Goal: Task Accomplishment & Management: Manage account settings

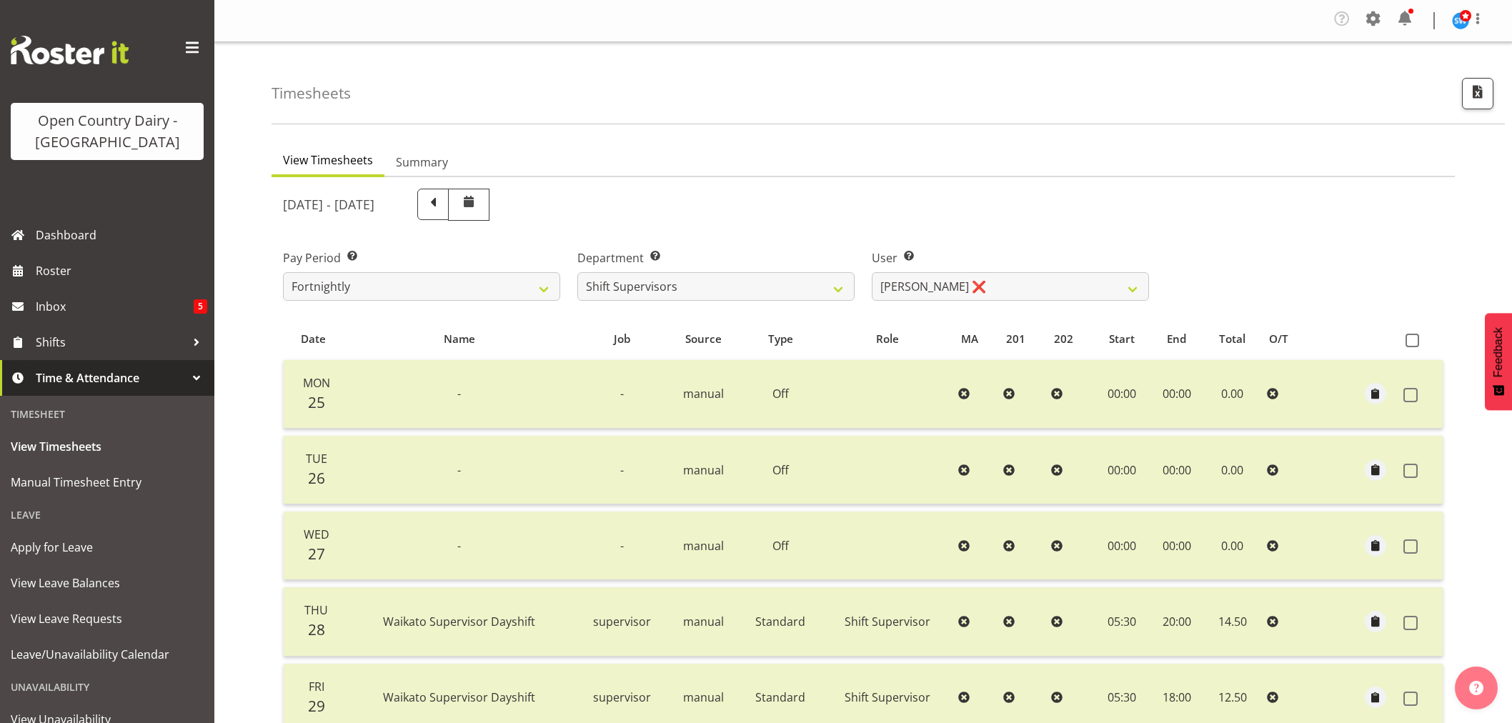
select select "732"
select select "11075"
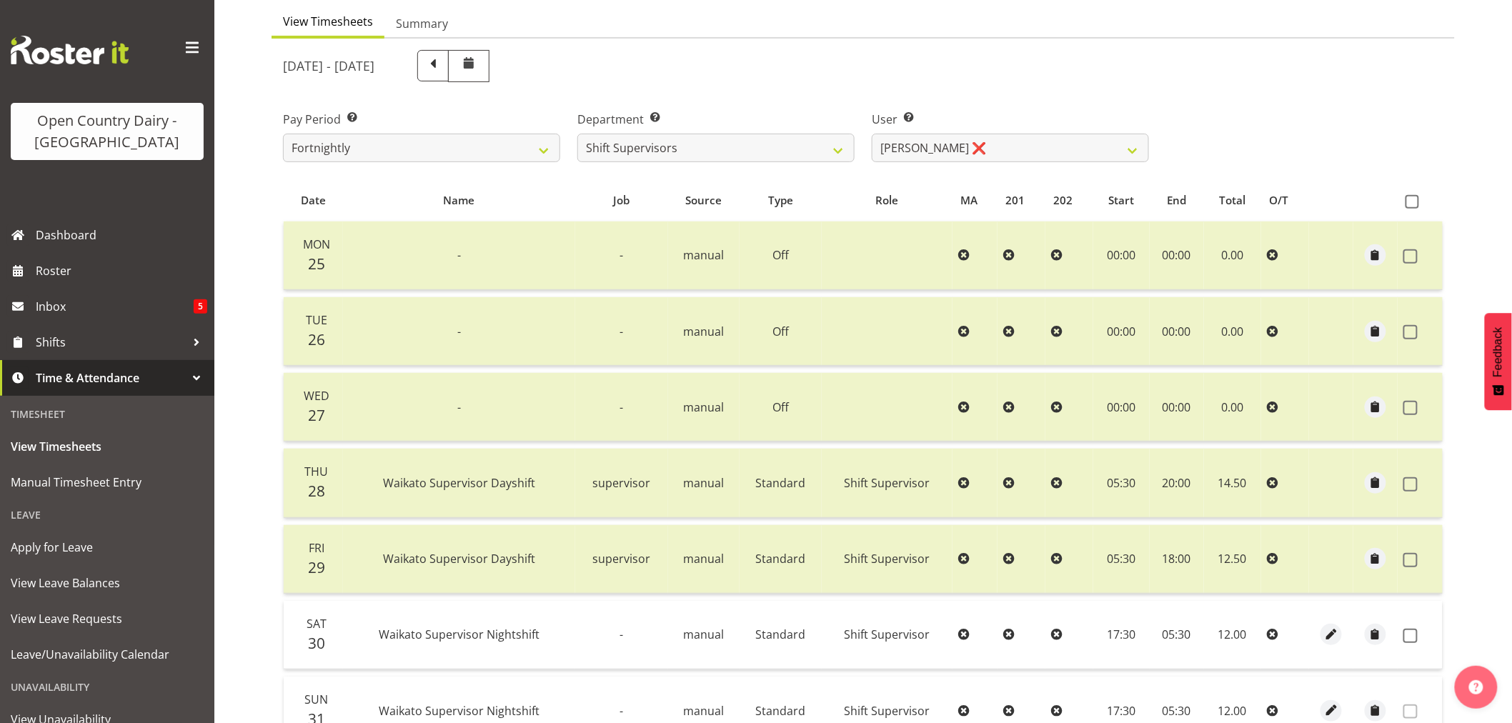
scroll to position [208, 0]
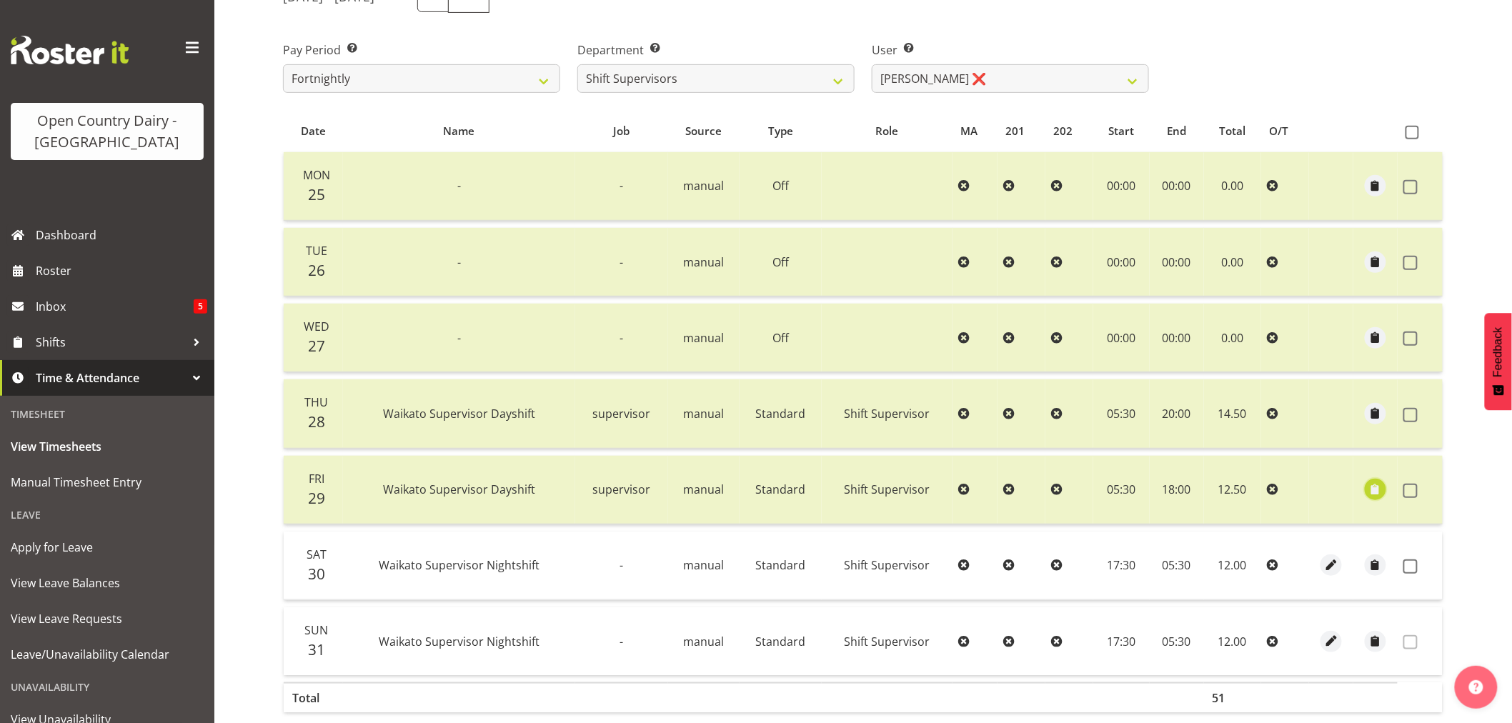
click at [1375, 487] on span "button" at bounding box center [1375, 490] width 16 height 16
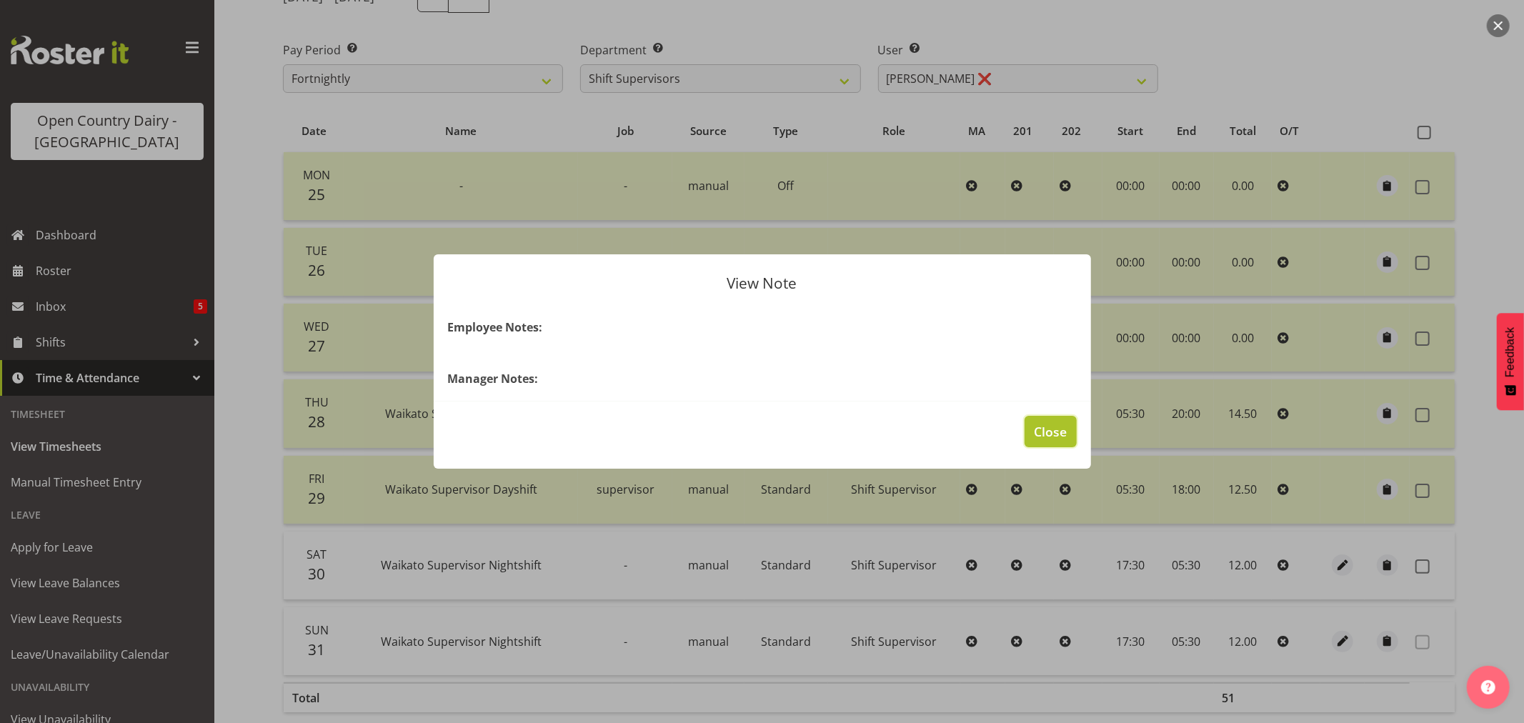
click at [1037, 424] on span "Close" at bounding box center [1050, 431] width 33 height 19
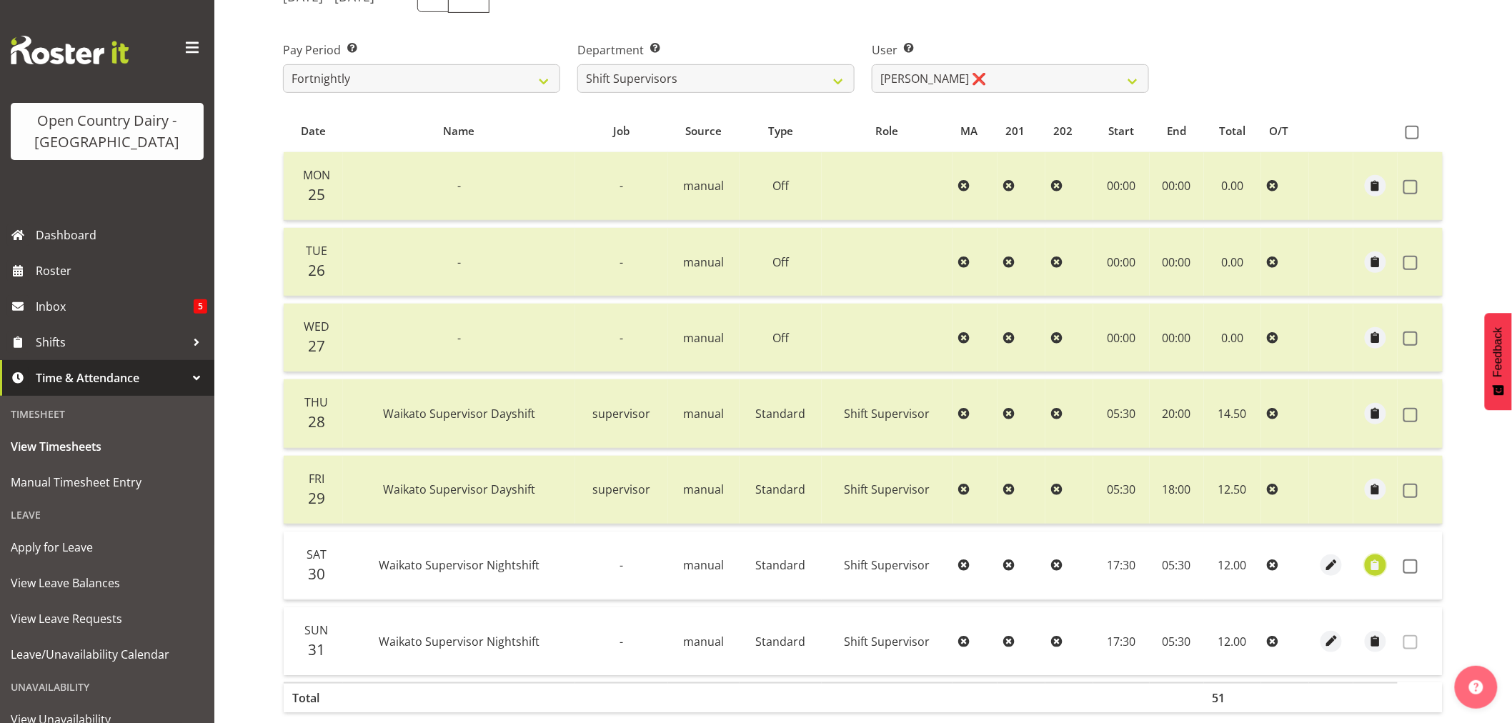
click at [1375, 568] on span "button" at bounding box center [1375, 565] width 16 height 16
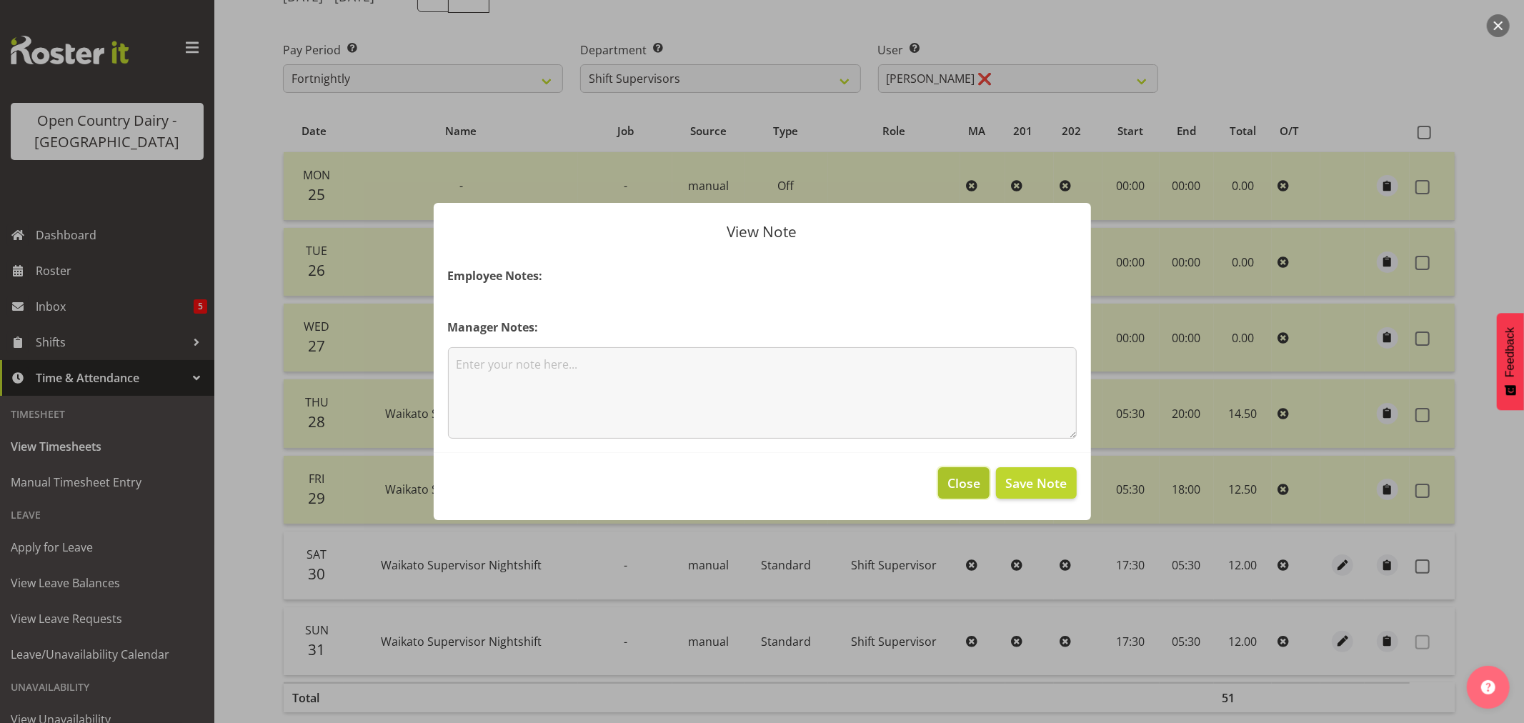
click at [947, 479] on span "Close" at bounding box center [963, 483] width 33 height 19
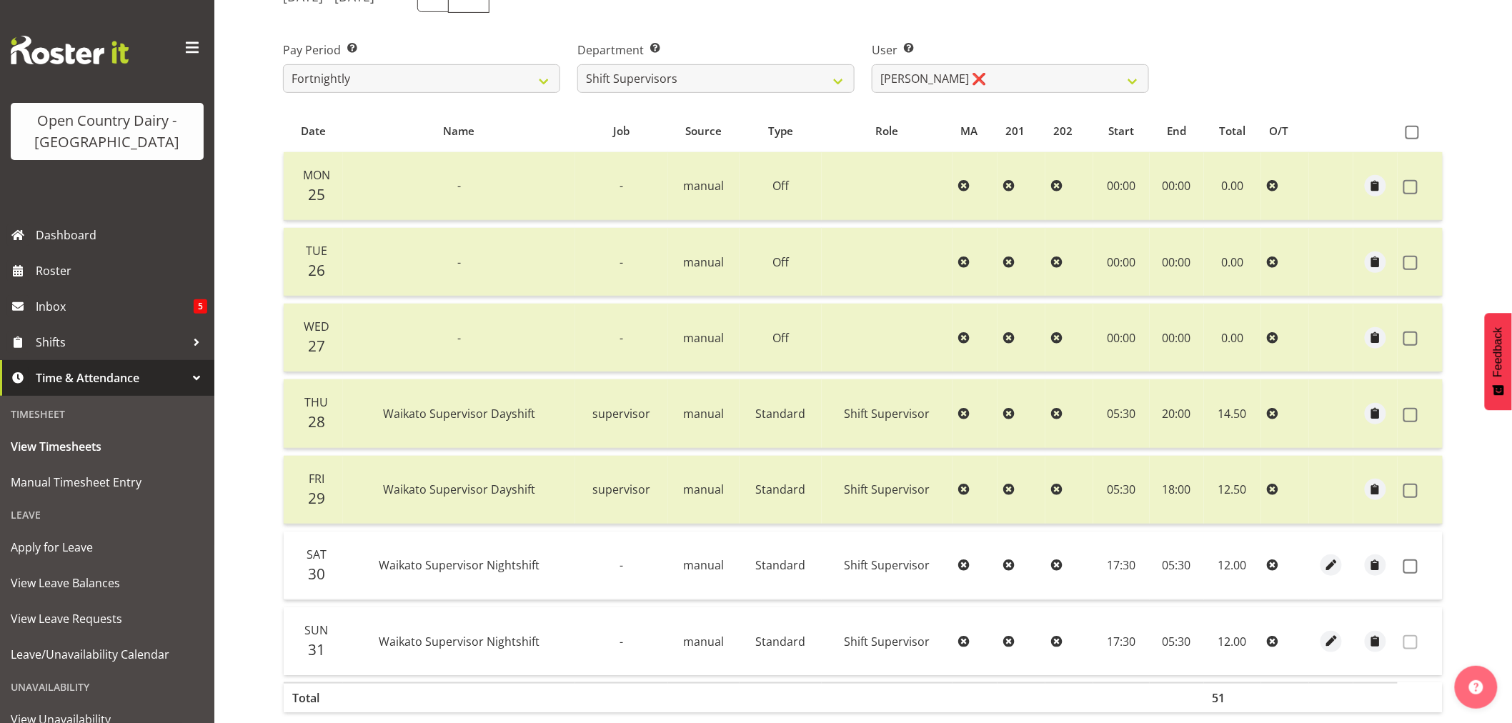
click at [1067, 648] on td at bounding box center [1069, 641] width 48 height 68
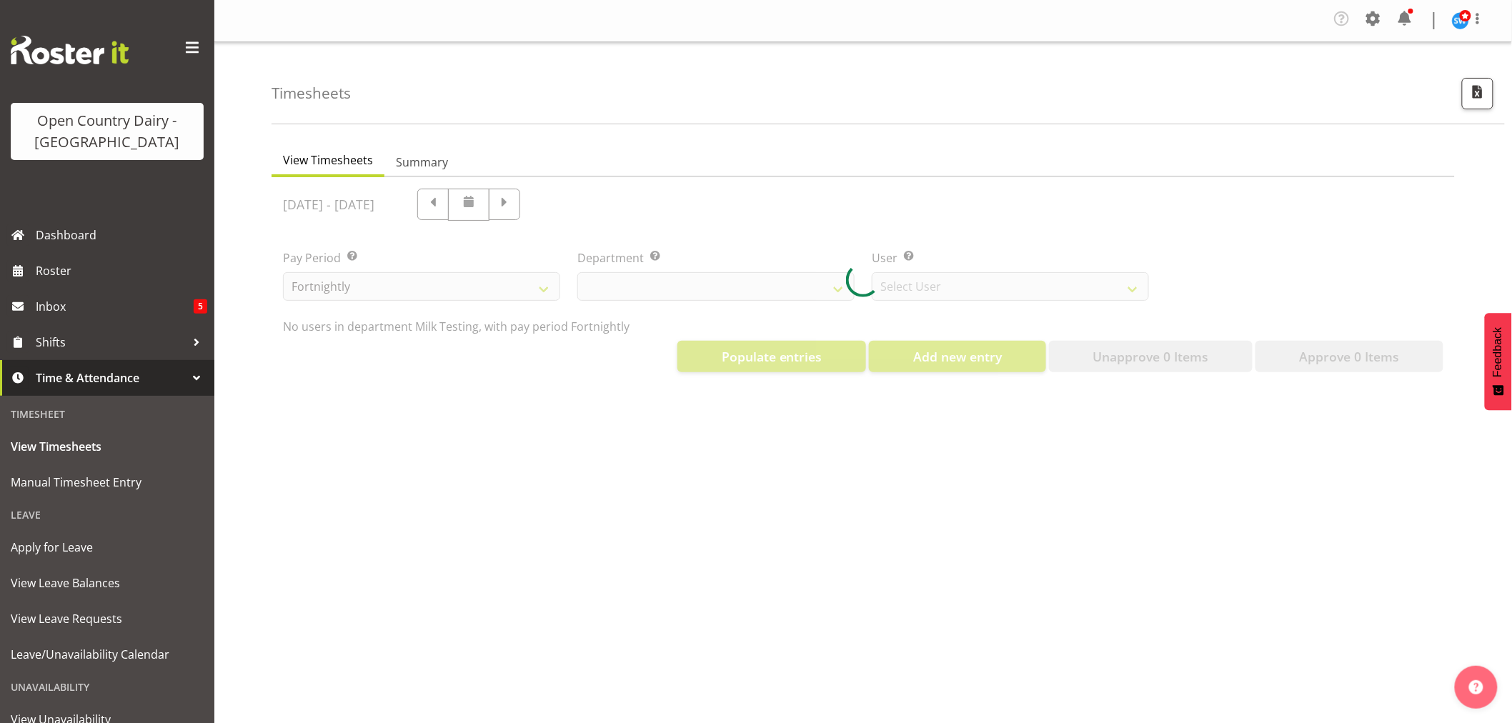
select select "733"
select select "7414"
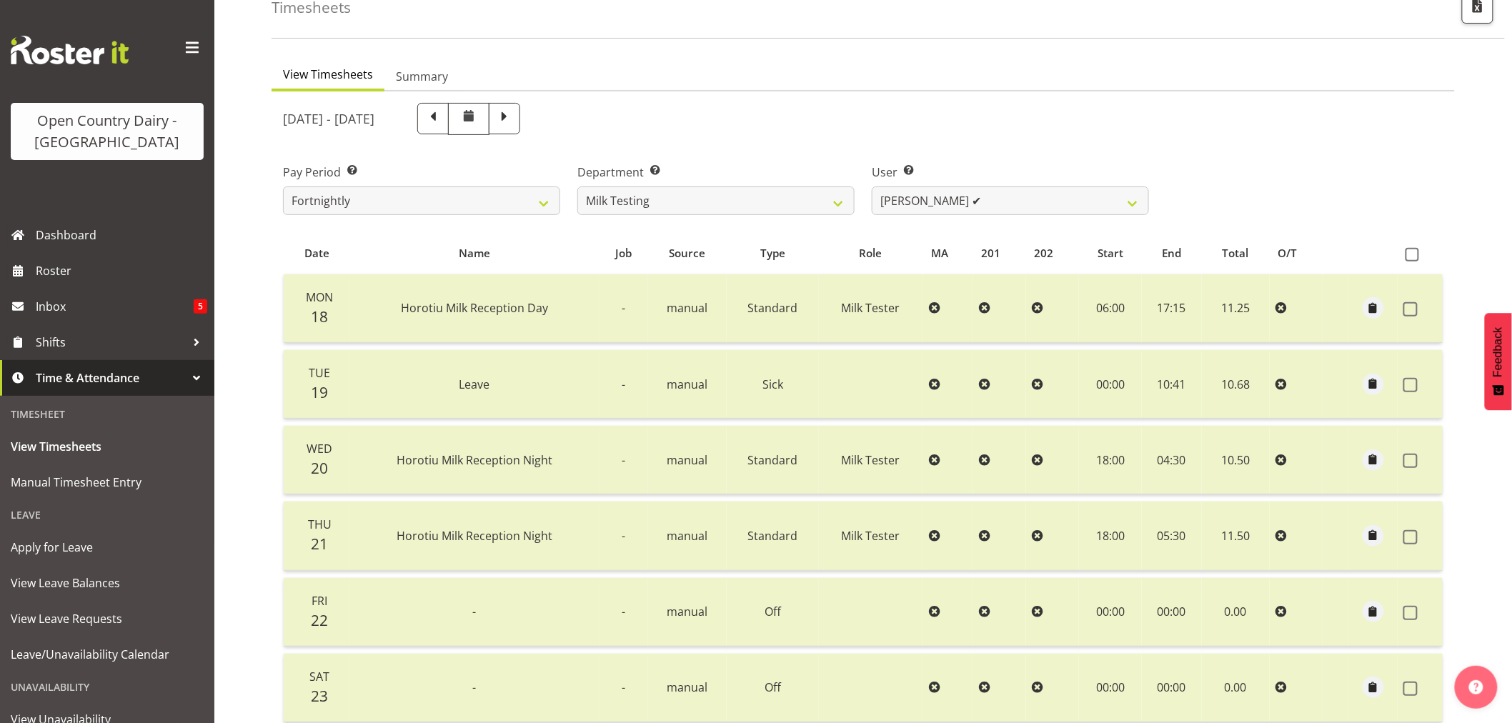
scroll to position [49, 0]
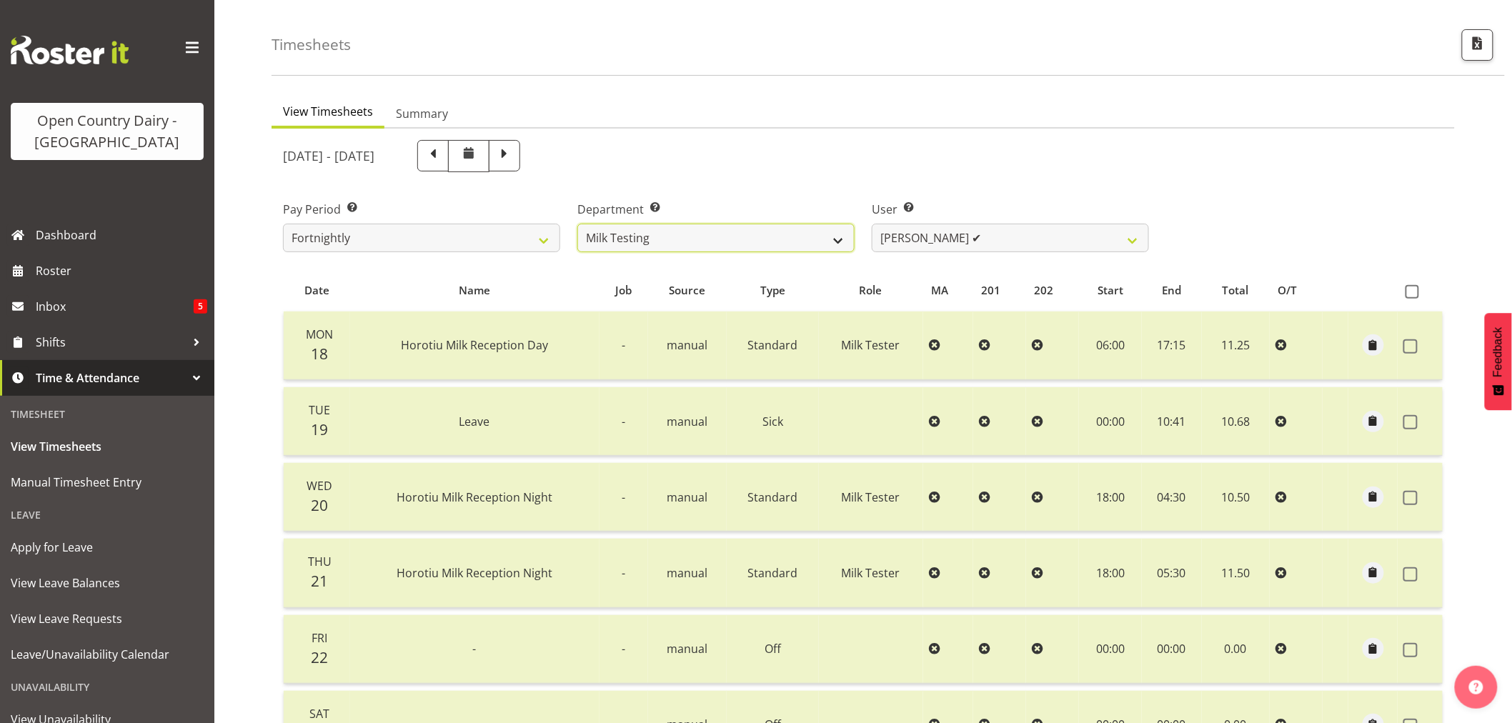
click at [839, 236] on select "701 702 703 704 705 706 707 708 709 710 711 712 713 714 715 716 717 718 719 720" at bounding box center [715, 238] width 277 height 29
select select "732"
click at [577, 224] on select "701 702 703 704 705 706 707 708 709 710 711 712 713 714 715 716 717 718 719 720" at bounding box center [715, 238] width 277 height 29
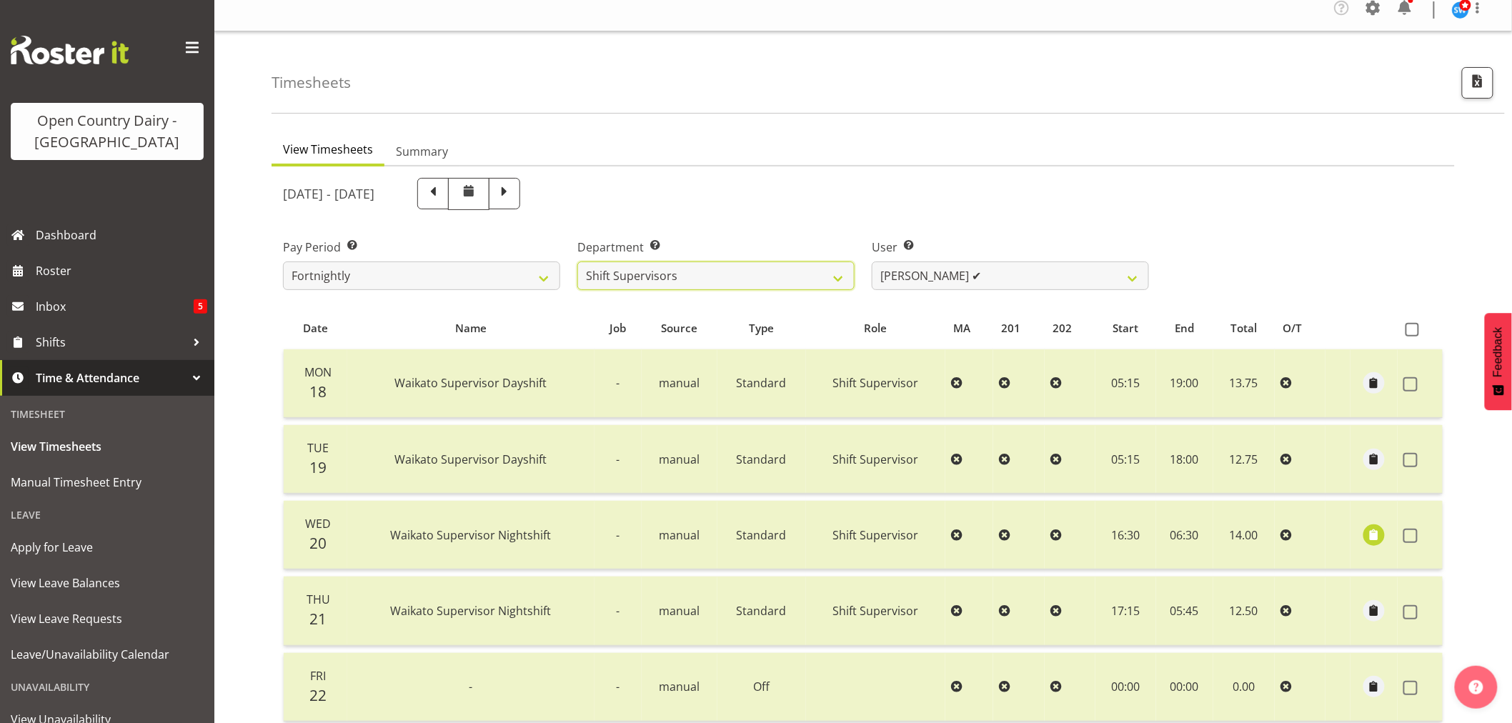
scroll to position [0, 0]
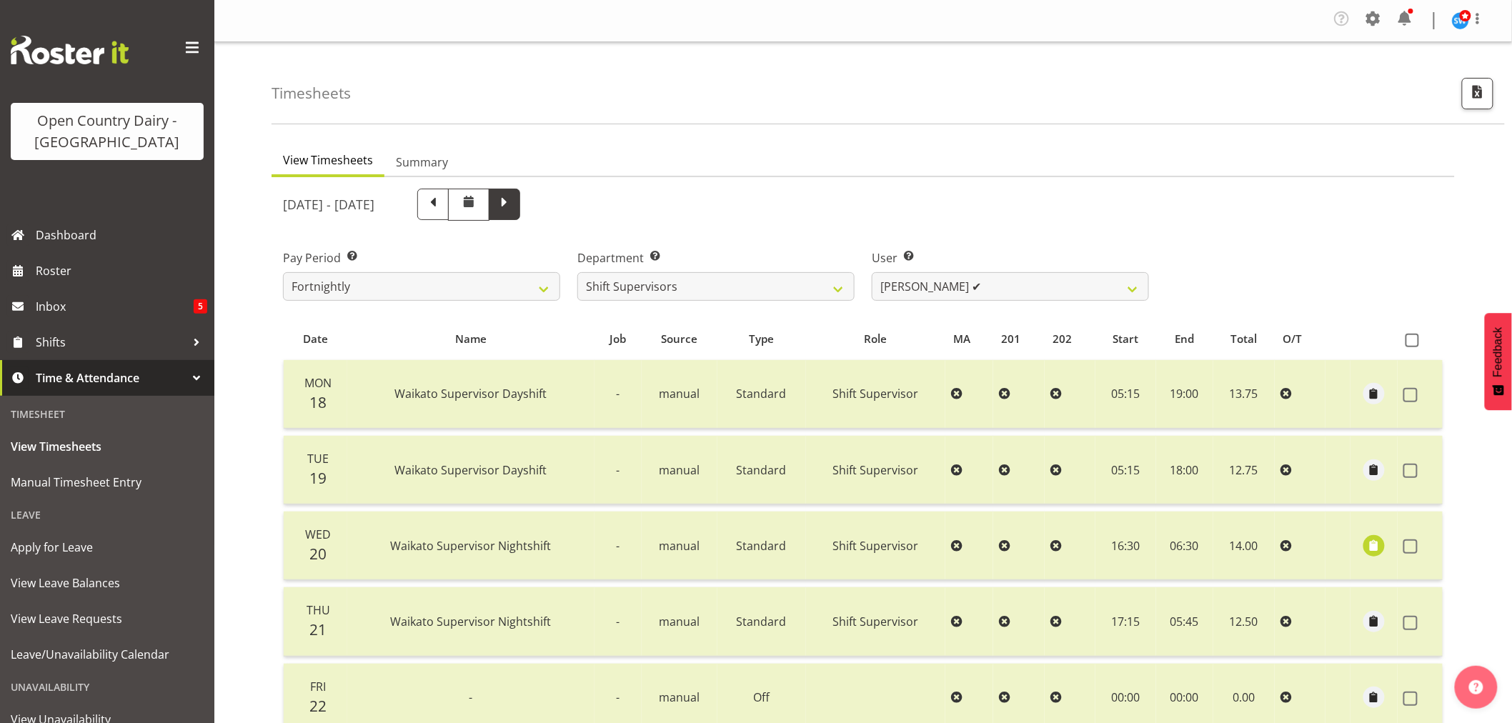
click at [514, 205] on span at bounding box center [504, 203] width 19 height 19
select select
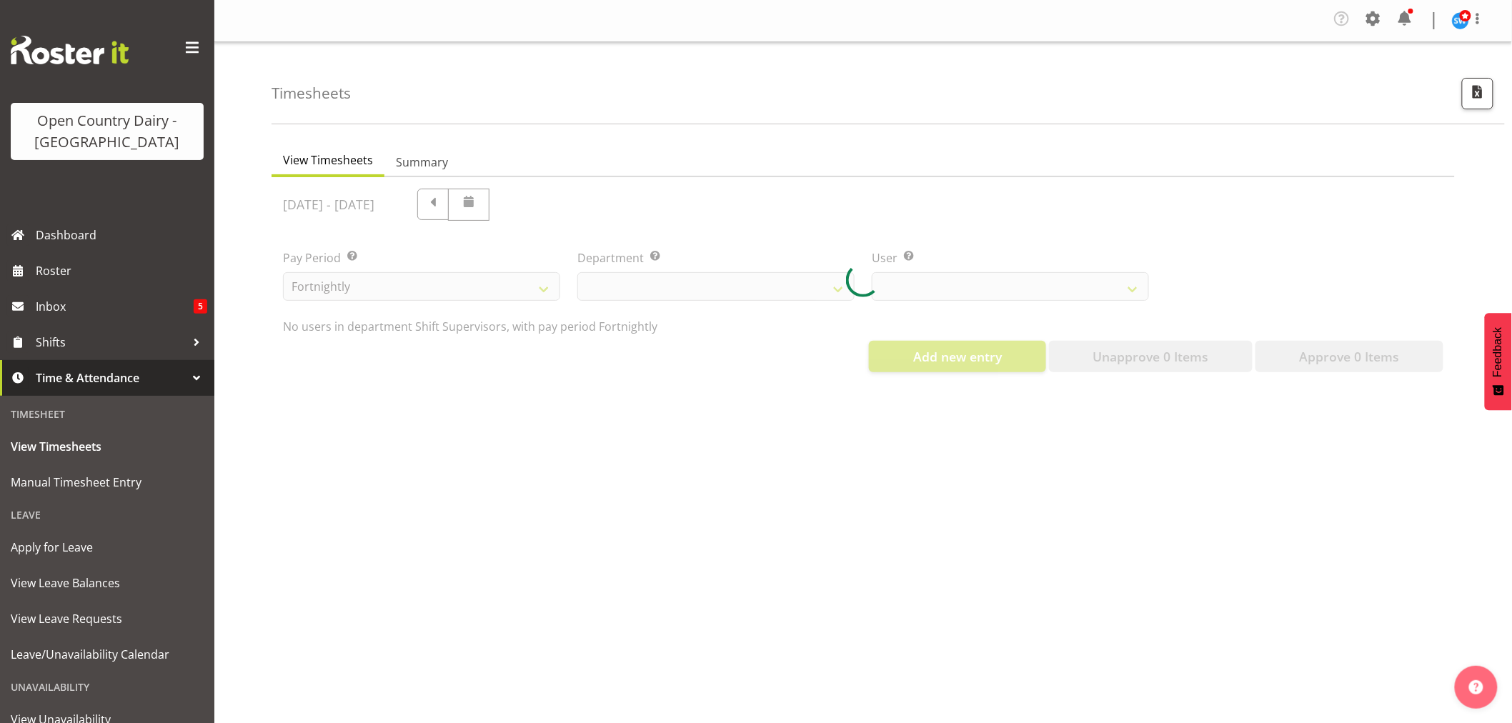
select select "732"
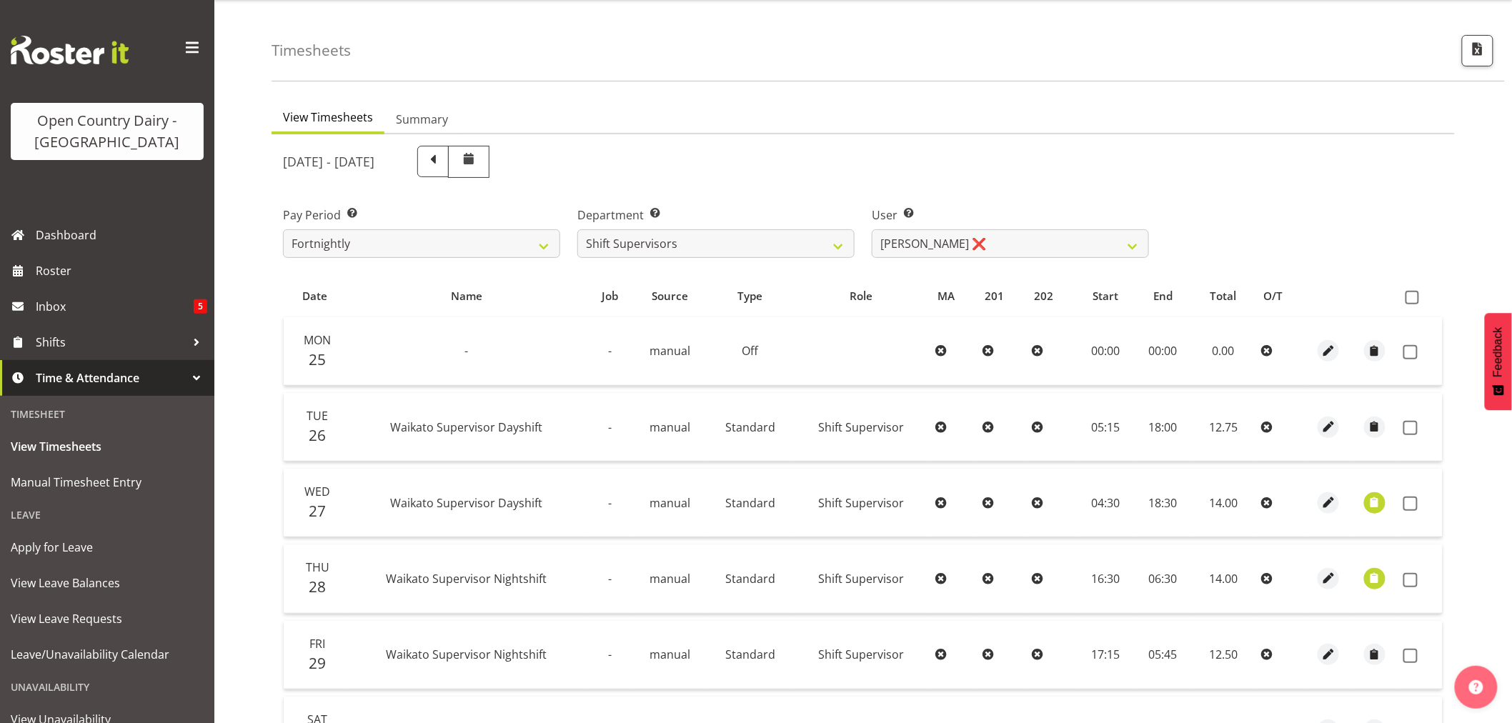
scroll to position [159, 0]
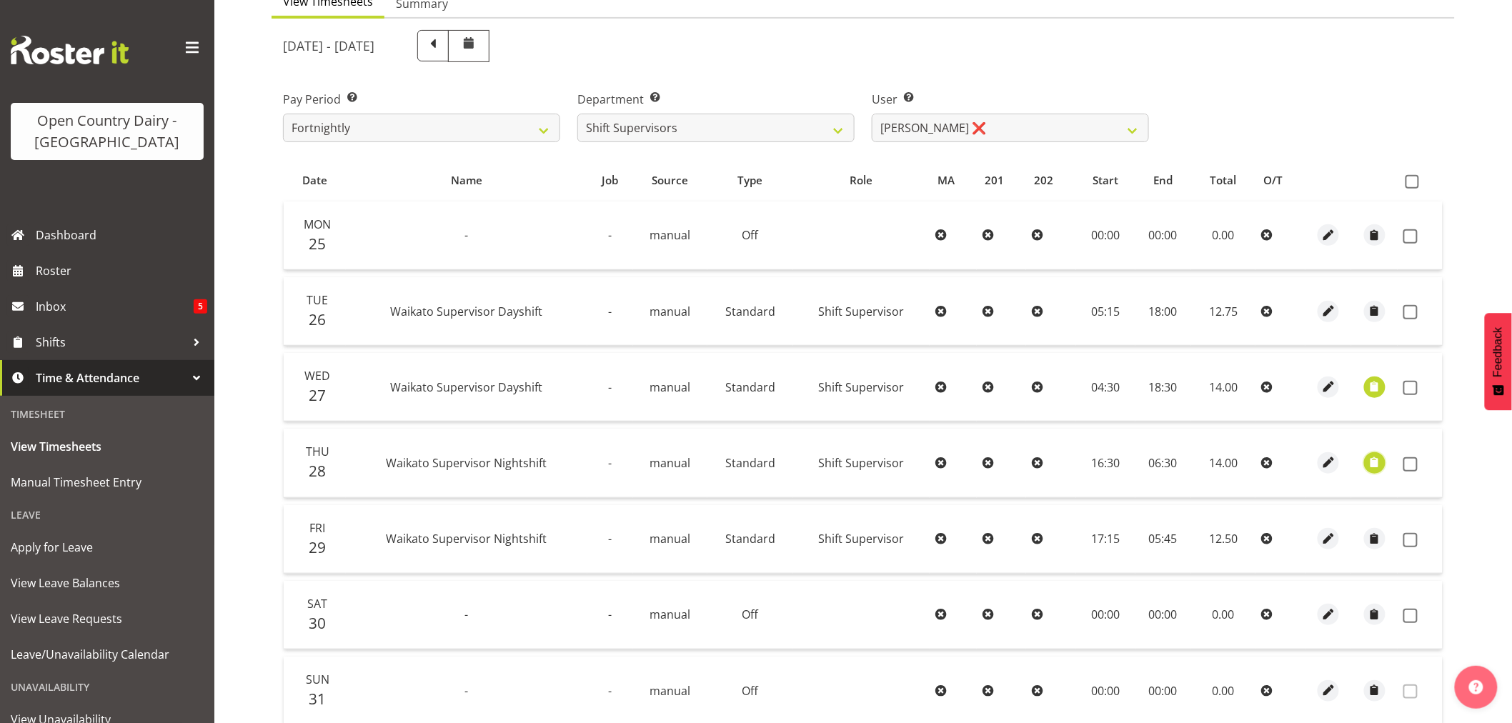
click at [1375, 464] on span "button" at bounding box center [1374, 462] width 16 height 16
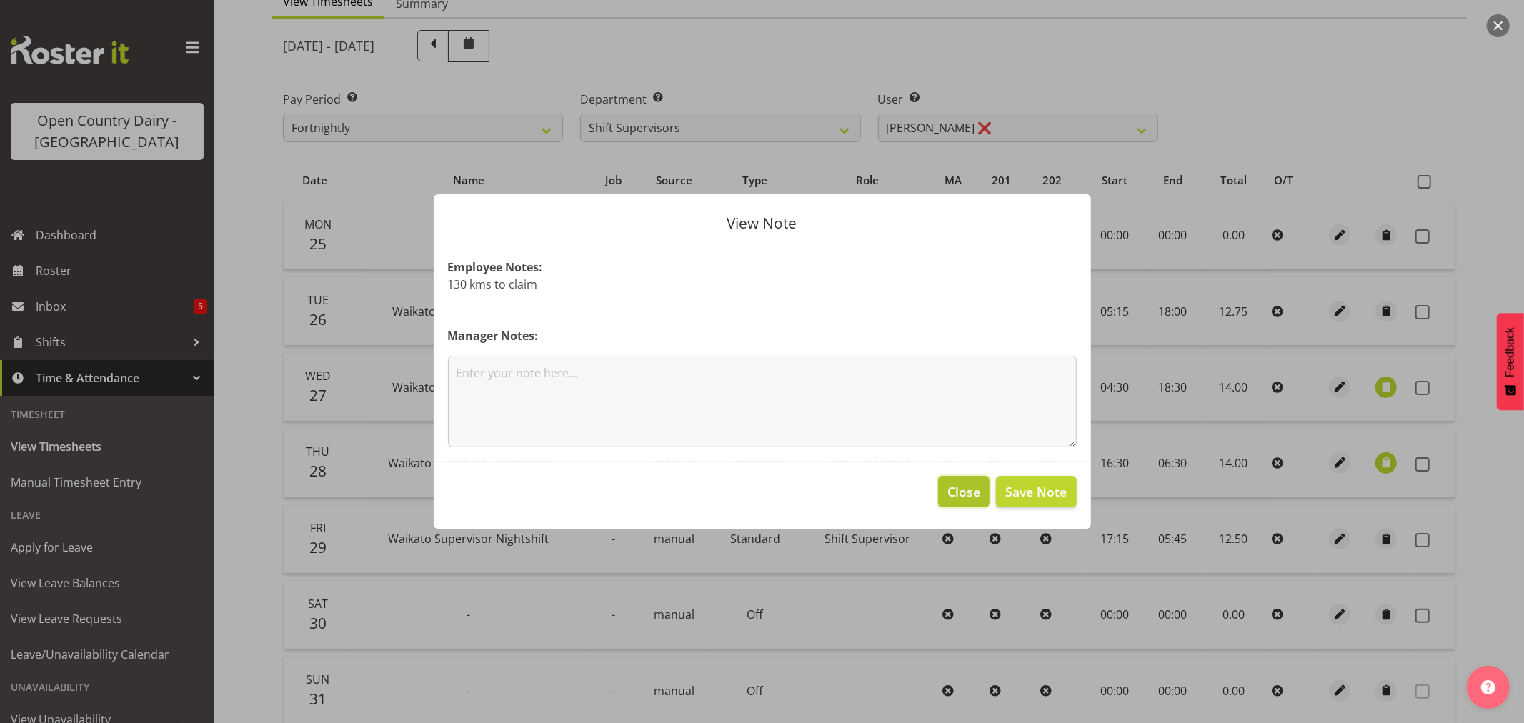
click at [961, 494] on span "Close" at bounding box center [963, 491] width 33 height 19
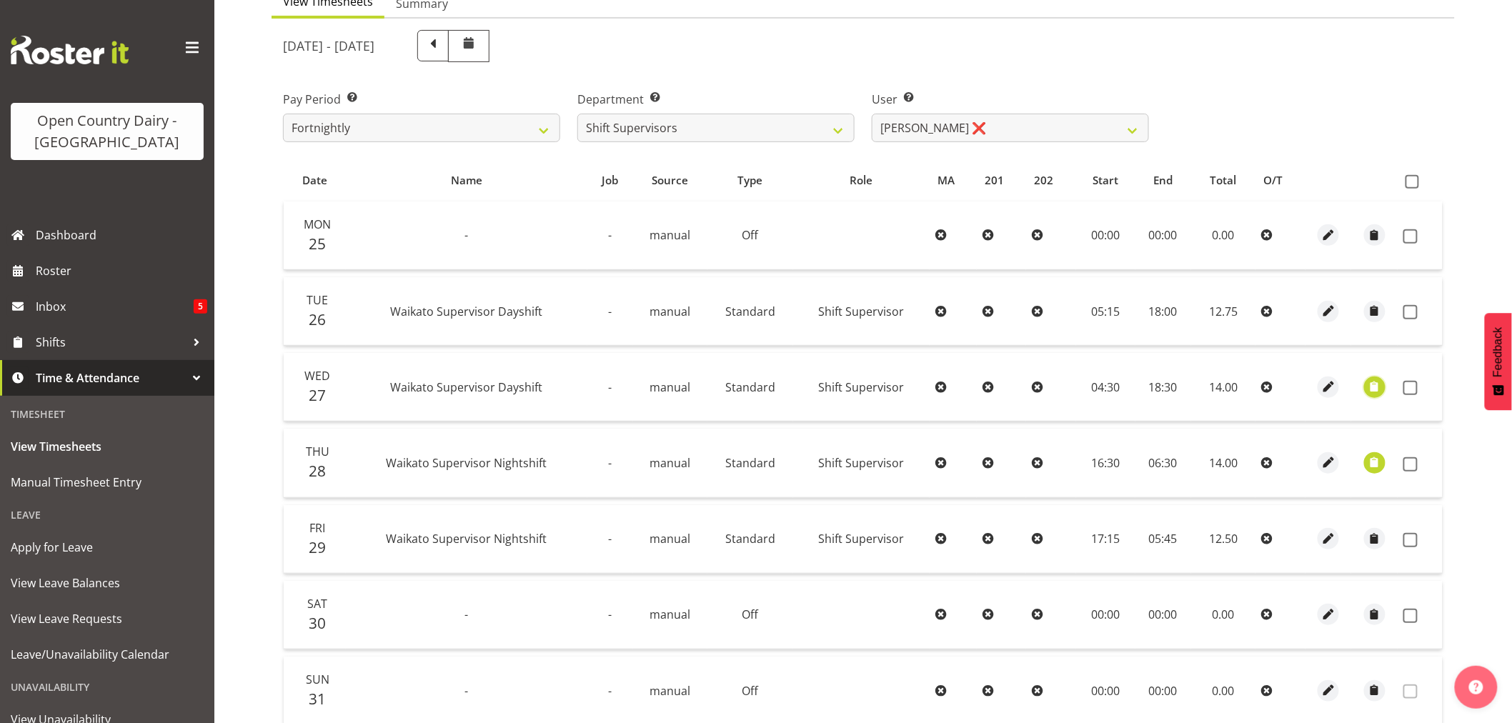
click at [1376, 386] on span "button" at bounding box center [1374, 387] width 16 height 16
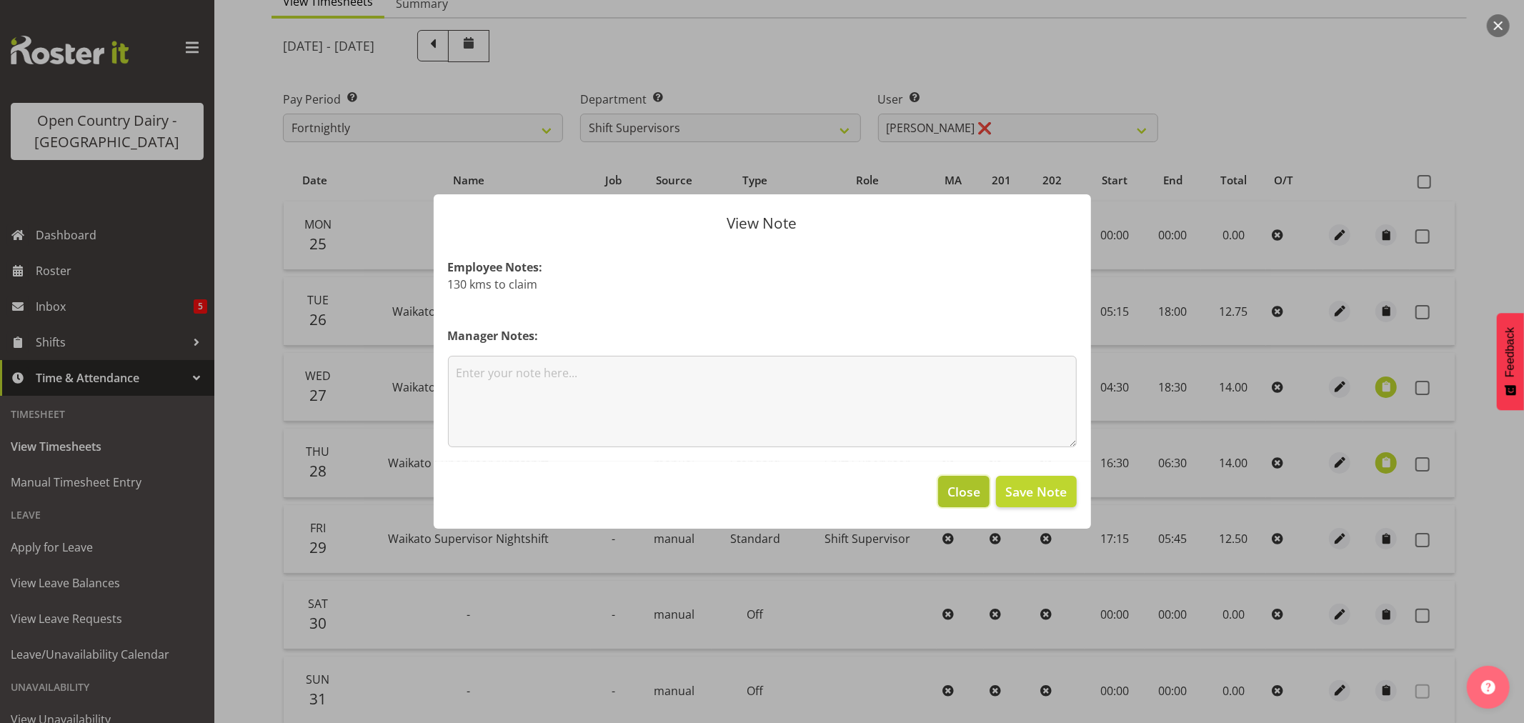
click at [960, 489] on span "Close" at bounding box center [963, 491] width 33 height 19
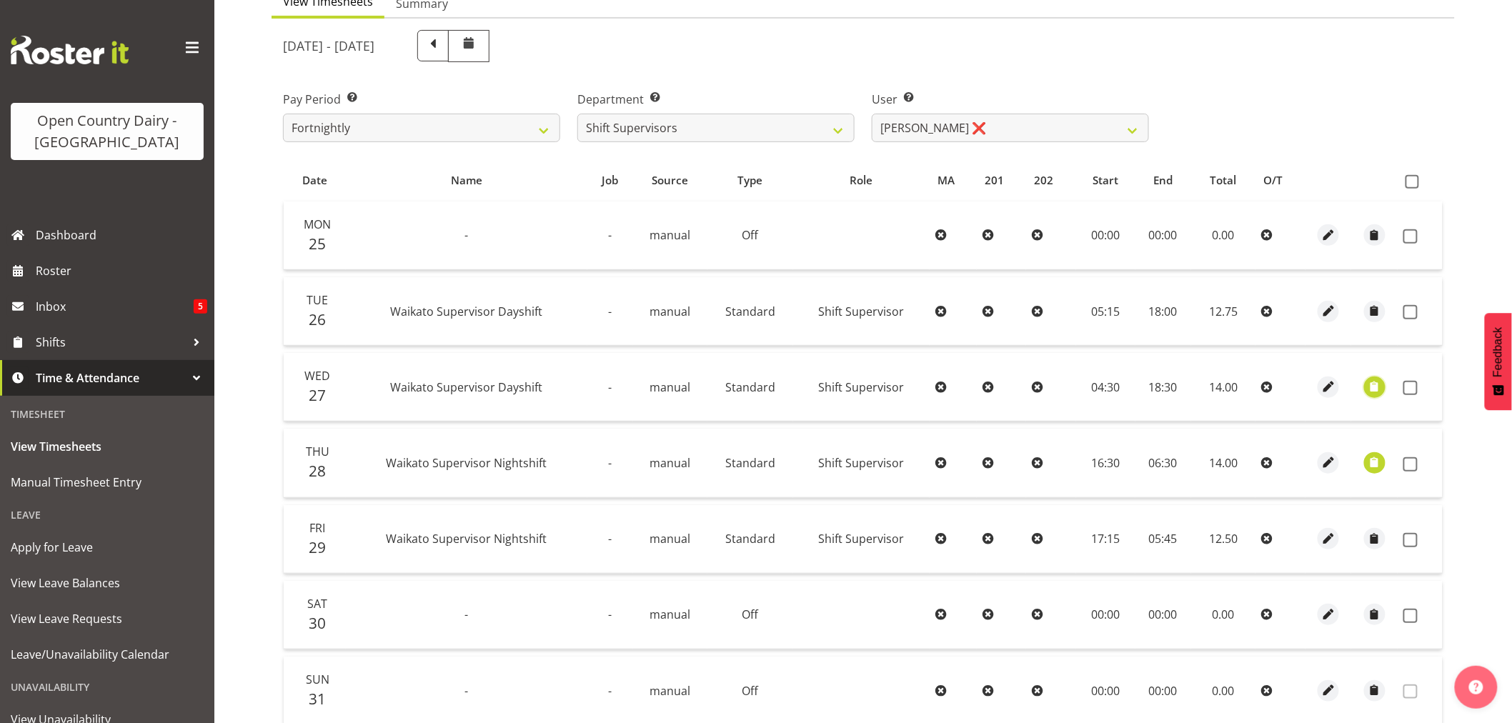
click at [1375, 387] on span "button" at bounding box center [1374, 387] width 16 height 16
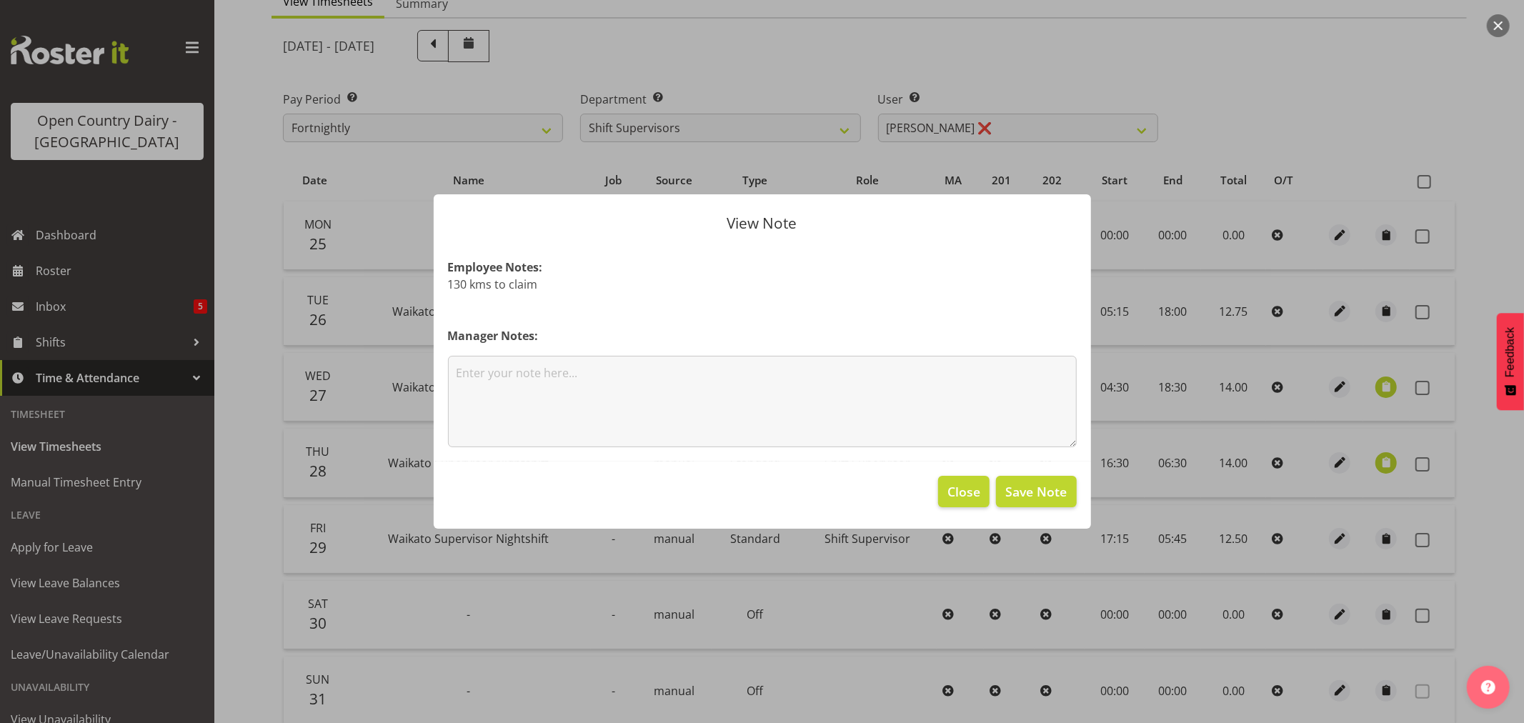
click at [537, 287] on p "130 kms to claim" at bounding box center [762, 284] width 629 height 17
click at [539, 284] on p "130 kms to claim" at bounding box center [762, 284] width 629 height 17
click at [955, 483] on span "Close" at bounding box center [963, 491] width 33 height 19
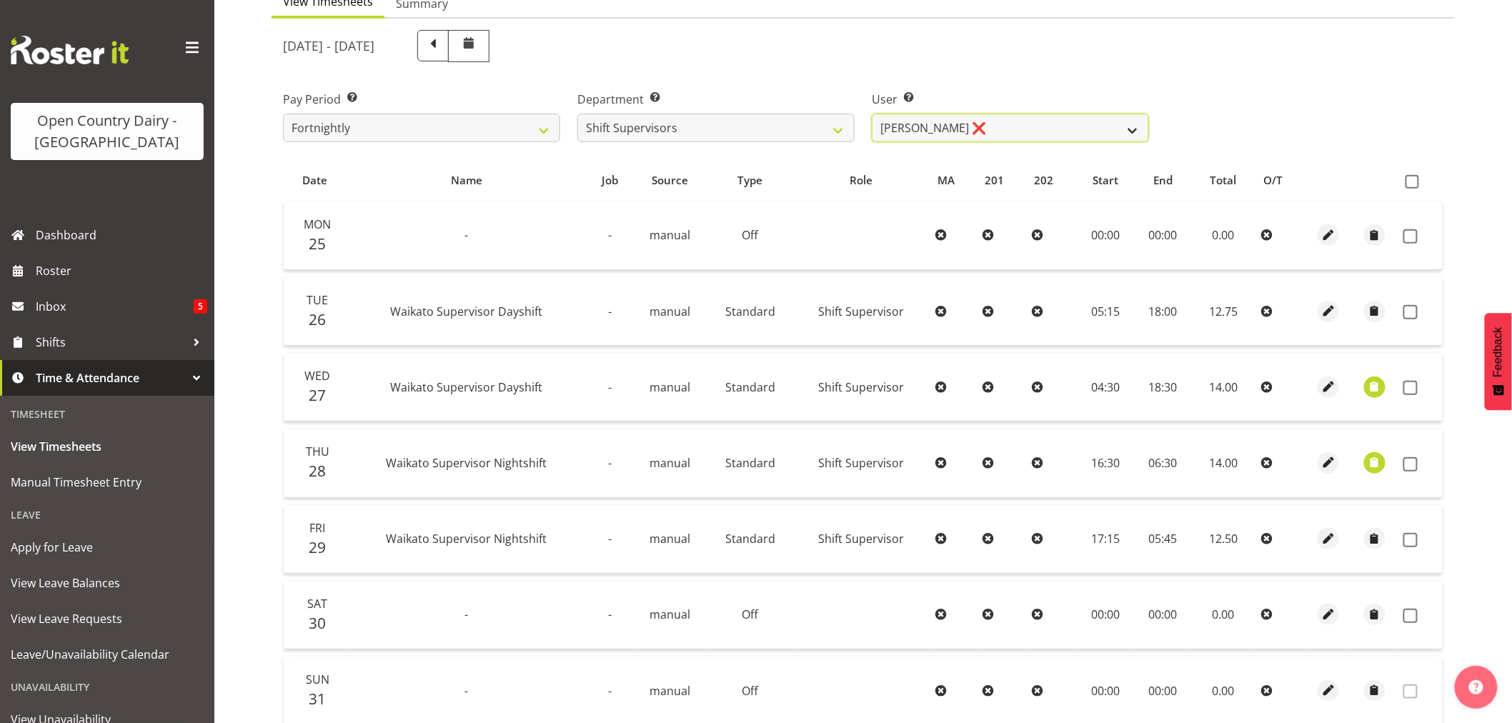
click at [1127, 129] on select "Harald Aalderink ❌ Phillip Robb ❌ Teresa Perkinson ❌ Tom Clark ❌" at bounding box center [1010, 128] width 277 height 29
select select "11075"
click at [872, 114] on select "Harald Aalderink ❌ Phillip Robb ❌ Teresa Perkinson ❌ Tom Clark ❌" at bounding box center [1010, 128] width 277 height 29
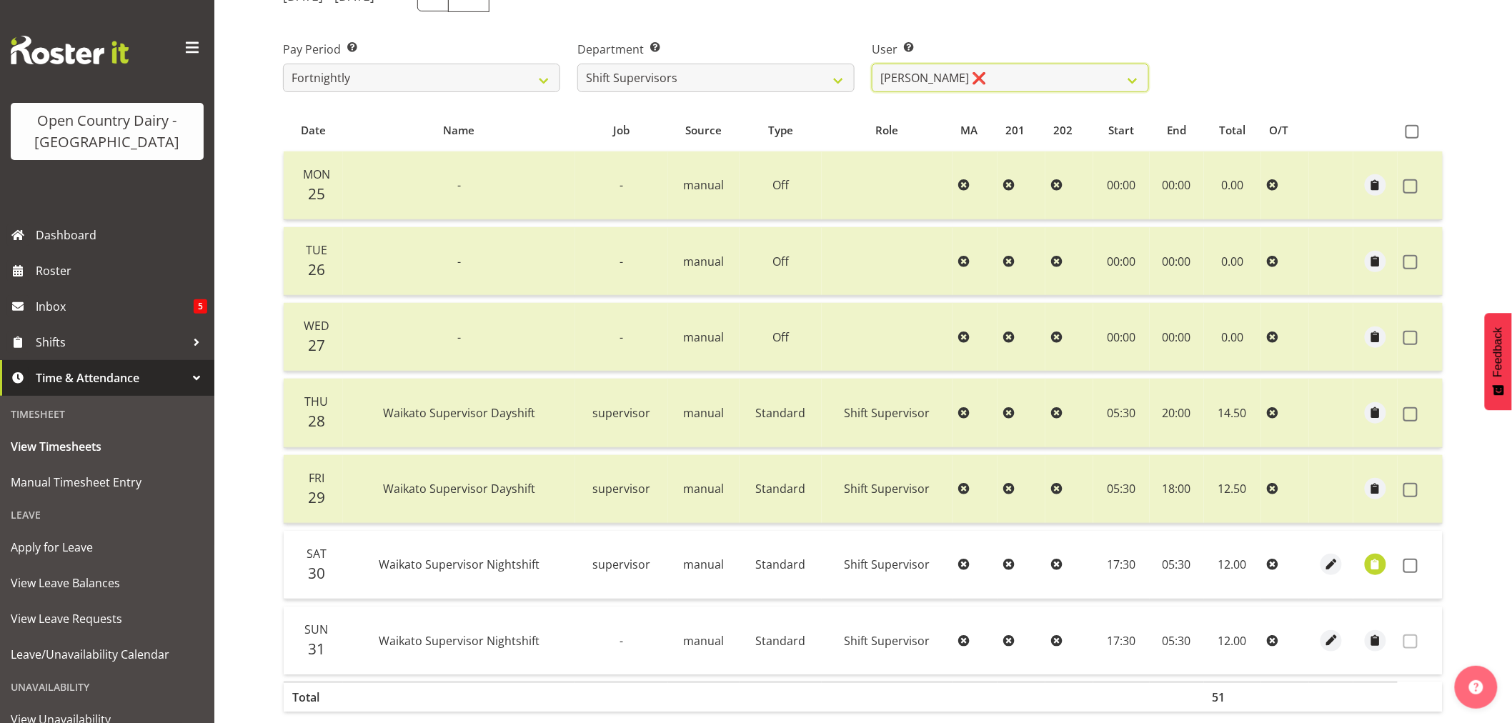
scroll to position [208, 0]
click at [1372, 564] on span "button" at bounding box center [1375, 565] width 16 height 16
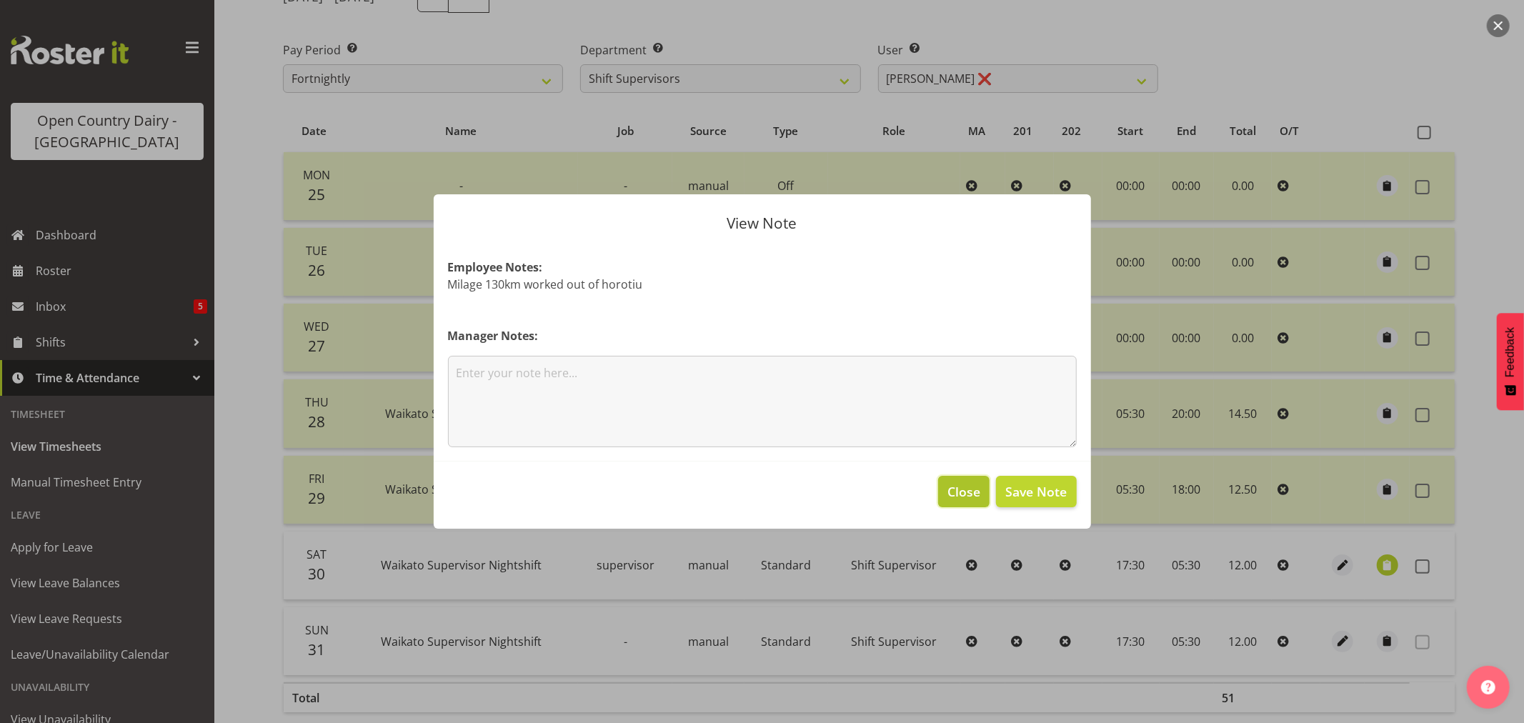
click at [967, 487] on span "Close" at bounding box center [963, 491] width 33 height 19
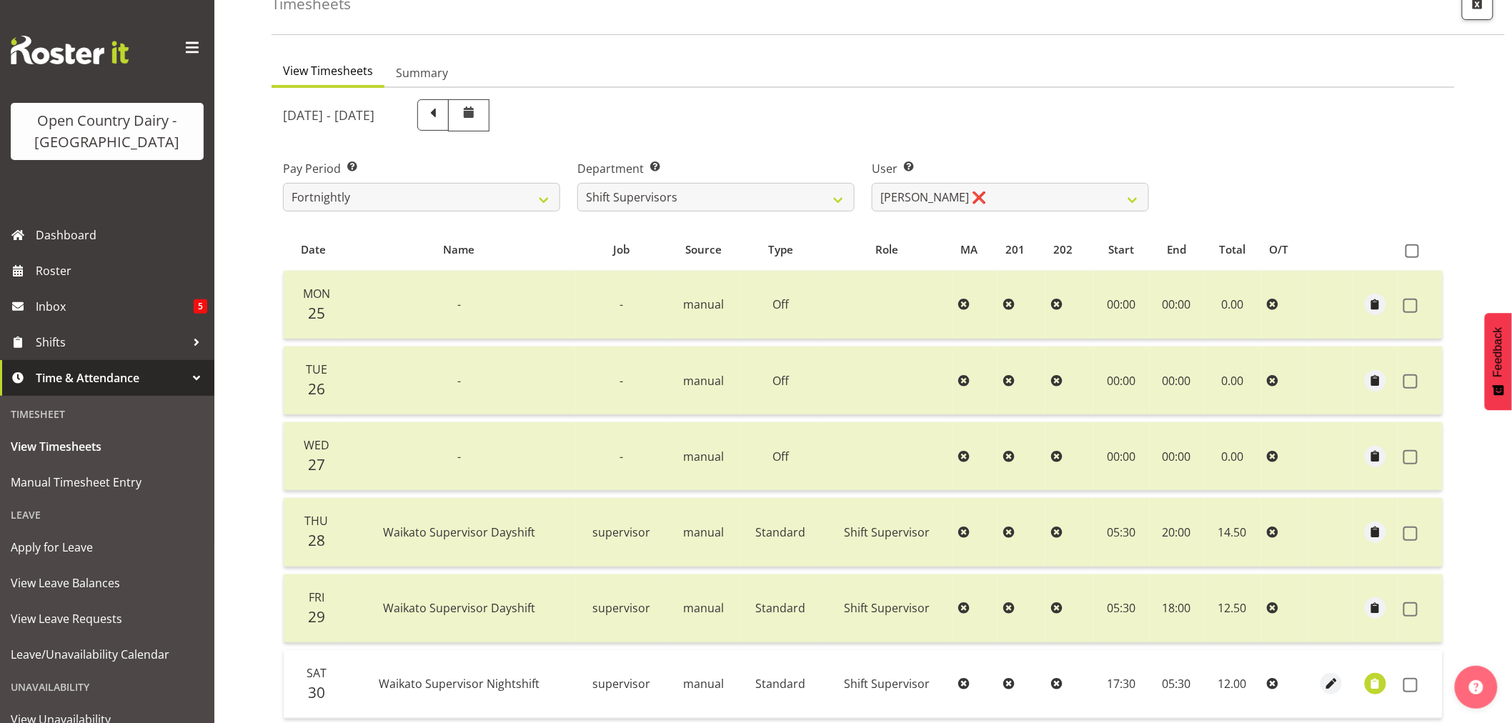
scroll to position [49, 0]
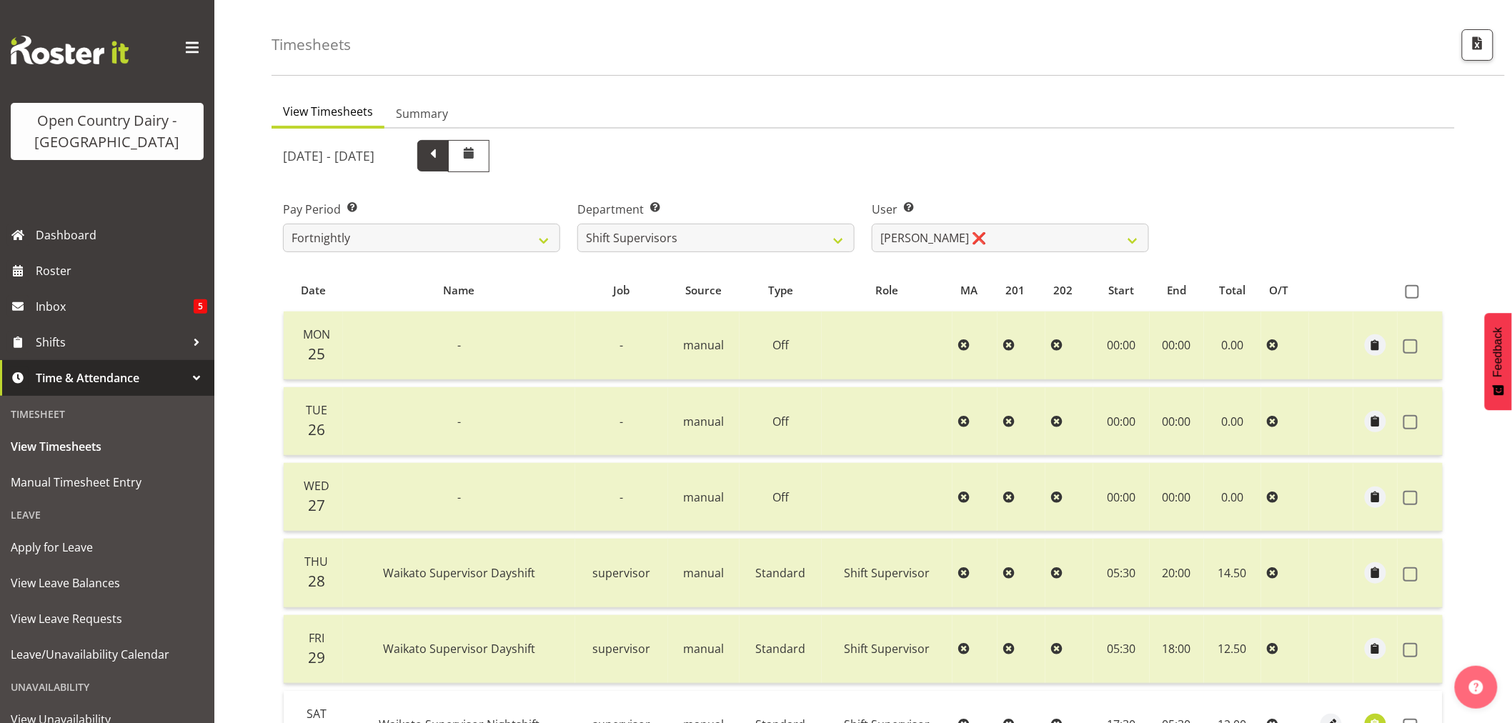
click at [442, 146] on span at bounding box center [433, 154] width 19 height 19
select select
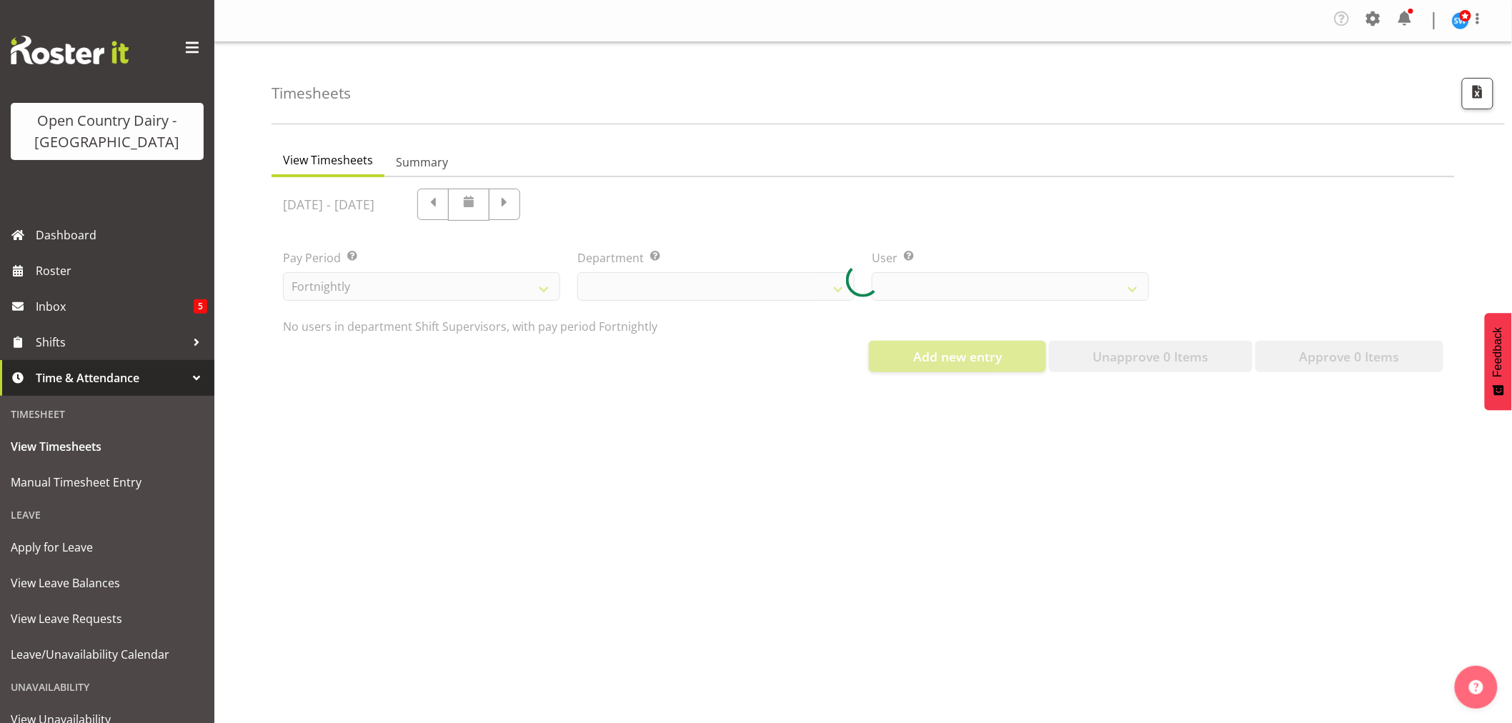
scroll to position [0, 0]
select select "732"
select select "11075"
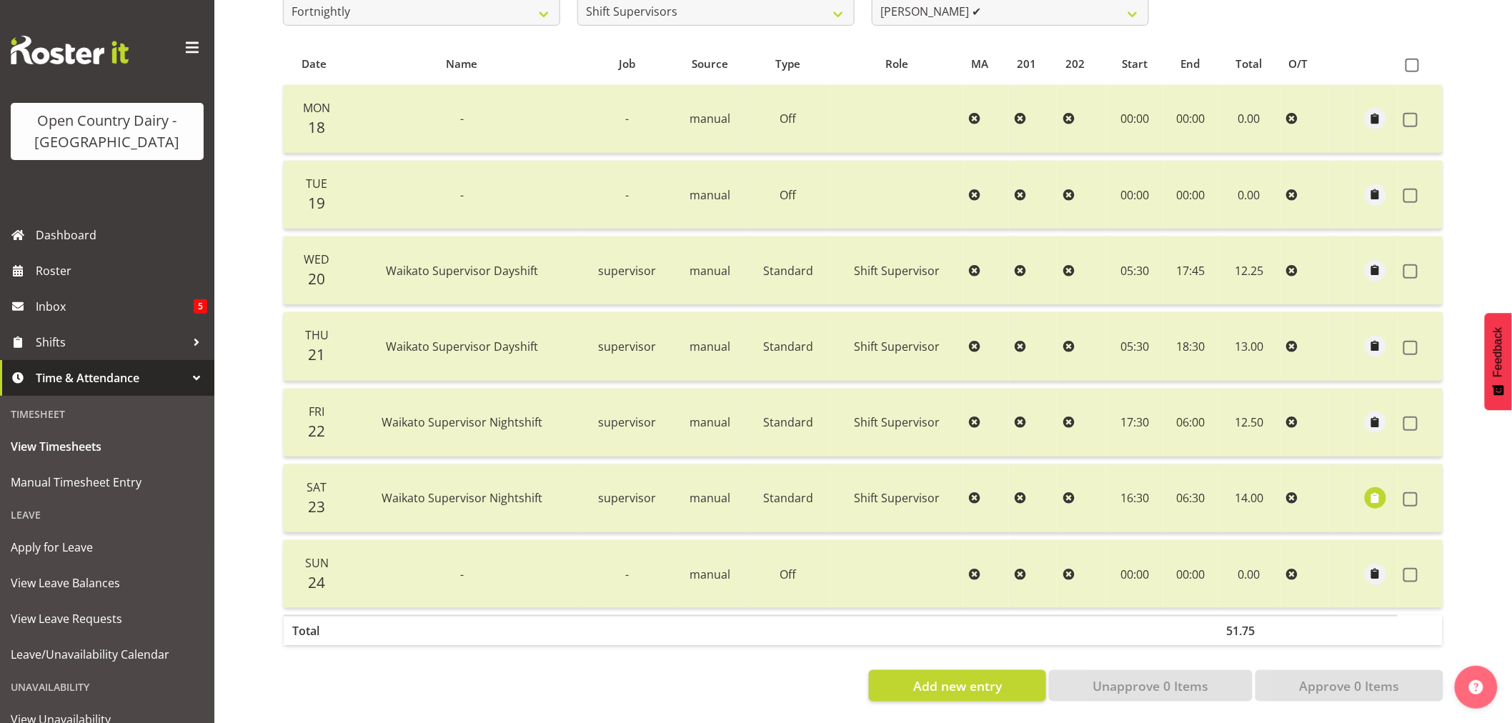
scroll to position [287, 0]
click at [1374, 489] on span "button" at bounding box center [1375, 497] width 16 height 16
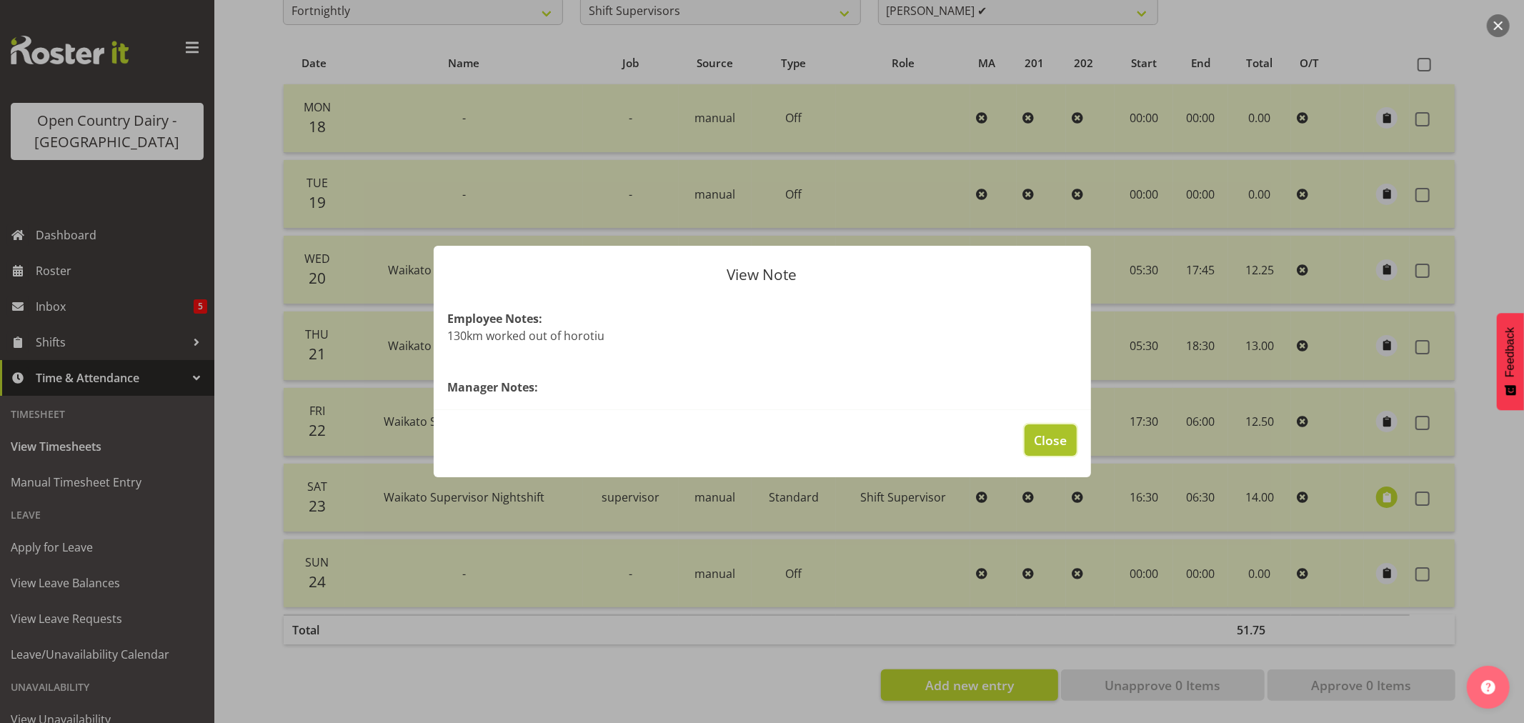
click at [1061, 439] on span "Close" at bounding box center [1050, 440] width 33 height 19
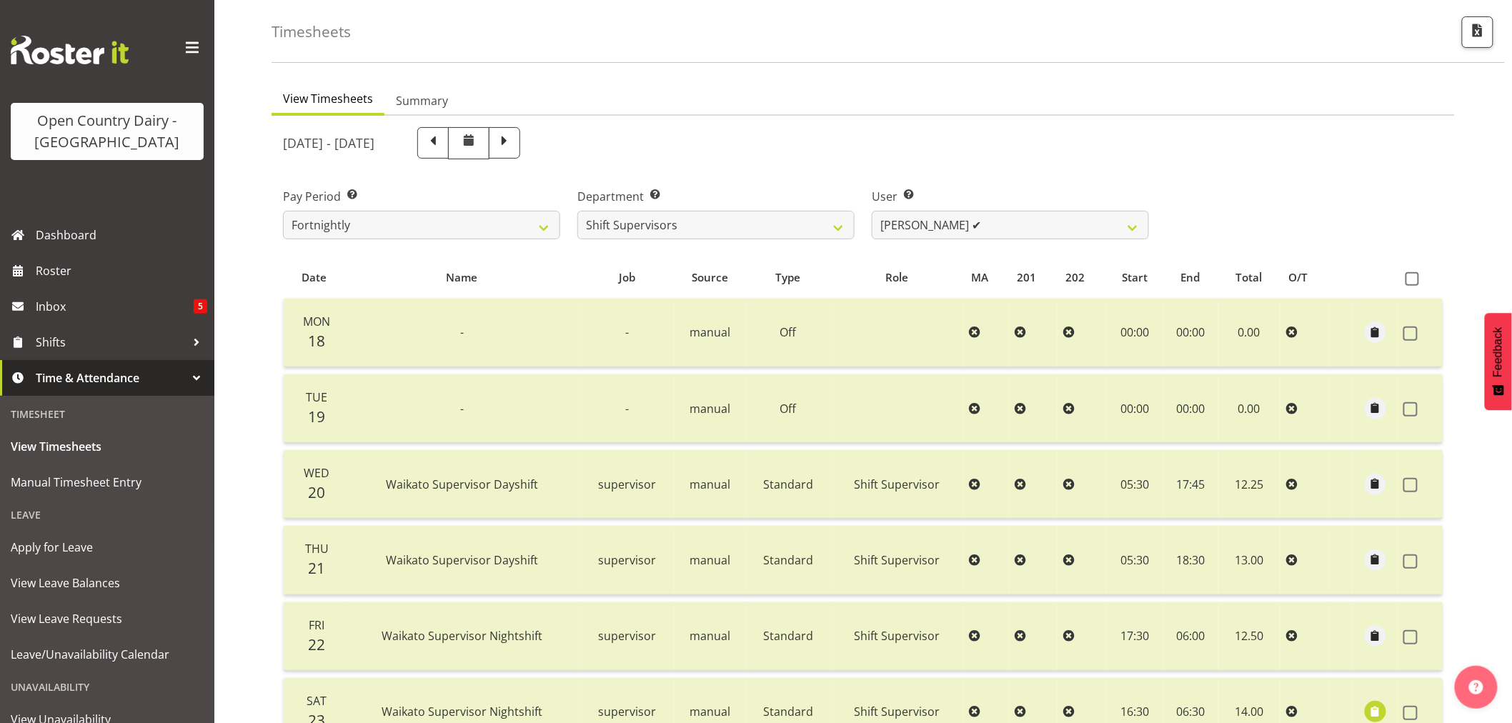
scroll to position [0, 0]
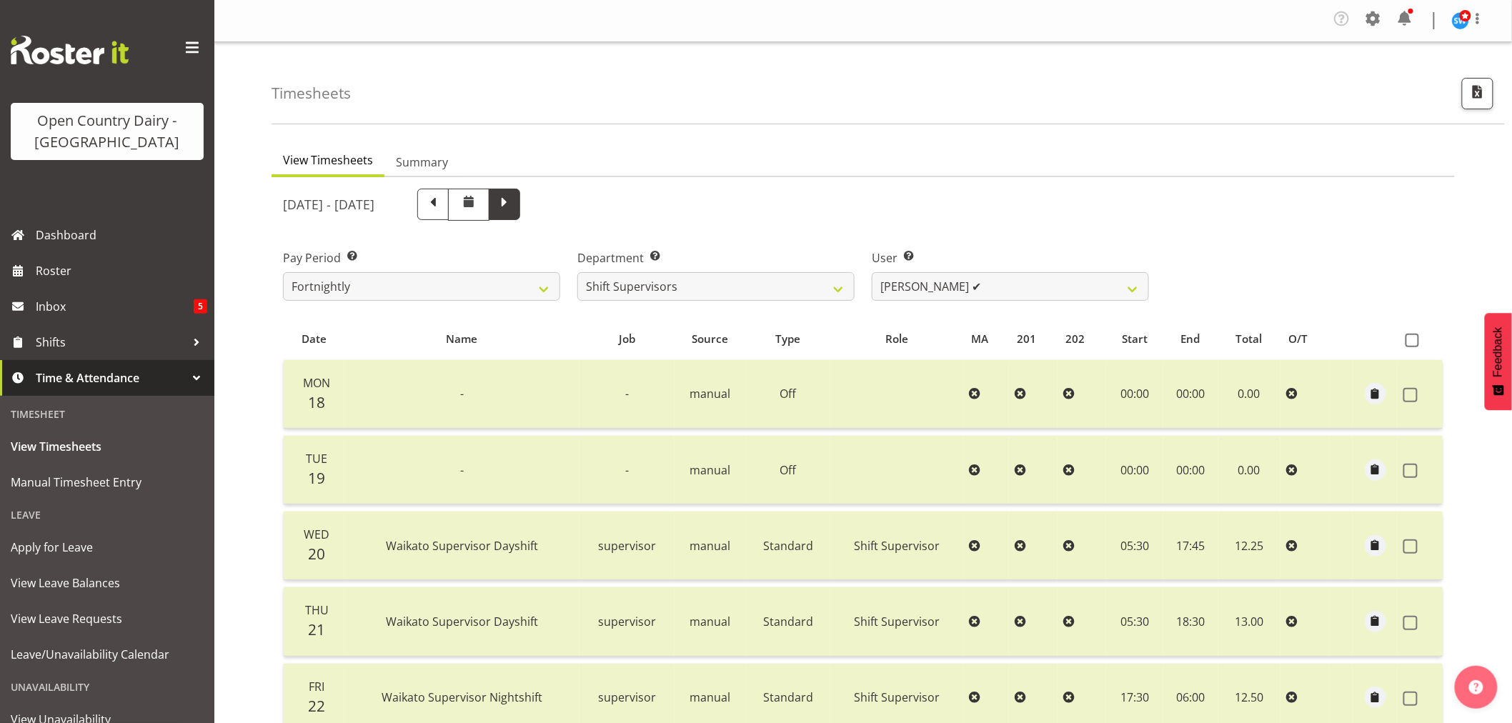
click at [514, 206] on span at bounding box center [504, 203] width 19 height 19
select select
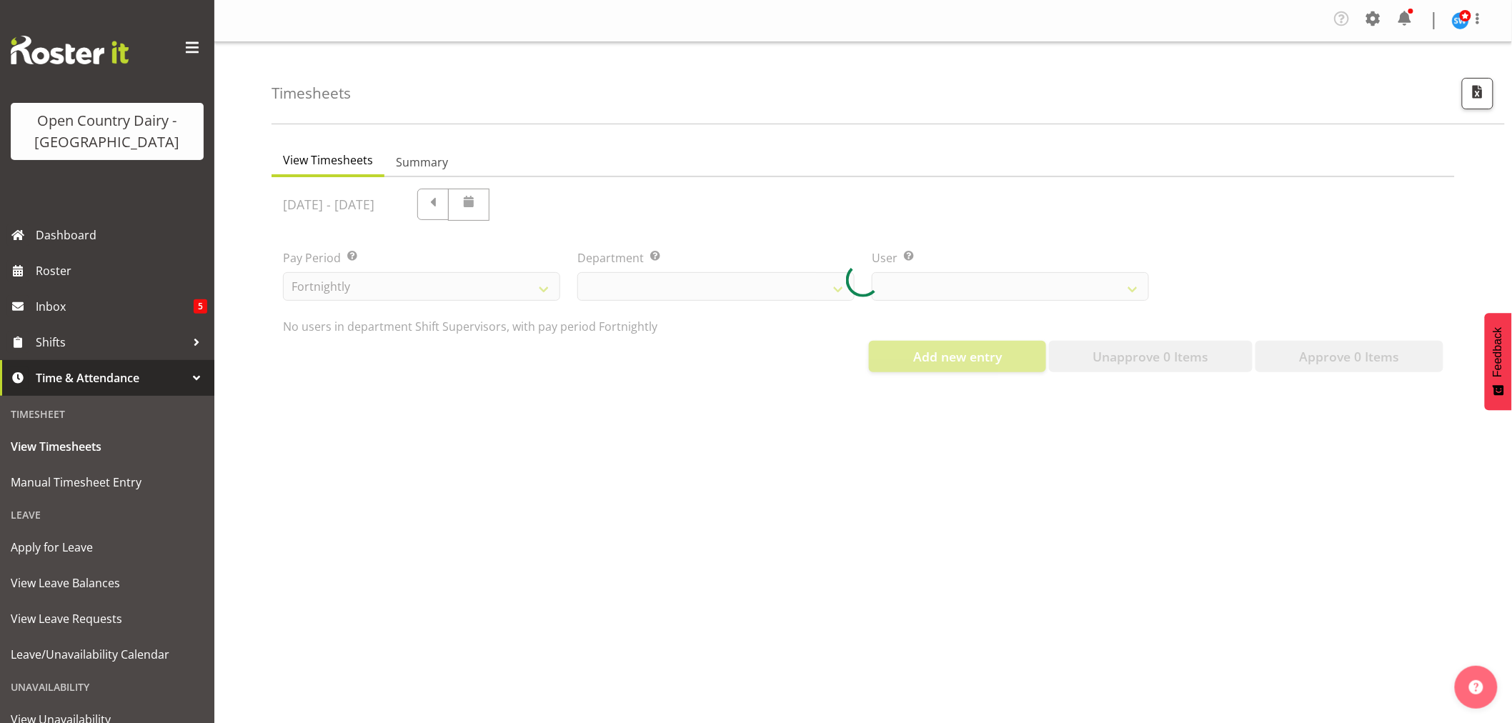
select select "732"
select select "11075"
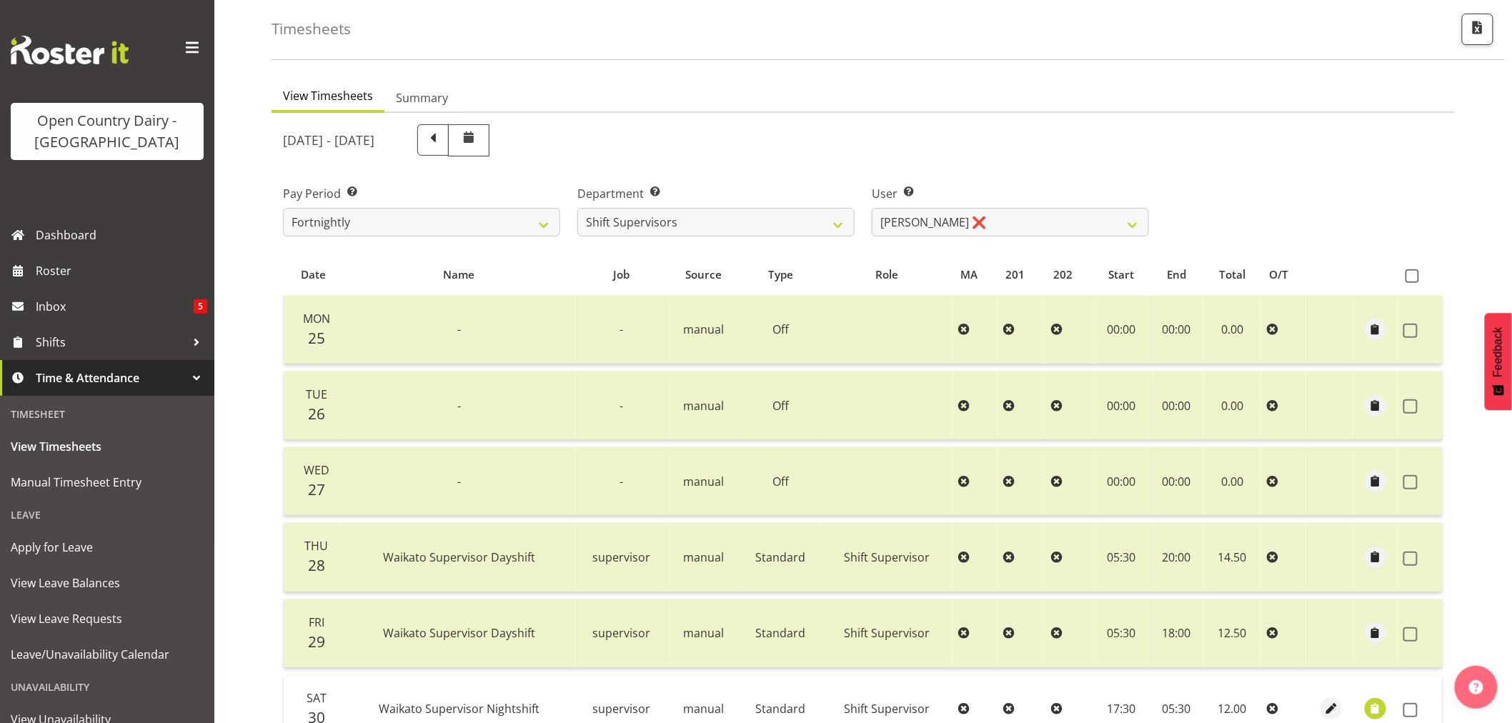
scroll to position [49, 0]
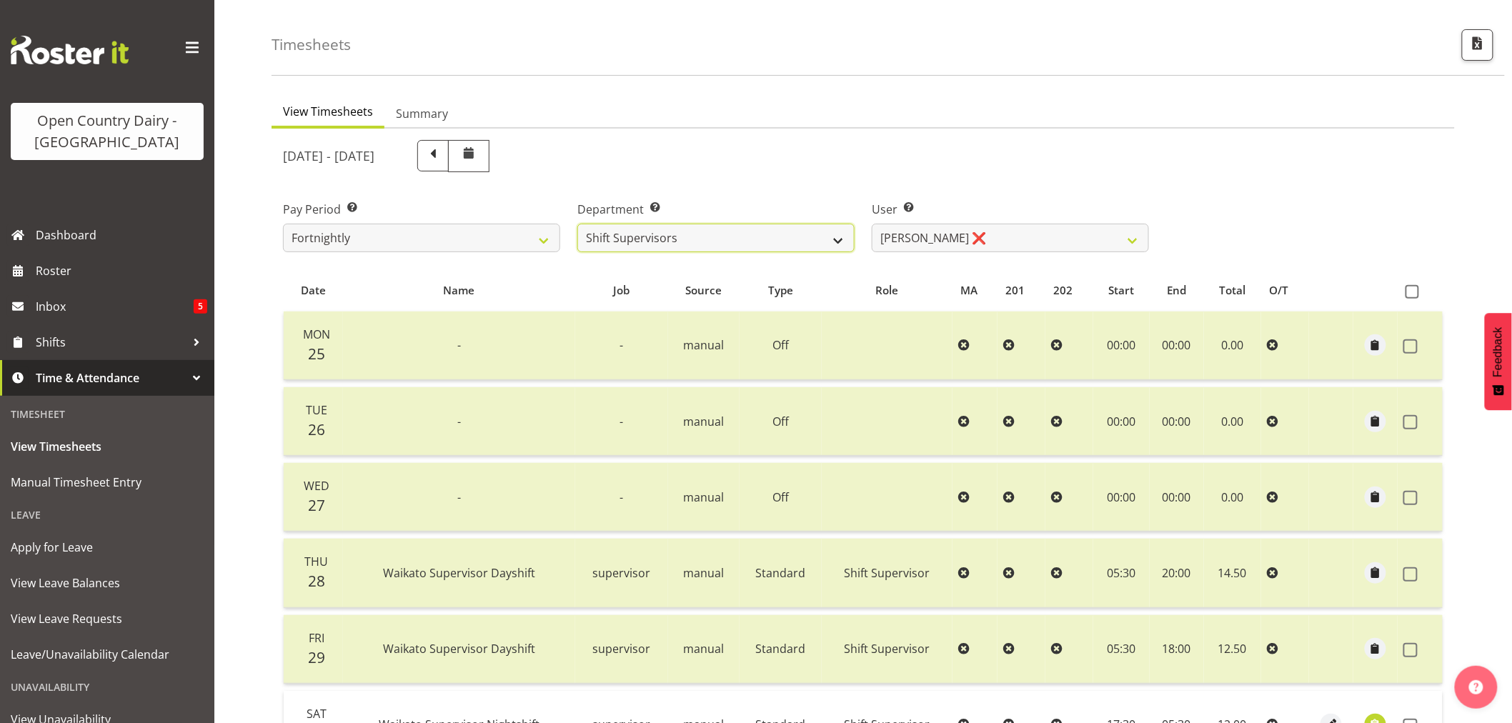
click at [837, 241] on select "701 702 703 704 705 706 707 708 709 710 711 712 713 714 715 716 717 718 719 720" at bounding box center [715, 238] width 277 height 29
select select "802"
click at [577, 224] on select "701 702 703 704 705 706 707 708 709 710 711 712 713 714 715 716 717 718 719 720" at bounding box center [715, 238] width 277 height 29
select select "8160"
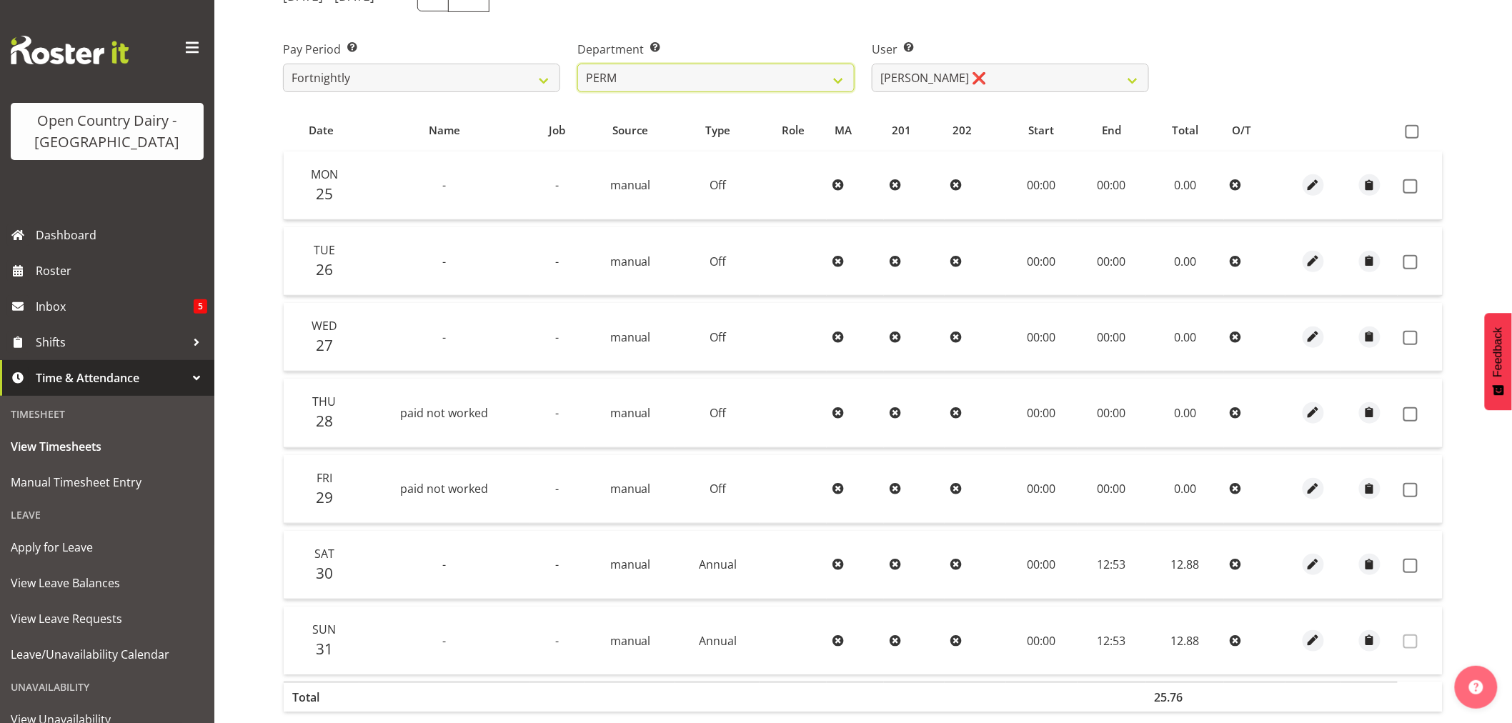
scroll to position [208, 0]
click at [1130, 79] on select "Abhilash Antony ❌ Amba Swann ❌ Chris Kneebone ✔ Jayden Vincent ❌ Paul Wilson ❌ …" at bounding box center [1010, 78] width 277 height 29
click at [872, 64] on select "Abhilash Antony ❌ Amba Swann ❌ Chris Kneebone ✔ Jayden Vincent ❌ Paul Wilson ❌ …" at bounding box center [1010, 78] width 277 height 29
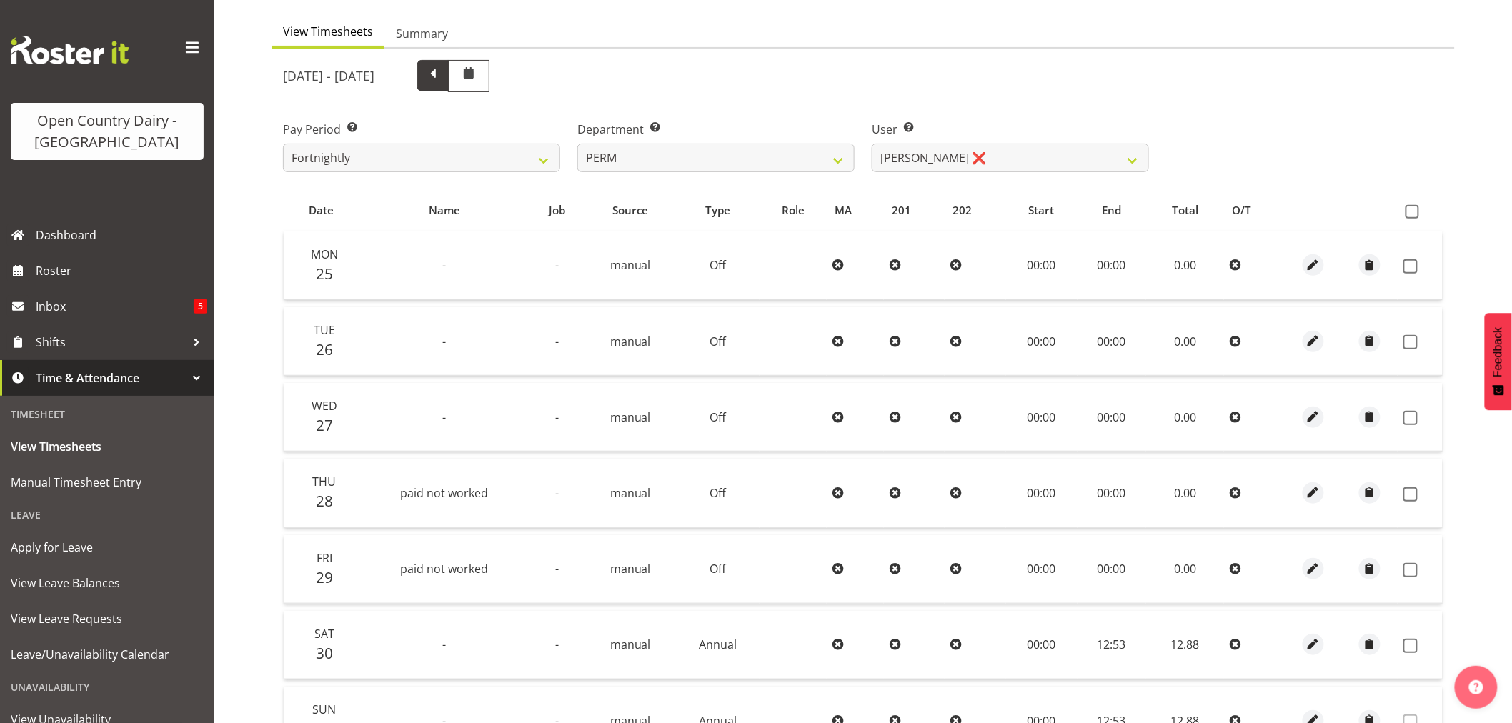
click at [442, 73] on span at bounding box center [433, 74] width 19 height 19
select select
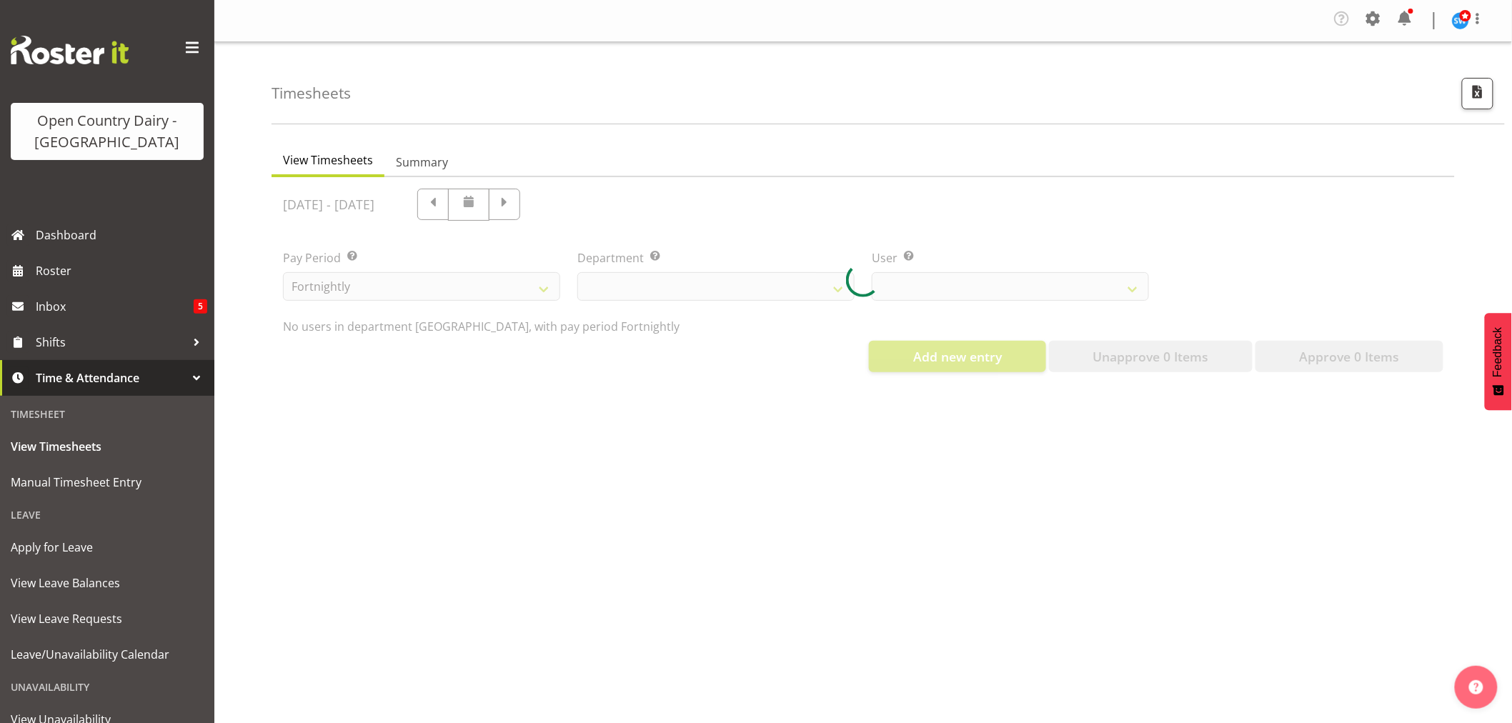
select select "802"
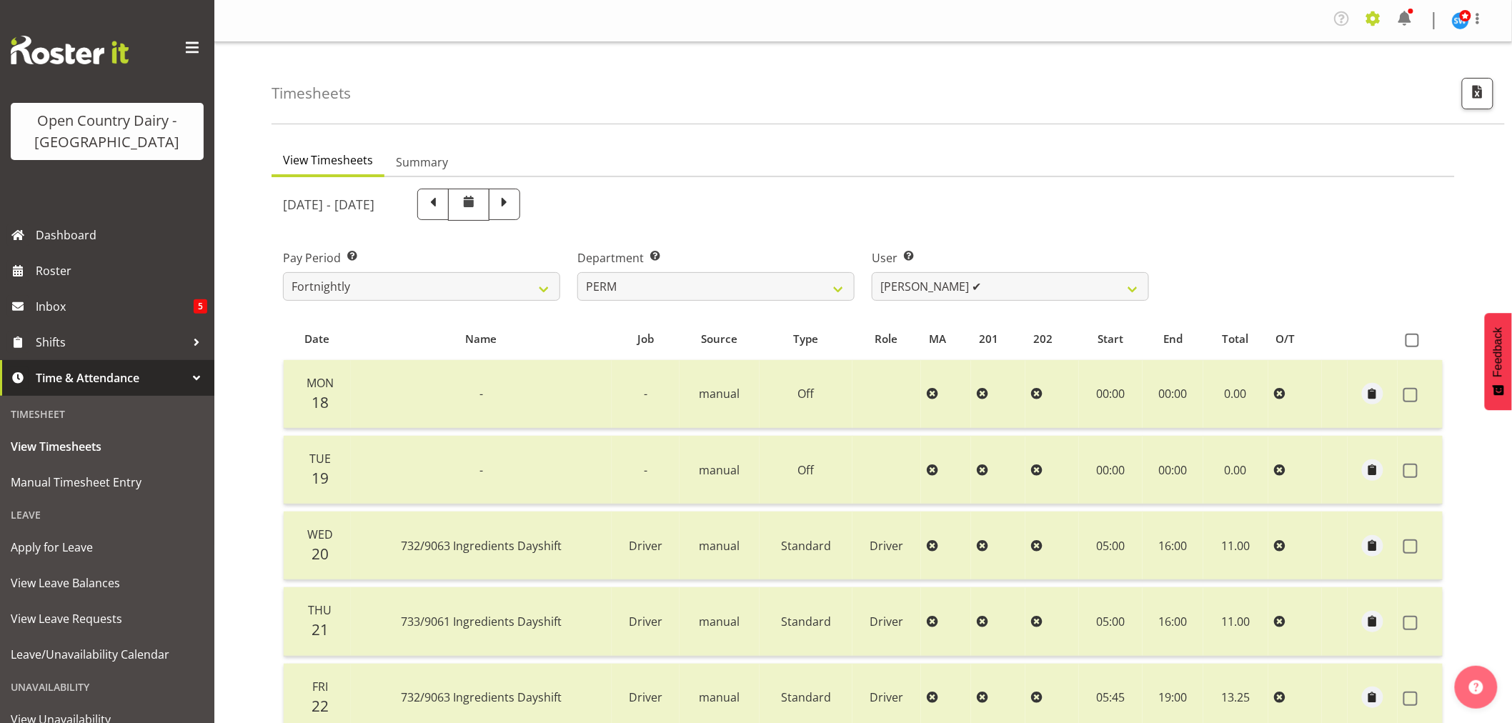
click at [1368, 19] on span at bounding box center [1373, 18] width 23 height 23
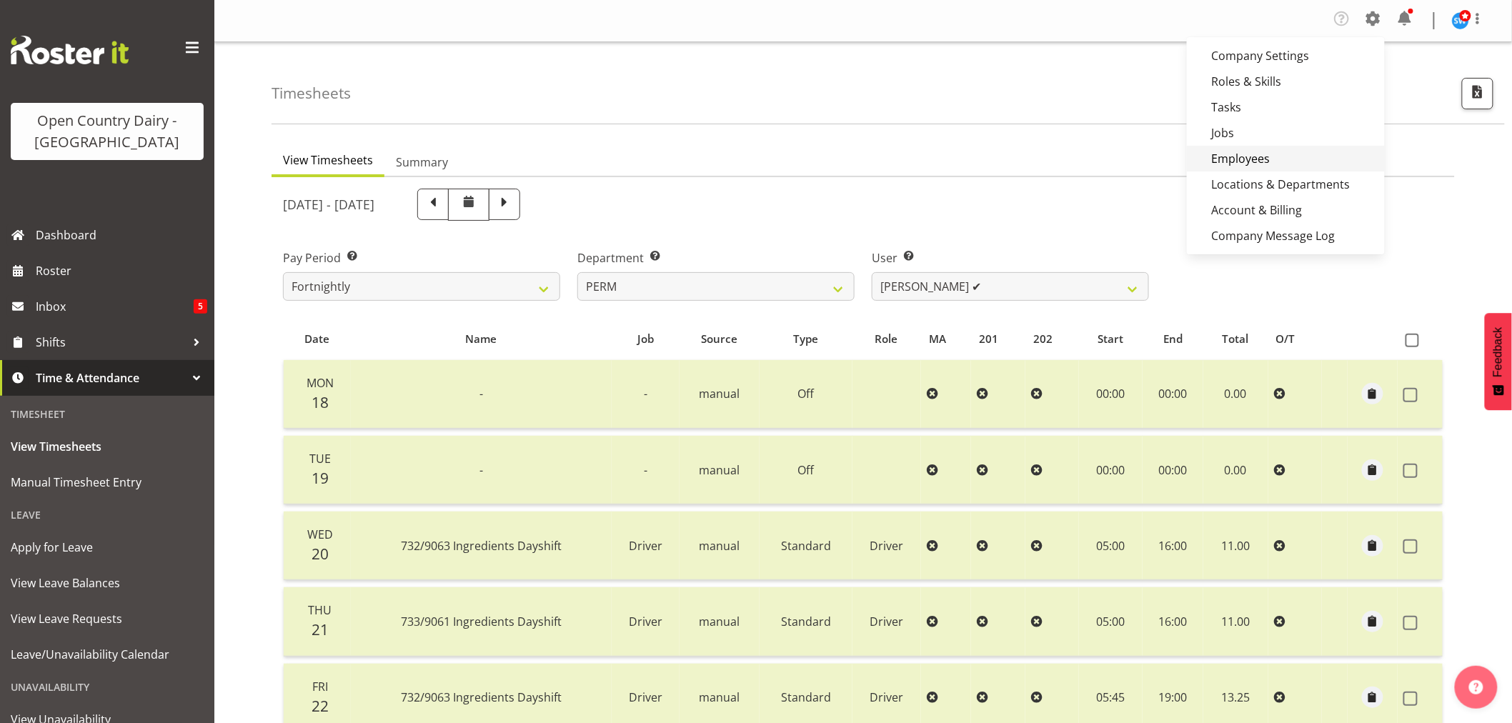
click at [1297, 157] on link "Employees" at bounding box center [1286, 159] width 198 height 26
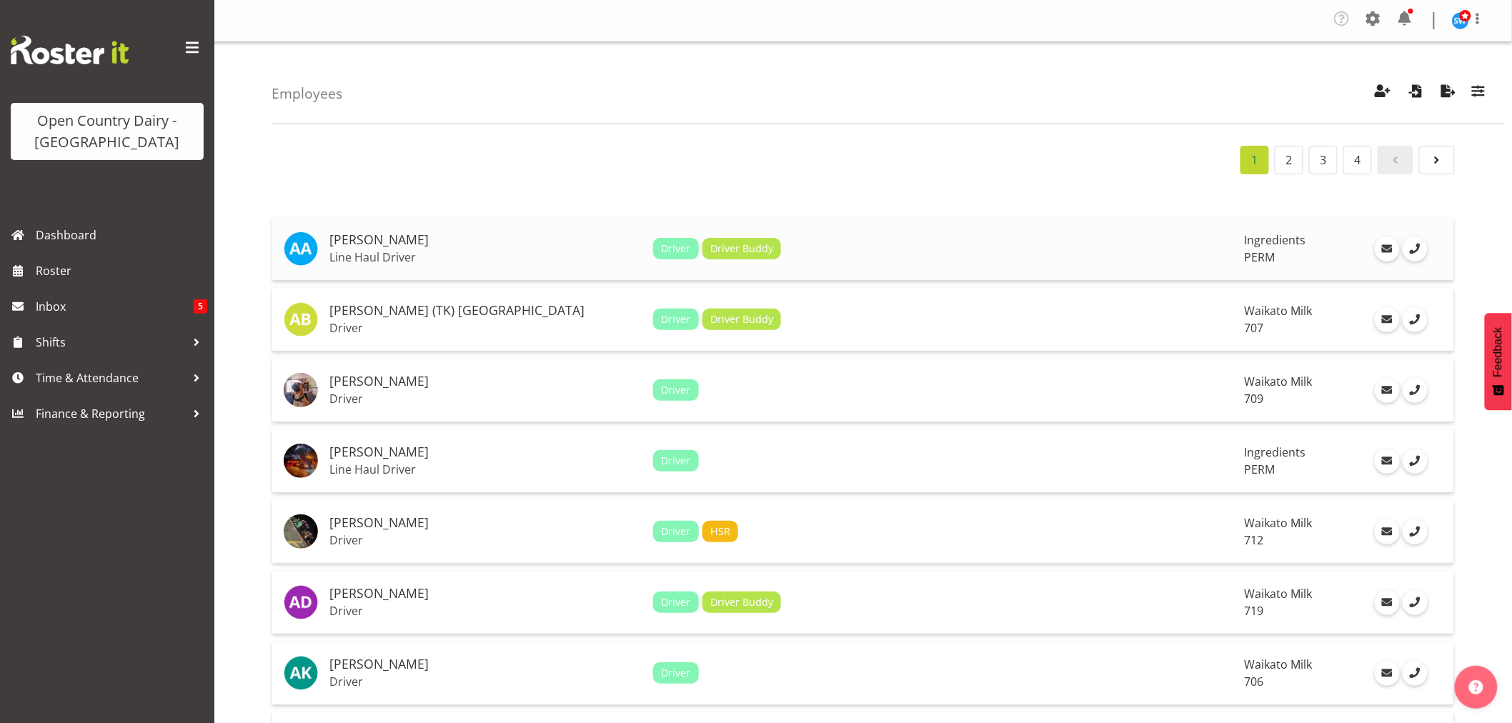
click at [384, 244] on h5 "[PERSON_NAME]" at bounding box center [485, 240] width 312 height 14
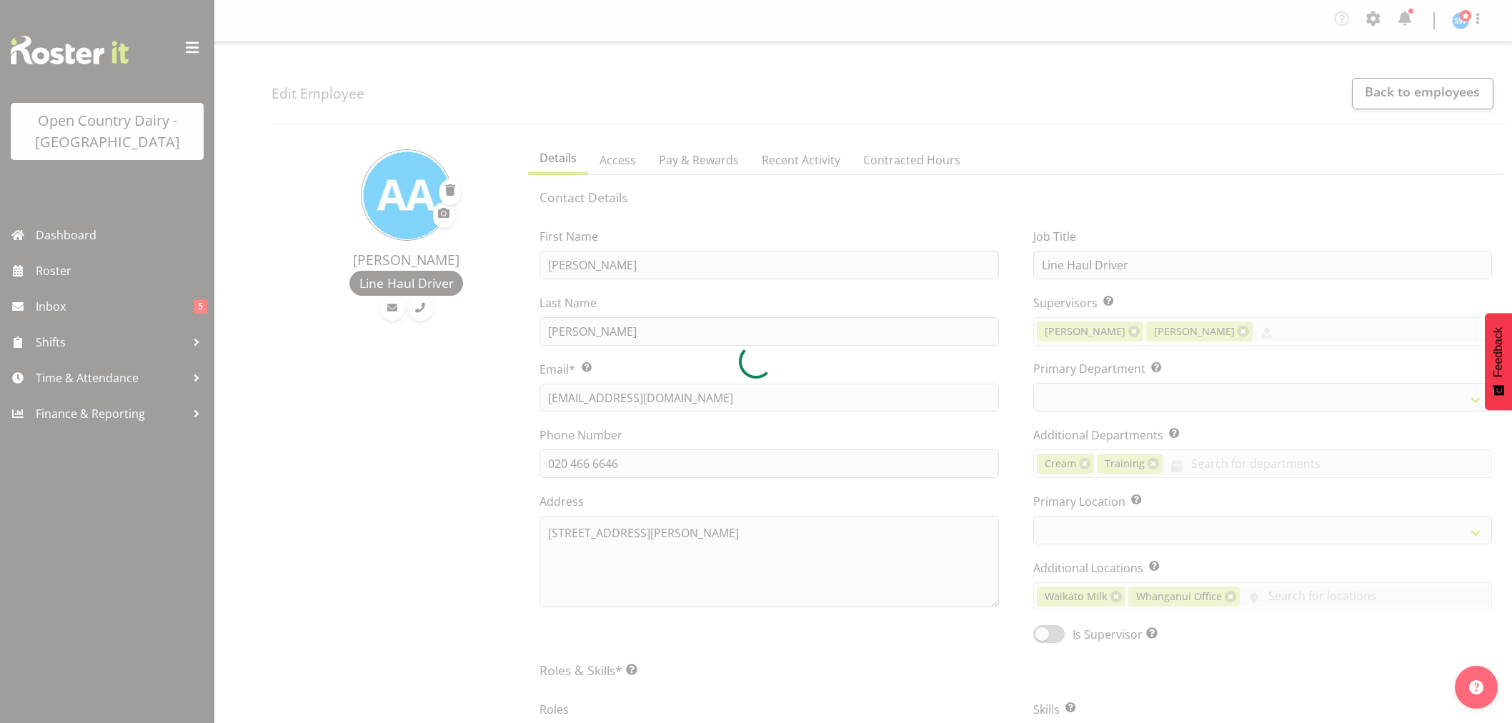
select select "location"
select select "TimelineWeek"
select select
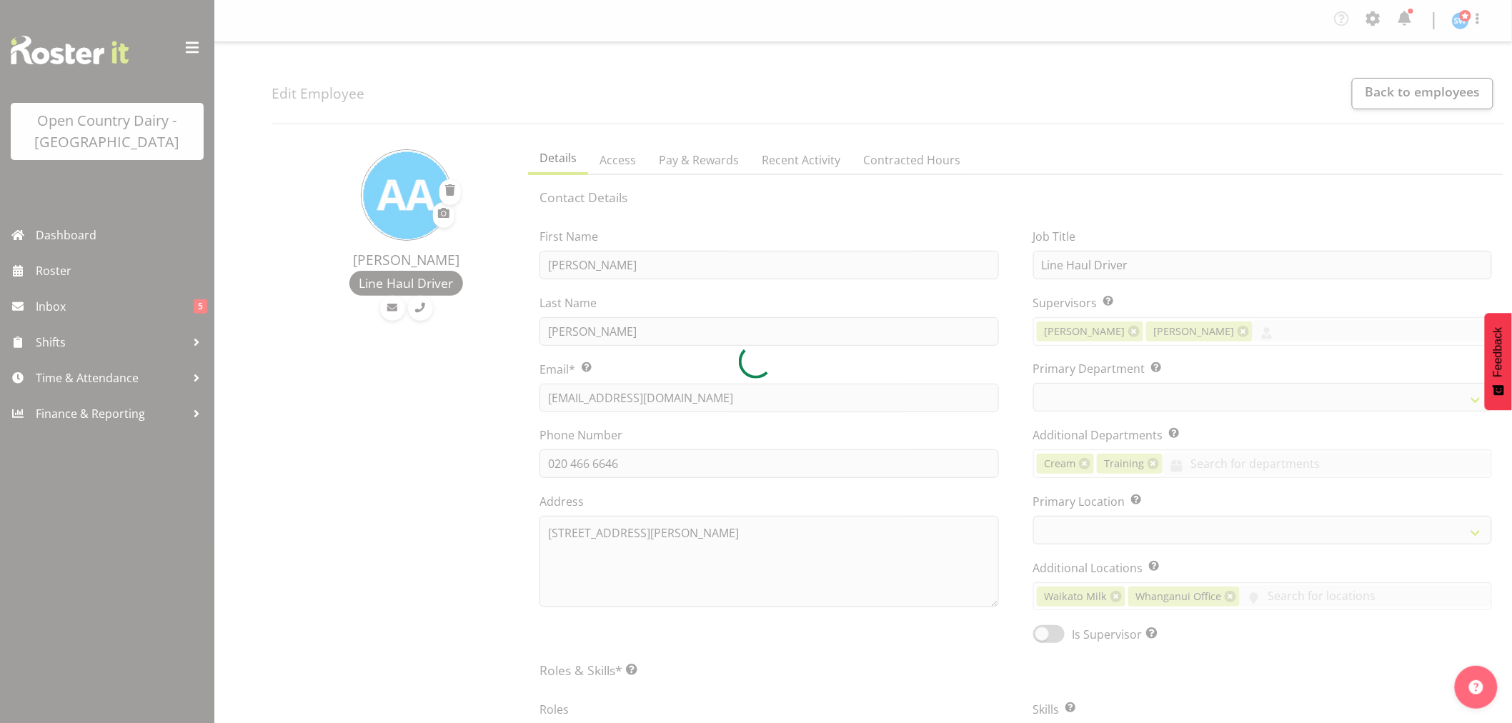
select select
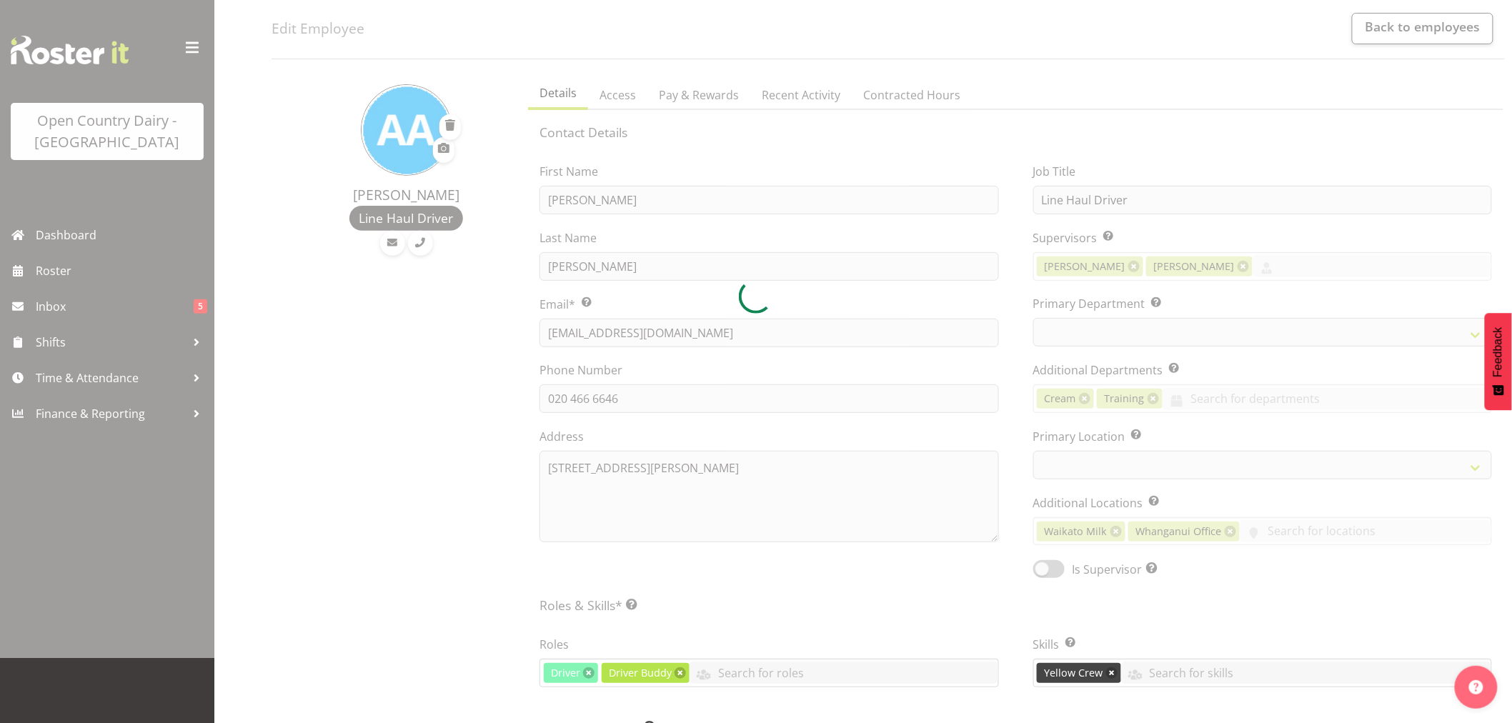
scroll to position [25, 0]
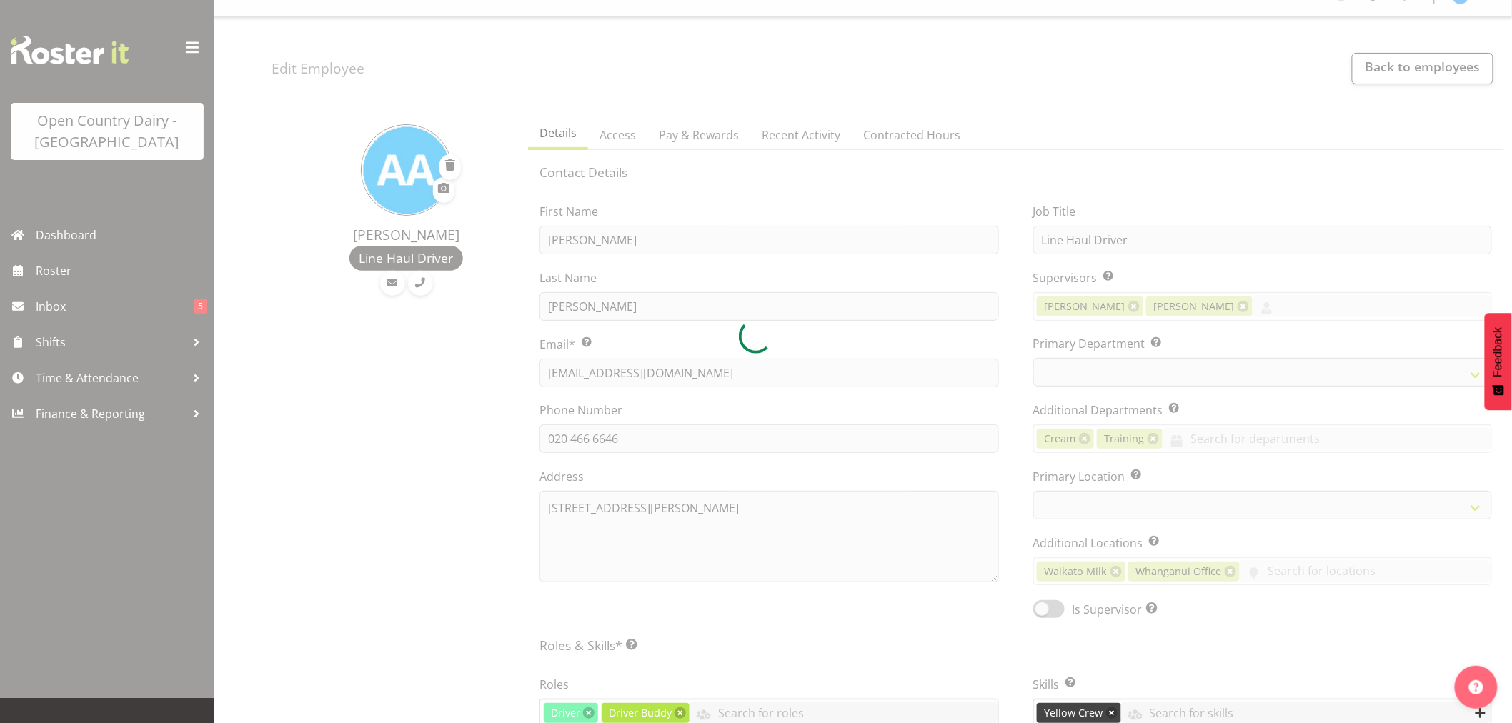
click at [694, 139] on div at bounding box center [756, 336] width 1512 height 723
select select "802"
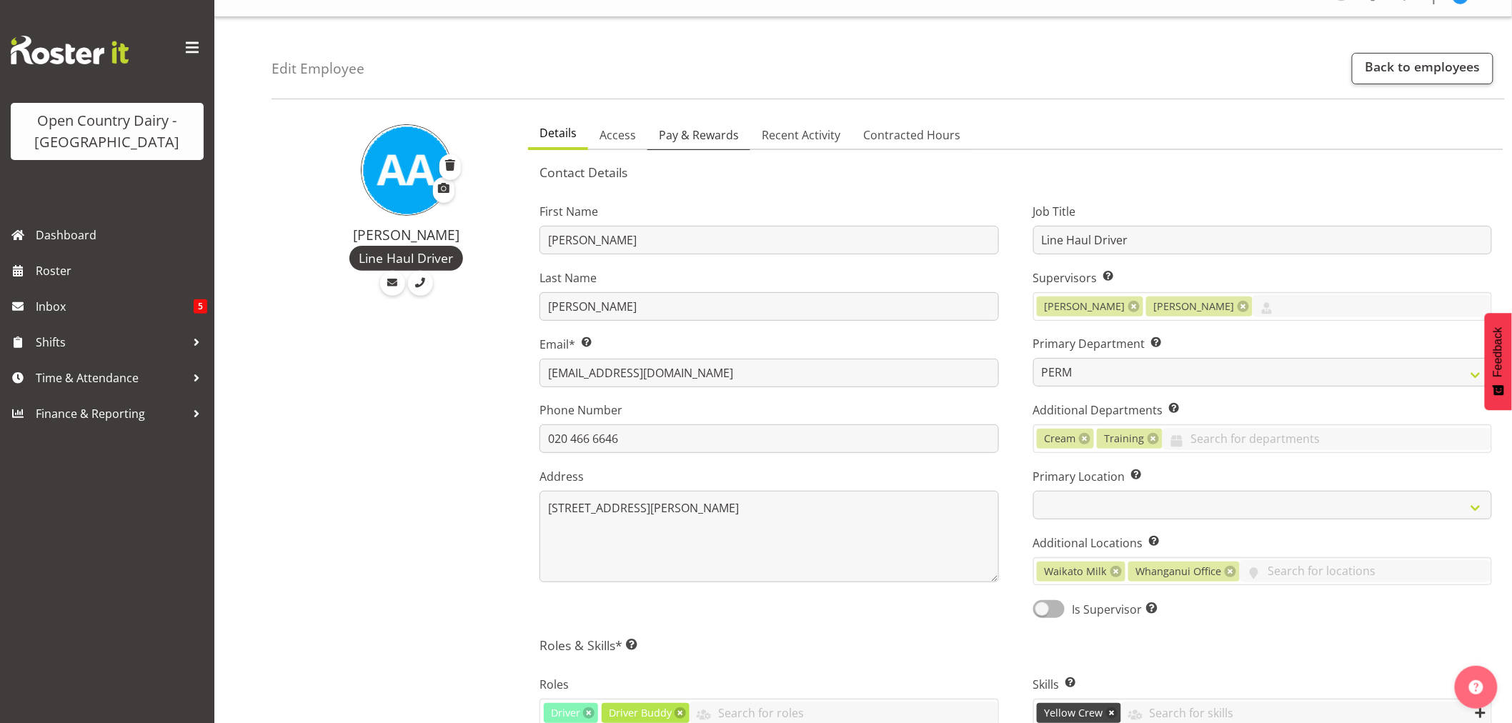
click at [697, 141] on span "Pay & Rewards" at bounding box center [699, 134] width 80 height 17
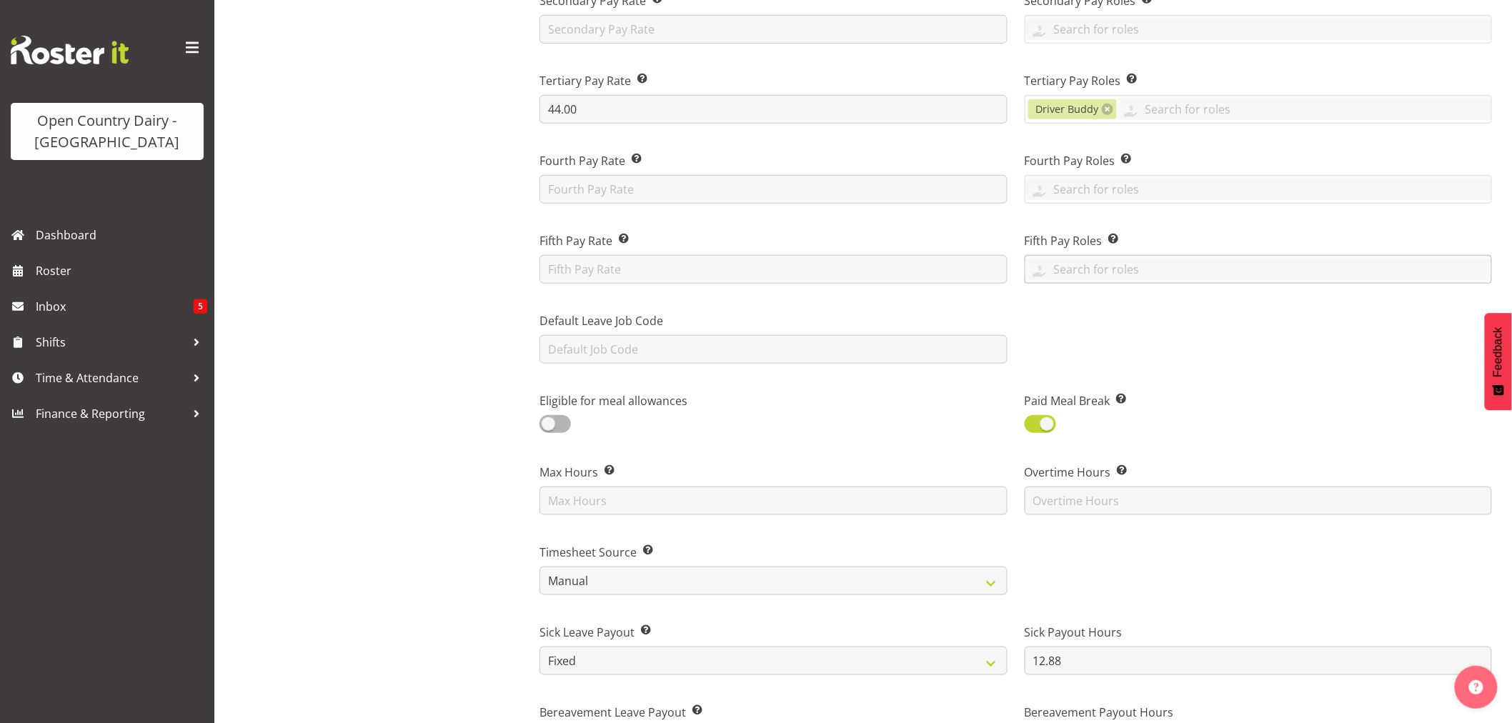
scroll to position [422, 0]
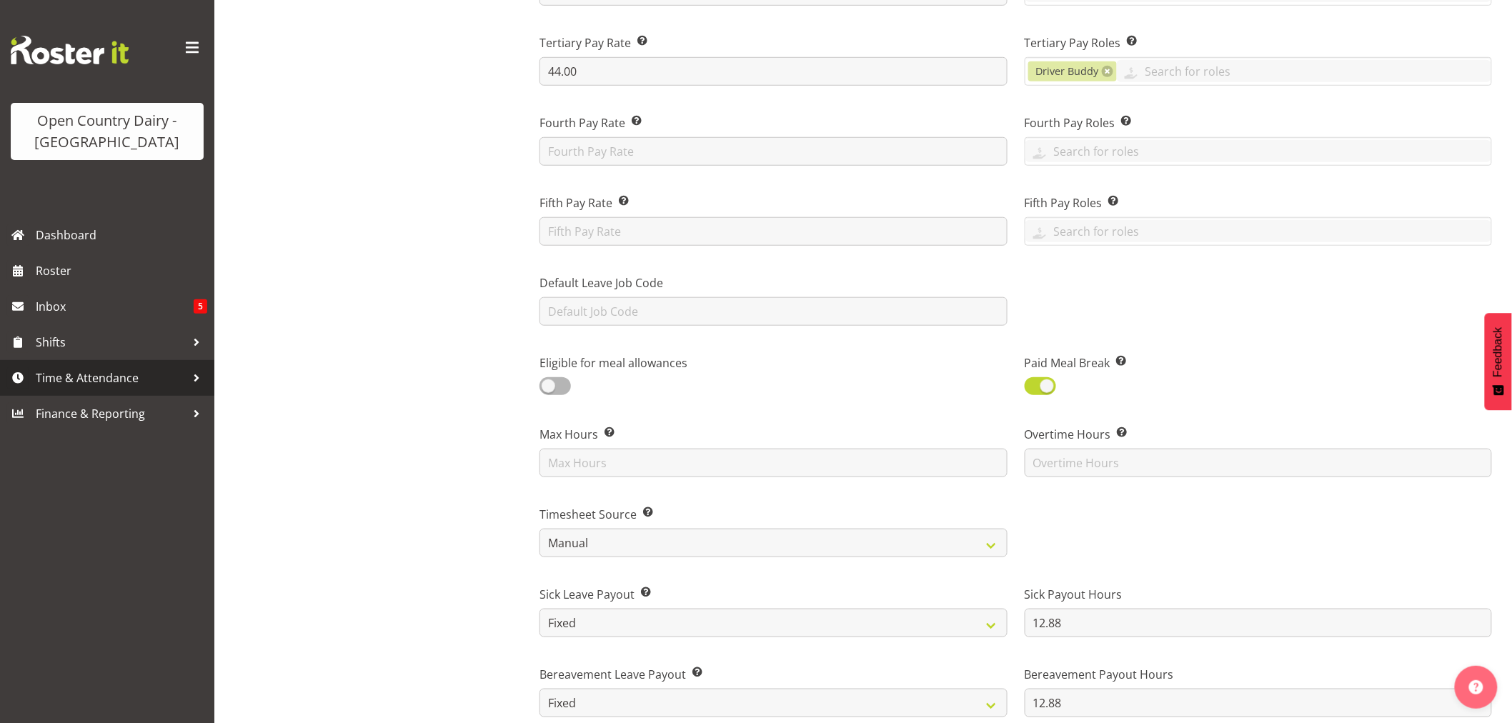
click at [96, 370] on span "Time & Attendance" at bounding box center [111, 377] width 150 height 21
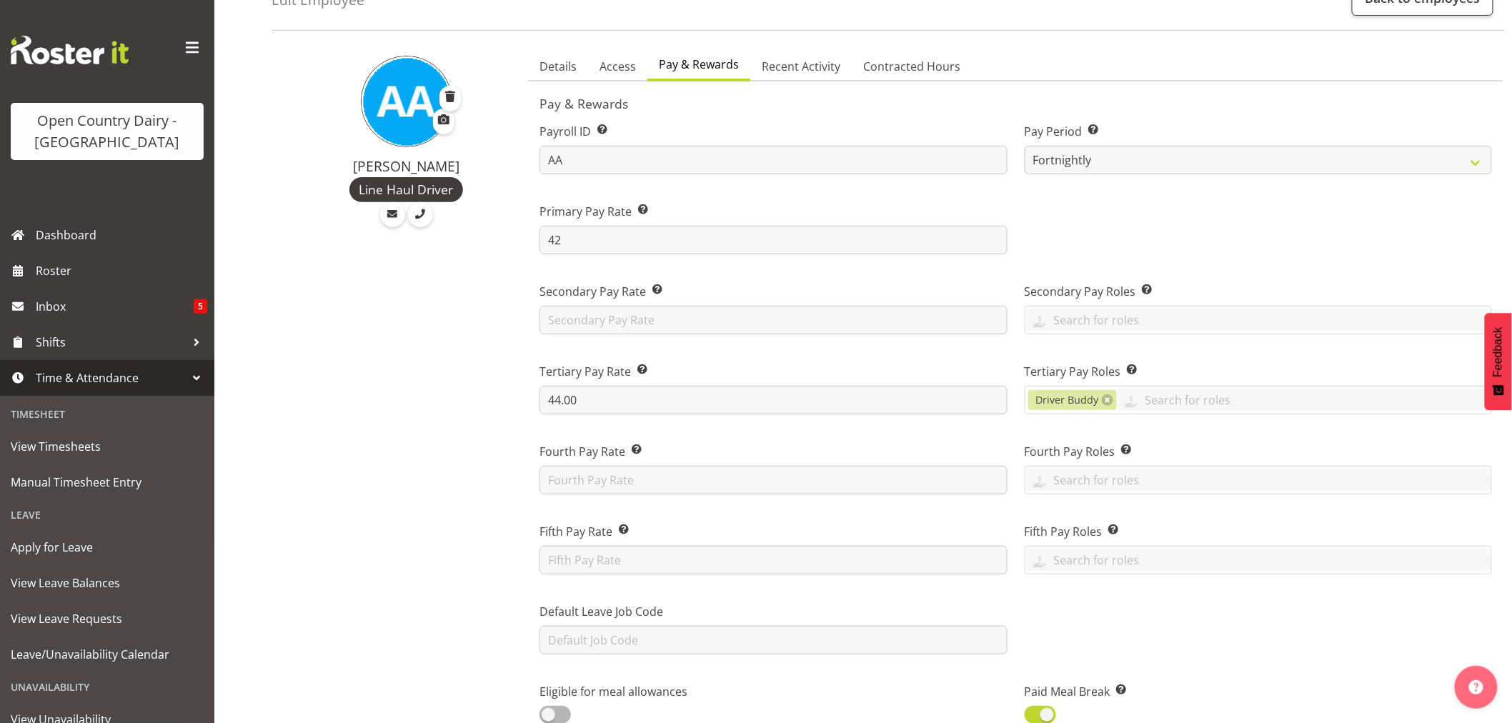
scroll to position [0, 0]
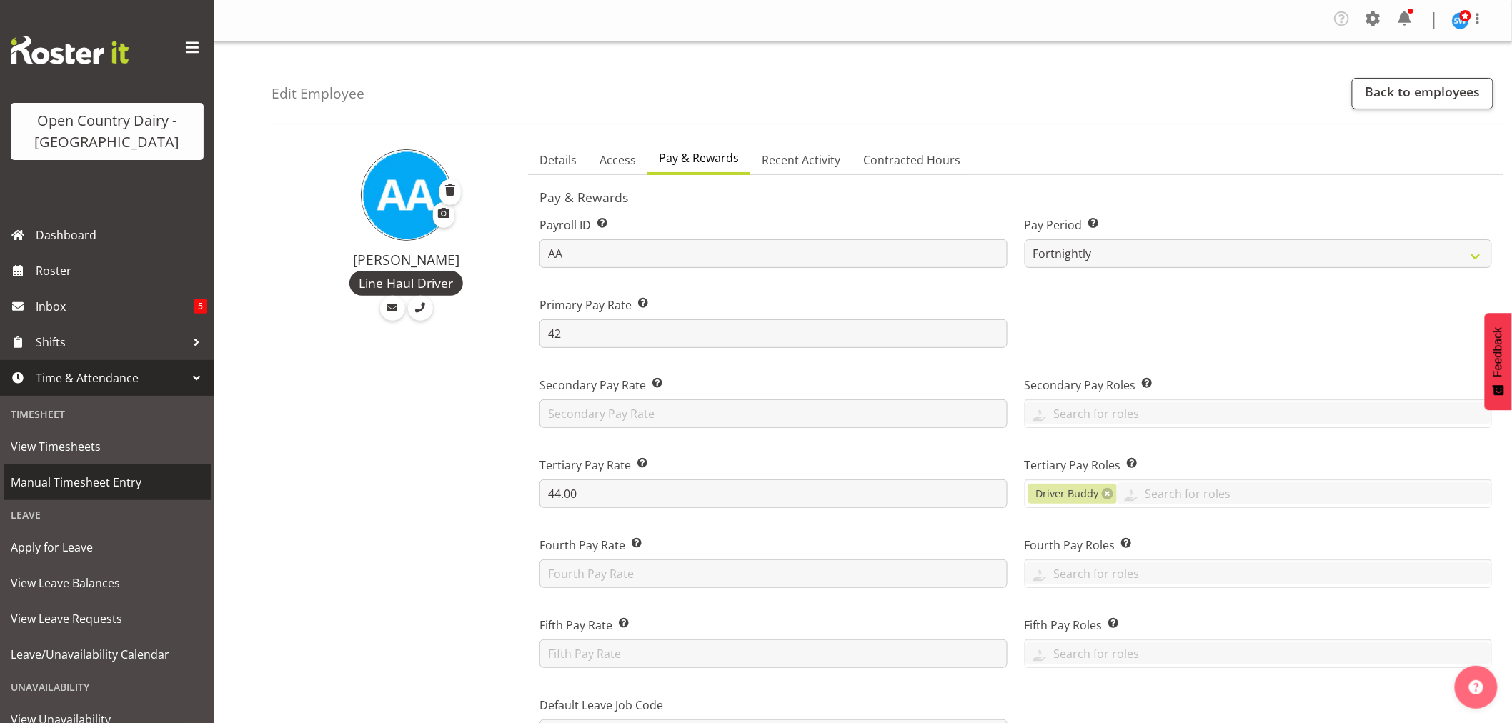
click at [90, 474] on span "Manual Timesheet Entry" at bounding box center [107, 482] width 193 height 21
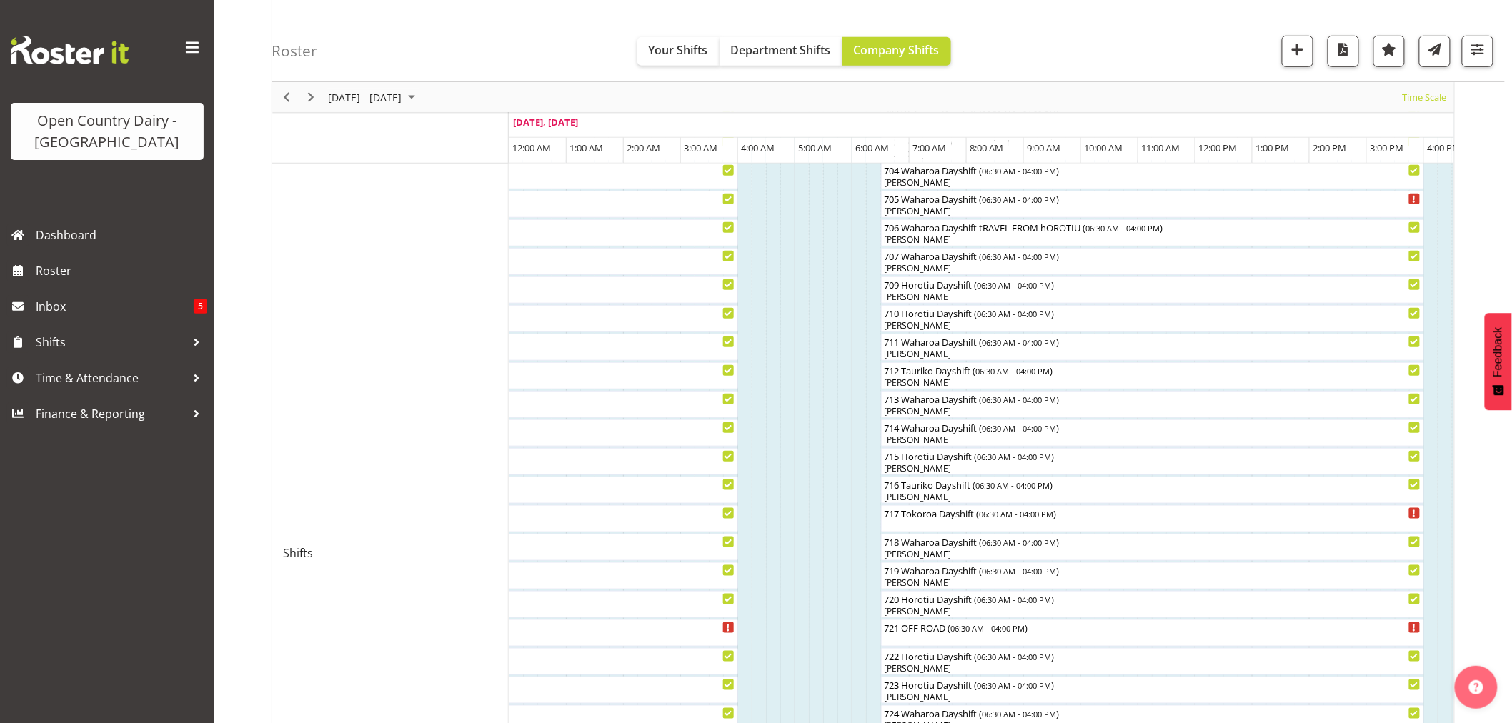
scroll to position [397, 0]
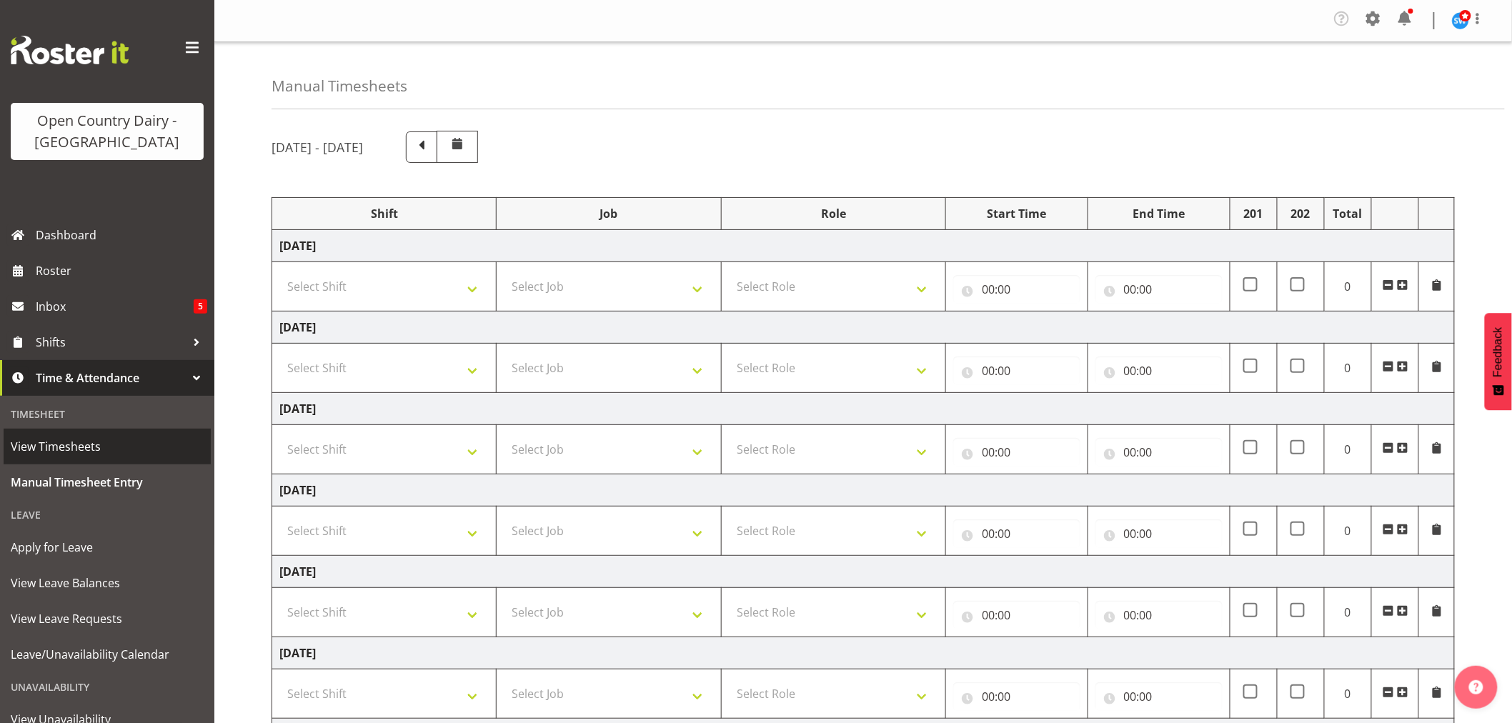
click at [74, 444] on span "View Timesheets" at bounding box center [107, 446] width 193 height 21
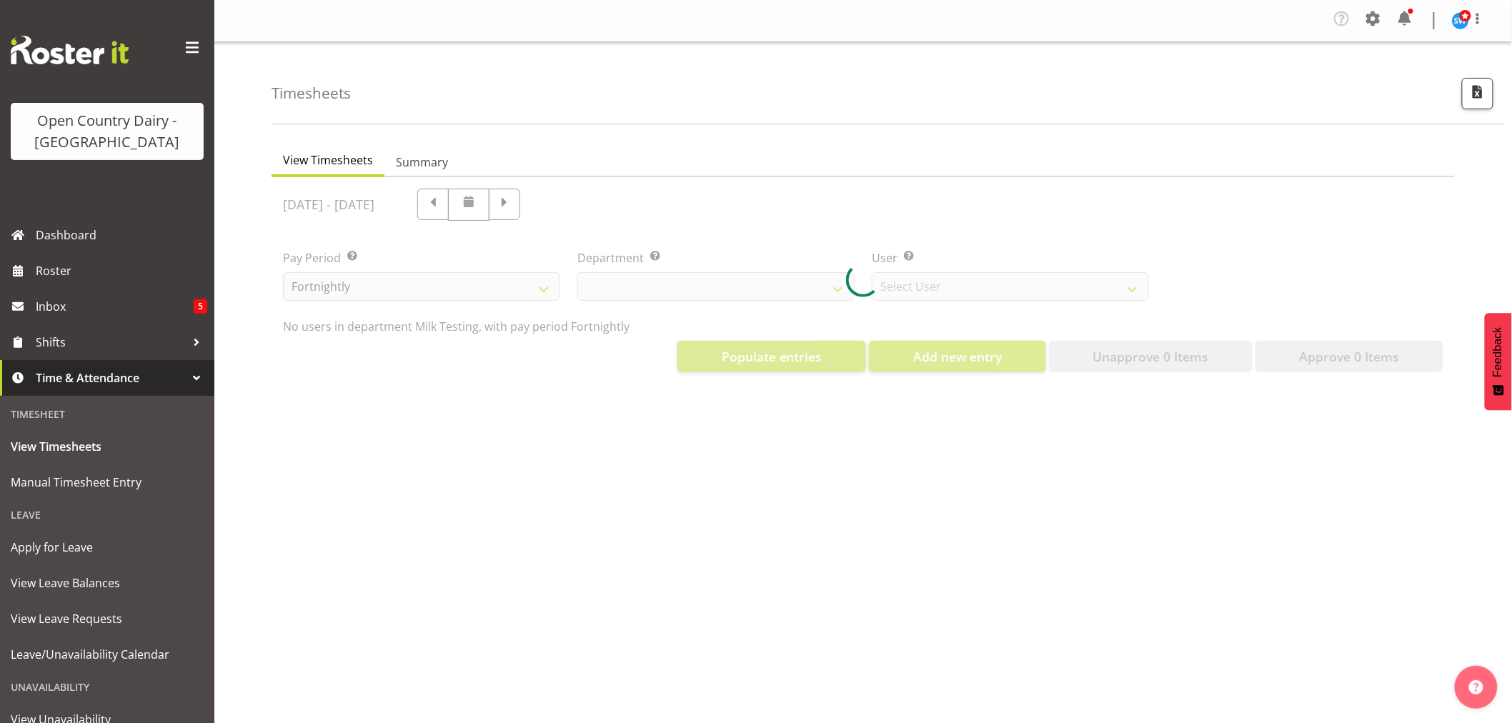
select select "733"
select select "7414"
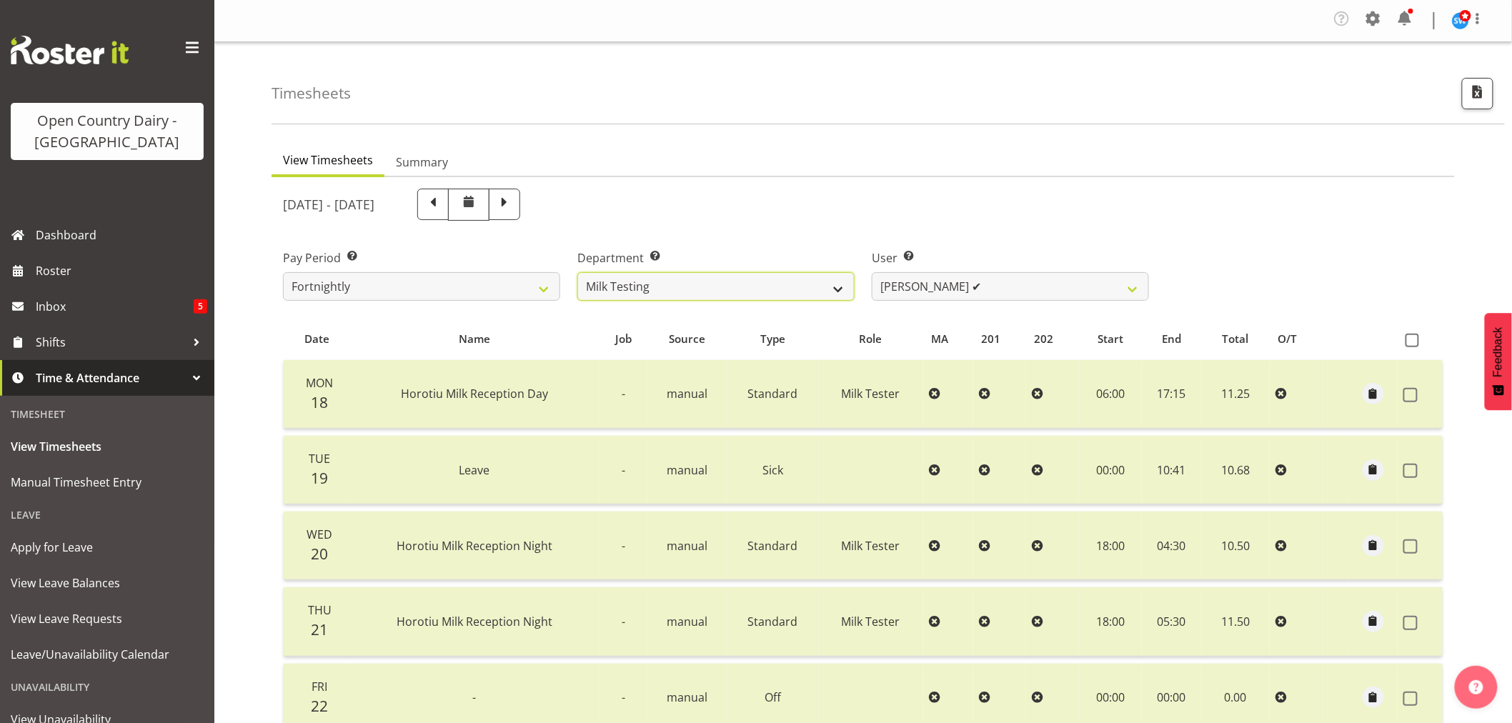
click at [839, 288] on select "701 702 703 704 705 706 707 708 709 710 711 712 713 714 715 716 717 718 719 720" at bounding box center [715, 286] width 277 height 29
click at [577, 272] on select "701 702 703 704 705 706 707 708 709 710 711 712 713 714 715 716 717 718 719 720" at bounding box center [715, 286] width 277 height 29
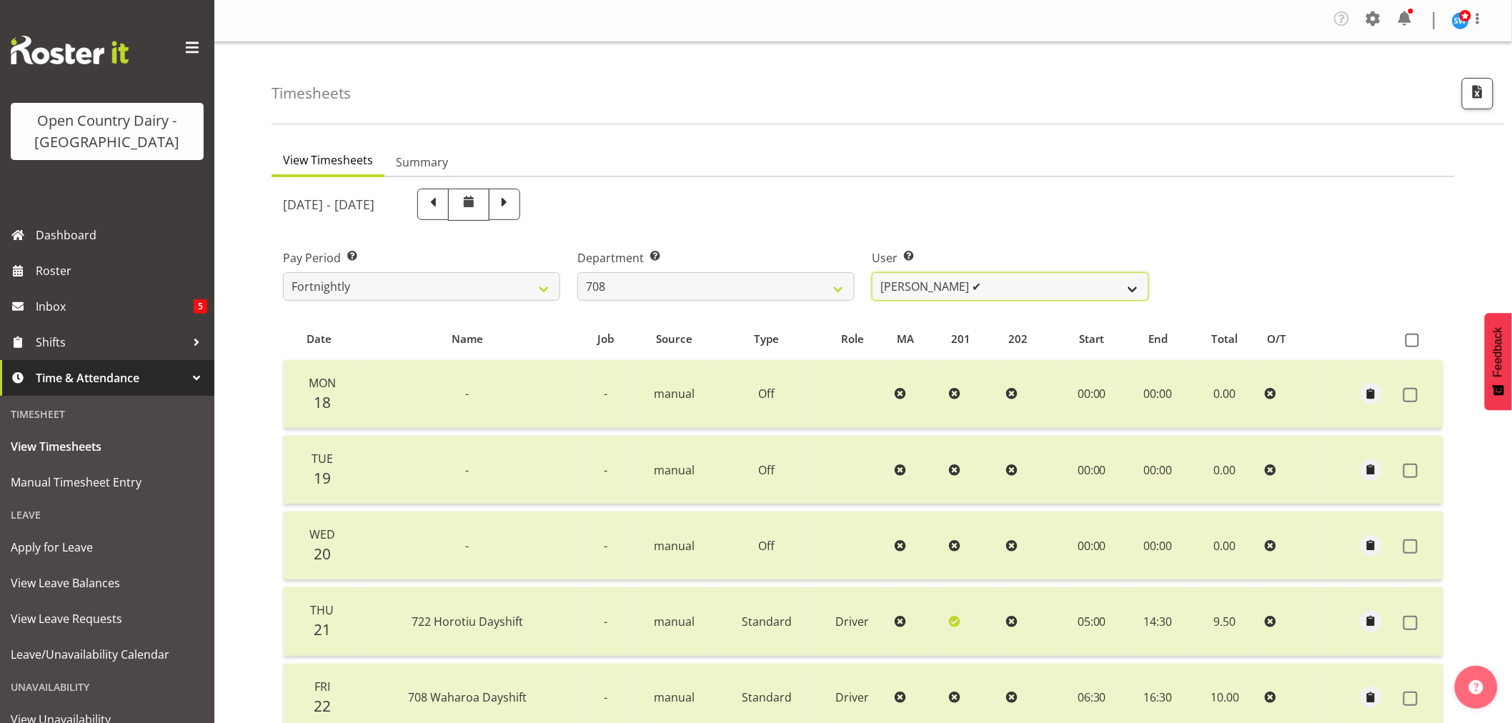
click at [1133, 287] on select "David Foote ✔ Mark Himiona ✔" at bounding box center [1010, 286] width 277 height 29
click at [806, 224] on div "August 18th - August 24th 2025" at bounding box center [715, 204] width 883 height 49
click at [839, 289] on select "701 702 703 704 705 706 707 708 709 710 711 712 713 714 715 716 717 718 719 720" at bounding box center [715, 286] width 277 height 29
select select "805"
click at [577, 272] on select "701 702 703 704 705 706 707 708 709 710 711 712 713 714 715 716 717 718 719 720" at bounding box center [715, 286] width 277 height 29
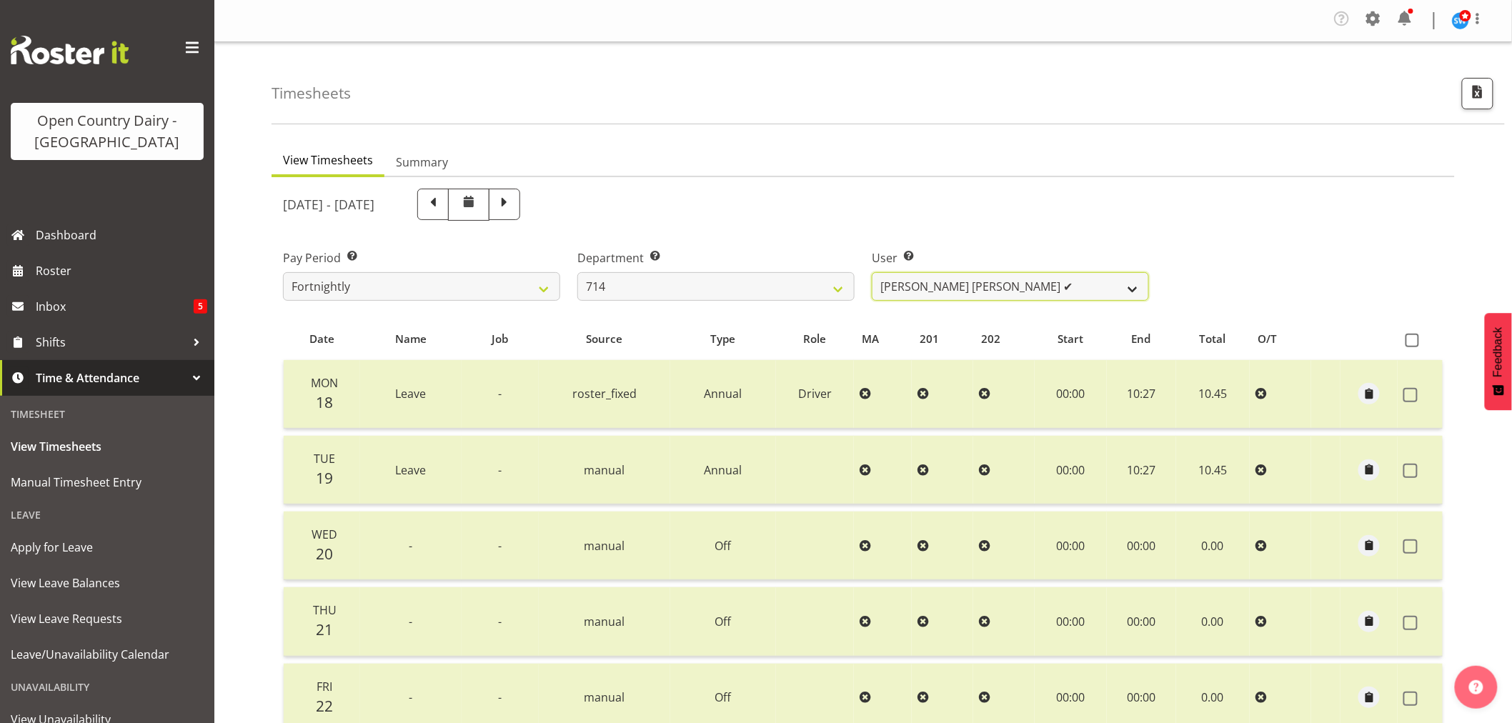
click at [1130, 291] on select "Fraser Stephens ✔ Nev Brewster ✔ Stephen Parsons ✔ Tom Gaelic ✔" at bounding box center [1010, 286] width 277 height 29
select select "10081"
click at [872, 272] on select "Fraser Stephens ✔ Nev Brewster ✔ Stephen Parsons ✔ Tom Gaelic ✔" at bounding box center [1010, 286] width 277 height 29
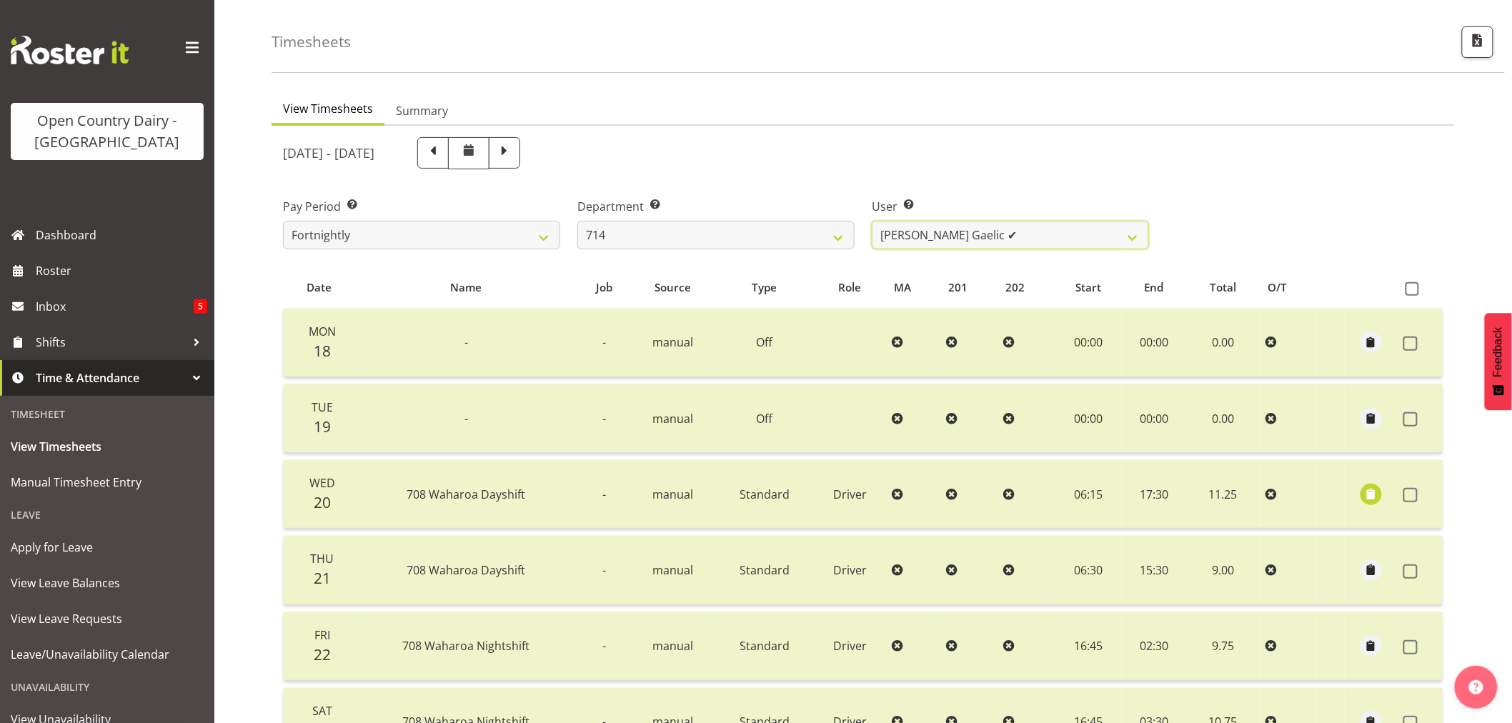
scroll to position [79, 0]
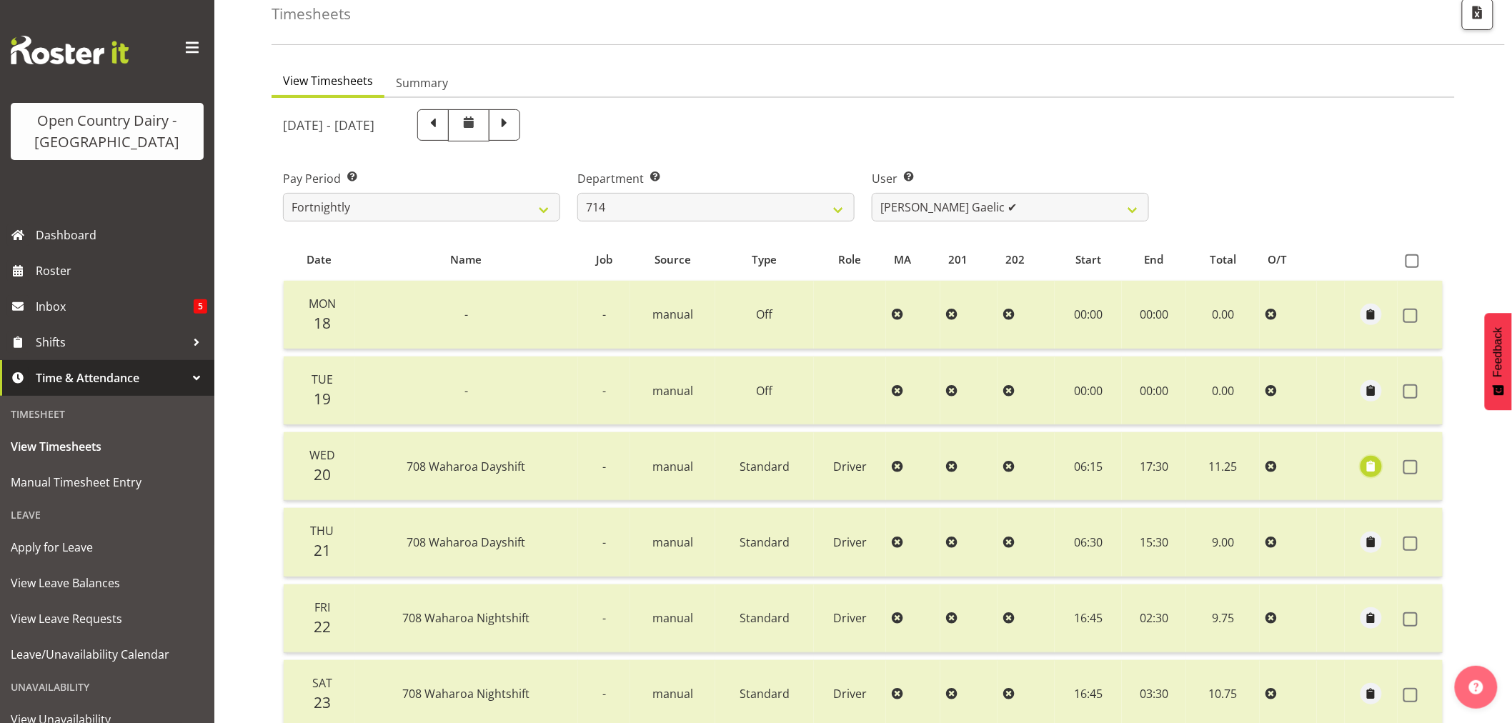
click at [1373, 467] on span "button" at bounding box center [1371, 466] width 16 height 16
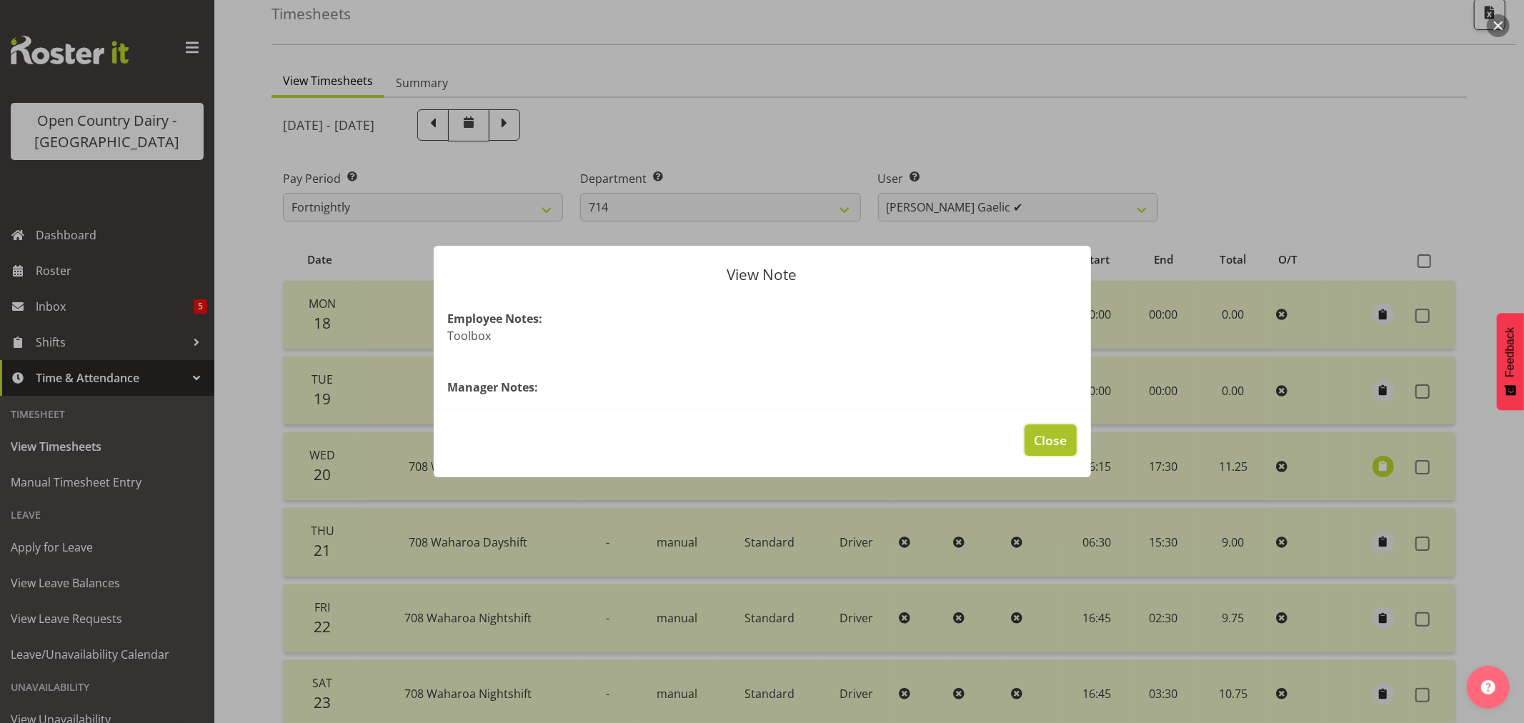
click at [1046, 439] on span "Close" at bounding box center [1050, 440] width 33 height 19
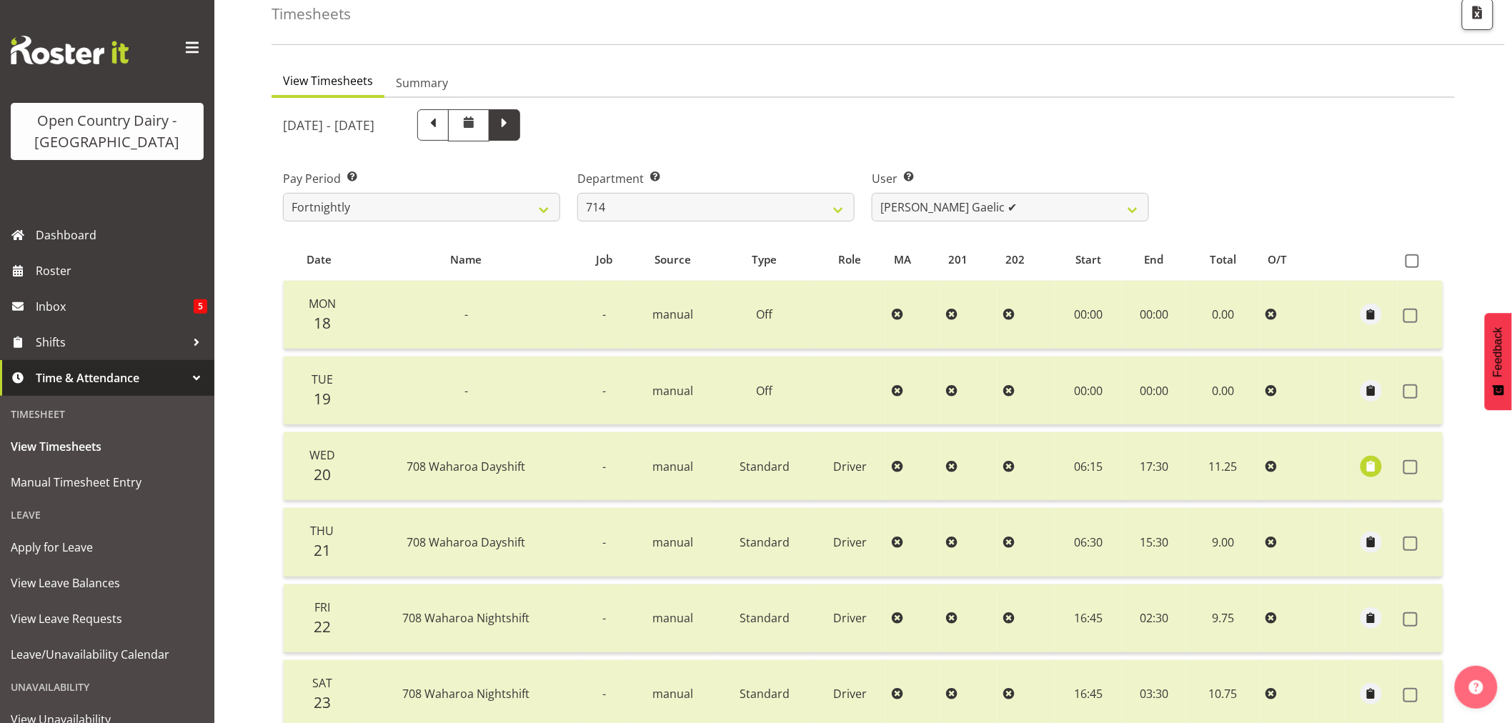
click at [514, 124] on span at bounding box center [504, 123] width 19 height 19
select select
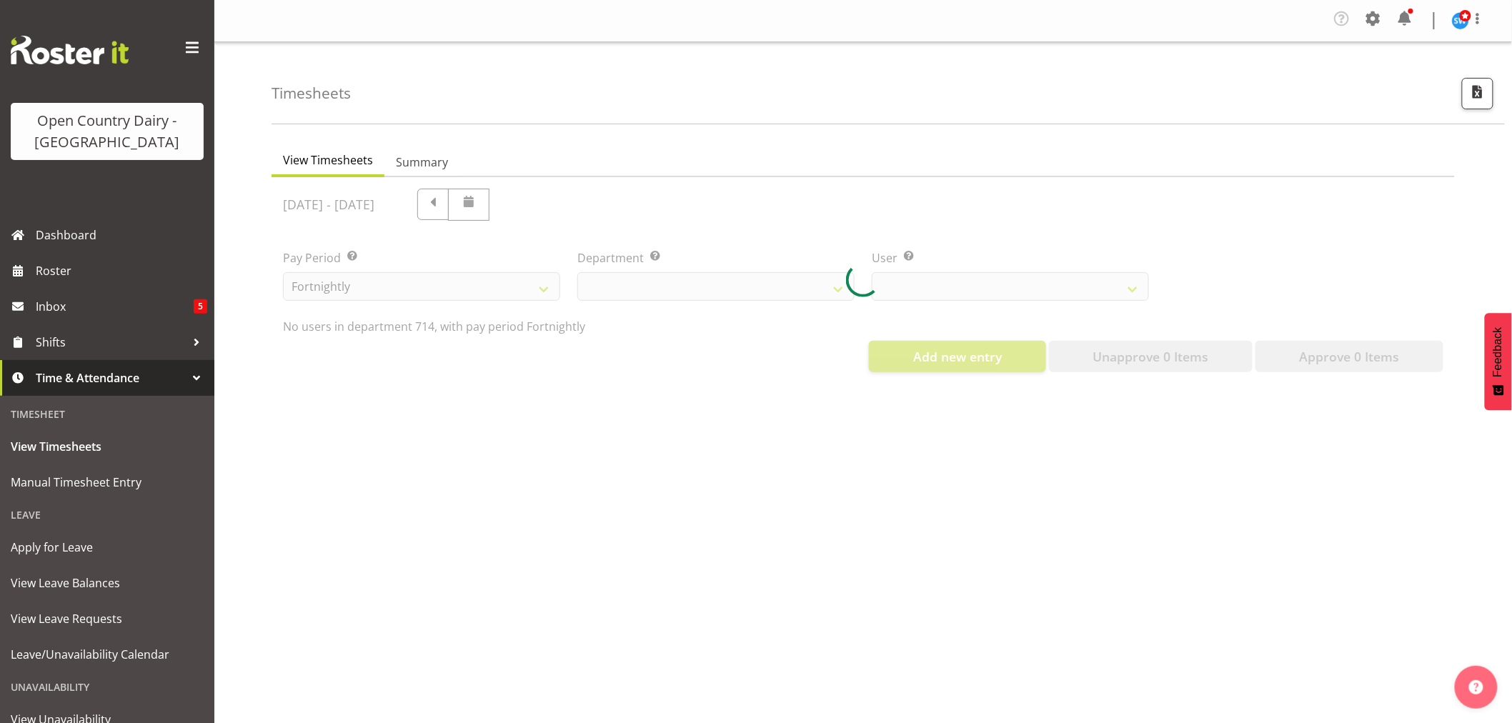
select select "805"
select select "10081"
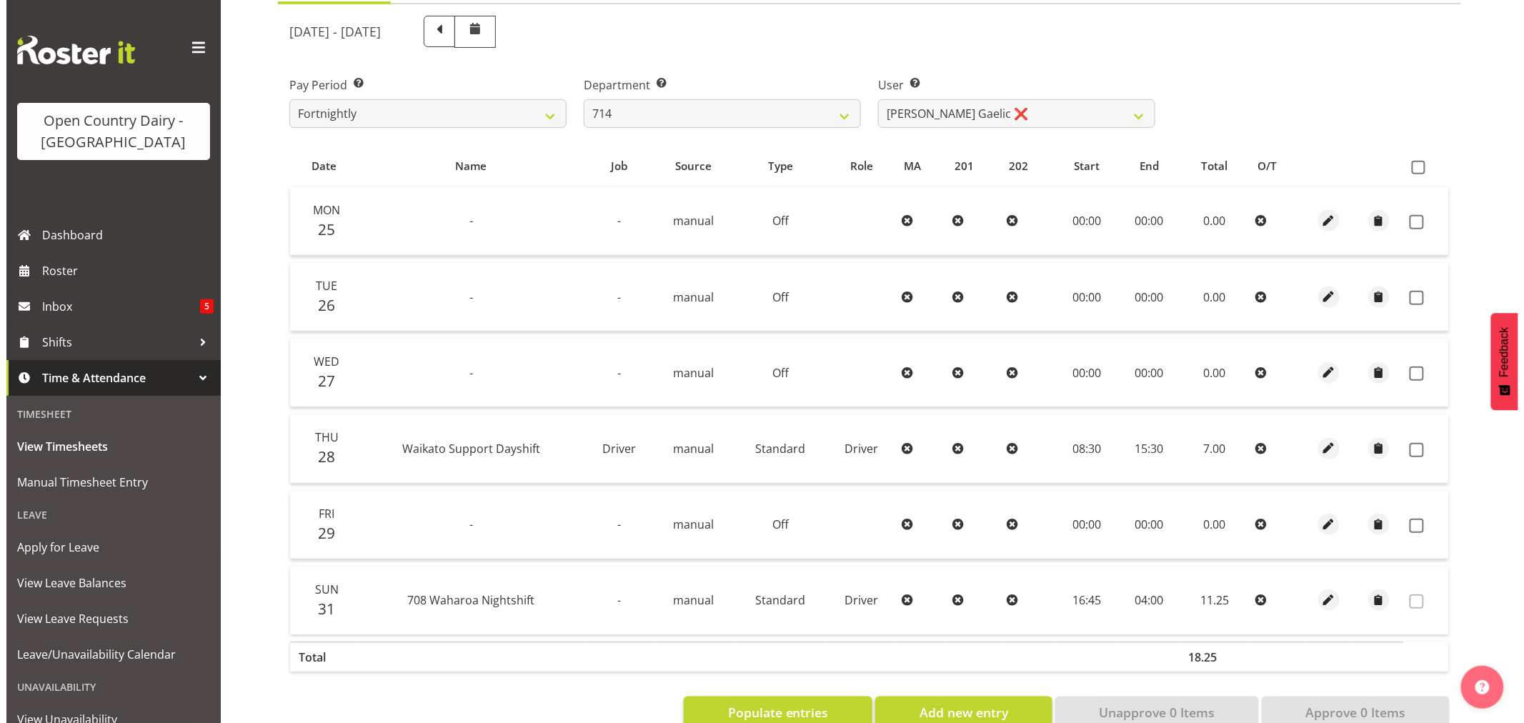
scroll to position [211, 0]
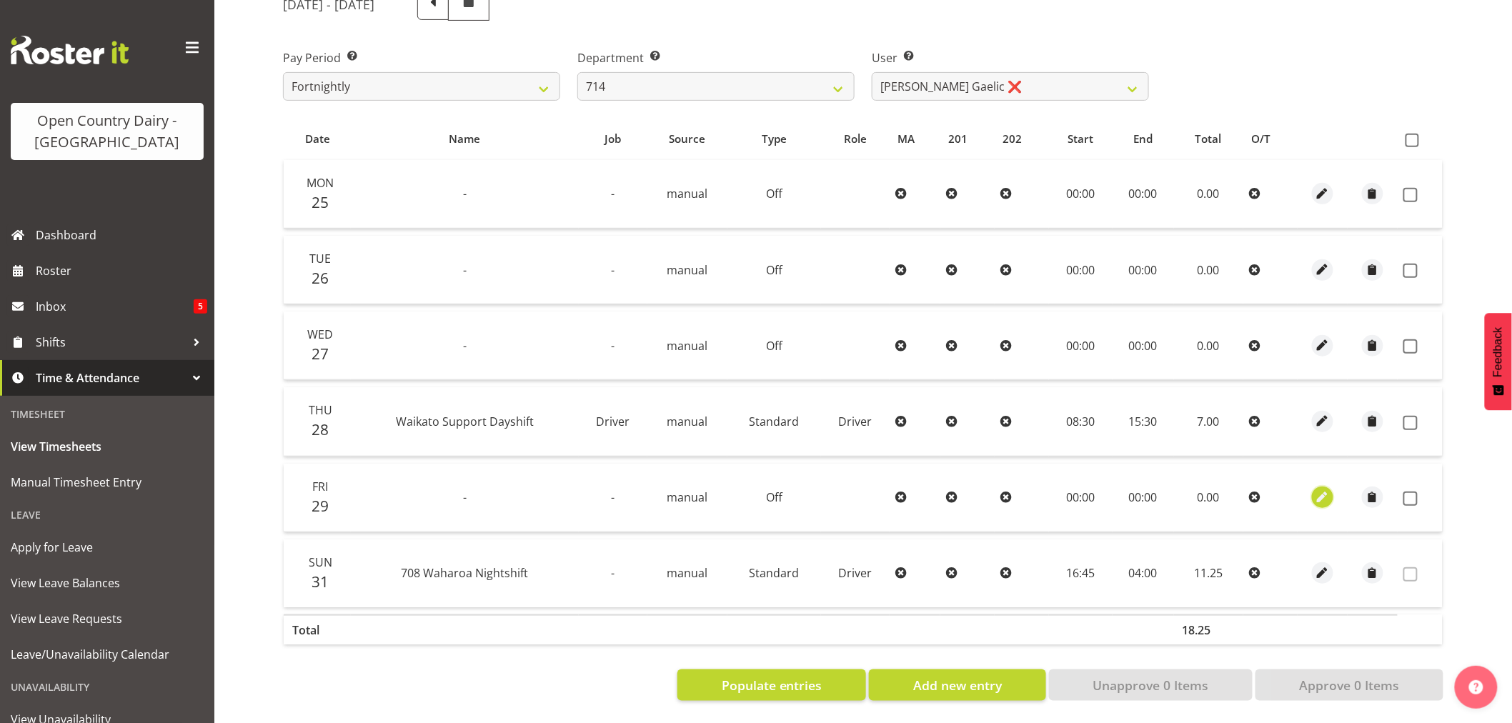
click at [1325, 489] on span "button" at bounding box center [1323, 497] width 16 height 16
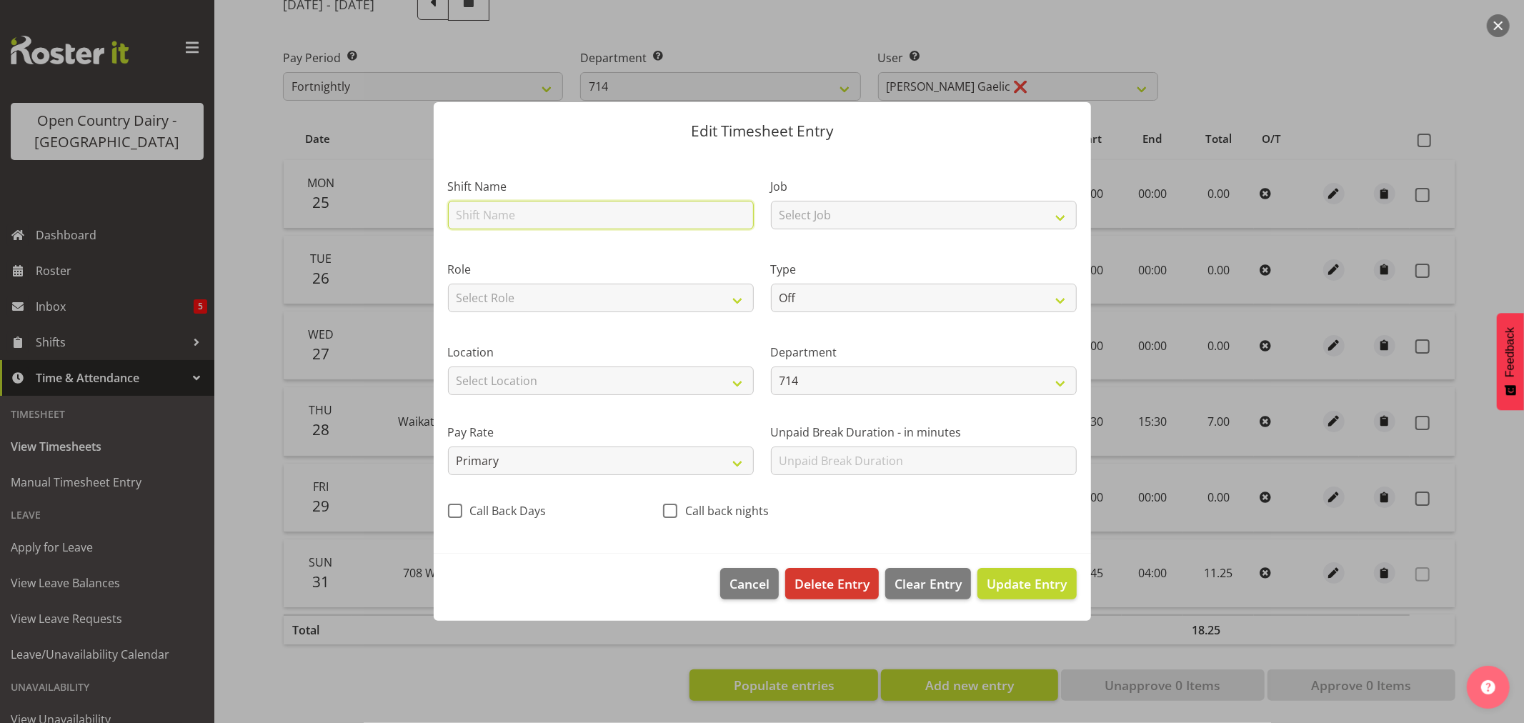
click at [516, 204] on input "text" at bounding box center [601, 215] width 306 height 29
click at [470, 216] on input "text" at bounding box center [601, 215] width 306 height 29
click at [1062, 301] on select "Off Standard Public Holiday Public Holiday (Worked) Day In Lieu Annual Leave Si…" at bounding box center [924, 298] width 306 height 29
select select "Bereavement"
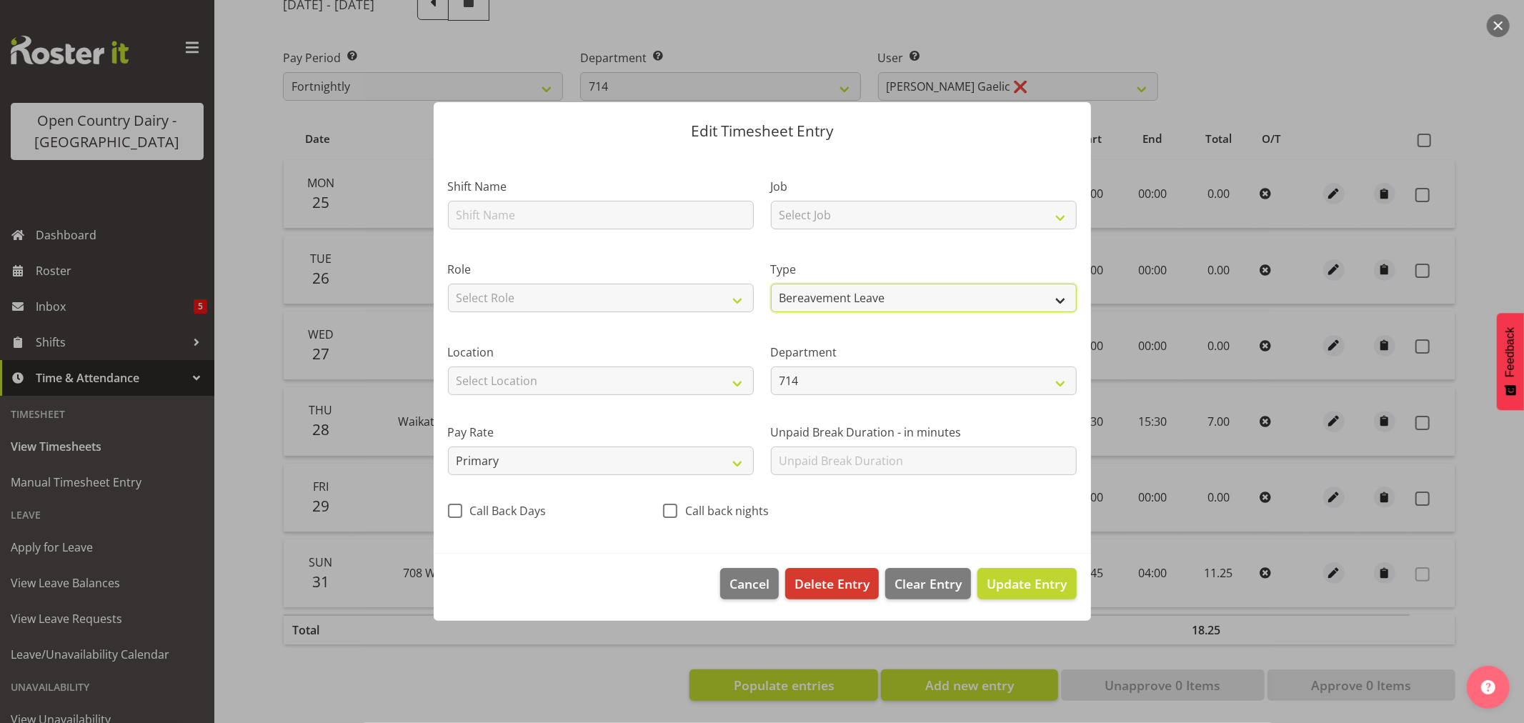
click at [771, 284] on select "Off Standard Public Holiday Public Holiday (Worked) Day In Lieu Annual Leave Si…" at bounding box center [924, 298] width 306 height 29
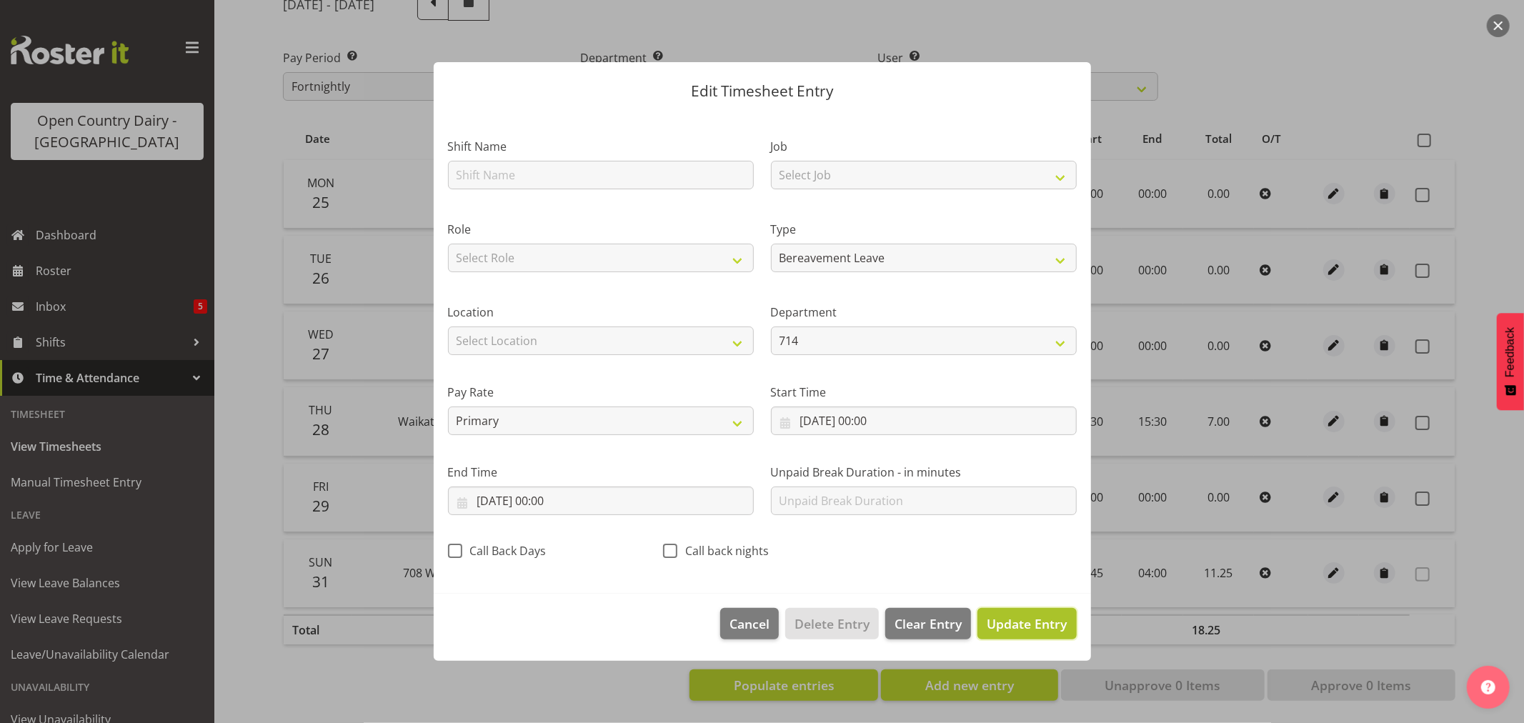
click at [1016, 622] on span "Update Entry" at bounding box center [1027, 623] width 80 height 17
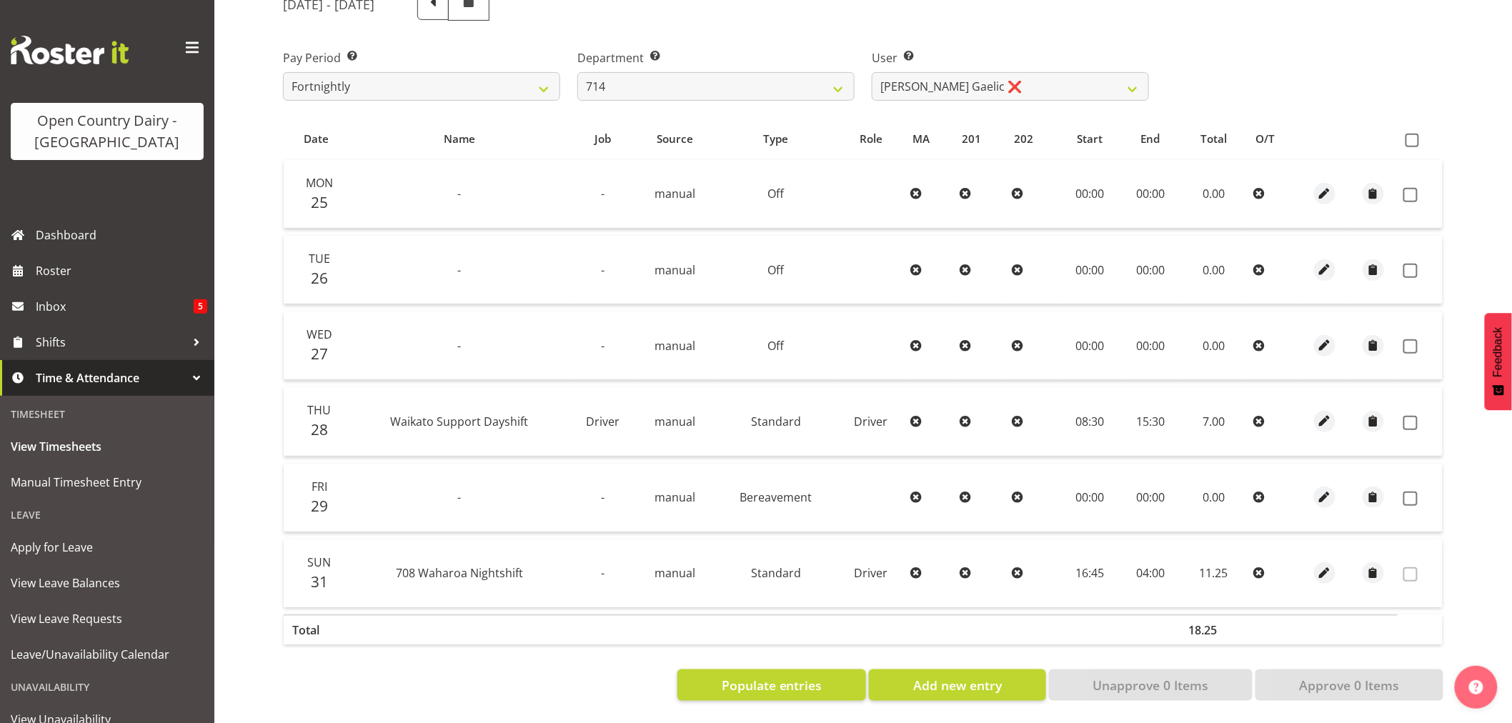
click at [470, 490] on td "-" at bounding box center [459, 498] width 221 height 69
click at [1322, 489] on span "button" at bounding box center [1325, 497] width 16 height 16
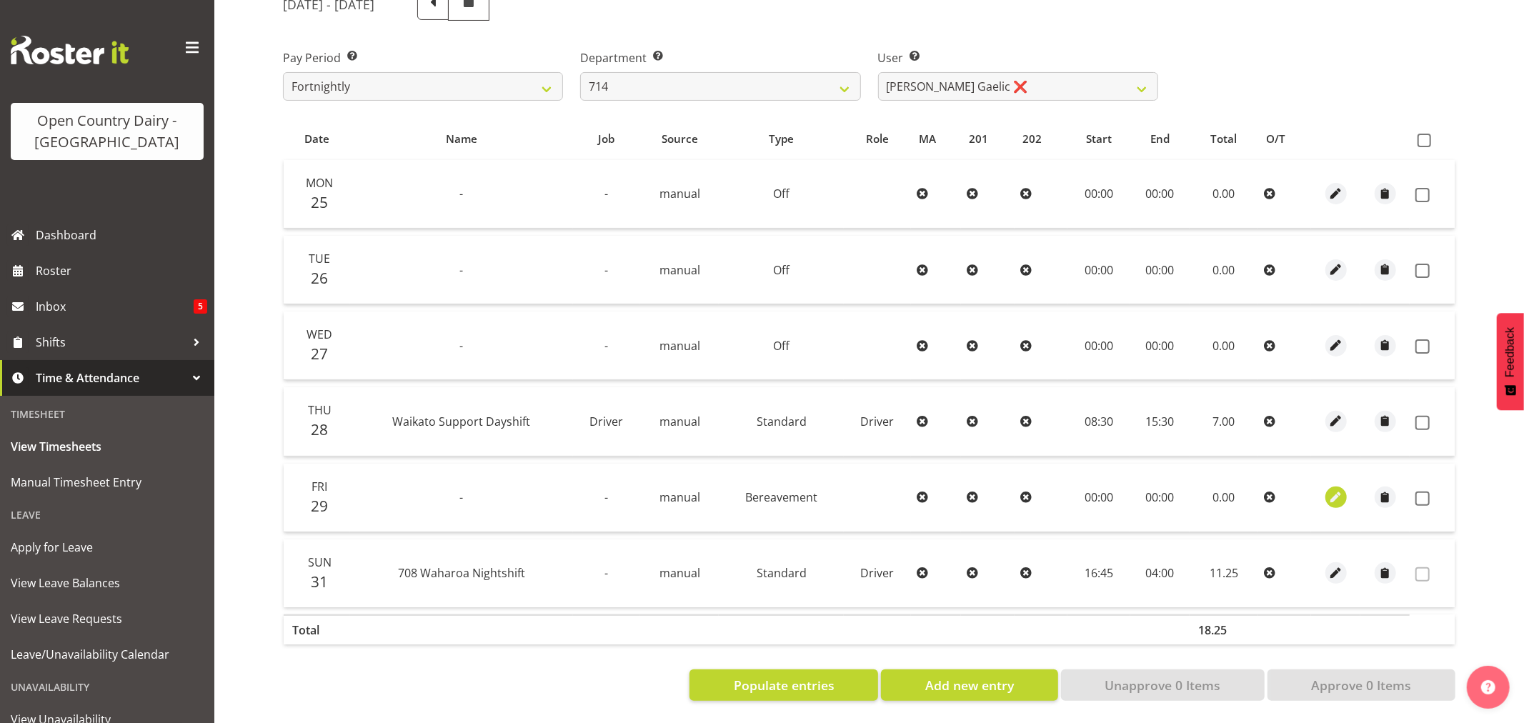
select select "Bereavement"
select select "7"
select select "2025"
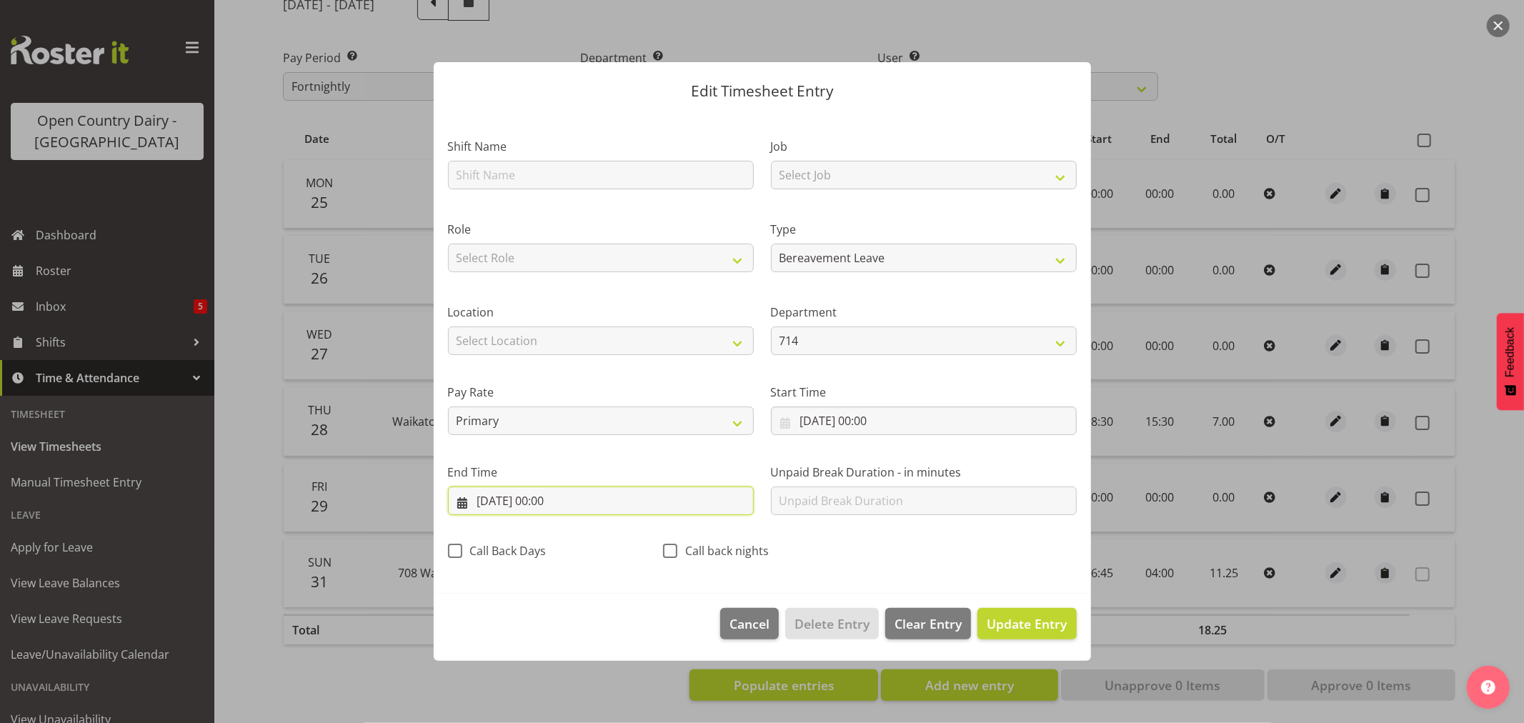
click at [552, 504] on input "29/08/2025, 00:00" at bounding box center [601, 501] width 306 height 29
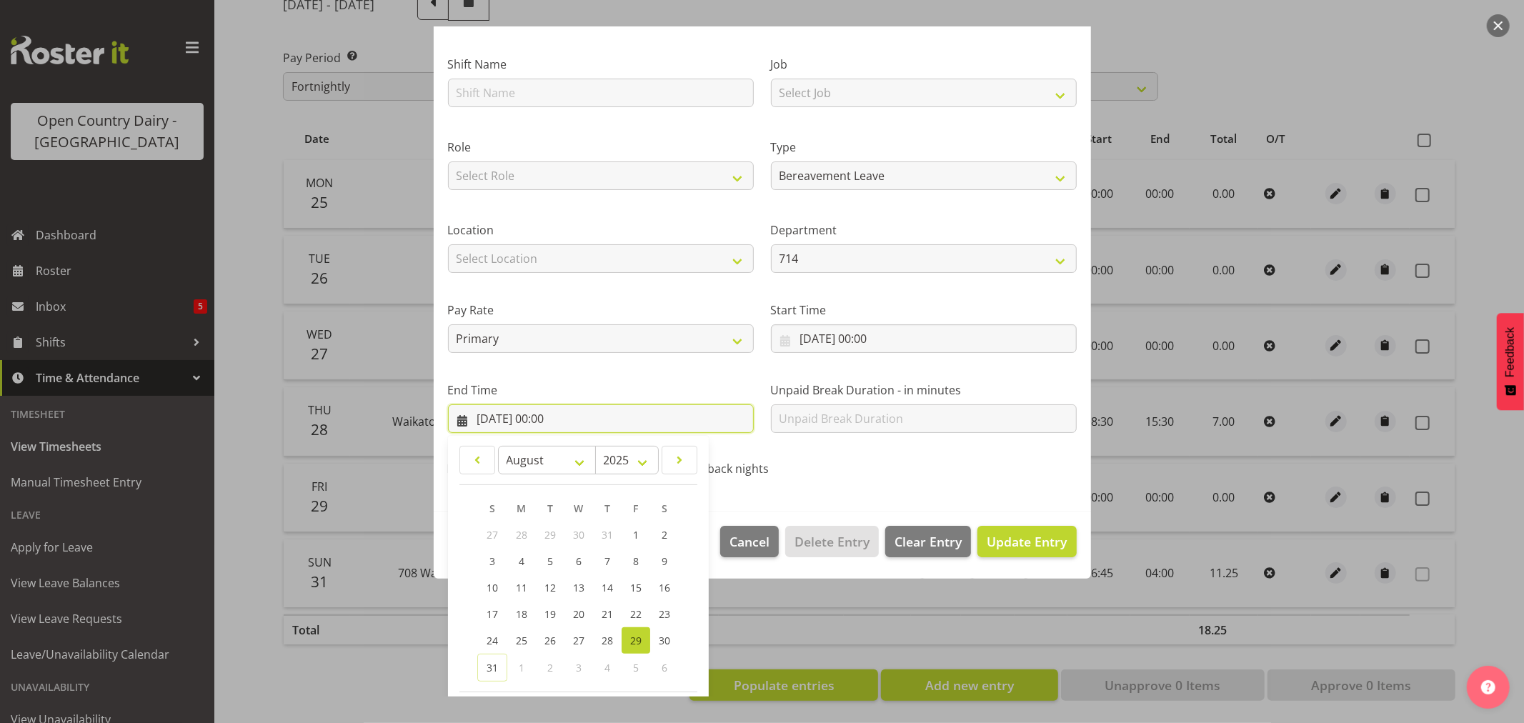
scroll to position [145, 0]
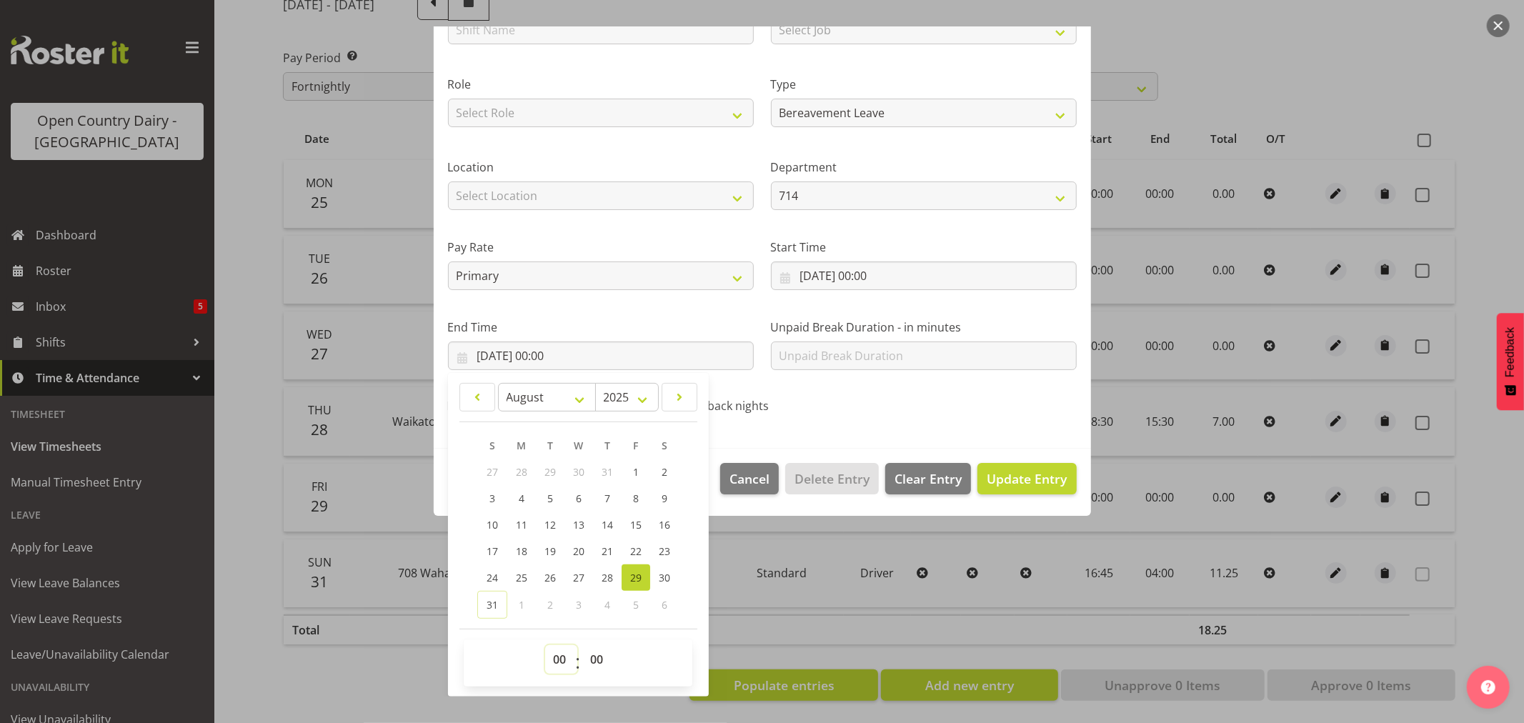
click at [558, 663] on select "00 01 02 03 04 05 06 07 08 09 10 11 12 13 14 15 16 17 18 19 20 21 22 23" at bounding box center [561, 659] width 32 height 29
select select "10"
click at [545, 645] on select "00 01 02 03 04 05 06 07 08 09 10 11 12 13 14 15 16 17 18 19 20 21 22 23" at bounding box center [561, 659] width 32 height 29
type input "29/08/2025, 10:00"
click at [748, 632] on div "Edit Timesheet Entry Shift Name Job Select Job Driver Driver supervisor Support…" at bounding box center [762, 361] width 686 height 671
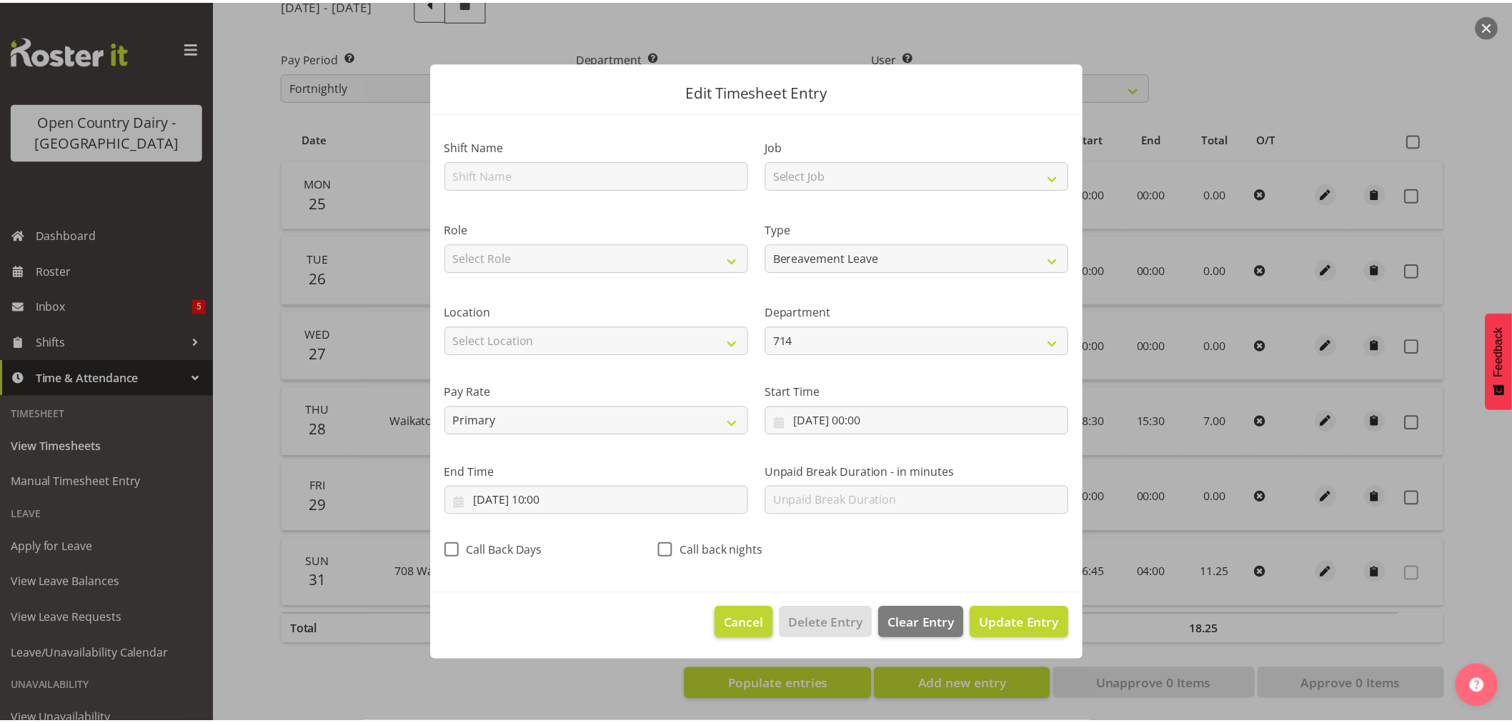
scroll to position [0, 0]
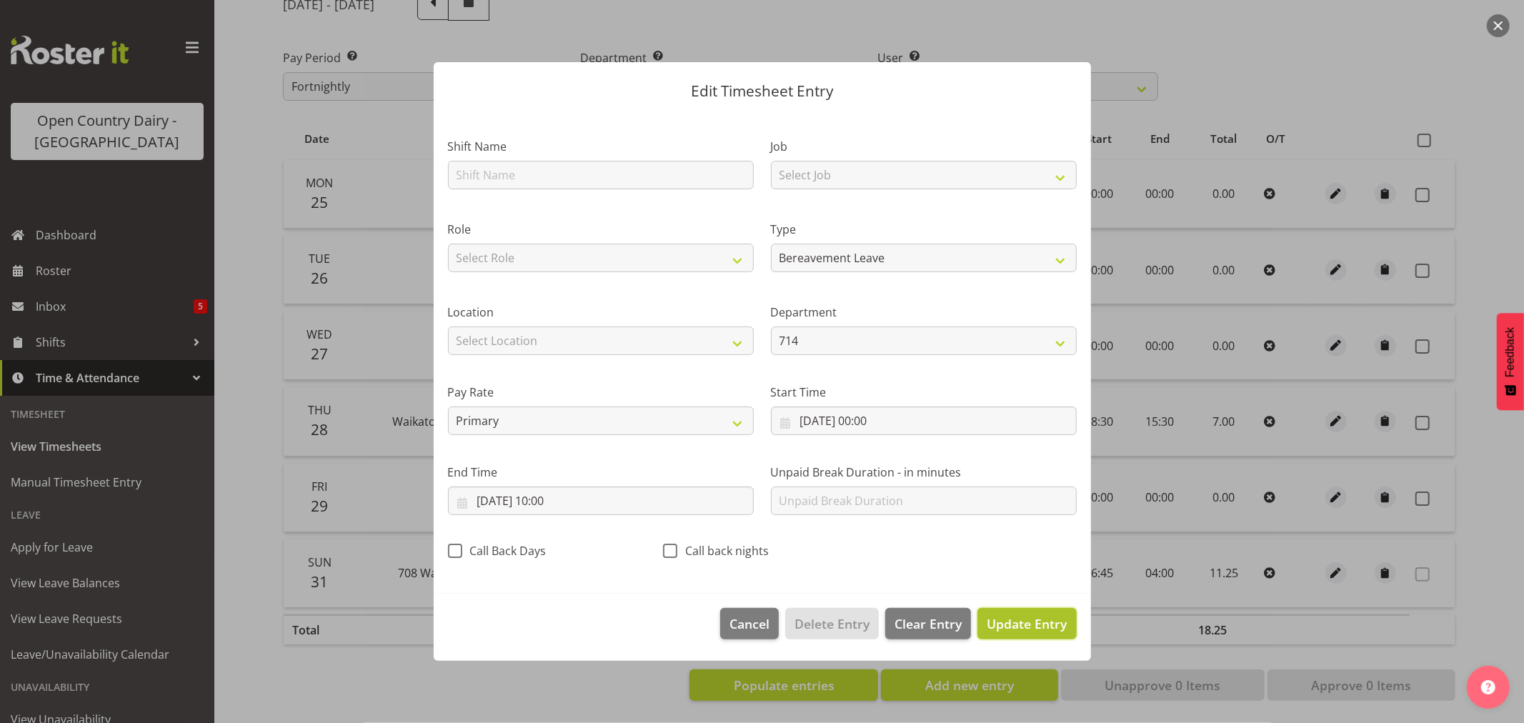
click at [1038, 620] on span "Update Entry" at bounding box center [1027, 623] width 80 height 17
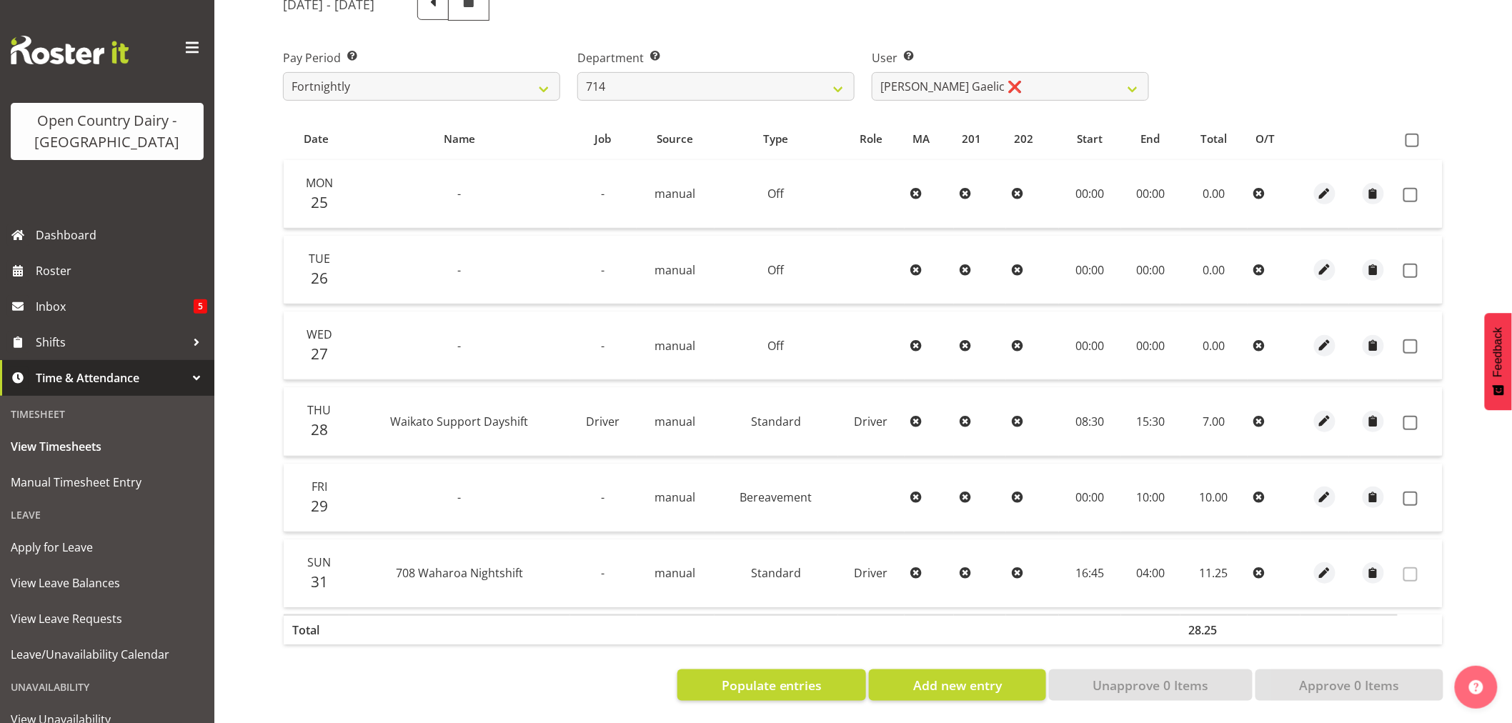
click at [456, 487] on td "-" at bounding box center [459, 498] width 221 height 69
click at [1326, 489] on span "button" at bounding box center [1325, 497] width 16 height 16
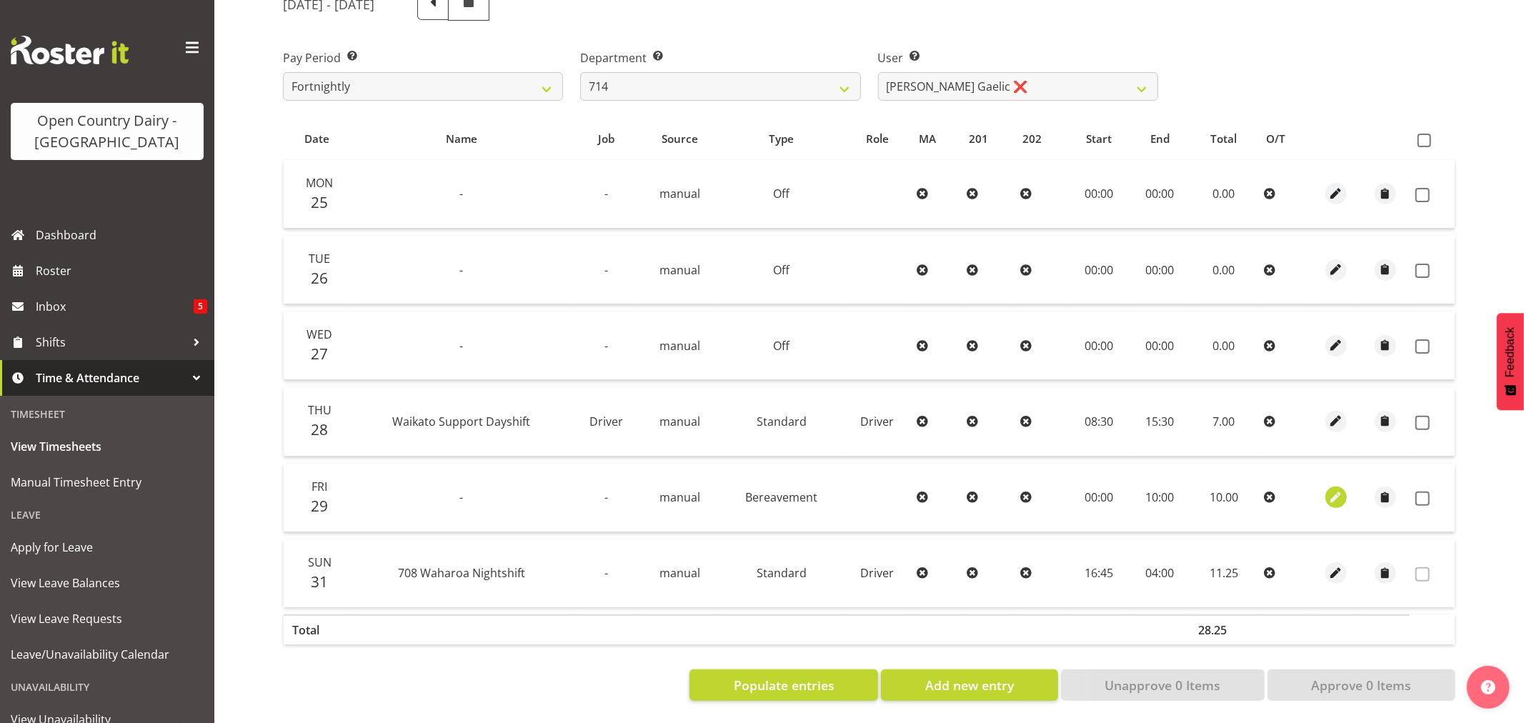
select select "Bereavement"
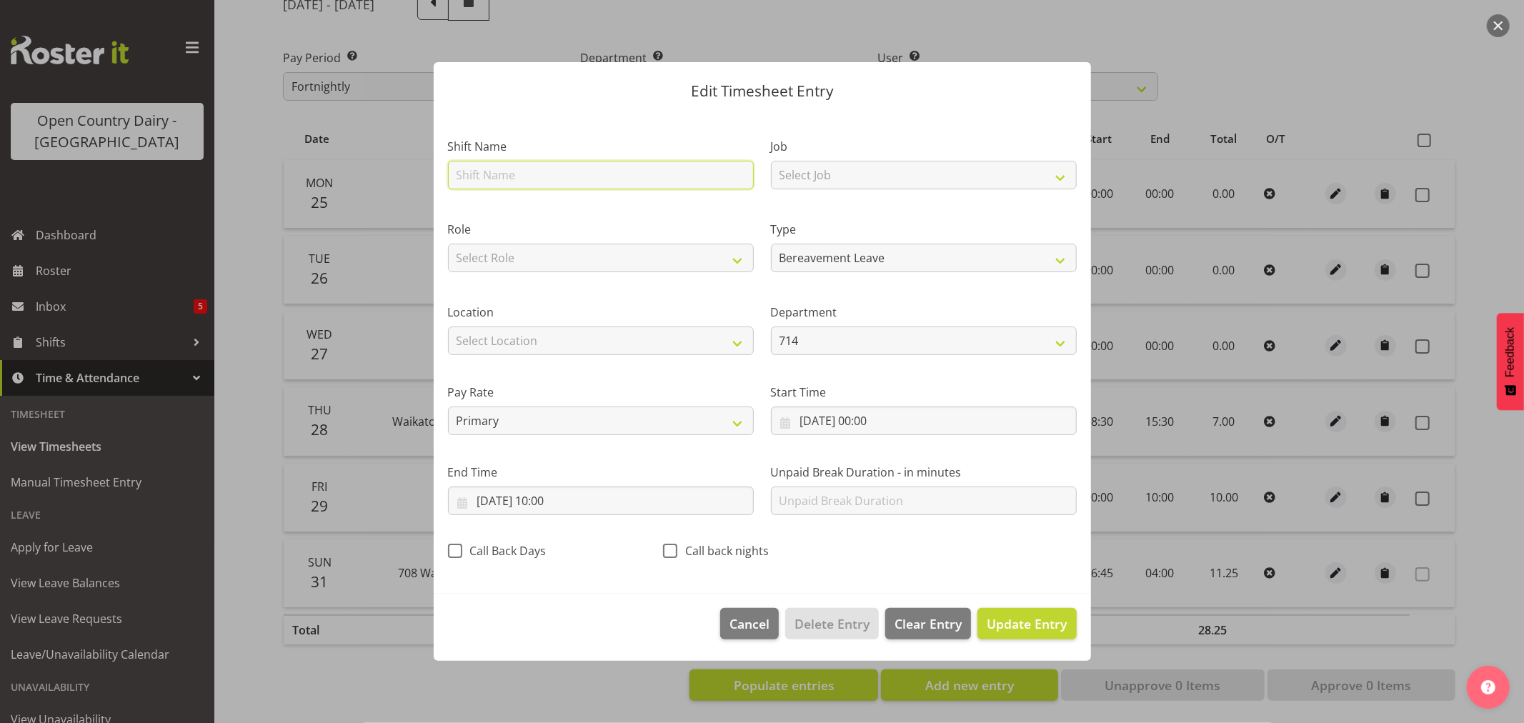
click at [482, 170] on input "text" at bounding box center [601, 175] width 306 height 29
type input "Leave"
click at [991, 617] on span "Update Entry" at bounding box center [1027, 623] width 80 height 17
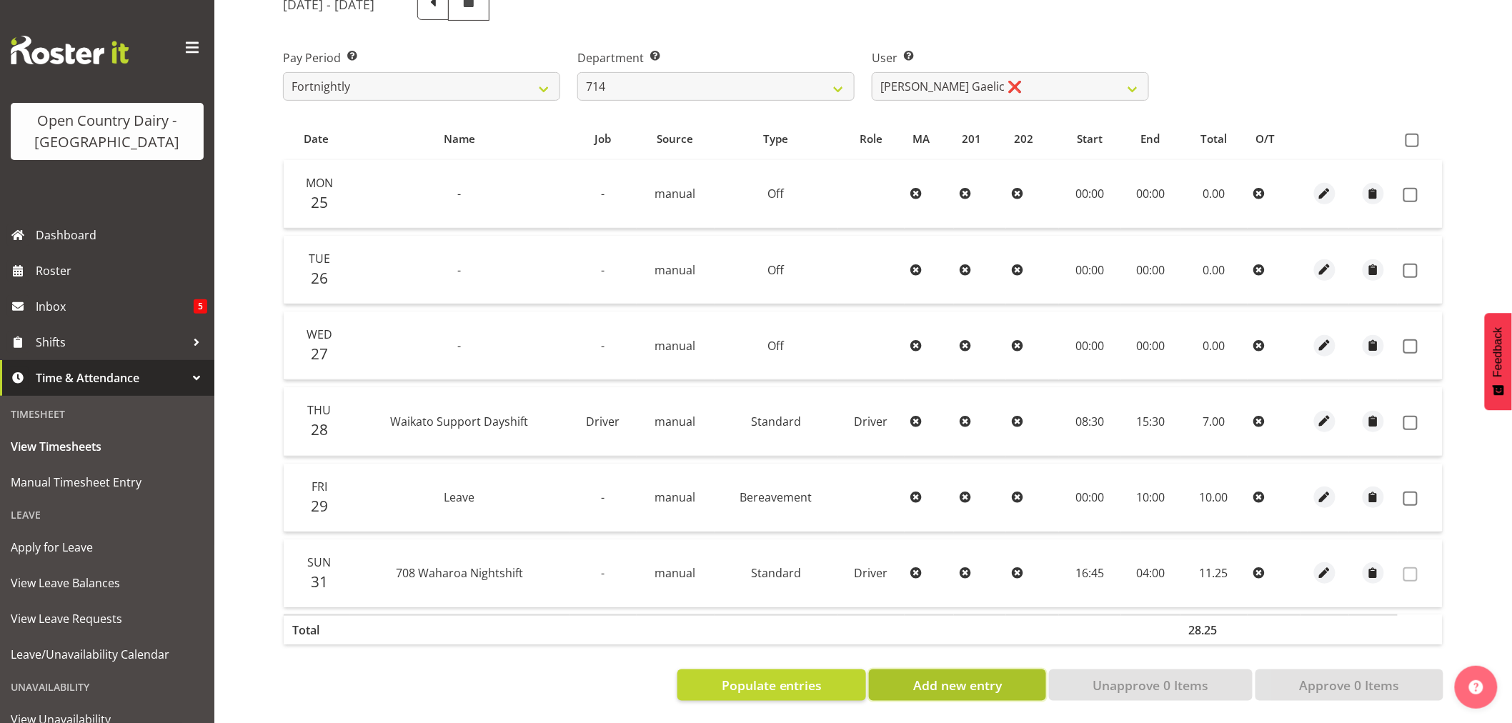
click at [952, 676] on span "Add new entry" at bounding box center [957, 685] width 89 height 19
select select
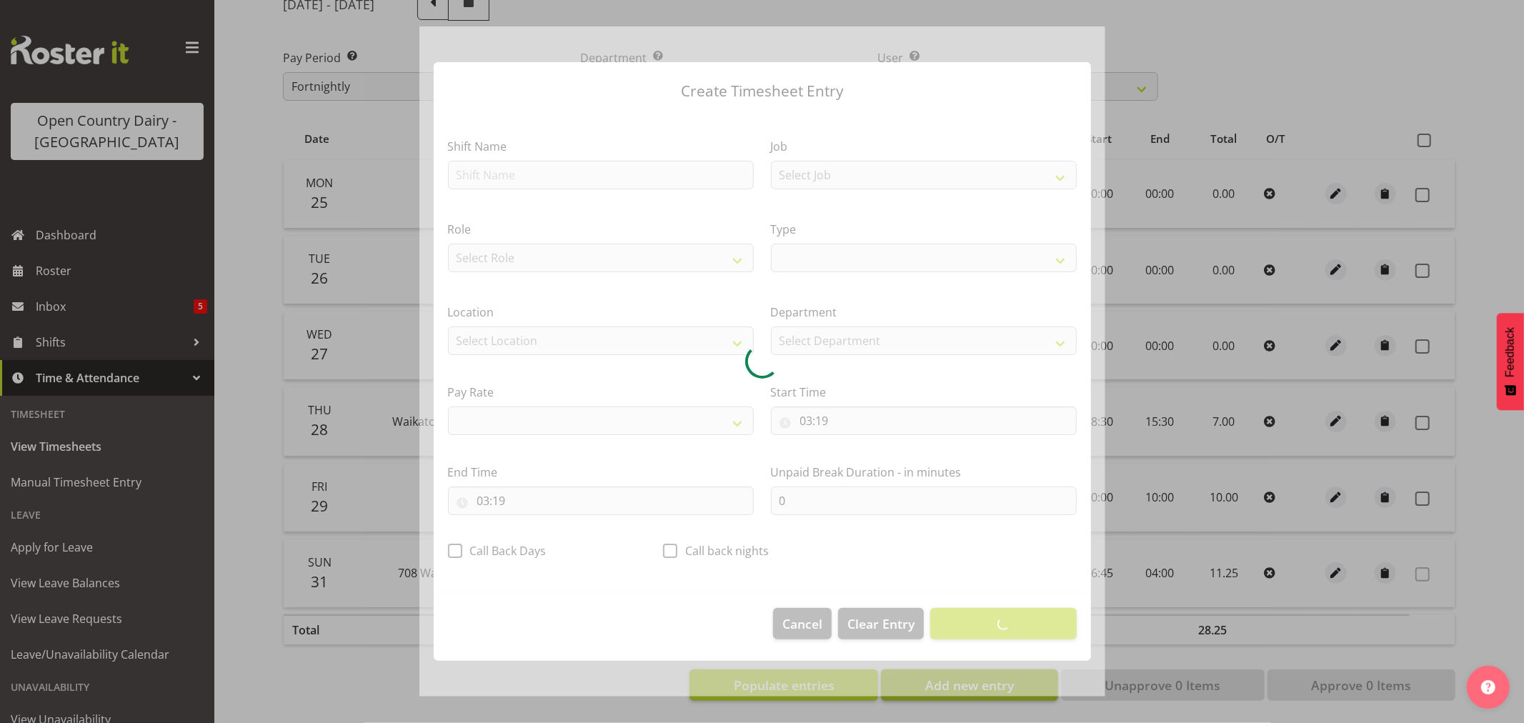
select select
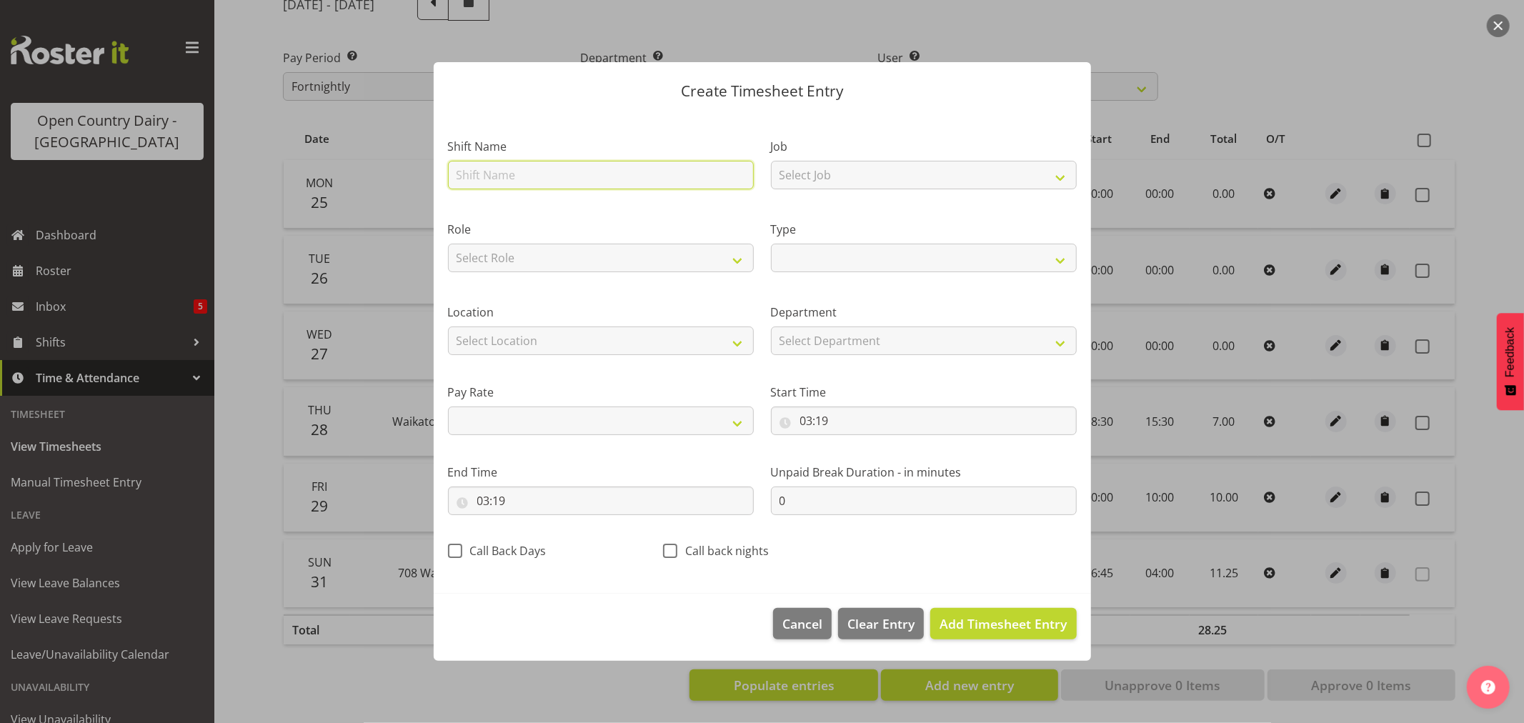
click at [512, 182] on input "text" at bounding box center [601, 175] width 306 height 29
type input "7"
select select
type input "71"
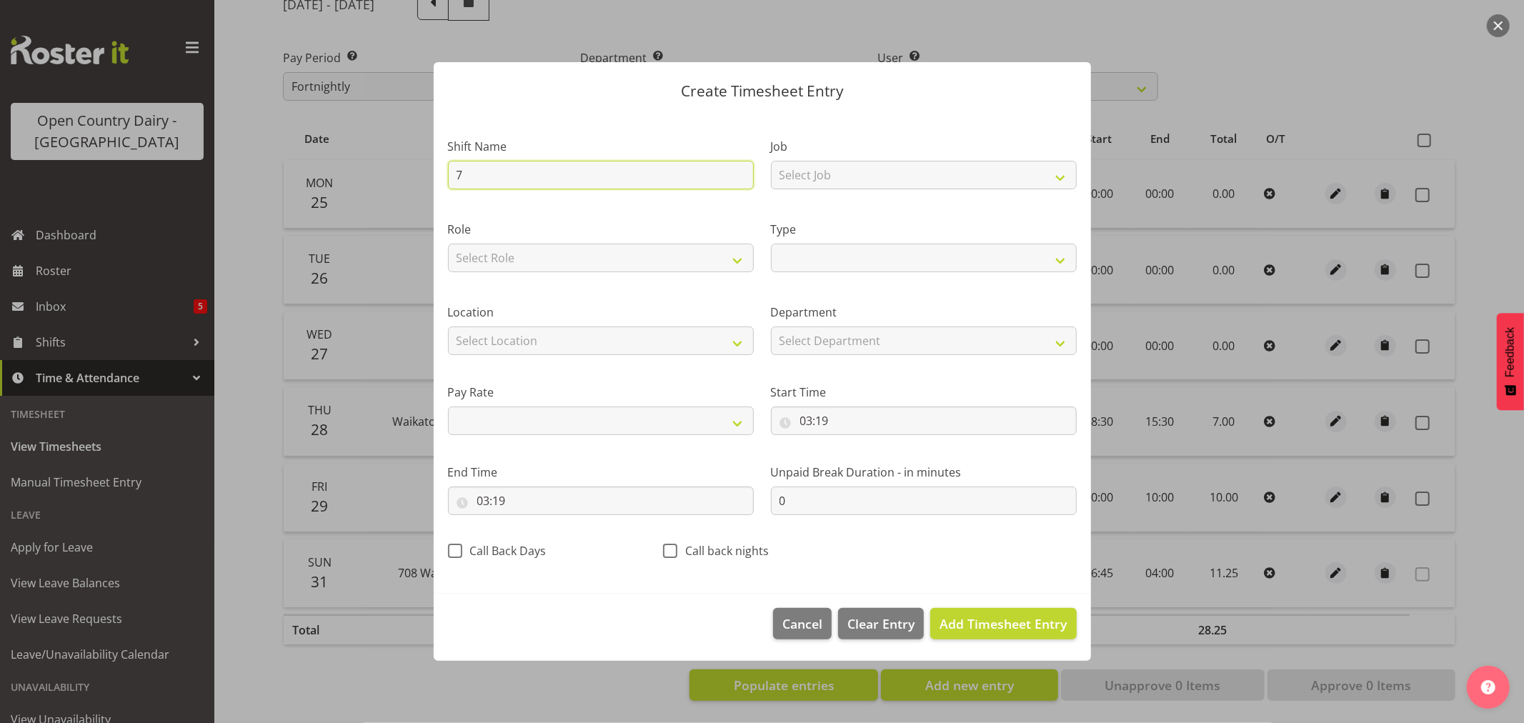
select select
type input "718"
select select
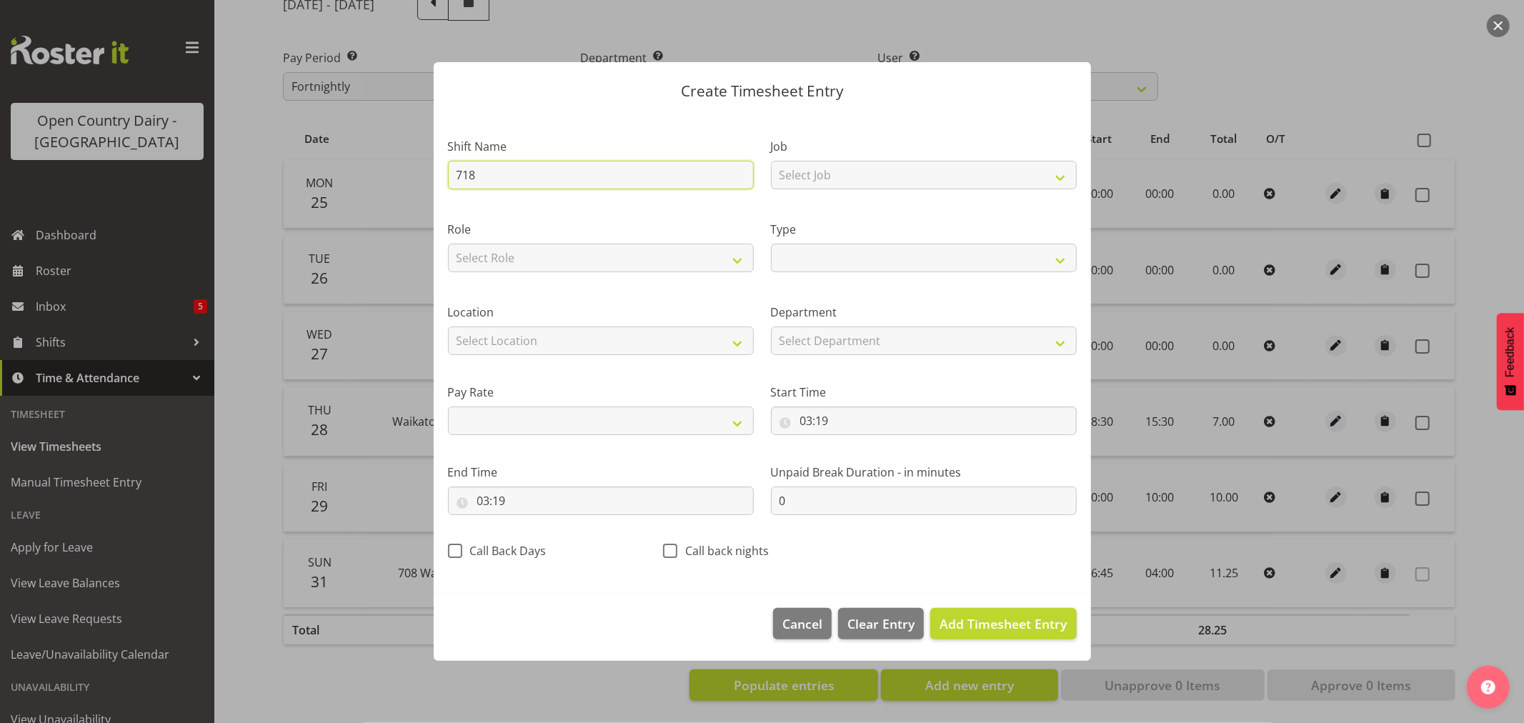
type input "718"
select select
type input "718 N"
select select
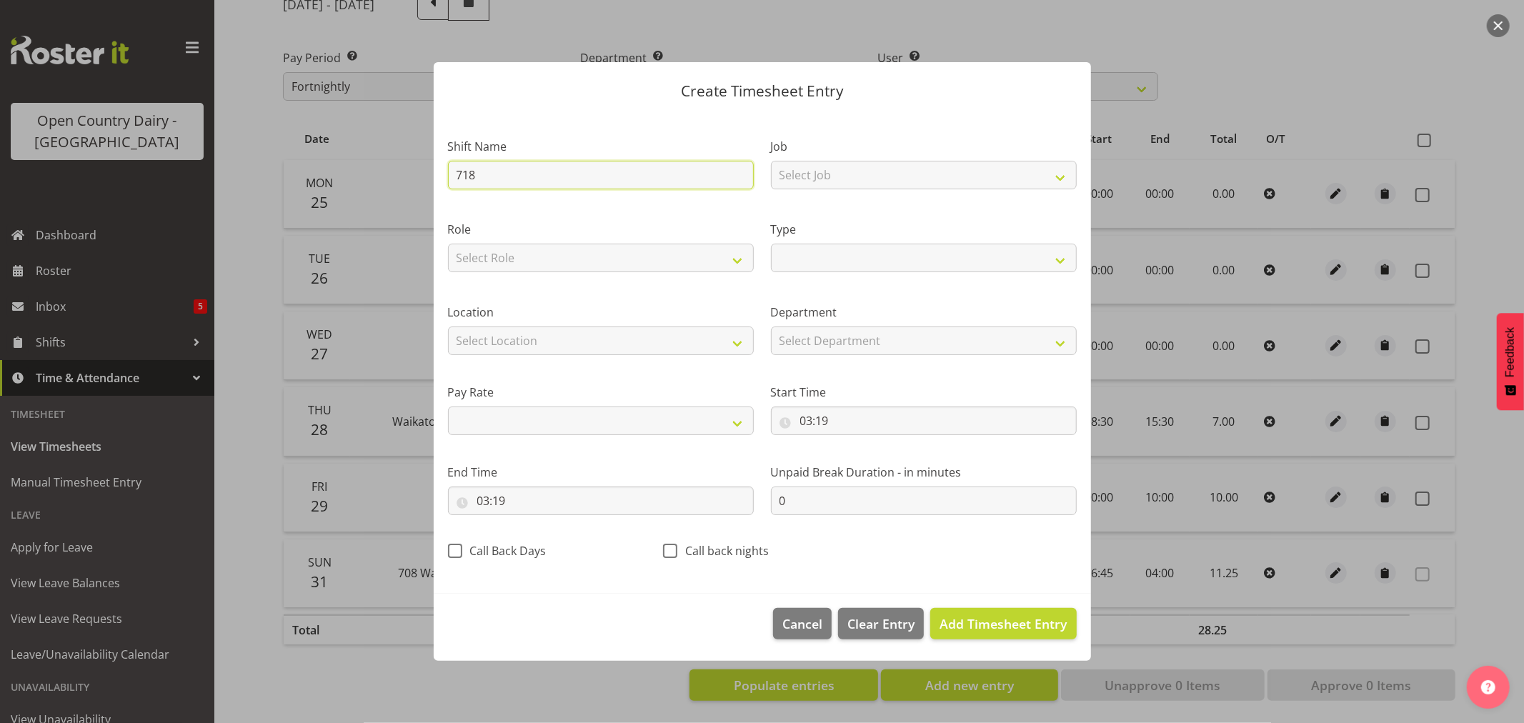
select select
type input "718 N="
select select
type input "718 N"
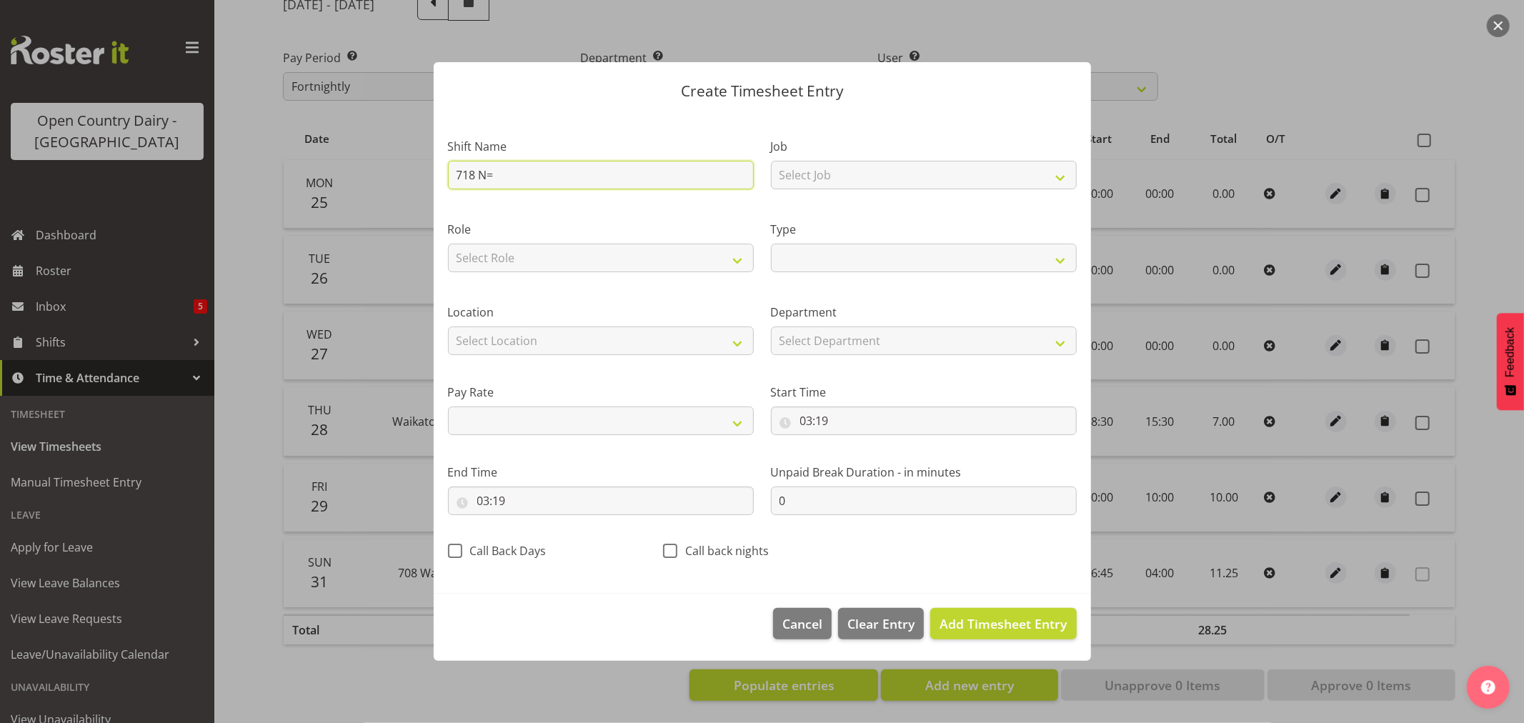
select select
type input "718"
select select
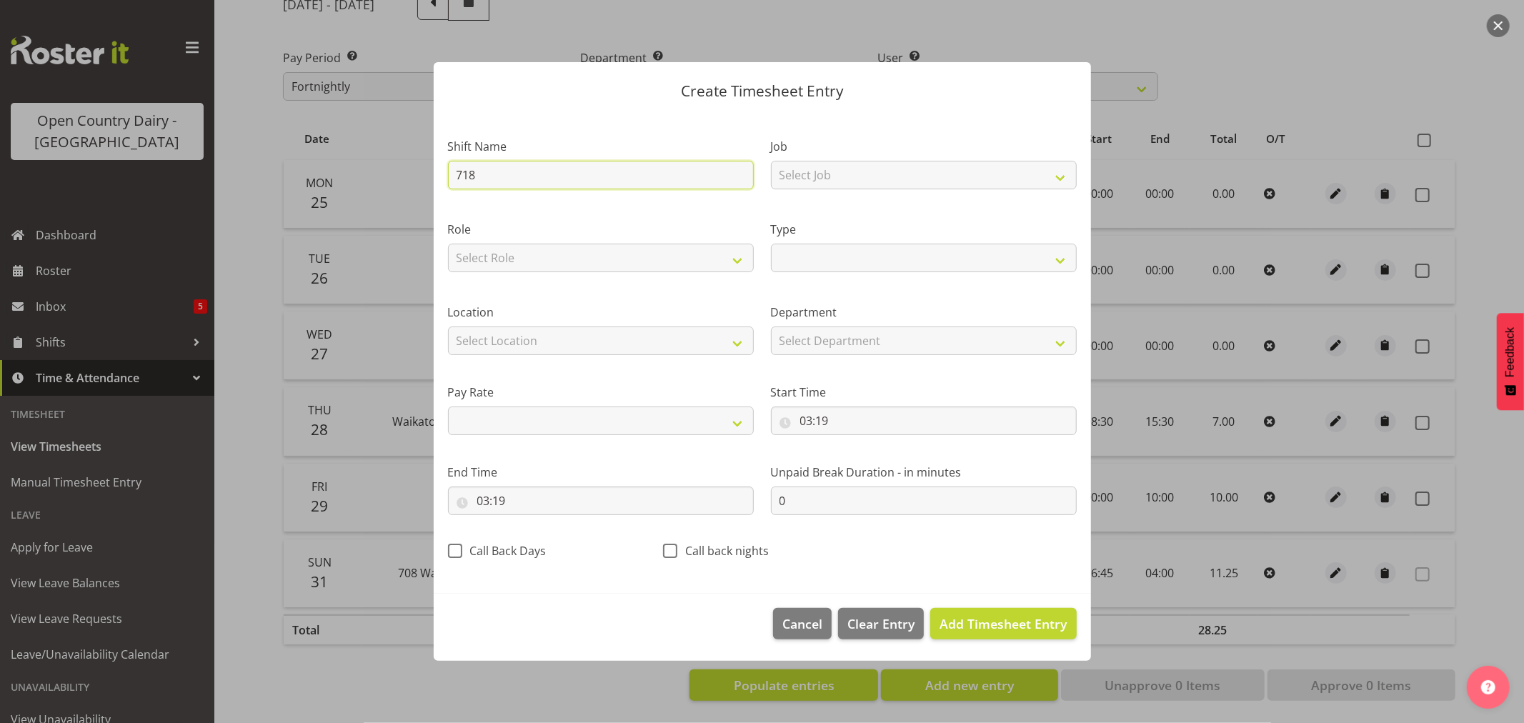
type input "718 W"
select select
type input "718 Wa"
select select
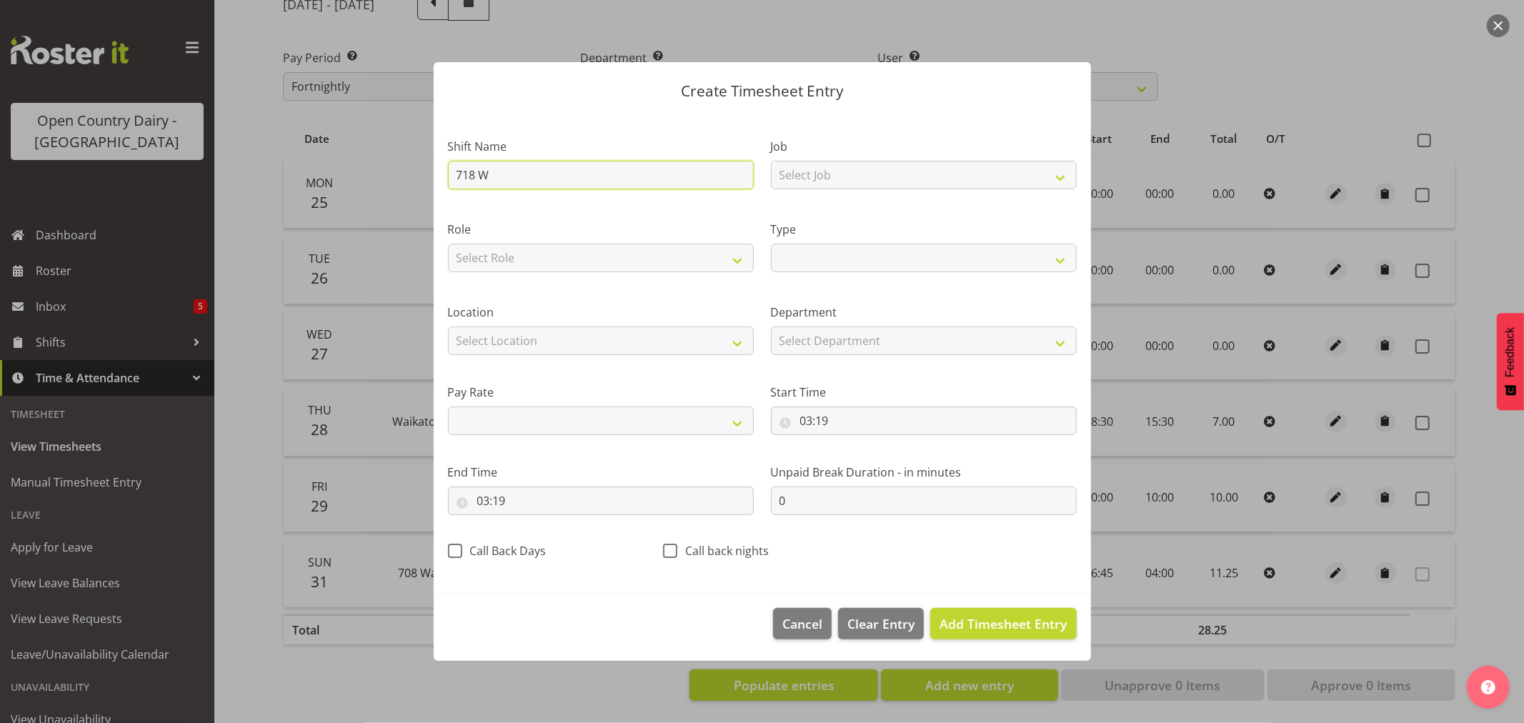
select select
type input "718 Wah"
select select
type input "718 Waha"
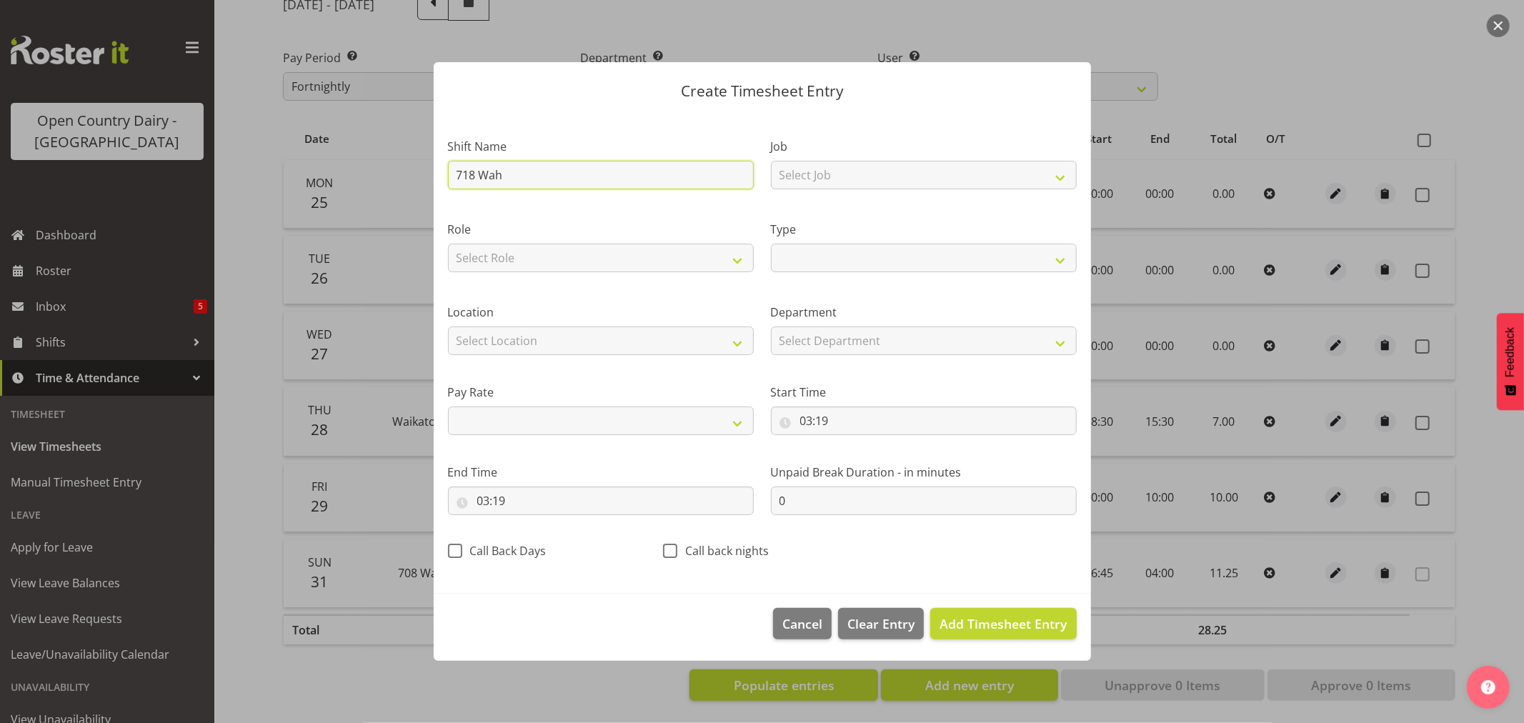
select select
type input "718 Wahar"
select select
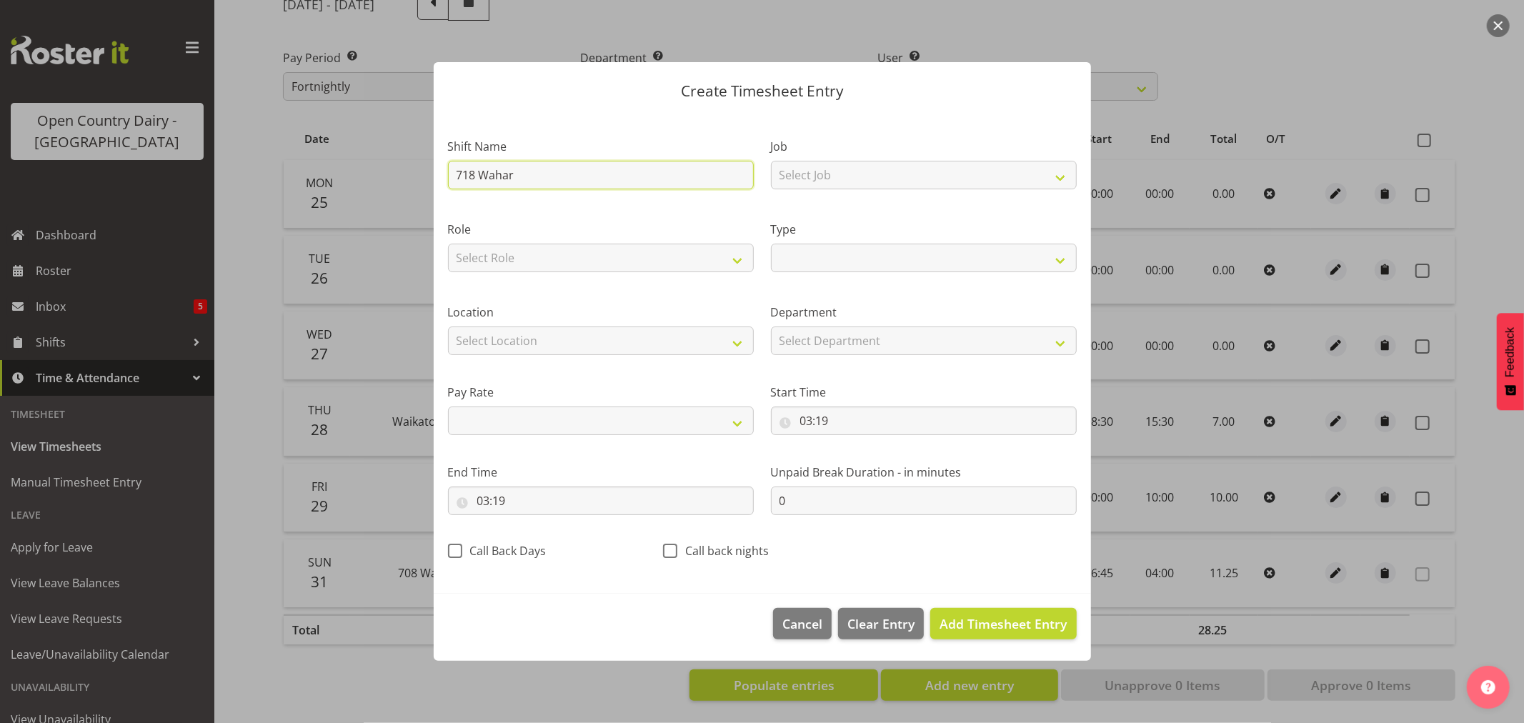
type input "718 Waharo"
select select
type input "718 Waharoa"
select select
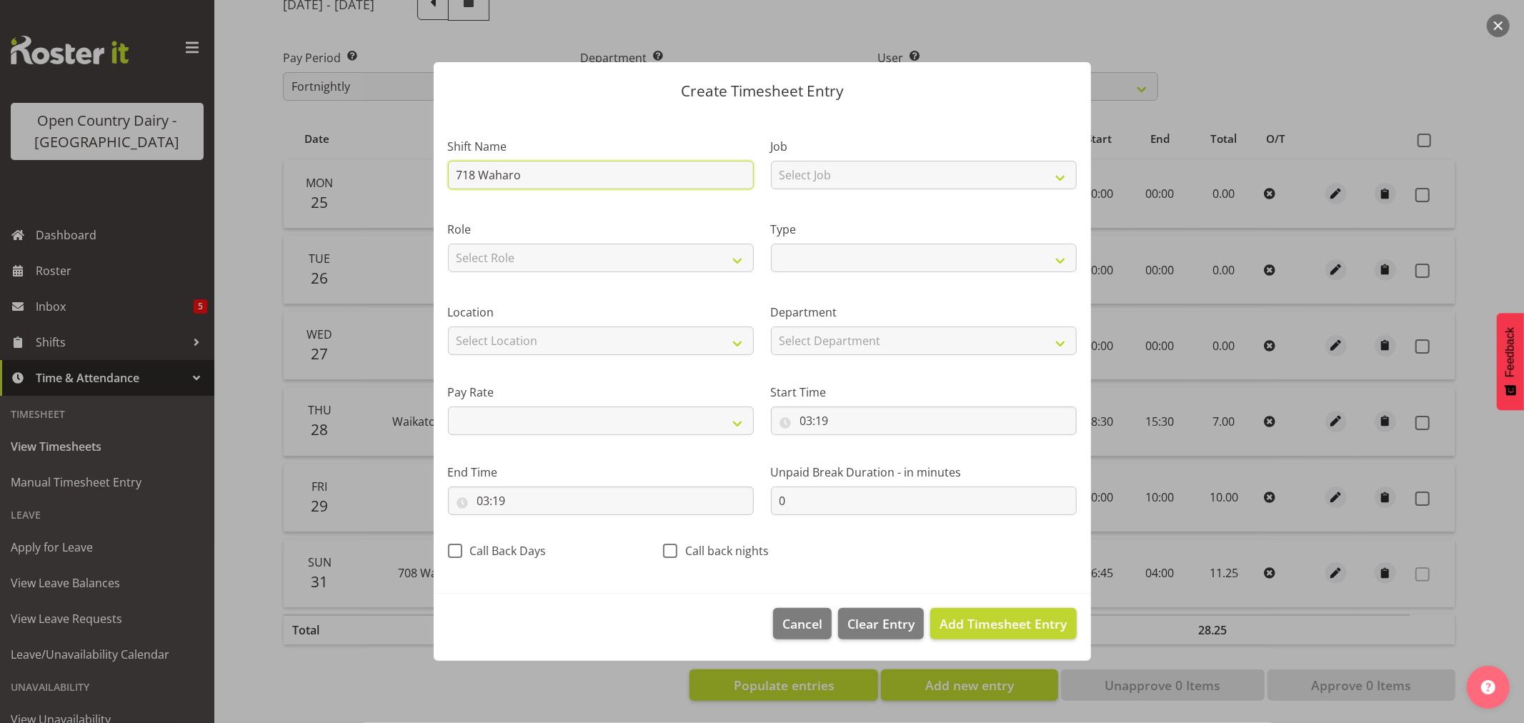
select select
type input "718 Waharoa"
select select
type input "718 Waharoa N"
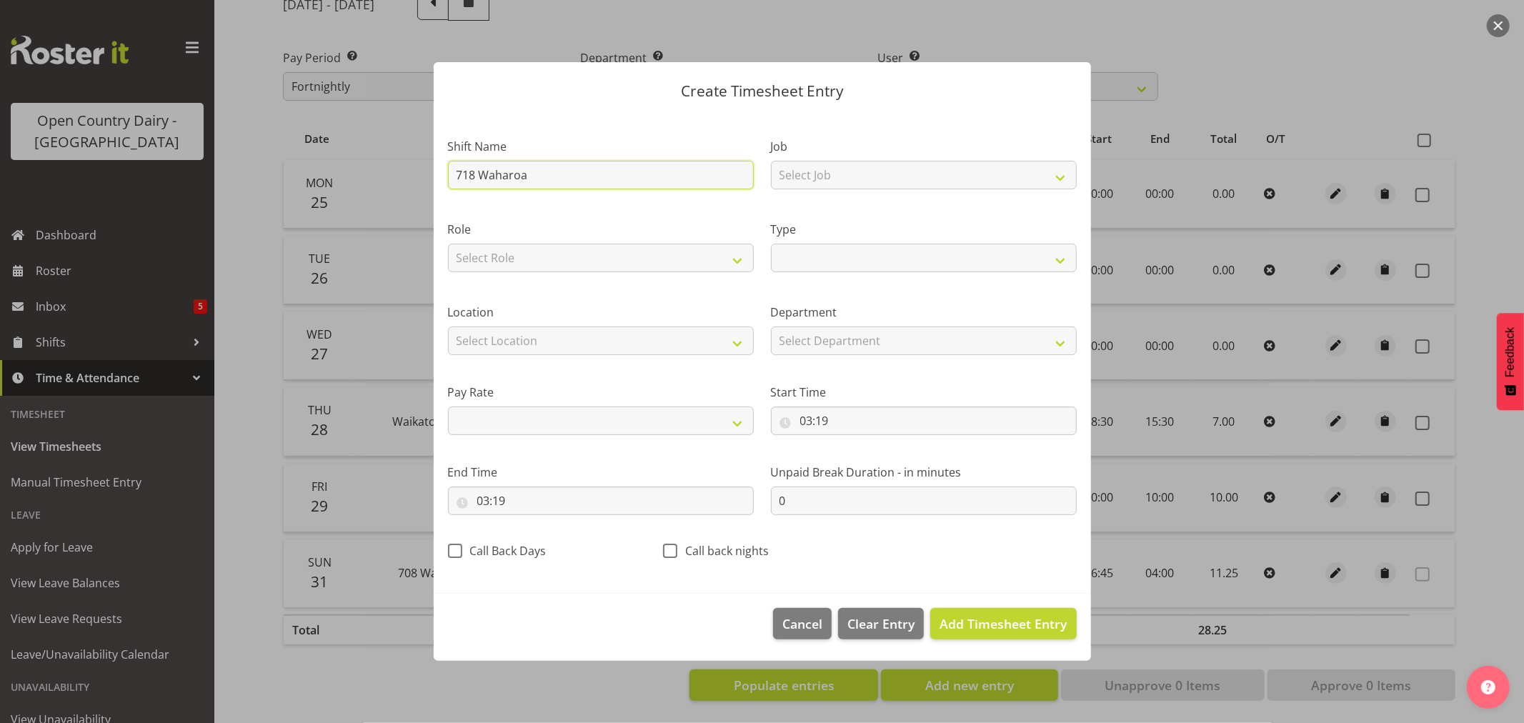
select select
type input "718 Waharoa Ni"
select select
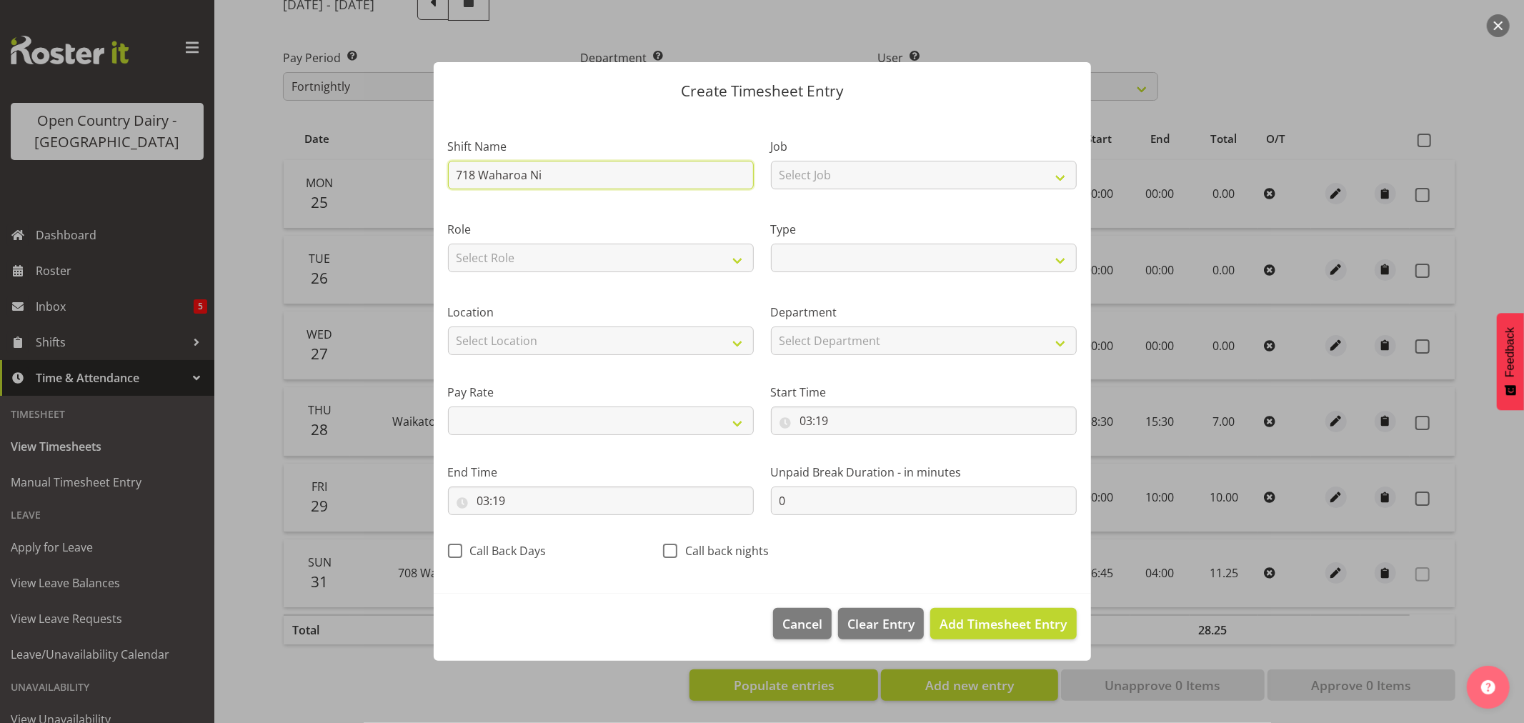
type input "718 Waharoa Nig"
select select
type input "718 Waharoa Nigh"
select select
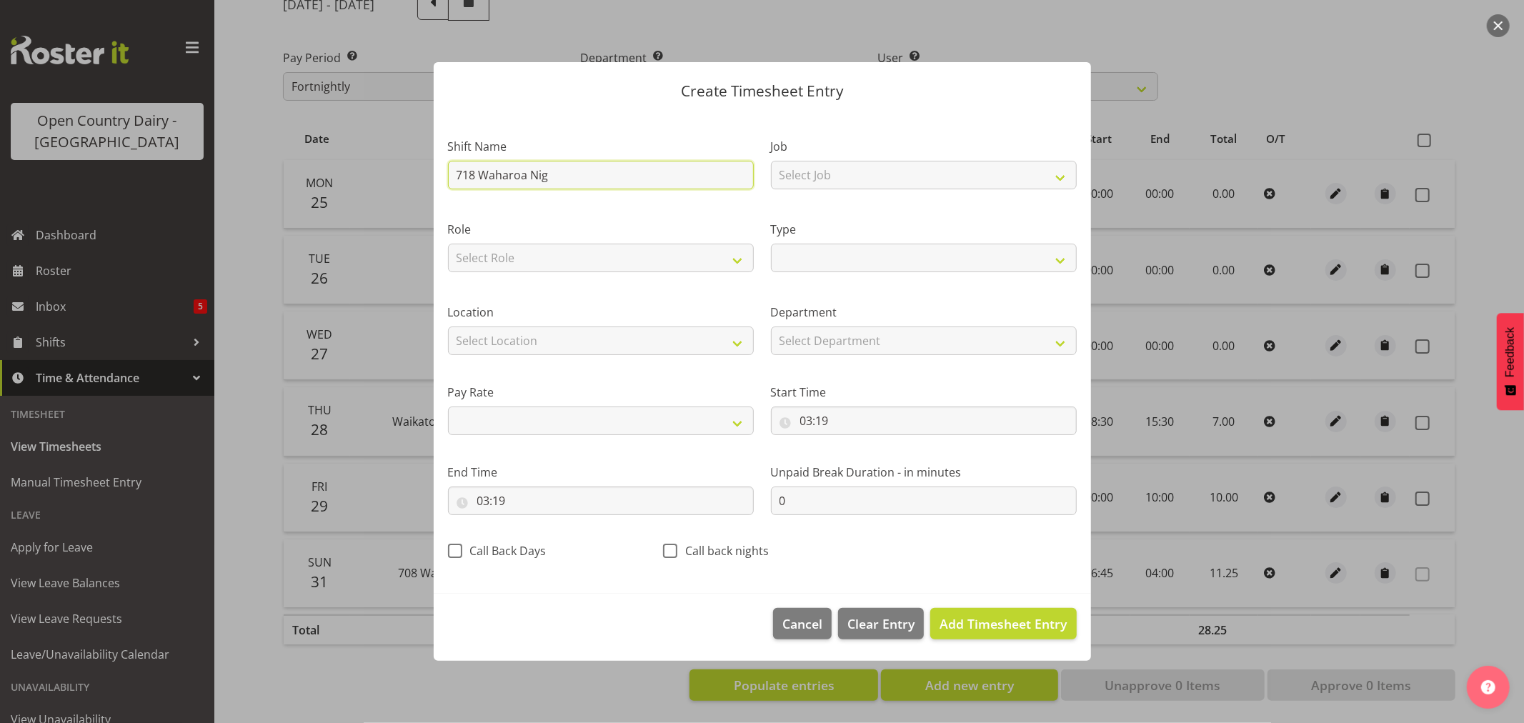
select select
type input "718 Waharoa Night"
select select
type input "718 Waharoa Nights"
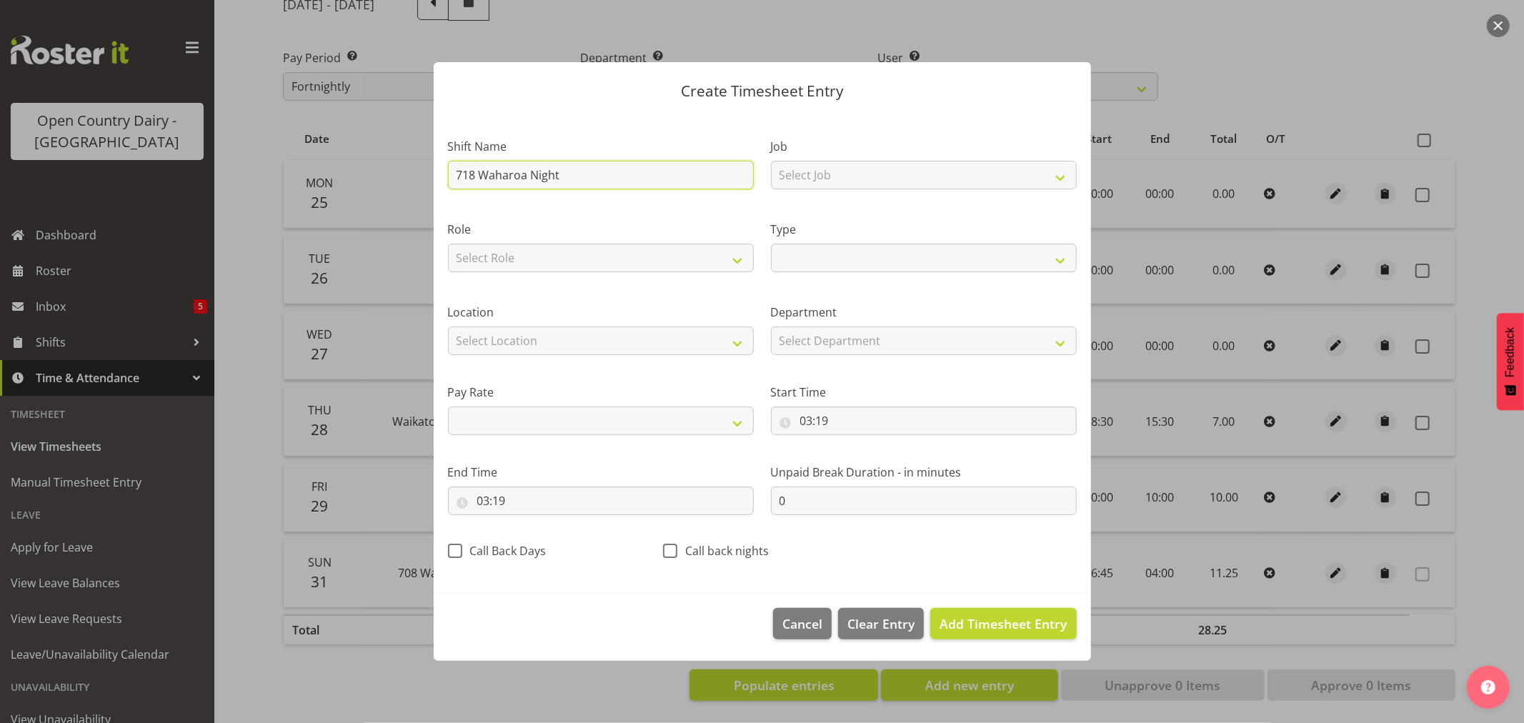
select select
type input "718 Waharoa Nightsh"
select select
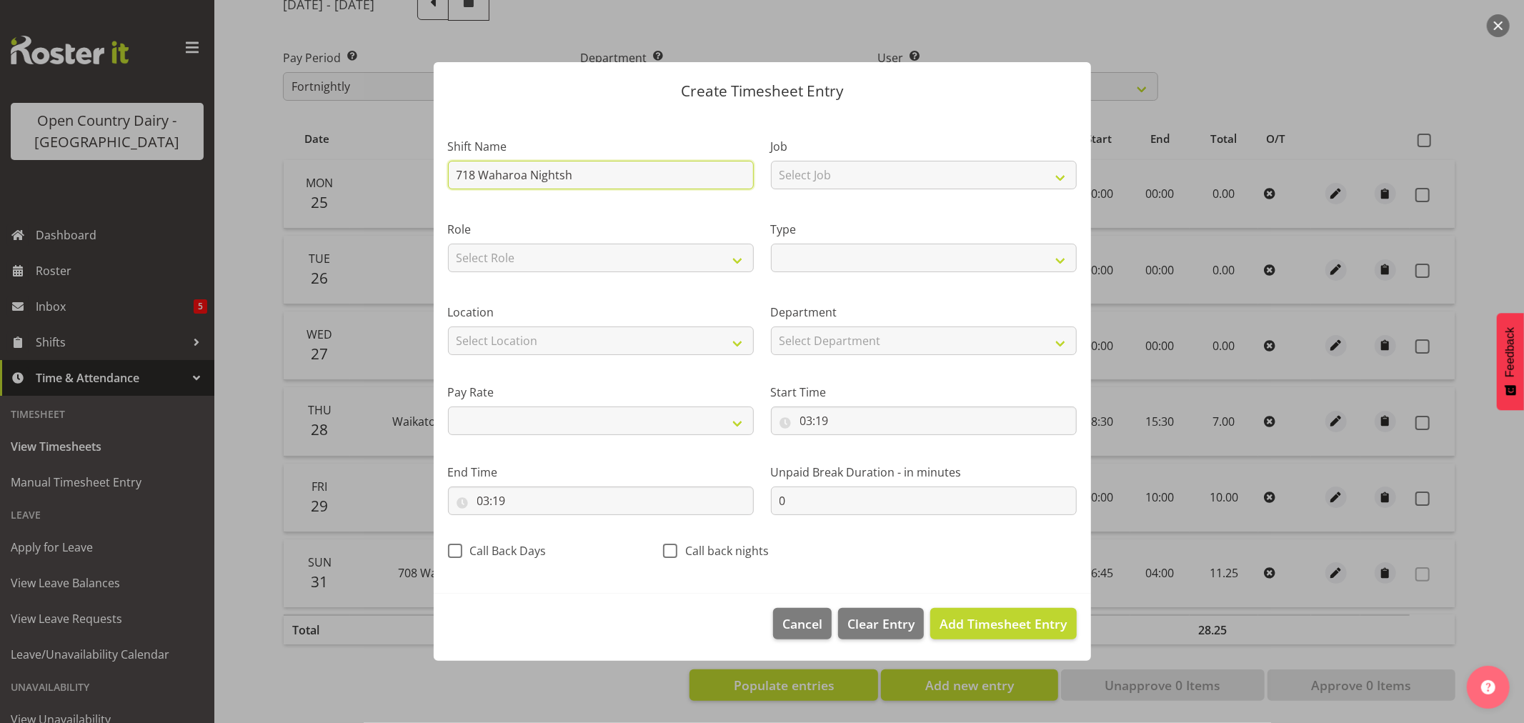
type input "718 Waharoa Nightshi"
select select
type input "718 Waharoa Nightshif"
select select
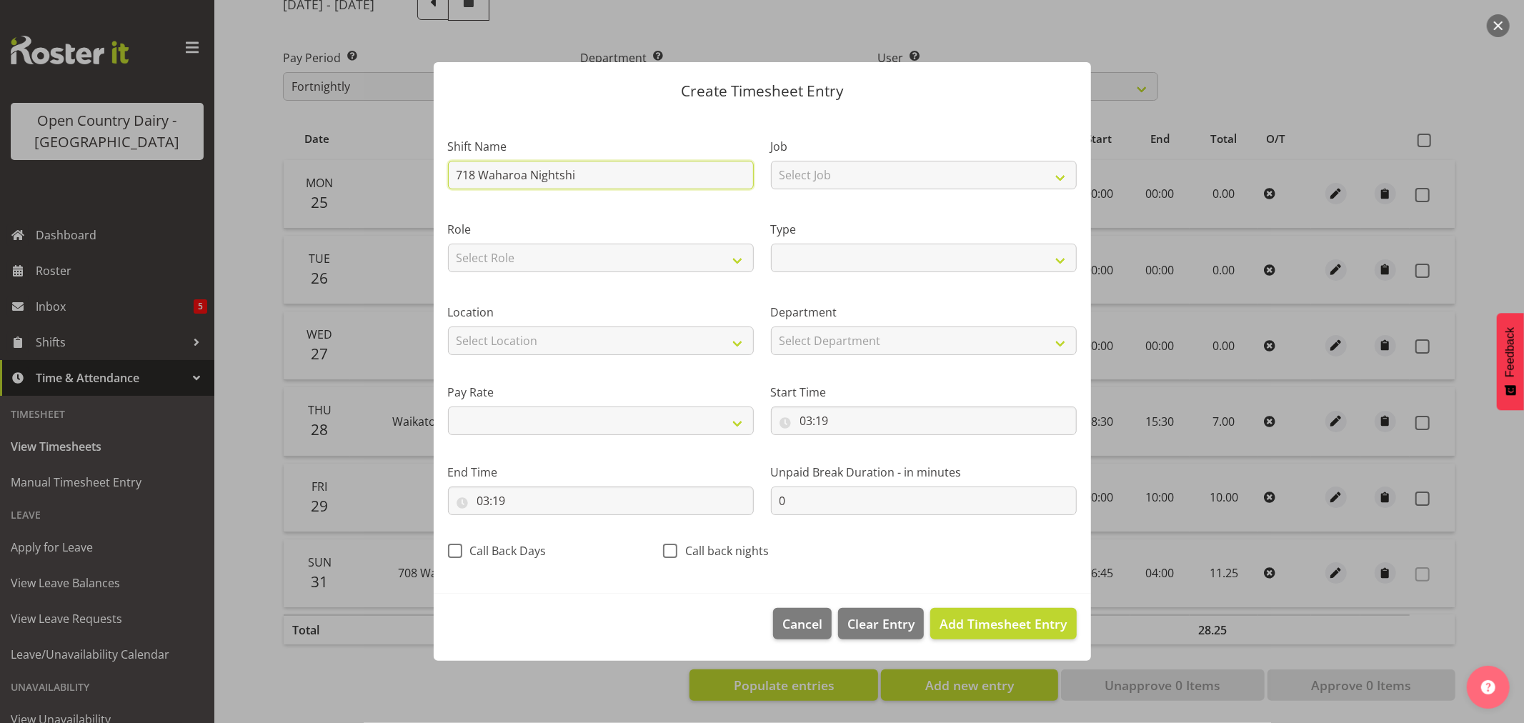
select select
type input "718 Waharoa Nightshift"
select select
type input "718 Waharoa Nightshift"
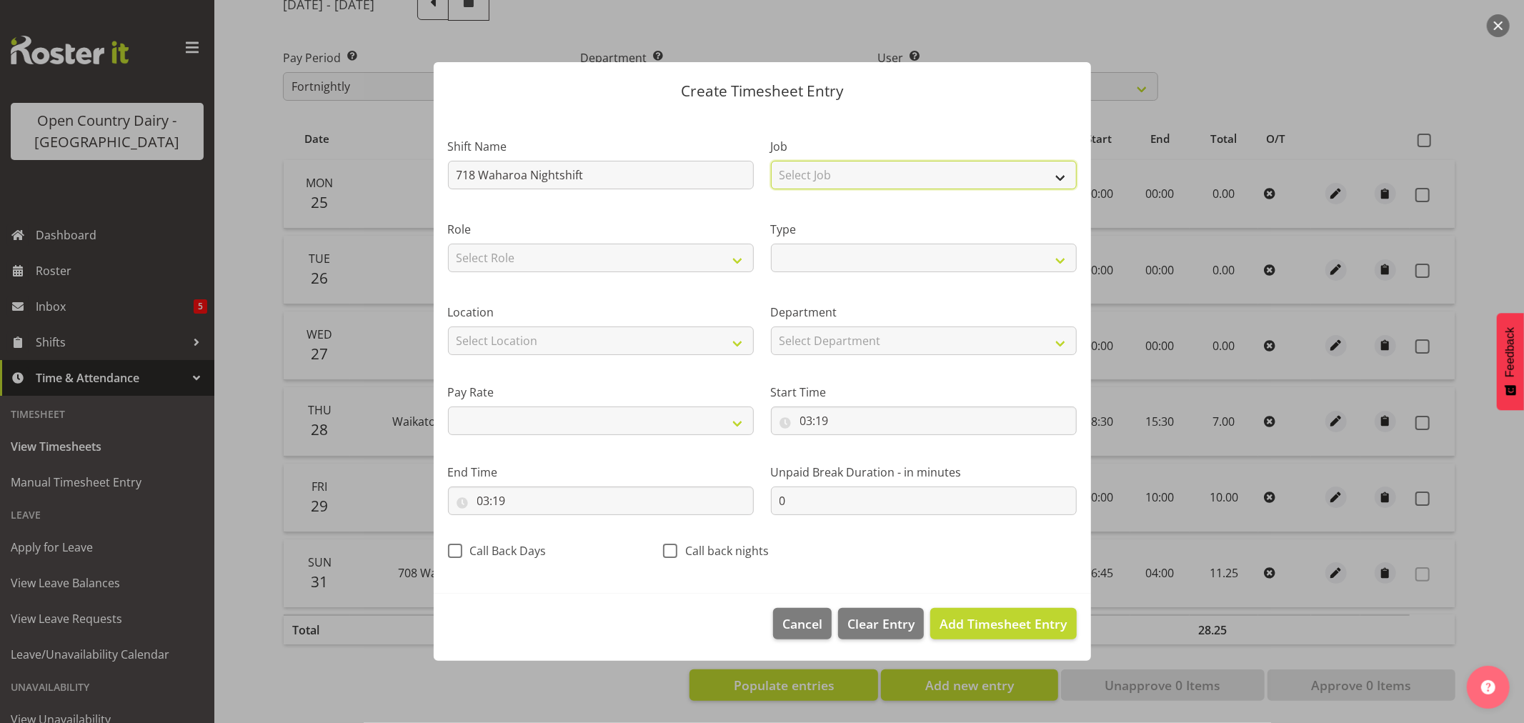
click at [1055, 180] on select "Select Job Driver Driver supervisor Support" at bounding box center [924, 175] width 306 height 29
select select "9579"
click at [771, 161] on select "Select Job Driver Driver supervisor Support" at bounding box center [924, 175] width 306 height 29
select select
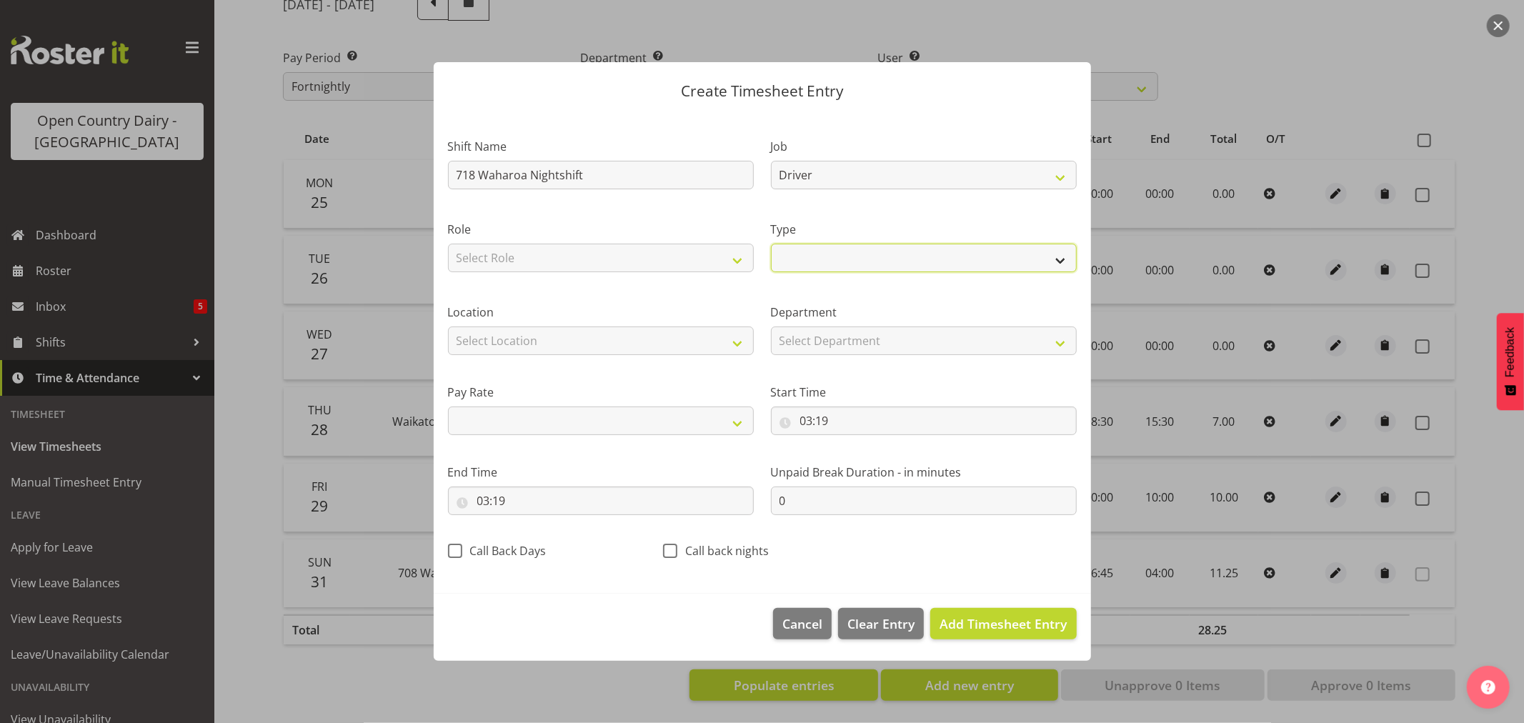
click at [1052, 260] on select "Off Standard Public Holiday Public Holiday (Worked) Day In Lieu Annual Leave Si…" at bounding box center [924, 258] width 306 height 29
select select "Standard"
click at [771, 244] on select "Off Standard Public Holiday Public Holiday (Worked) Day In Lieu Annual Leave Si…" at bounding box center [924, 258] width 306 height 29
select select
click at [808, 422] on input "03:19" at bounding box center [924, 421] width 306 height 29
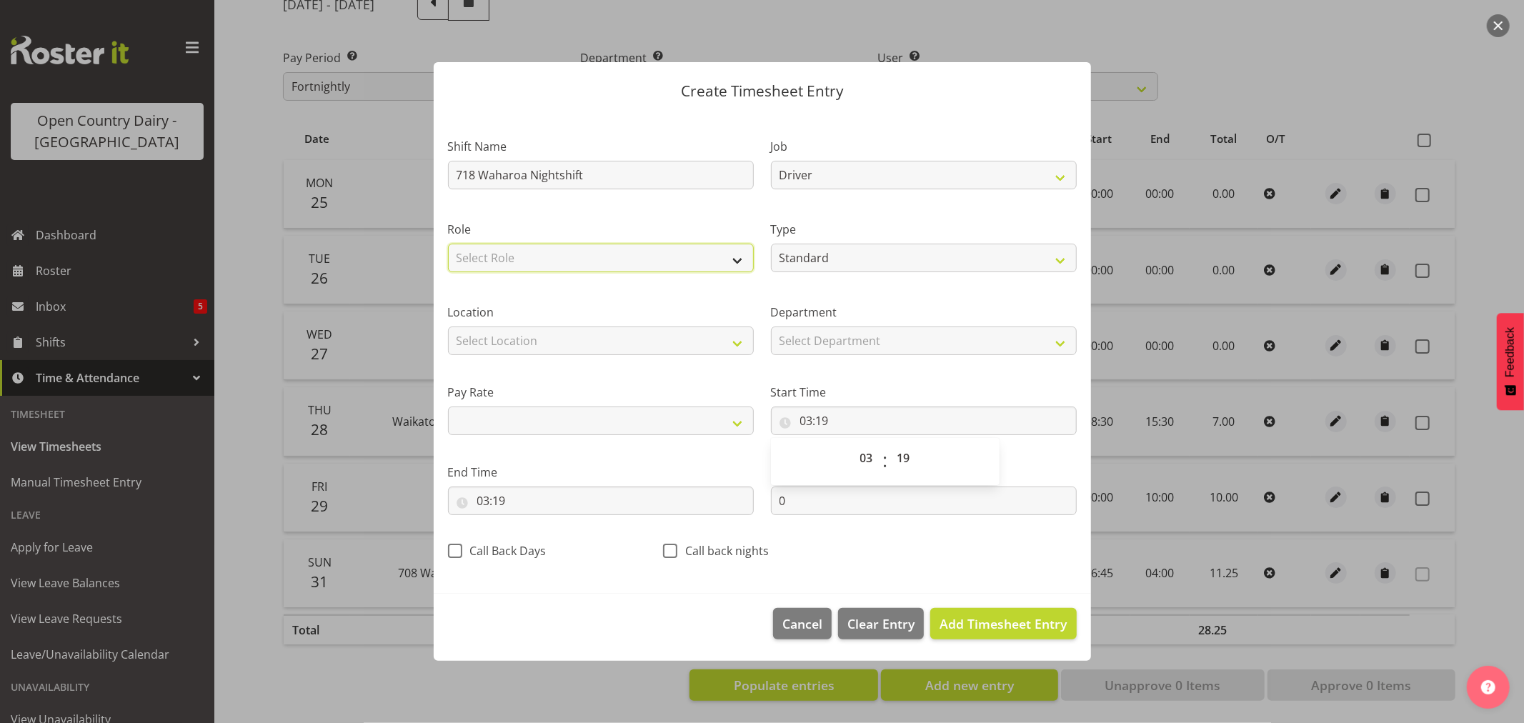
click at [734, 261] on select "Select Role Driver Shift Supervisor" at bounding box center [601, 258] width 306 height 29
select select "1166"
click at [448, 244] on select "Select Role Driver Shift Supervisor" at bounding box center [601, 258] width 306 height 29
click at [696, 359] on div "Location Select Location Containers Horotiu Ingredients Waharoa Office Waikato …" at bounding box center [600, 324] width 323 height 80
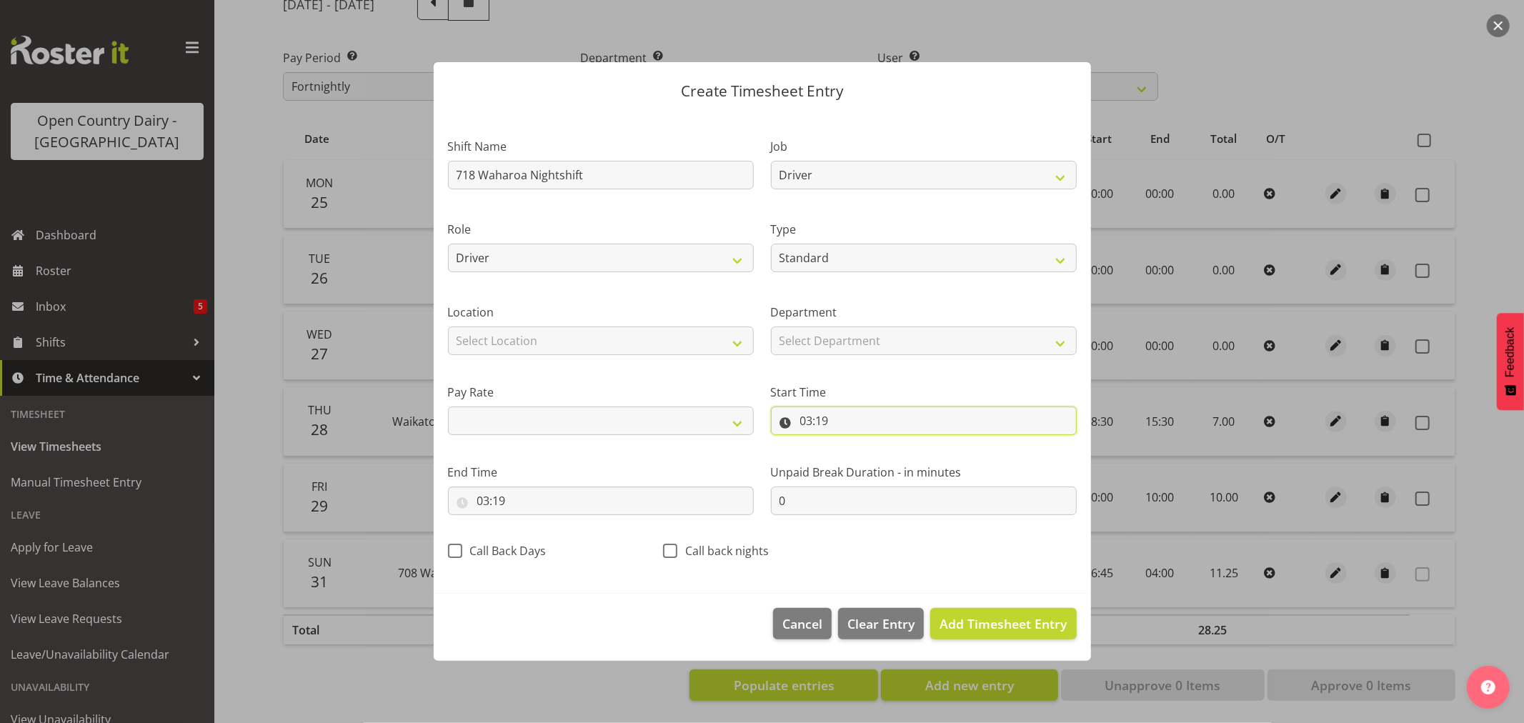
click at [806, 419] on input "03:19" at bounding box center [924, 421] width 306 height 29
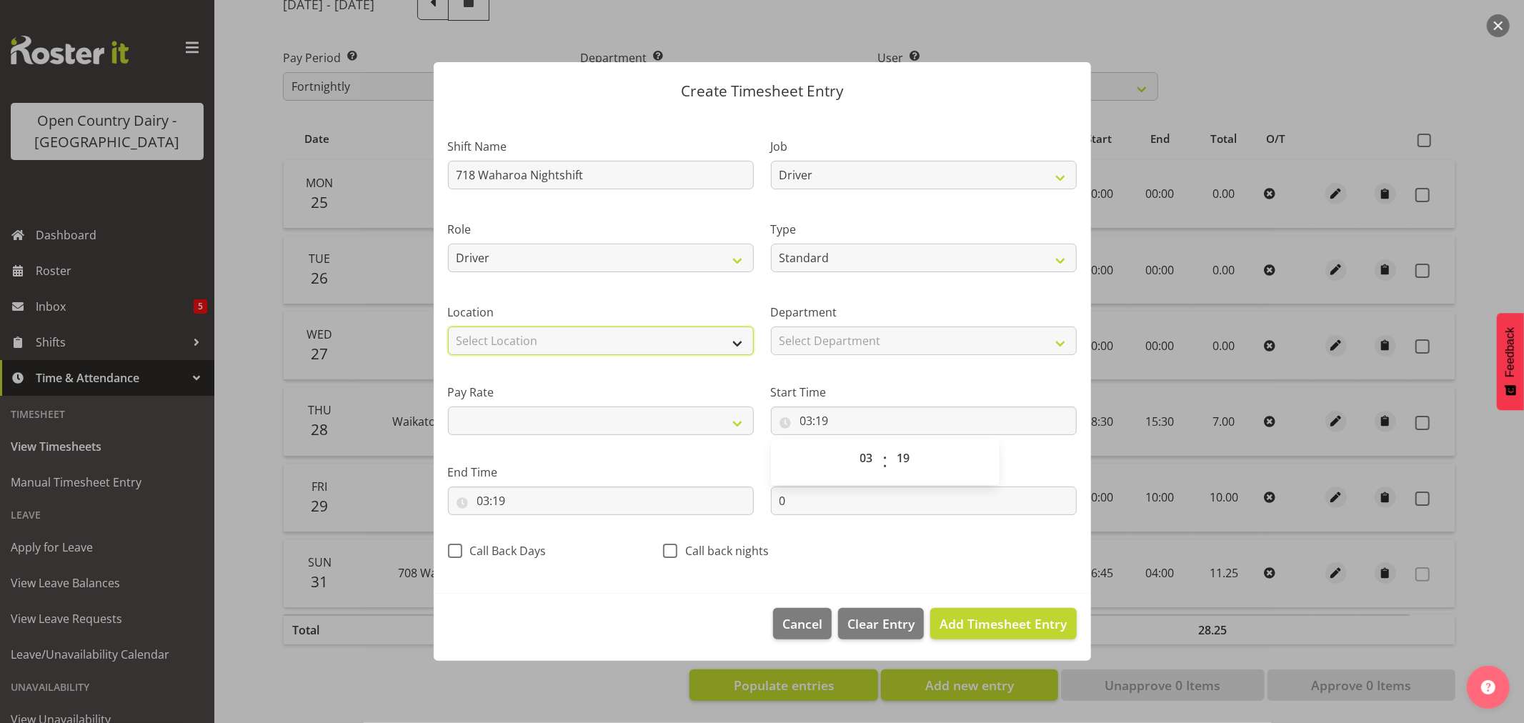
click at [739, 343] on select "Select Location Containers Horotiu Ingredients Waharoa Office Waikato Milk Whan…" at bounding box center [601, 341] width 306 height 29
click at [705, 297] on div "Location Select Location Containers Horotiu Ingredients Waharoa Office Waikato …" at bounding box center [600, 324] width 323 height 80
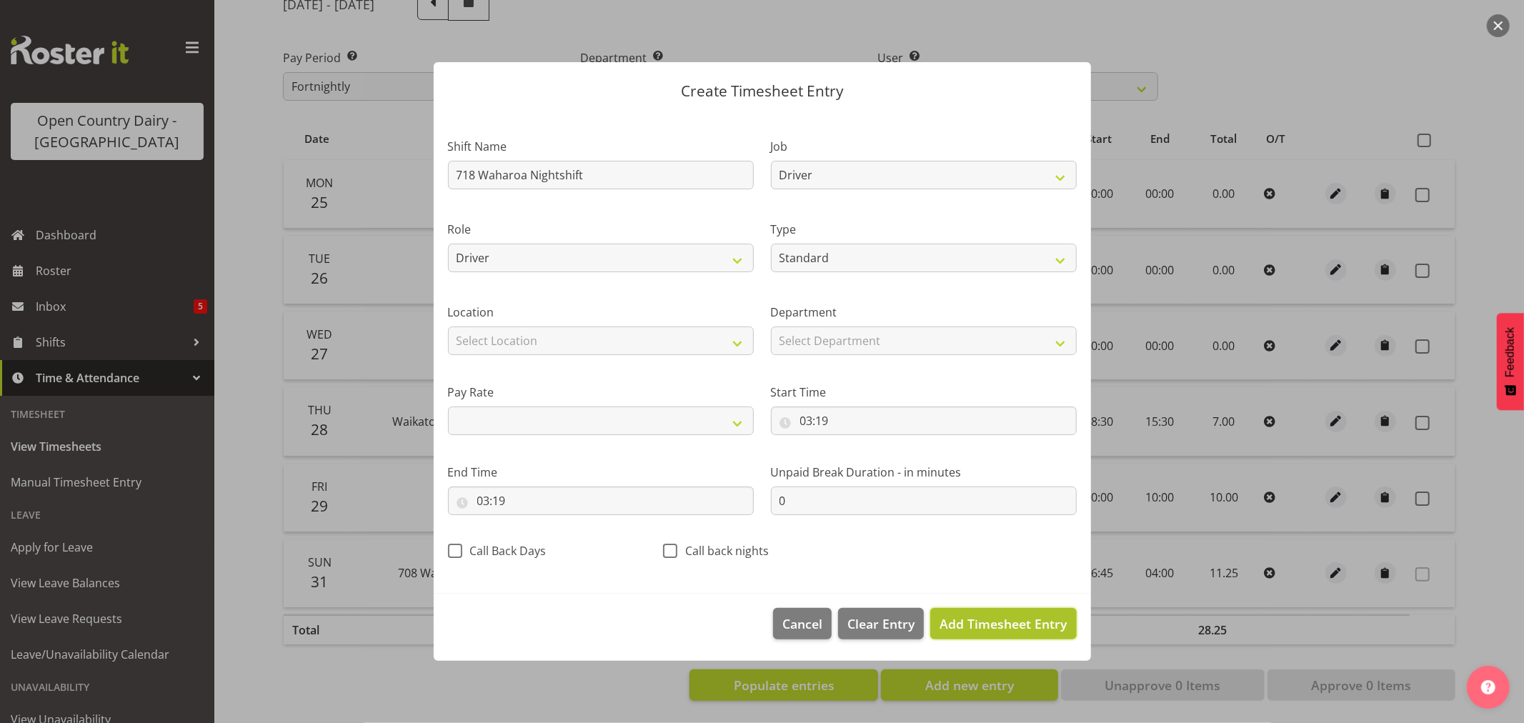
click at [1006, 630] on span "Add Timesheet Entry" at bounding box center [1002, 623] width 127 height 17
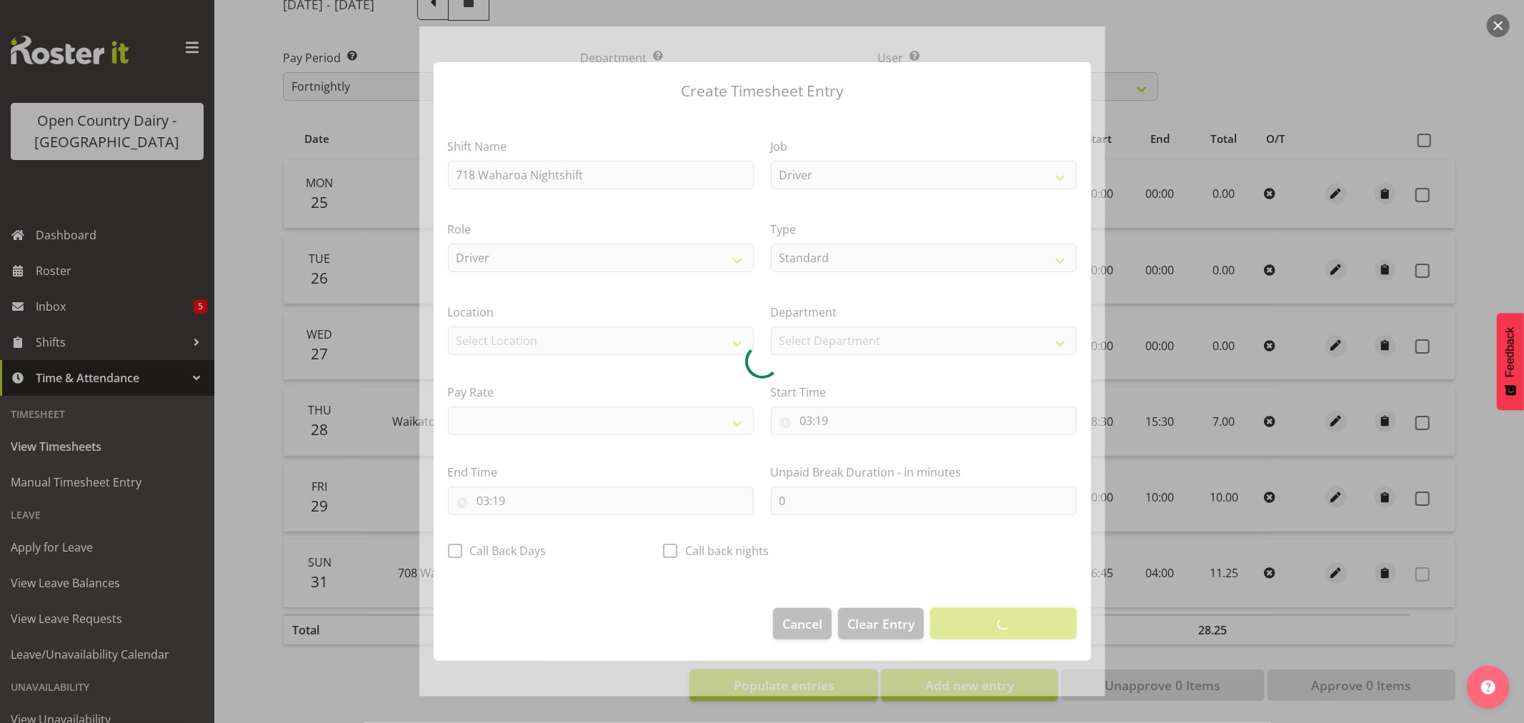
select select
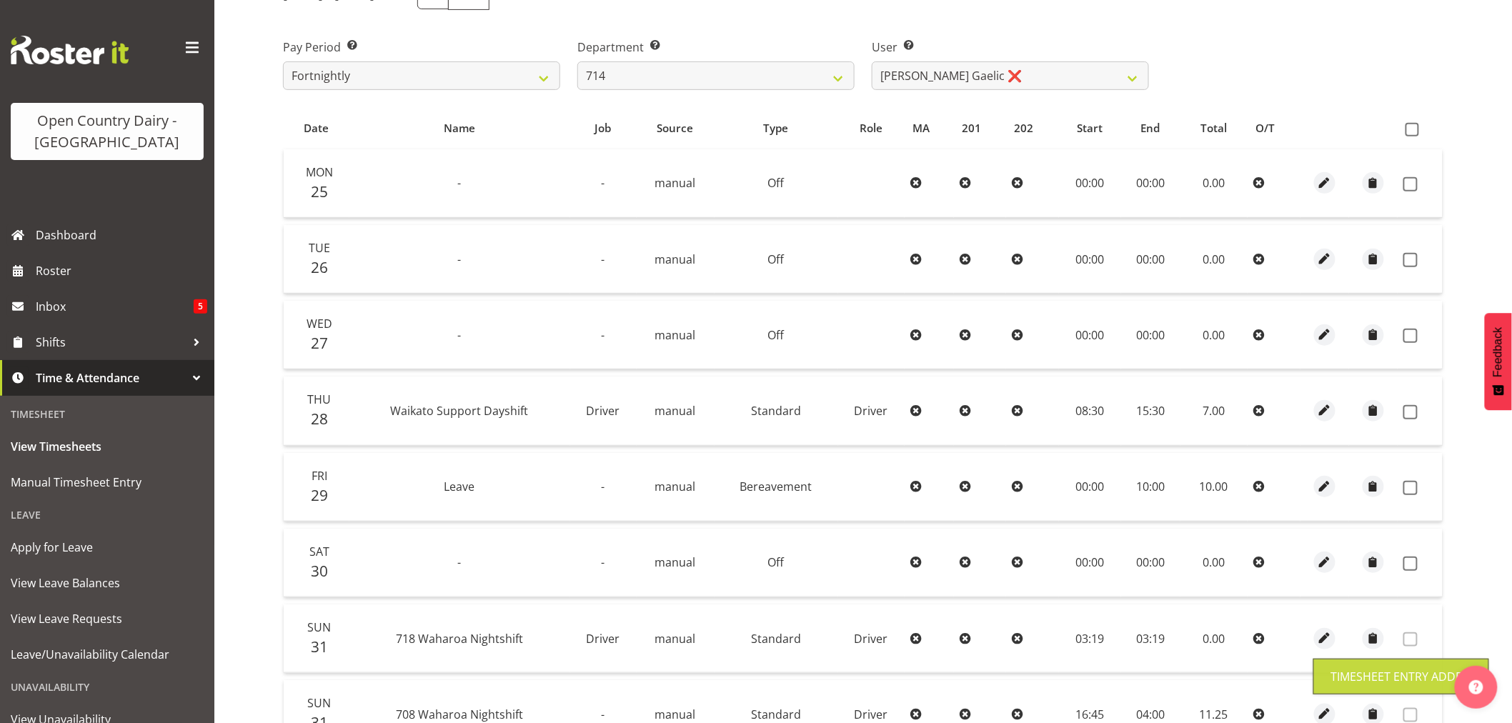
scroll to position [363, 0]
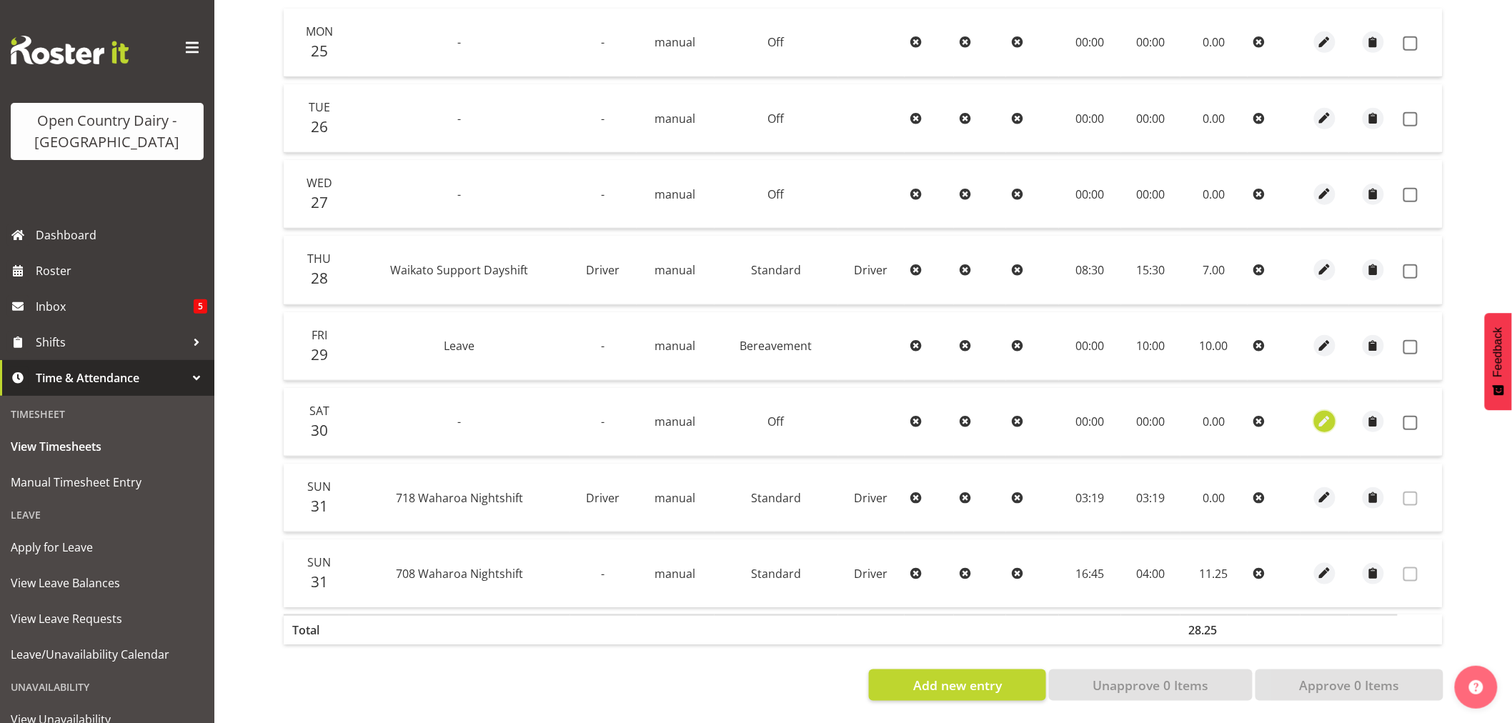
click at [1324, 415] on span "button" at bounding box center [1325, 422] width 16 height 16
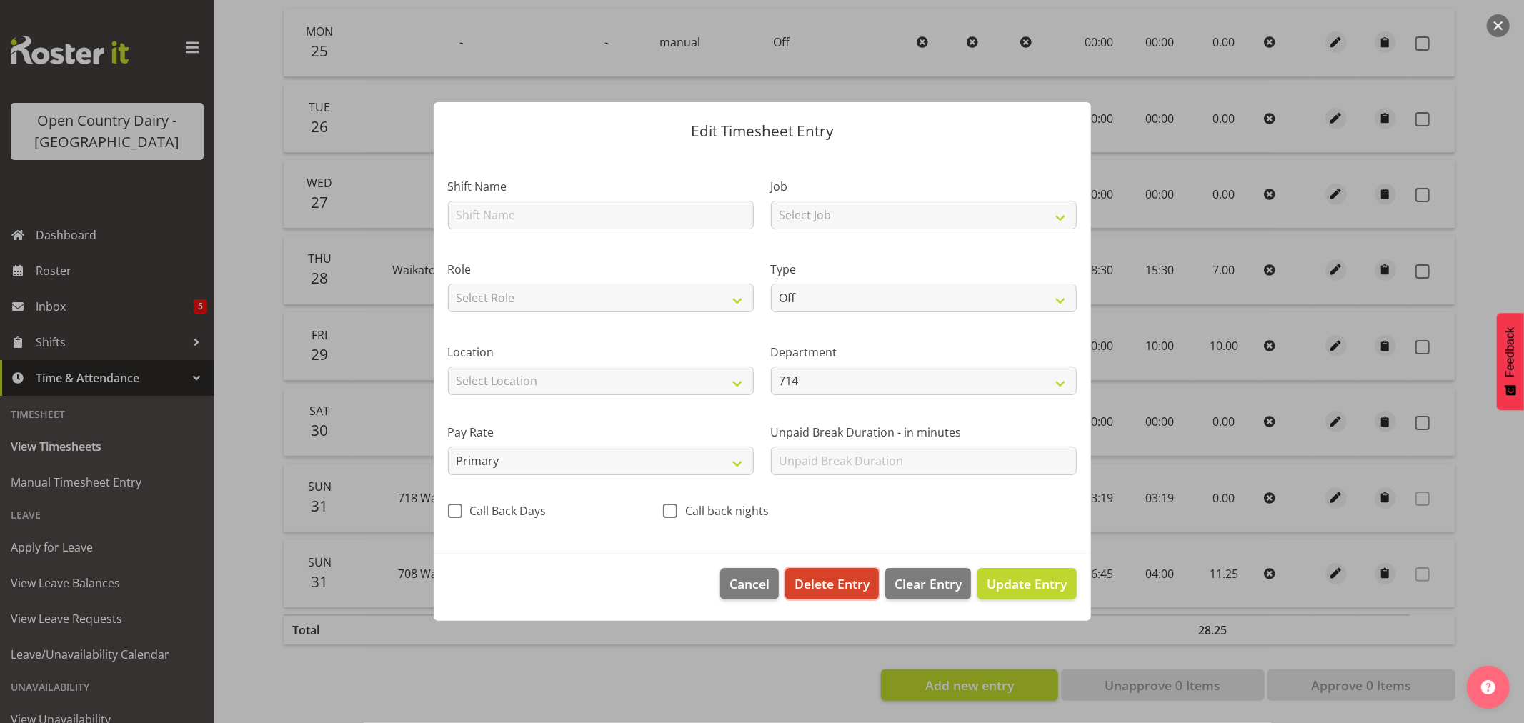
click at [820, 583] on span "Delete Entry" at bounding box center [831, 583] width 75 height 19
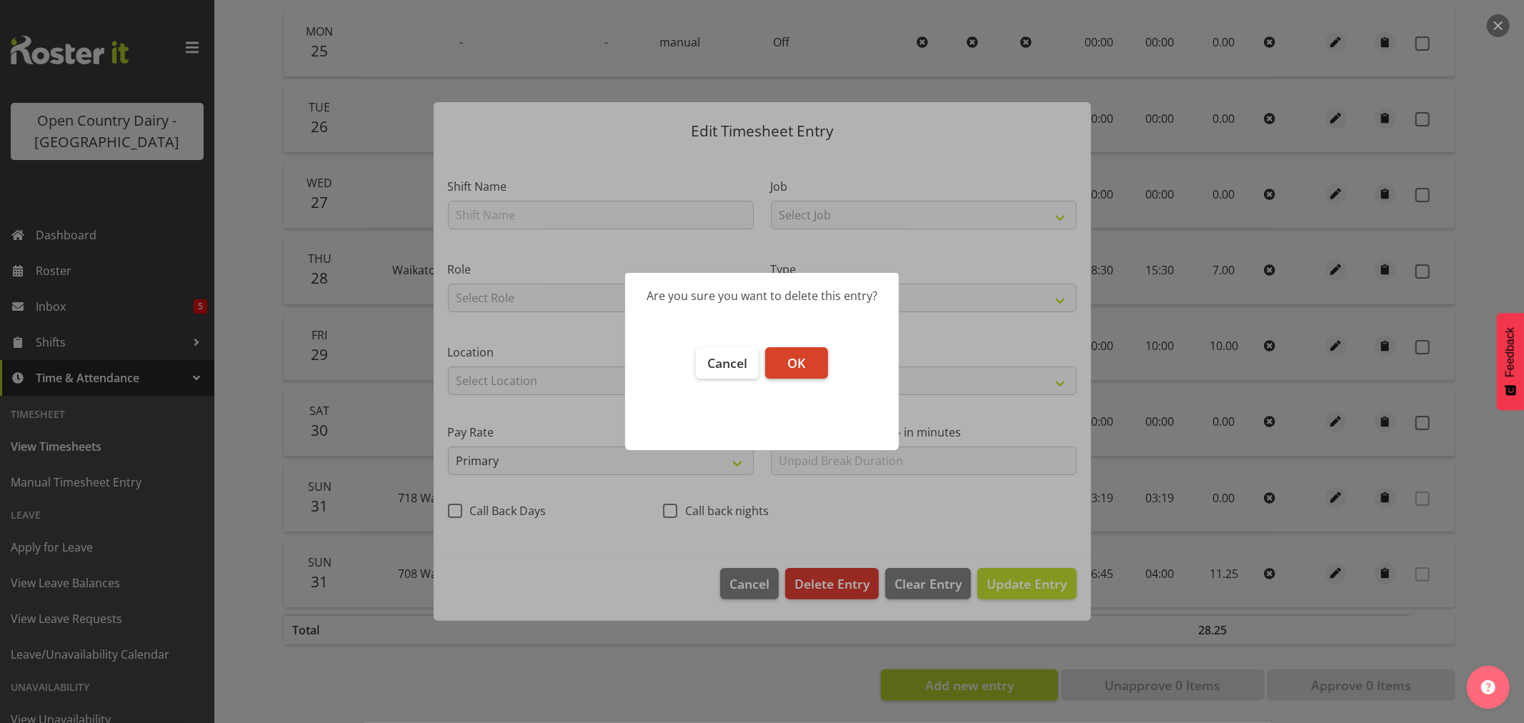
click at [808, 359] on button "OK" at bounding box center [796, 362] width 63 height 31
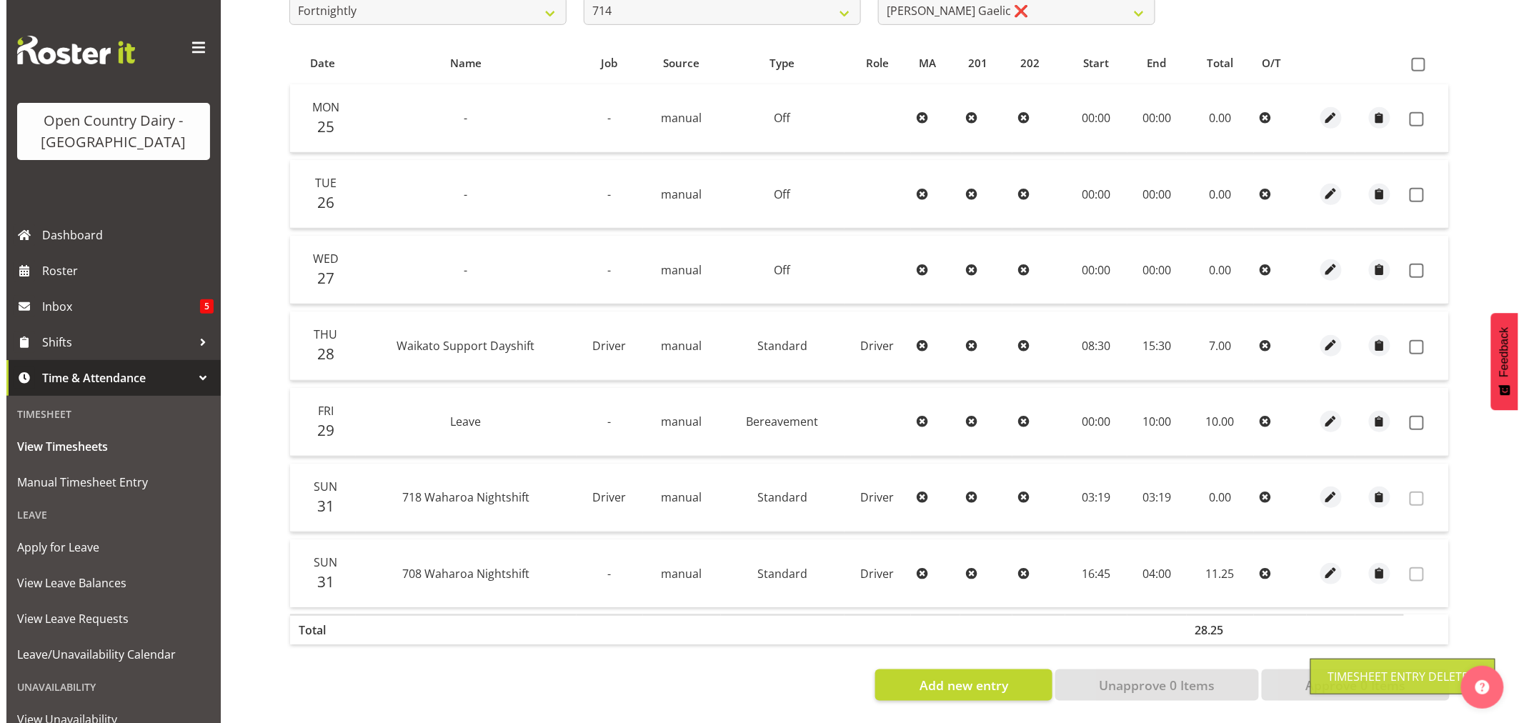
scroll to position [287, 0]
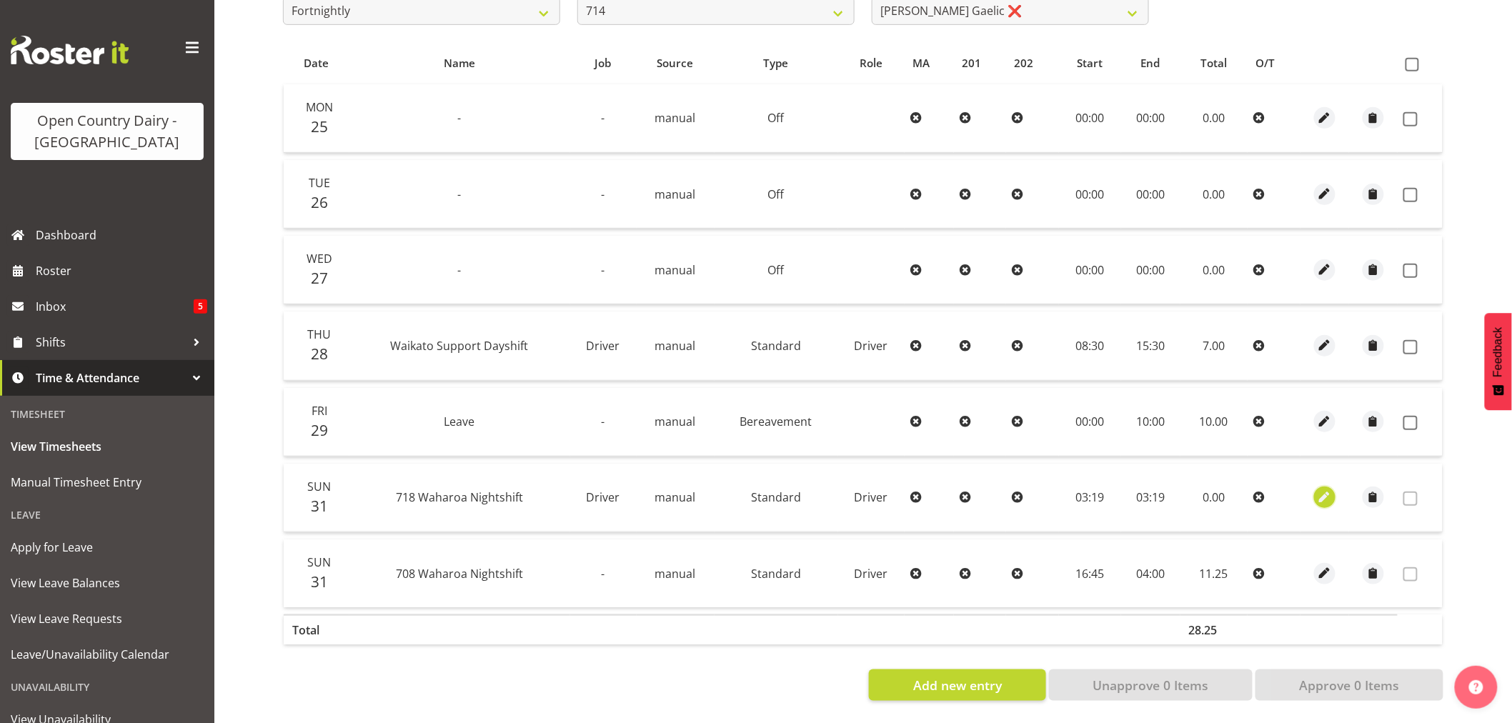
click at [1322, 489] on span "button" at bounding box center [1325, 497] width 16 height 16
select select "Standard"
select select "7"
select select "2025"
select select "3"
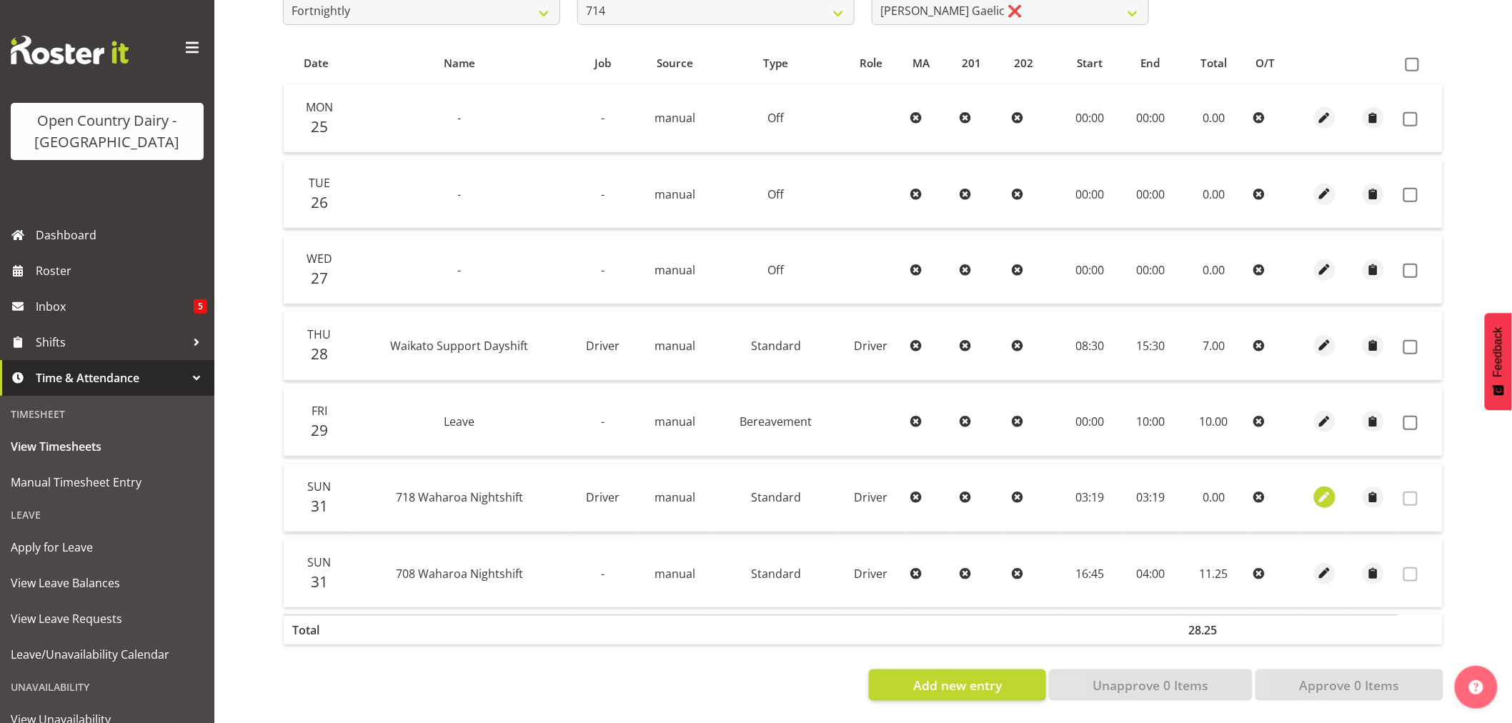
select select "19"
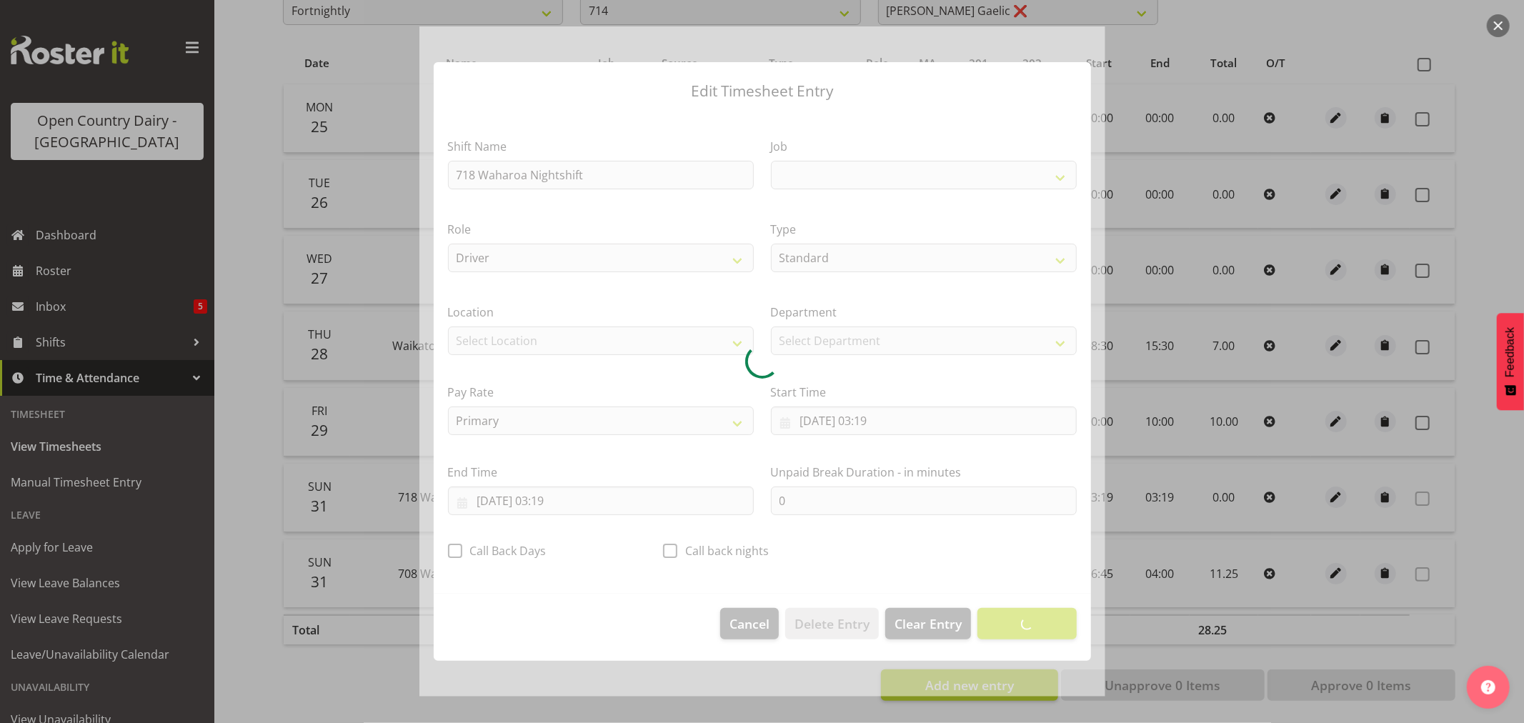
select select "9579"
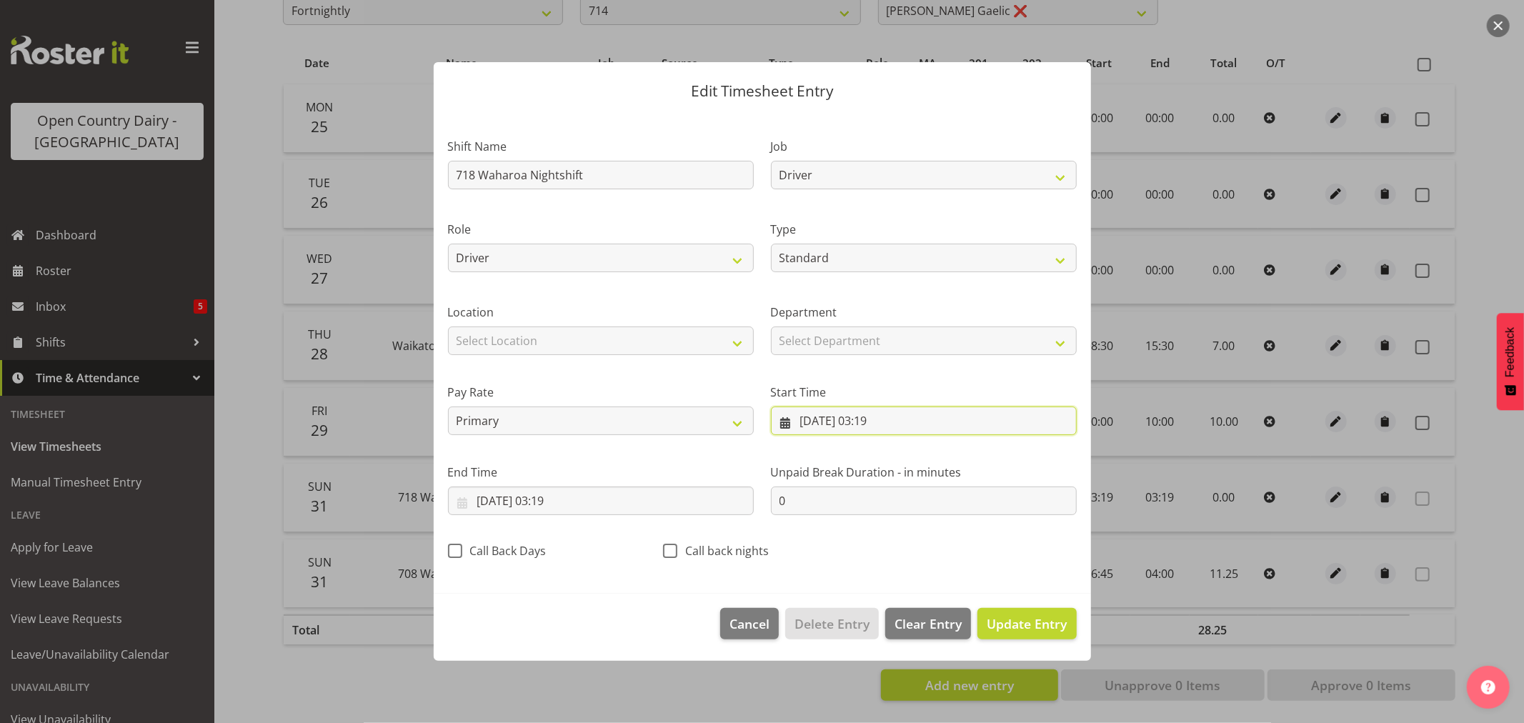
click at [804, 422] on input "31/08/2025, 03:19" at bounding box center [924, 421] width 306 height 29
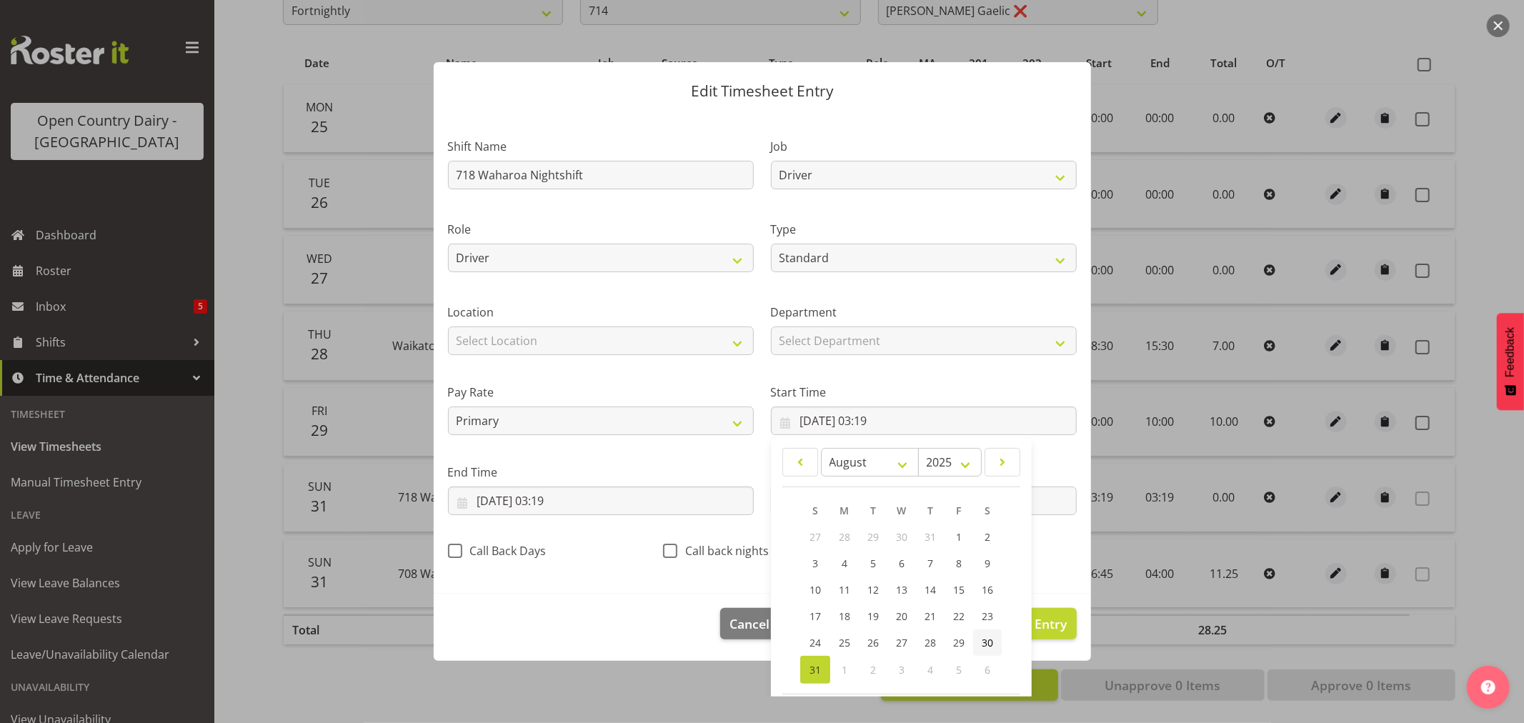
click at [984, 637] on span "30" at bounding box center [987, 643] width 11 height 14
type input "30/08/2025, 03:19"
click at [873, 424] on input "30/08/2025, 03:19" at bounding box center [924, 421] width 306 height 29
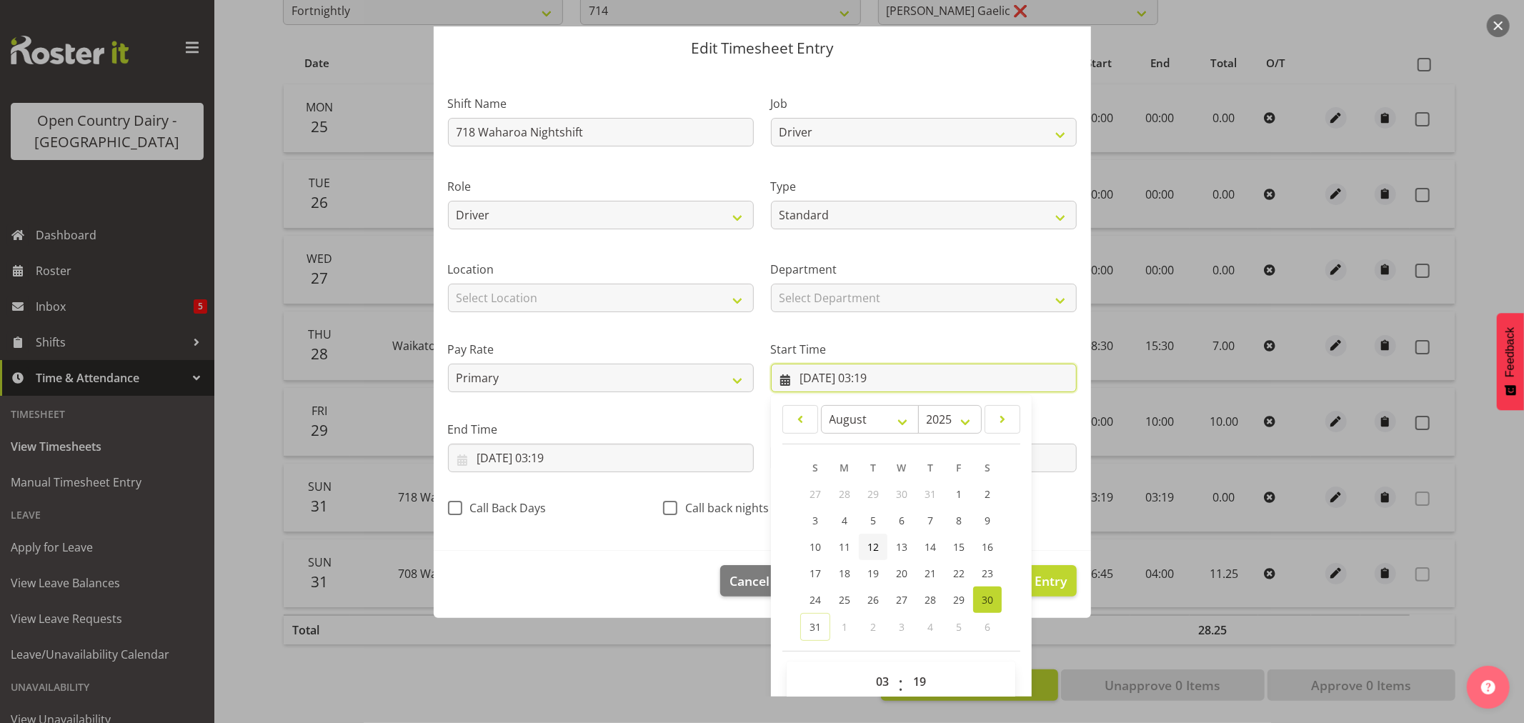
scroll to position [65, 0]
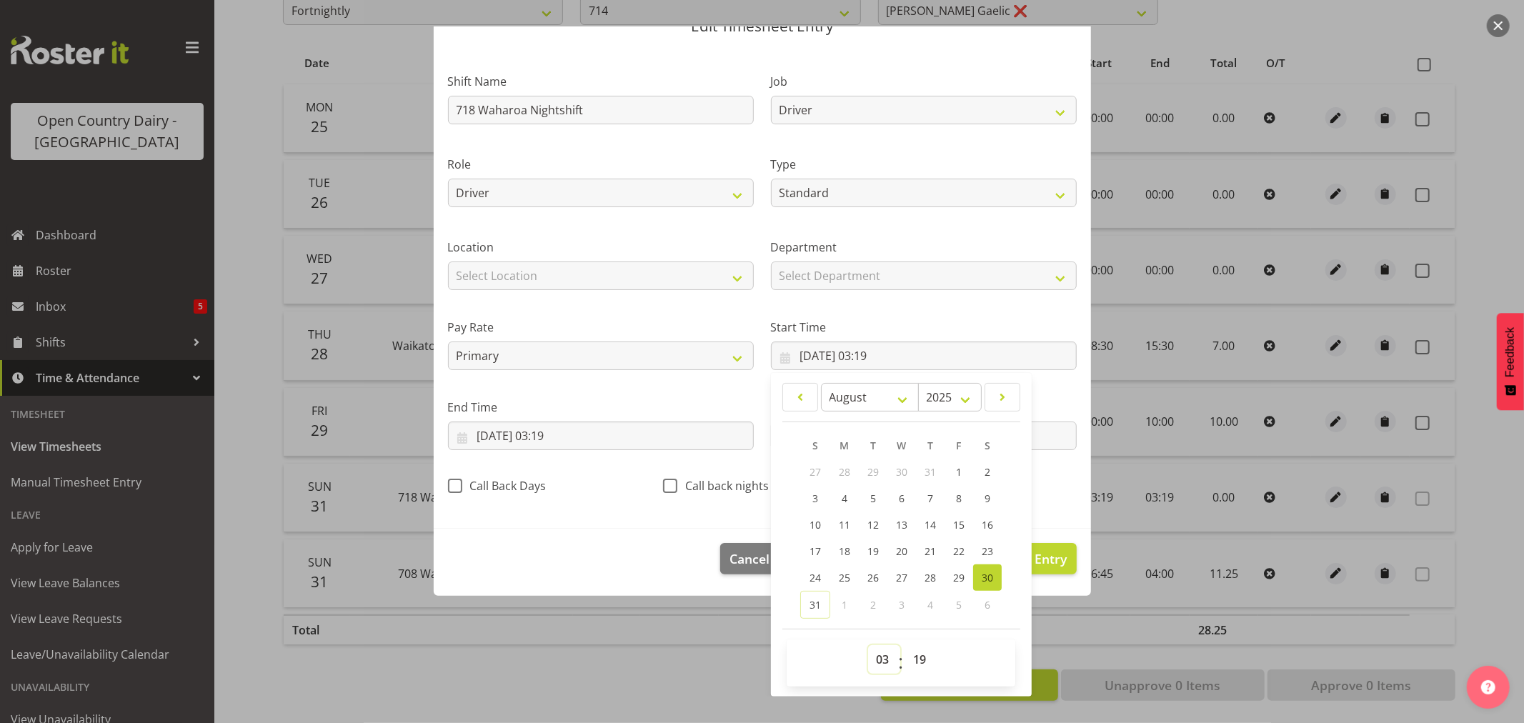
click at [874, 667] on select "00 01 02 03 04 05 06 07 08 09 10 11 12 13 14 15 16 17 18 19 20 21 22 23" at bounding box center [884, 659] width 32 height 29
select select "16"
click at [868, 645] on select "00 01 02 03 04 05 06 07 08 09 10 11 12 13 14 15 16 17 18 19 20 21 22 23" at bounding box center [884, 659] width 32 height 29
type input "30/08/2025, 16:19"
click at [912, 663] on select "00 01 02 03 04 05 06 07 08 09 10 11 12 13 14 15 16 17 18 19 20 21 22 23 24 25 2…" at bounding box center [921, 659] width 32 height 29
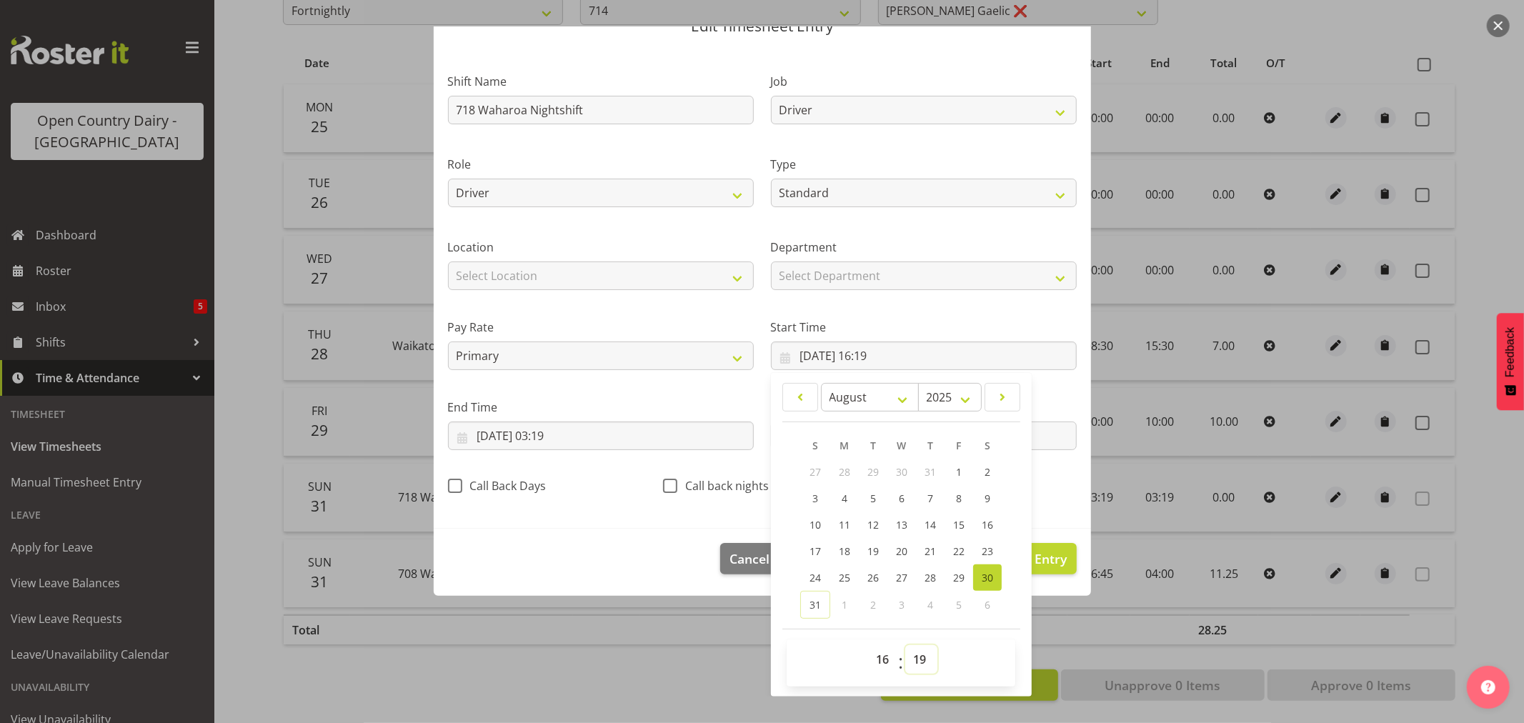
select select "45"
click at [905, 645] on select "00 01 02 03 04 05 06 07 08 09 10 11 12 13 14 15 16 17 18 19 20 21 22 23 24 25 2…" at bounding box center [921, 659] width 32 height 29
type input "30/08/2025, 16:45"
click at [554, 437] on input "31/08/2025, 03:19" at bounding box center [601, 436] width 306 height 29
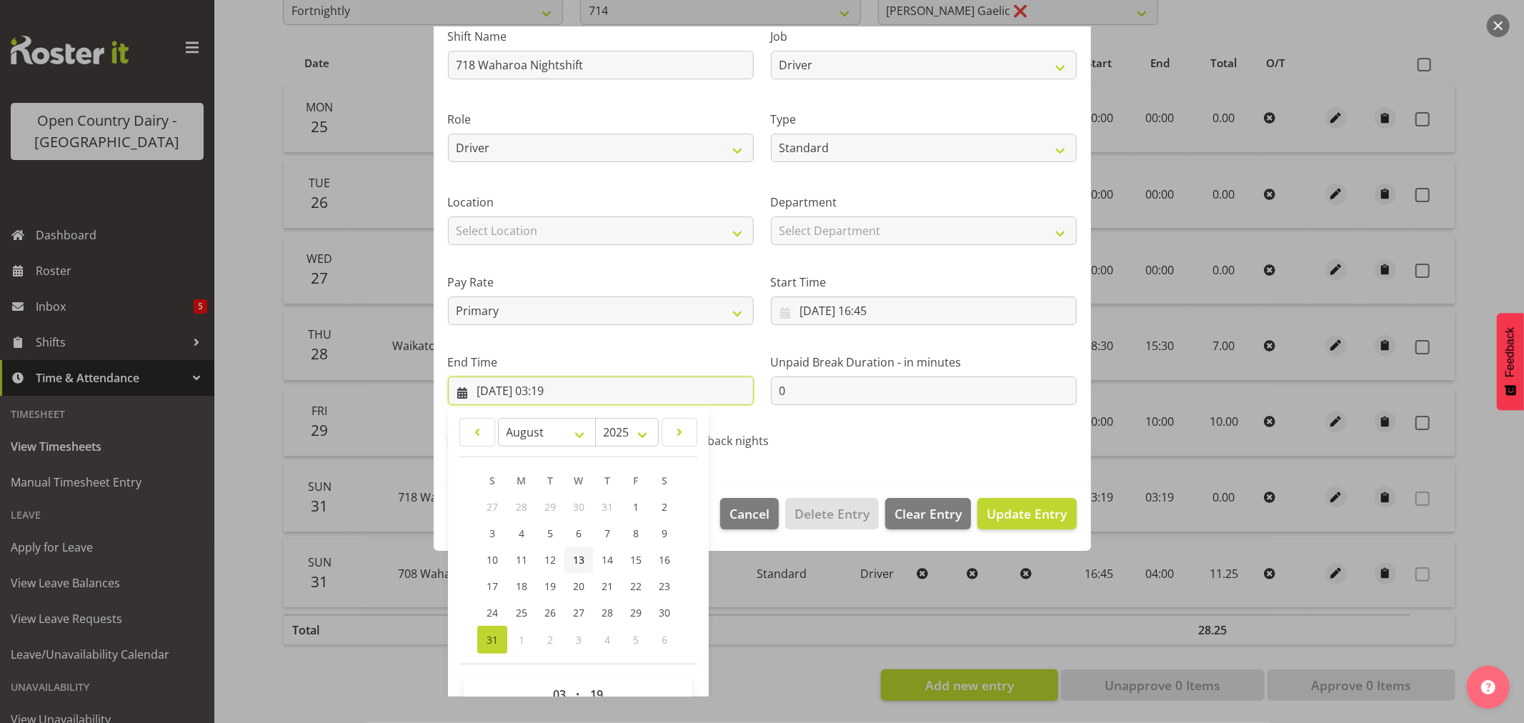
scroll to position [145, 0]
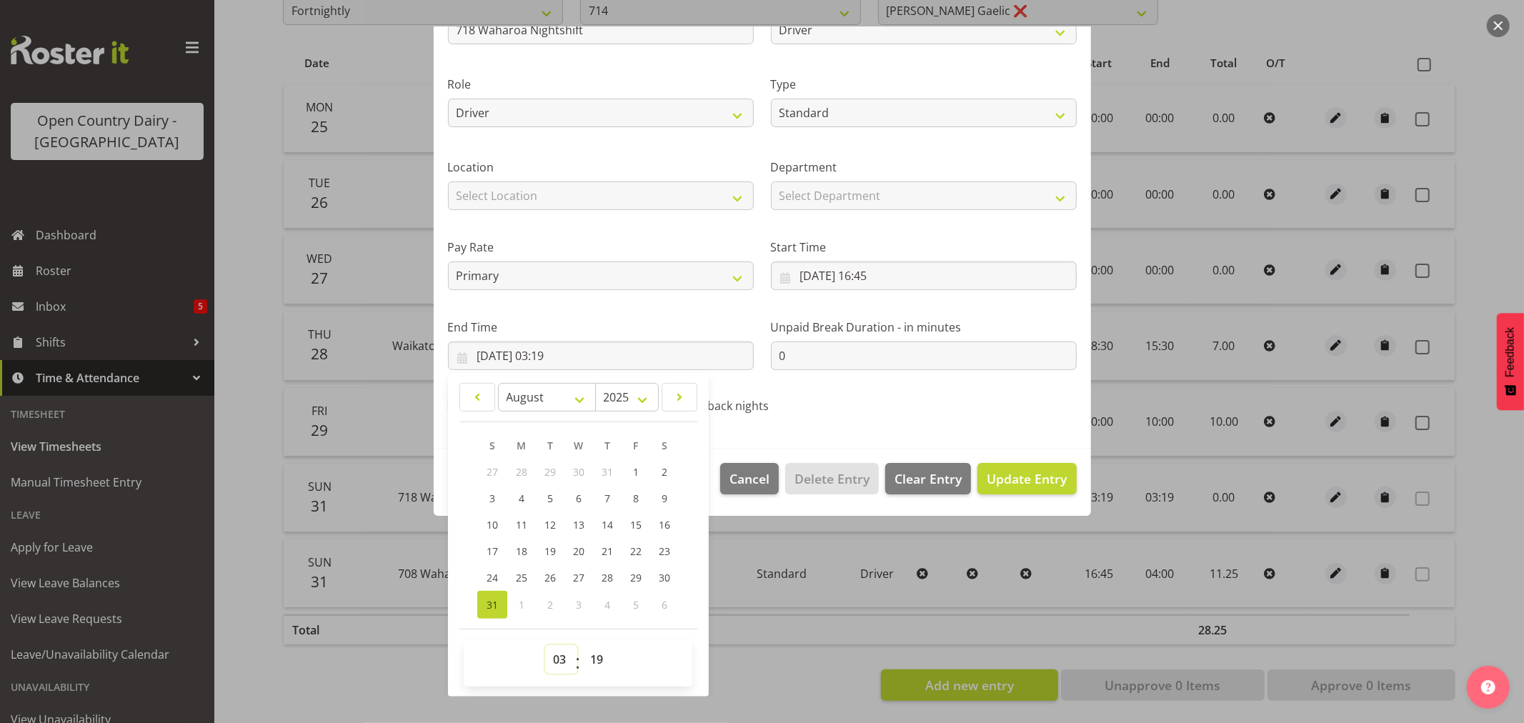
click at [560, 661] on select "00 01 02 03 04 05 06 07 08 09 10 11 12 13 14 15 16 17 18 19 20 21 22 23" at bounding box center [561, 659] width 32 height 29
click at [545, 645] on select "00 01 02 03 04 05 06 07 08 09 10 11 12 13 14 15 16 17 18 19 20 21 22 23" at bounding box center [561, 659] width 32 height 29
click at [591, 659] on select "00 01 02 03 04 05 06 07 08 09 10 11 12 13 14 15 16 17 18 19 20 21 22 23 24 25 2…" at bounding box center [598, 659] width 32 height 29
click at [597, 666] on select "00 01 02 03 04 05 06 07 08 09 10 11 12 13 14 15 16 17 18 19 20 21 22 23 24 25 2…" at bounding box center [598, 659] width 32 height 29
select select "30"
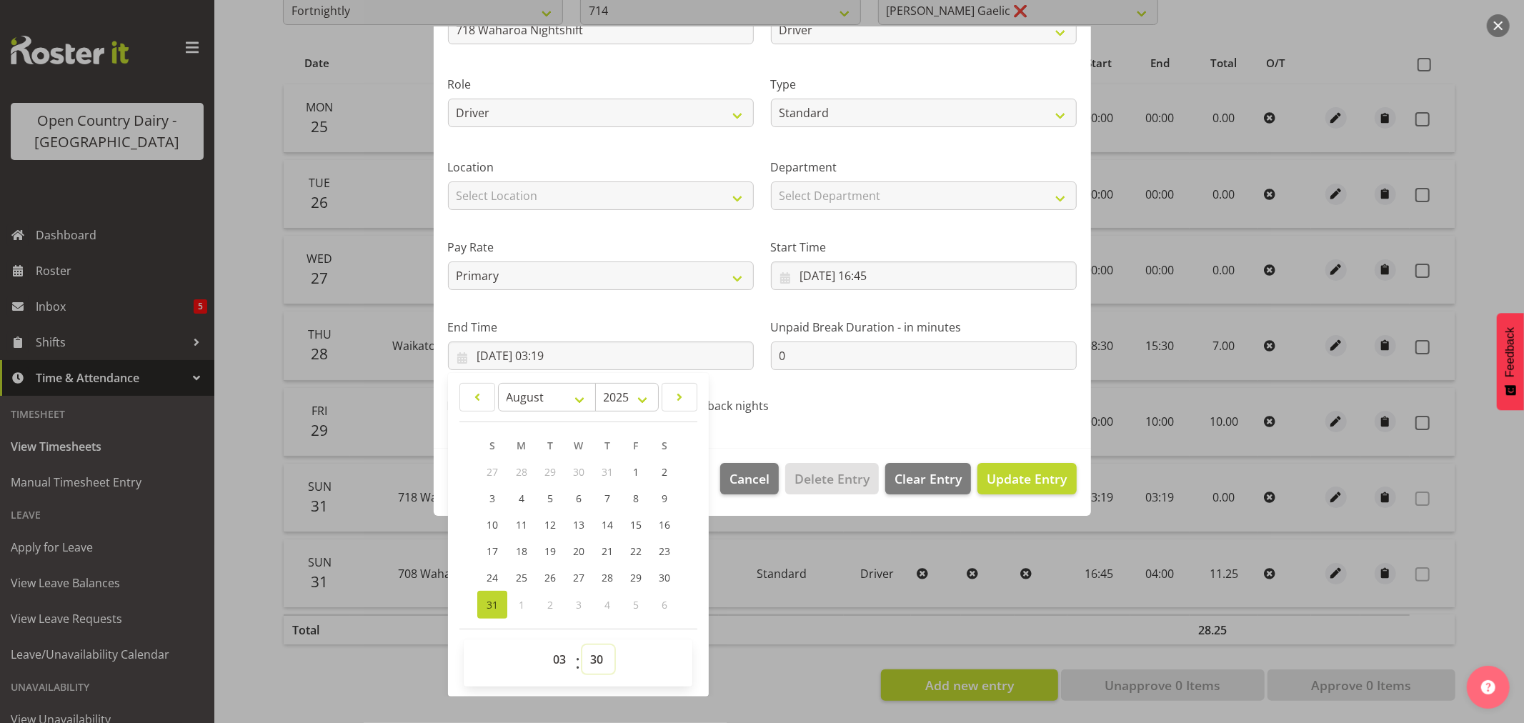
click at [582, 645] on select "00 01 02 03 04 05 06 07 08 09 10 11 12 13 14 15 16 17 18 19 20 21 22 23 24 25 2…" at bounding box center [598, 659] width 32 height 29
type input "31/08/2025, 03:30"
click at [1037, 474] on span "Update Entry" at bounding box center [1027, 478] width 80 height 17
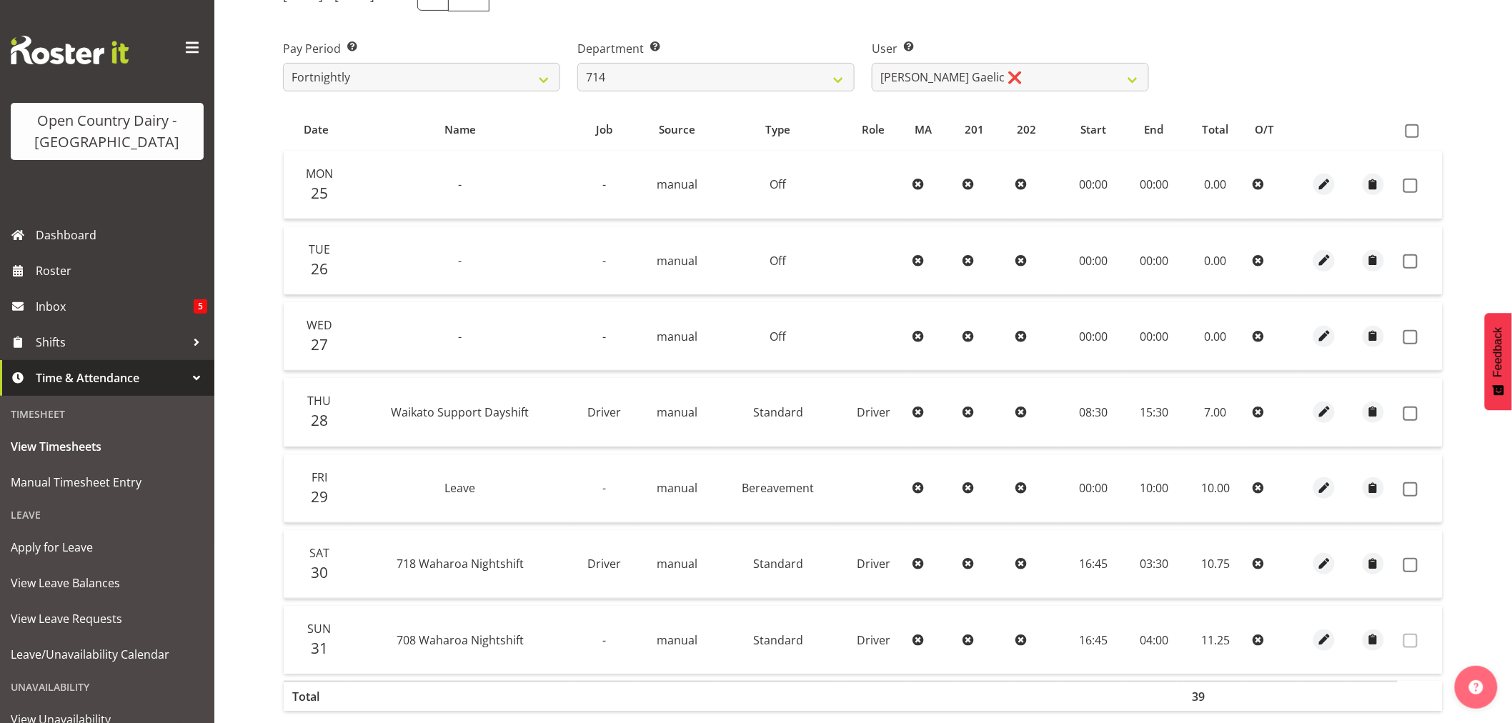
scroll to position [0, 0]
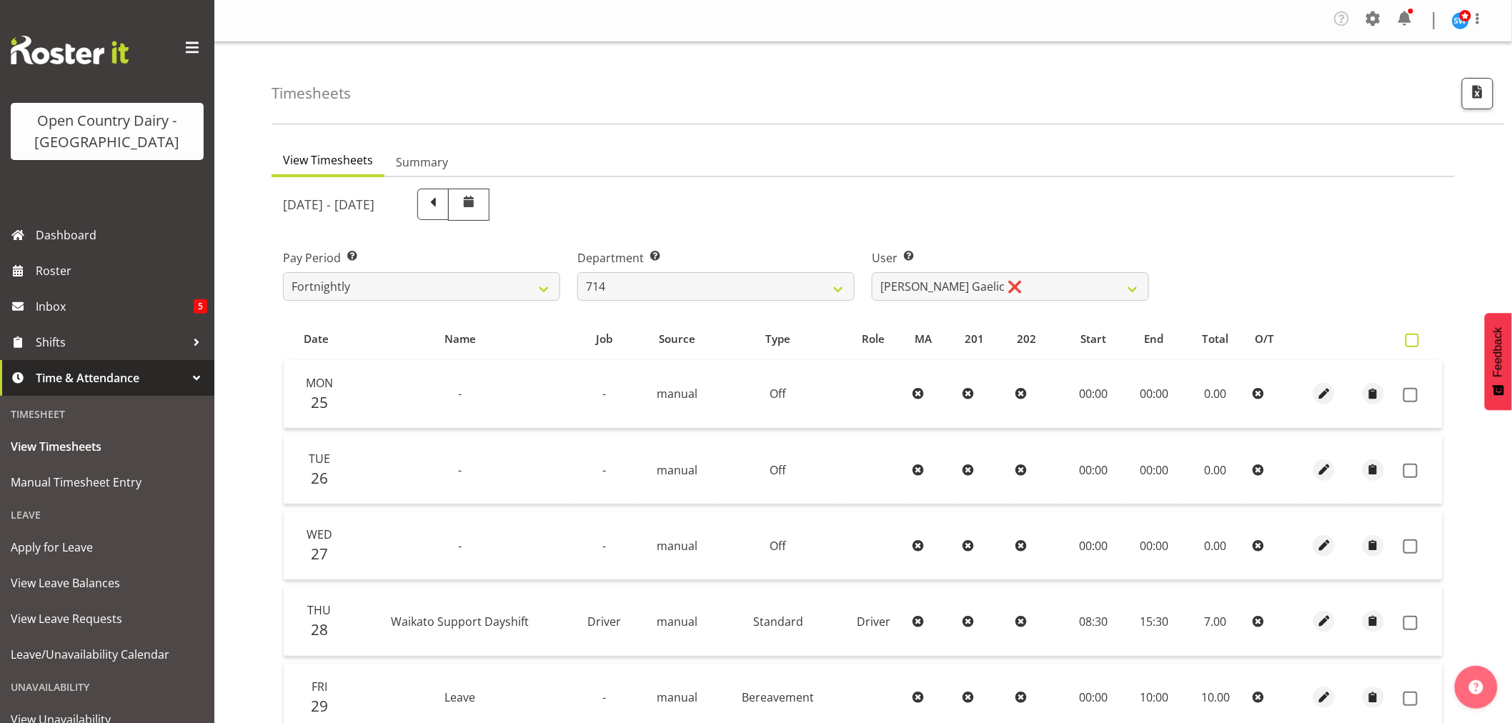
click at [1413, 337] on span at bounding box center [1412, 341] width 14 height 14
click at [1413, 337] on input "checkbox" at bounding box center [1409, 340] width 9 height 9
checkbox input "true"
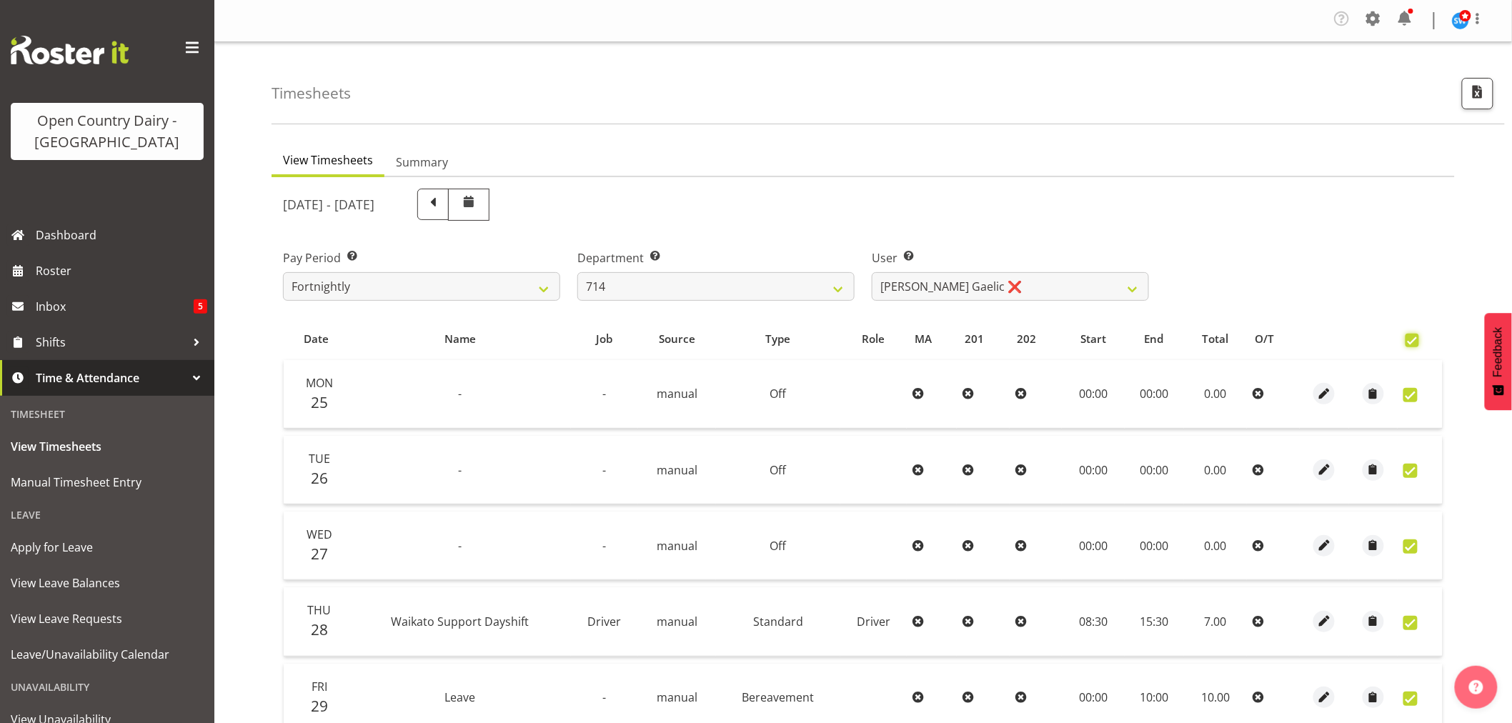
checkbox input "true"
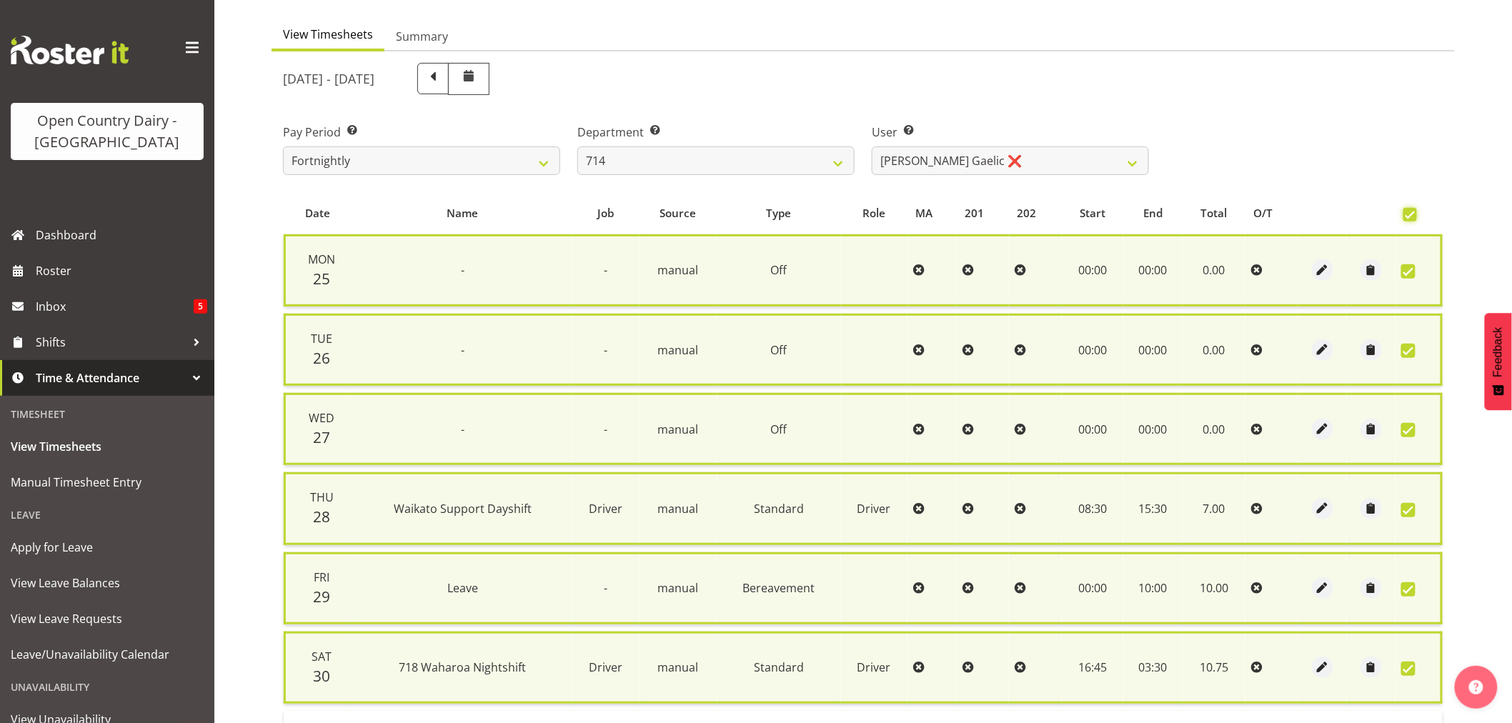
scroll to position [301, 0]
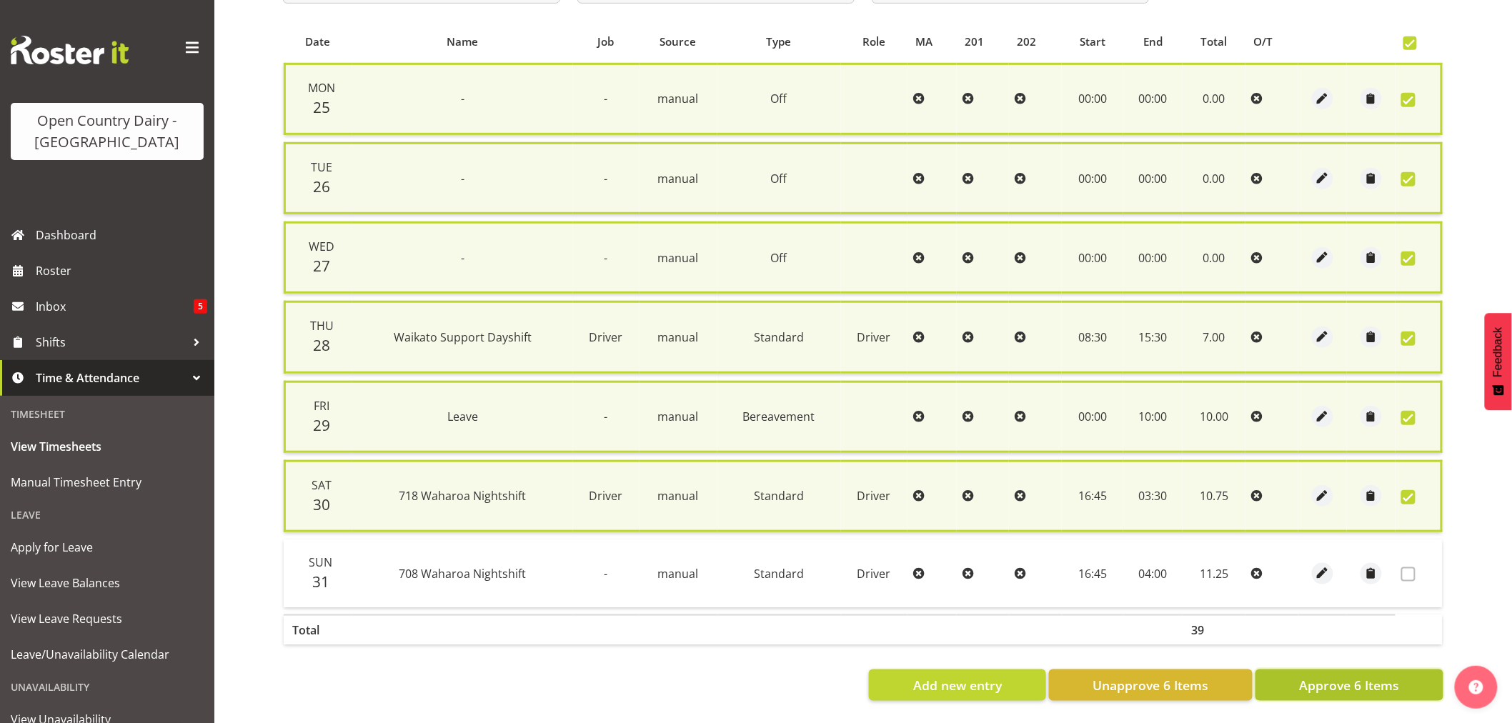
click at [1345, 676] on span "Approve 6 Items" at bounding box center [1349, 685] width 100 height 19
checkbox input "false"
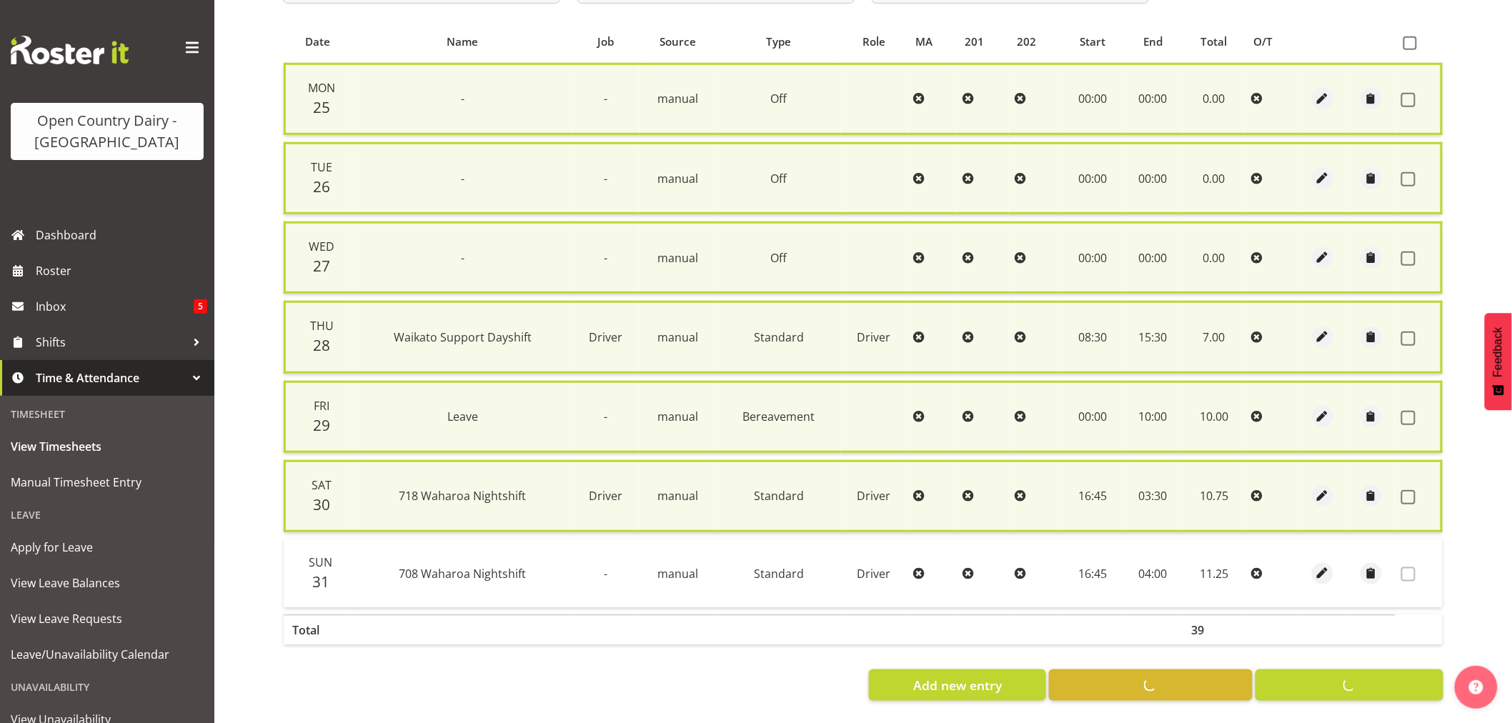
checkbox input "false"
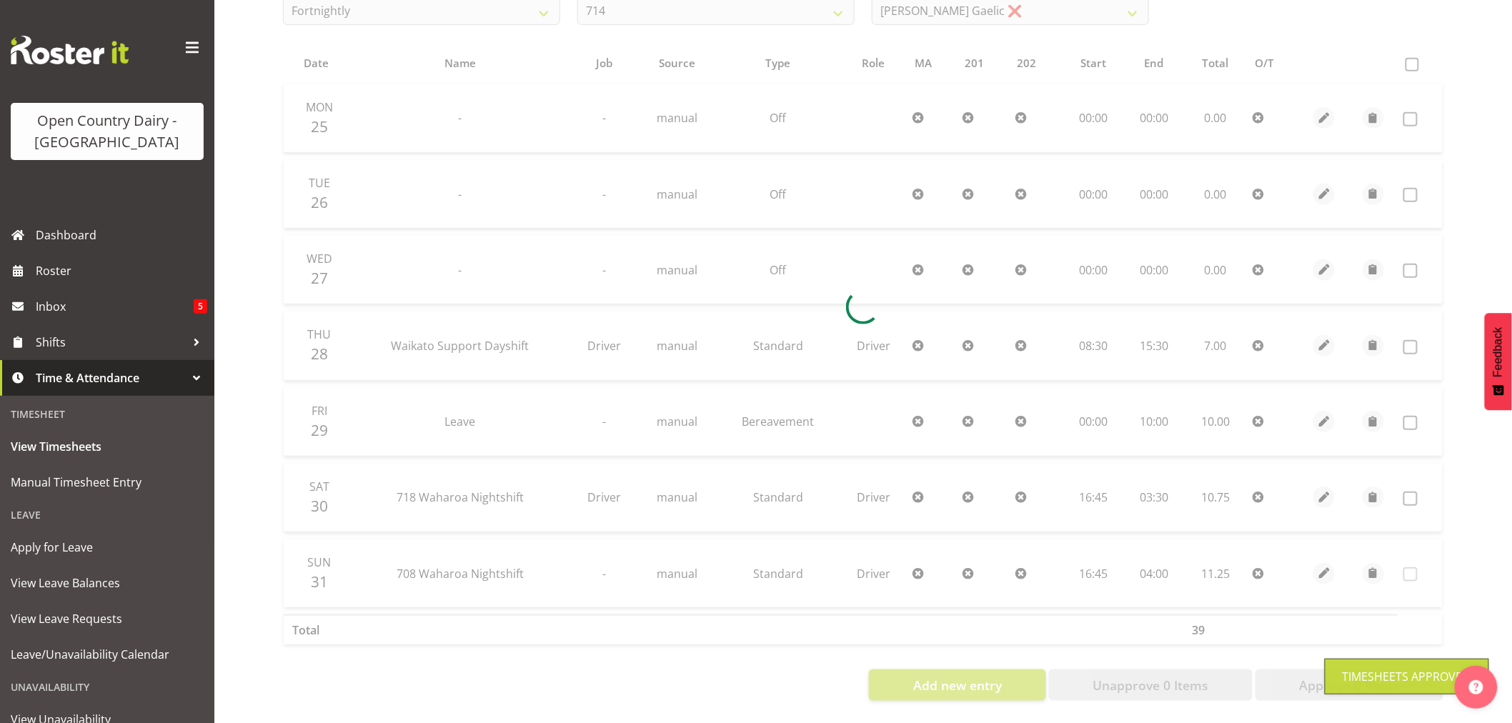
scroll to position [287, 0]
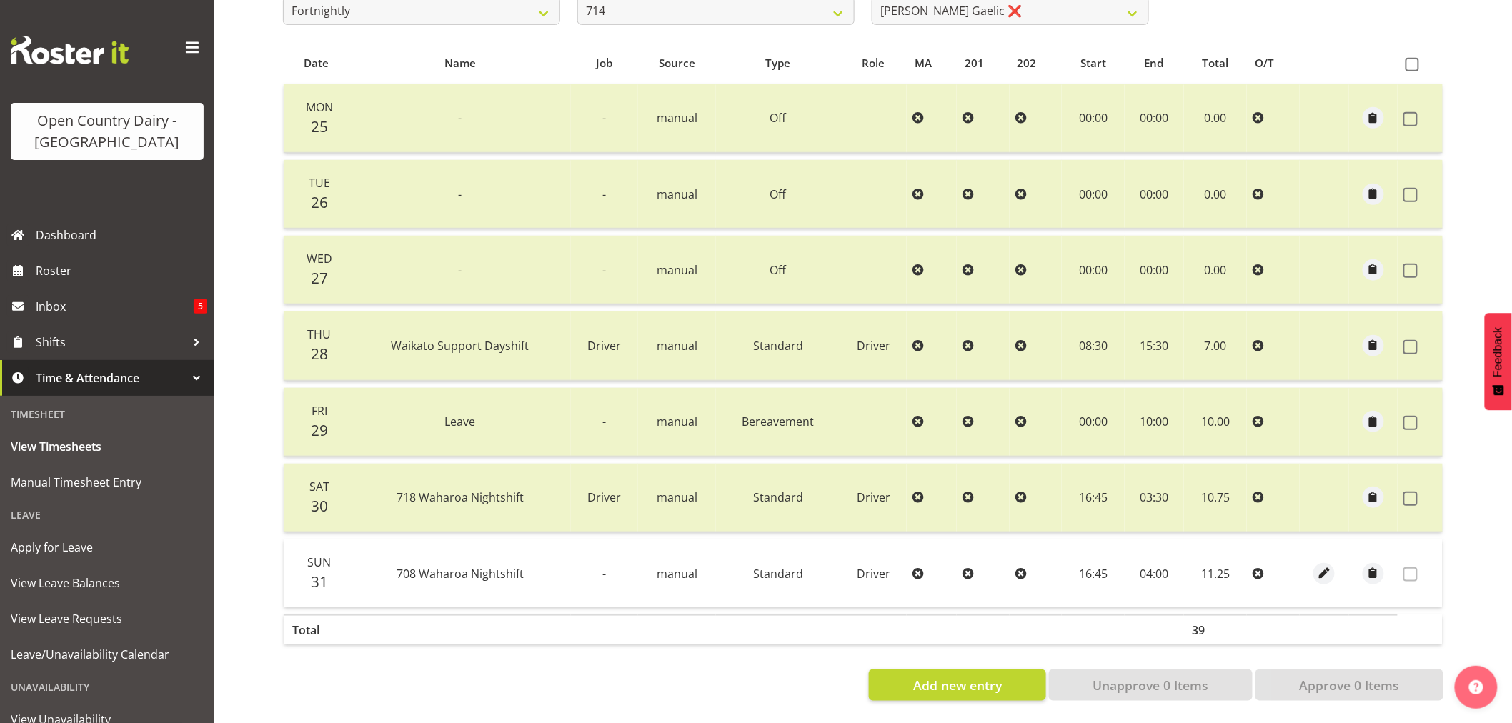
click at [654, 679] on div "Add new entry Unapprove 0 Items Approve 0 Items" at bounding box center [863, 684] width 1160 height 31
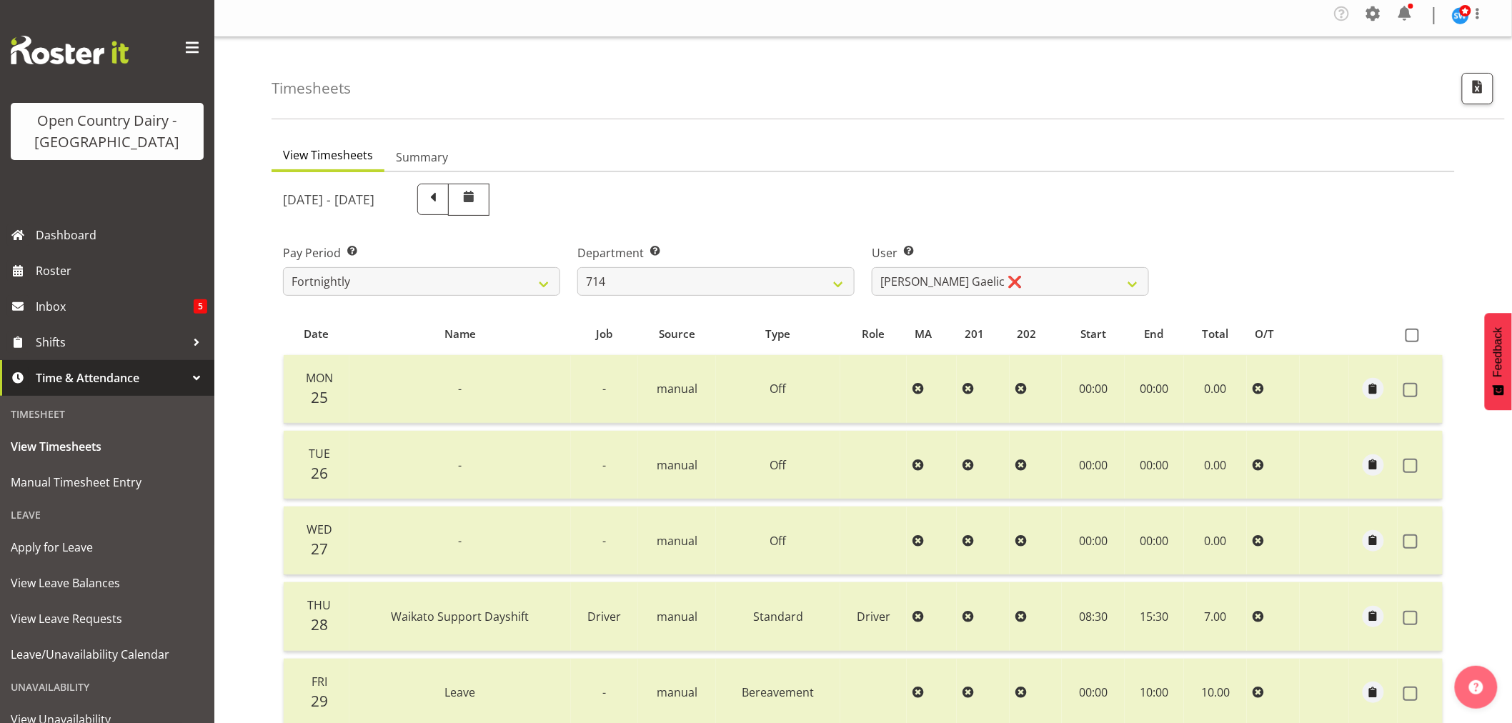
scroll to position [0, 0]
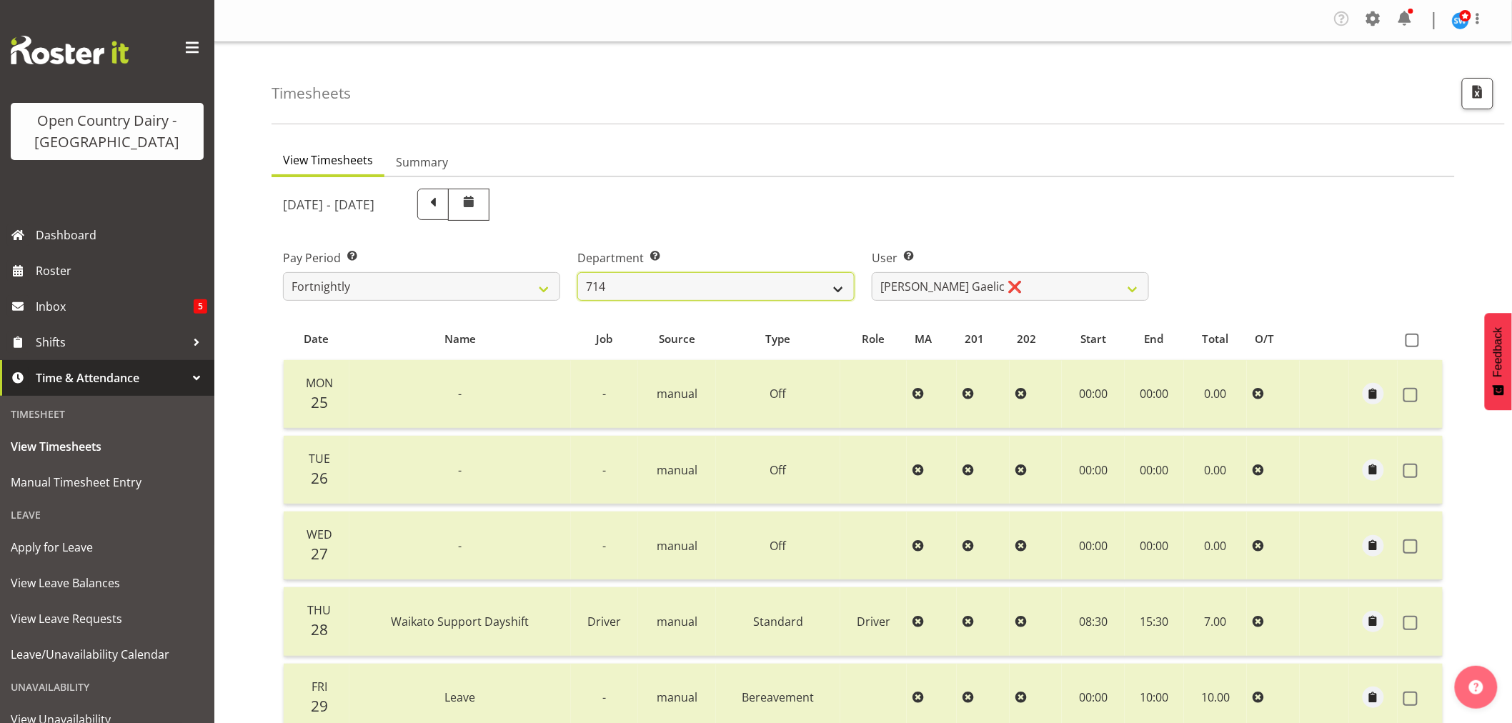
click at [837, 286] on select "701 702 703 704 705 706 707 708 709 710 711 712 713 714 715 716 717 718 719 720" at bounding box center [715, 286] width 277 height 29
select select "802"
click at [577, 272] on select "701 702 703 704 705 706 707 708 709 710 711 712 713 714 715 716 717 718 719 720" at bounding box center [715, 286] width 277 height 29
select select "8160"
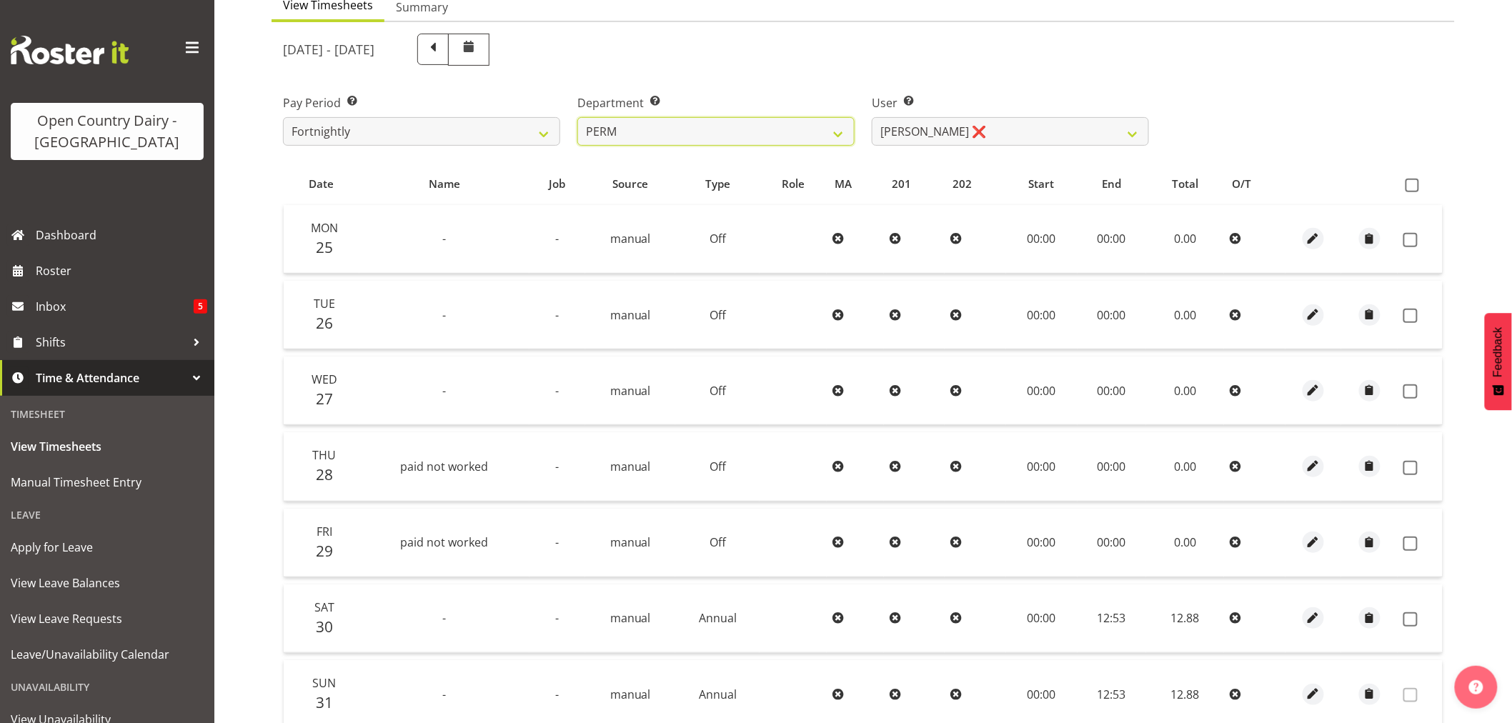
scroll to position [129, 0]
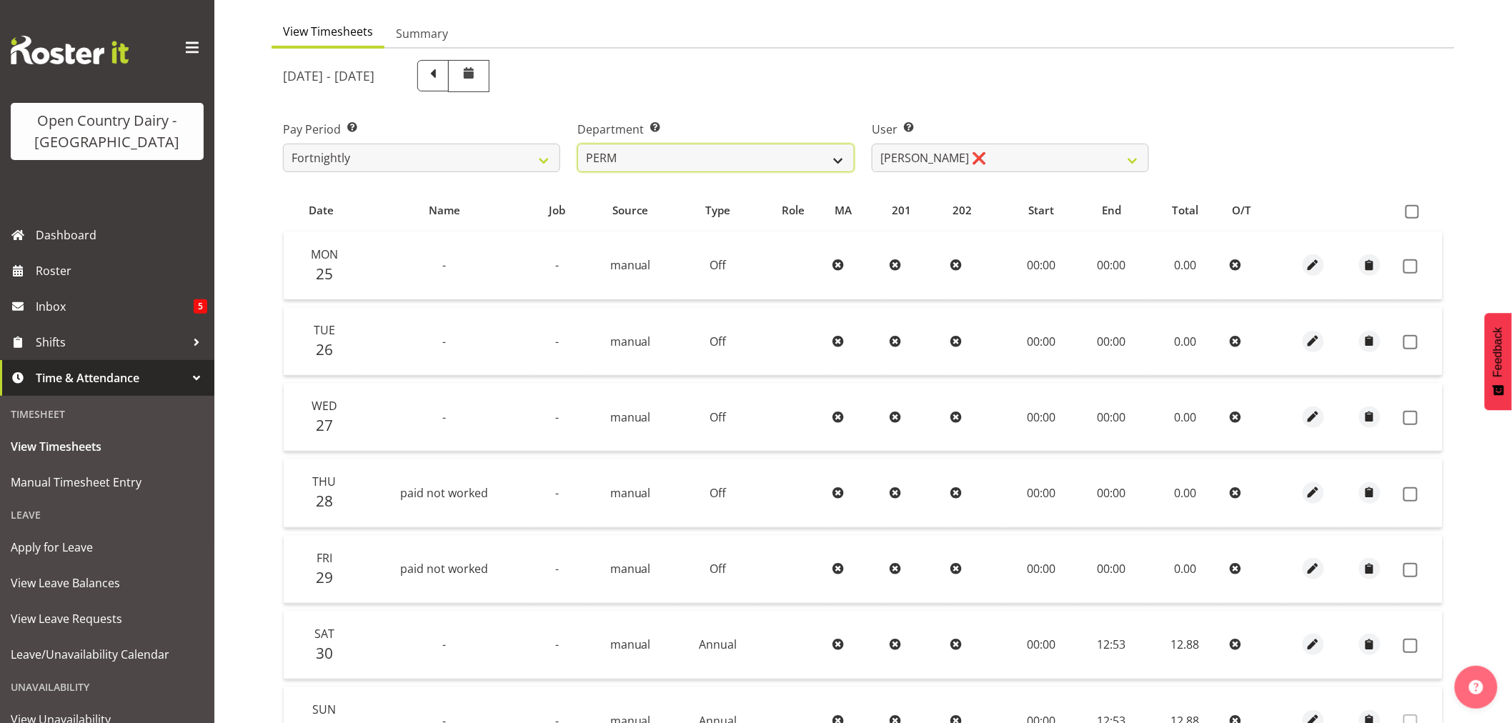
click at [837, 160] on select "701 702 703 704 705 706 707 708 709 710 711 712 713 714 715 716 717 718 719 720" at bounding box center [715, 158] width 277 height 29
click at [449, 72] on span at bounding box center [432, 75] width 31 height 31
select select
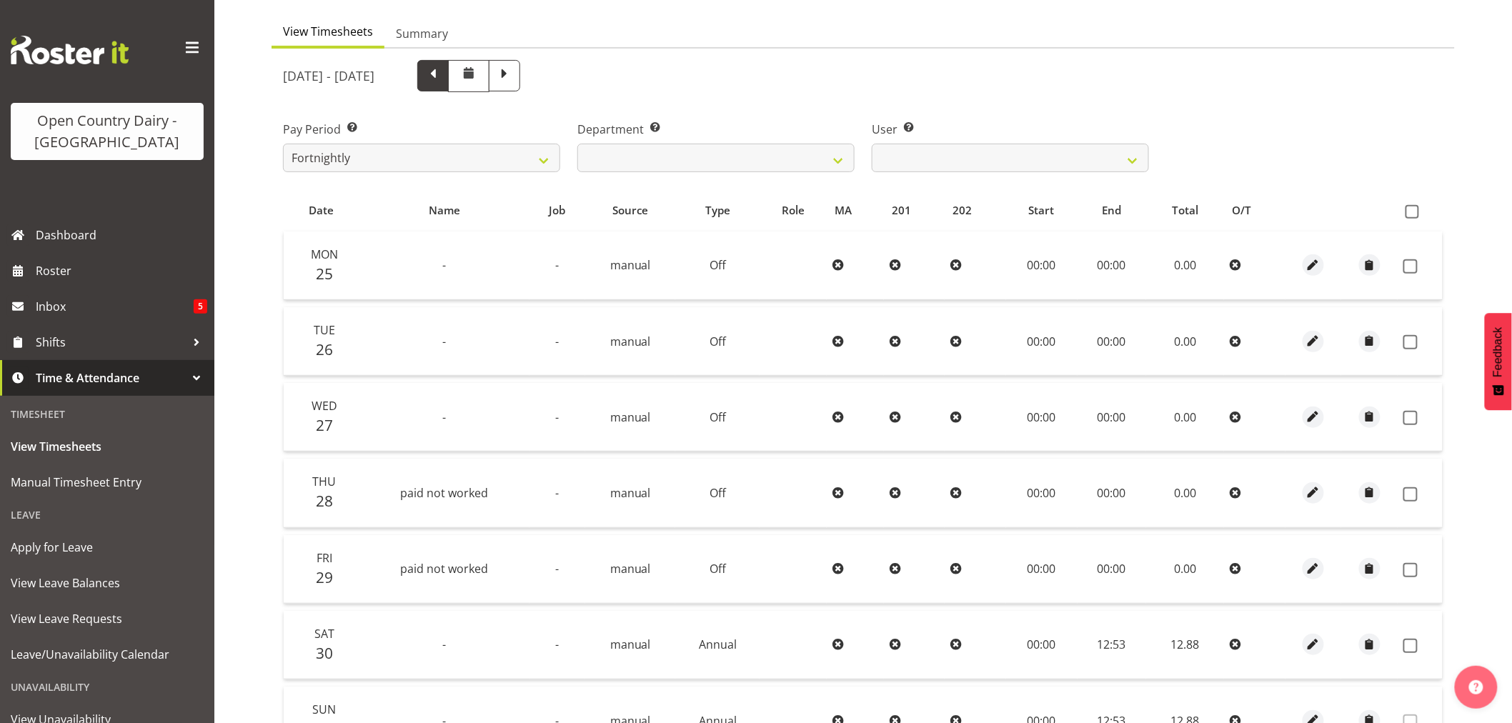
scroll to position [0, 0]
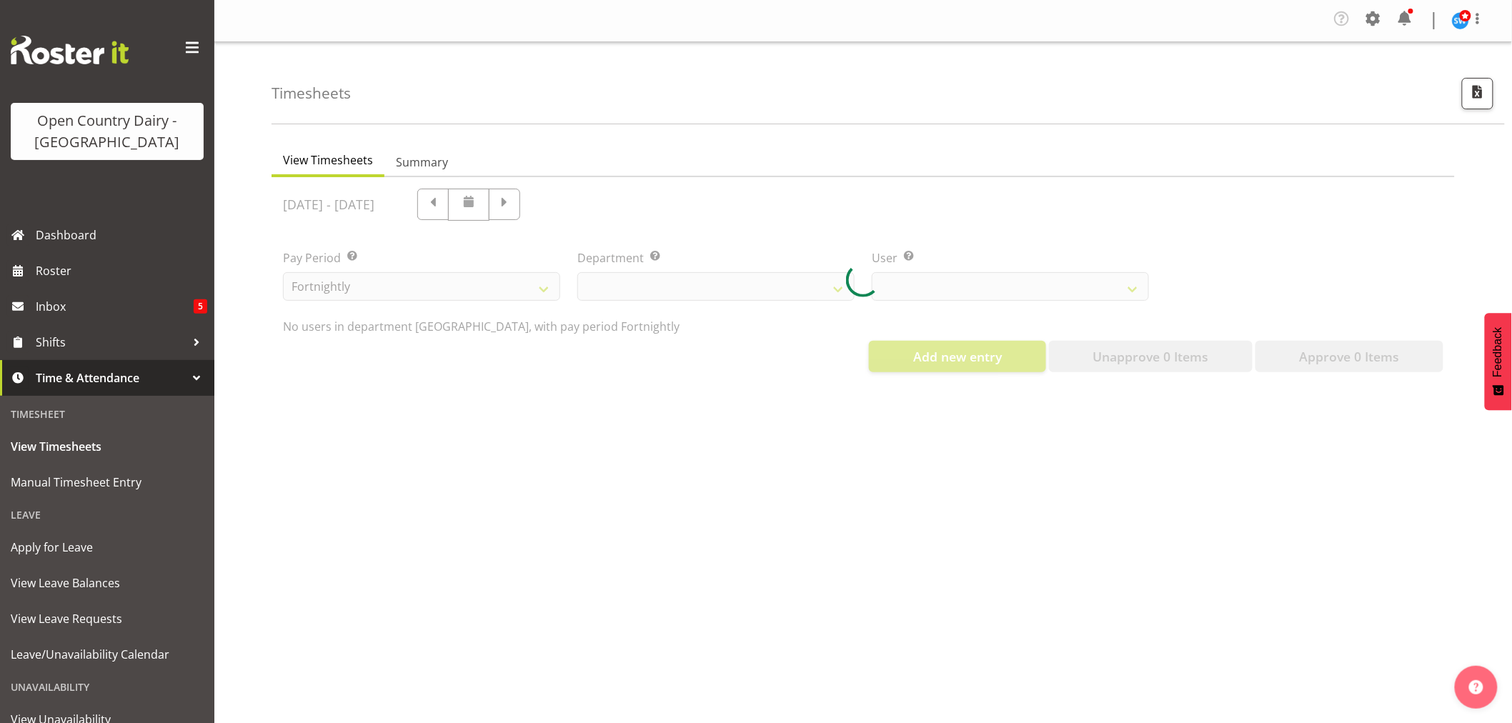
select select "802"
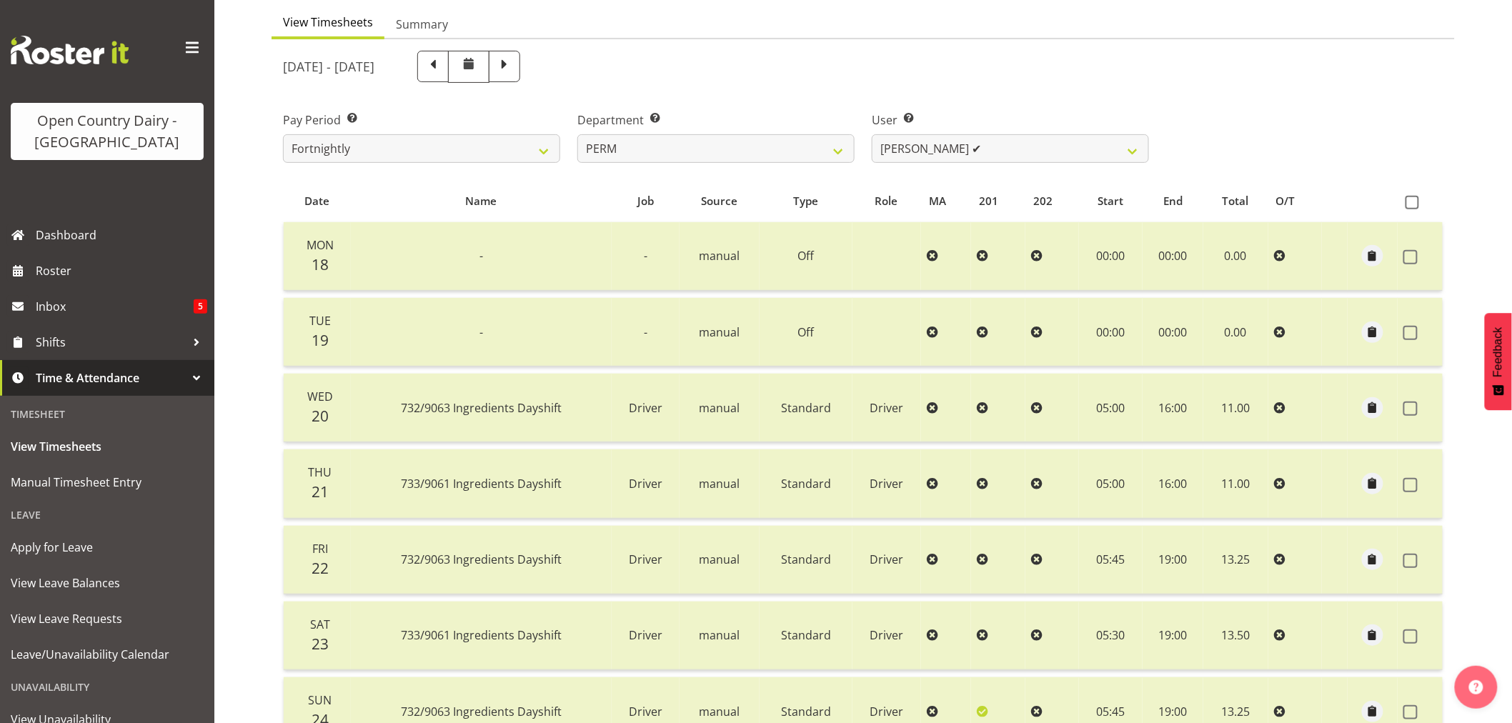
scroll to position [129, 0]
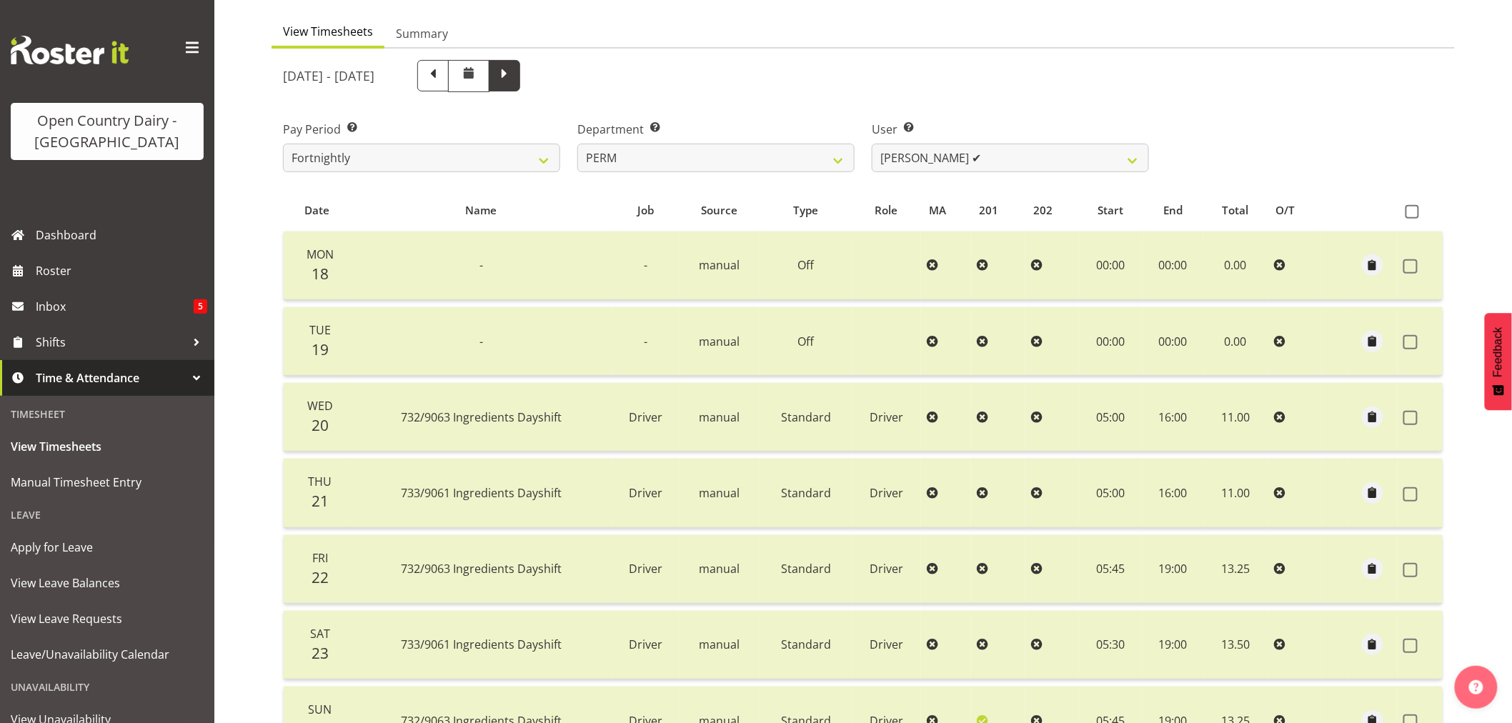
click at [514, 76] on span at bounding box center [504, 74] width 19 height 19
select select
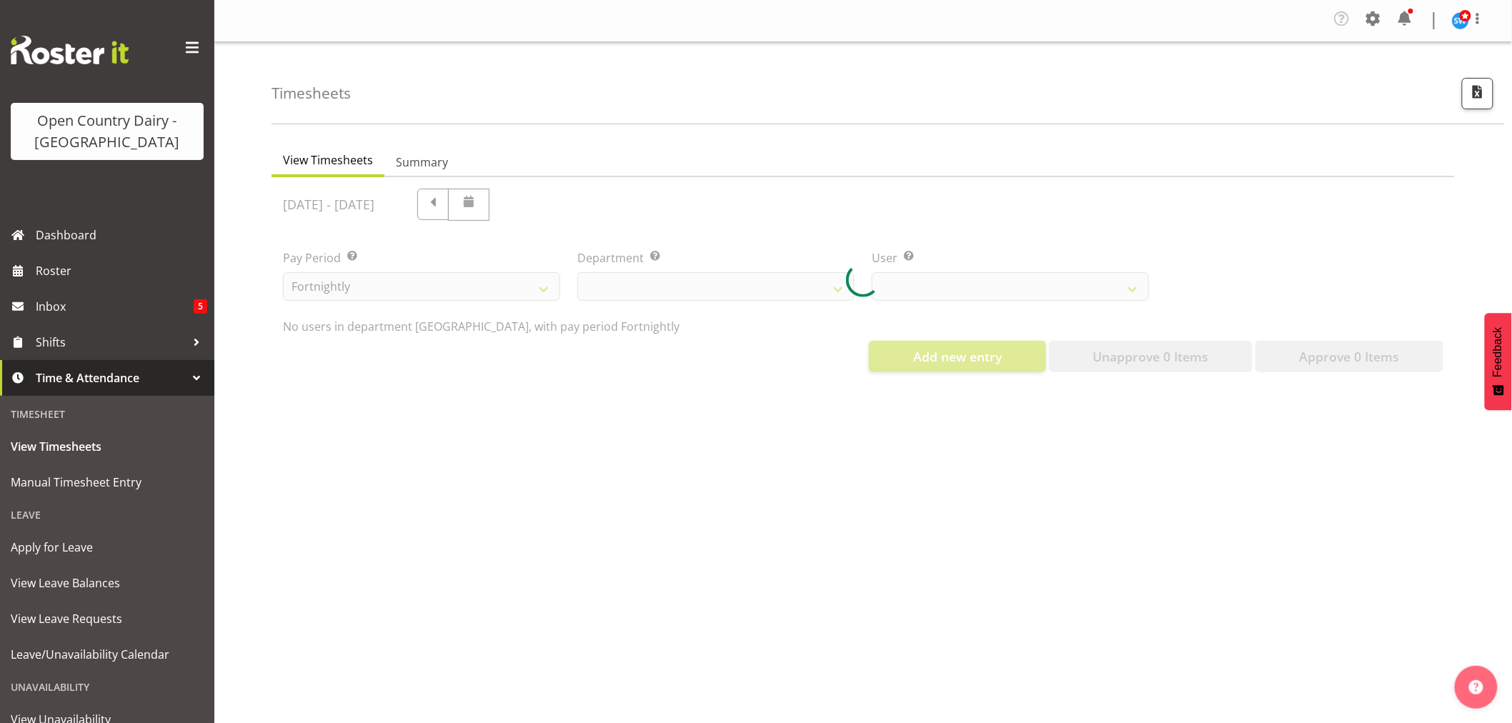
select select "802"
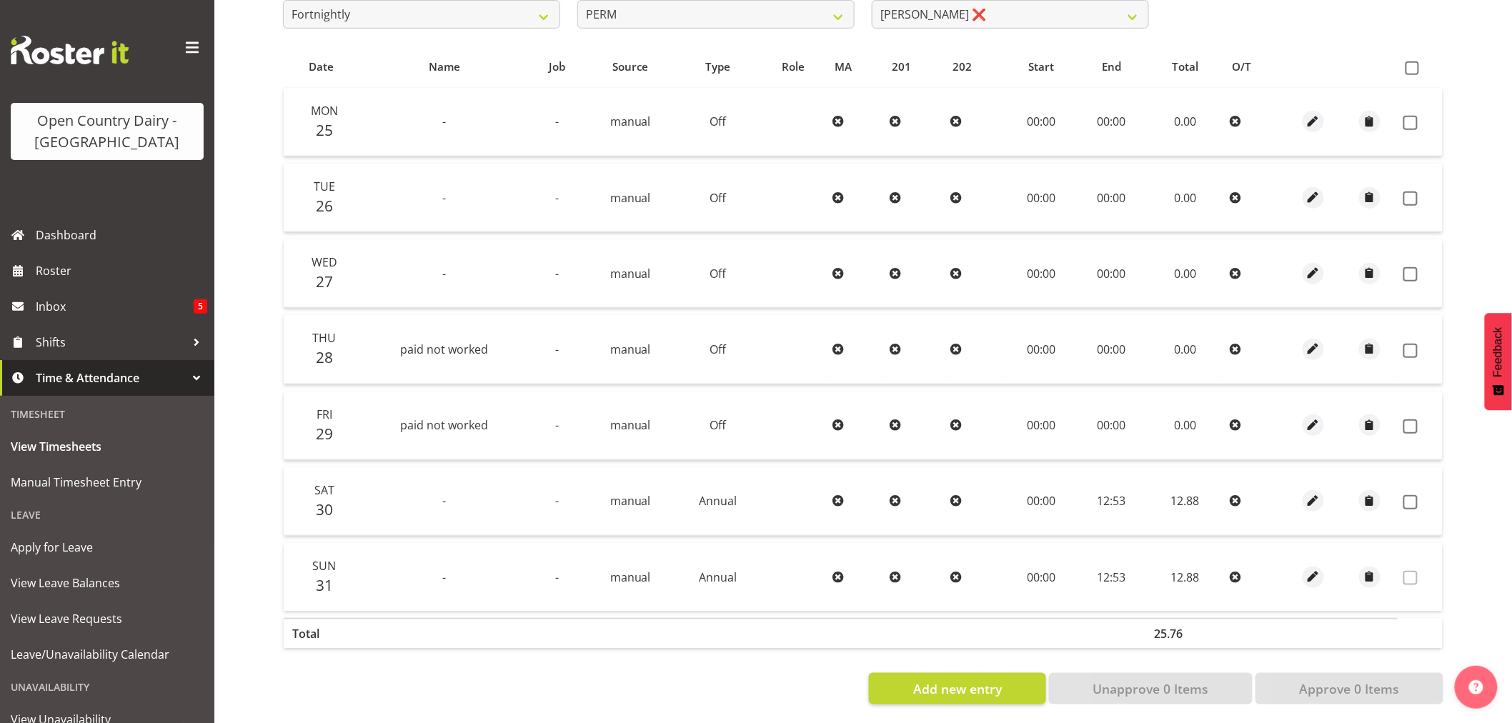
scroll to position [287, 0]
click at [1411, 58] on span at bounding box center [1412, 65] width 14 height 14
click at [1411, 60] on input "checkbox" at bounding box center [1409, 64] width 9 height 9
checkbox input "true"
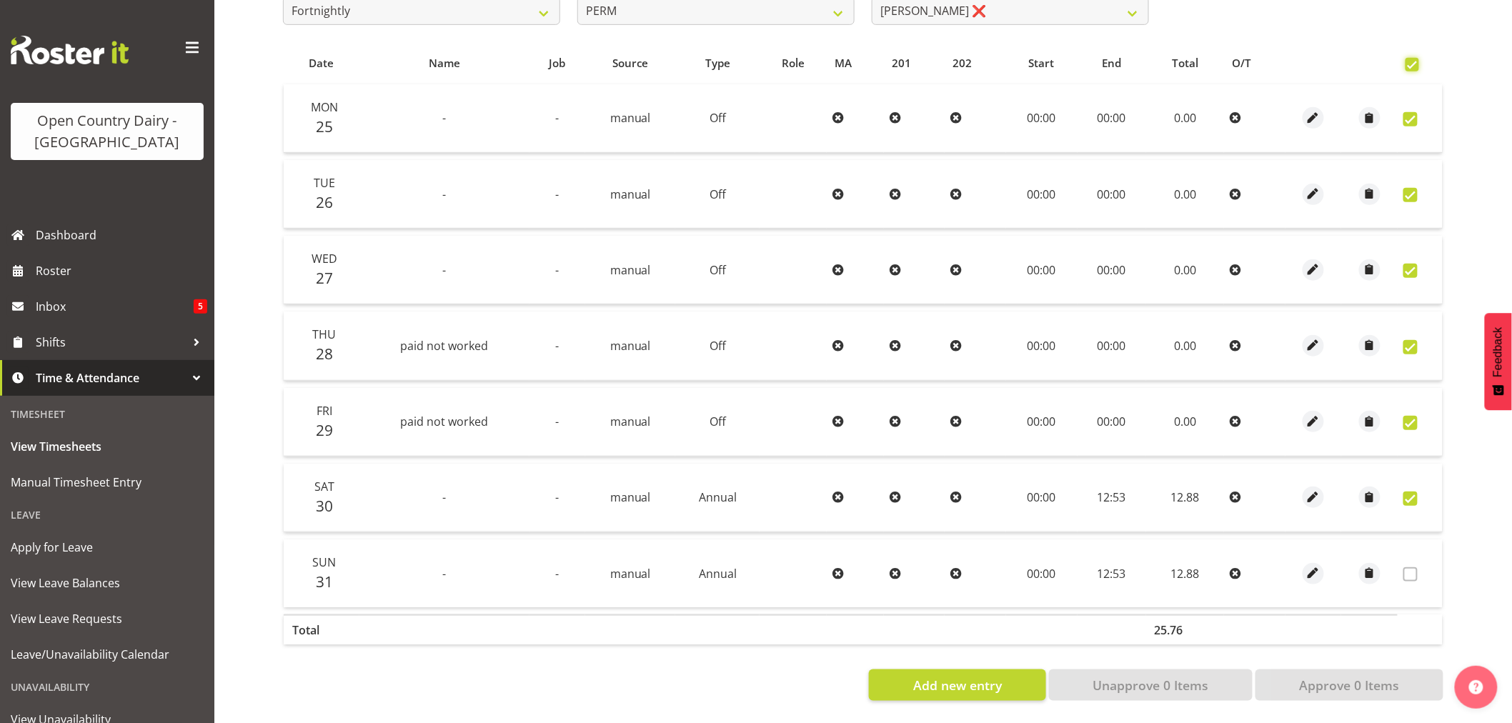
checkbox input "true"
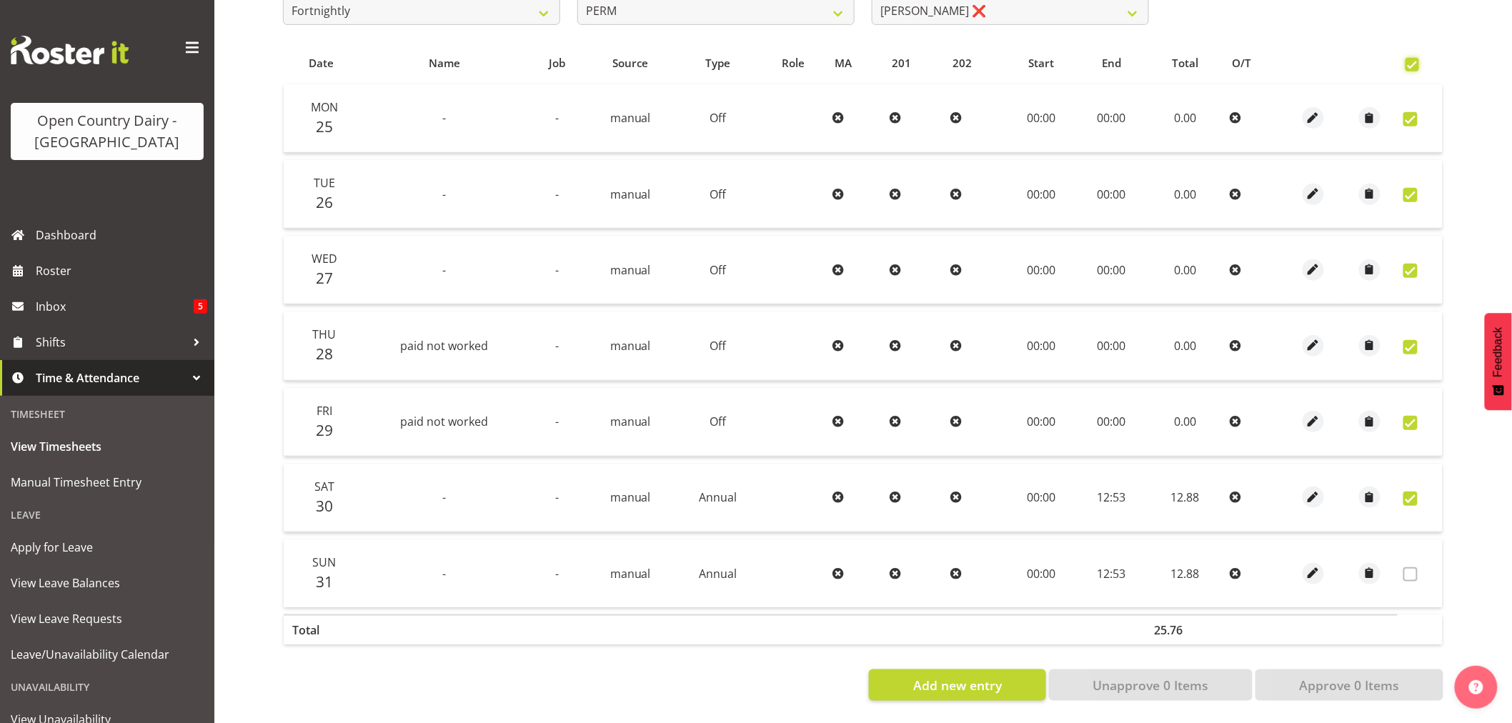
checkbox input "true"
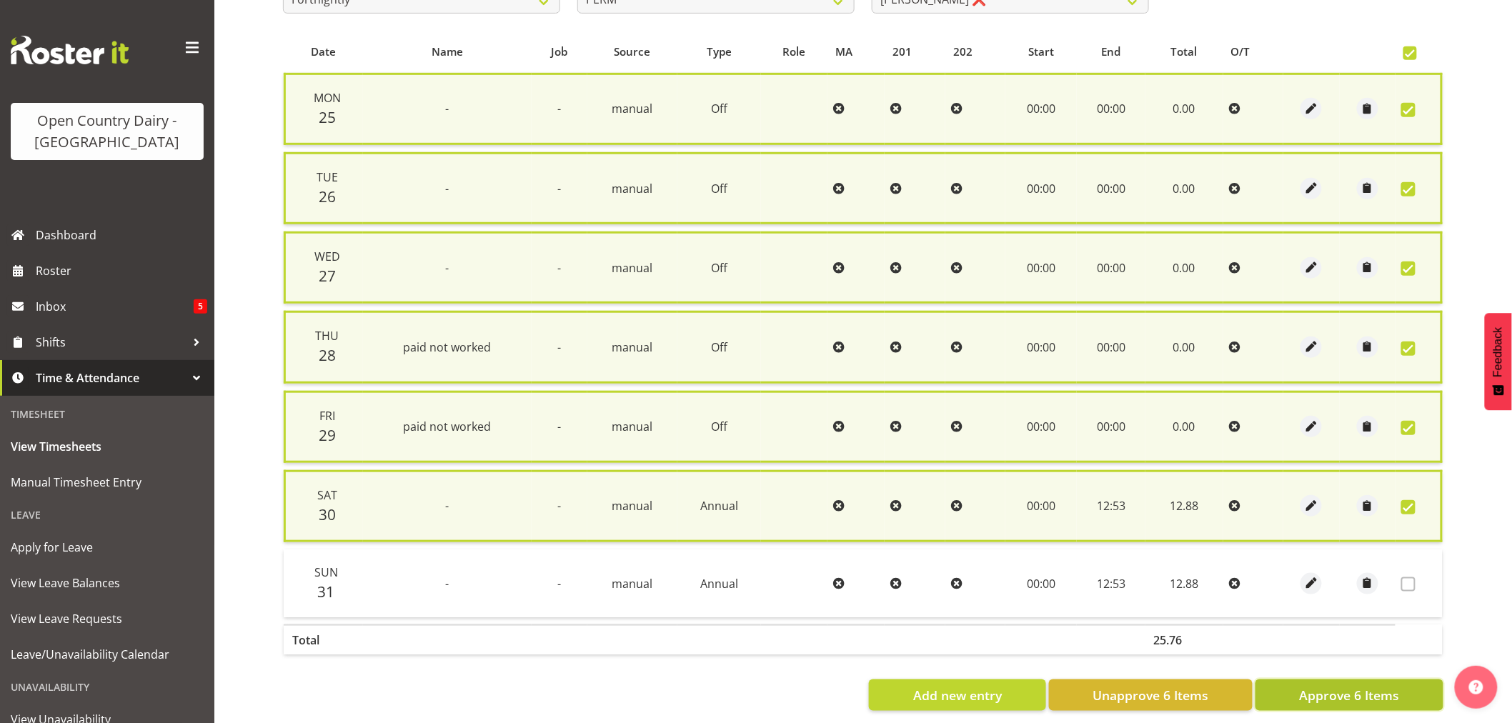
click at [1348, 687] on span "Approve 6 Items" at bounding box center [1349, 695] width 100 height 19
checkbox input "false"
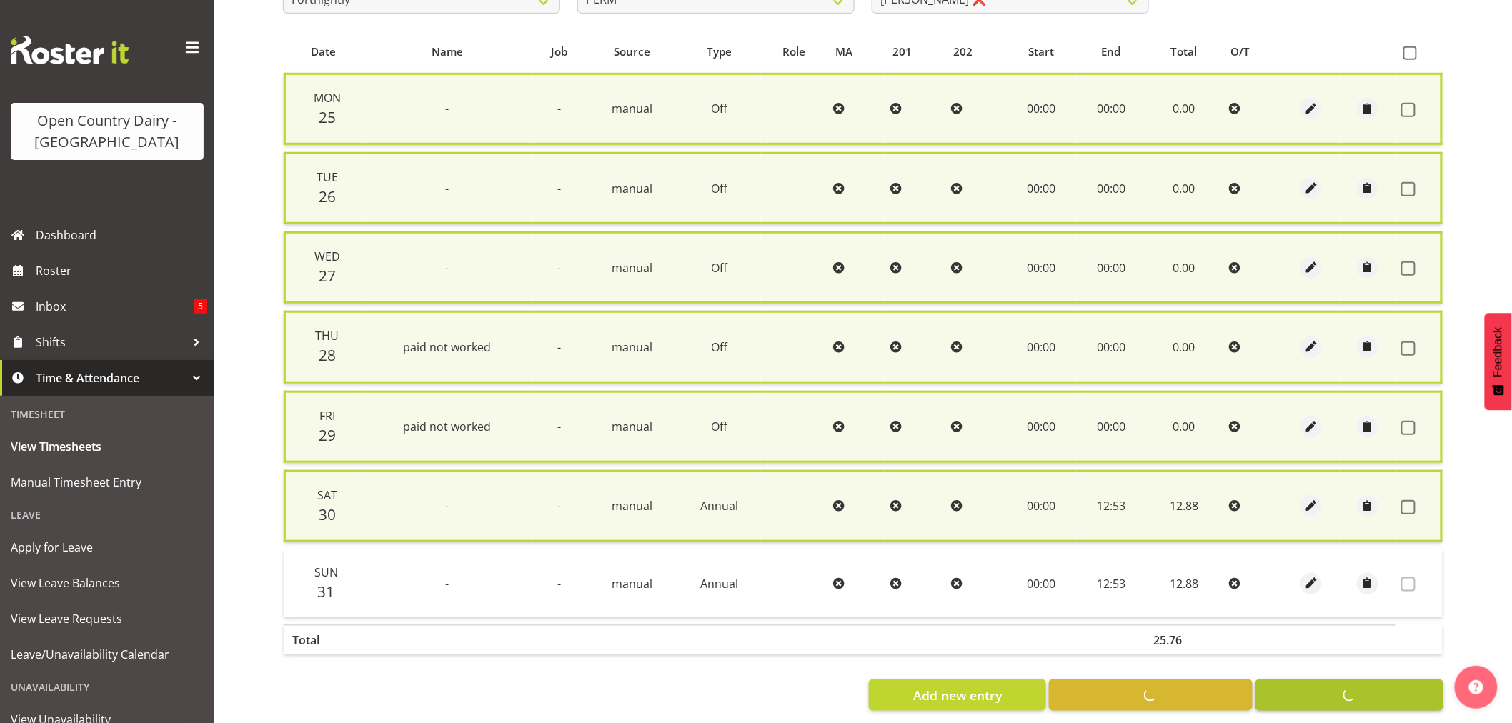
checkbox input "false"
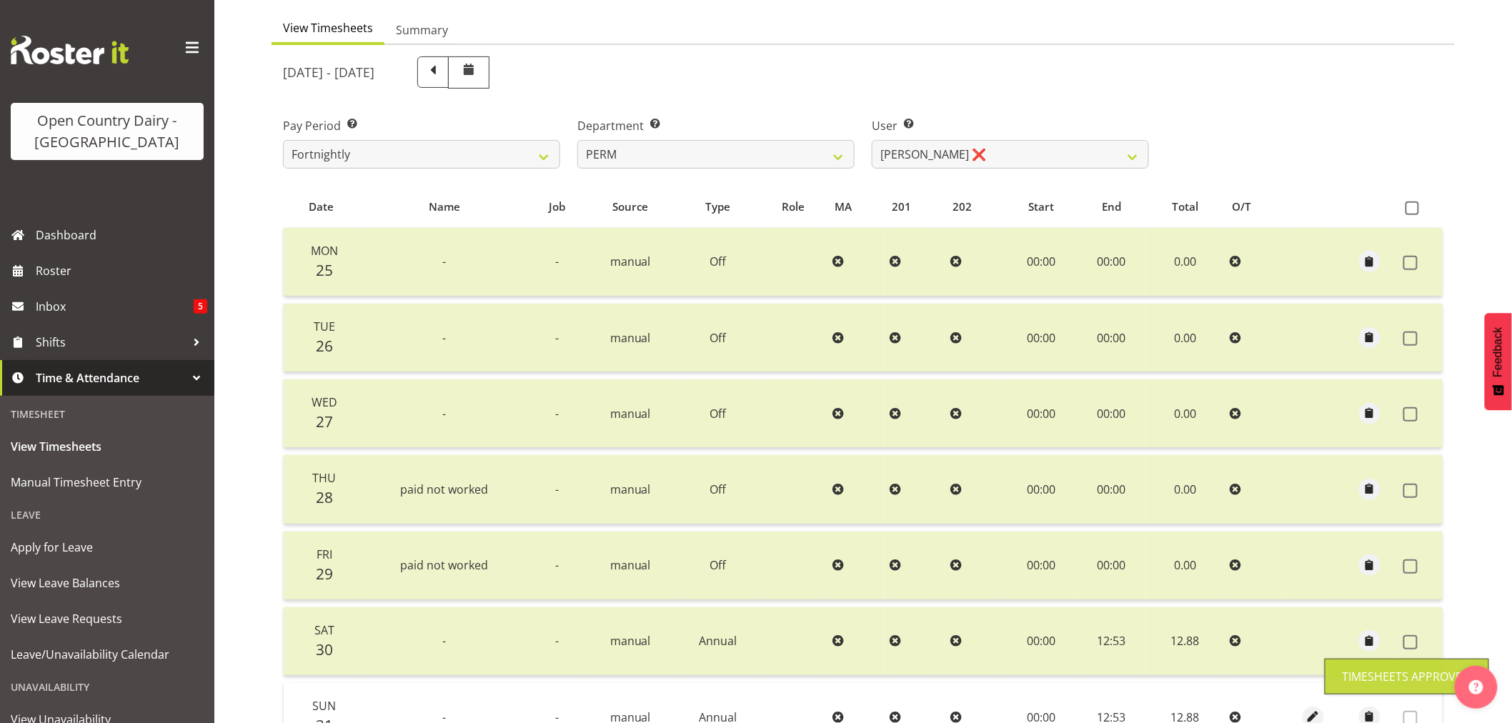
scroll to position [129, 0]
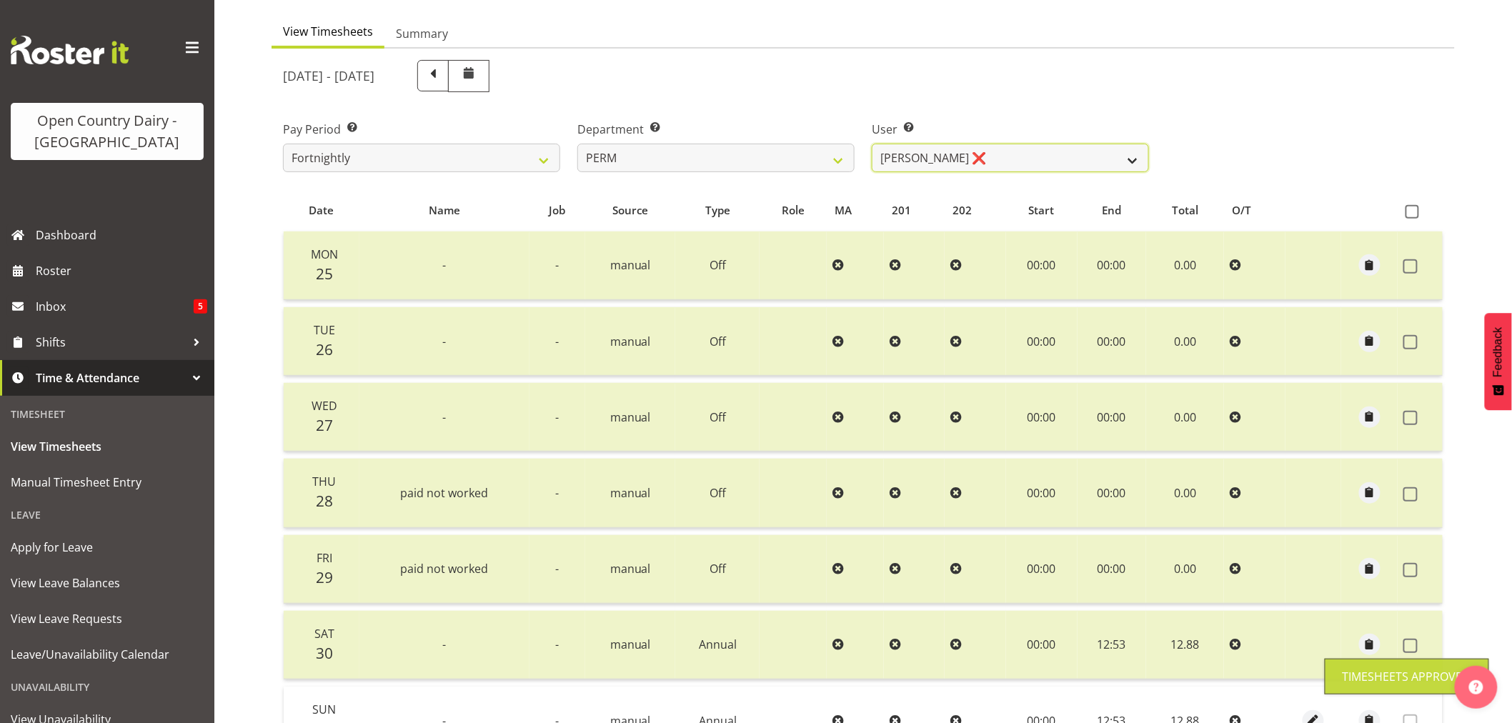
click at [1134, 164] on select "Abhilash Antony ❌ Amba Swann ❌ Chris Kneebone ✔ Jayden Vincent ❌ Paul Wilson ❌ …" at bounding box center [1010, 158] width 277 height 29
select select "9897"
click at [872, 144] on select "Abhilash Antony ❌ Amba Swann ❌ Chris Kneebone ✔ Jayden Vincent ❌ Paul Wilson ❌ …" at bounding box center [1010, 158] width 277 height 29
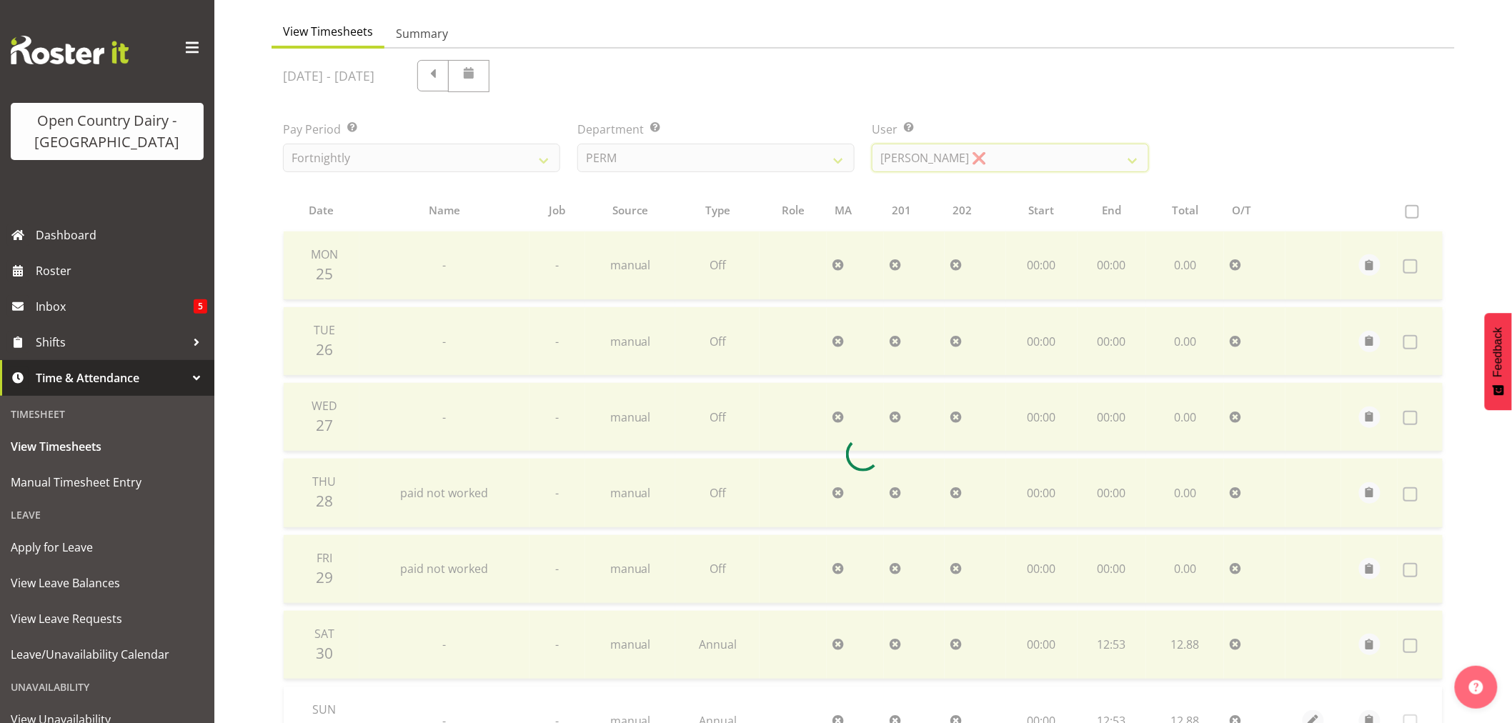
scroll to position [0, 0]
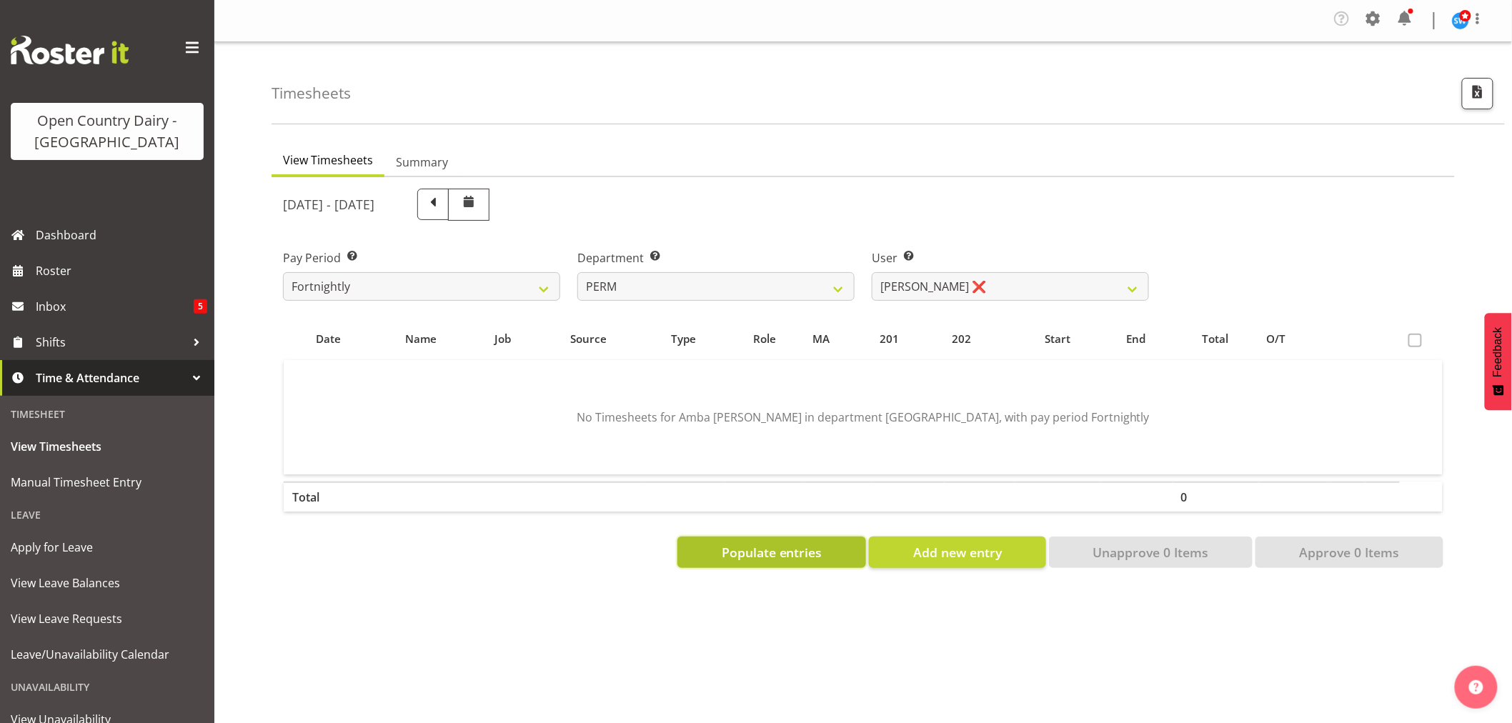
click at [781, 549] on span "Populate entries" at bounding box center [772, 552] width 101 height 19
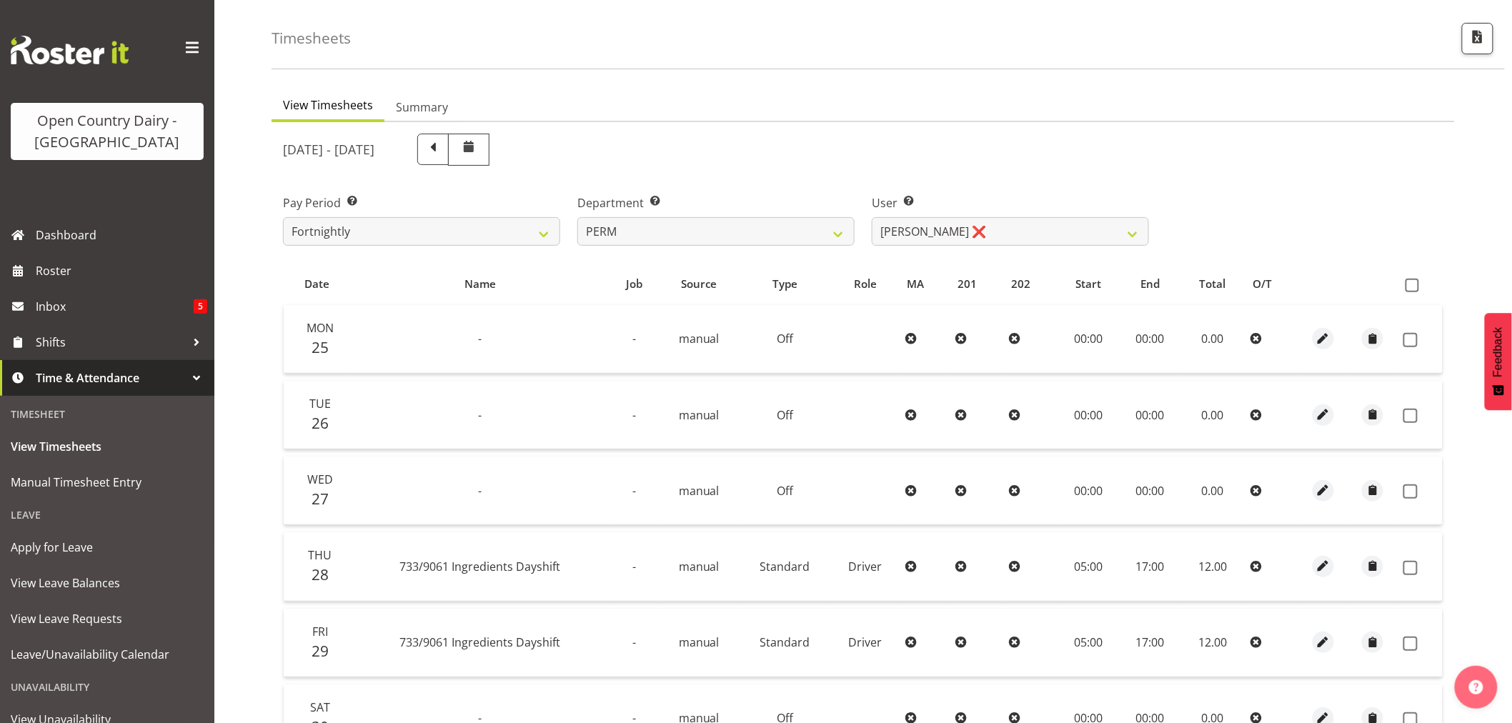
scroll to position [52, 0]
click at [442, 157] on span at bounding box center [433, 150] width 19 height 19
select select
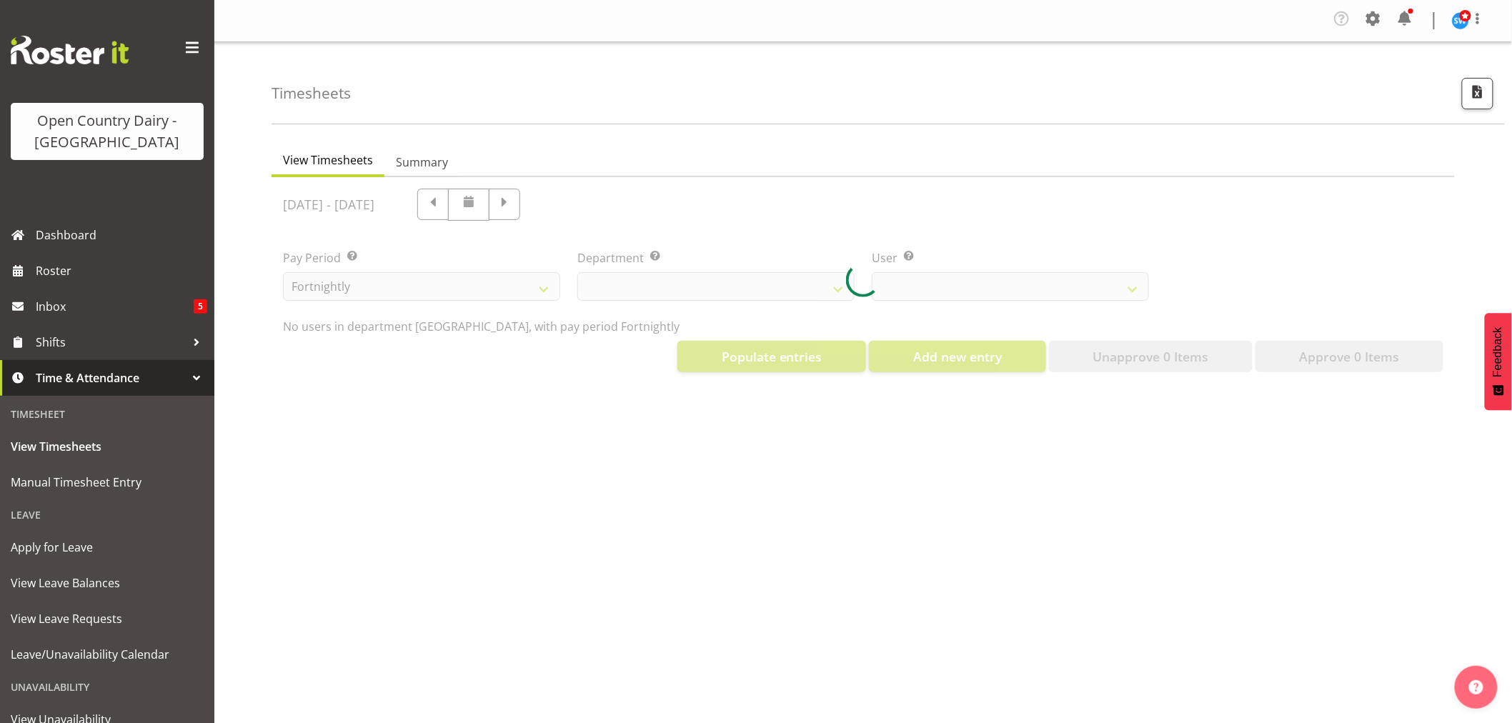
scroll to position [0, 0]
select select "802"
select select "9897"
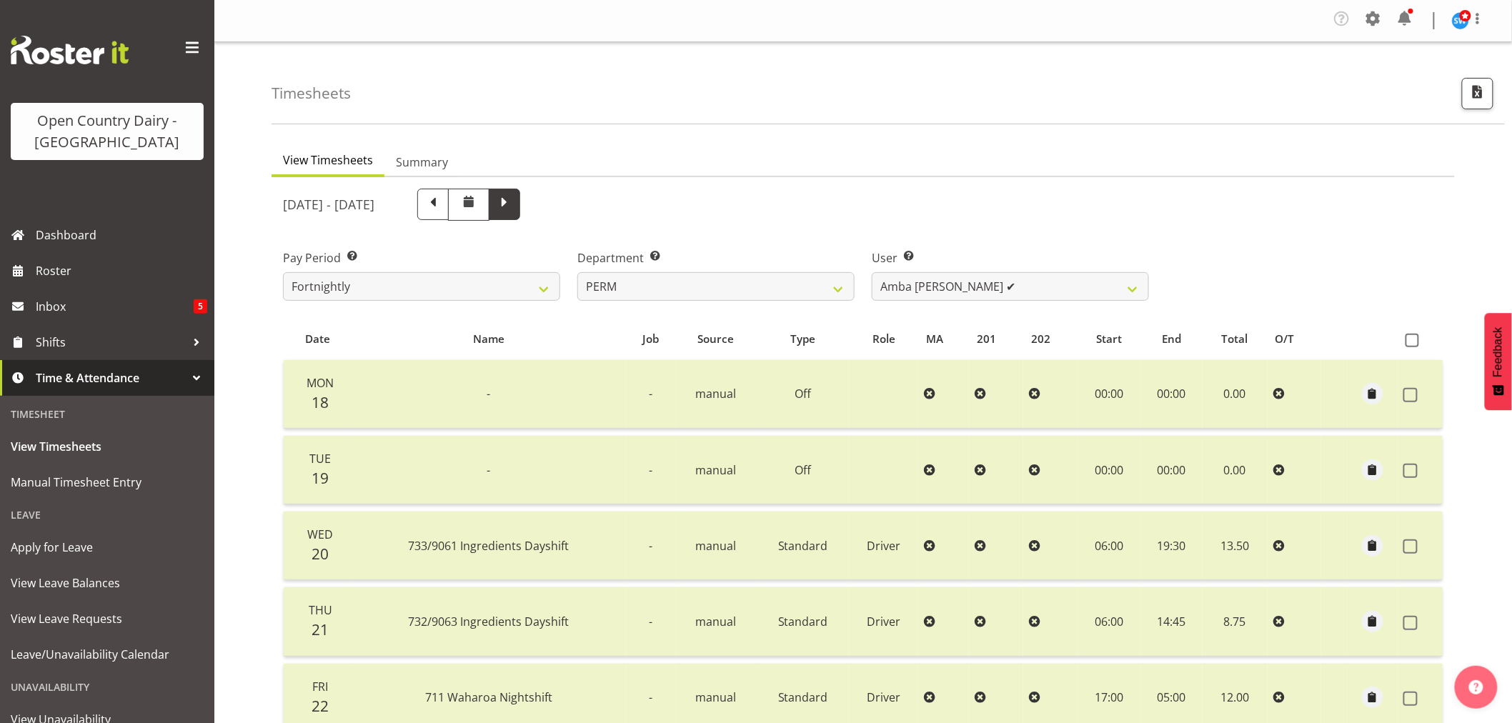
click at [514, 201] on span at bounding box center [504, 203] width 19 height 19
select select
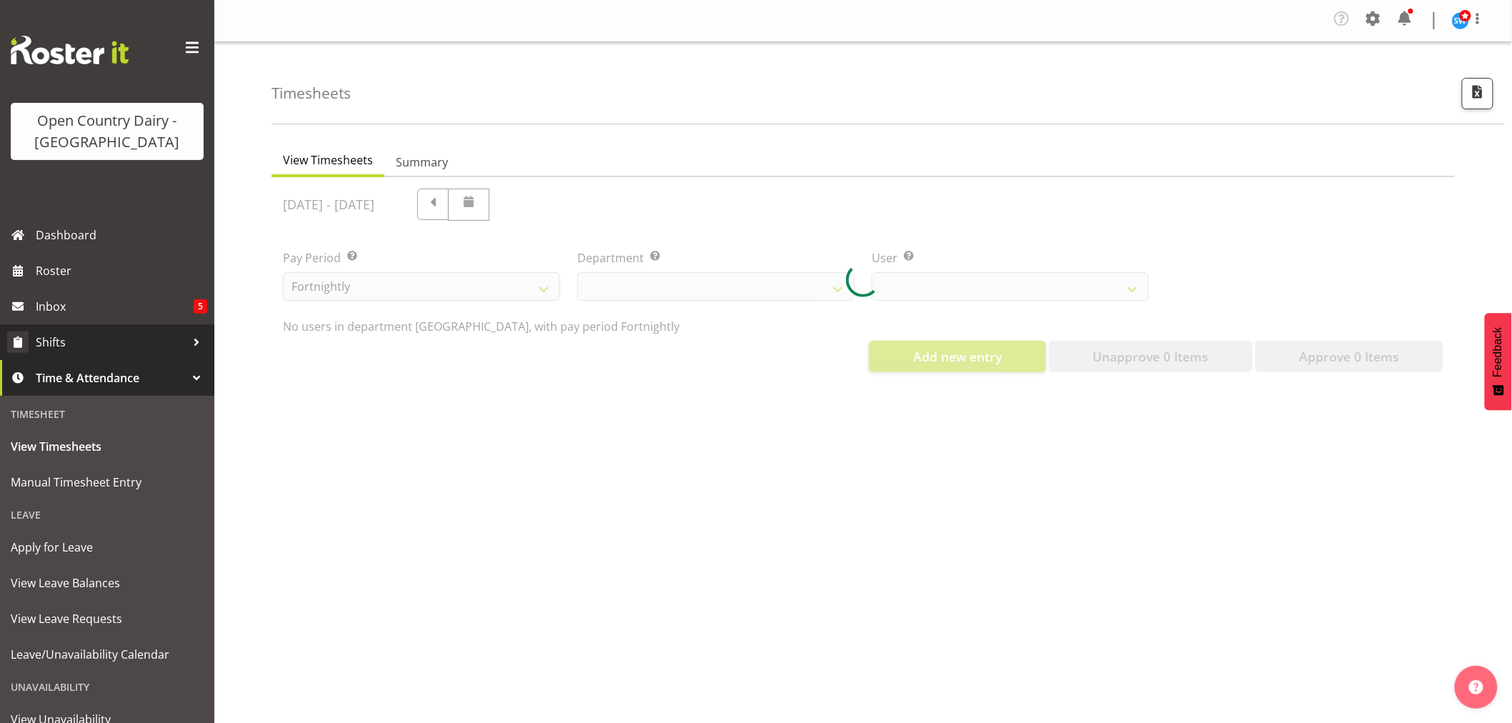
select select "802"
select select "9897"
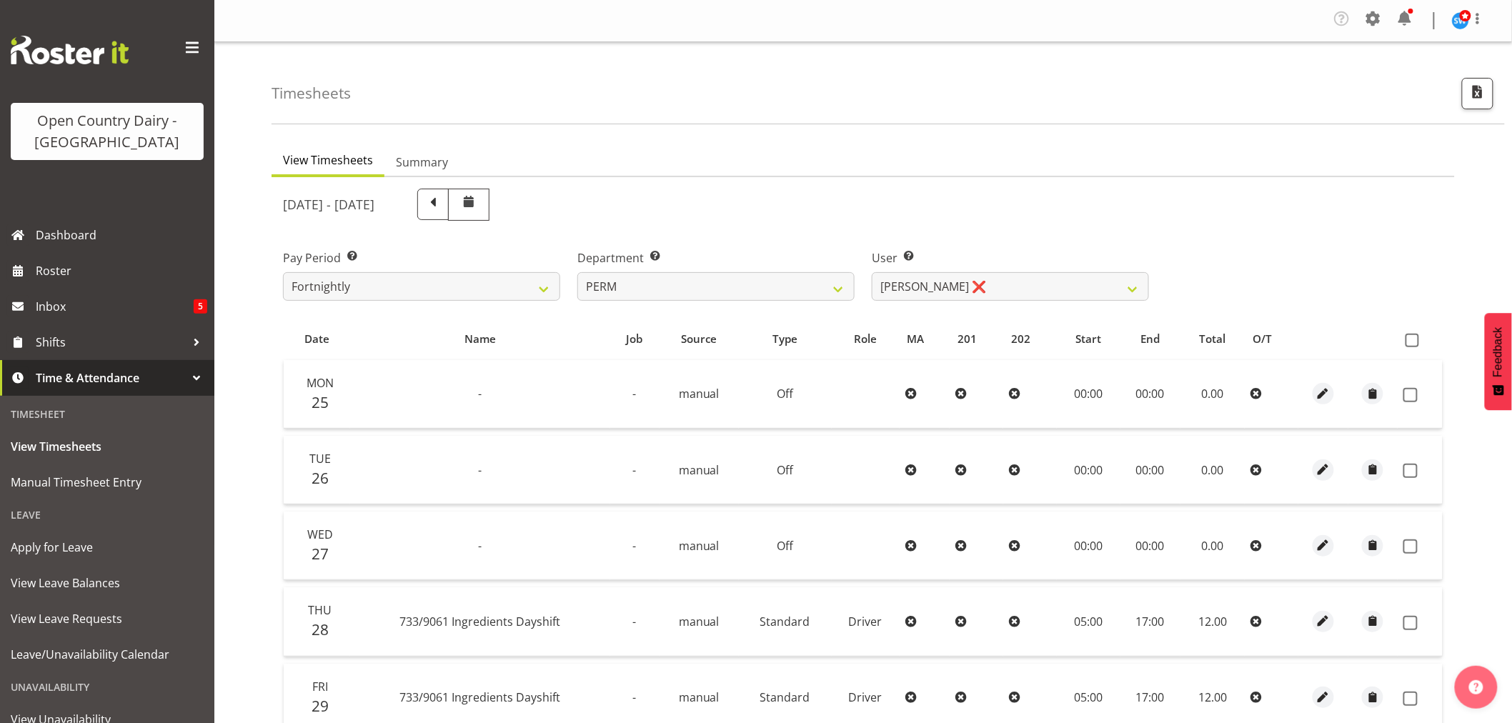
scroll to position [159, 0]
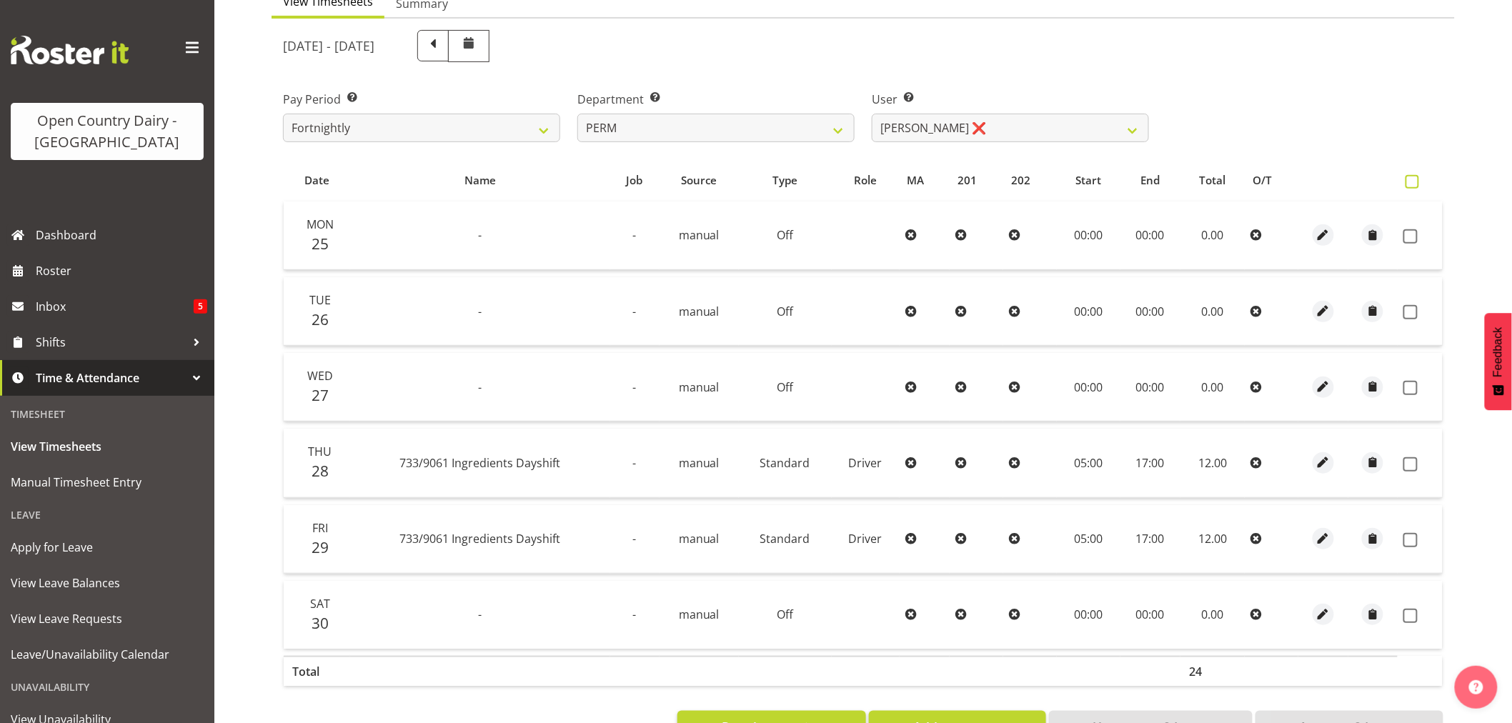
click at [1410, 177] on span at bounding box center [1412, 182] width 14 height 14
click at [1410, 177] on input "checkbox" at bounding box center [1409, 181] width 9 height 9
checkbox input "true"
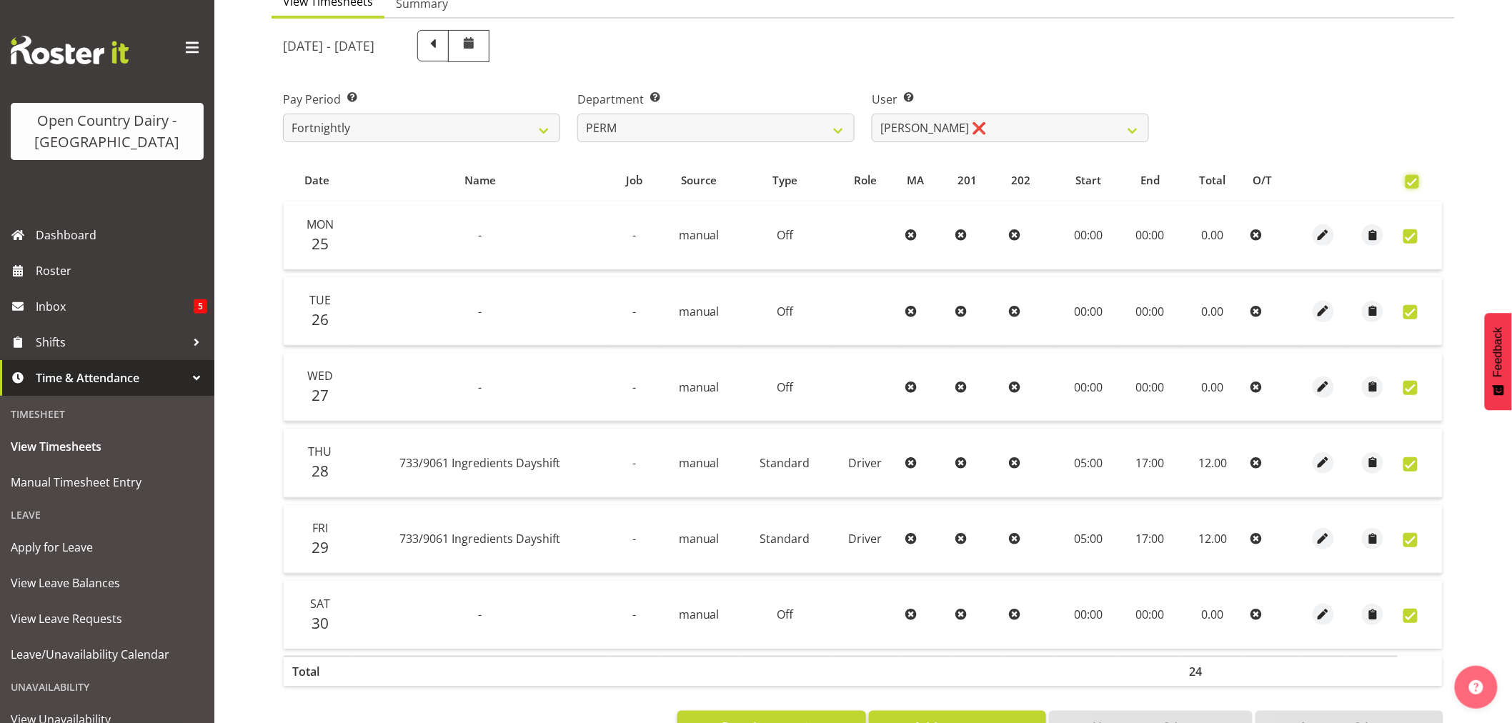
checkbox input "true"
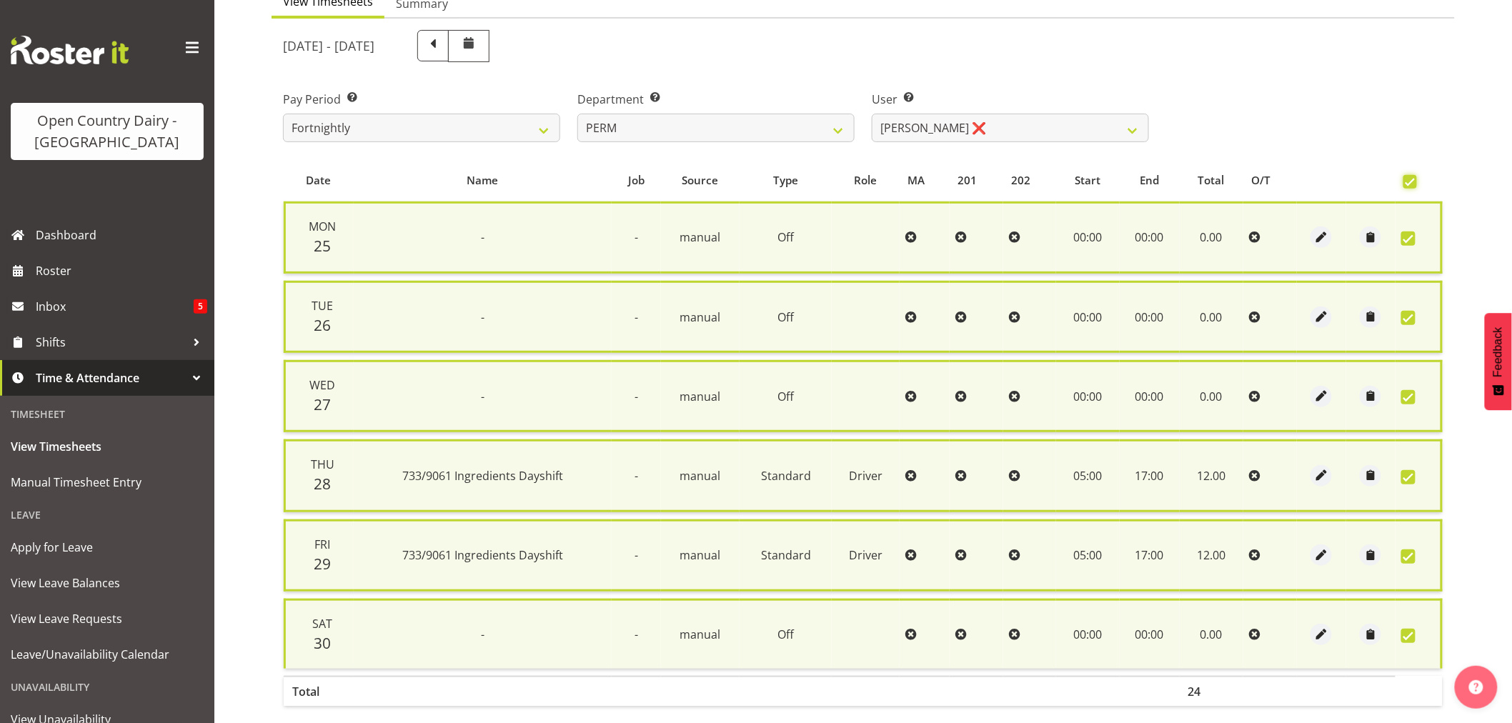
scroll to position [224, 0]
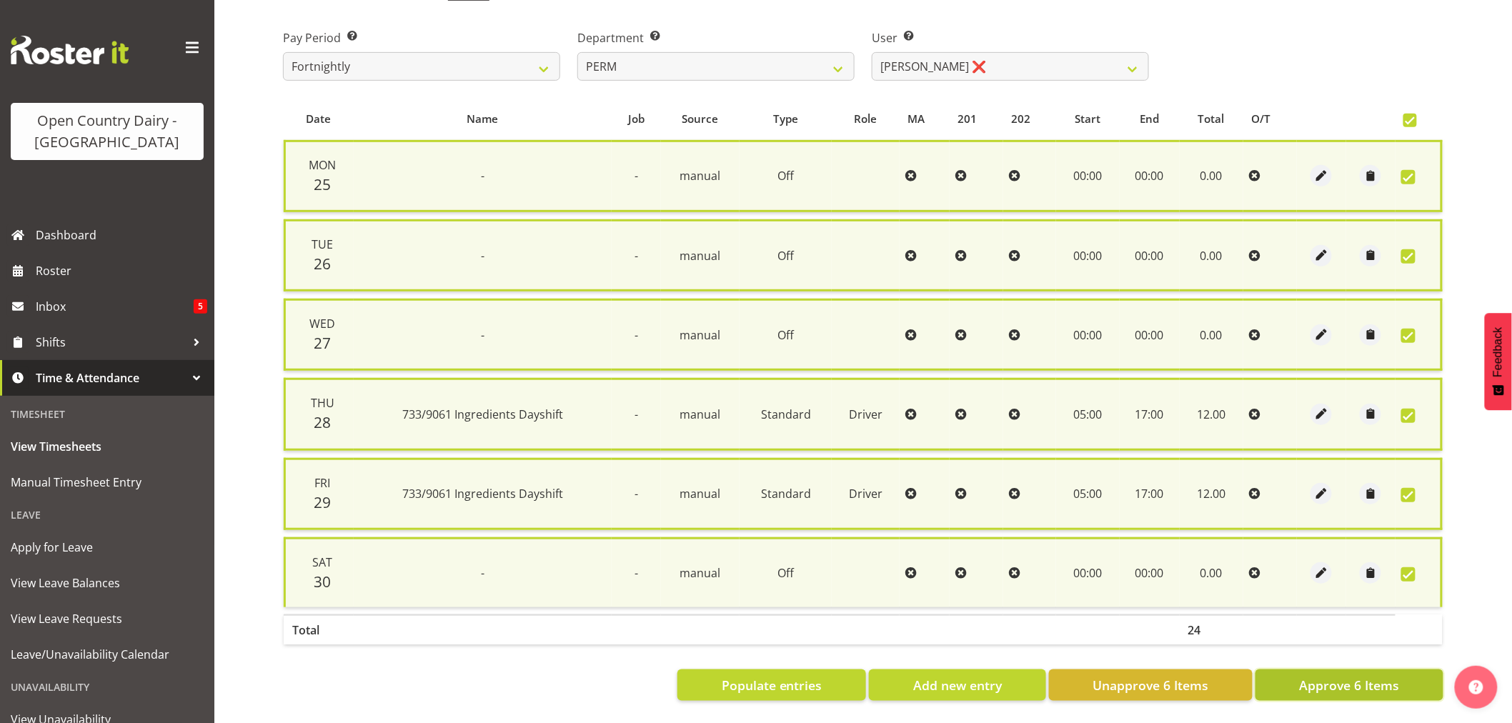
click at [1360, 676] on span "Approve 6 Items" at bounding box center [1349, 685] width 100 height 19
checkbox input "false"
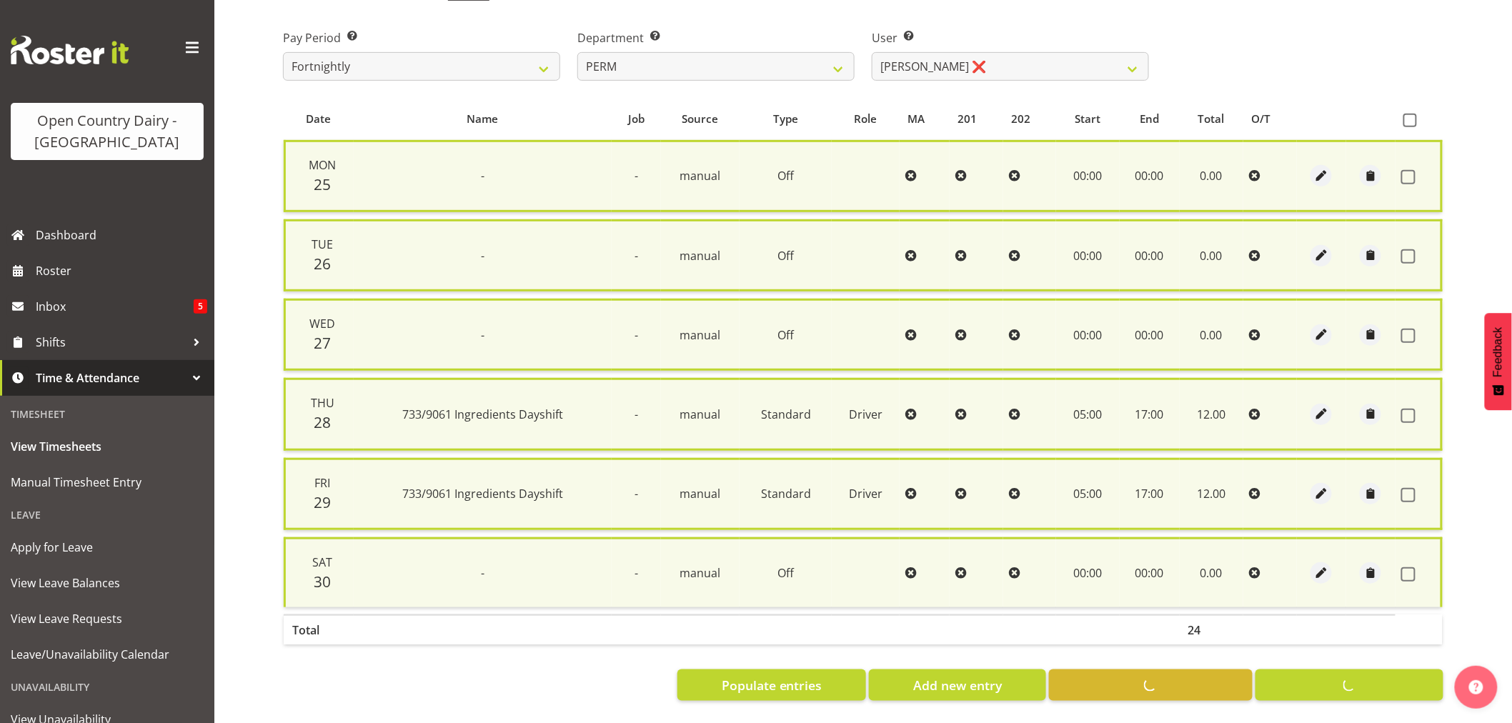
checkbox input "false"
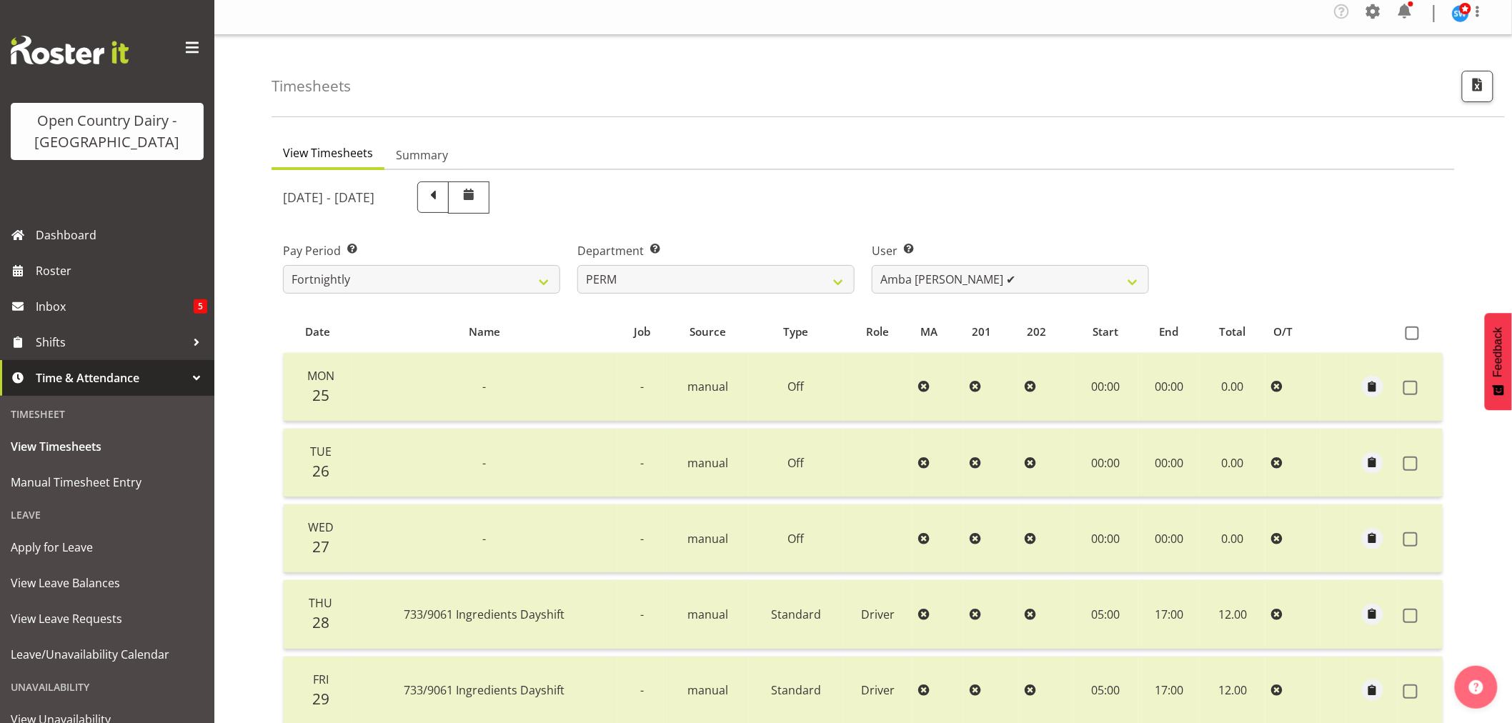
scroll to position [0, 0]
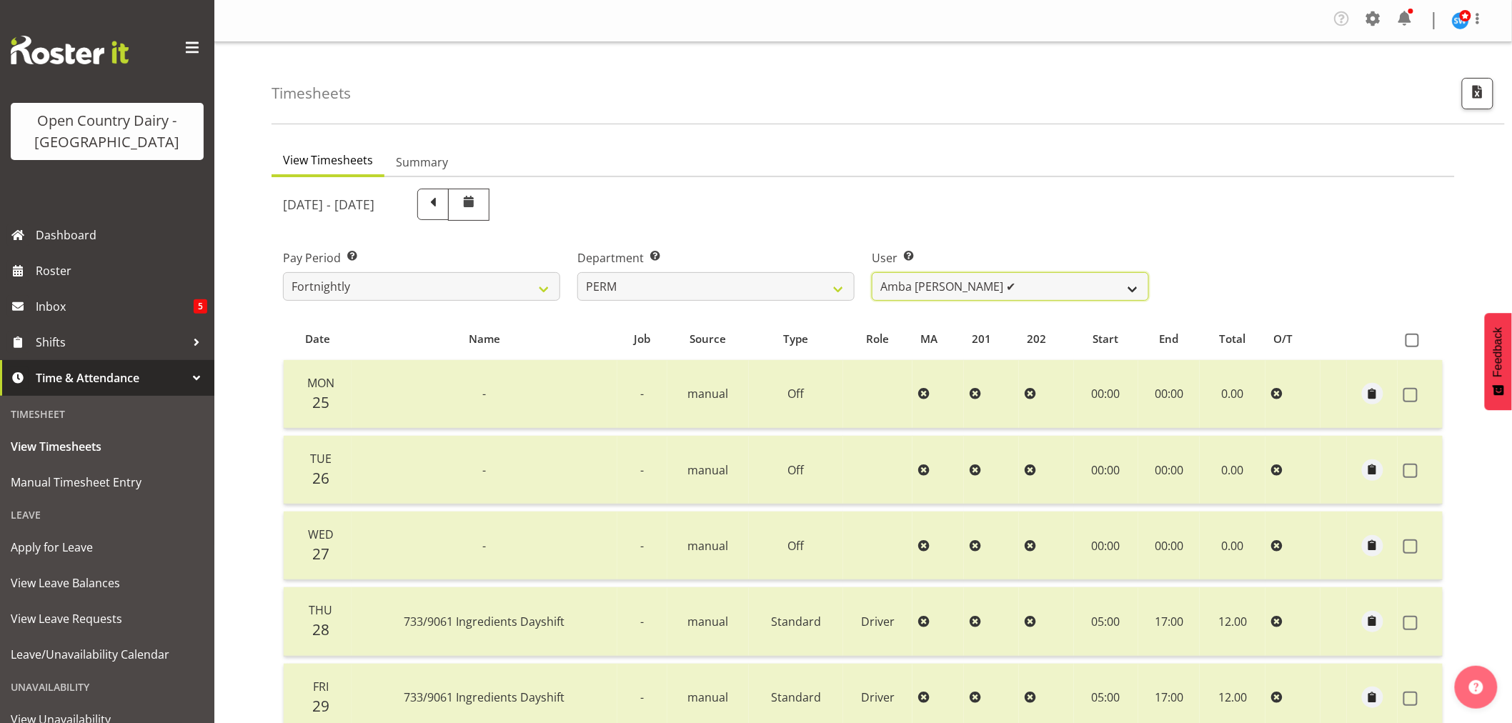
click at [1132, 287] on select "Abhilash Antony ❌ Amba Swann ✔ Chris Kneebone ✔ Jayden Vincent ❌ Paul Wilson ❌ …" at bounding box center [1010, 286] width 277 height 29
select select "9944"
click at [872, 272] on select "Abhilash Antony ❌ Amba Swann ✔ Chris Kneebone ✔ Jayden Vincent ❌ Paul Wilson ❌ …" at bounding box center [1010, 286] width 277 height 29
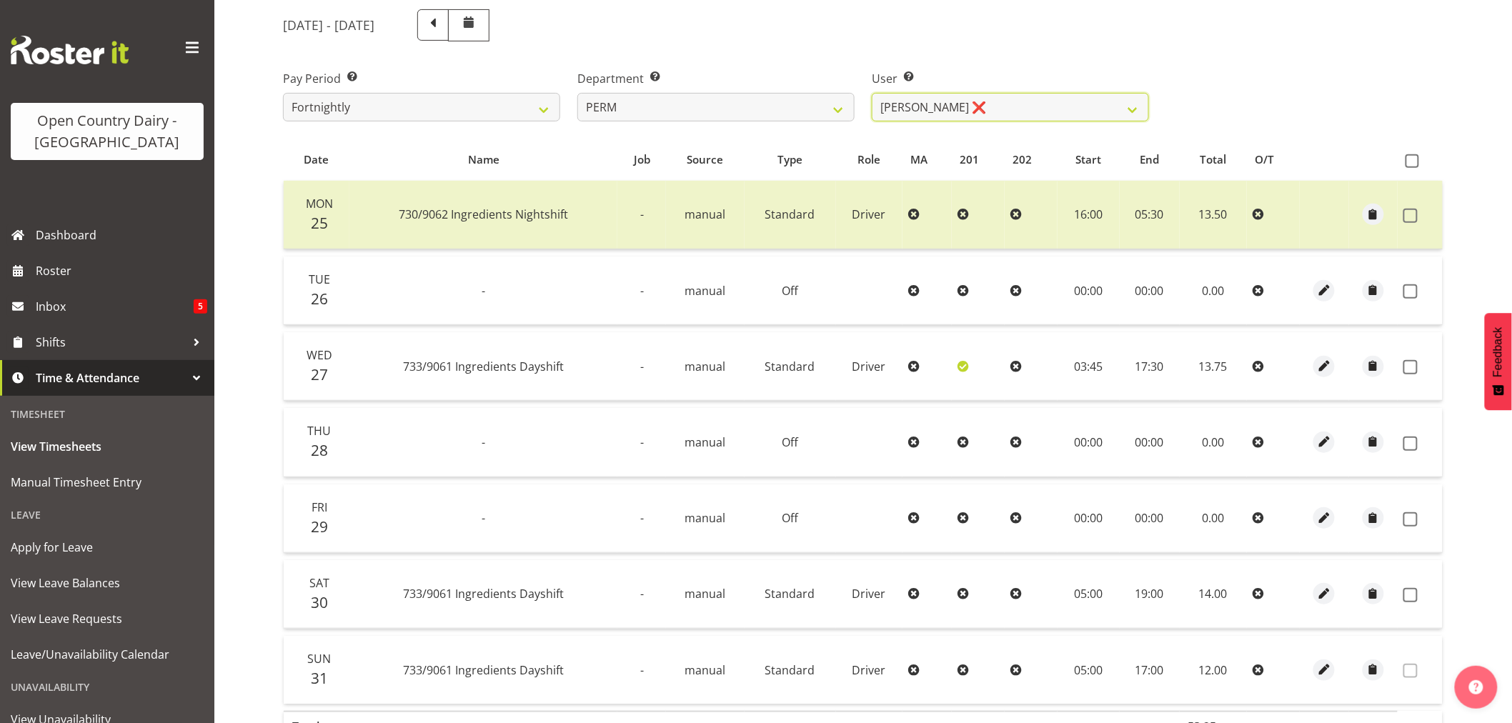
scroll to position [238, 0]
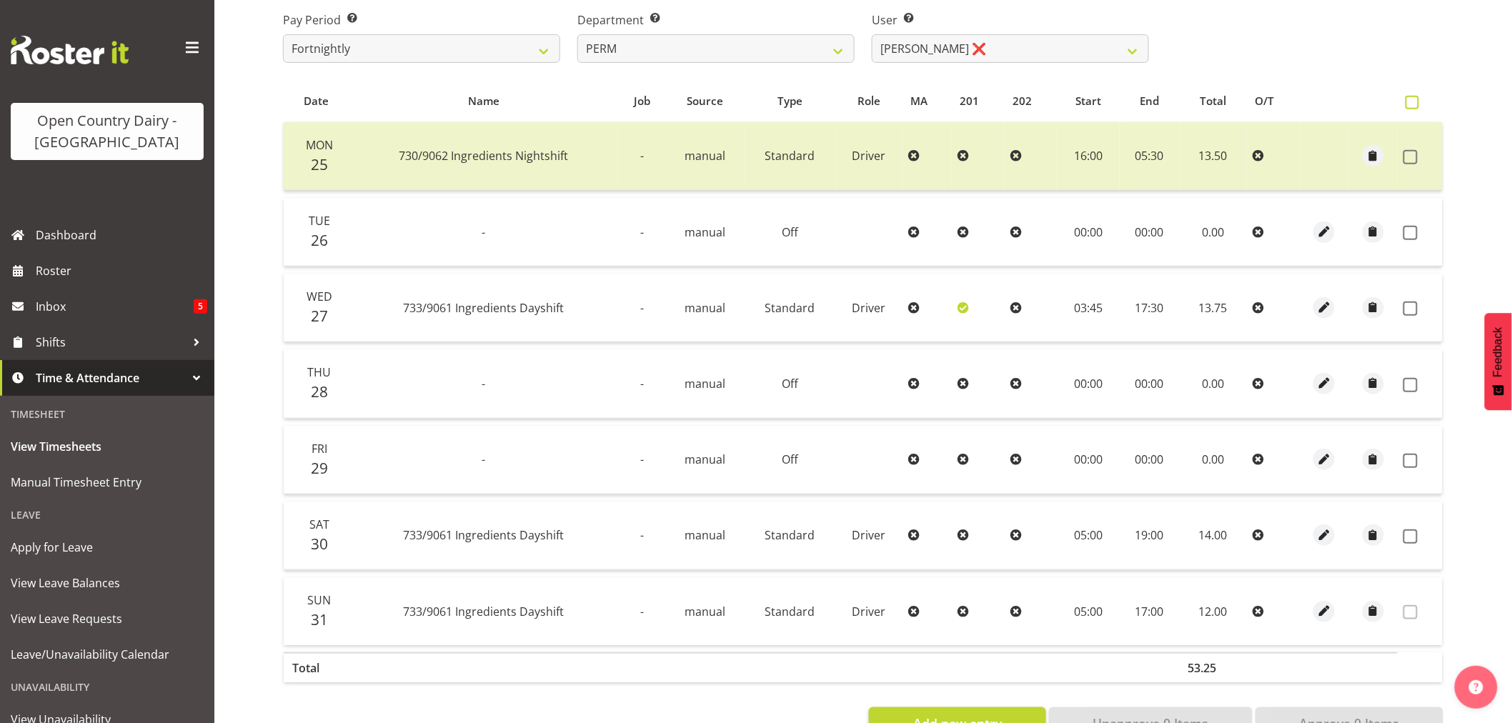
click at [1415, 101] on span at bounding box center [1412, 103] width 14 height 14
click at [1415, 101] on input "checkbox" at bounding box center [1409, 102] width 9 height 9
checkbox input "true"
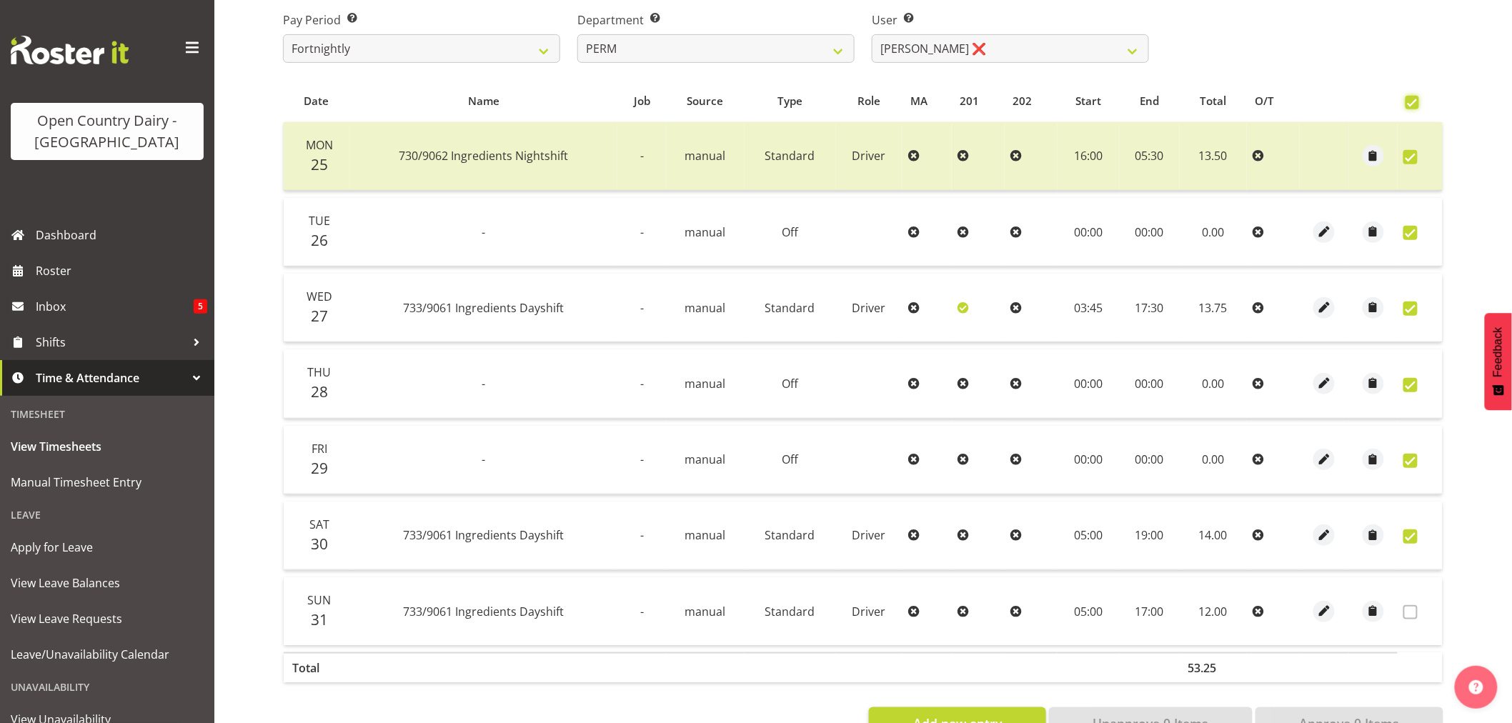
checkbox input "true"
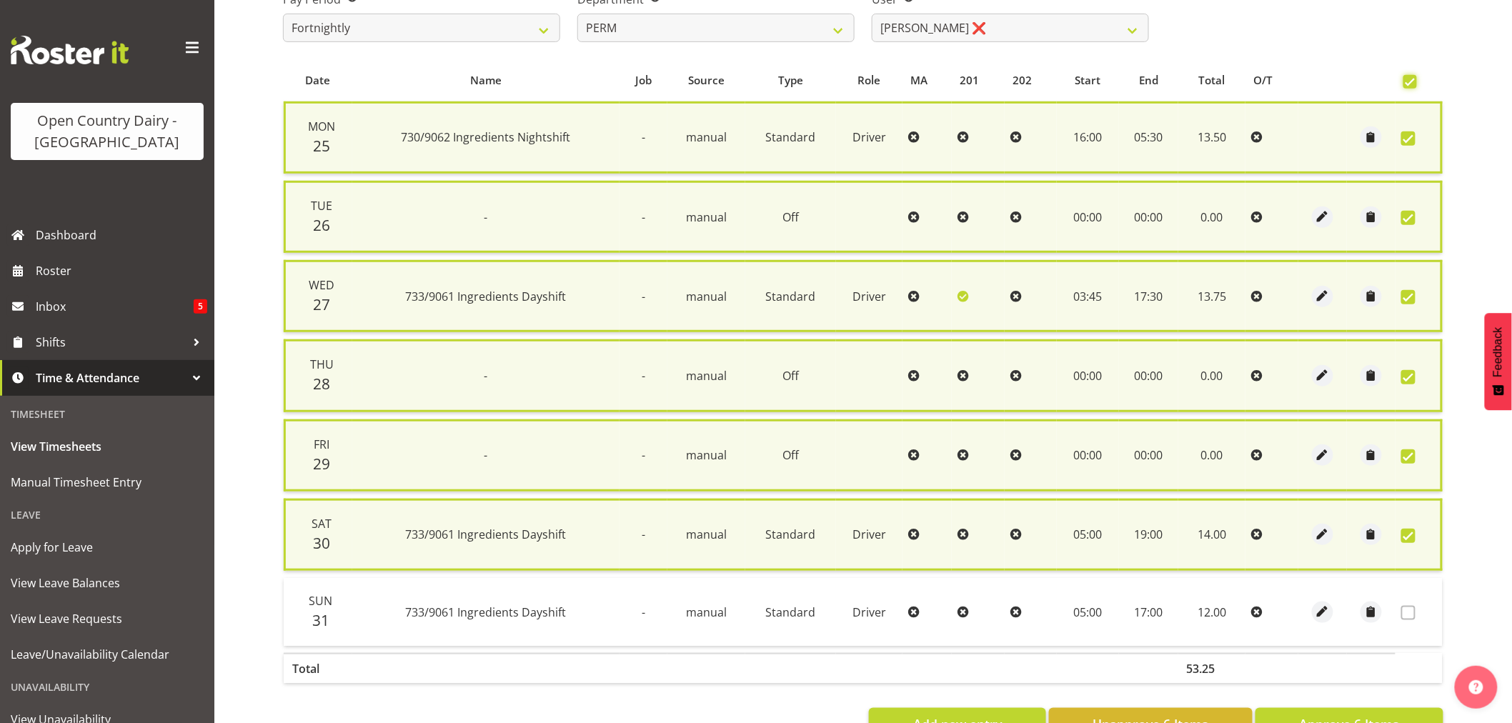
scroll to position [301, 0]
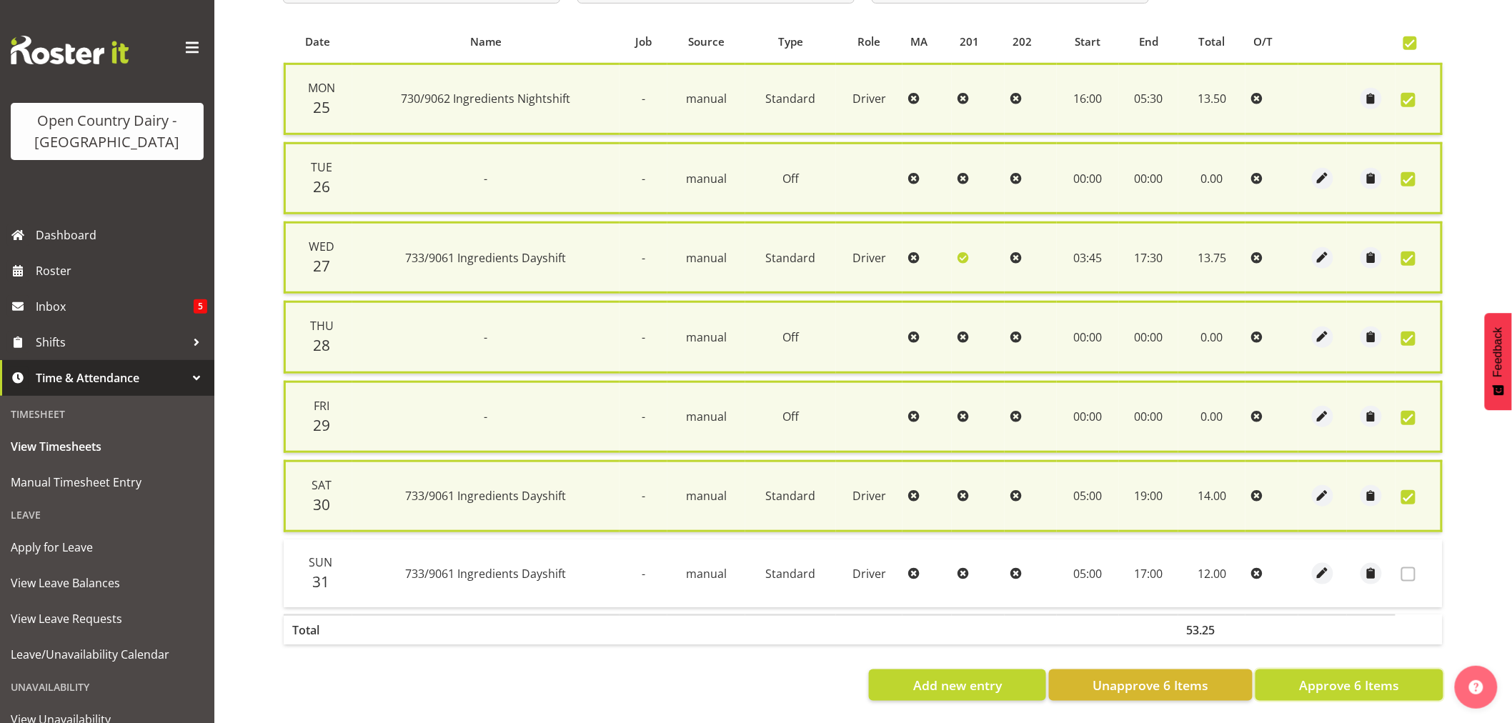
click at [1342, 679] on span "Approve 6 Items" at bounding box center [1349, 685] width 100 height 19
checkbox input "false"
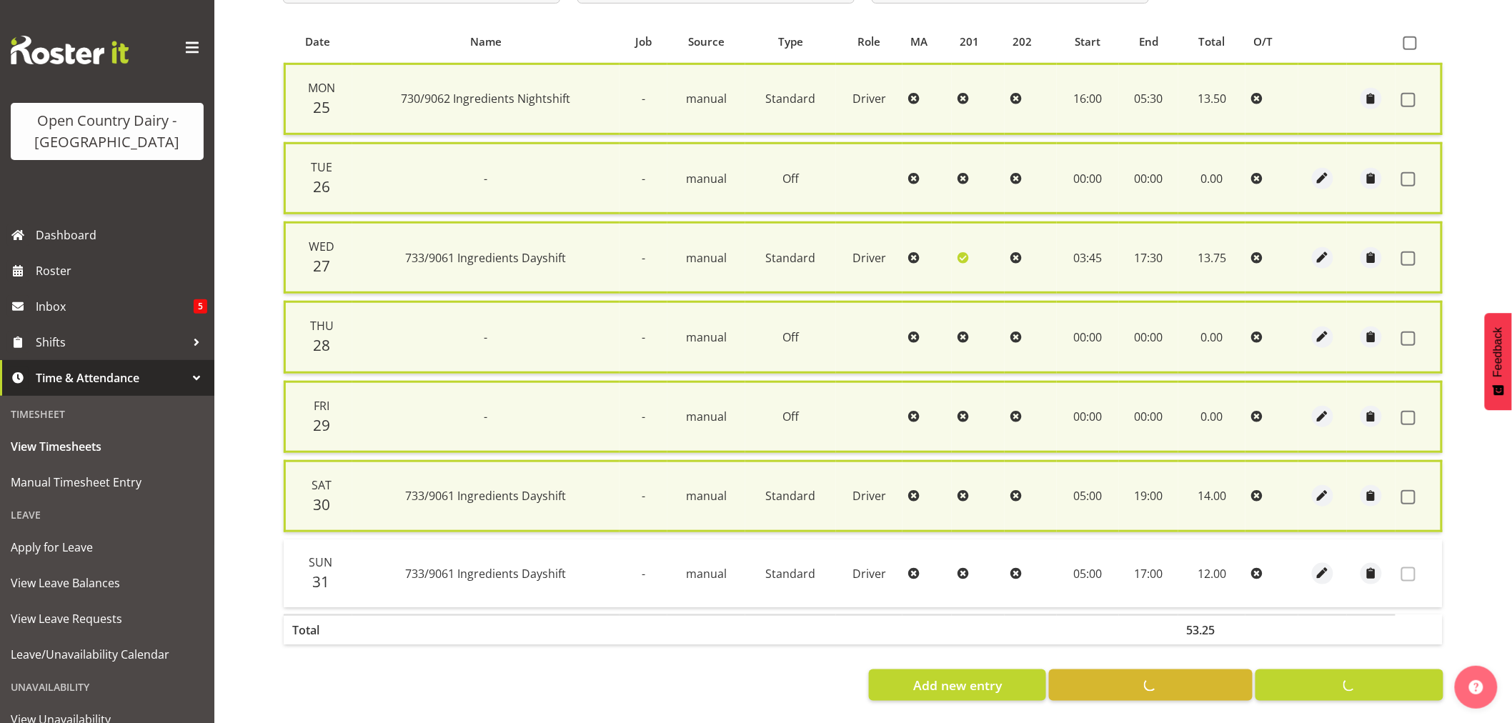
checkbox input "false"
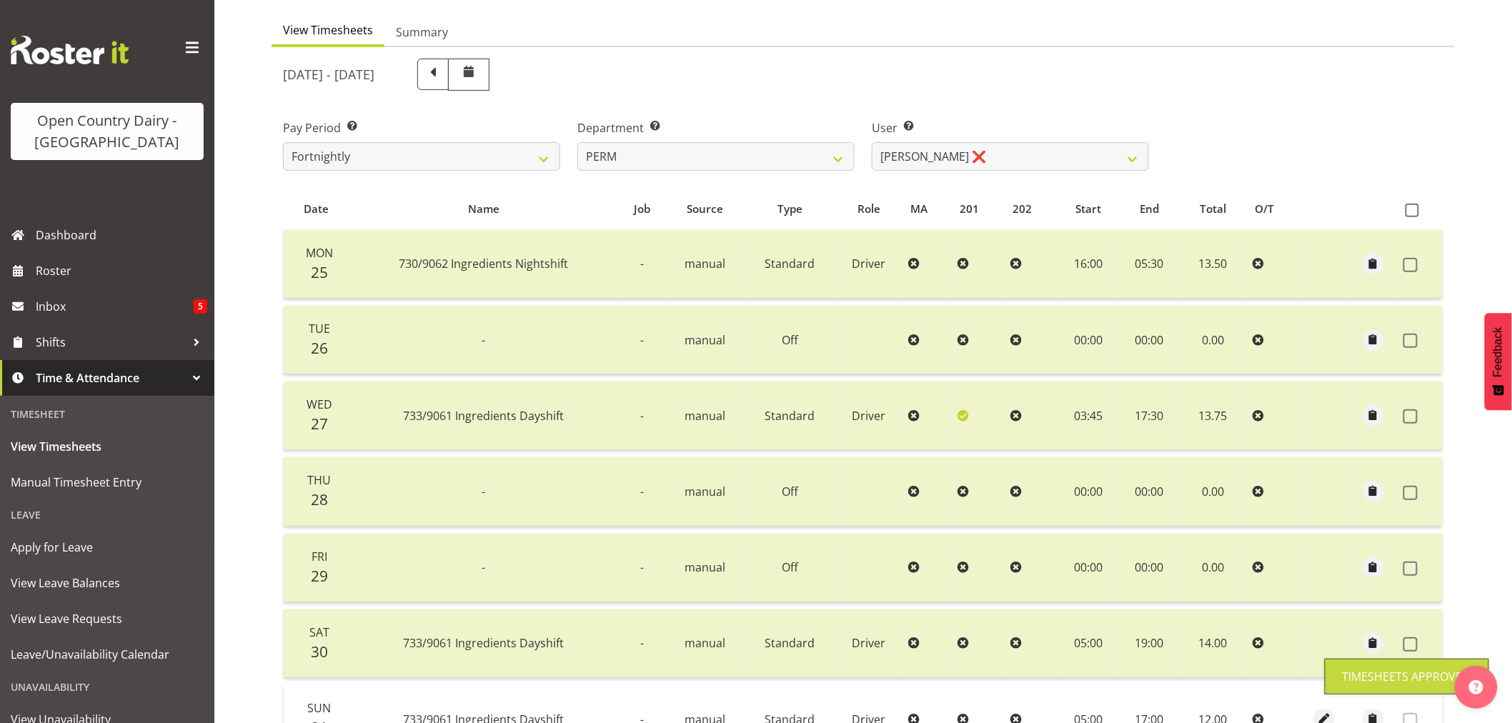
scroll to position [129, 0]
click at [442, 76] on span at bounding box center [433, 74] width 19 height 19
select select
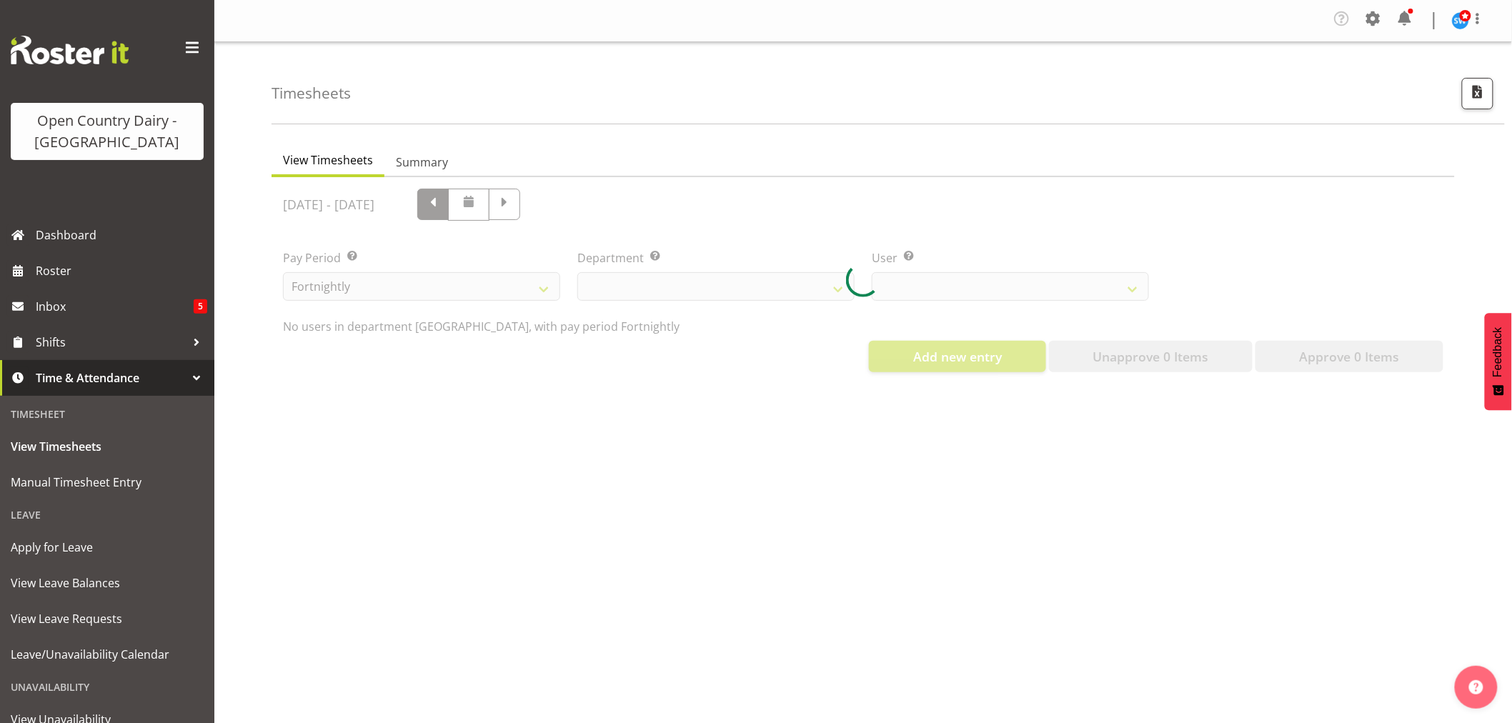
scroll to position [0, 0]
select select "802"
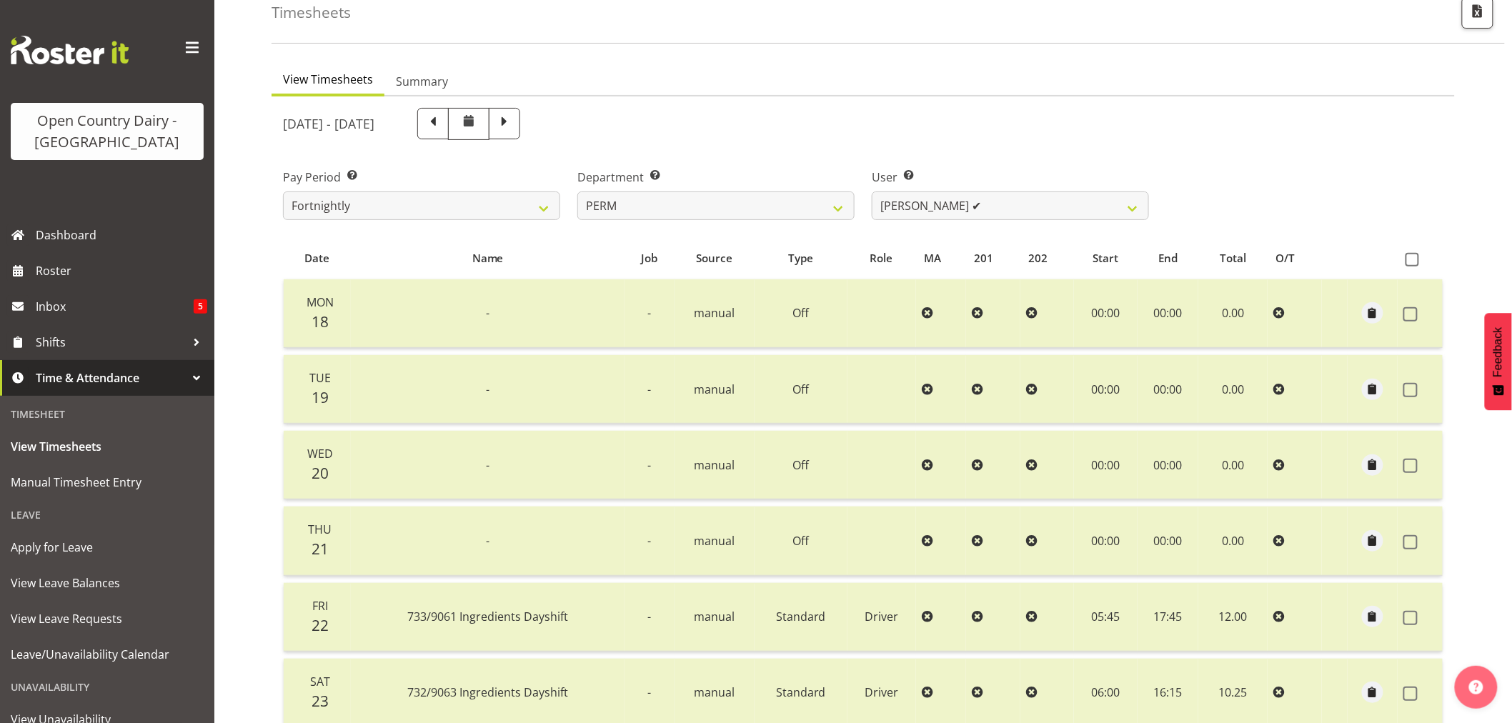
scroll to position [79, 0]
click at [837, 210] on select "701 702 703 704 705 706 707 708 709 710 711 712 713 714 715 716 717 718 719 720" at bounding box center [715, 207] width 277 height 29
click at [1132, 206] on select "Abhilash Antony ✔ Amba Swann ✔ Chris Kneebone ✔ Jayden Vincent ✔ Paul Wilson ✔ …" at bounding box center [1010, 207] width 277 height 29
select select "8188"
click at [872, 193] on select "Abhilash Antony ✔ Amba Swann ✔ Chris Kneebone ✔ Jayden Vincent ✔ Paul Wilson ✔ …" at bounding box center [1010, 207] width 277 height 29
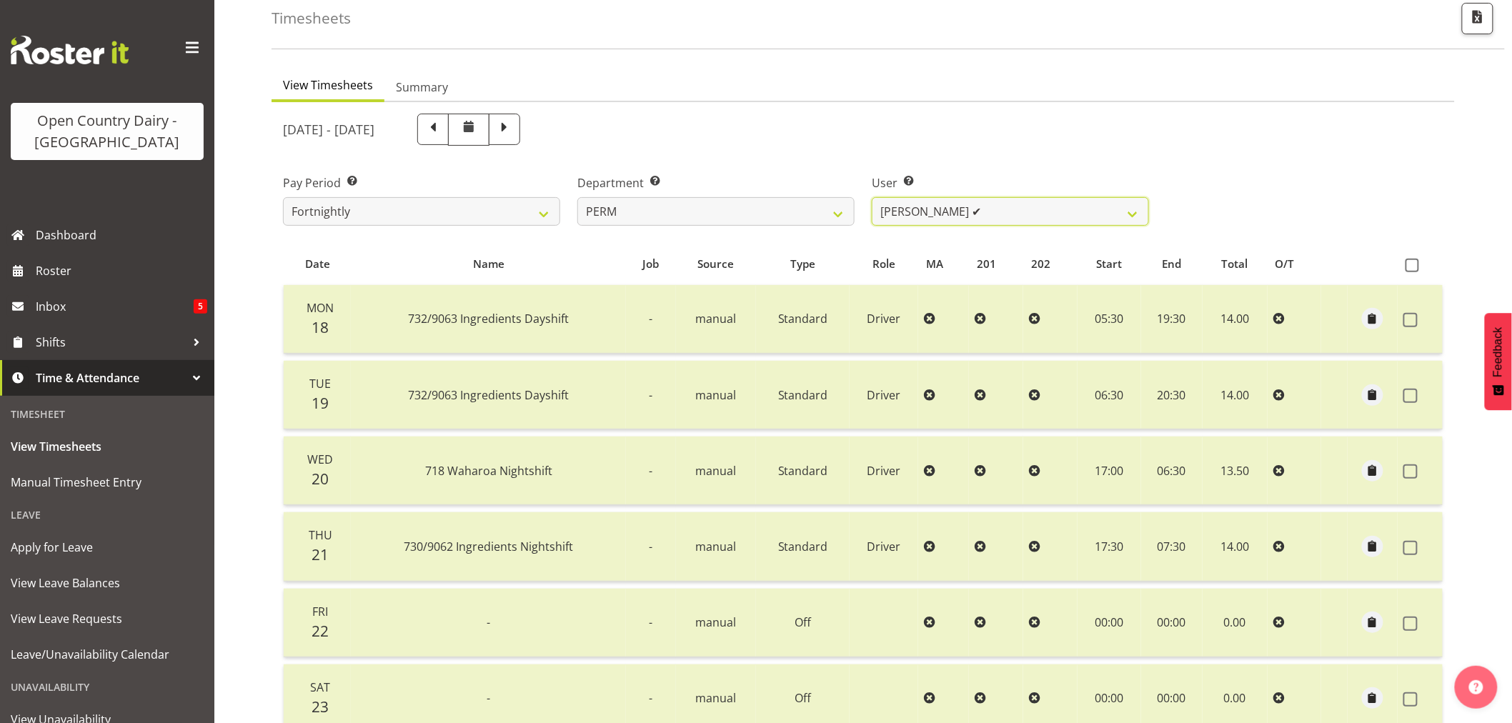
scroll to position [0, 0]
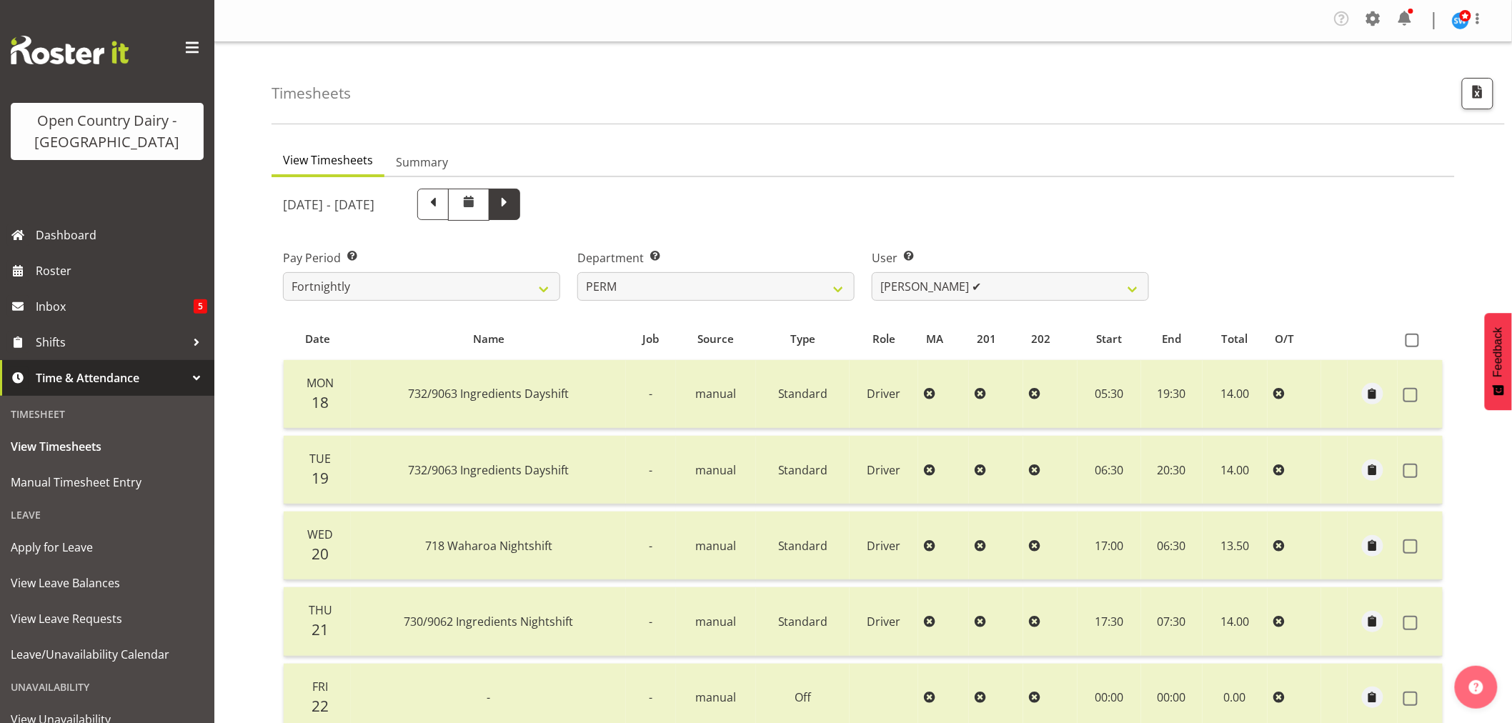
click at [514, 206] on span at bounding box center [504, 203] width 19 height 19
select select
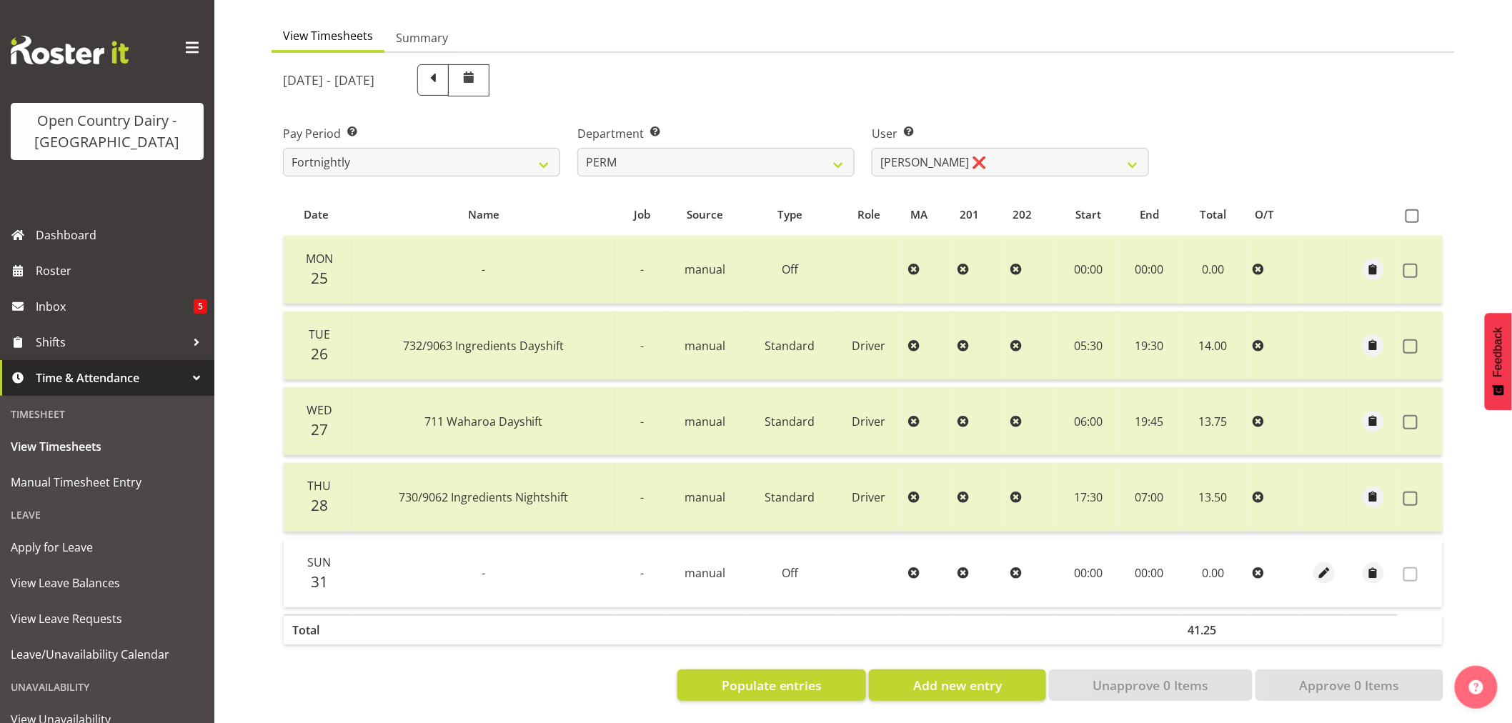
scroll to position [136, 0]
click at [745, 676] on span "Populate entries" at bounding box center [772, 685] width 101 height 19
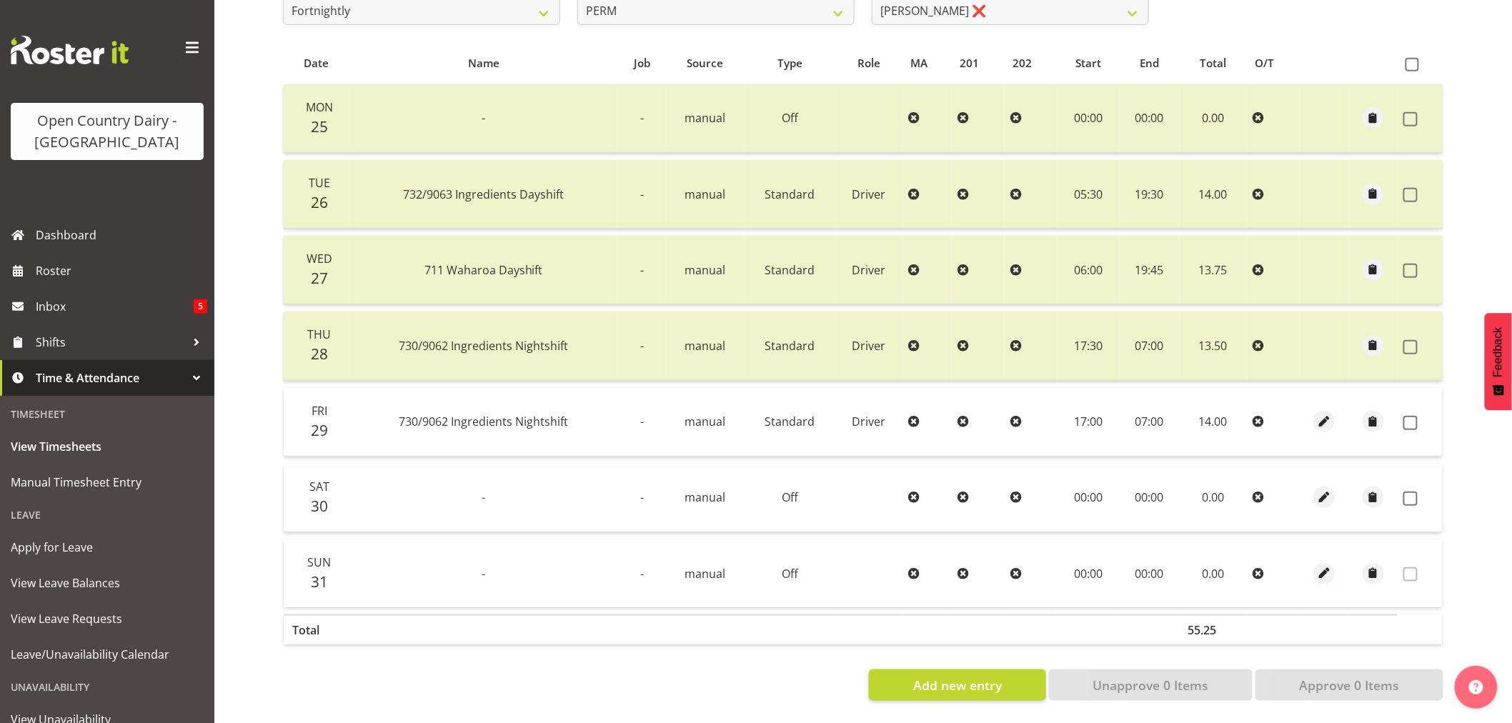
scroll to position [287, 0]
click at [1412, 58] on span at bounding box center [1412, 65] width 14 height 14
click at [1412, 60] on input "checkbox" at bounding box center [1409, 64] width 9 height 9
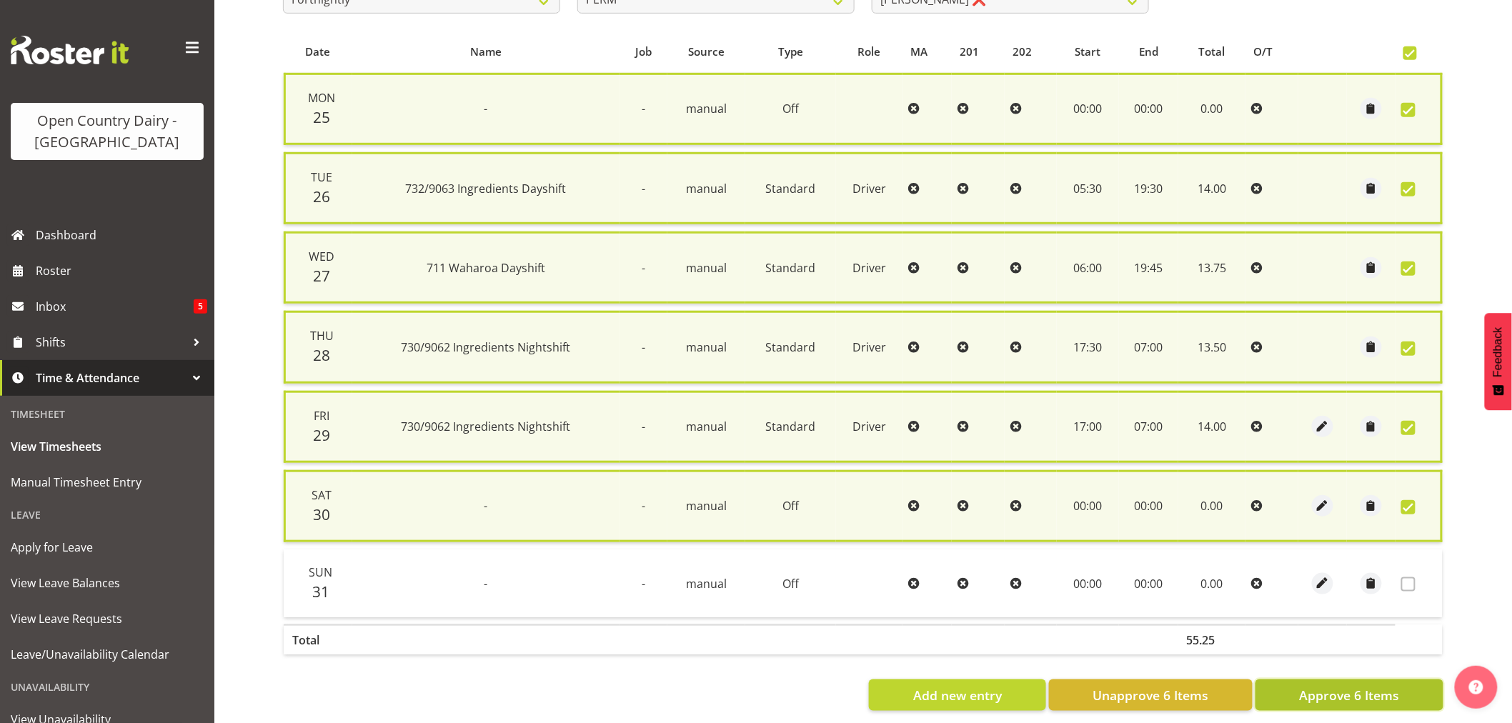
click at [1331, 691] on span "Approve 6 Items" at bounding box center [1349, 695] width 100 height 19
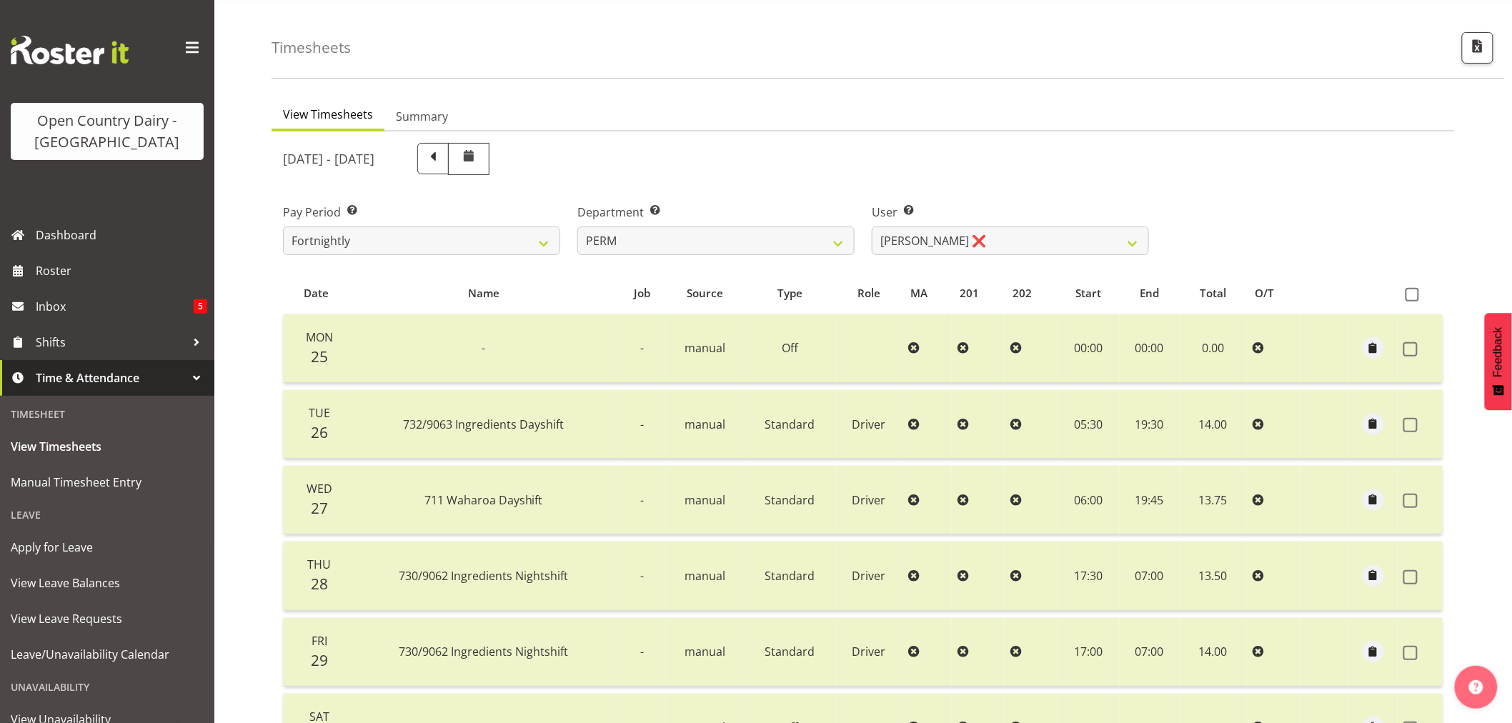
scroll to position [0, 0]
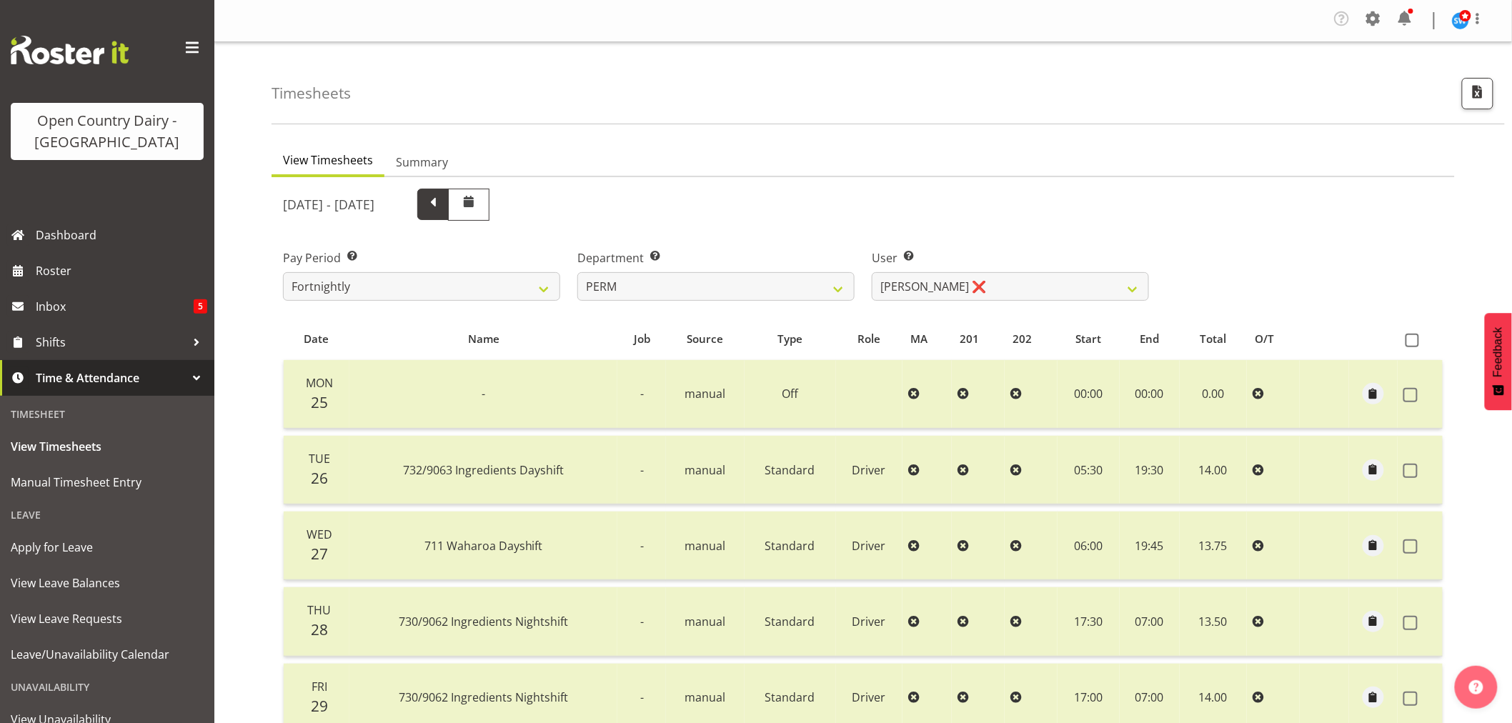
click at [442, 201] on span at bounding box center [433, 203] width 19 height 19
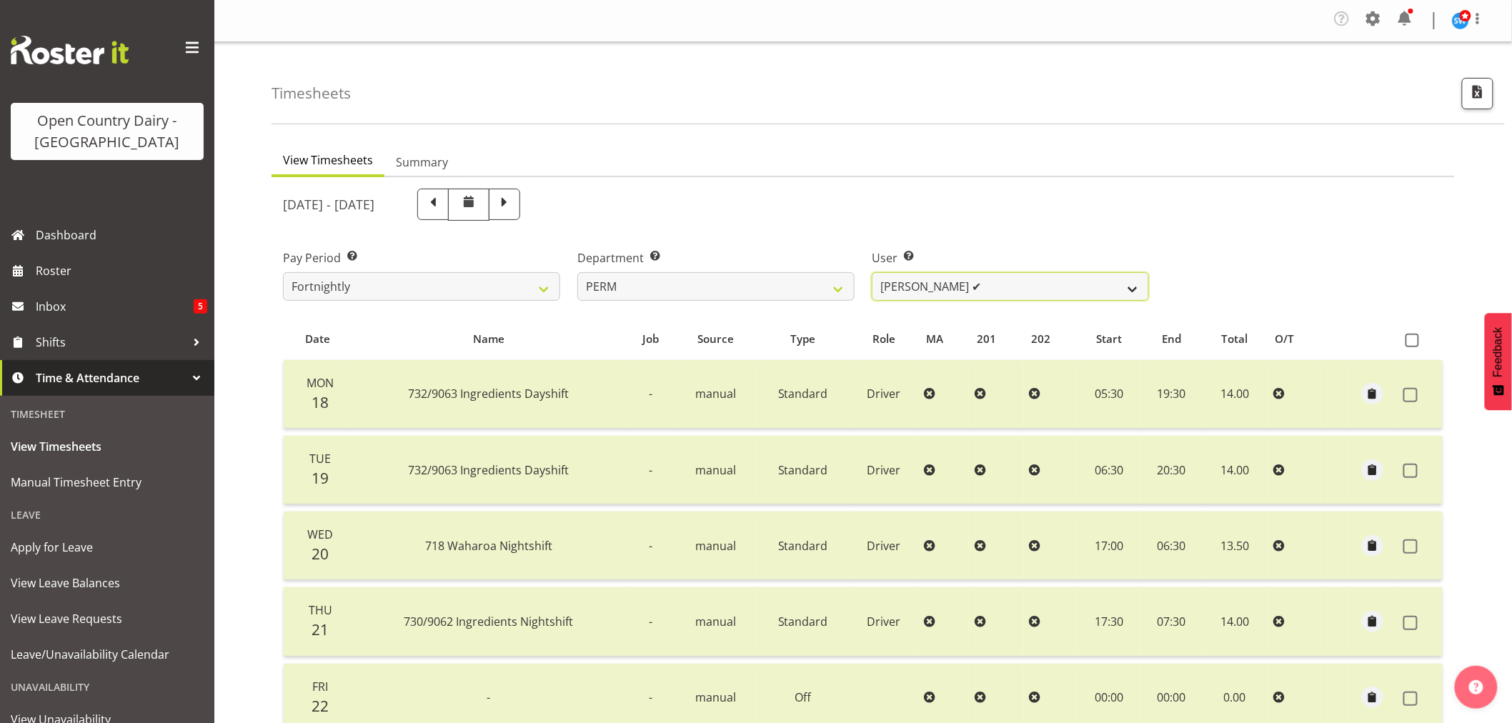
click at [1136, 296] on select "Abhilash Antony ✔ Amba Swann ✔ Chris Kneebone ✔ Jayden Vincent ✔ Paul Wilson ✔ …" at bounding box center [1010, 286] width 277 height 29
click at [872, 272] on select "Abhilash Antony ✔ Amba Swann ✔ Chris Kneebone ✔ Jayden Vincent ✔ Paul Wilson ✔ …" at bounding box center [1010, 286] width 277 height 29
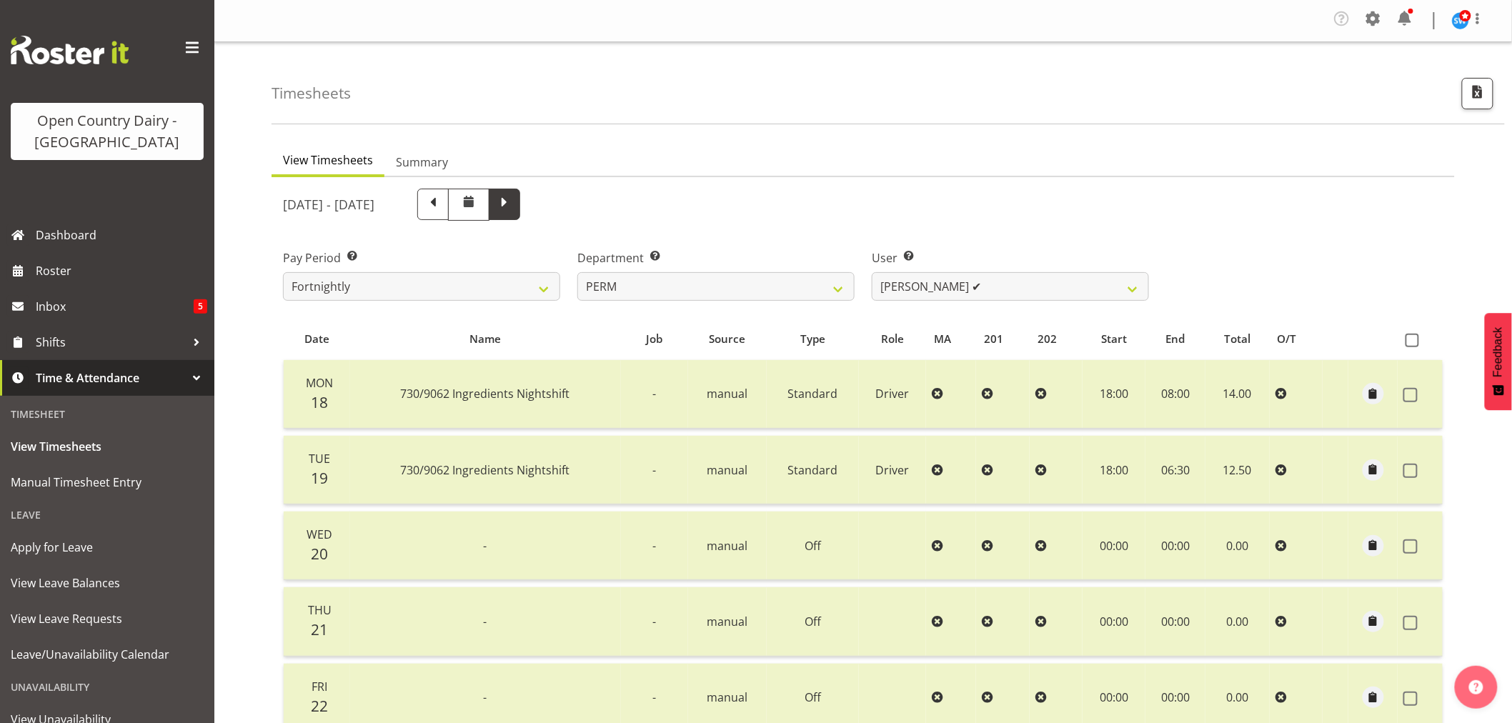
click at [514, 211] on span at bounding box center [504, 203] width 19 height 19
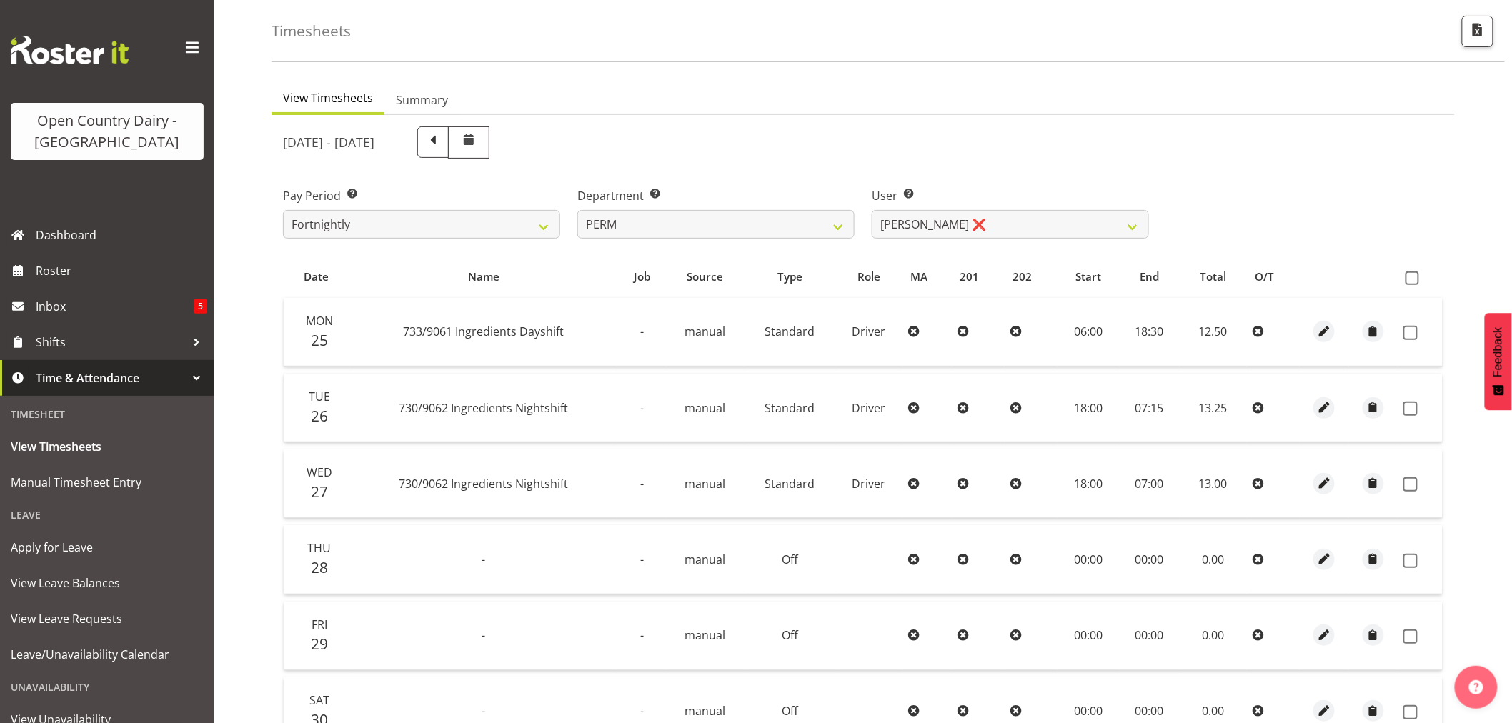
scroll to position [287, 0]
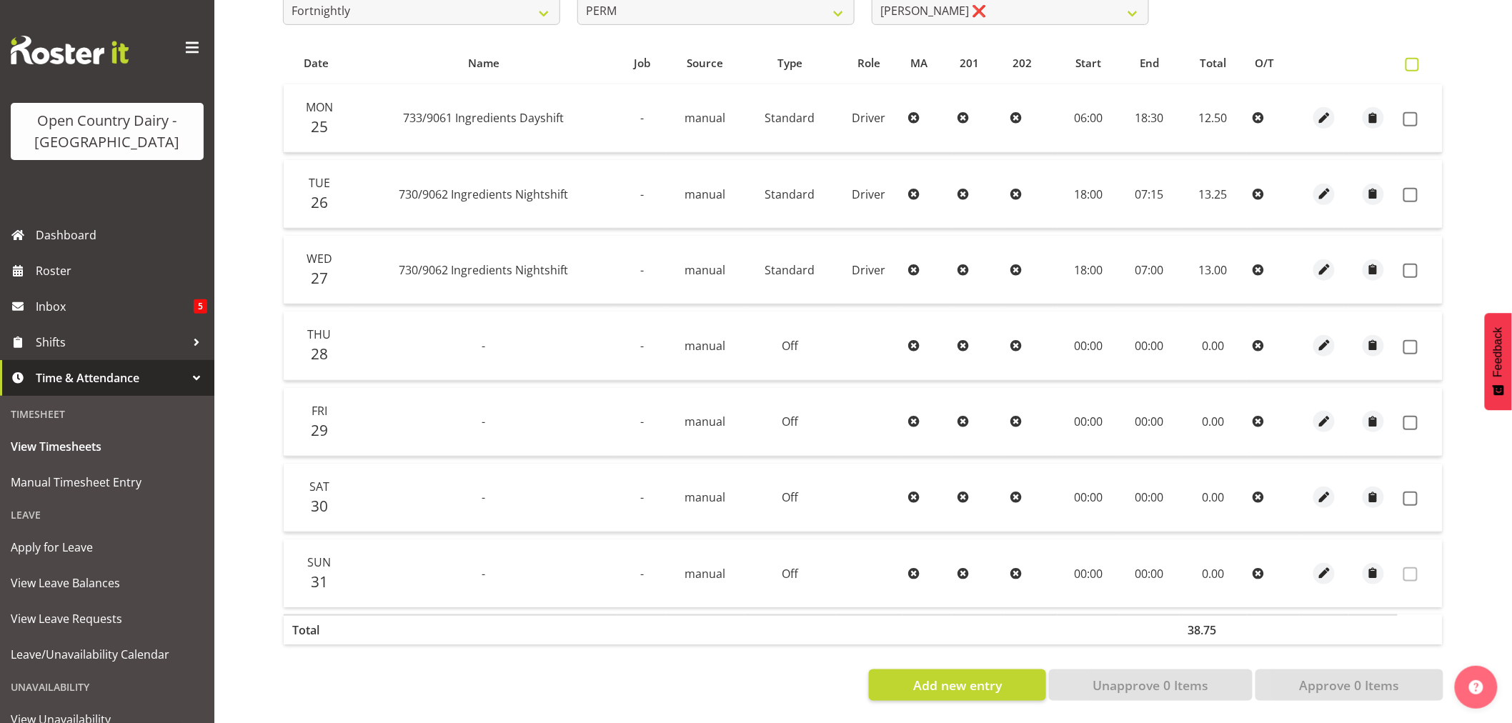
click at [1415, 58] on span at bounding box center [1412, 65] width 14 height 14
click at [1415, 60] on input "checkbox" at bounding box center [1409, 64] width 9 height 9
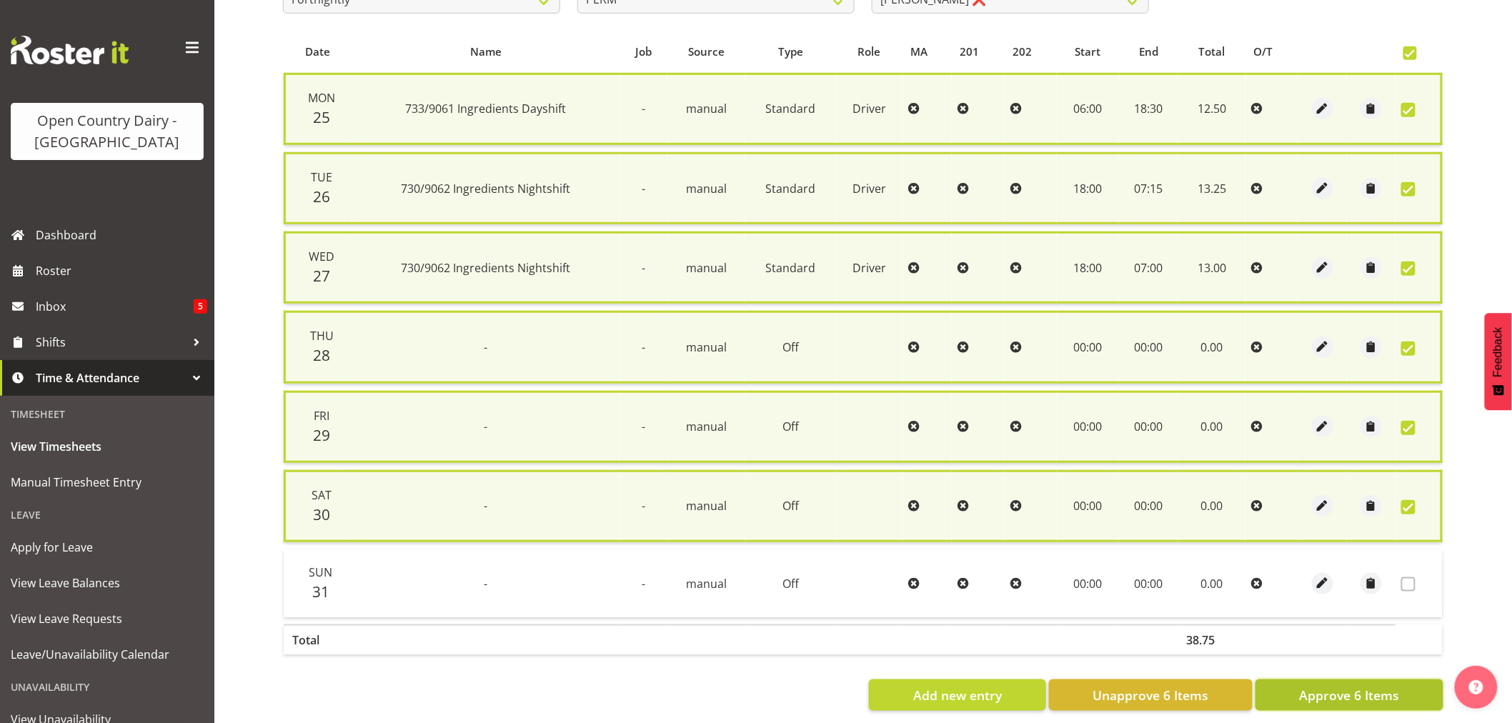
click at [1352, 692] on span "Approve 6 Items" at bounding box center [1349, 695] width 100 height 19
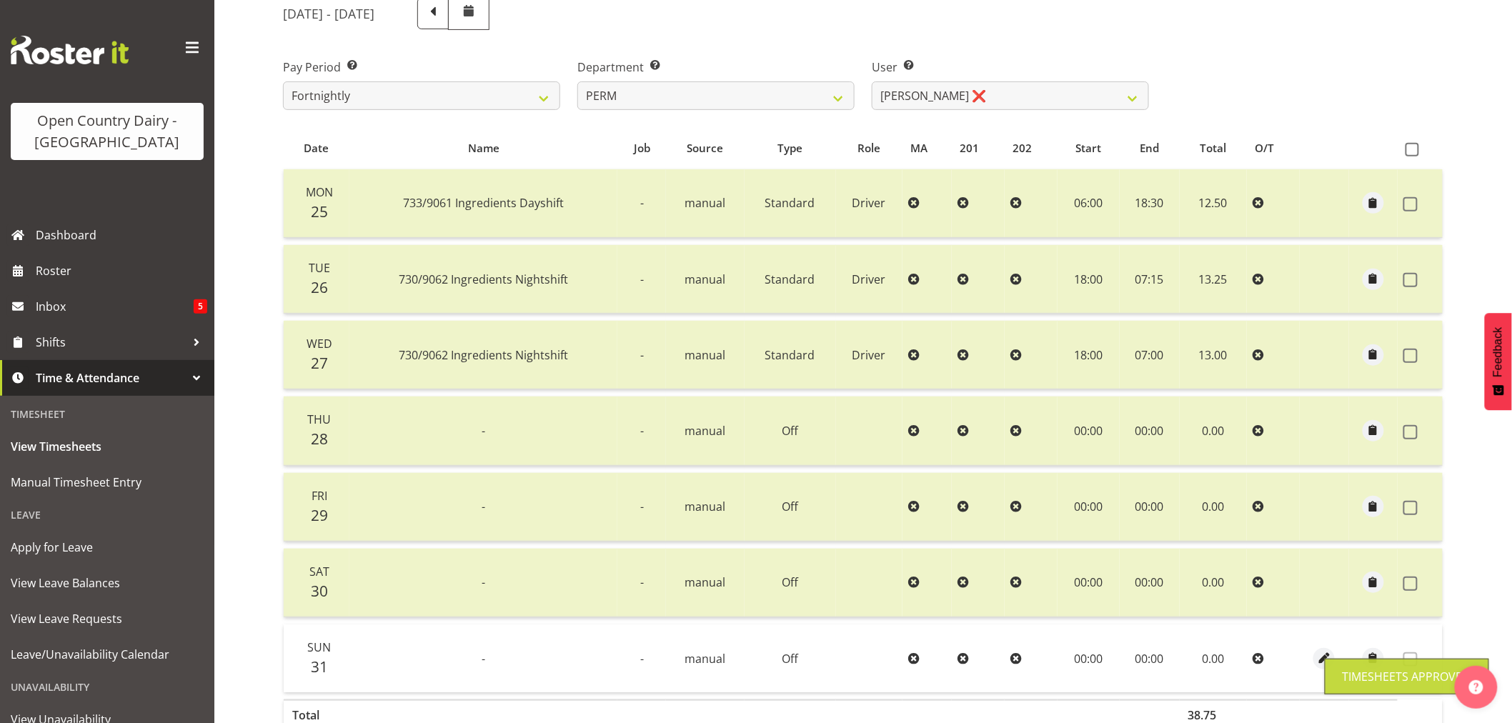
scroll to position [0, 0]
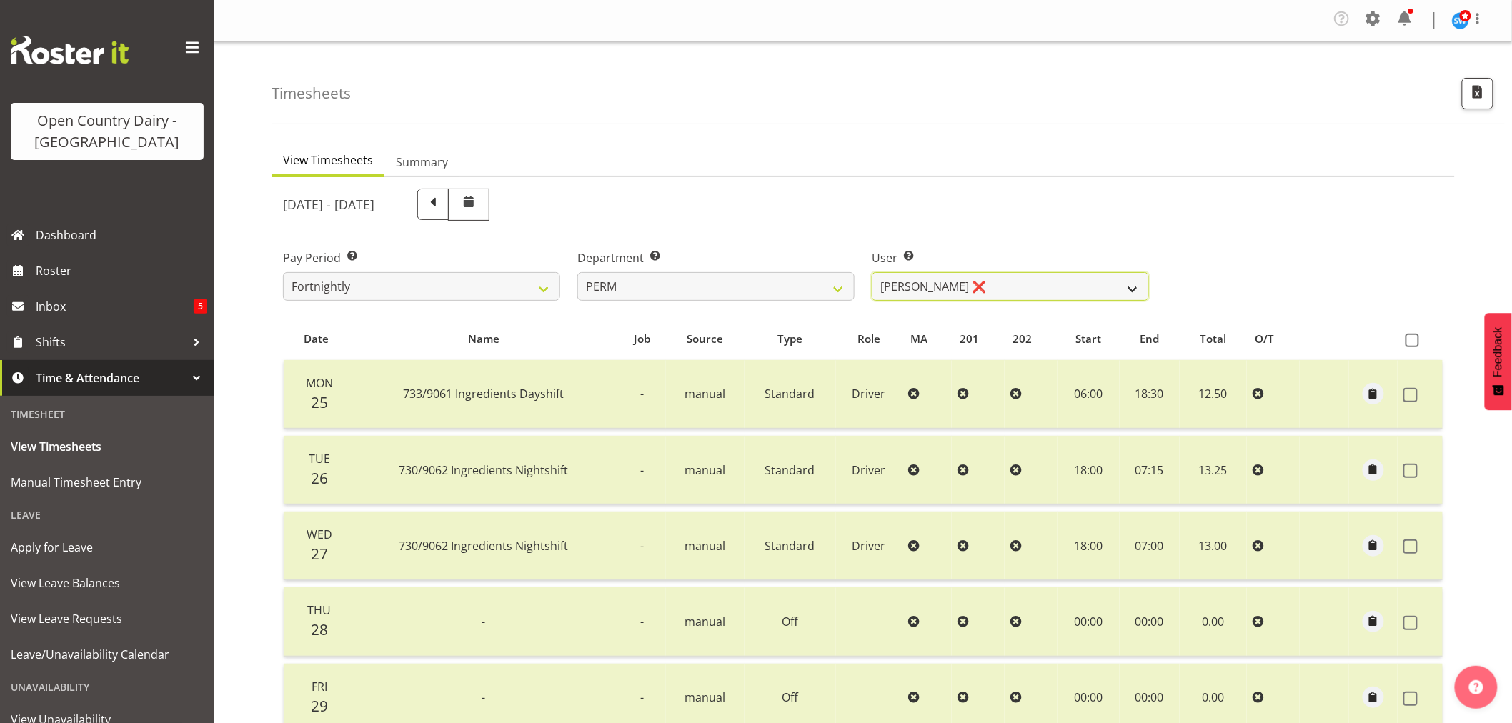
click at [1129, 284] on select "Abhilash Antony ❌ Amba Swann ✔ Chris Kneebone ✔ Jayden Vincent ❌ Paul Wilson ❌ …" at bounding box center [1010, 286] width 277 height 29
click at [872, 272] on select "Abhilash Antony ❌ Amba Swann ✔ Chris Kneebone ✔ Jayden Vincent ❌ Paul Wilson ❌ …" at bounding box center [1010, 286] width 277 height 29
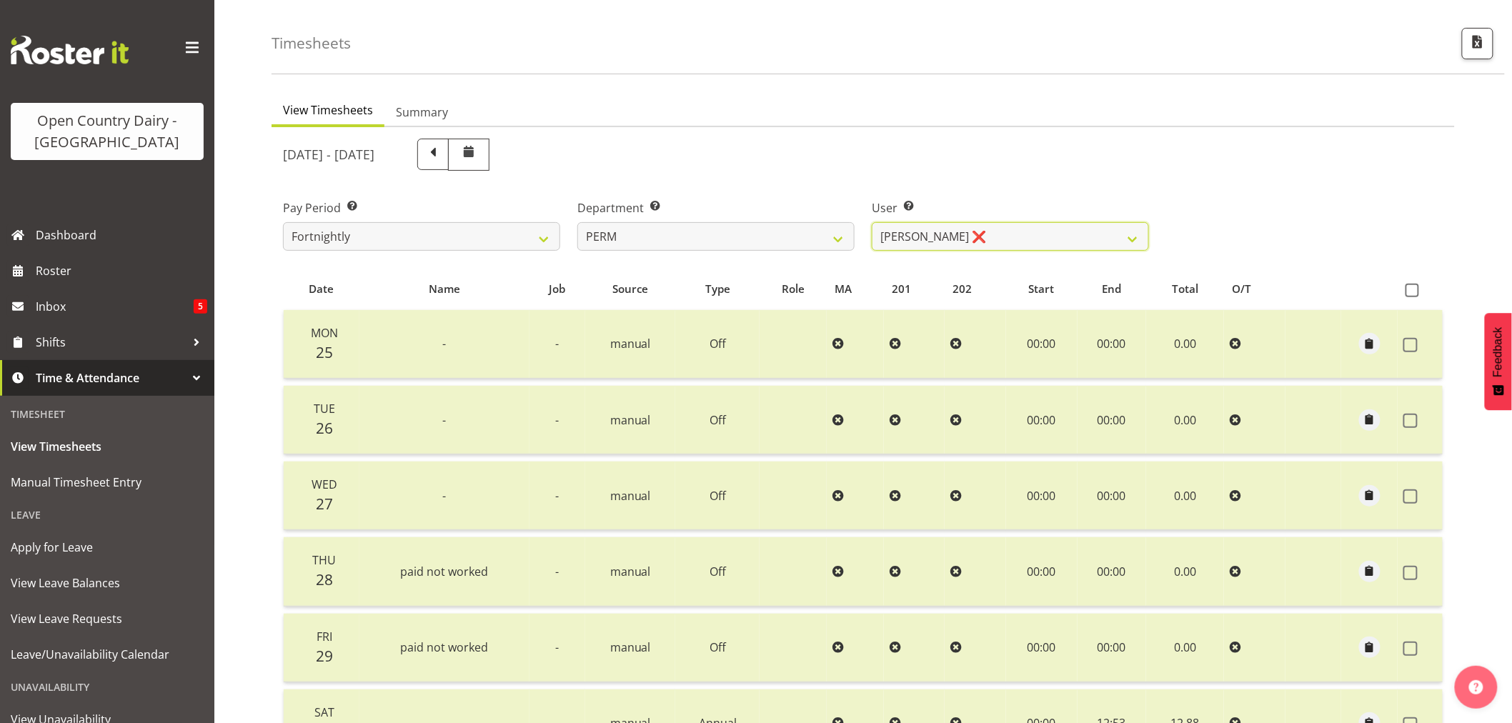
scroll to position [49, 0]
click at [442, 150] on span at bounding box center [433, 154] width 19 height 19
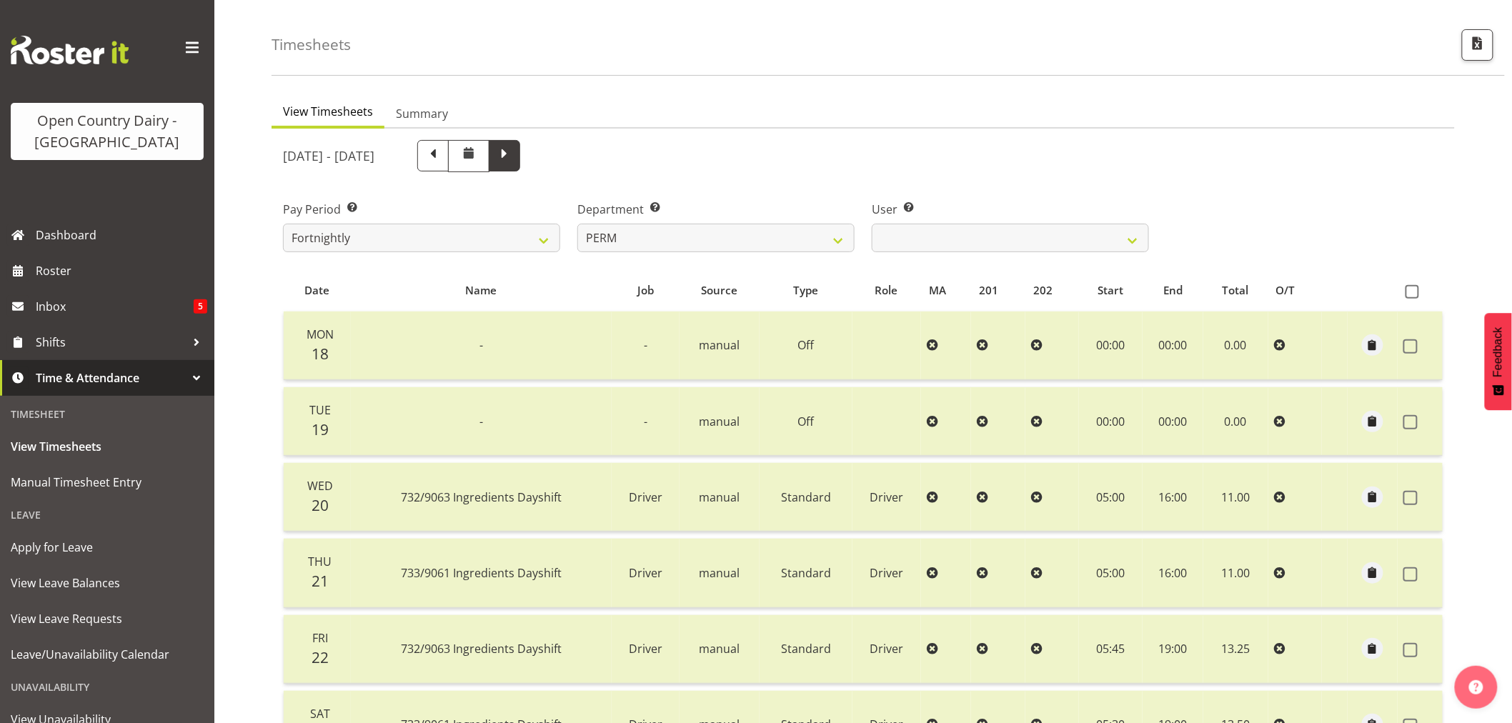
click at [520, 158] on span at bounding box center [504, 155] width 31 height 31
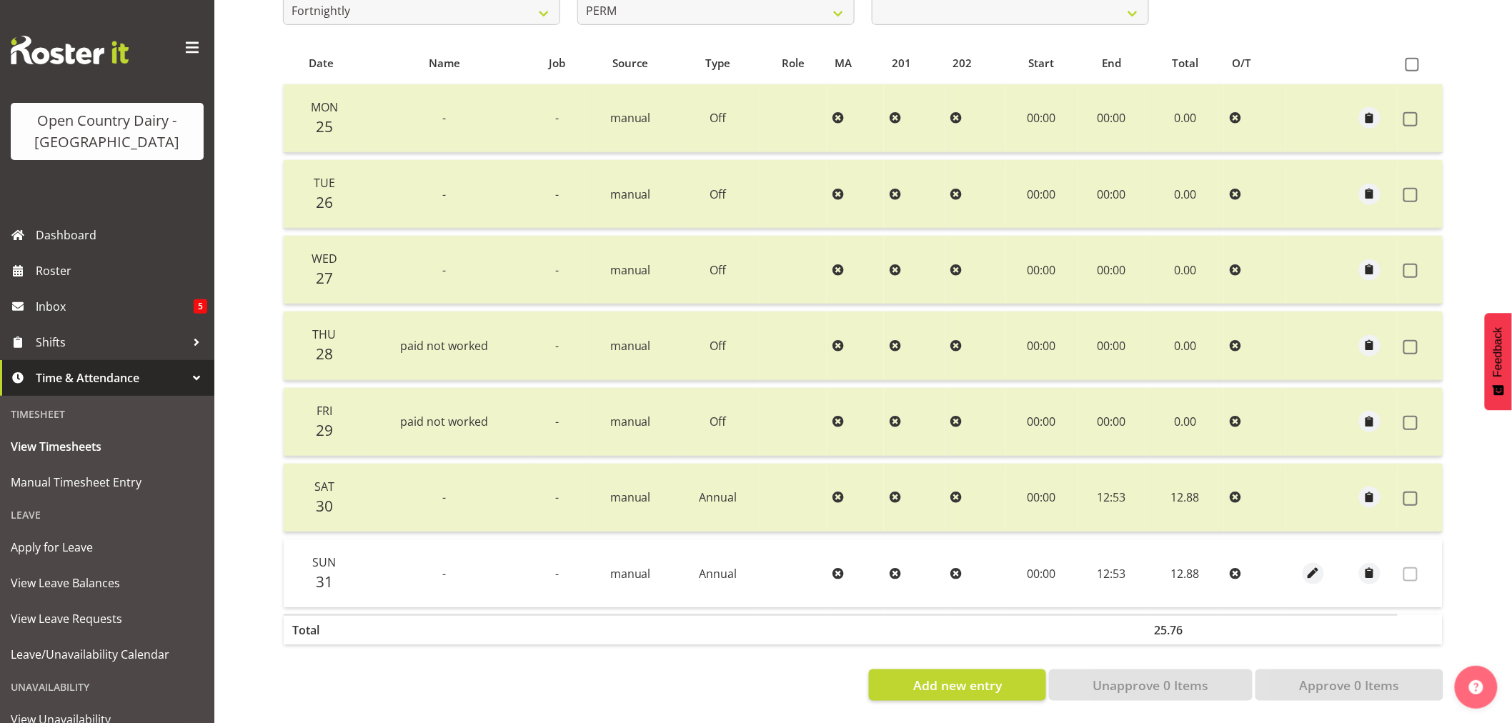
scroll to position [287, 0]
click at [1408, 58] on span at bounding box center [1412, 65] width 14 height 14
click at [1408, 60] on input "checkbox" at bounding box center [1409, 64] width 9 height 9
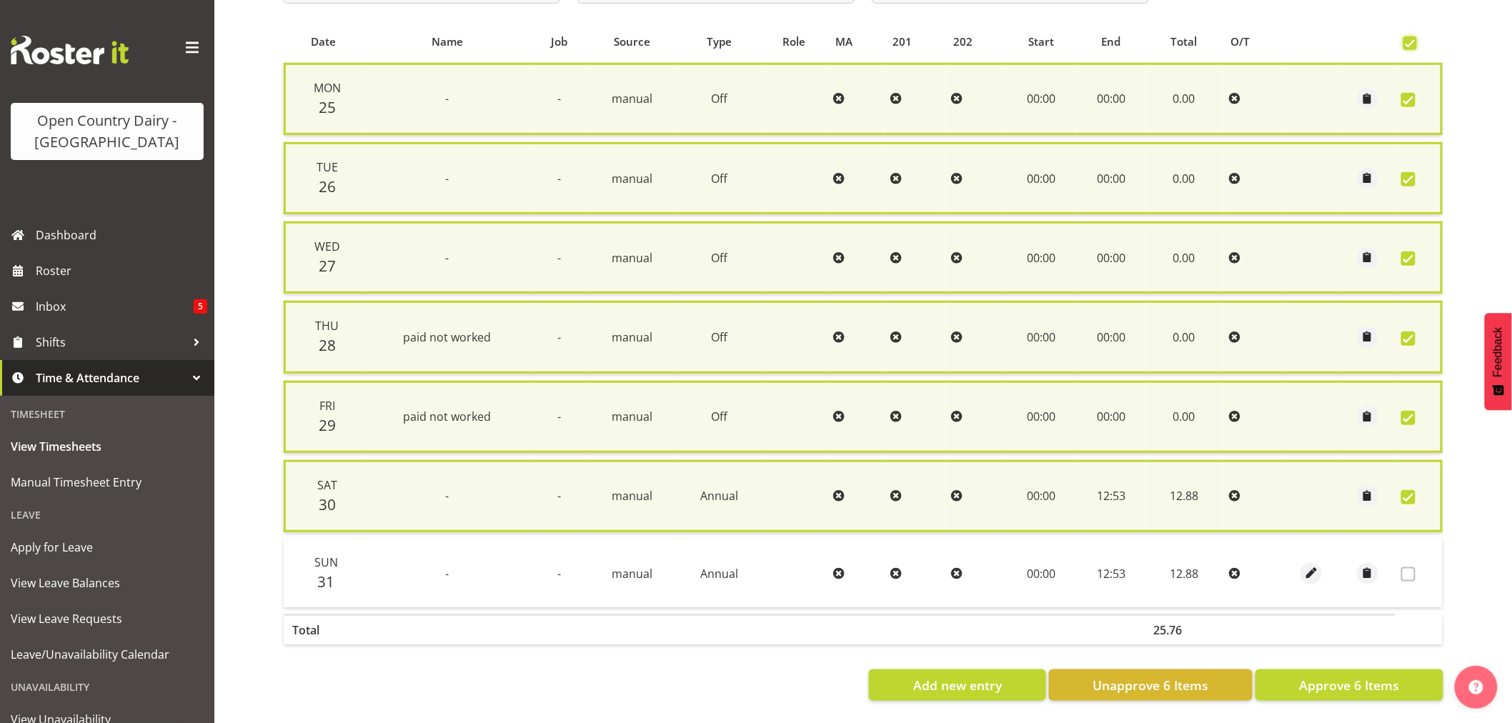
scroll to position [301, 0]
click at [1320, 676] on span "Approve 6 Items" at bounding box center [1349, 685] width 100 height 19
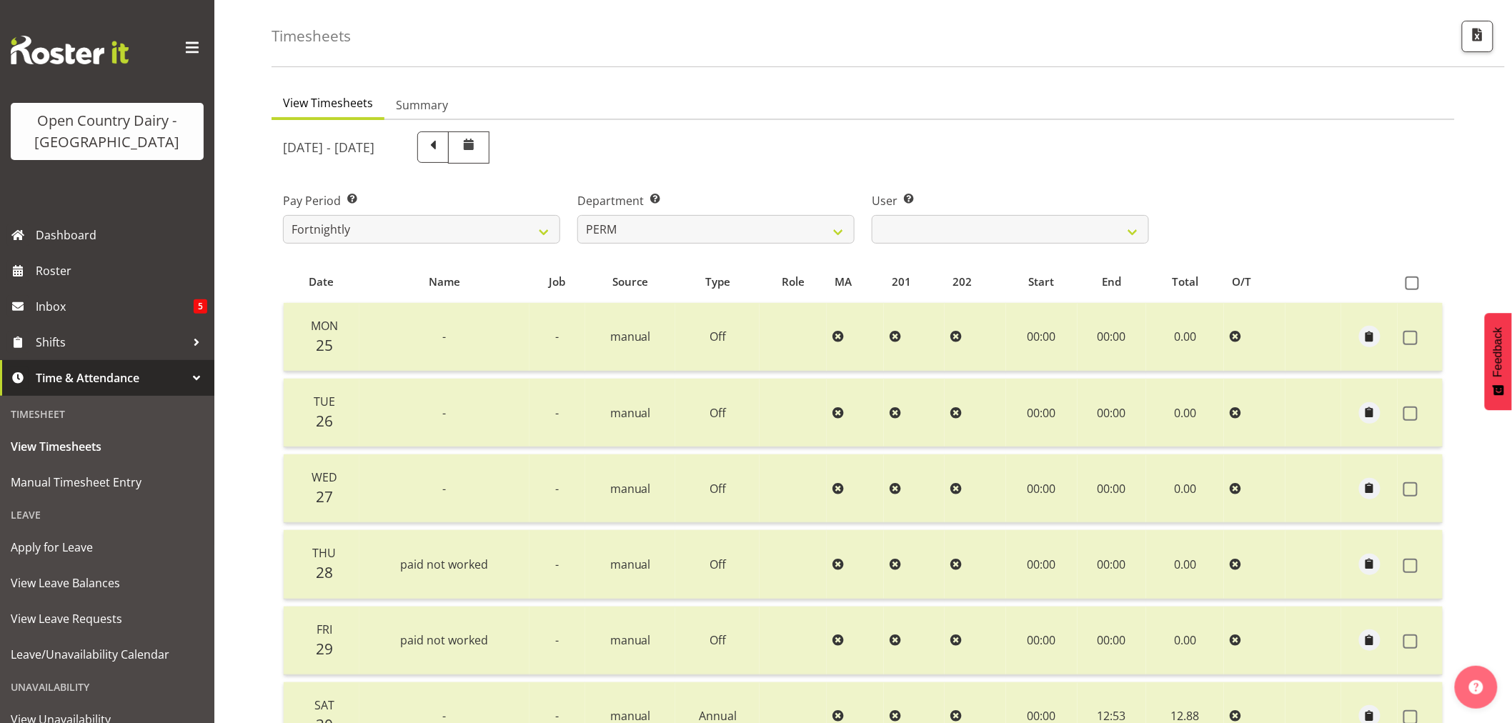
scroll to position [49, 0]
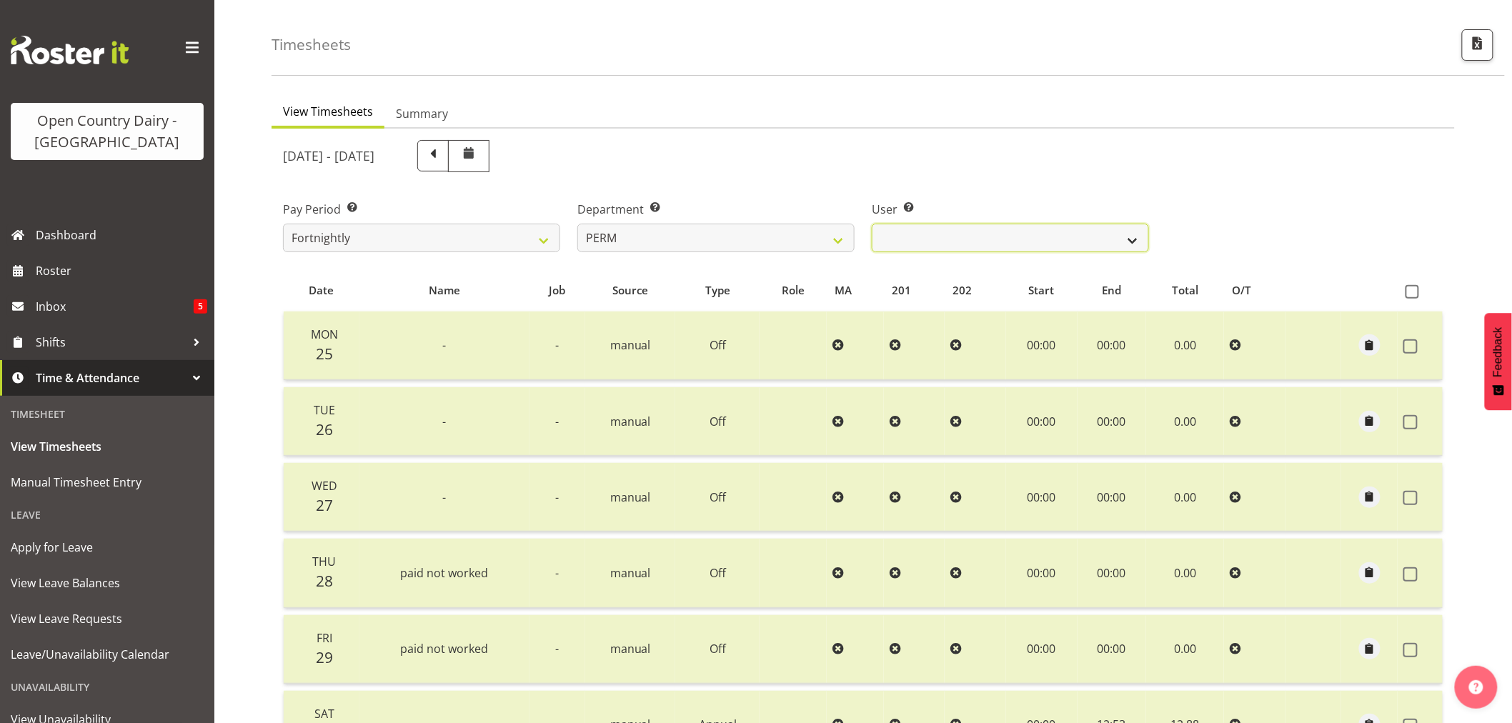
click at [1135, 241] on select "Abhilash Antony ❌ Amba Swann ✔ Chris Kneebone ✔ Jayden Vincent ❌ Paul Wilson ❌ …" at bounding box center [1010, 238] width 277 height 29
click at [872, 224] on select "Abhilash Antony ❌ Amba Swann ✔ Chris Kneebone ✔ Jayden Vincent ❌ Paul Wilson ❌ …" at bounding box center [1010, 238] width 277 height 29
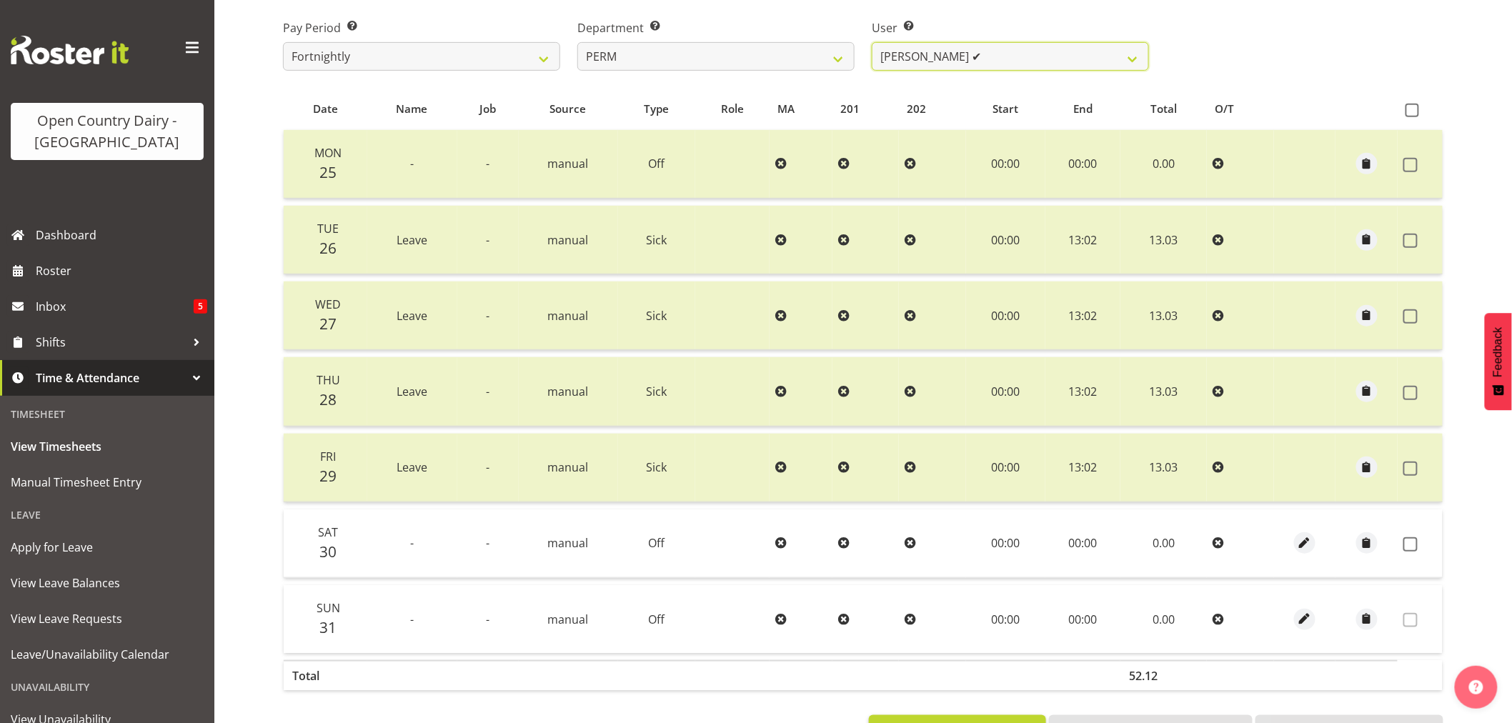
scroll to position [287, 0]
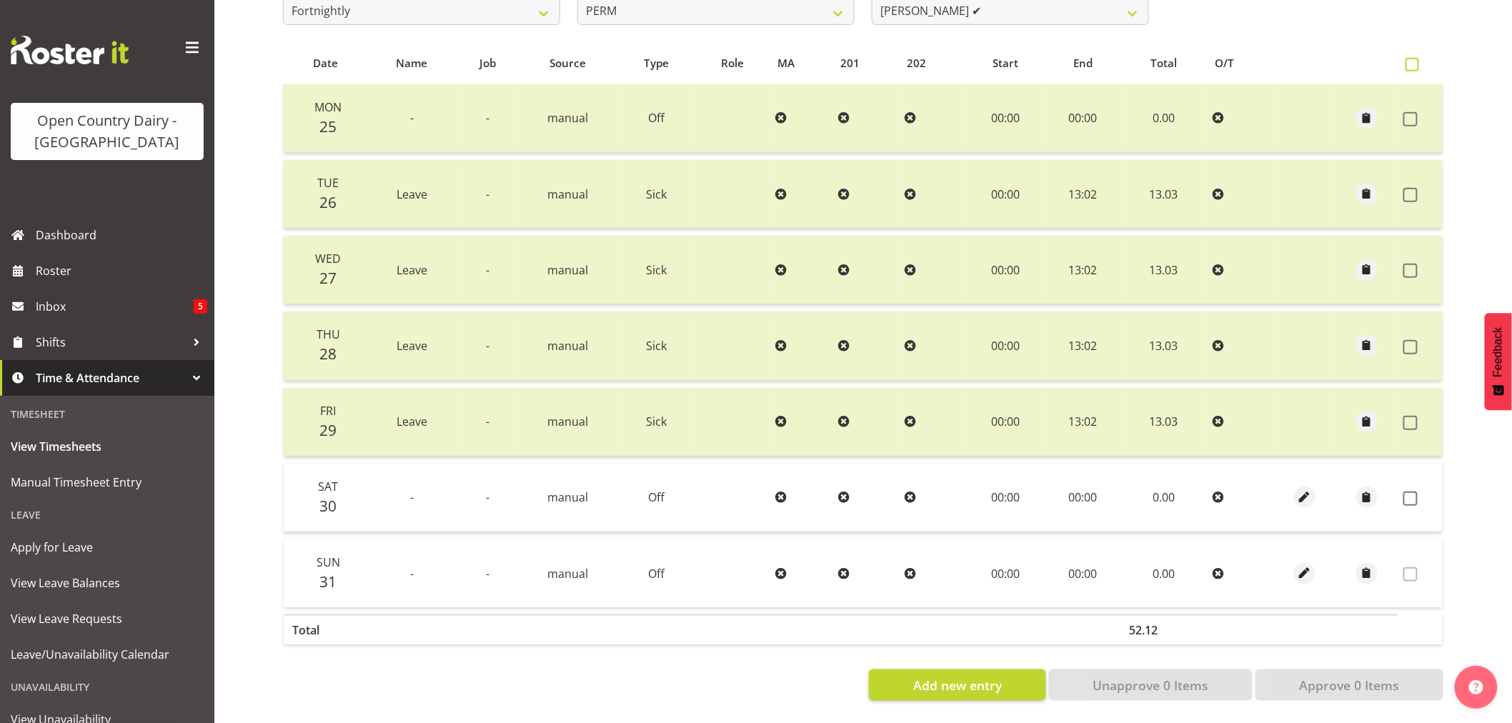
drag, startPoint x: 1412, startPoint y: 46, endPoint x: 1402, endPoint y: 163, distance: 116.9
click at [1412, 58] on span at bounding box center [1412, 65] width 14 height 14
click at [1412, 60] on input "checkbox" at bounding box center [1409, 64] width 9 height 9
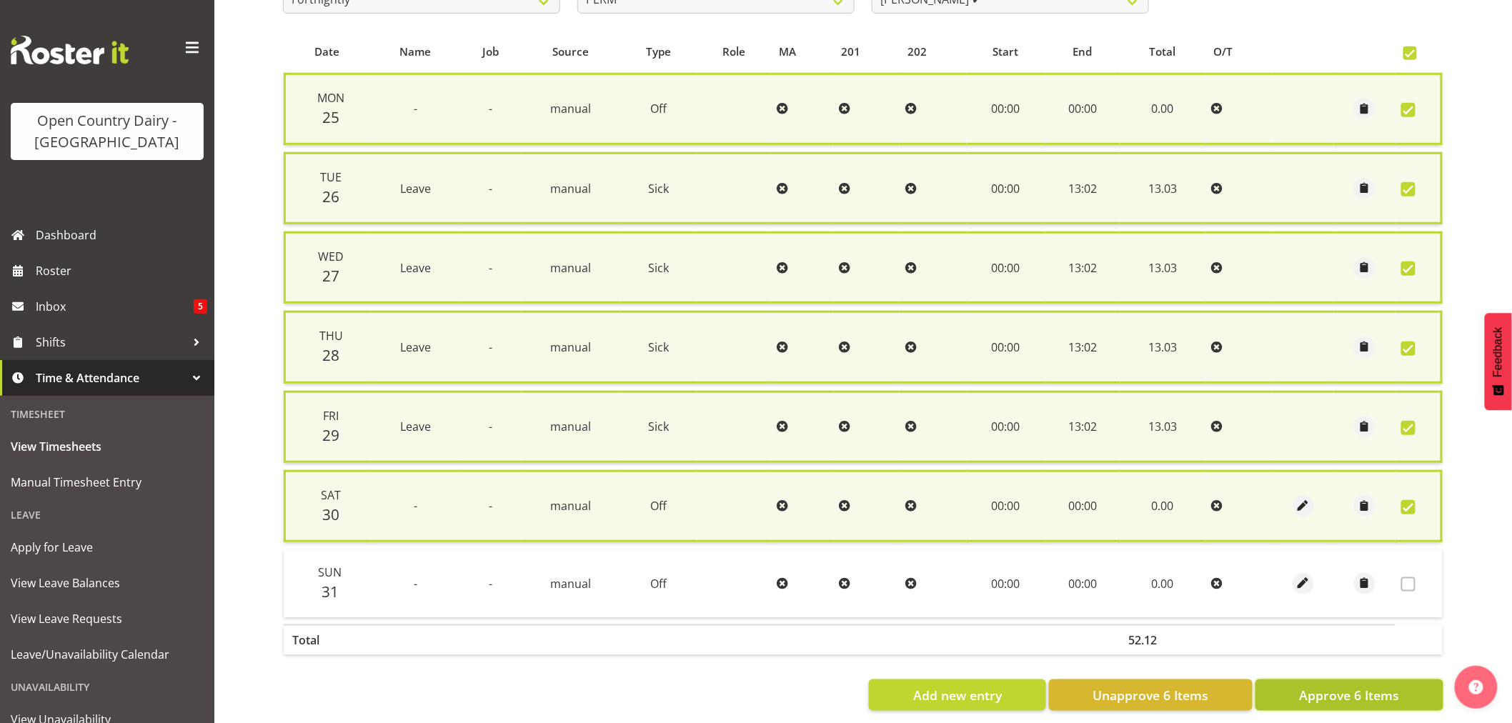
click at [1360, 688] on span "Approve 6 Items" at bounding box center [1349, 695] width 100 height 19
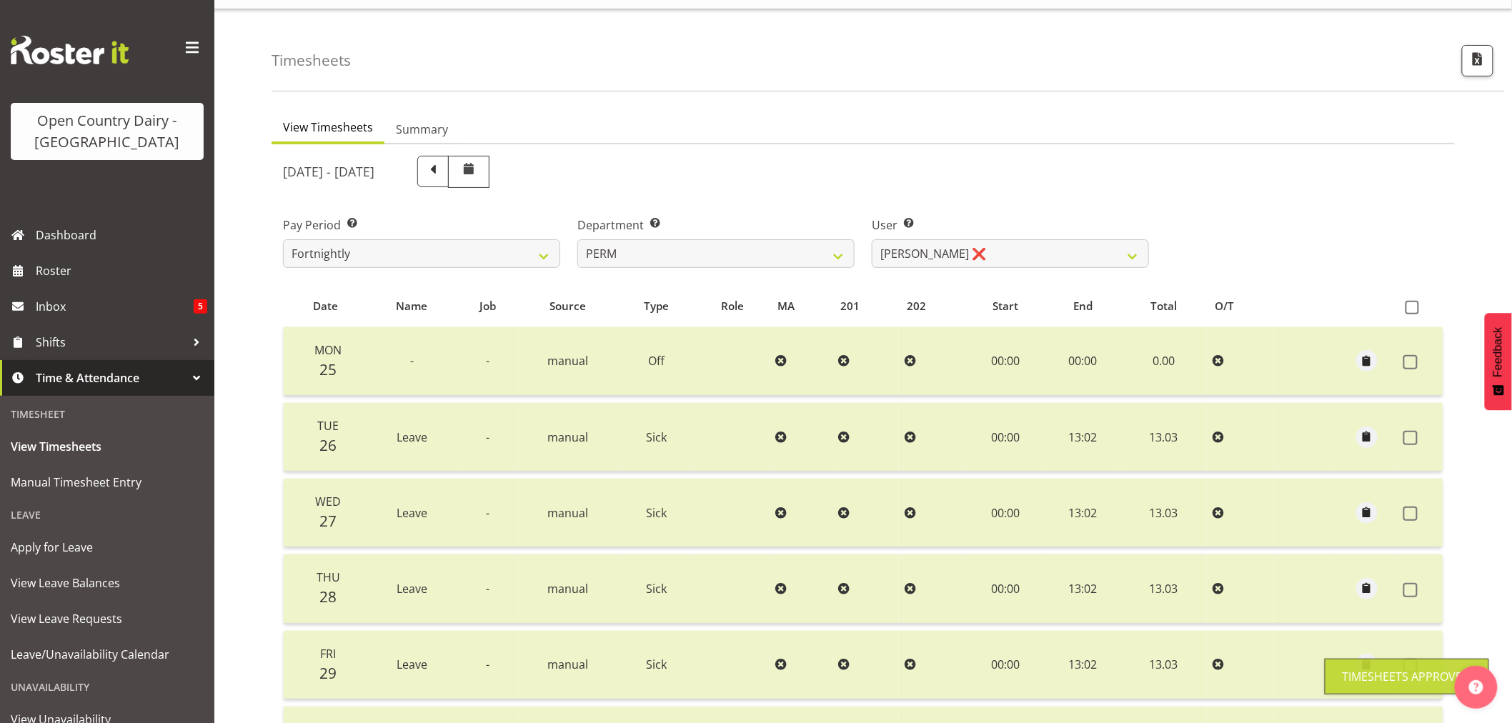
scroll to position [0, 0]
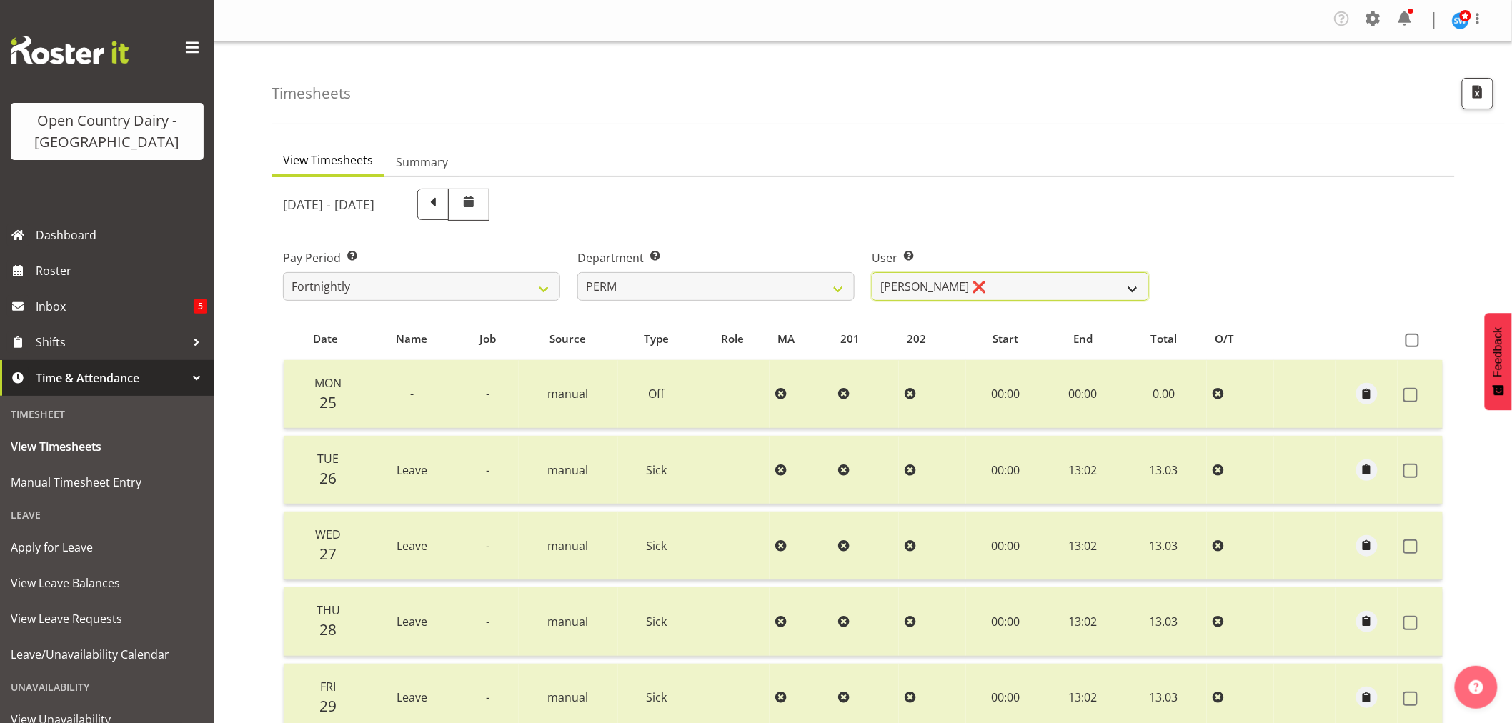
click at [1137, 288] on select "Abhilash Antony ❌ Amba Swann ✔ Chris Kneebone ❌ Jayden Vincent ❌ Paul Wilson ❌ …" at bounding box center [1010, 286] width 277 height 29
click at [872, 272] on select "Abhilash Antony ❌ Amba Swann ✔ Chris Kneebone ❌ Jayden Vincent ❌ Paul Wilson ❌ …" at bounding box center [1010, 286] width 277 height 29
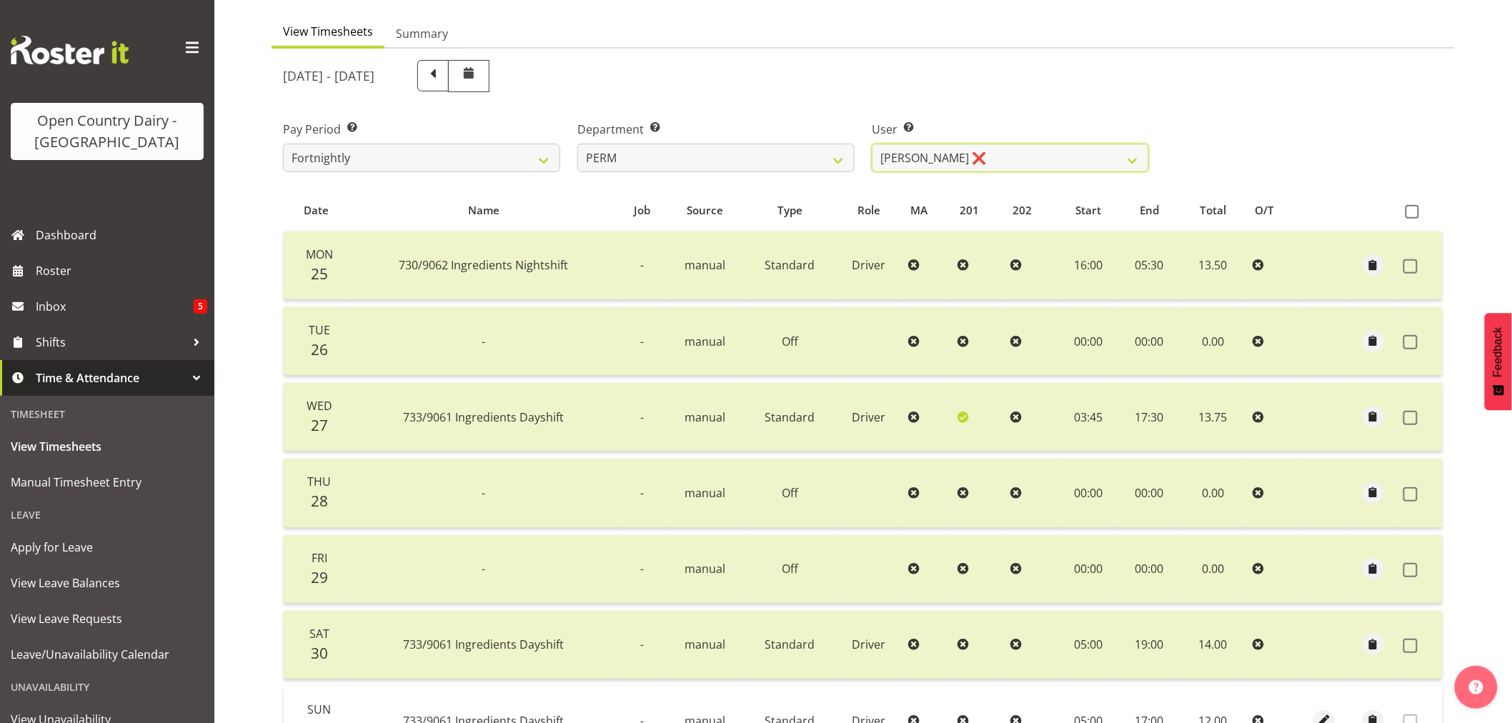
scroll to position [49, 0]
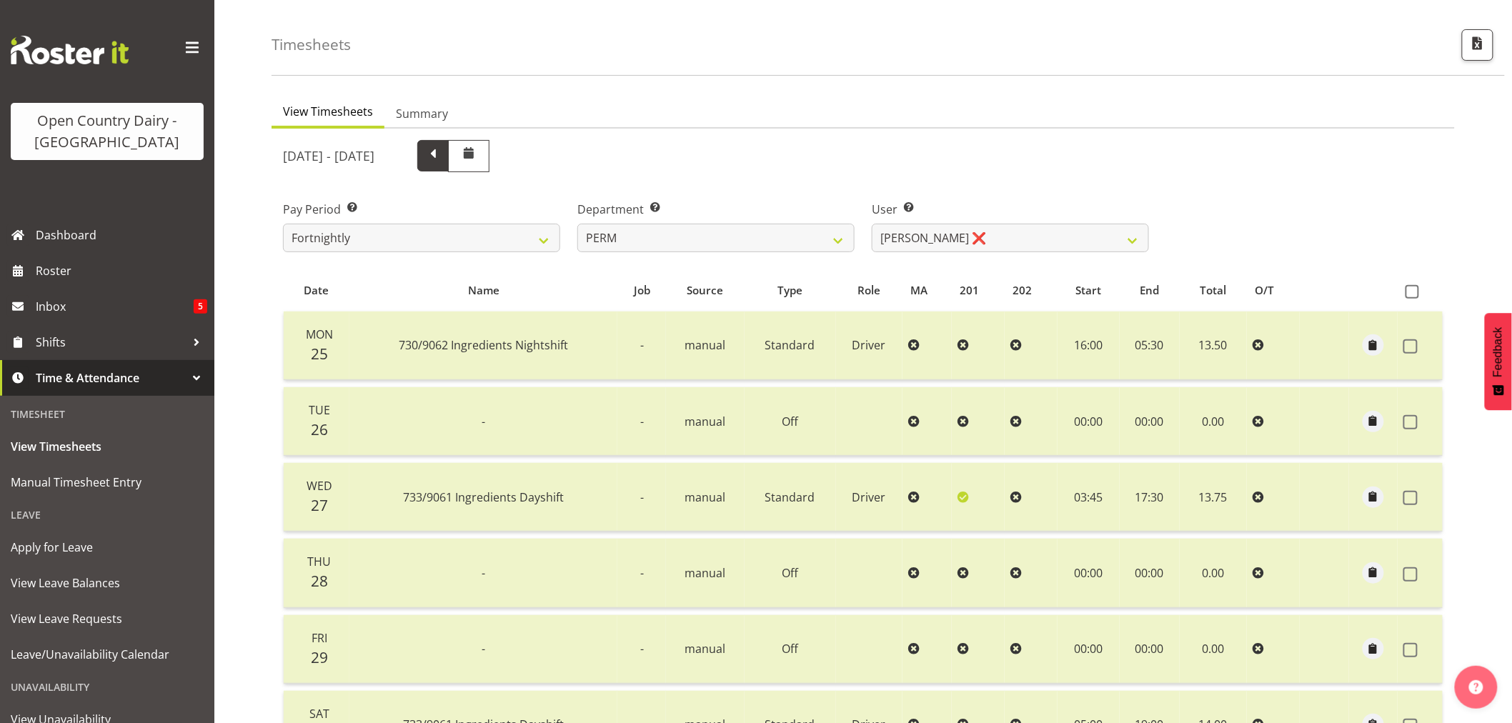
click at [442, 155] on span at bounding box center [433, 154] width 19 height 19
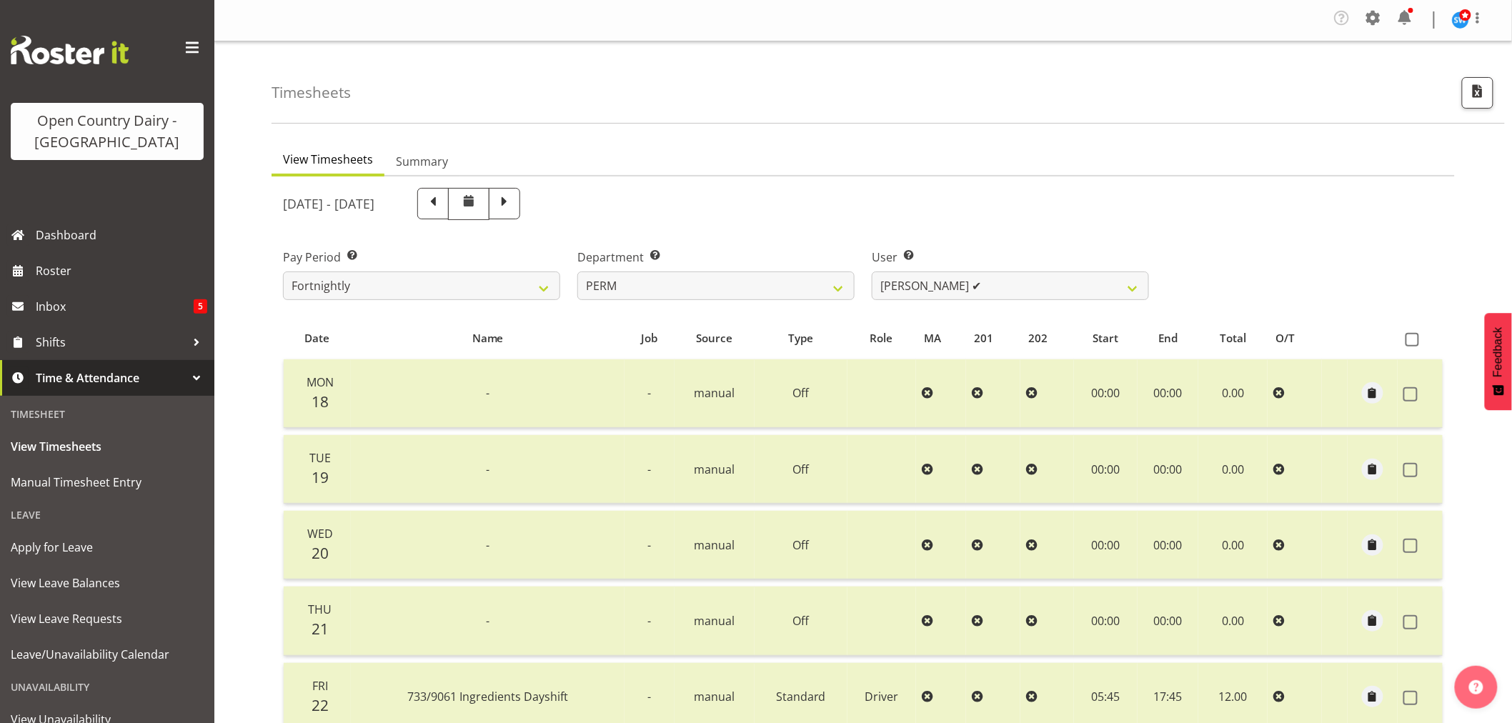
scroll to position [0, 0]
click at [1135, 290] on select "Abhilash Antony ✔ Amba Swann ✔ Chris Kneebone ✔ Jayden Vincent ✔ Paul Wilson ✔ …" at bounding box center [1010, 286] width 277 height 29
click at [837, 288] on select "701 702 703 704 705 706 707 708 709 710 711 712 713 714 715 716 717 718 719 720" at bounding box center [715, 286] width 277 height 29
click at [577, 272] on select "701 702 703 704 705 706 707 708 709 710 711 712 713 714 715 716 717 718 719 720" at bounding box center [715, 286] width 277 height 29
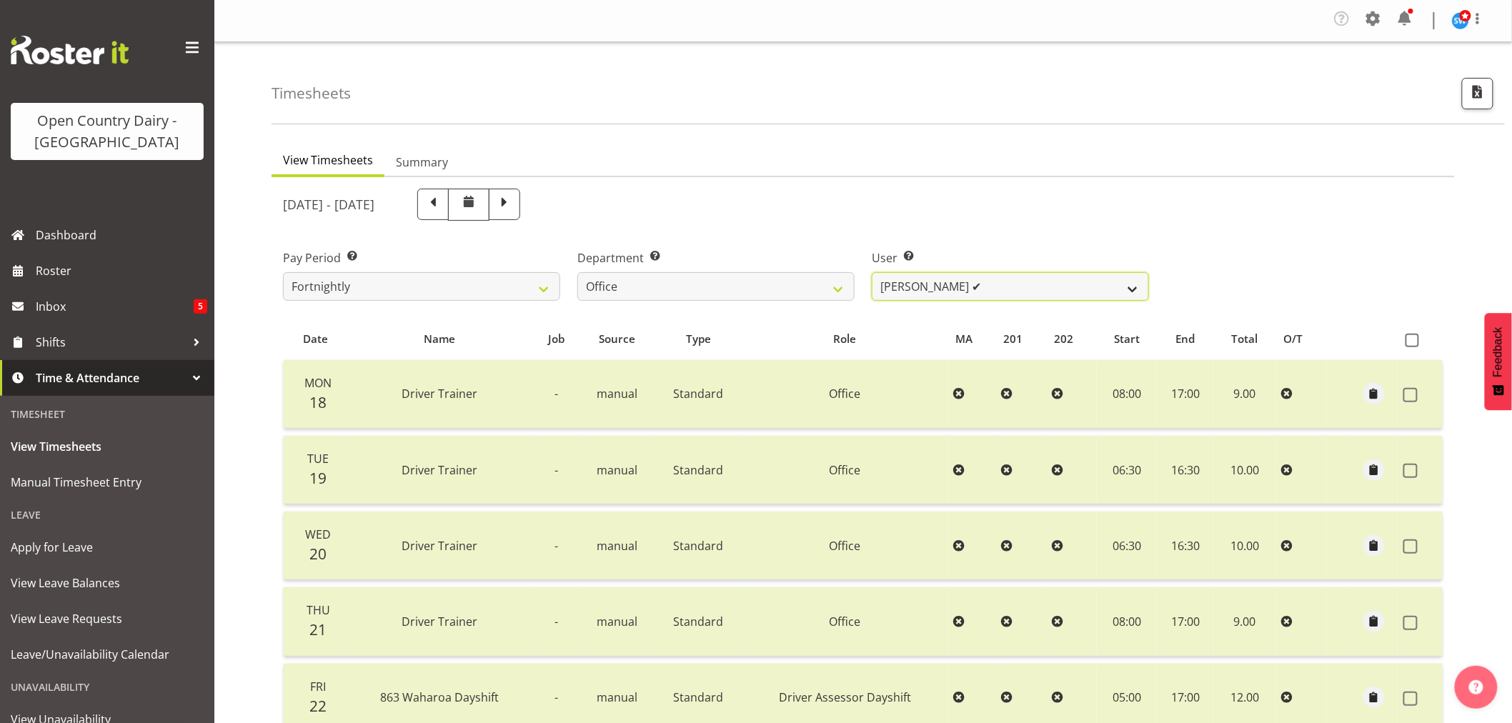
click at [1131, 284] on select "Jason Porter ✔ Kelvin Forsman ✔ Leon Paki ✔ Mark Gudsell ✔ Milk Reception Wahar…" at bounding box center [1010, 286] width 277 height 29
click at [1195, 274] on div "Pay Period Select which pay period you would like to view. Fortnightly Departme…" at bounding box center [862, 269] width 1177 height 80
click at [837, 289] on select "701 702 703 704 705 706 707 708 709 710 711 712 713 714 715 716 717 718 719 720" at bounding box center [715, 286] width 277 height 29
click at [577, 272] on select "701 702 703 704 705 706 707 708 709 710 711 712 713 714 715 716 717 718 719 720" at bounding box center [715, 286] width 277 height 29
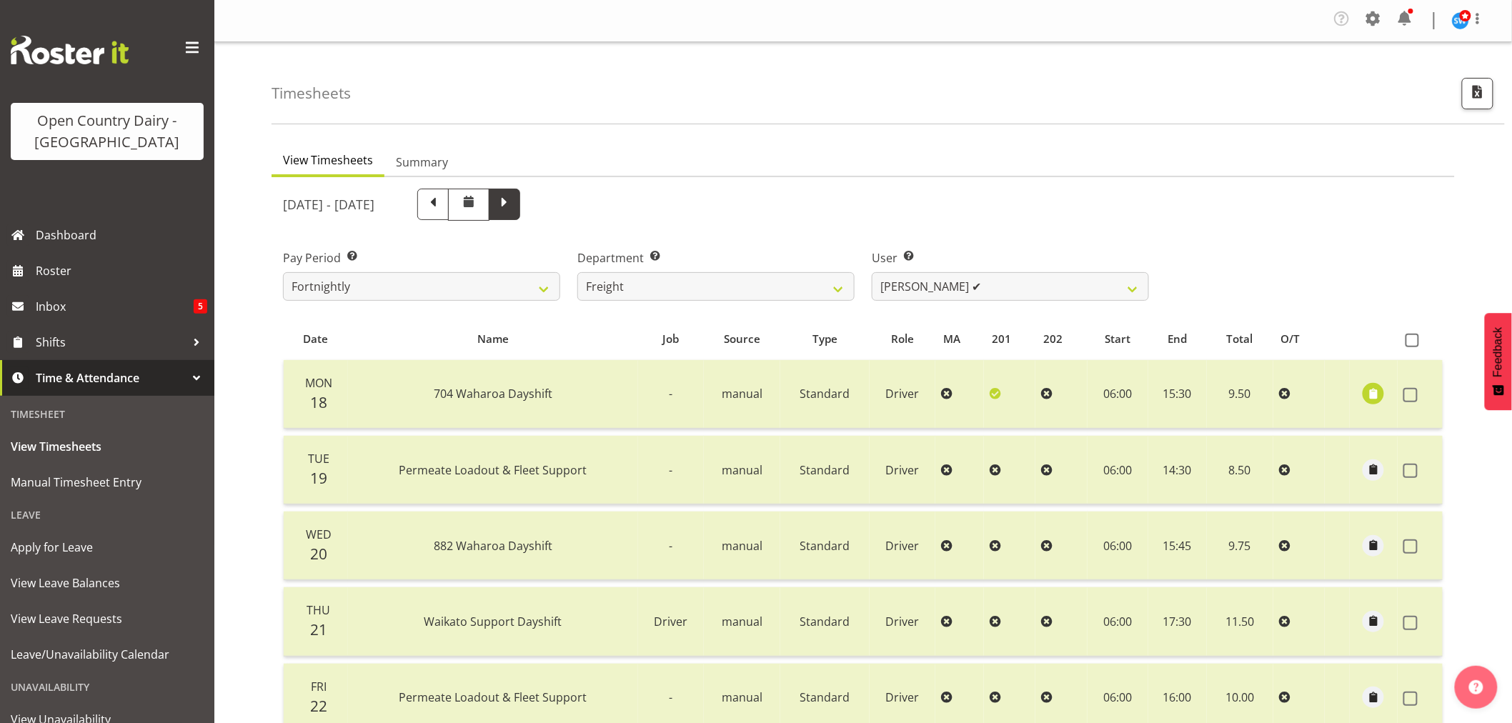
click at [514, 206] on span at bounding box center [504, 203] width 19 height 19
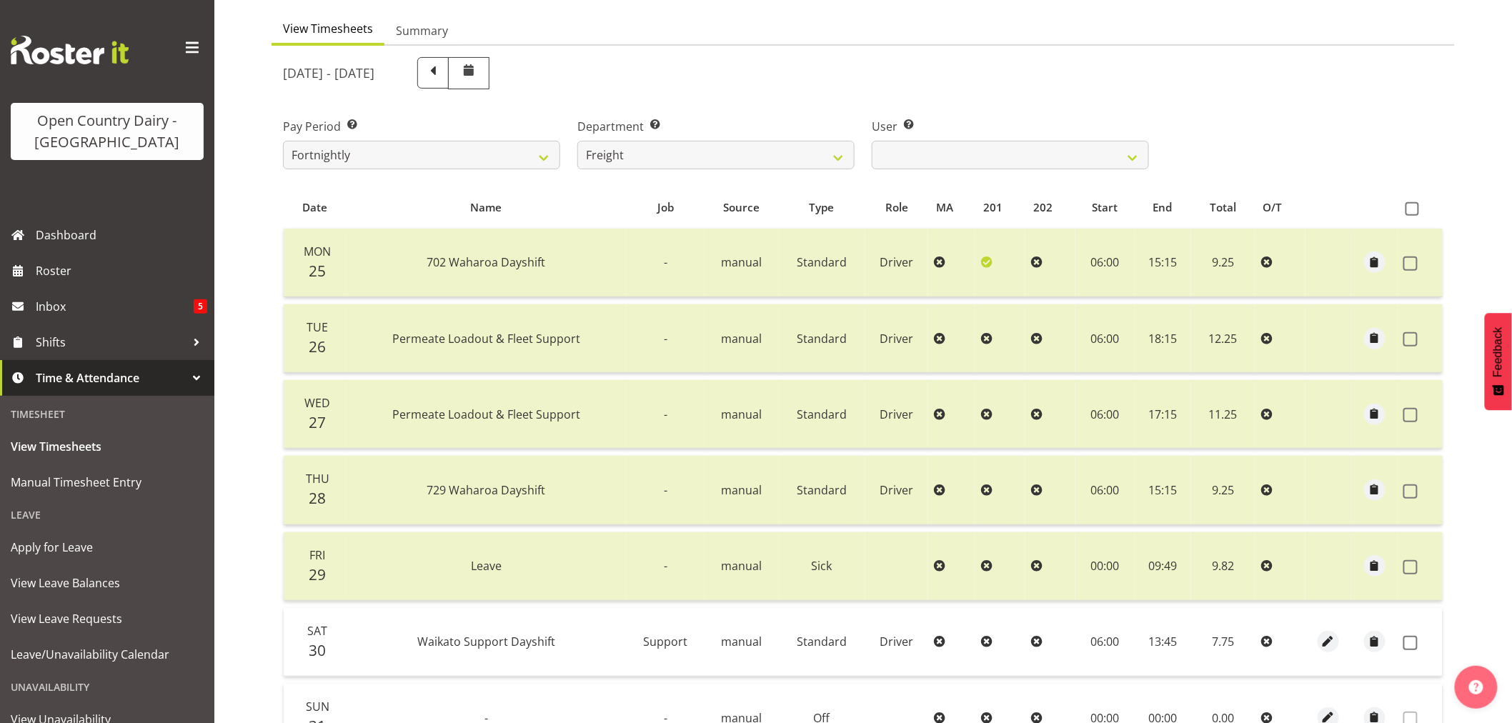
scroll to position [129, 0]
click at [1417, 211] on span at bounding box center [1412, 212] width 14 height 14
click at [1415, 211] on input "checkbox" at bounding box center [1409, 211] width 9 height 9
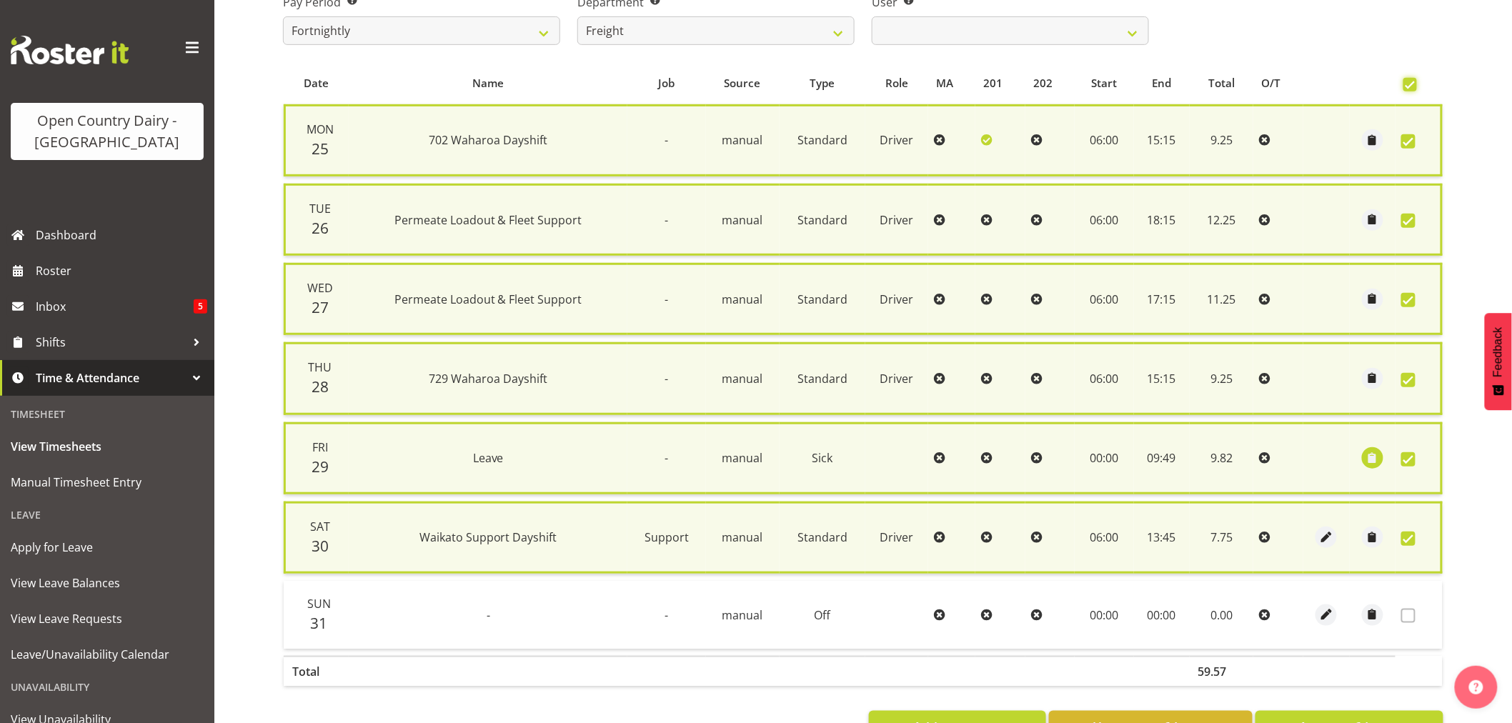
scroll to position [301, 0]
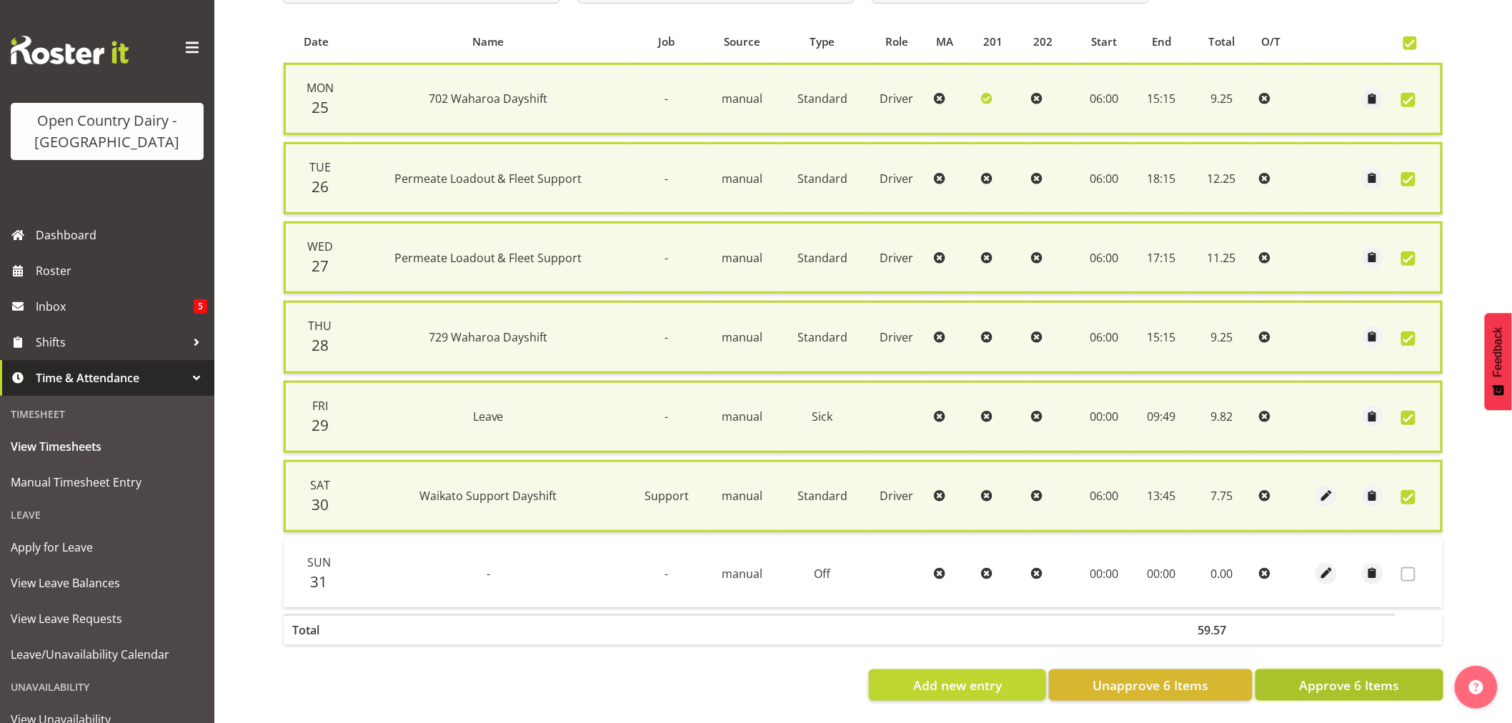
click at [1387, 676] on span "Approve 6 Items" at bounding box center [1349, 685] width 100 height 19
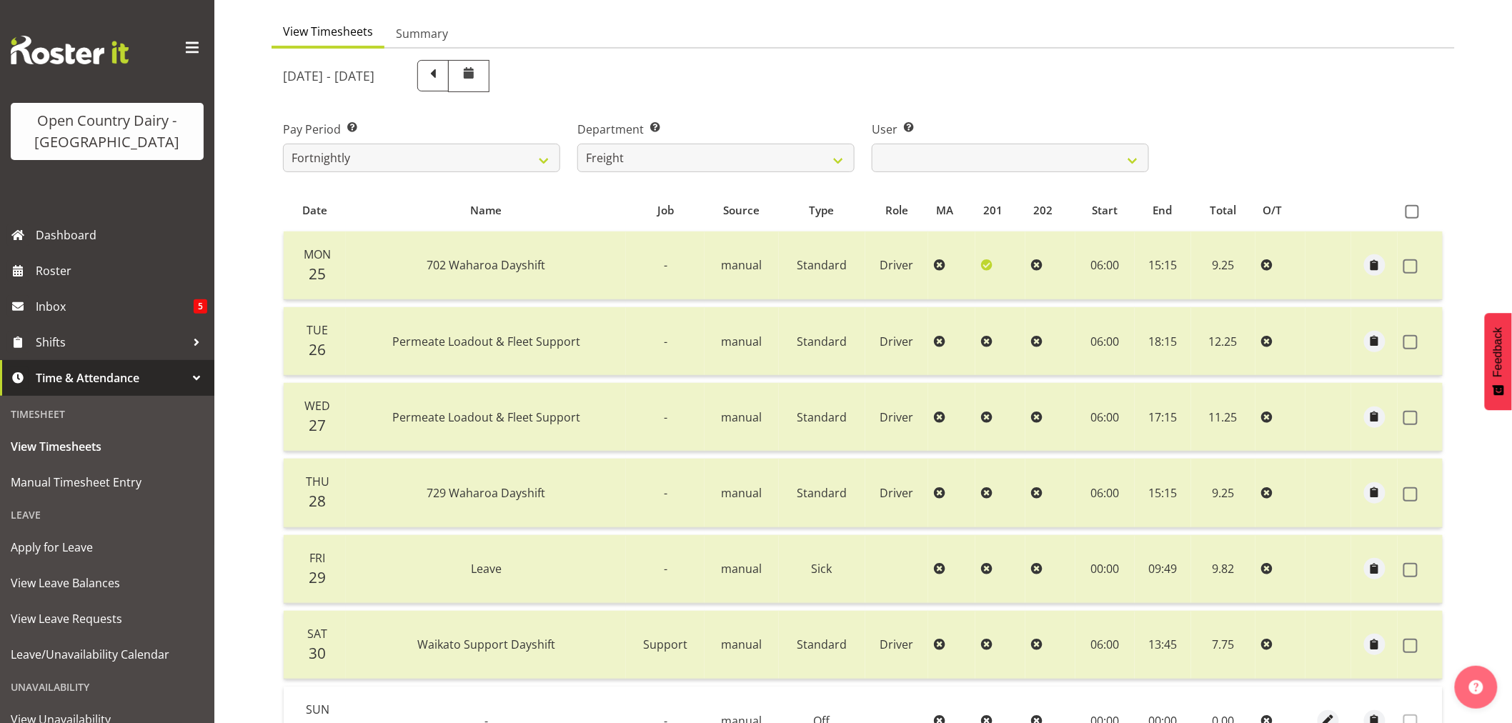
scroll to position [0, 0]
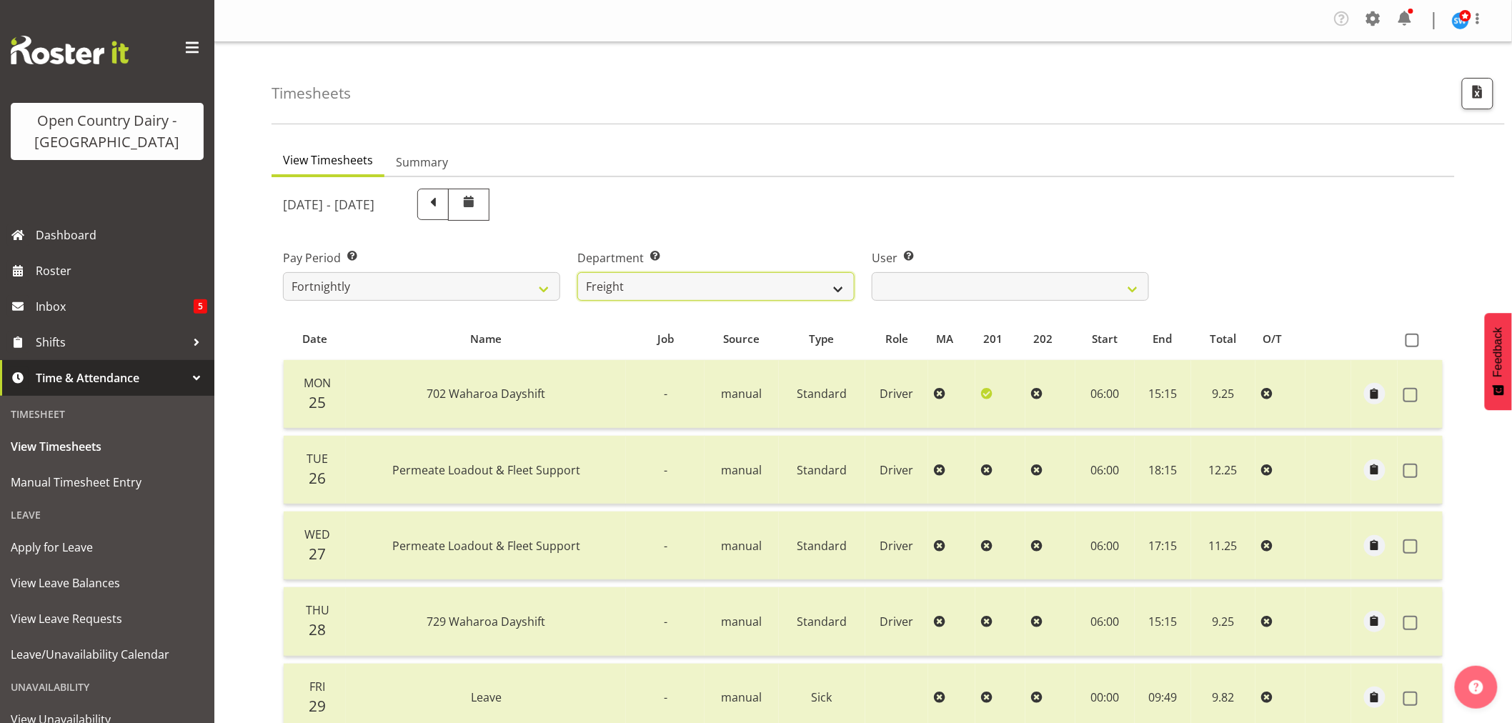
click at [839, 287] on select "701 702 703 704 705 706 707 708 709 710 711 712 713 714 715 716 717 718 719 720" at bounding box center [715, 286] width 277 height 29
click at [577, 272] on select "701 702 703 704 705 706 707 708 709 710 711 712 713 714 715 716 717 718 719 720" at bounding box center [715, 286] width 277 height 29
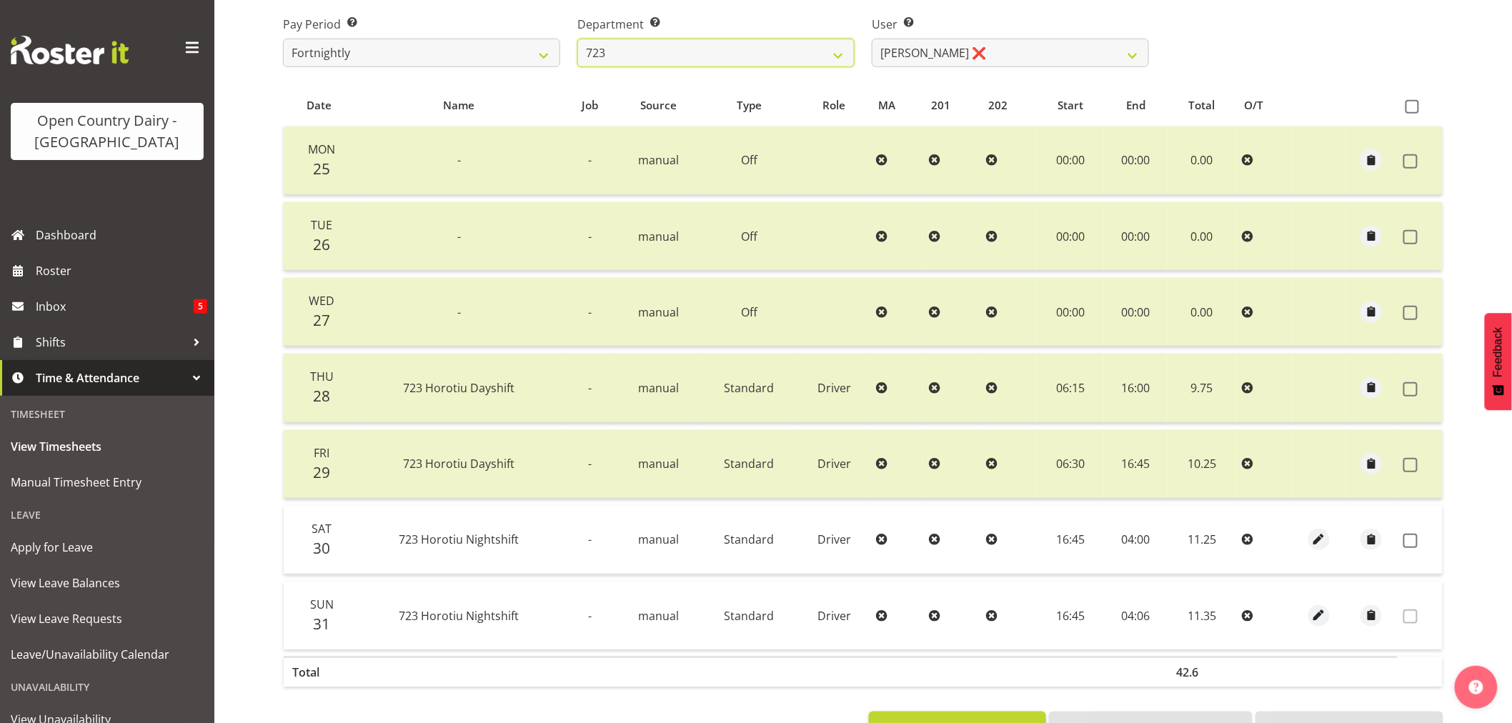
scroll to position [238, 0]
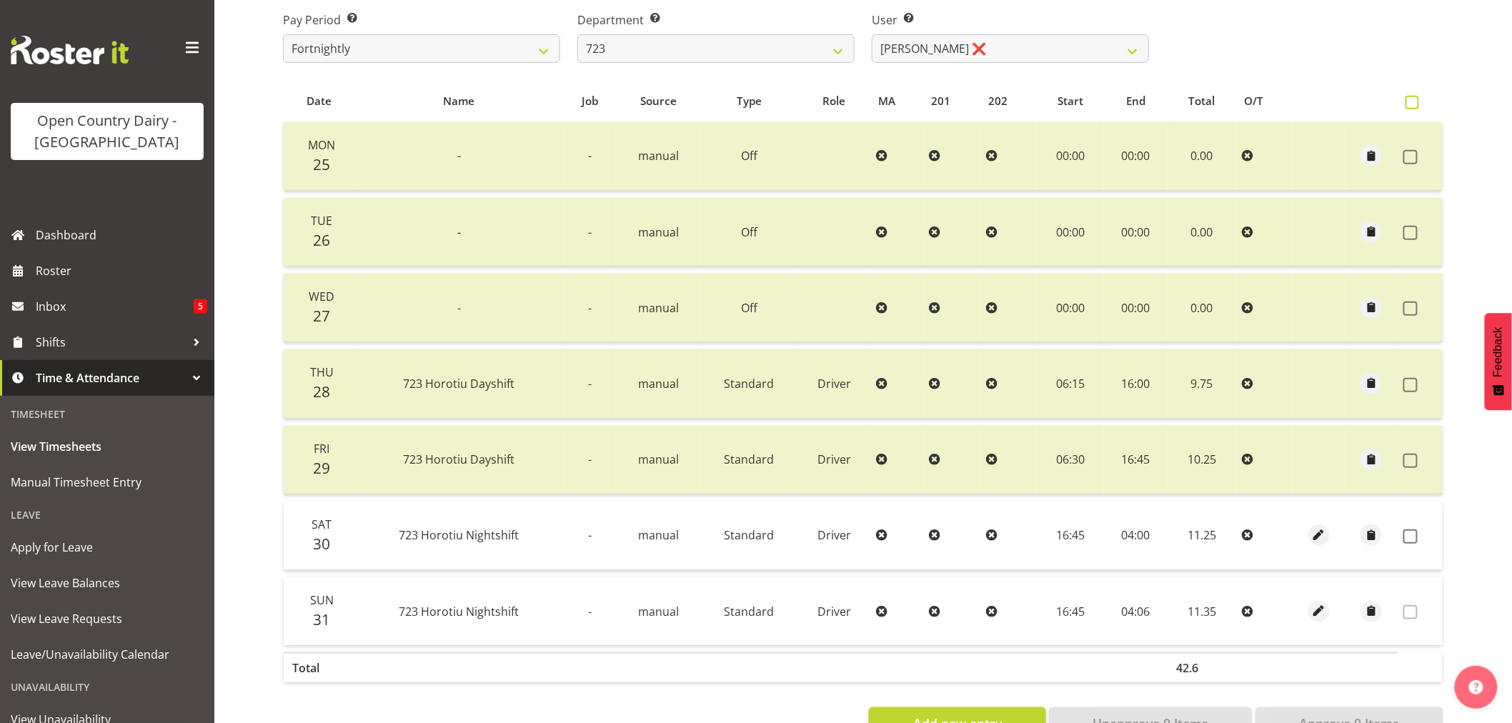
click at [1416, 98] on span at bounding box center [1412, 103] width 14 height 14
click at [1415, 98] on input "checkbox" at bounding box center [1409, 102] width 9 height 9
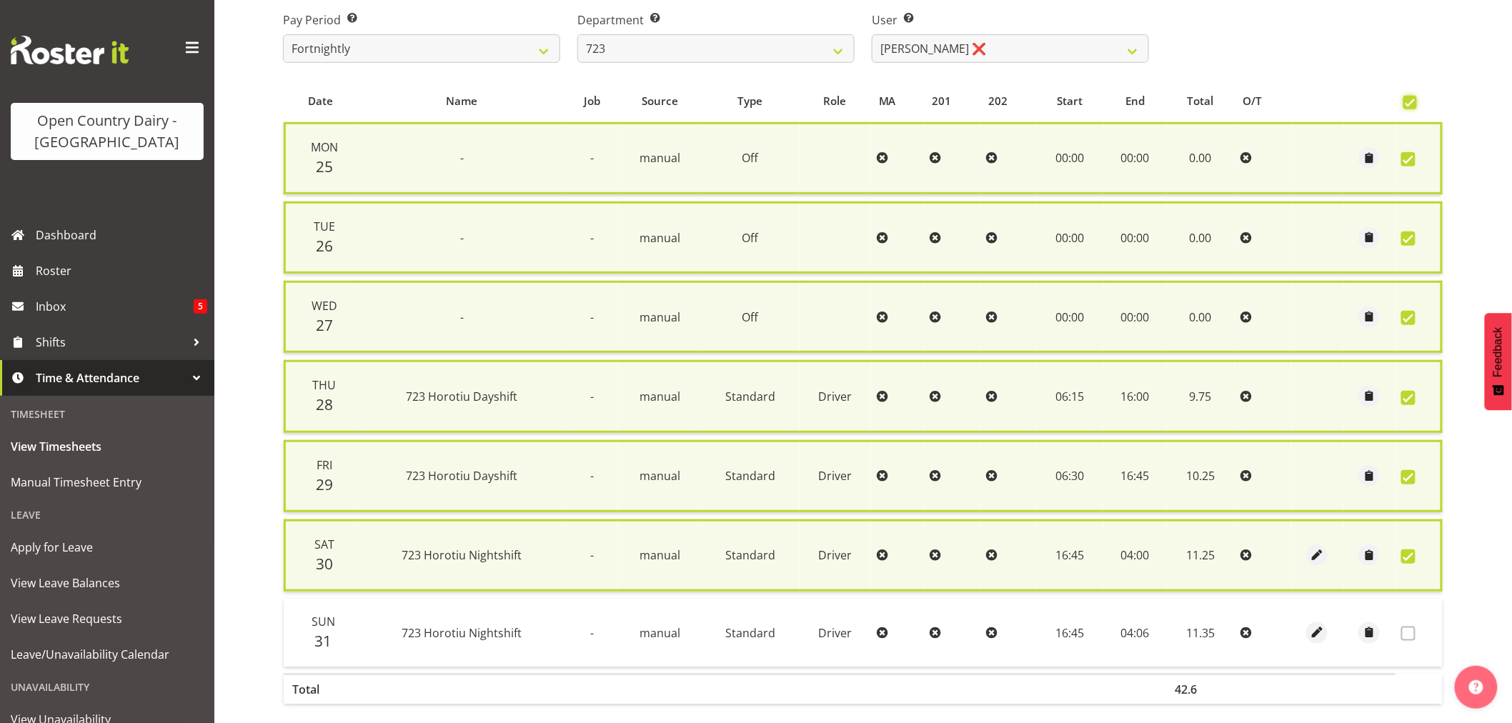
scroll to position [301, 0]
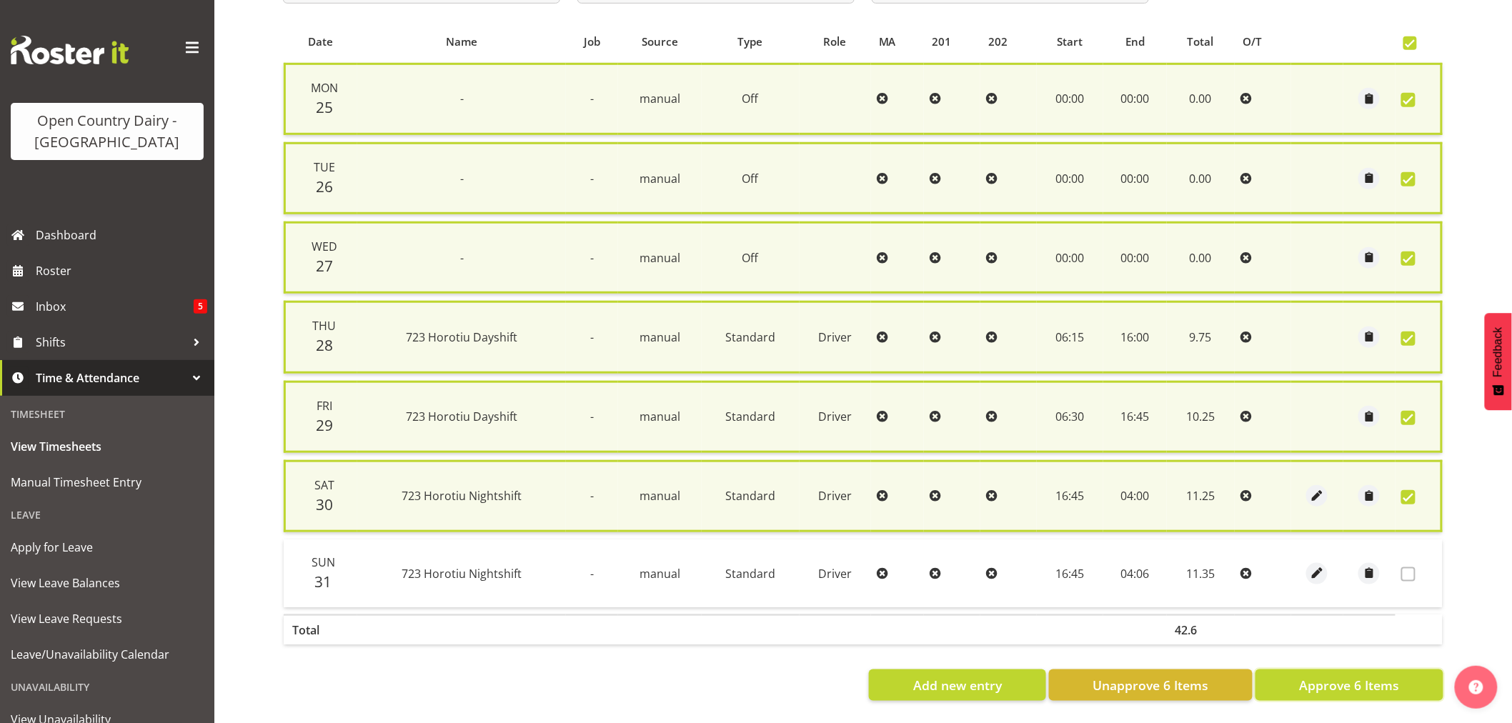
click at [1336, 677] on span "Approve 6 Items" at bounding box center [1349, 685] width 100 height 19
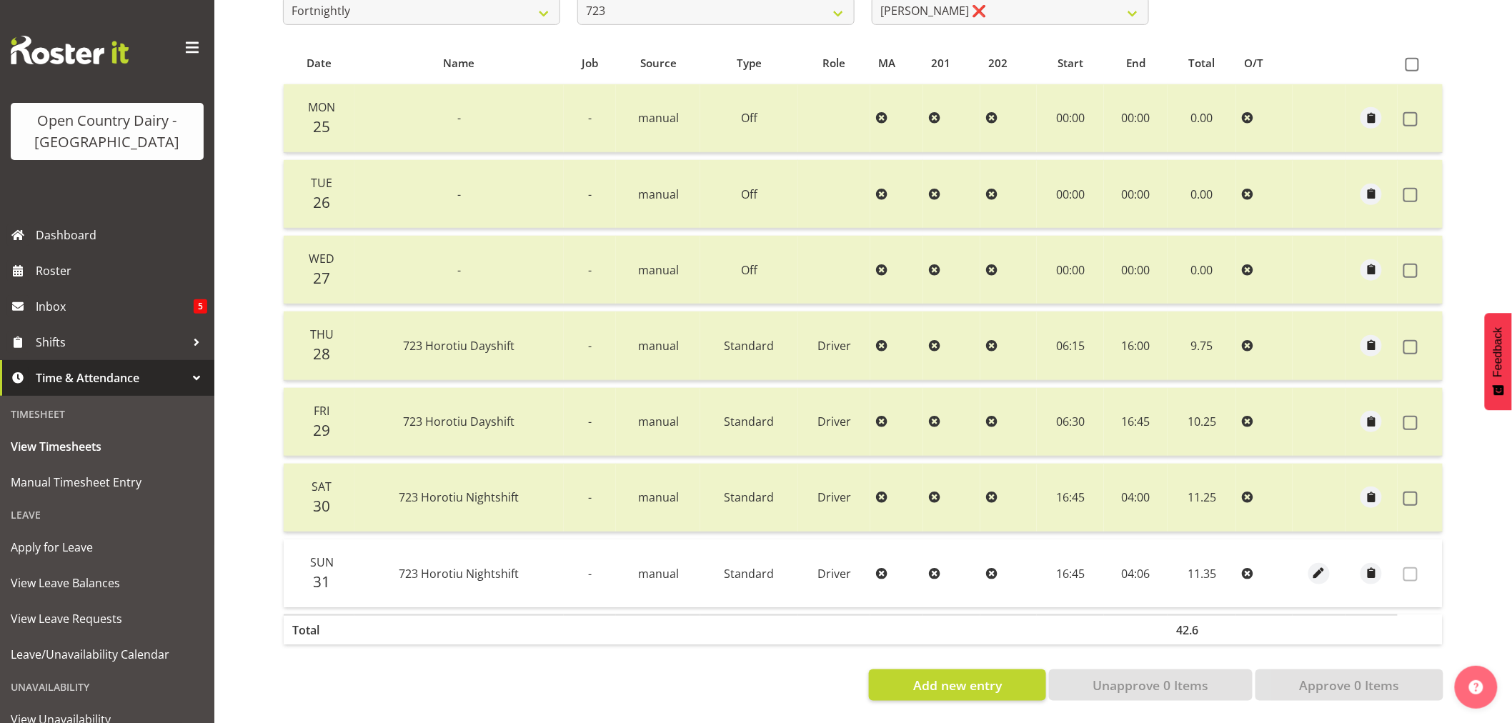
scroll to position [129, 0]
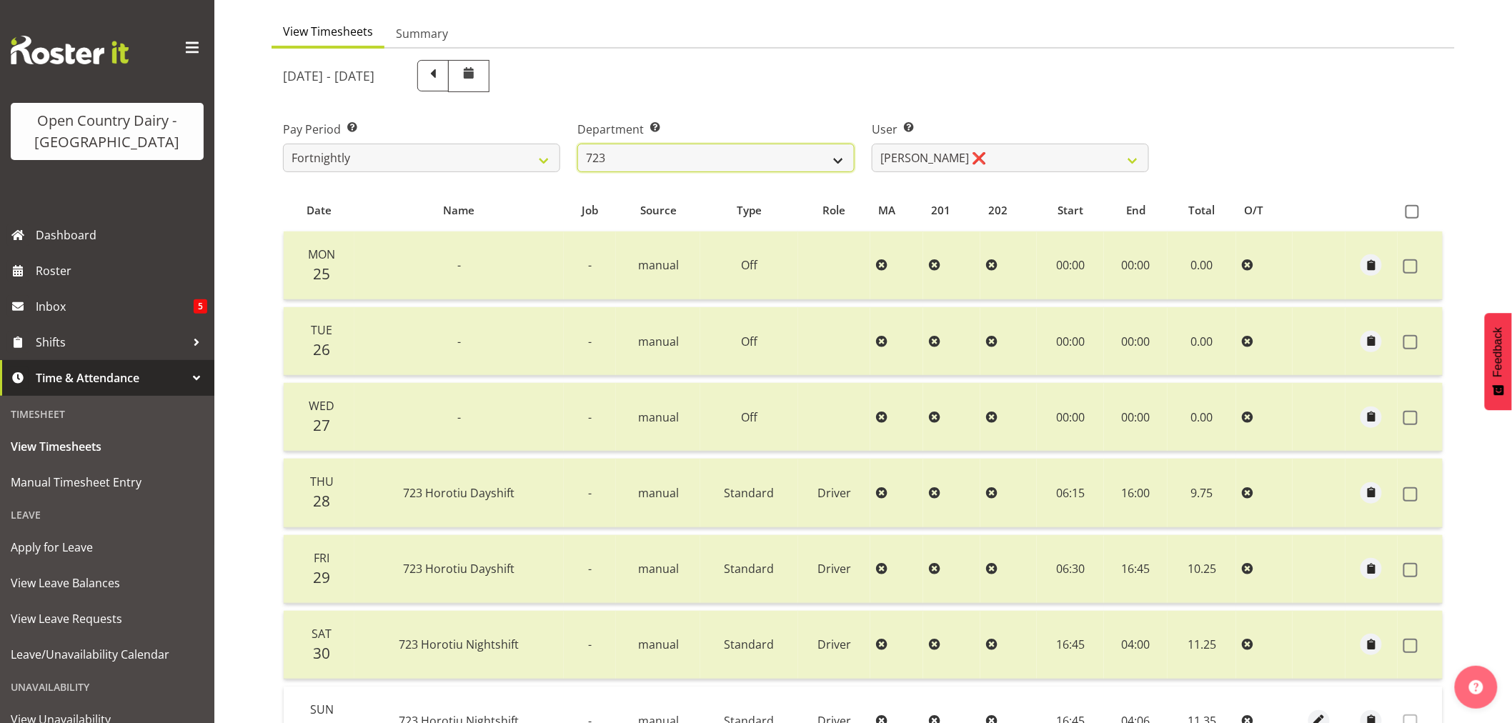
click at [839, 161] on select "701 702 703 704 705 706 707 708 709 710 711 712 713 714 715 716 717 718 719 720" at bounding box center [715, 158] width 277 height 29
click at [577, 144] on select "701 702 703 704 705 706 707 708 709 710 711 712 713 714 715 716 717 718 719 720" at bounding box center [715, 158] width 277 height 29
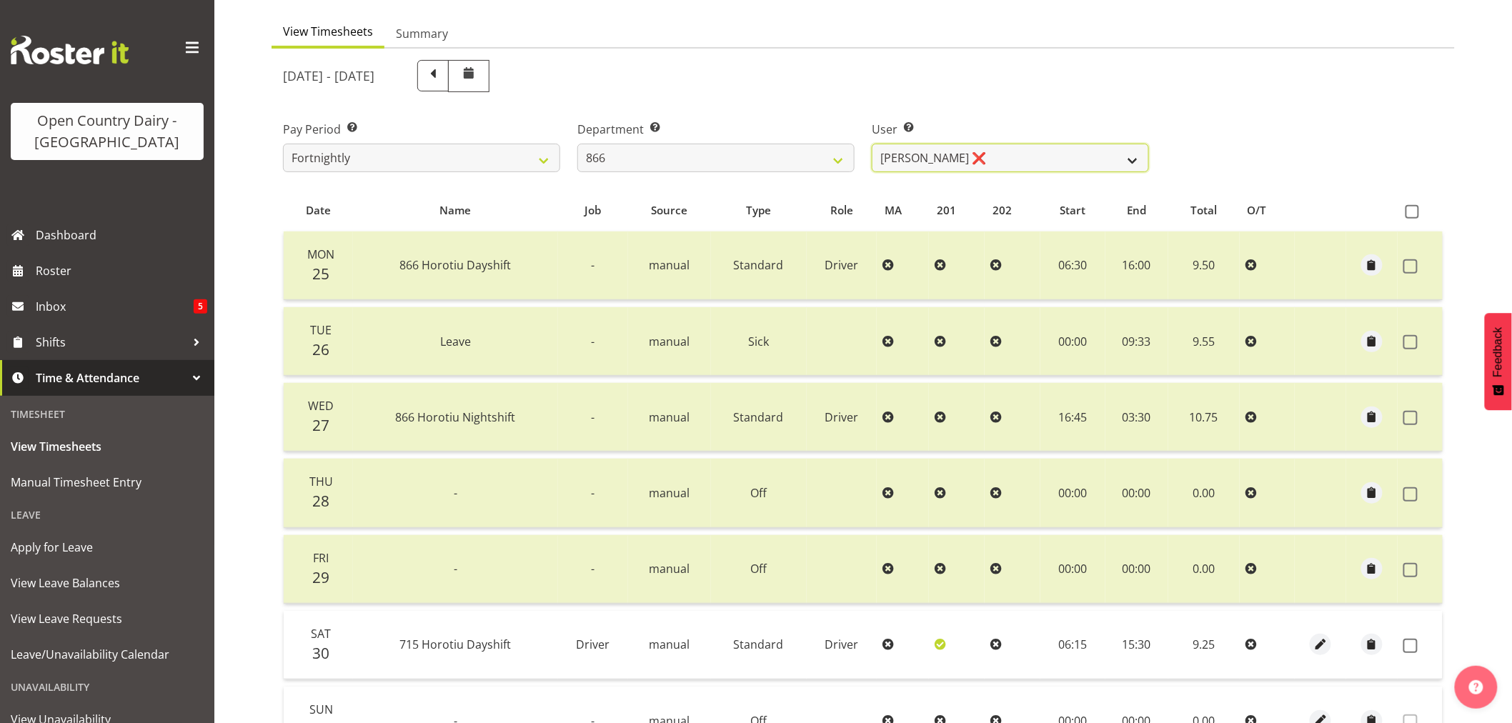
click at [1130, 156] on select "Harshdeep Singh ❌ Jacques Nel ❌ Navreet Jawanda ❌ Neil Abrahams ❌" at bounding box center [1010, 158] width 277 height 29
click at [872, 144] on select "Harshdeep Singh ❌ Jacques Nel ❌ Navreet Jawanda ❌ Neil Abrahams ❌" at bounding box center [1010, 158] width 277 height 29
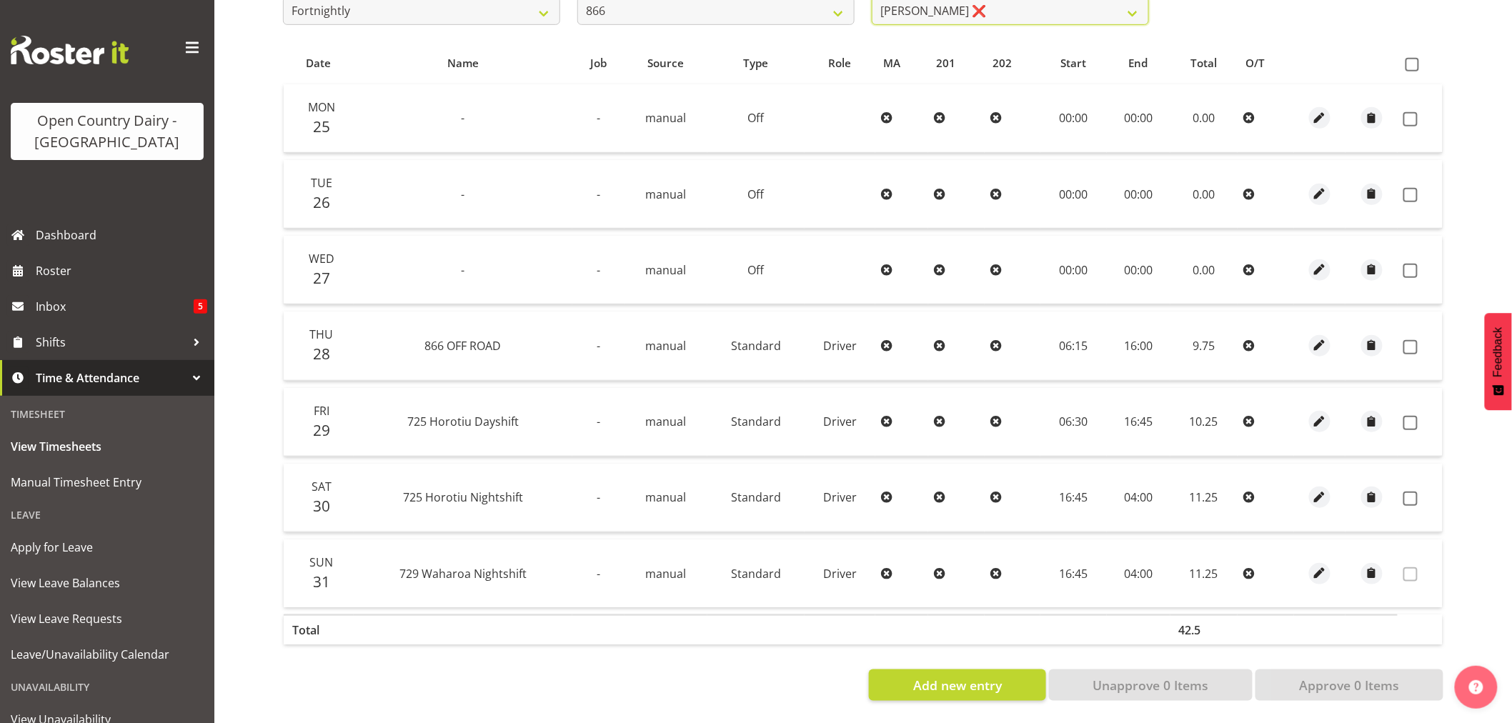
scroll to position [287, 0]
click at [1413, 58] on span at bounding box center [1412, 65] width 14 height 14
click at [1413, 60] on input "checkbox" at bounding box center [1409, 64] width 9 height 9
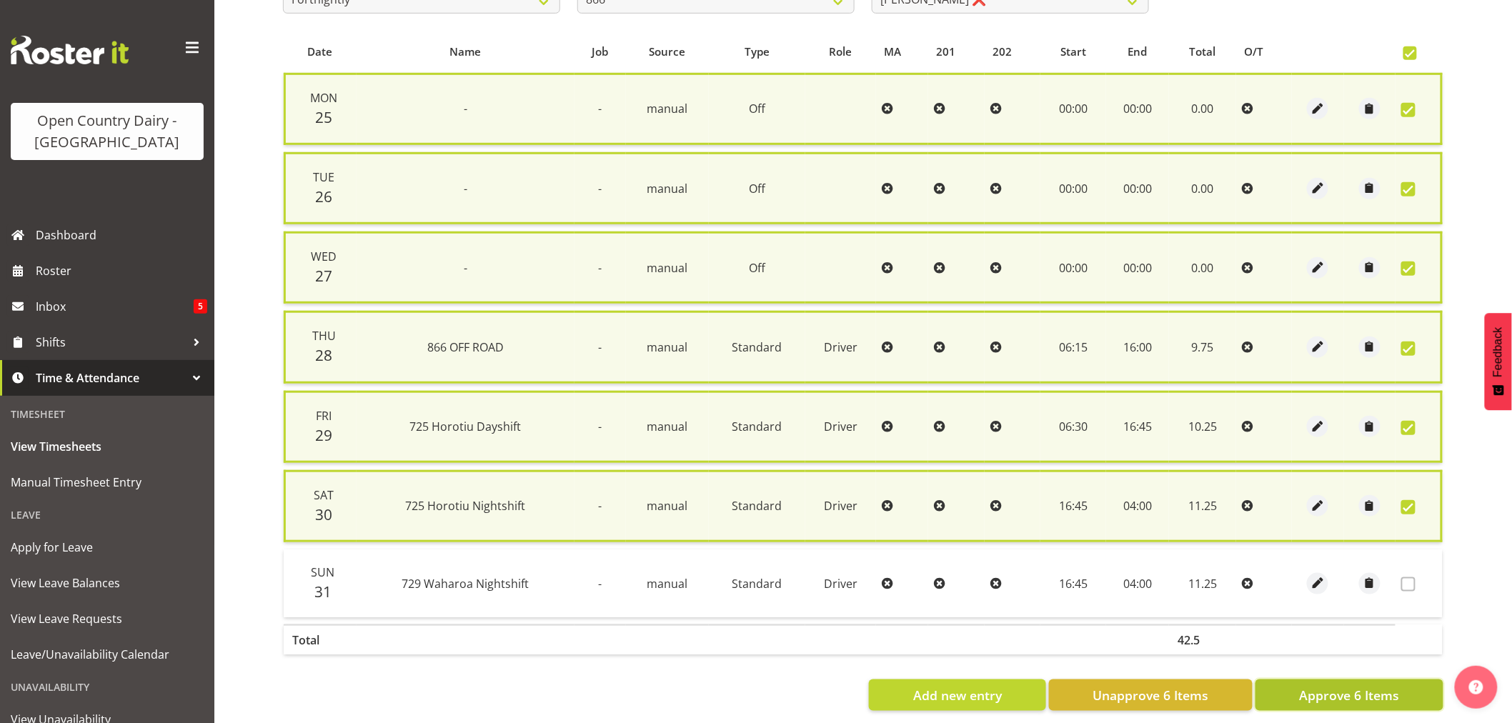
click at [1346, 686] on span "Approve 6 Items" at bounding box center [1349, 695] width 100 height 19
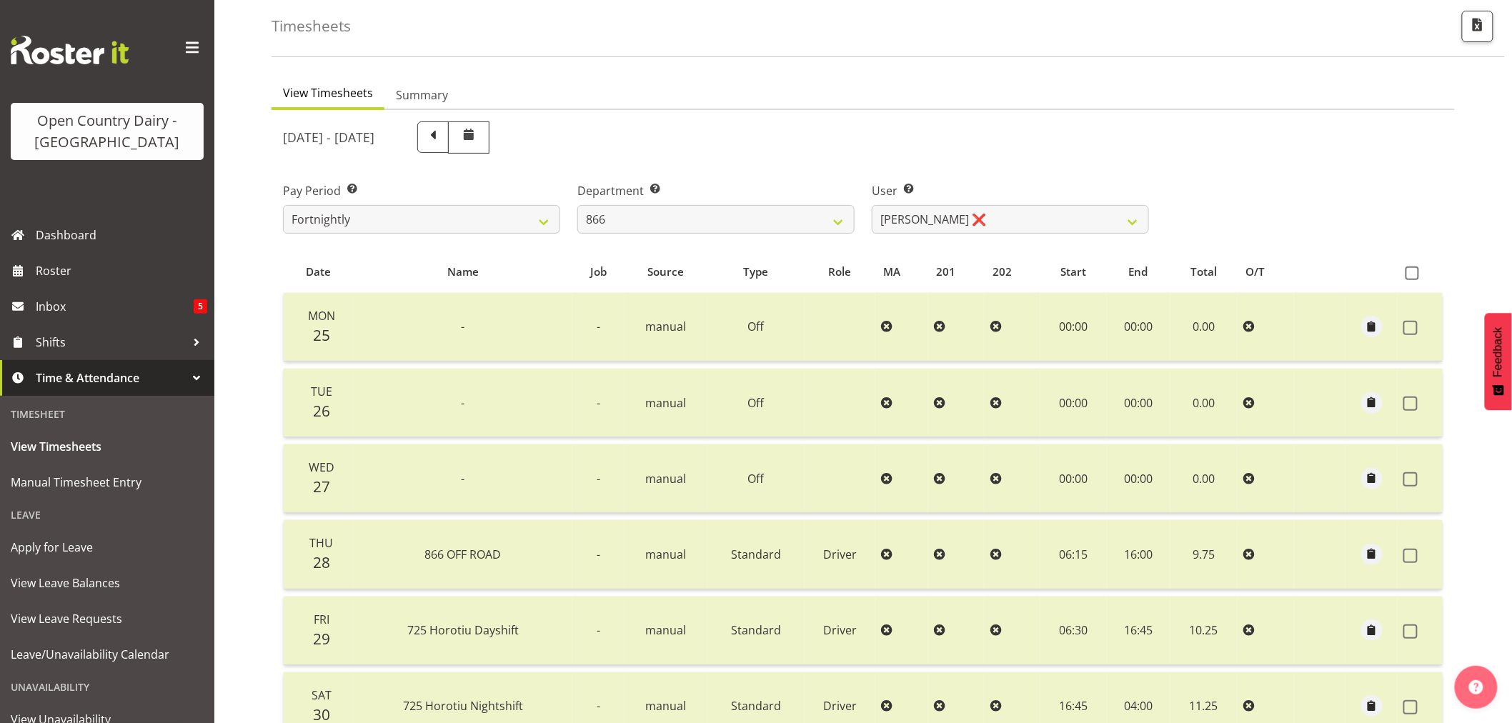
scroll to position [49, 0]
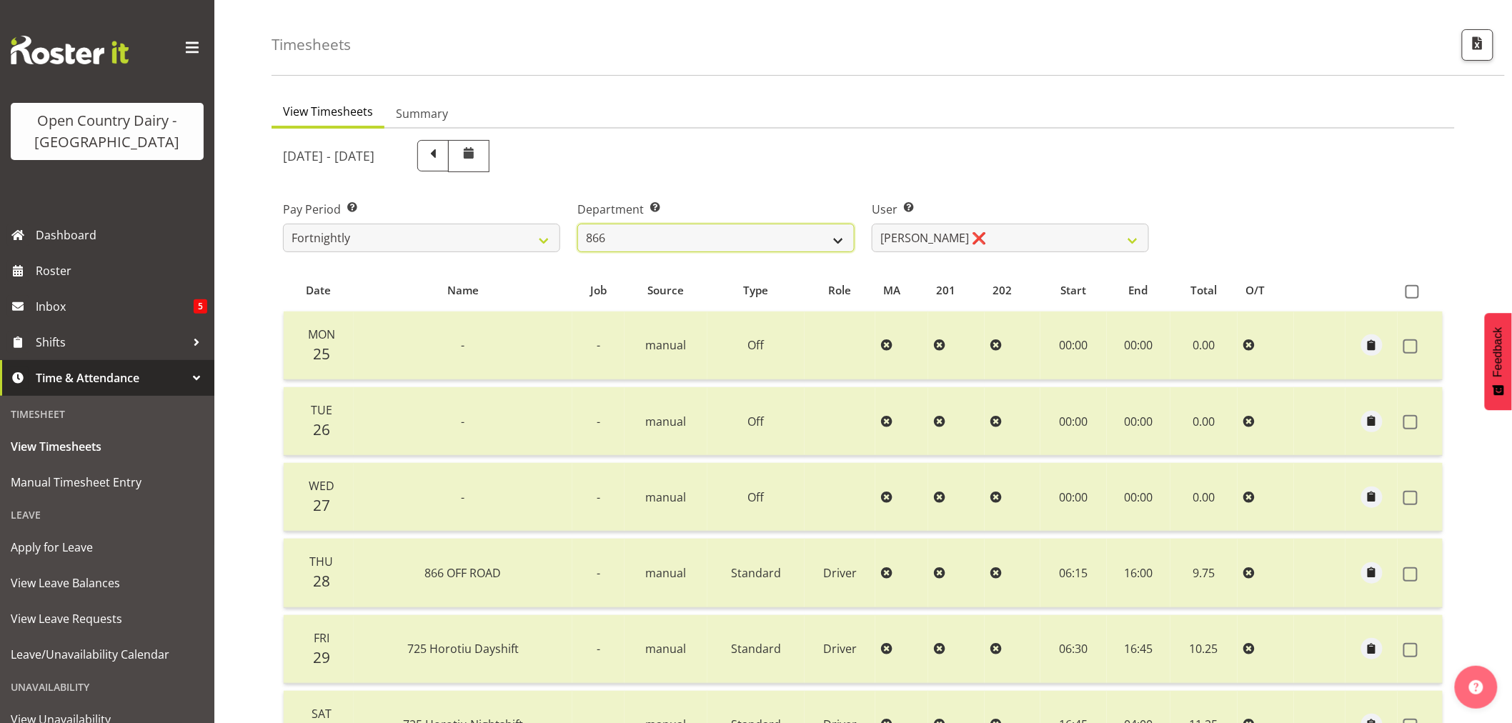
click at [837, 239] on select "701 702 703 704 705 706 707 708 709 710 711 712 713 714 715 716 717 718 719 720" at bounding box center [715, 238] width 277 height 29
click at [577, 224] on select "701 702 703 704 705 706 707 708 709 710 711 712 713 714 715 716 717 718 719 720" at bounding box center [715, 238] width 277 height 29
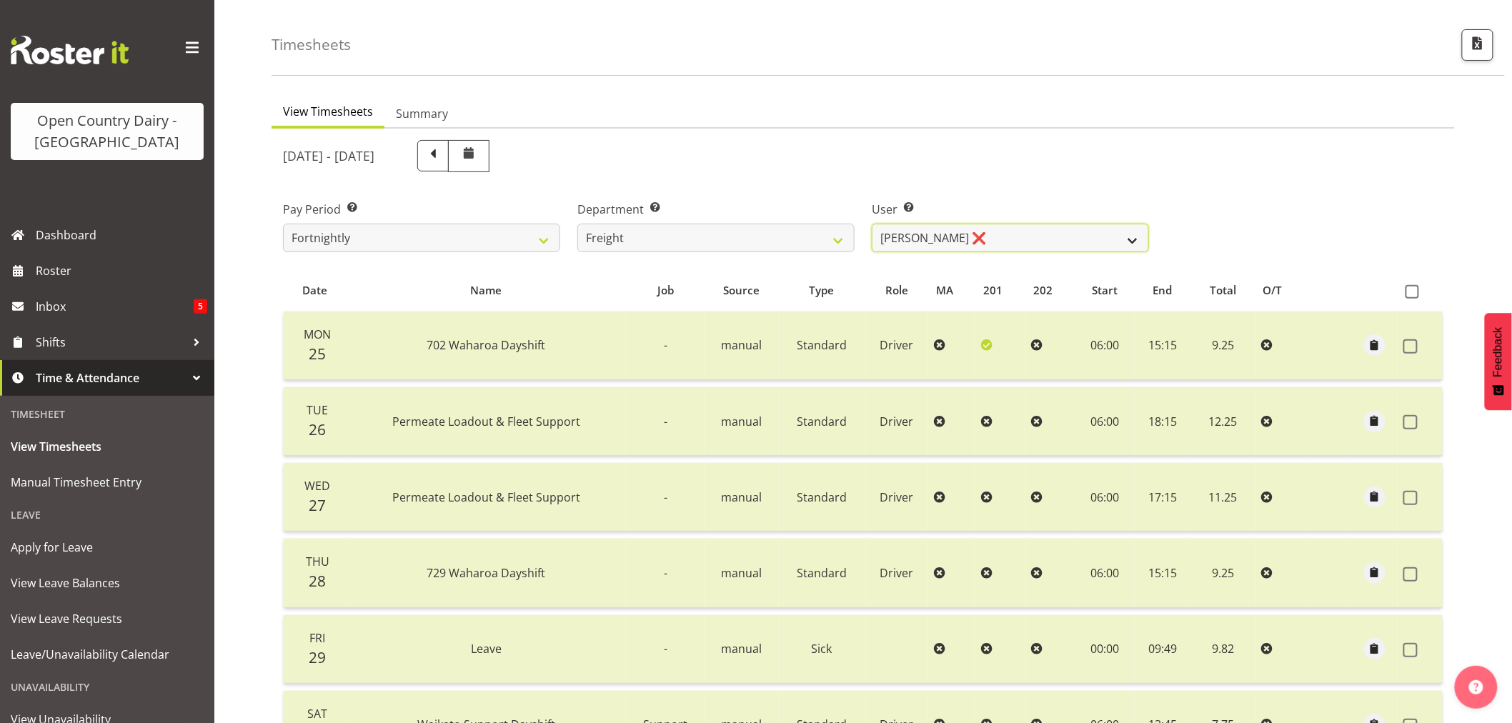
click at [1129, 240] on select "Gavin Harvey ❌ Lalesh Kumar ❌" at bounding box center [1010, 238] width 277 height 29
click at [1216, 227] on div "Pay Period Select which pay period you would like to view. Fortnightly Departme…" at bounding box center [862, 221] width 1177 height 80
click at [1130, 237] on select "Gavin Harvey ❌ Lalesh Kumar ❌" at bounding box center [1010, 238] width 277 height 29
click at [872, 224] on select "Gavin Harvey ❌ Lalesh Kumar ❌" at bounding box center [1010, 238] width 277 height 29
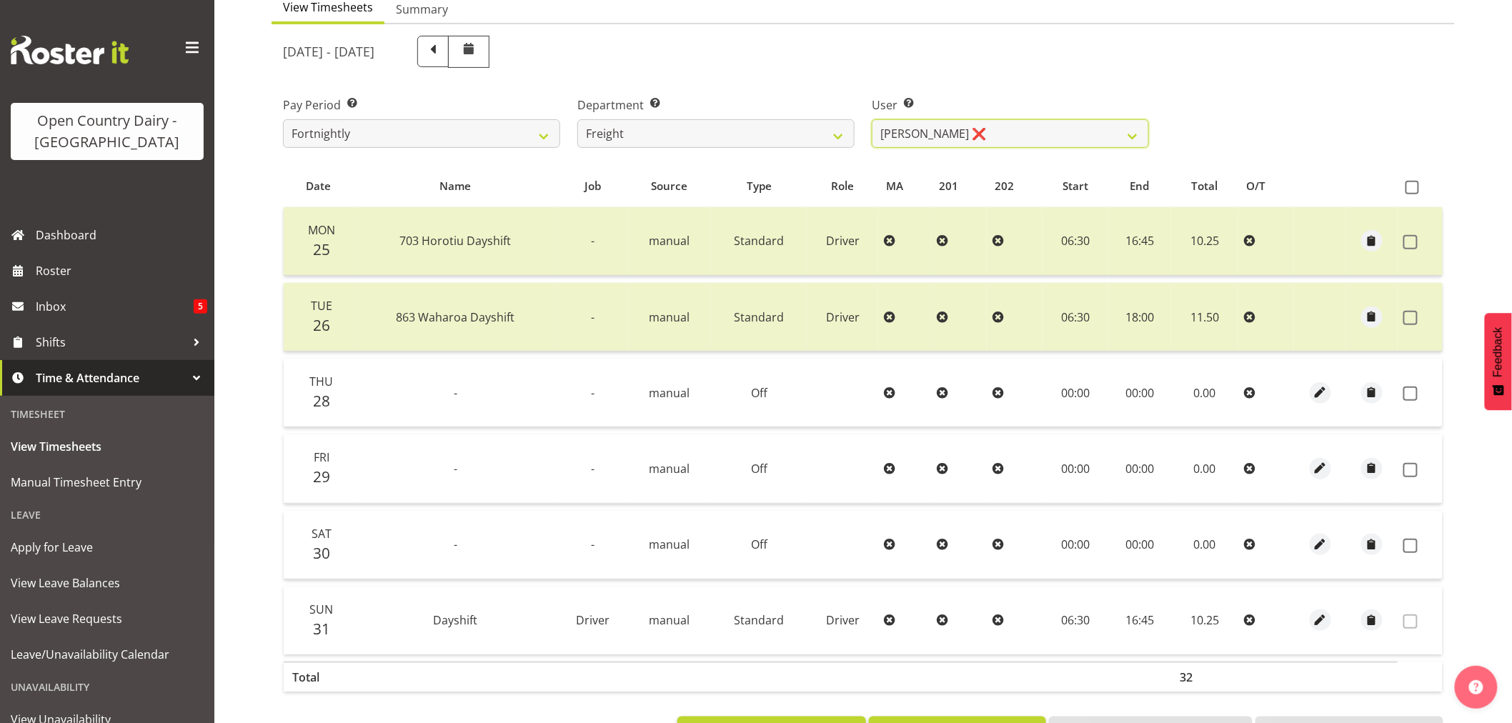
scroll to position [129, 0]
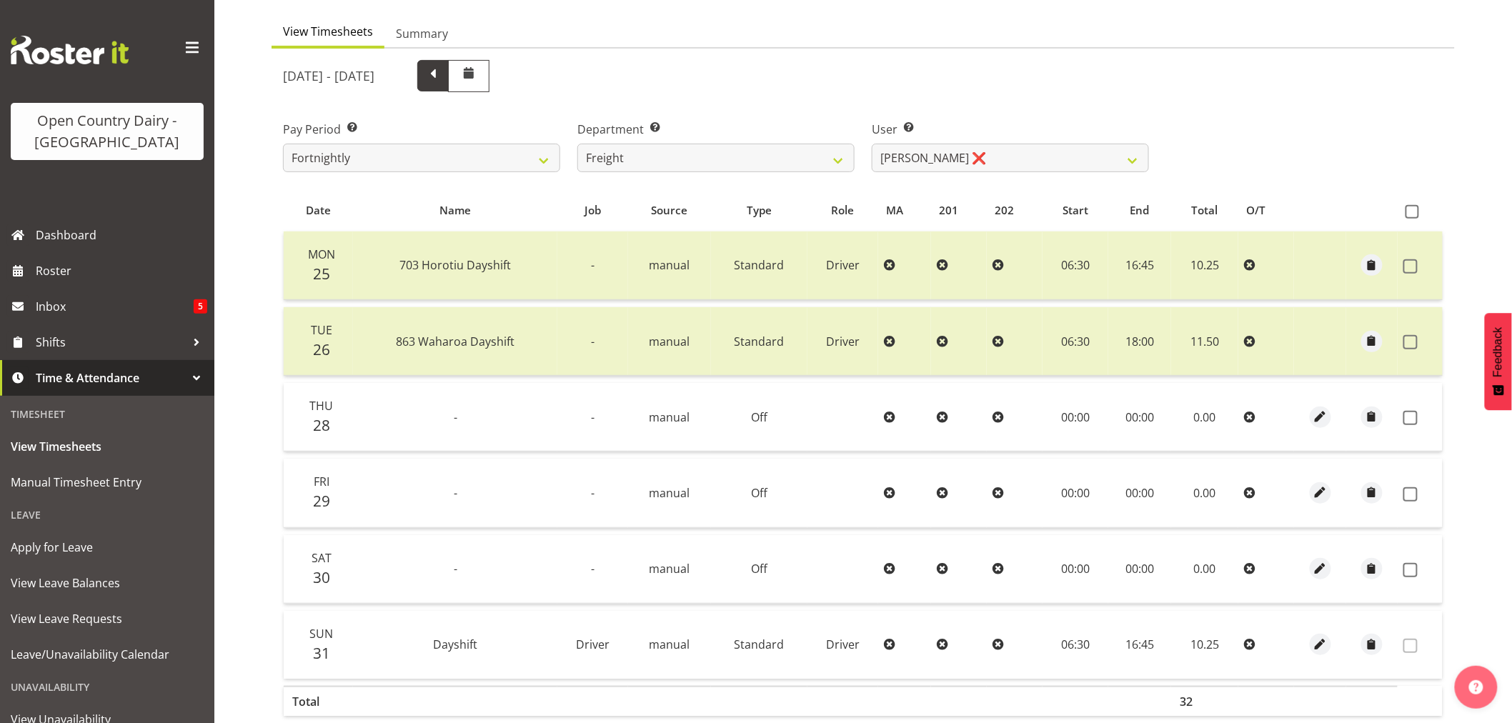
click at [442, 79] on span at bounding box center [433, 74] width 19 height 19
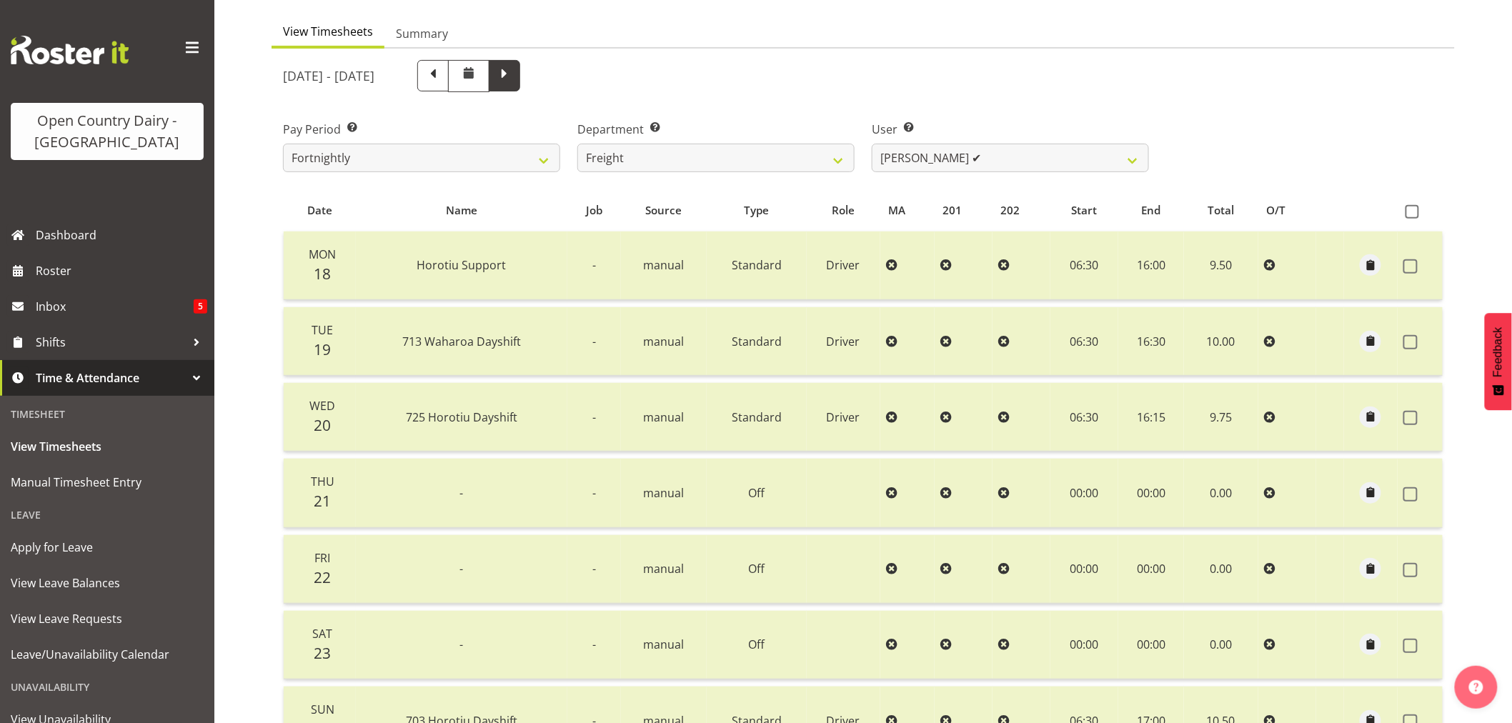
click at [514, 76] on span at bounding box center [504, 74] width 19 height 19
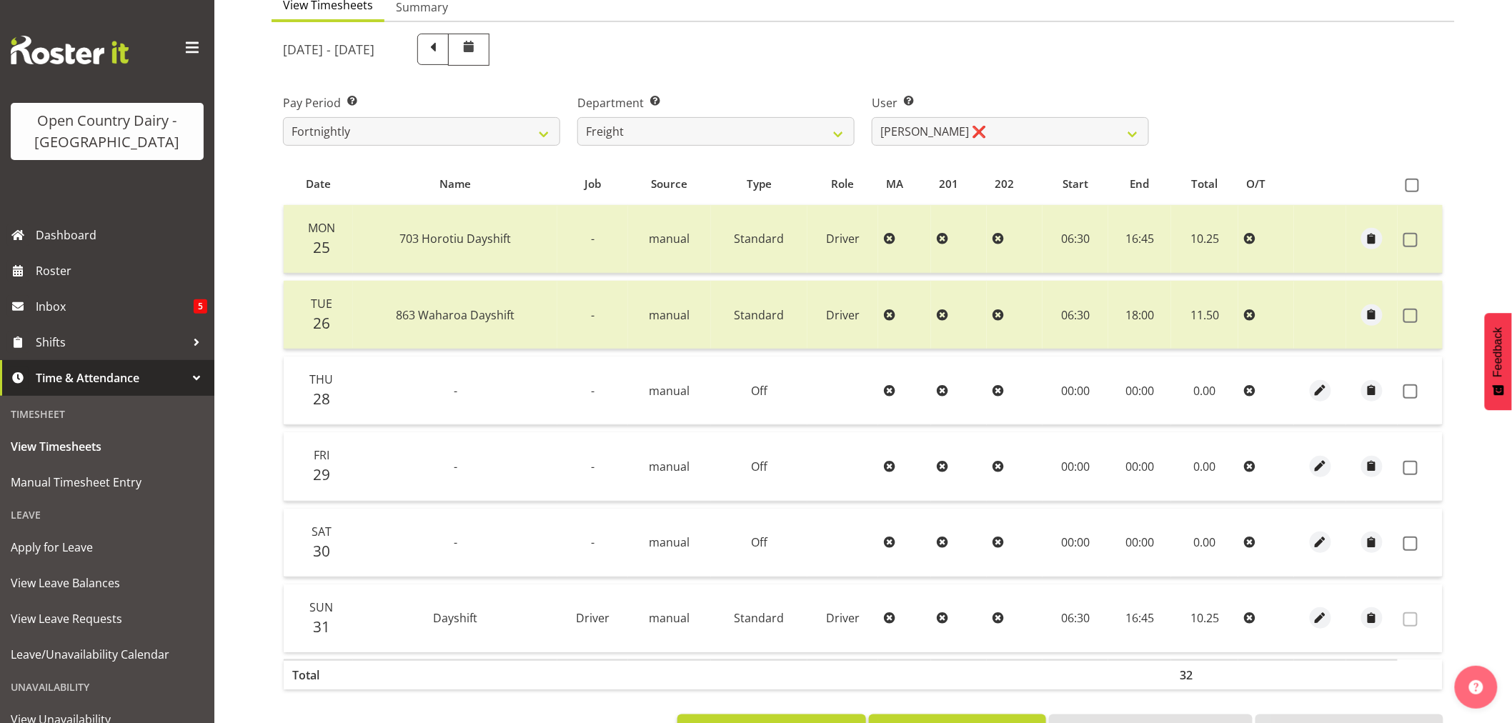
scroll to position [159, 0]
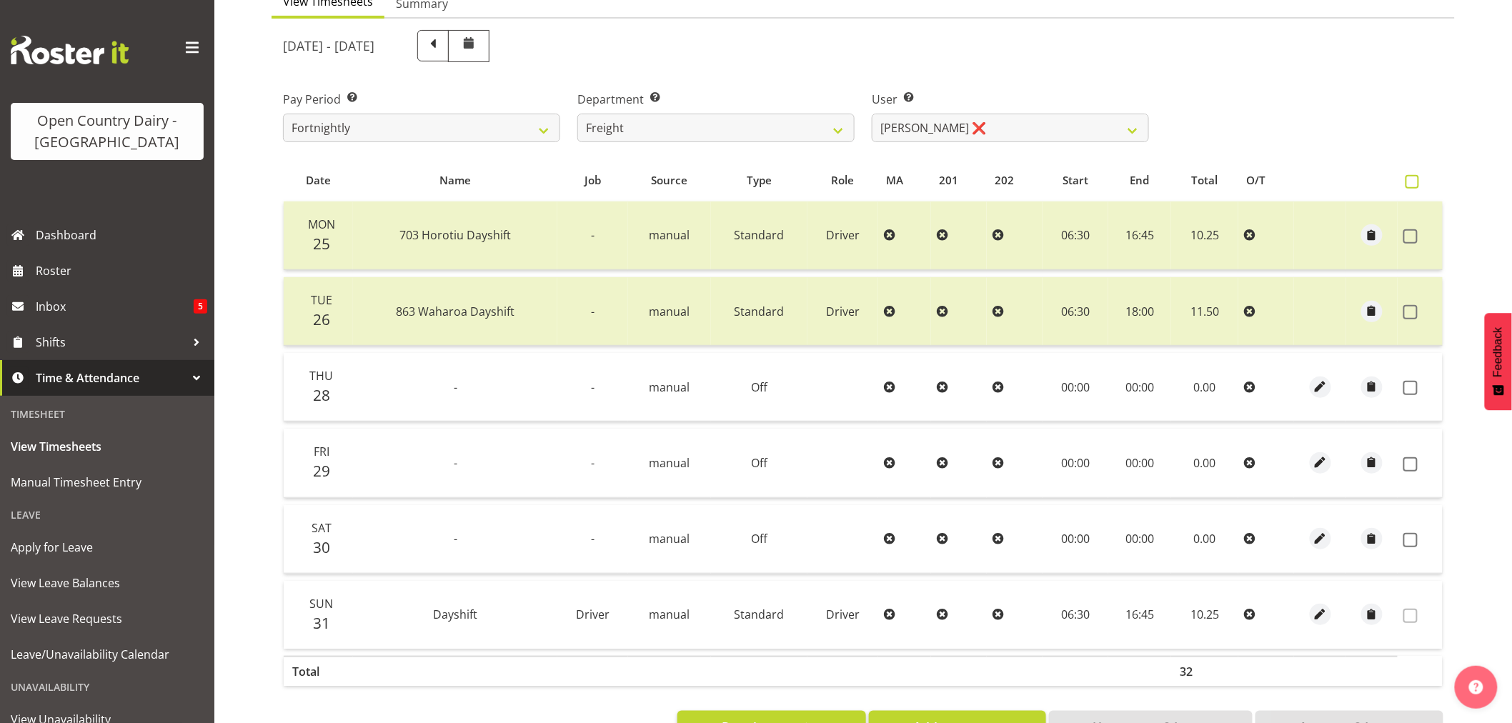
click at [1411, 179] on span at bounding box center [1412, 182] width 14 height 14
click at [1411, 179] on input "checkbox" at bounding box center [1409, 181] width 9 height 9
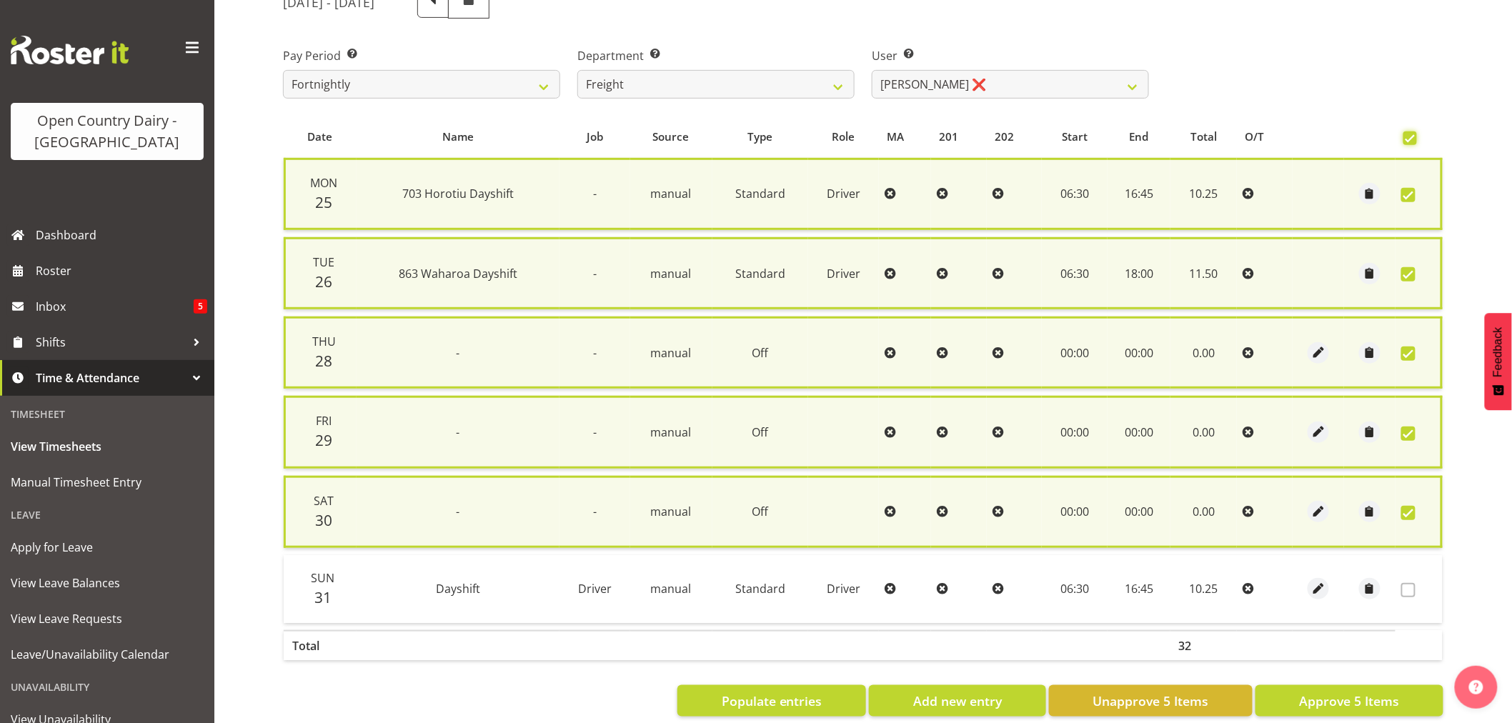
scroll to position [223, 0]
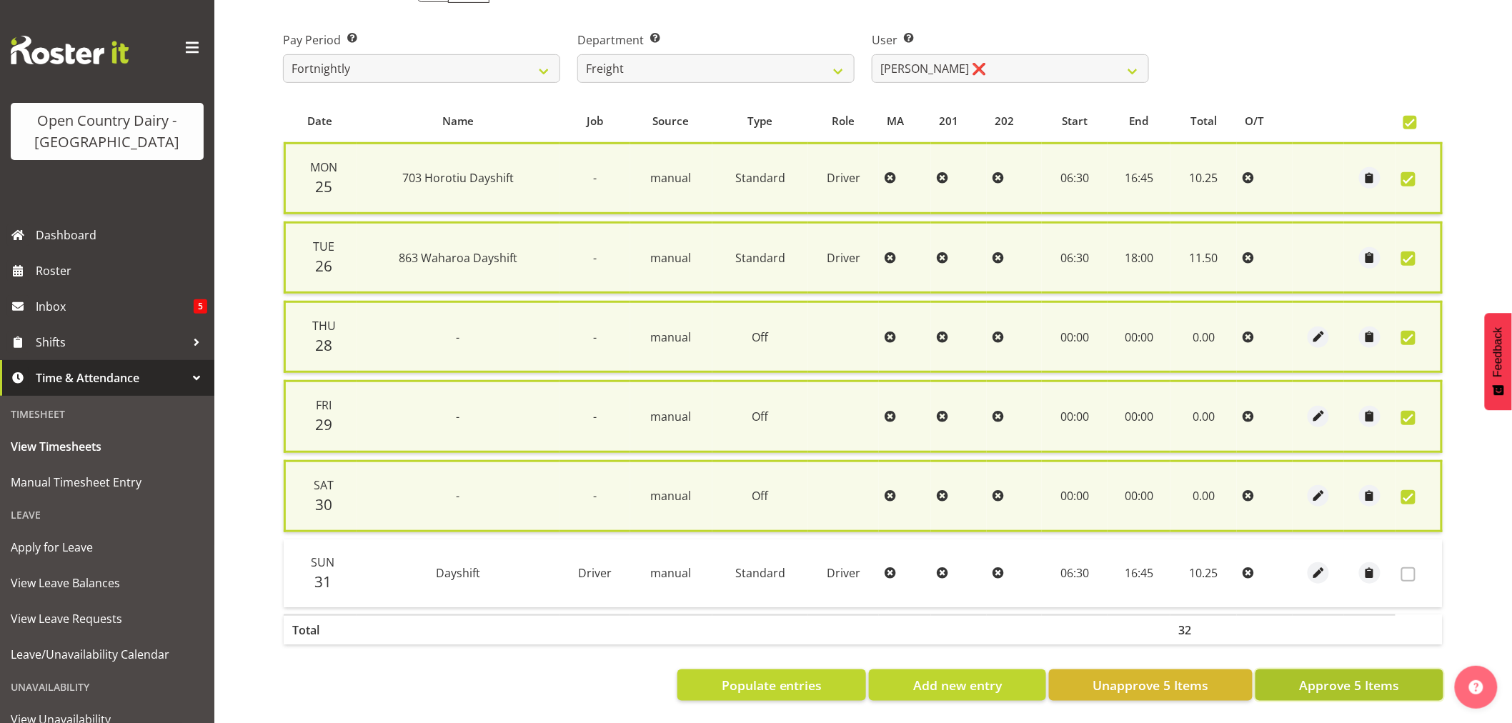
click at [1339, 676] on span "Approve 5 Items" at bounding box center [1349, 685] width 100 height 19
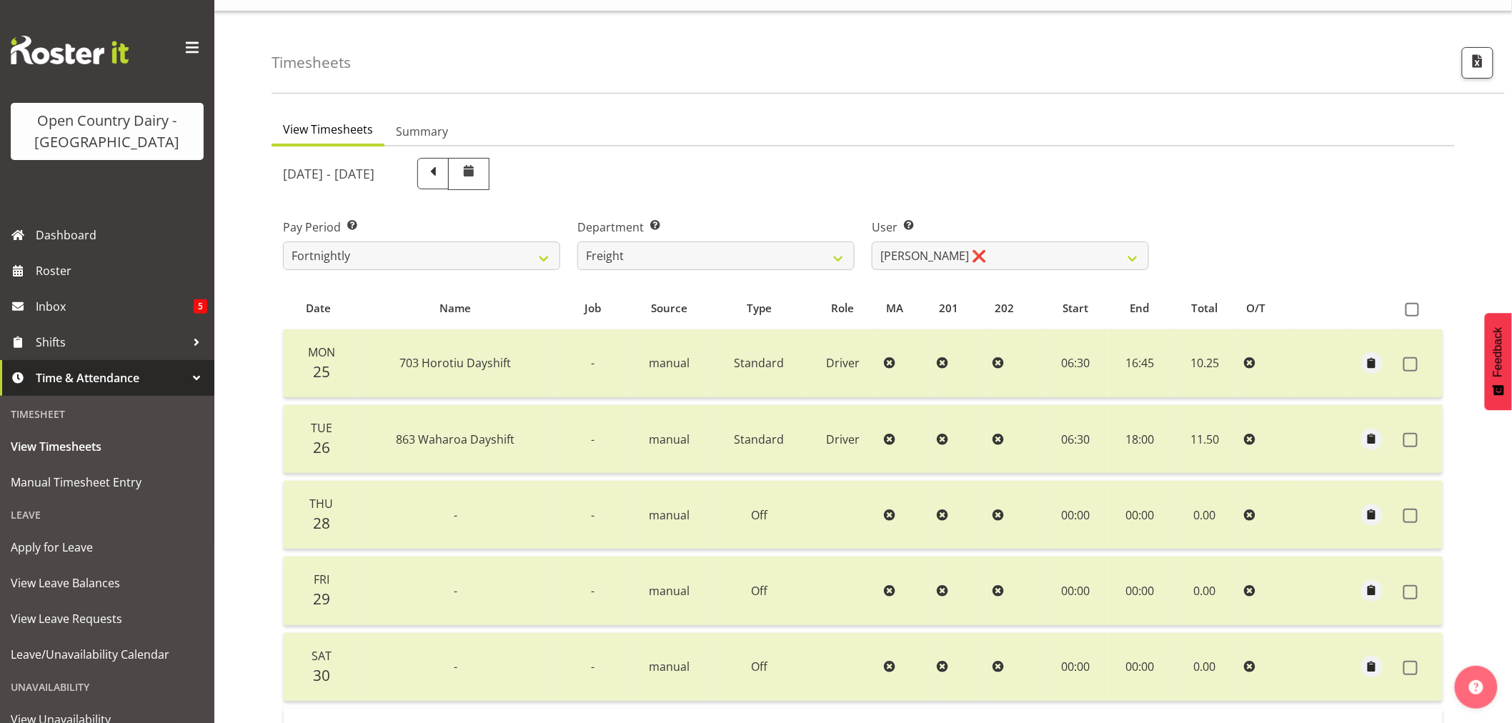
scroll to position [0, 0]
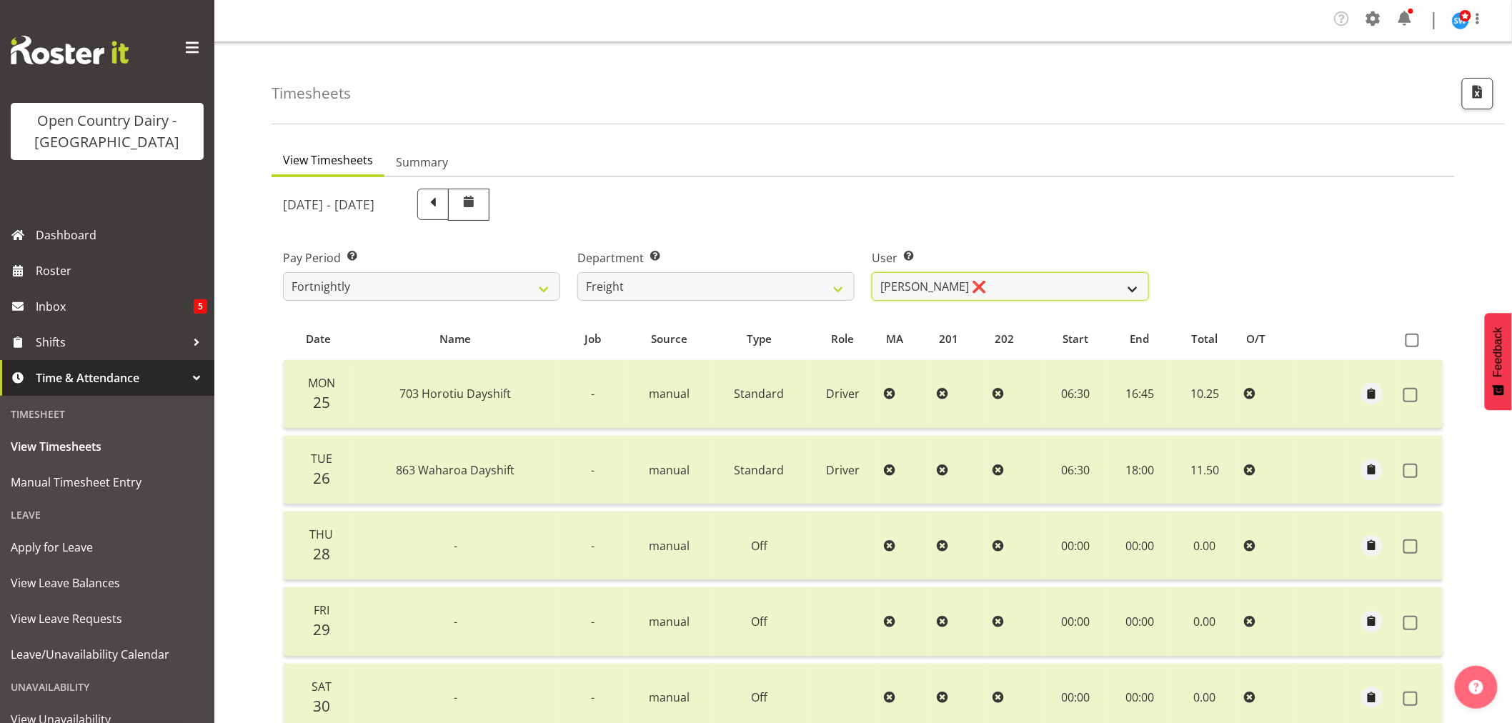
click at [1135, 291] on select "Gavin Harvey ❌ Lalesh Kumar ❌" at bounding box center [1010, 286] width 277 height 29
click at [839, 288] on select "701 702 703 704 705 706 707 708 709 710 711 712 713 714 715 716 717 718 719 720" at bounding box center [715, 286] width 277 height 29
click at [577, 272] on select "701 702 703 704 705 706 707 708 709 710 711 712 713 714 715 716 717 718 719 720" at bounding box center [715, 286] width 277 height 29
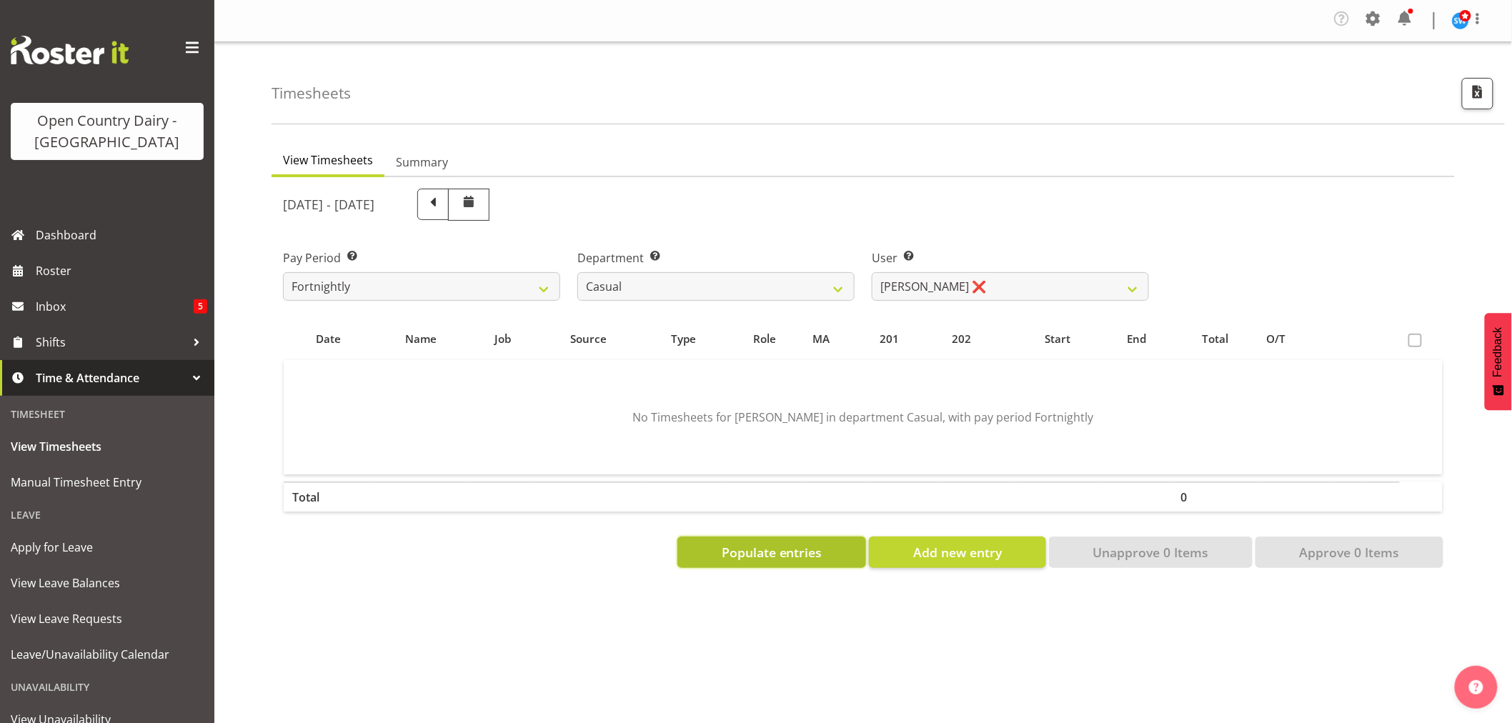
click at [765, 547] on span "Populate entries" at bounding box center [772, 552] width 101 height 19
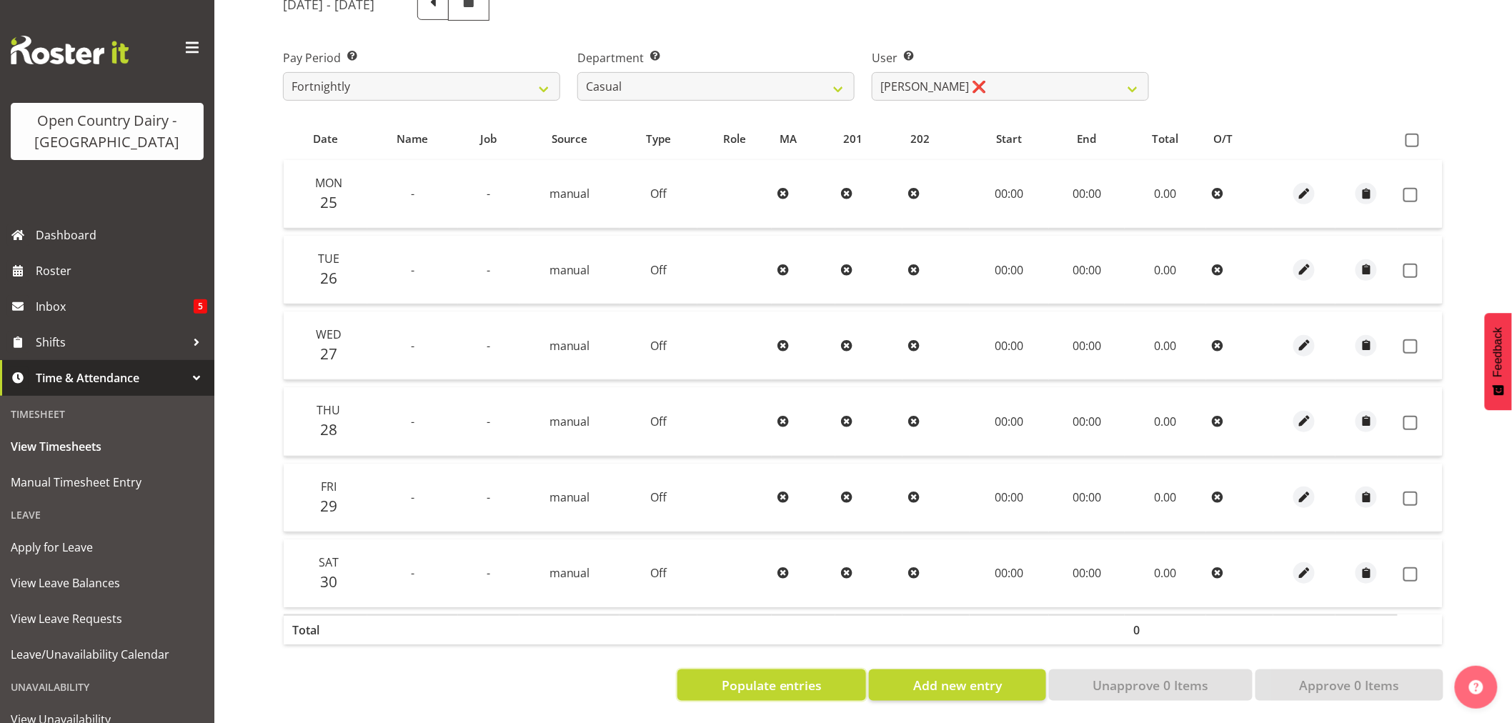
scroll to position [131, 0]
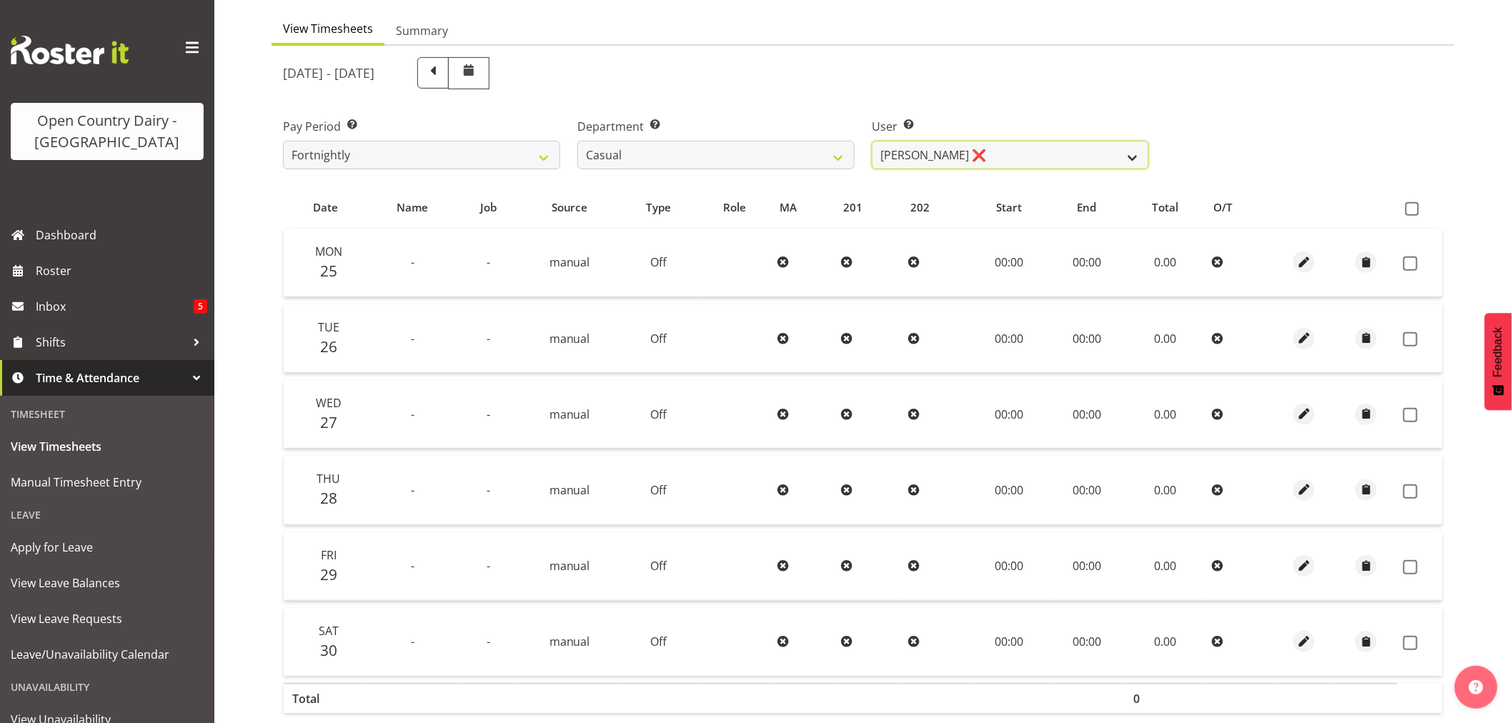
click at [1132, 154] on select "Bruce Morgan ❌ Dutchie Egbert Dijkstra ❌ Mark Hedge ❌ Rob Luke ❌" at bounding box center [1010, 155] width 277 height 29
click at [872, 141] on select "Bruce Morgan ❌ Dutchie Egbert Dijkstra ❌ Mark Hedge ❌ Rob Luke ❌" at bounding box center [1010, 155] width 277 height 29
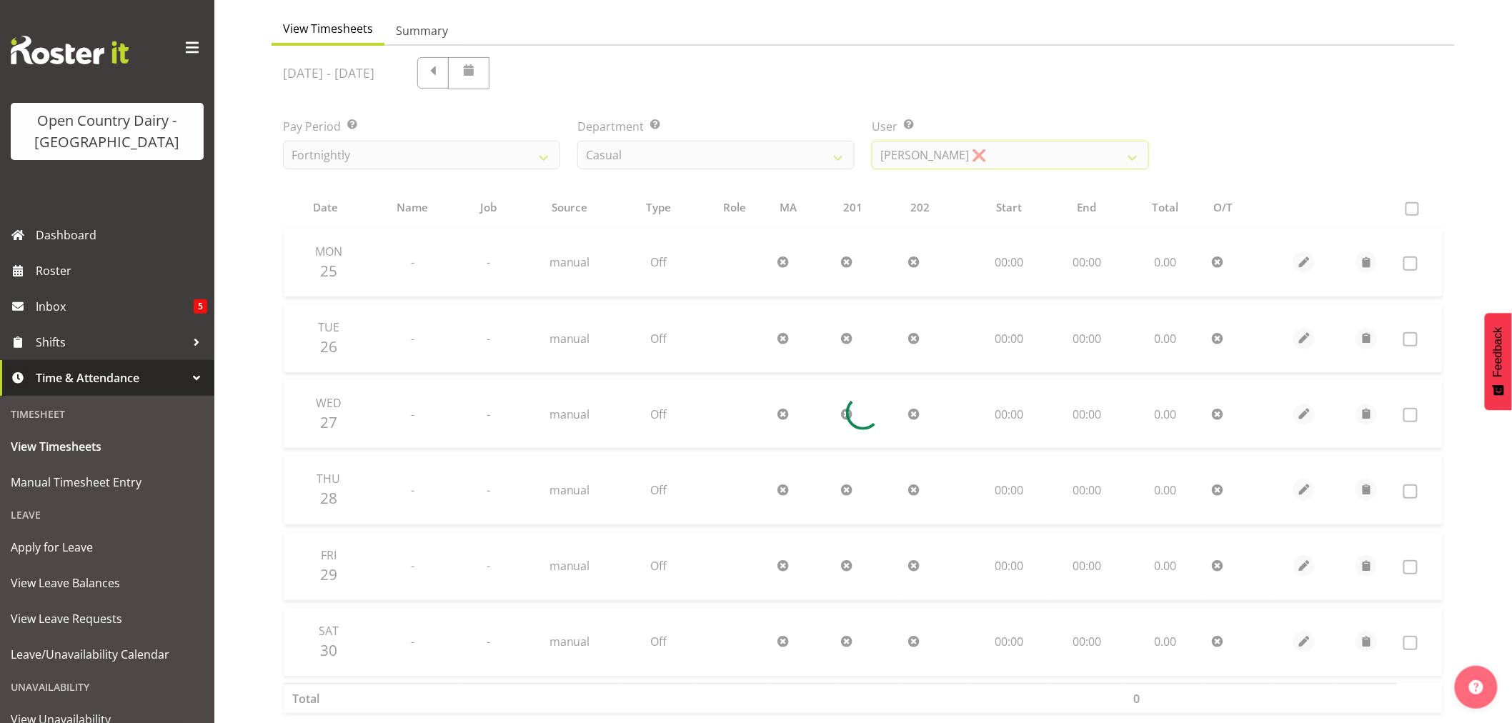
scroll to position [0, 0]
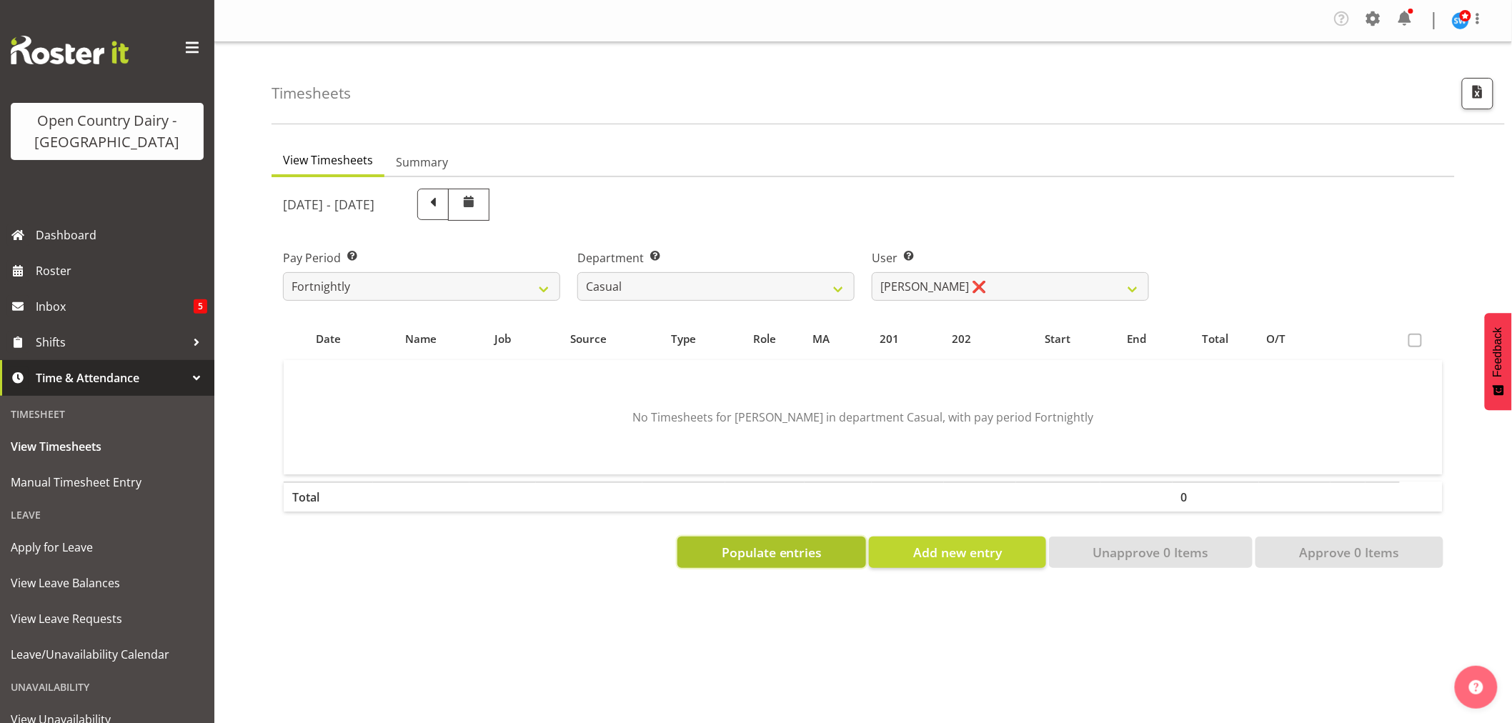
click at [802, 540] on button "Populate entries" at bounding box center [771, 552] width 189 height 31
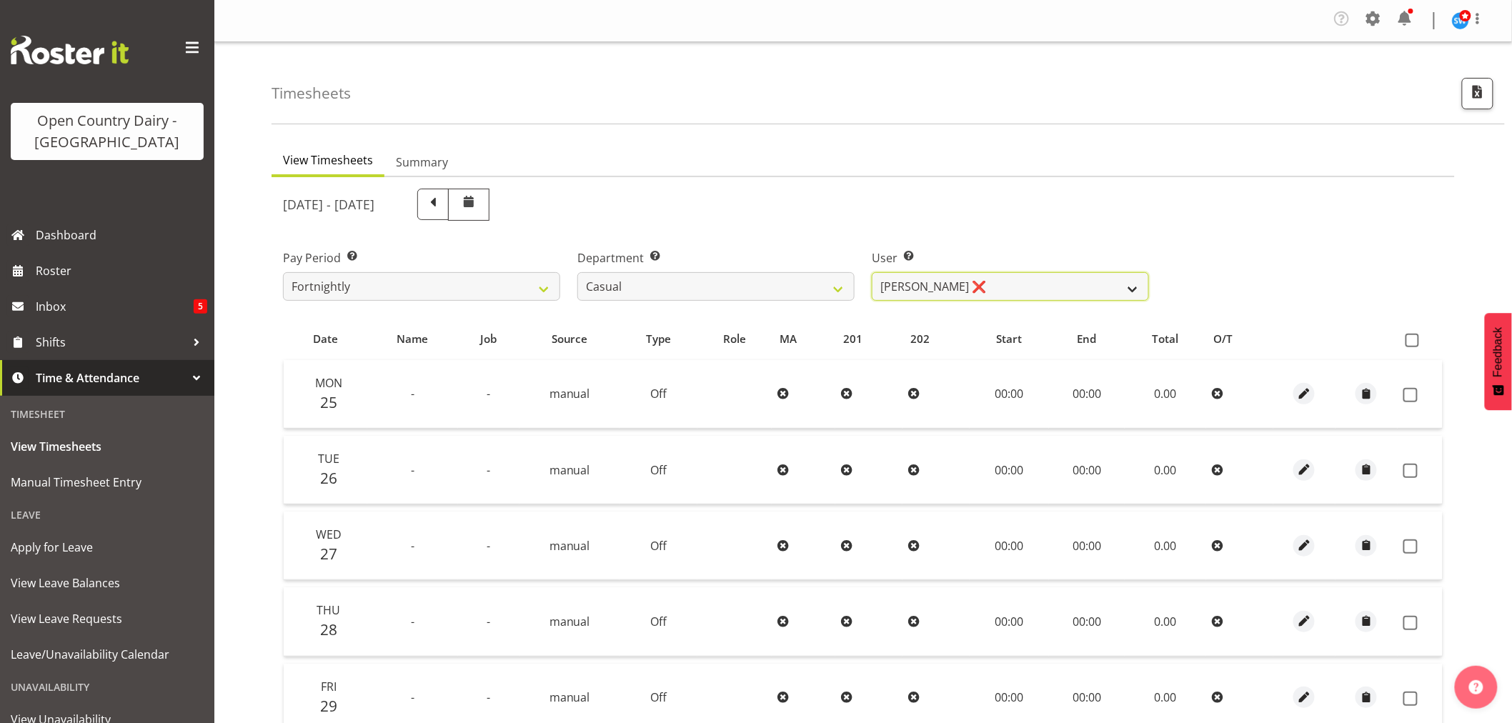
click at [1132, 291] on select "Bruce Morgan ❌ Dutchie Egbert Dijkstra ❌ Mark Hedge ❌ Rob Luke ❌" at bounding box center [1010, 286] width 277 height 29
click at [872, 272] on select "Bruce Morgan ❌ Dutchie Egbert Dijkstra ❌ Mark Hedge ❌ Rob Luke ❌" at bounding box center [1010, 286] width 277 height 29
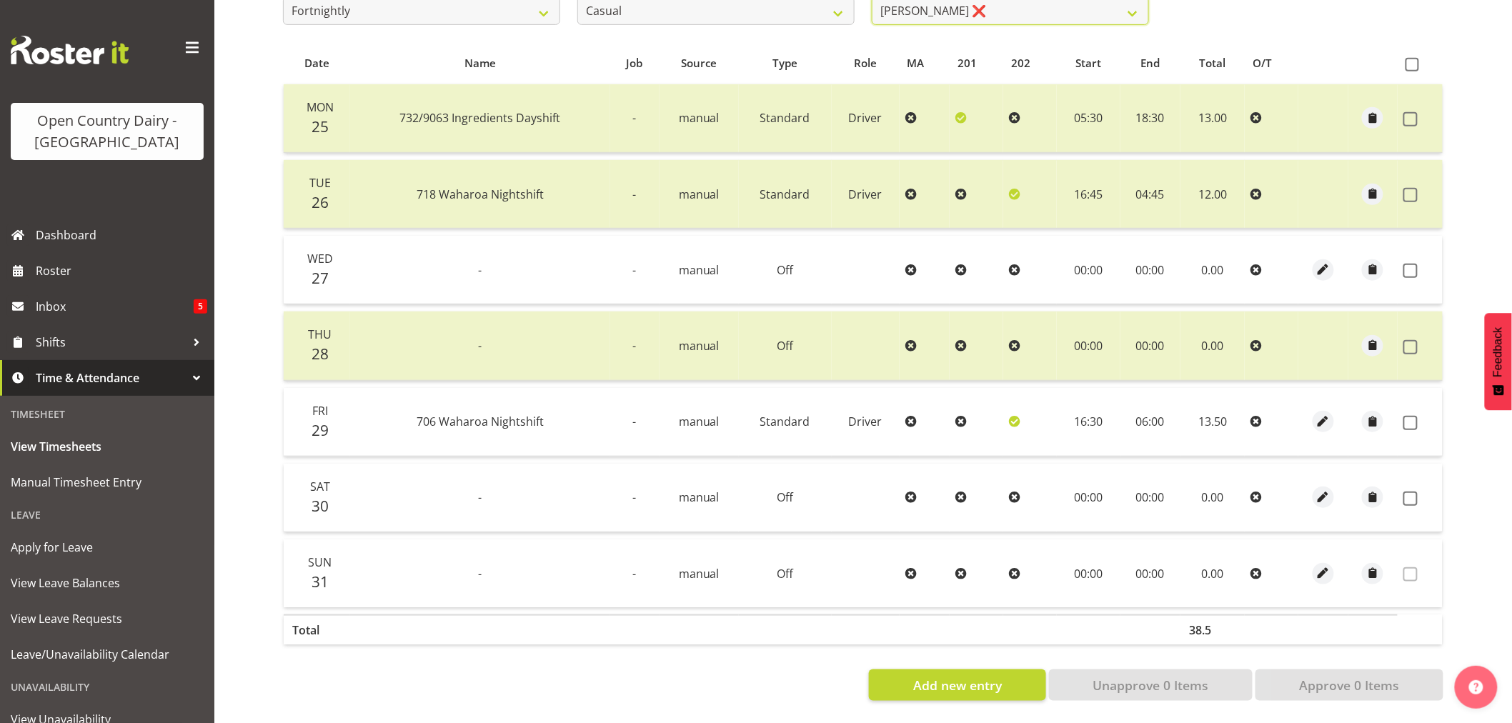
scroll to position [287, 0]
click at [1410, 58] on span at bounding box center [1412, 65] width 14 height 14
click at [1410, 60] on input "checkbox" at bounding box center [1409, 64] width 9 height 9
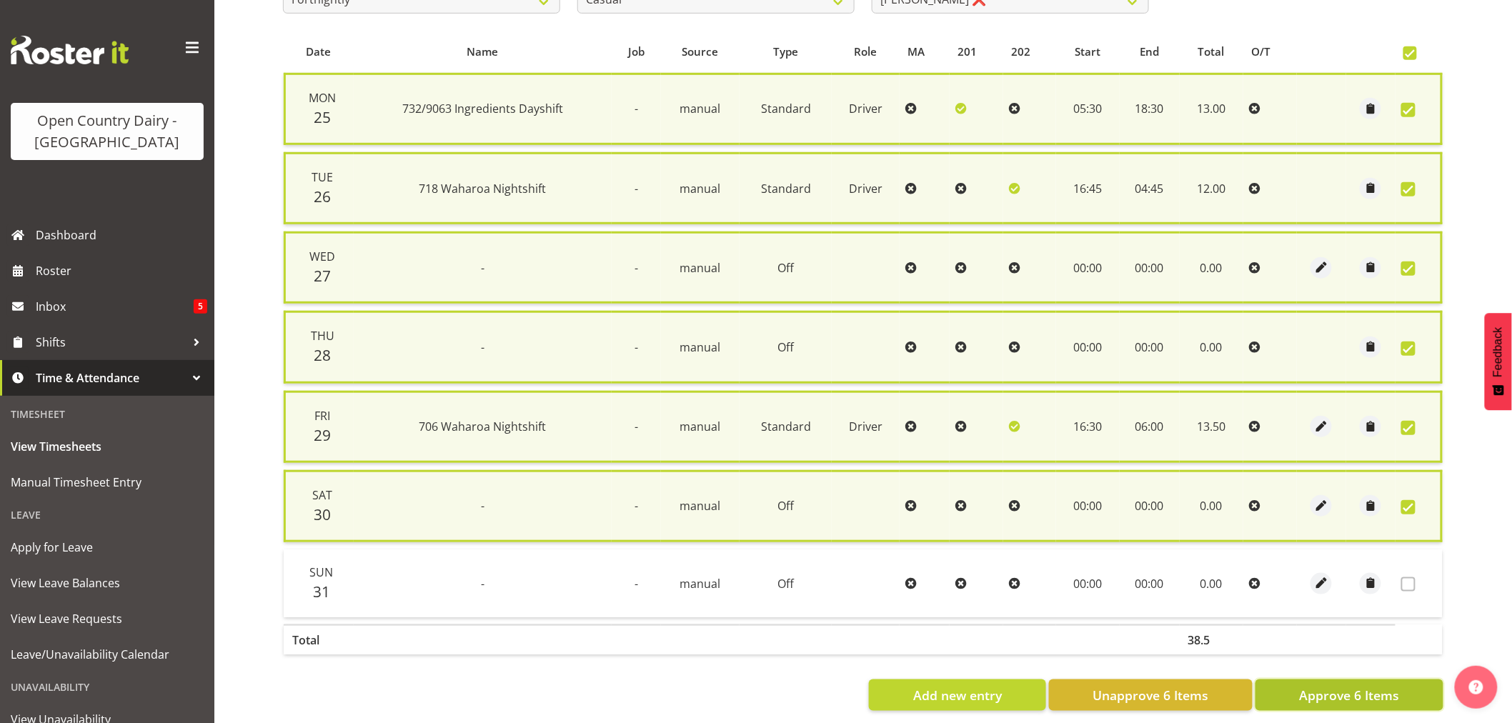
click at [1335, 689] on span "Approve 6 Items" at bounding box center [1349, 695] width 100 height 19
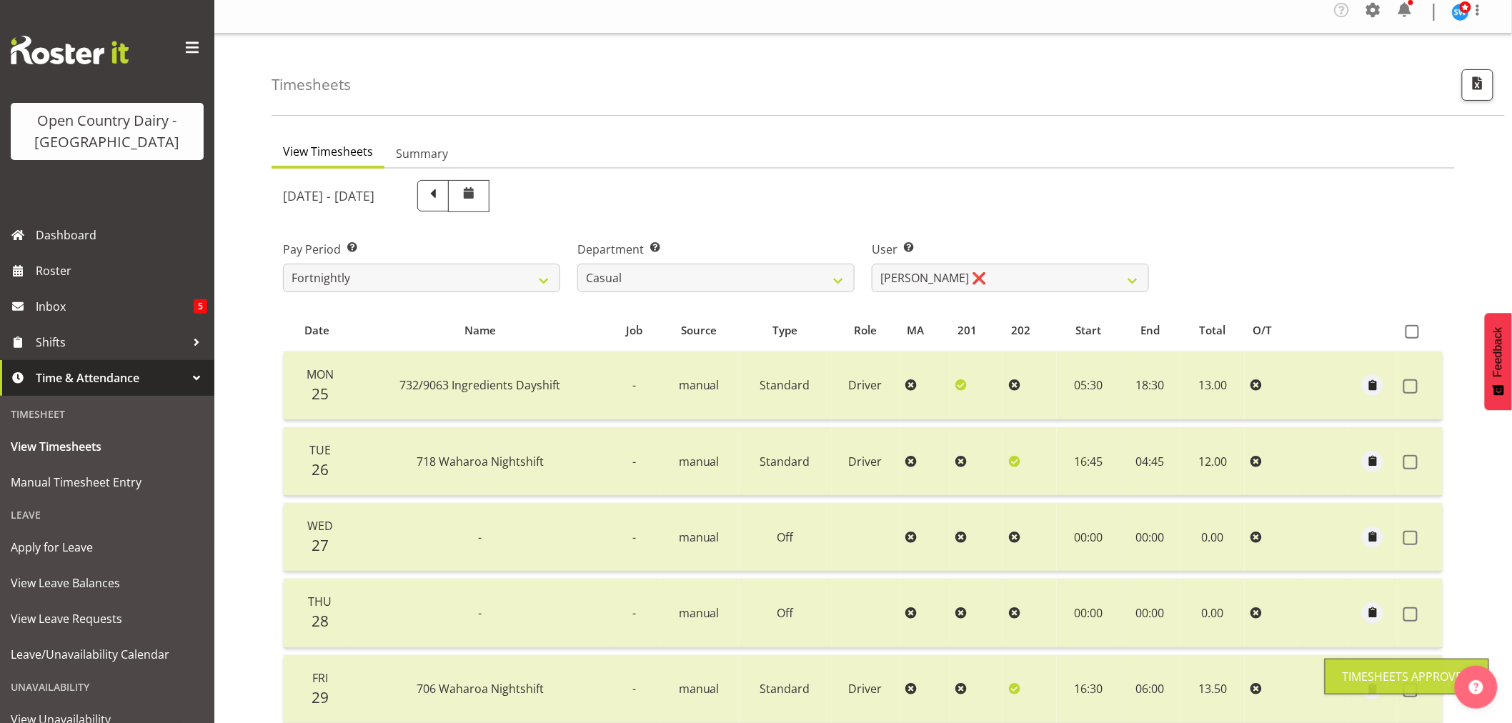
scroll to position [0, 0]
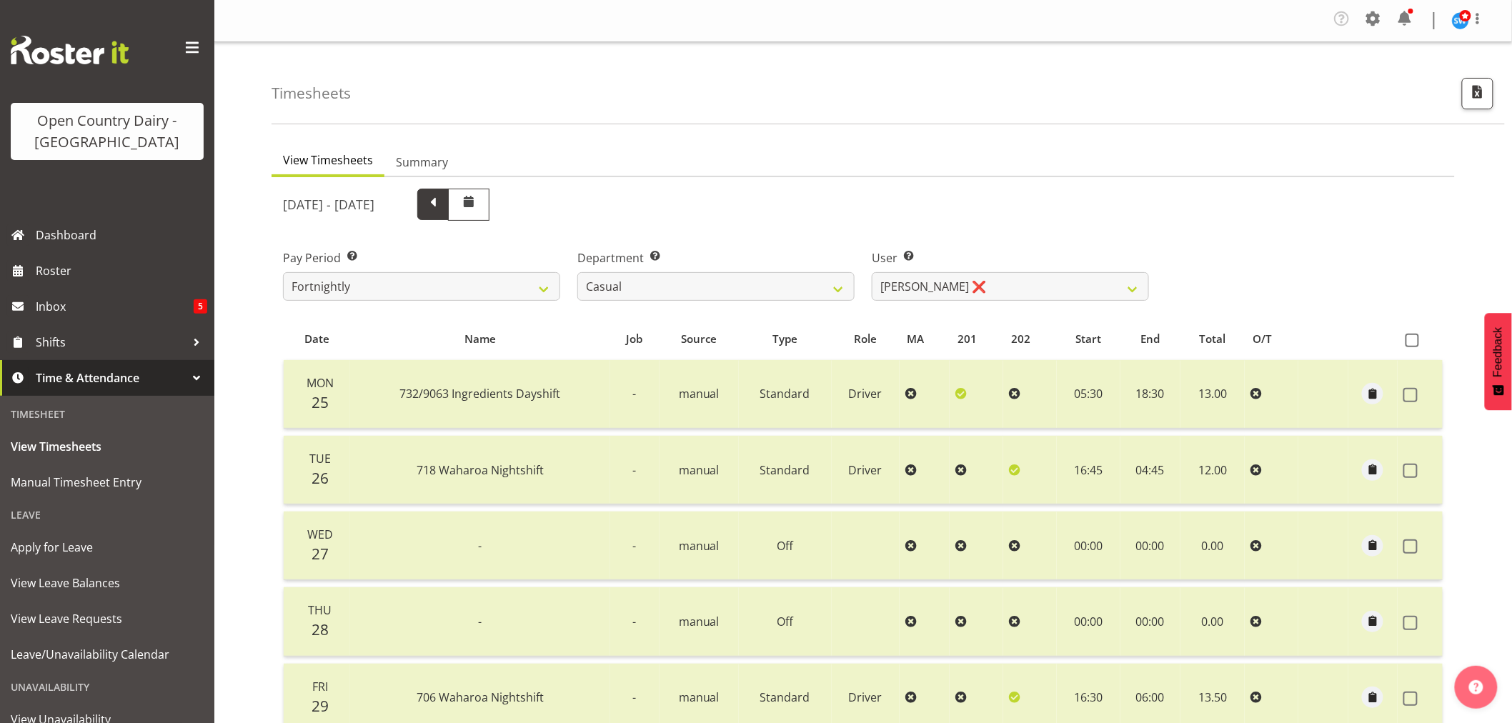
click at [442, 206] on span at bounding box center [433, 203] width 19 height 19
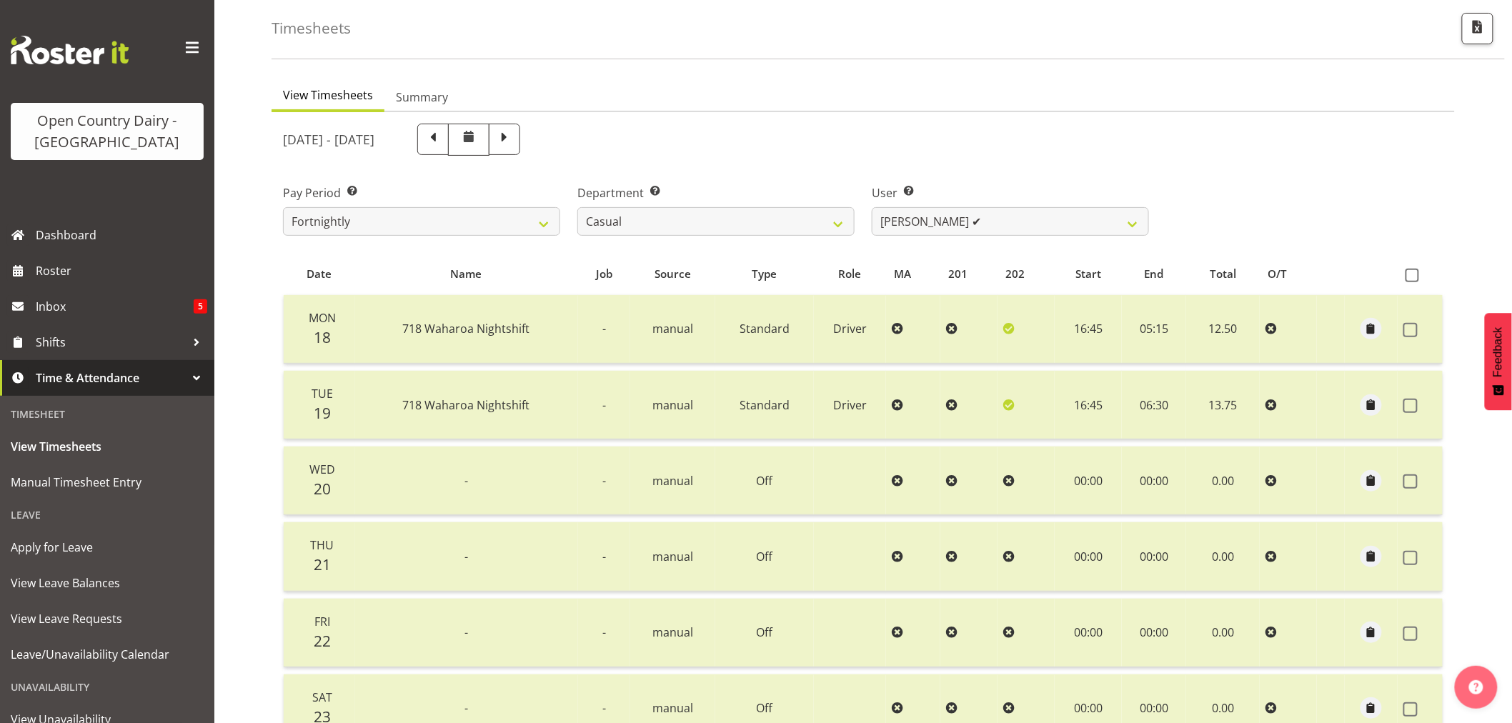
scroll to position [238, 0]
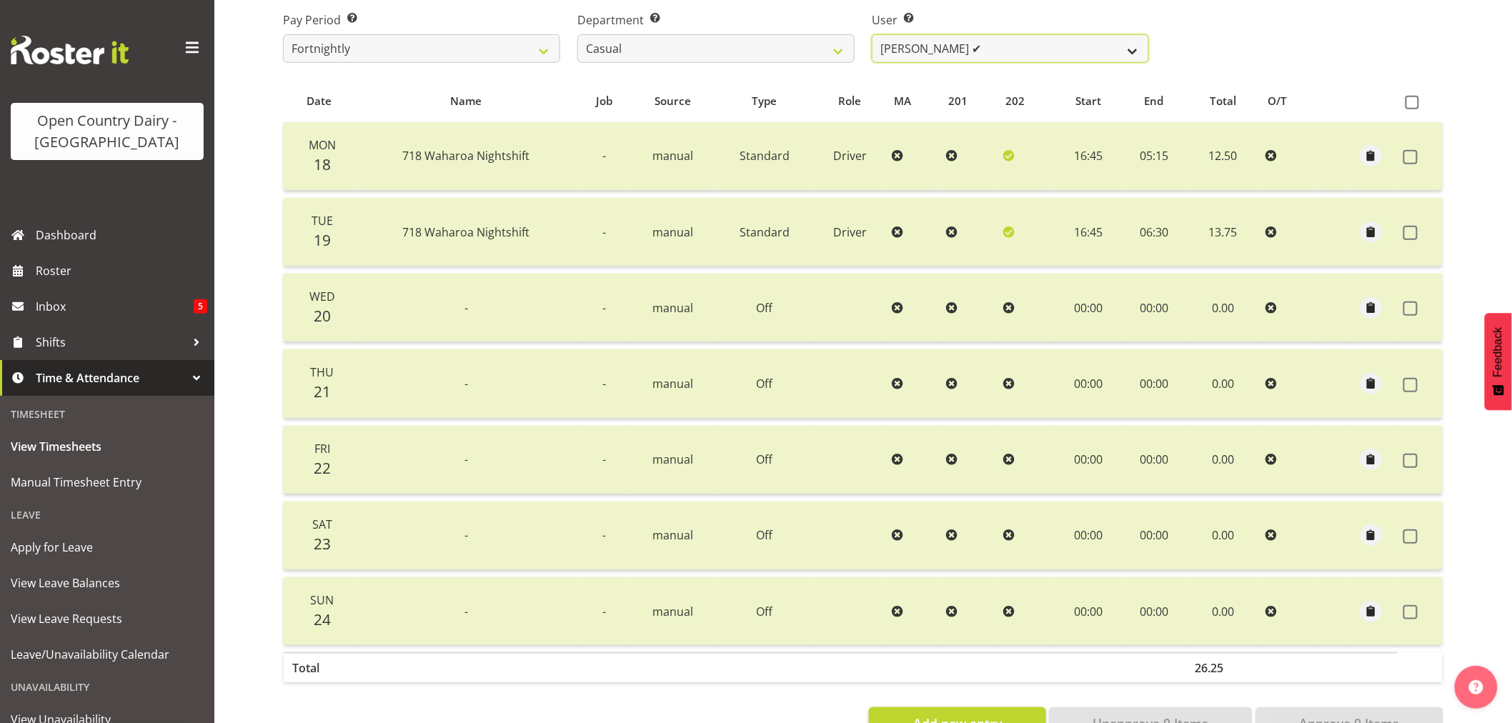
click at [1137, 51] on select "Bruce Morgan ❌ Dutchie Egbert Dijkstra ✔ Mark Hedge ✔ Rob Luke ✔" at bounding box center [1010, 48] width 277 height 29
click at [872, 34] on select "Bruce Morgan ❌ Dutchie Egbert Dijkstra ✔ Mark Hedge ✔ Rob Luke ✔" at bounding box center [1010, 48] width 277 height 29
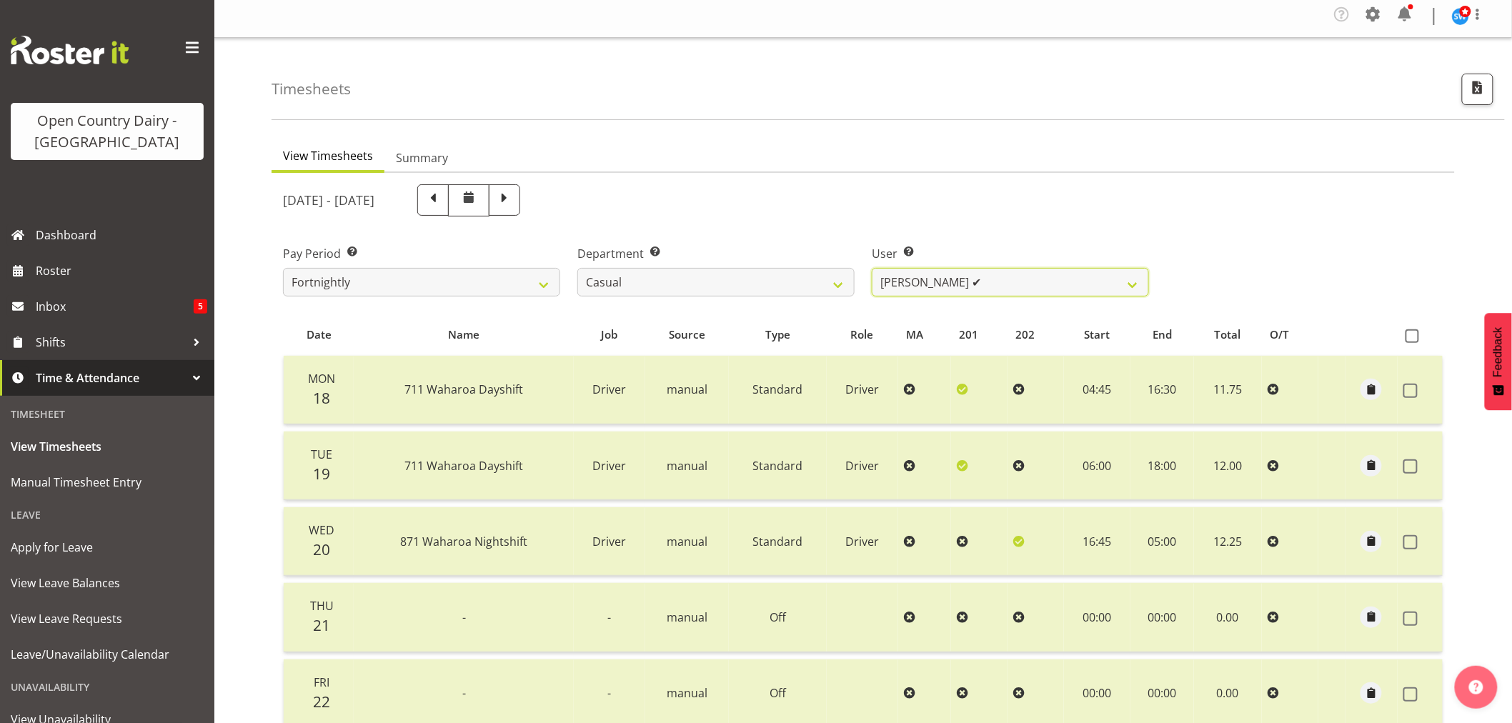
scroll to position [0, 0]
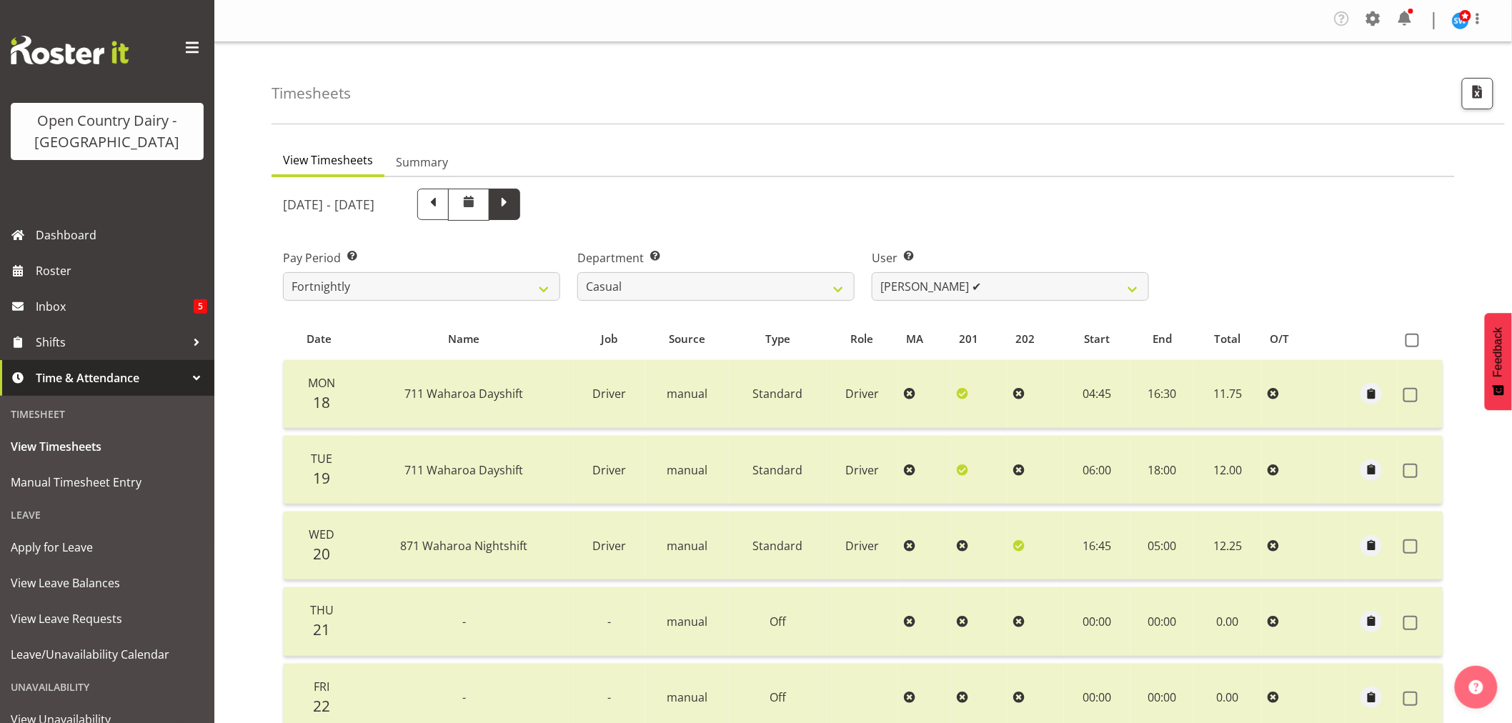
click at [514, 210] on span at bounding box center [504, 203] width 19 height 19
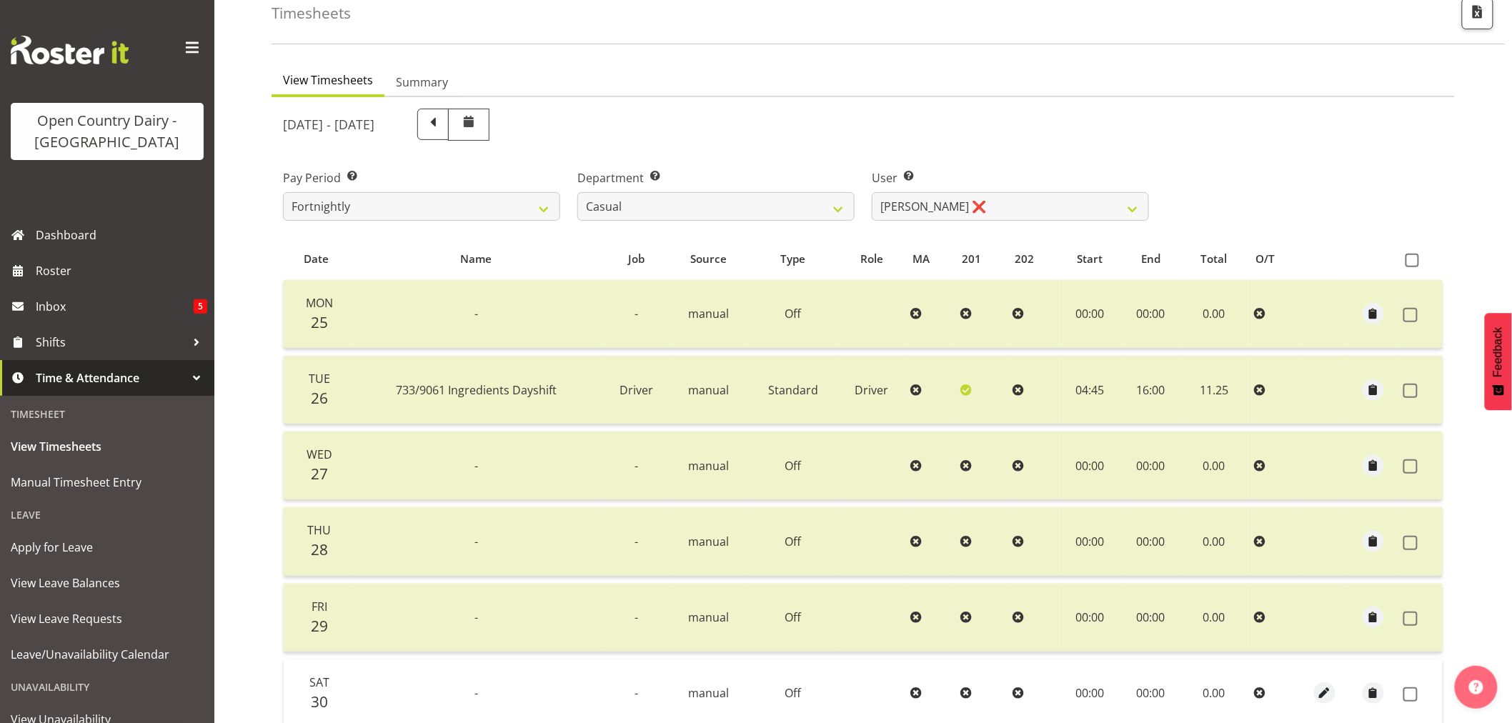
scroll to position [79, 0]
click at [770, 94] on ul "View Timesheets Summary" at bounding box center [862, 81] width 1183 height 31
click at [767, 91] on ul "View Timesheets Summary" at bounding box center [862, 81] width 1183 height 31
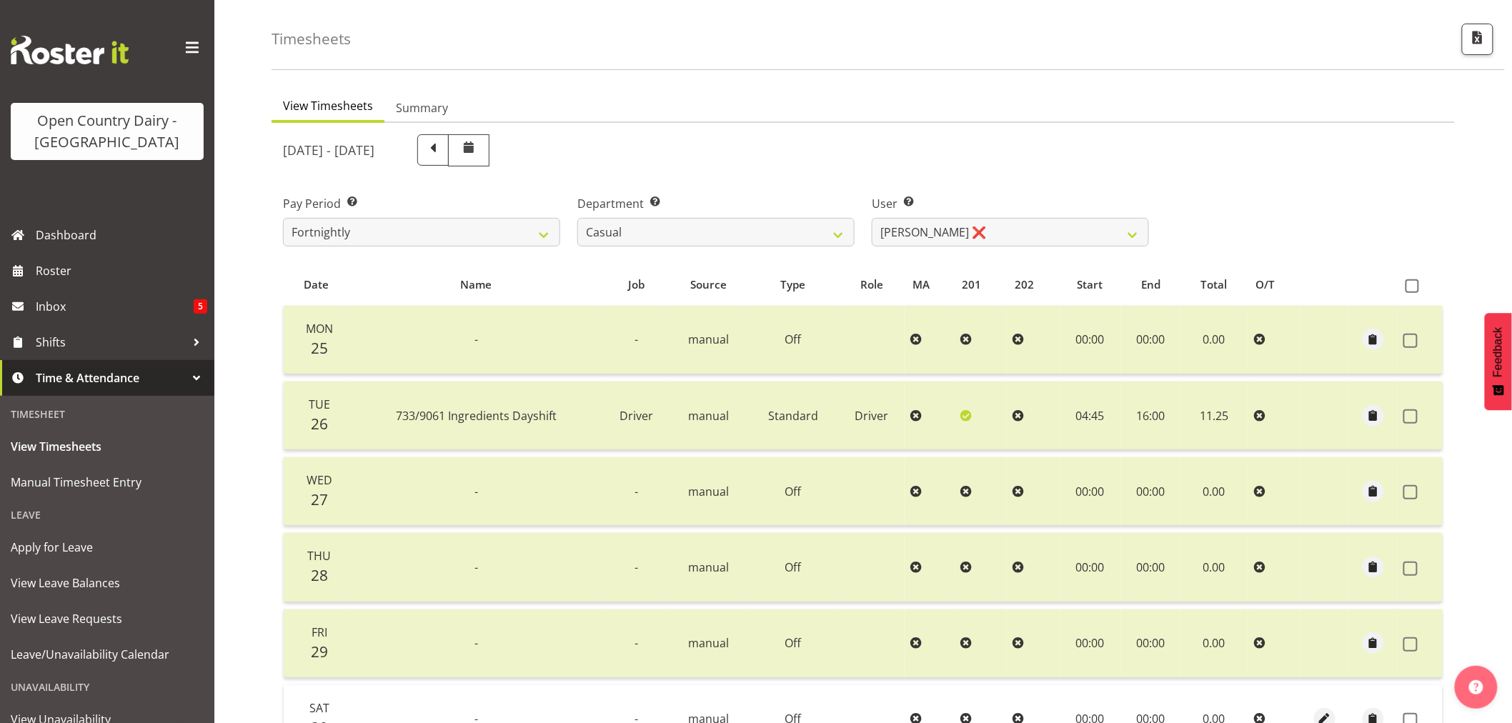
scroll to position [49, 0]
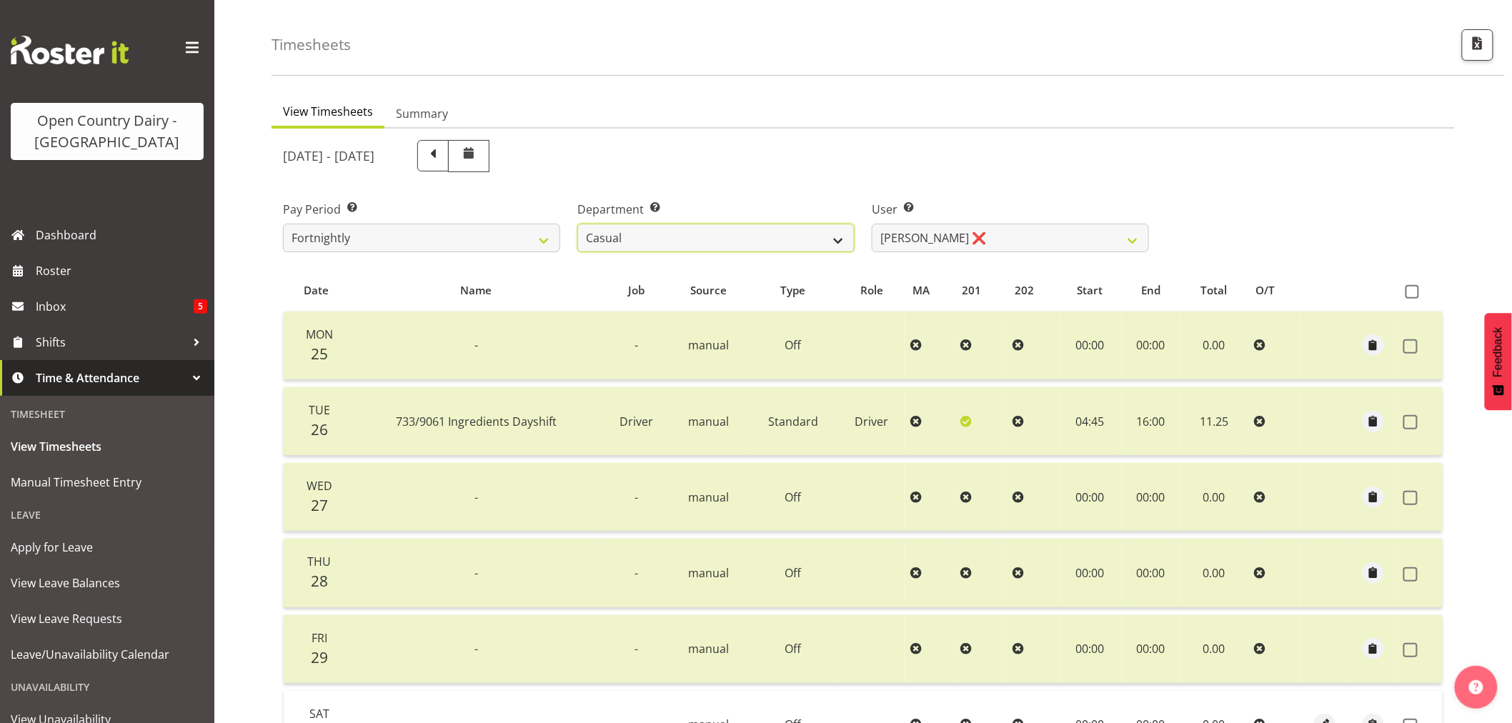
click at [838, 239] on select "701 702 703 704 705 706 707 708 709 710 711 712 713 714 715 716 717 718 719 720" at bounding box center [715, 238] width 277 height 29
click at [577, 224] on select "701 702 703 704 705 706 707 708 709 710 711 712 713 714 715 716 717 718 719 720" at bounding box center [715, 238] width 277 height 29
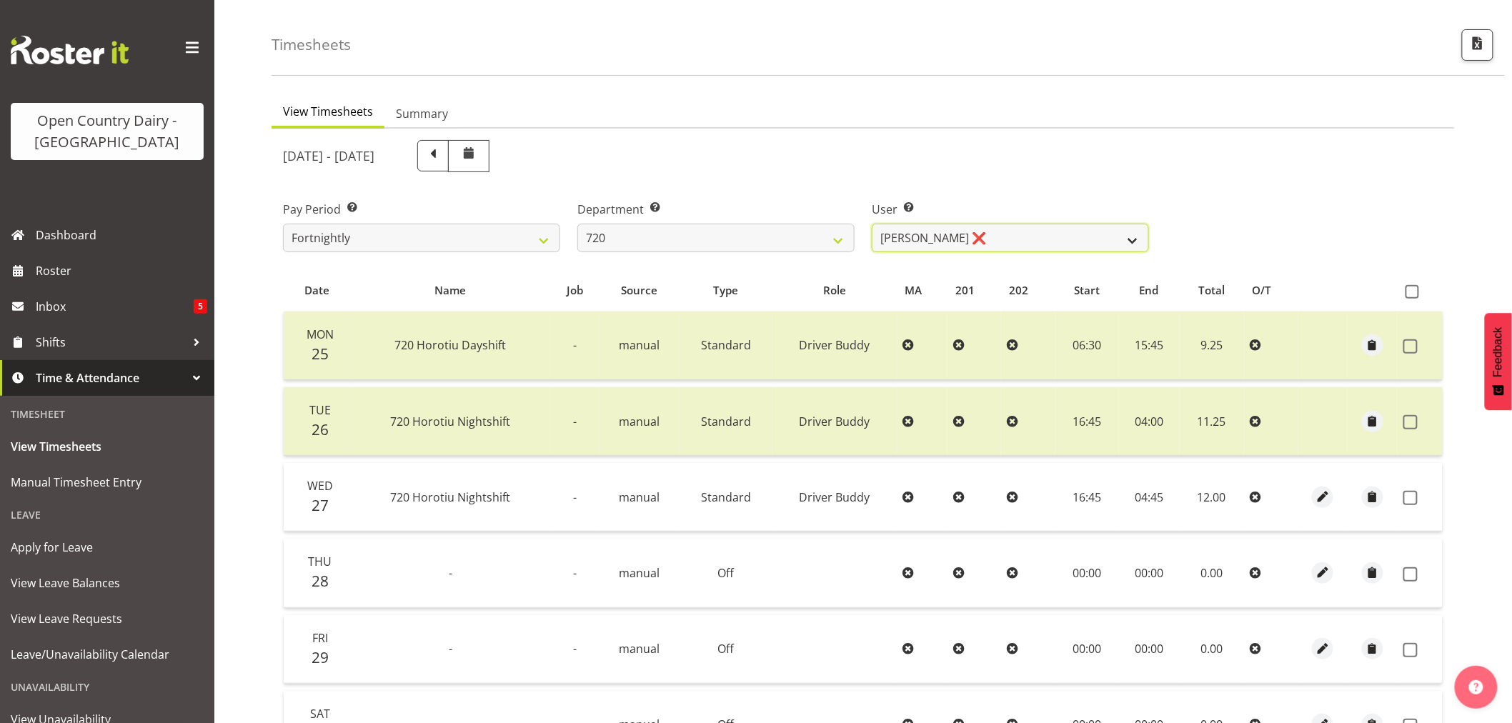
click at [1136, 236] on select "Garry Hooper ❌ Kerry Slater ❌ Nathan Frankhouser ❌ Steve Daly ❌" at bounding box center [1010, 238] width 277 height 29
click at [872, 224] on select "Garry Hooper ❌ Kerry Slater ❌ Nathan Frankhouser ❌ Steve Daly ❌" at bounding box center [1010, 238] width 277 height 29
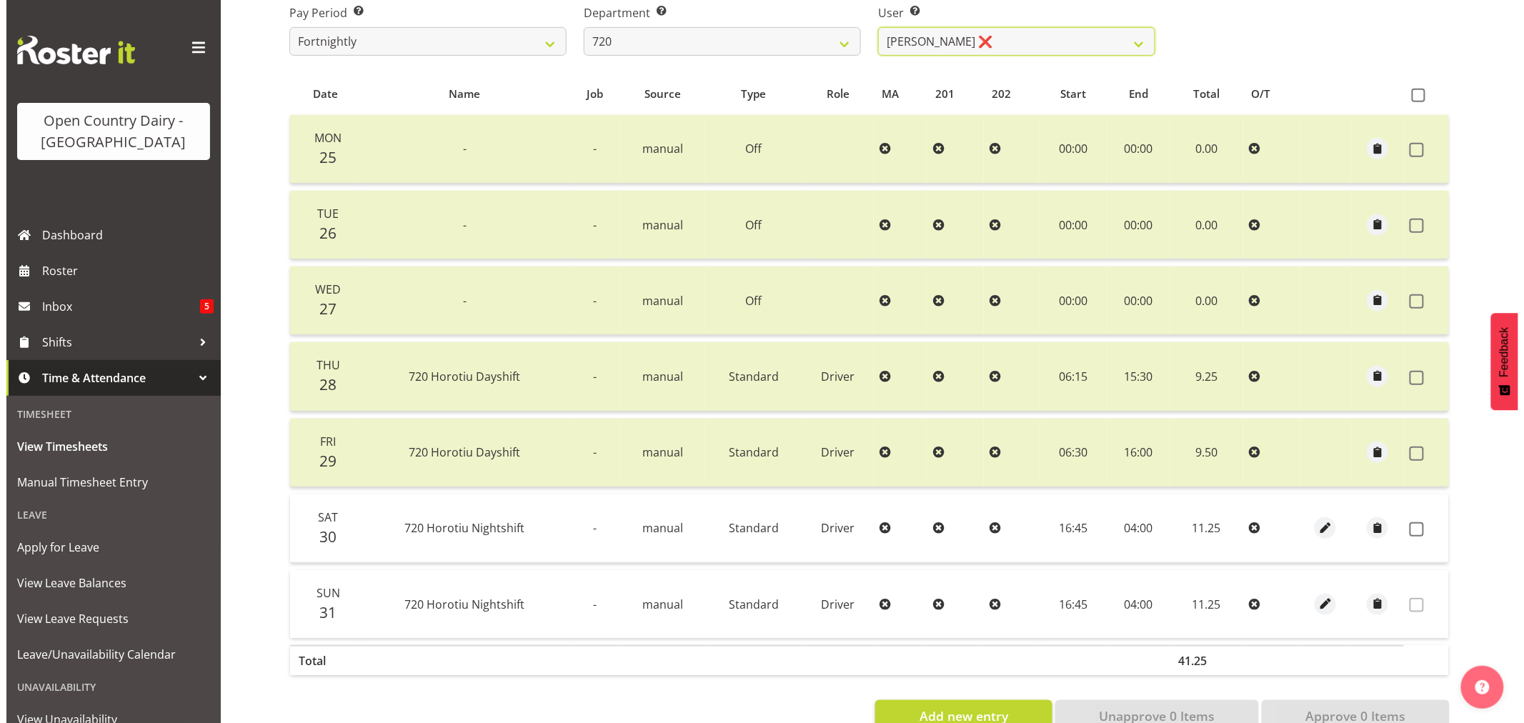
scroll to position [287, 0]
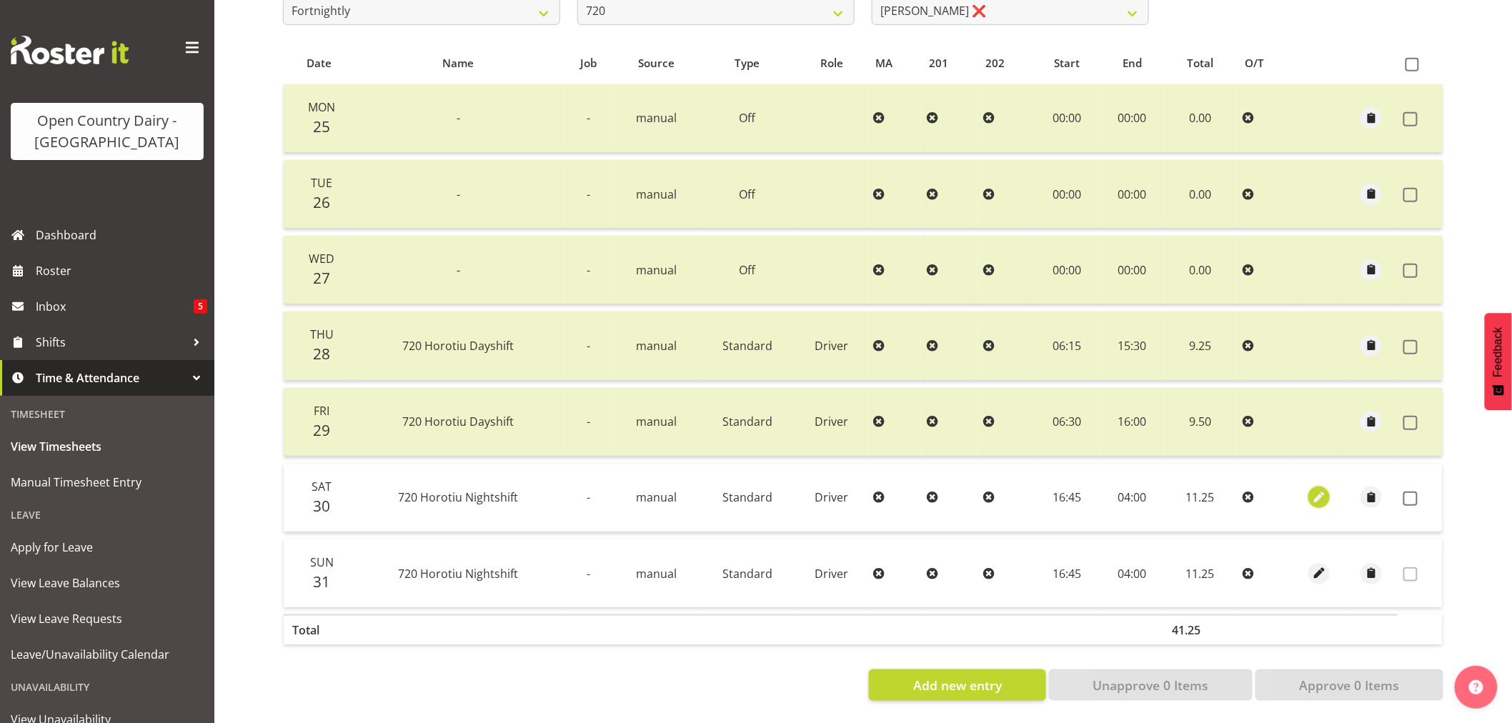
click at [1322, 489] on span "button" at bounding box center [1319, 497] width 16 height 16
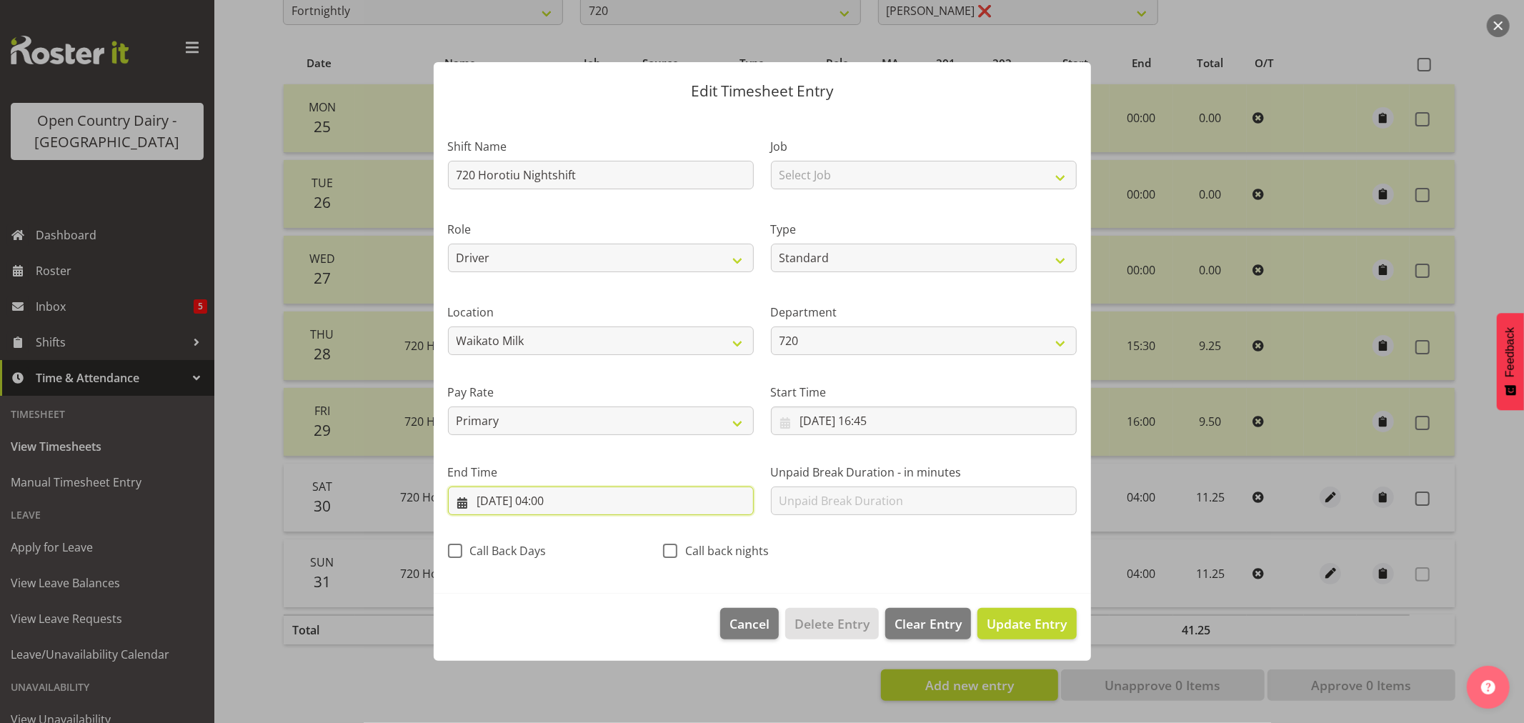
click at [550, 503] on input "31/08/2025, 04:00" at bounding box center [601, 501] width 306 height 29
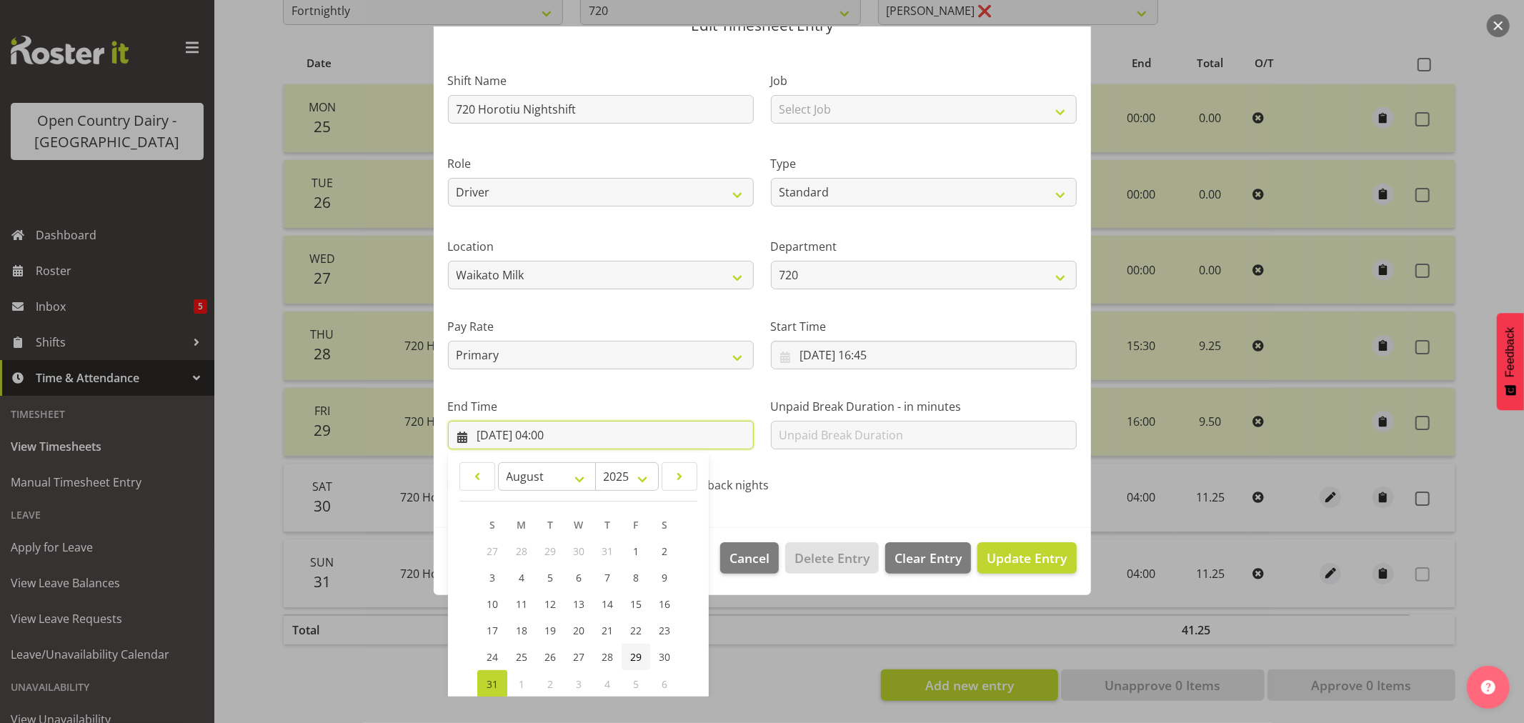
scroll to position [145, 0]
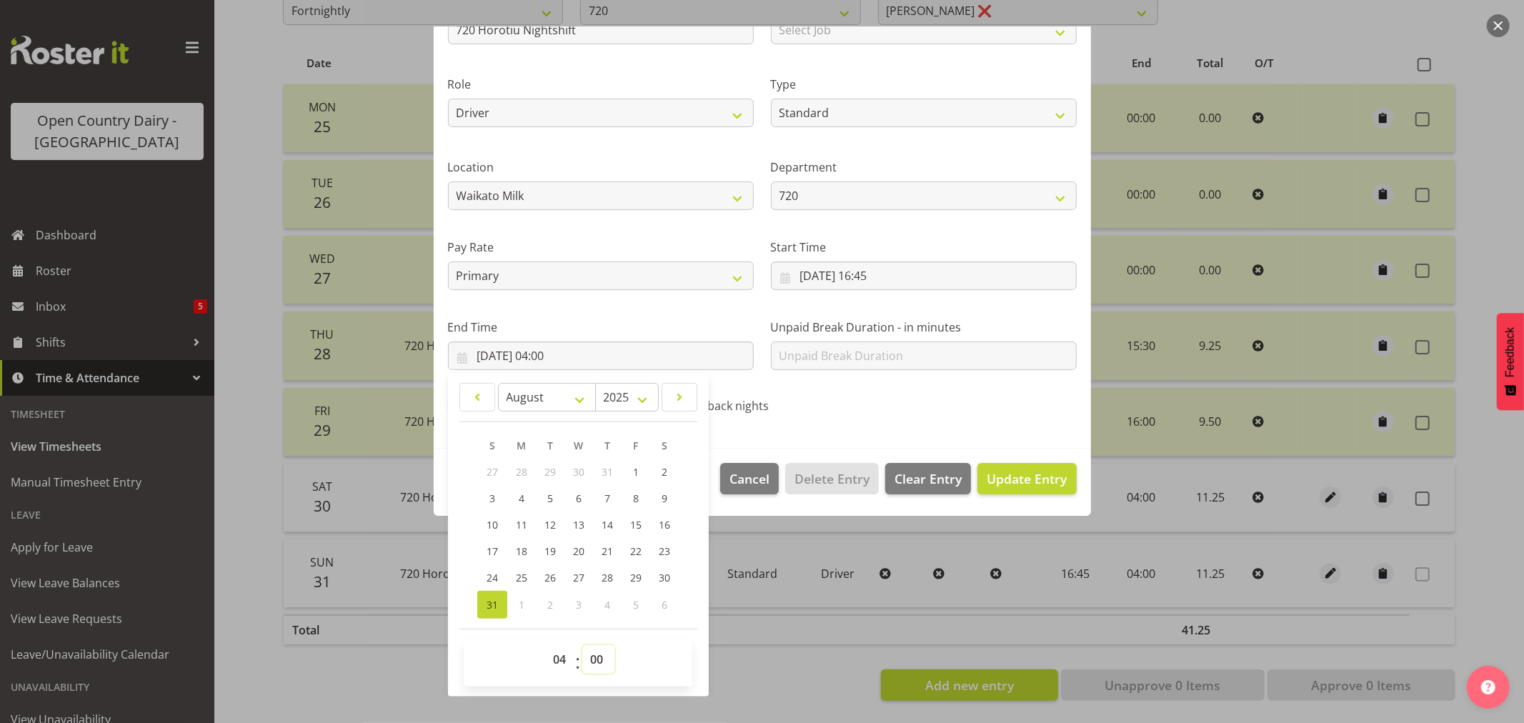
click at [592, 654] on select "00 01 02 03 04 05 06 07 08 09 10 11 12 13 14 15 16 17 18 19 20 21 22 23 24 25 2…" at bounding box center [598, 659] width 32 height 29
click at [582, 645] on select "00 01 02 03 04 05 06 07 08 09 10 11 12 13 14 15 16 17 18 19 20 21 22 23 24 25 2…" at bounding box center [598, 659] width 32 height 29
click at [999, 483] on span "Update Entry" at bounding box center [1027, 478] width 80 height 17
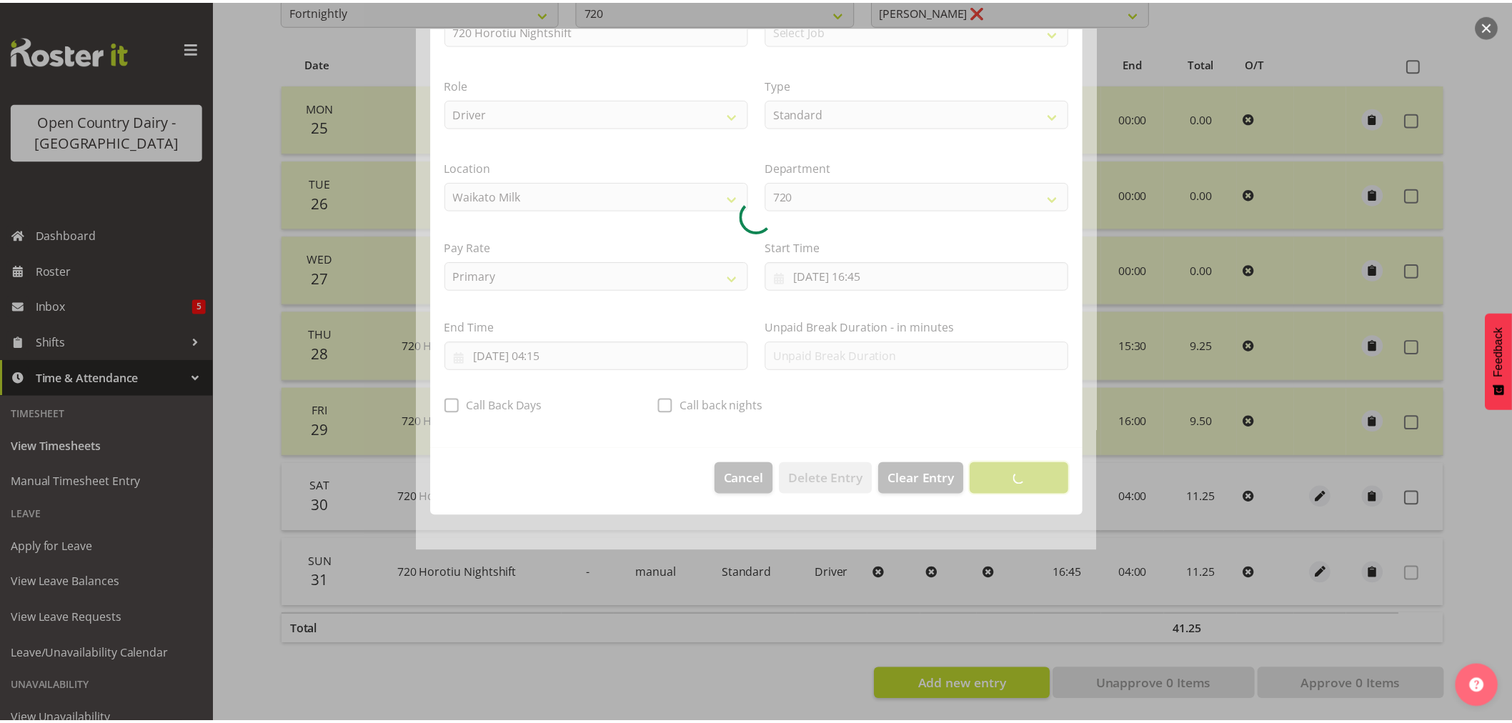
scroll to position [0, 0]
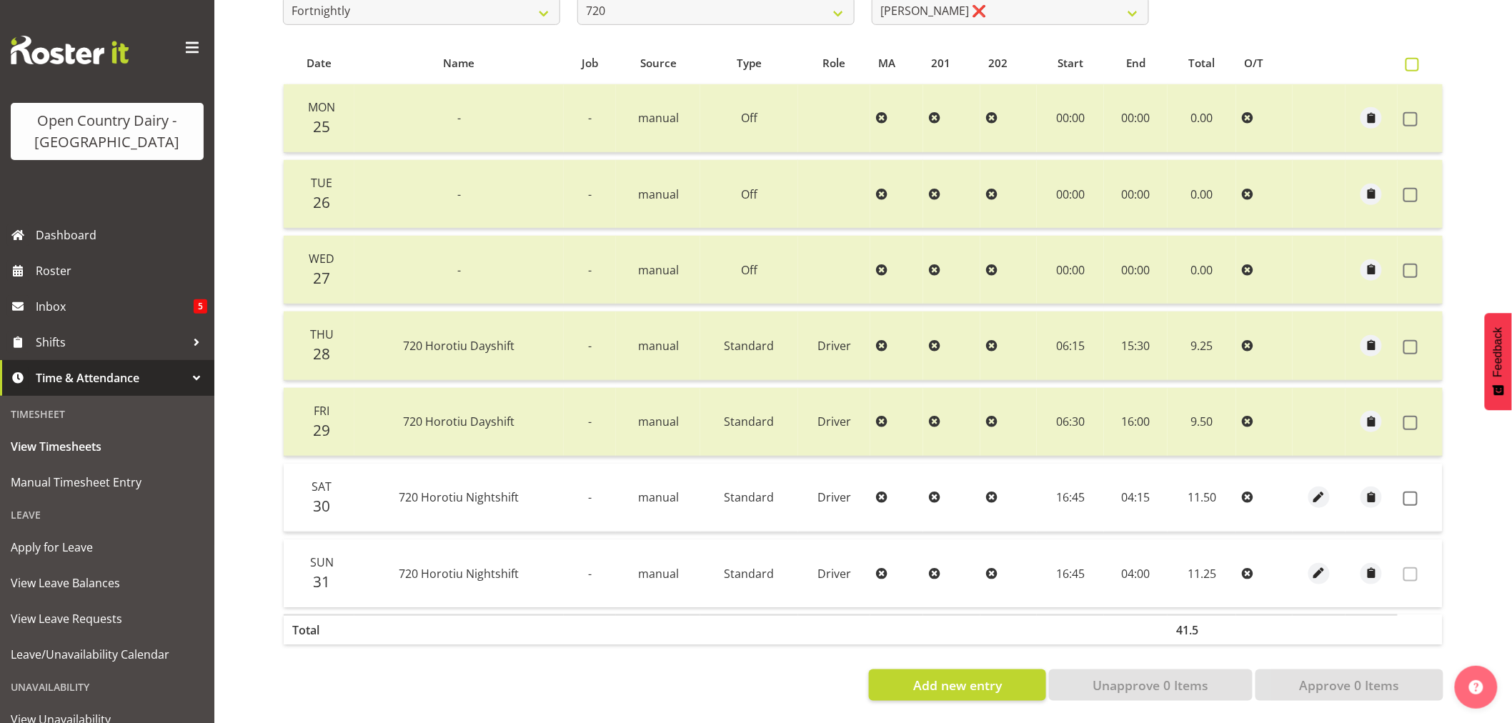
click at [1417, 58] on span at bounding box center [1412, 65] width 14 height 14
click at [1415, 60] on input "checkbox" at bounding box center [1409, 64] width 9 height 9
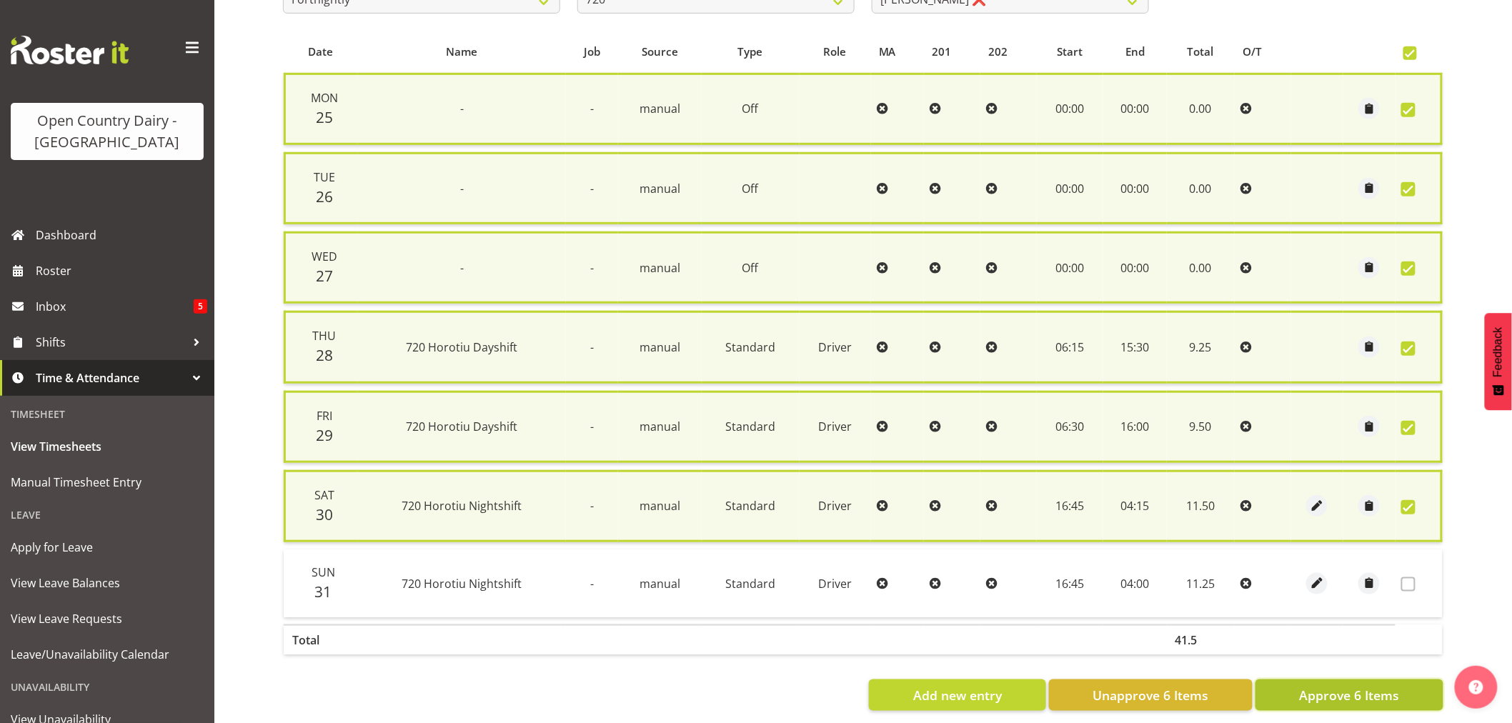
click at [1362, 686] on span "Approve 6 Items" at bounding box center [1349, 695] width 100 height 19
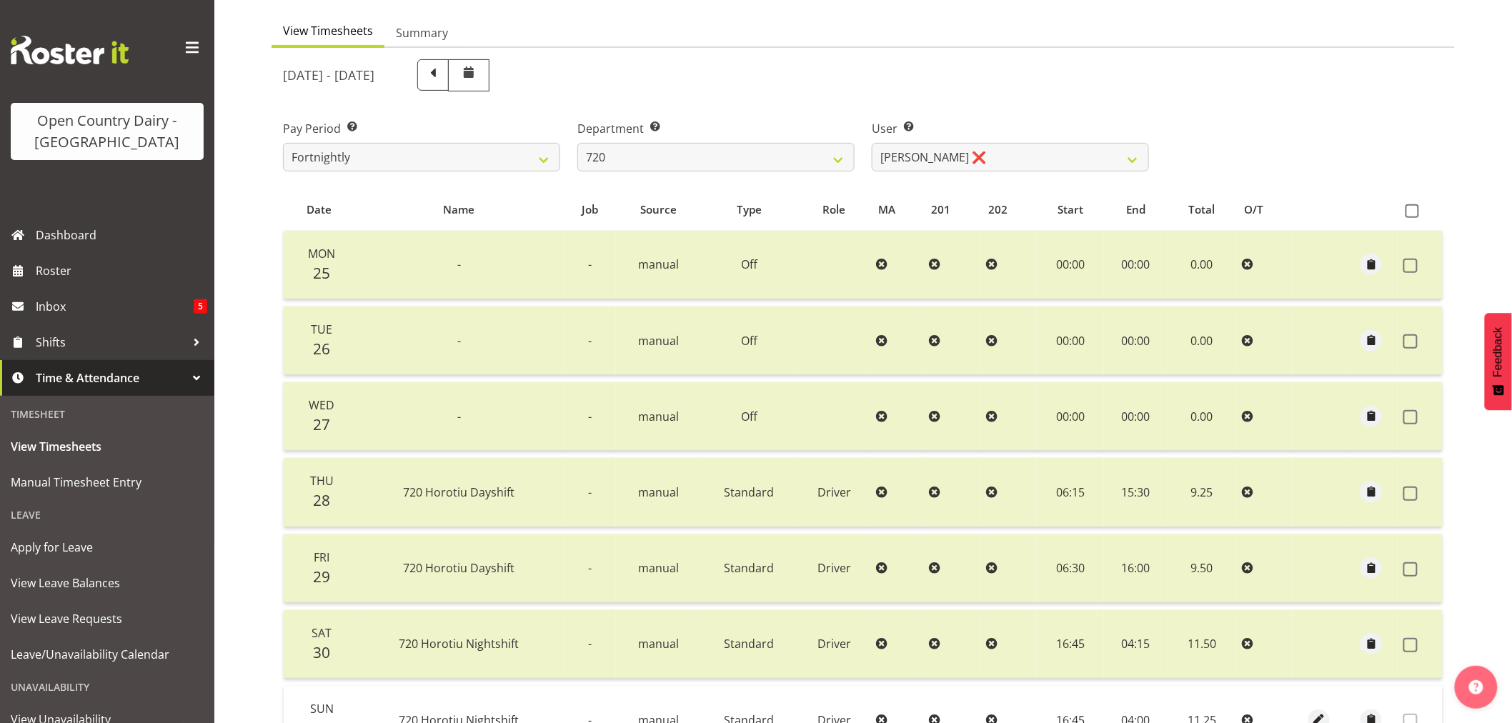
scroll to position [129, 0]
click at [837, 159] on select "701 702 703 704 705 706 707 708 709 710 711 712 713 714 715 716 717 718 719 720" at bounding box center [715, 158] width 277 height 29
click at [577, 144] on select "701 702 703 704 705 706 707 708 709 710 711 712 713 714 715 716 717 718 719 720" at bounding box center [715, 158] width 277 height 29
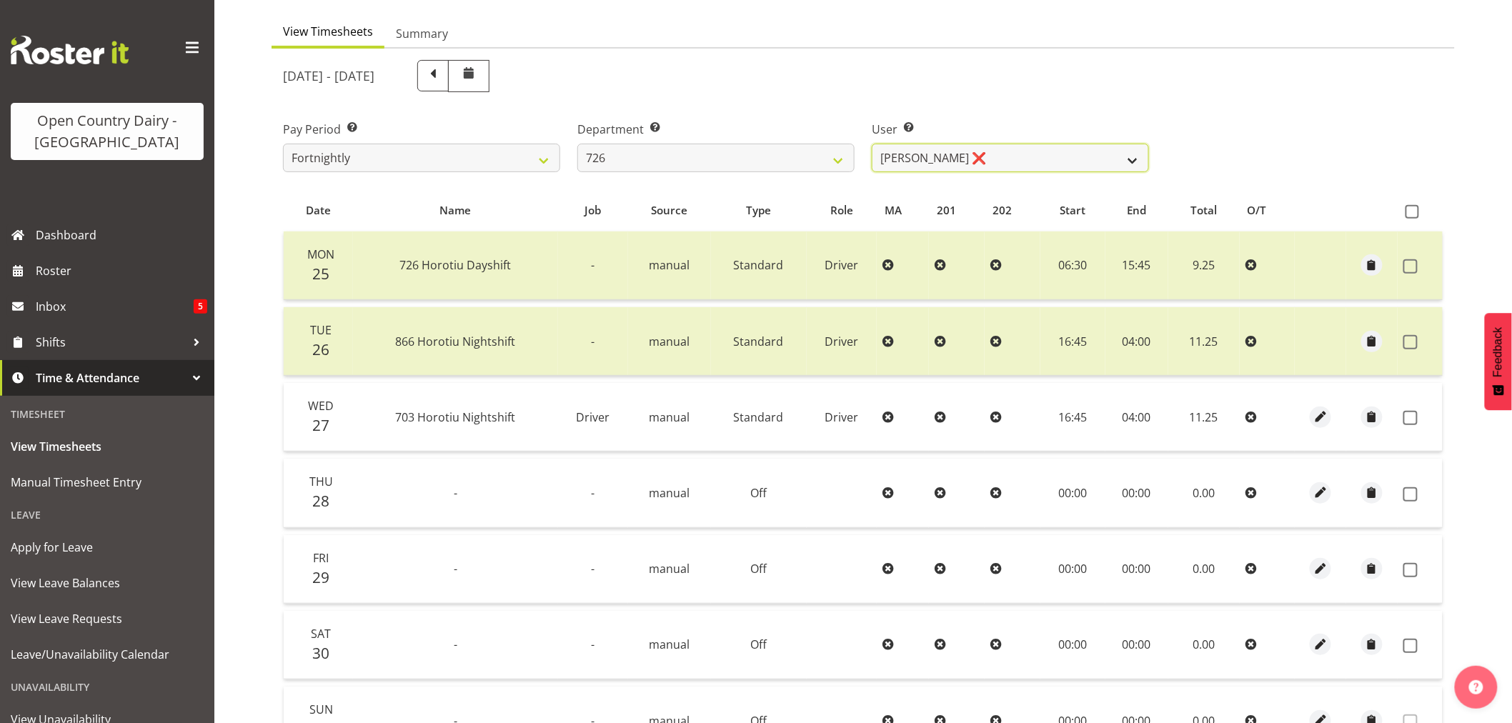
click at [1132, 158] on select "Angela Burrill ❌ Bryan Leathart ❌ Harpreet Singh ❌ Kerry Young ❌" at bounding box center [1010, 158] width 277 height 29
click at [872, 144] on select "Angela Burrill ❌ Bryan Leathart ❌ Harpreet Singh ❌ Kerry Young ❌" at bounding box center [1010, 158] width 277 height 29
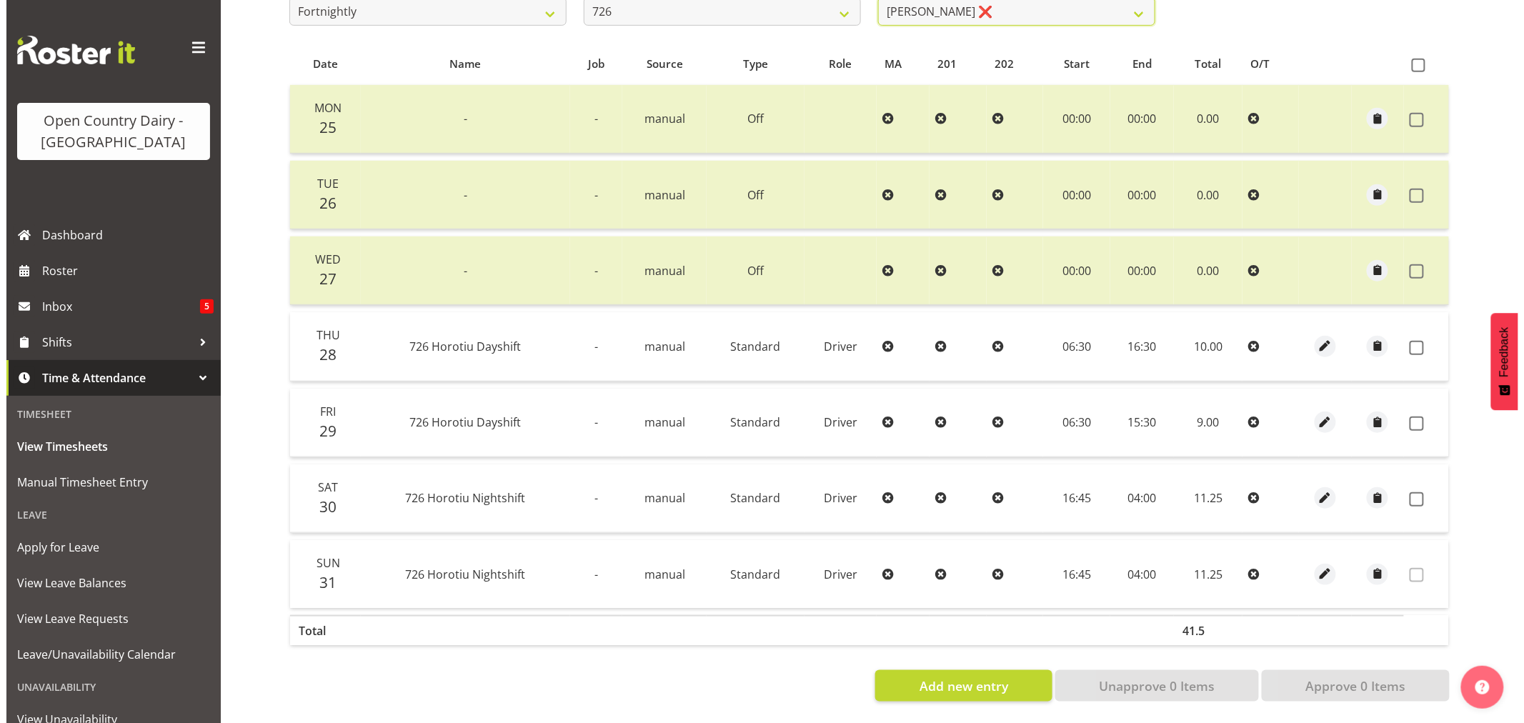
scroll to position [287, 0]
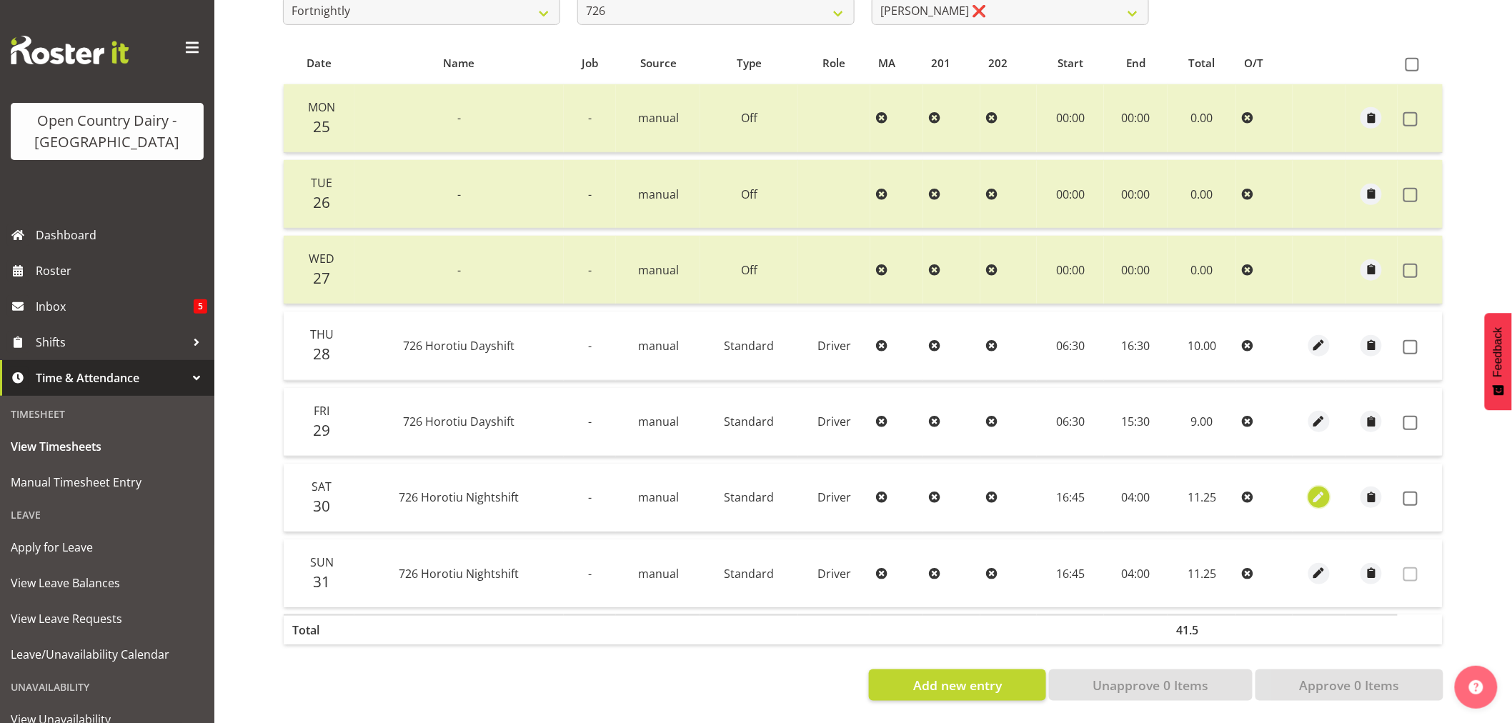
click at [1315, 489] on span "button" at bounding box center [1319, 497] width 16 height 16
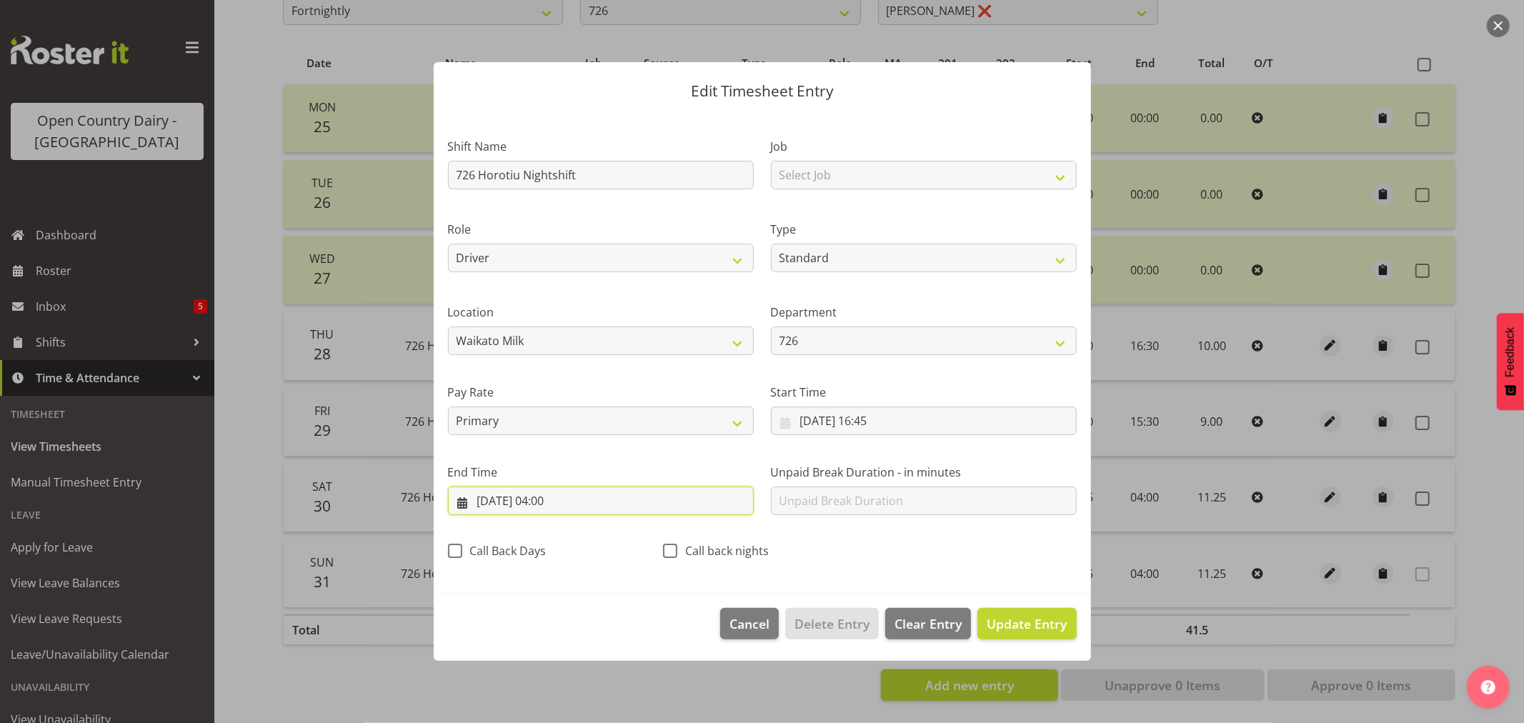
click at [559, 502] on input "31/08/2025, 04:00" at bounding box center [601, 501] width 306 height 29
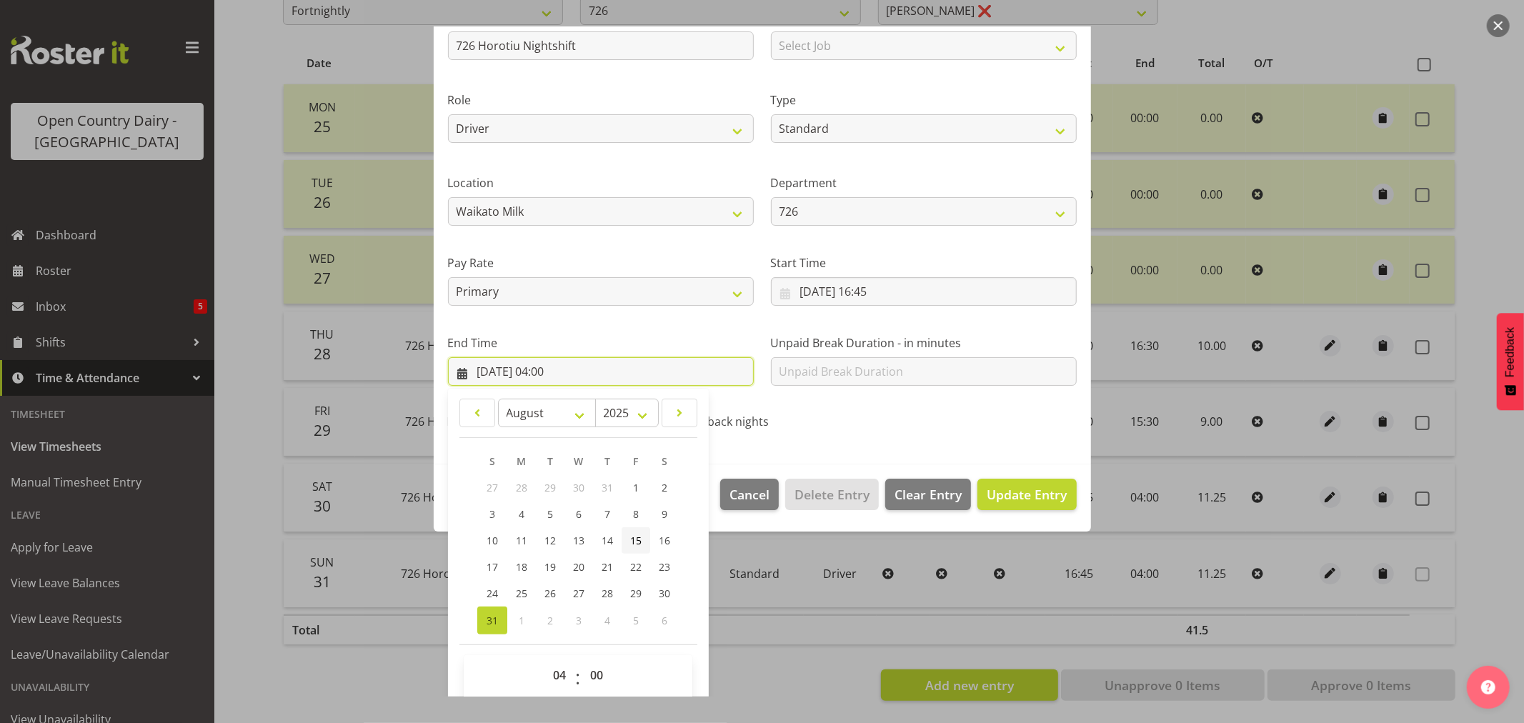
scroll to position [145, 0]
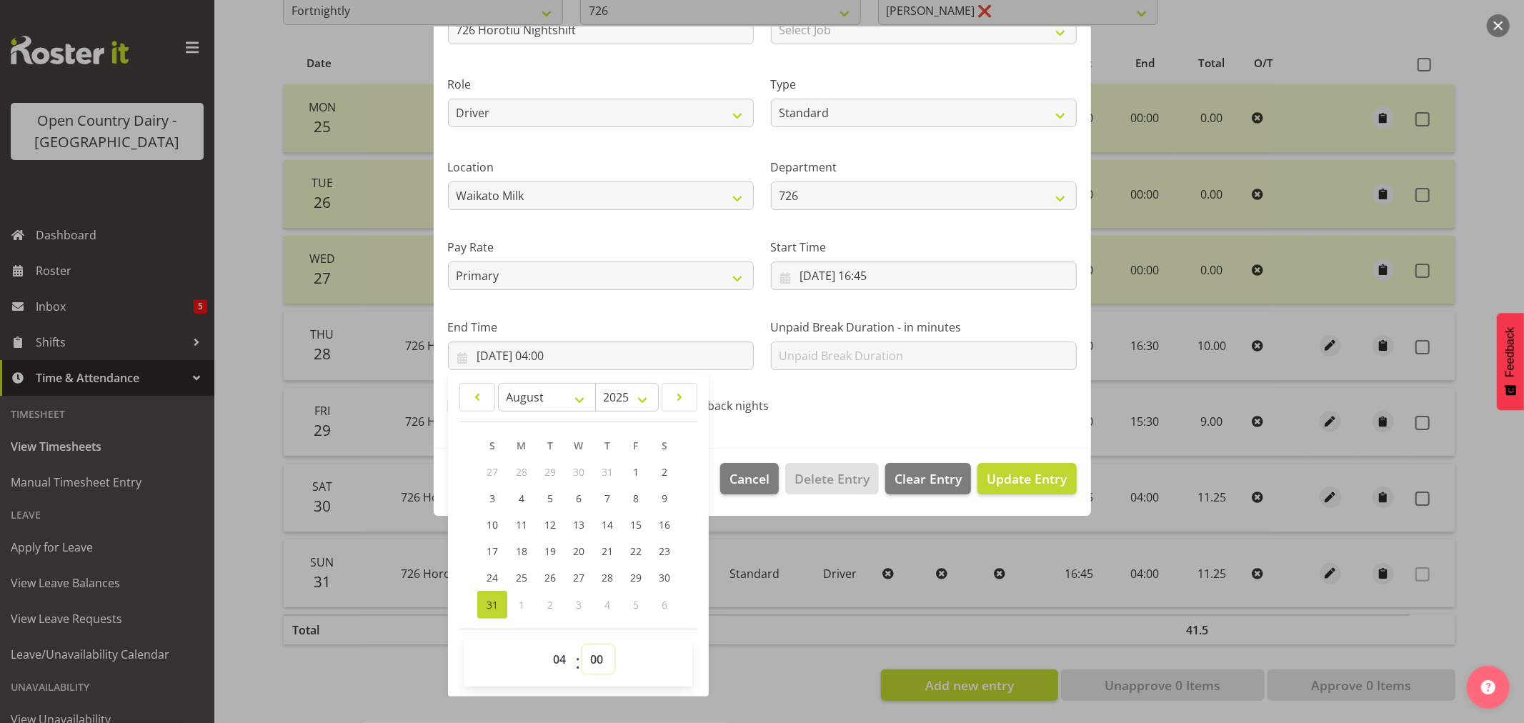
click at [597, 655] on select "00 01 02 03 04 05 06 07 08 09 10 11 12 13 14 15 16 17 18 19 20 21 22 23 24 25 2…" at bounding box center [598, 659] width 32 height 29
click at [582, 645] on select "00 01 02 03 04 05 06 07 08 09 10 11 12 13 14 15 16 17 18 19 20 21 22 23 24 25 2…" at bounding box center [598, 659] width 32 height 29
click at [1001, 476] on span "Update Entry" at bounding box center [1027, 478] width 80 height 17
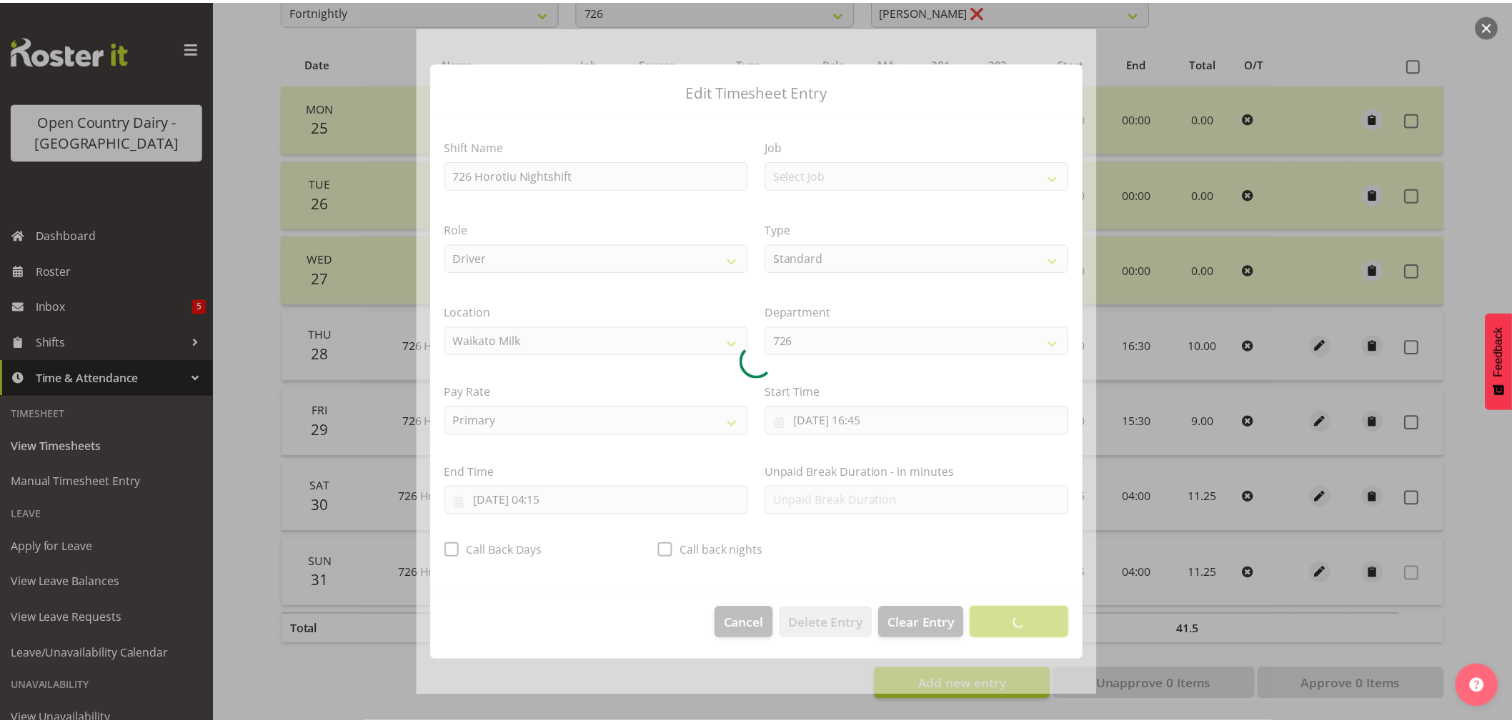
scroll to position [0, 0]
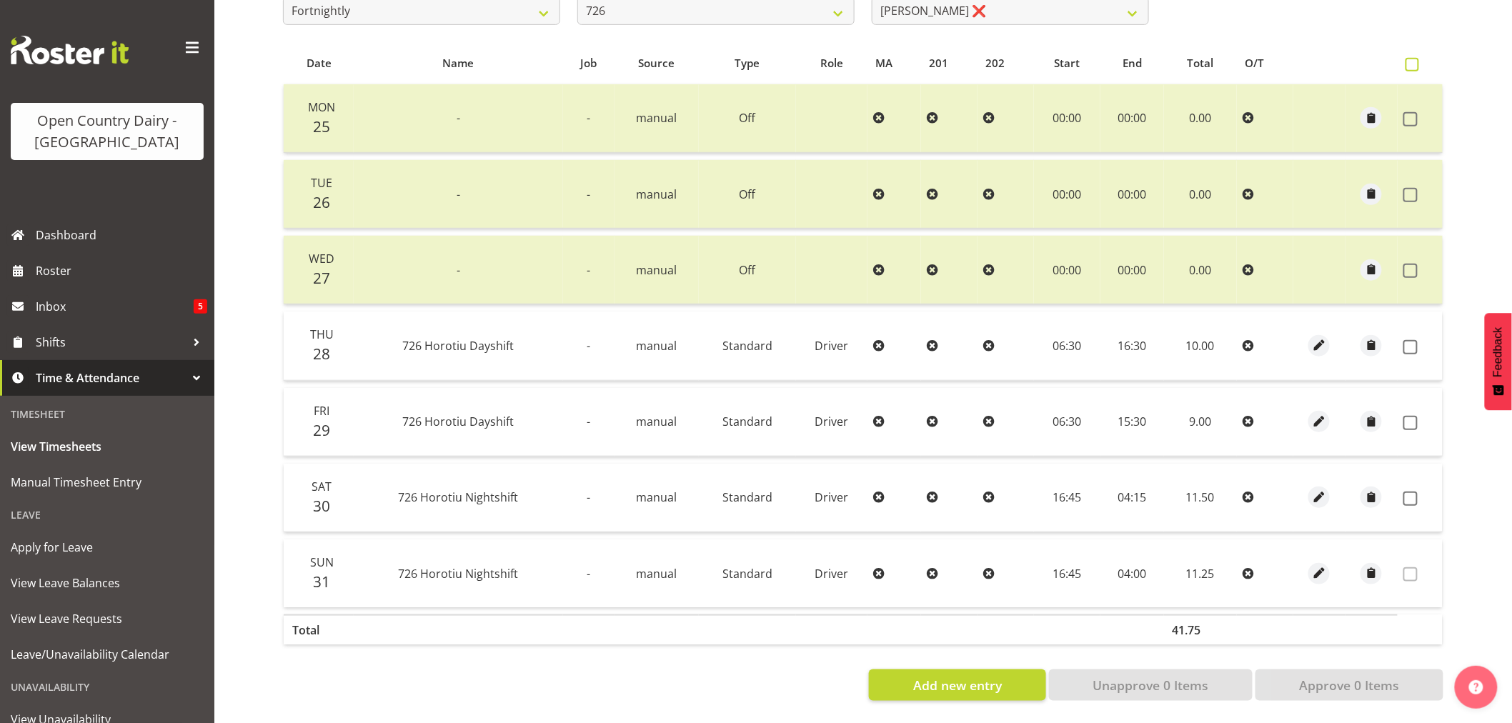
click at [1412, 58] on span at bounding box center [1412, 65] width 14 height 14
click at [1412, 60] on input "checkbox" at bounding box center [1409, 64] width 9 height 9
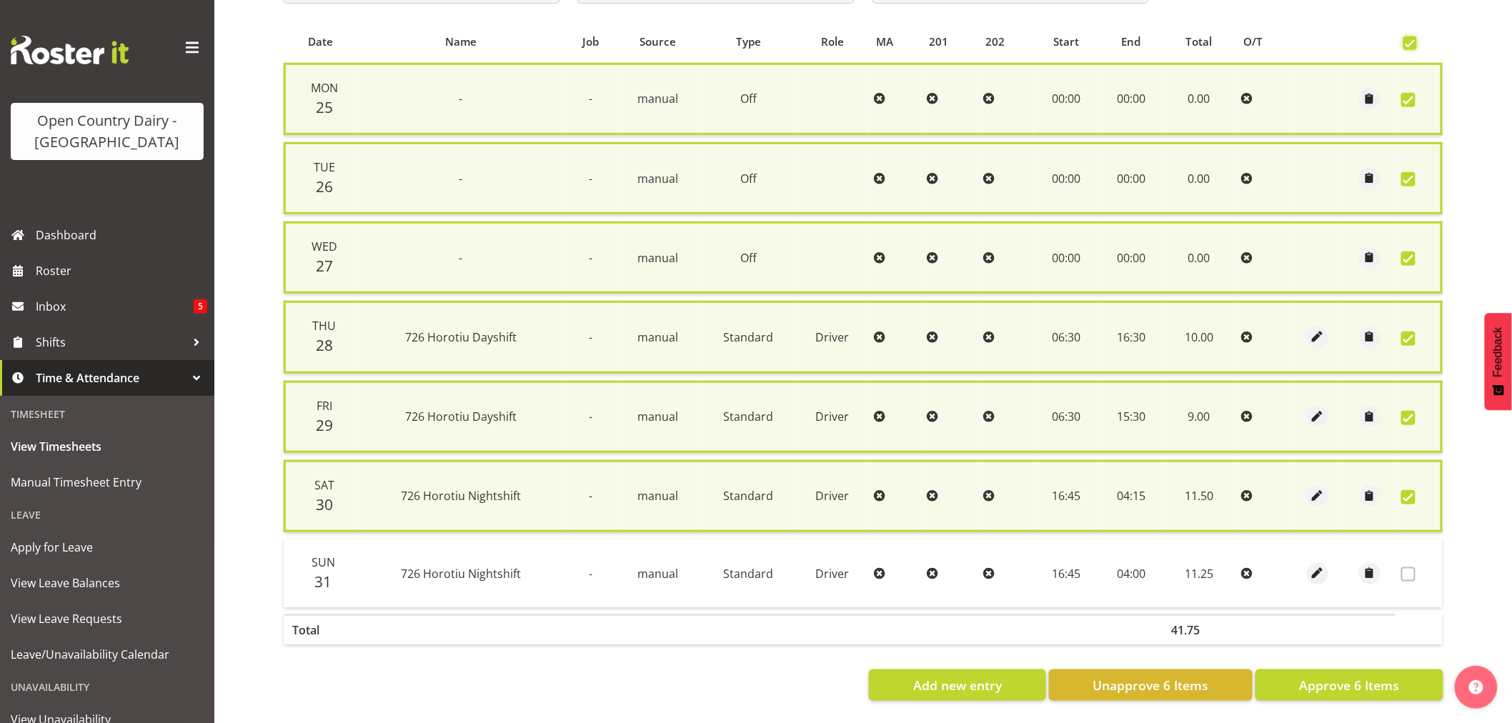
scroll to position [301, 0]
click at [1345, 679] on span "Approve 6 Items" at bounding box center [1349, 685] width 100 height 19
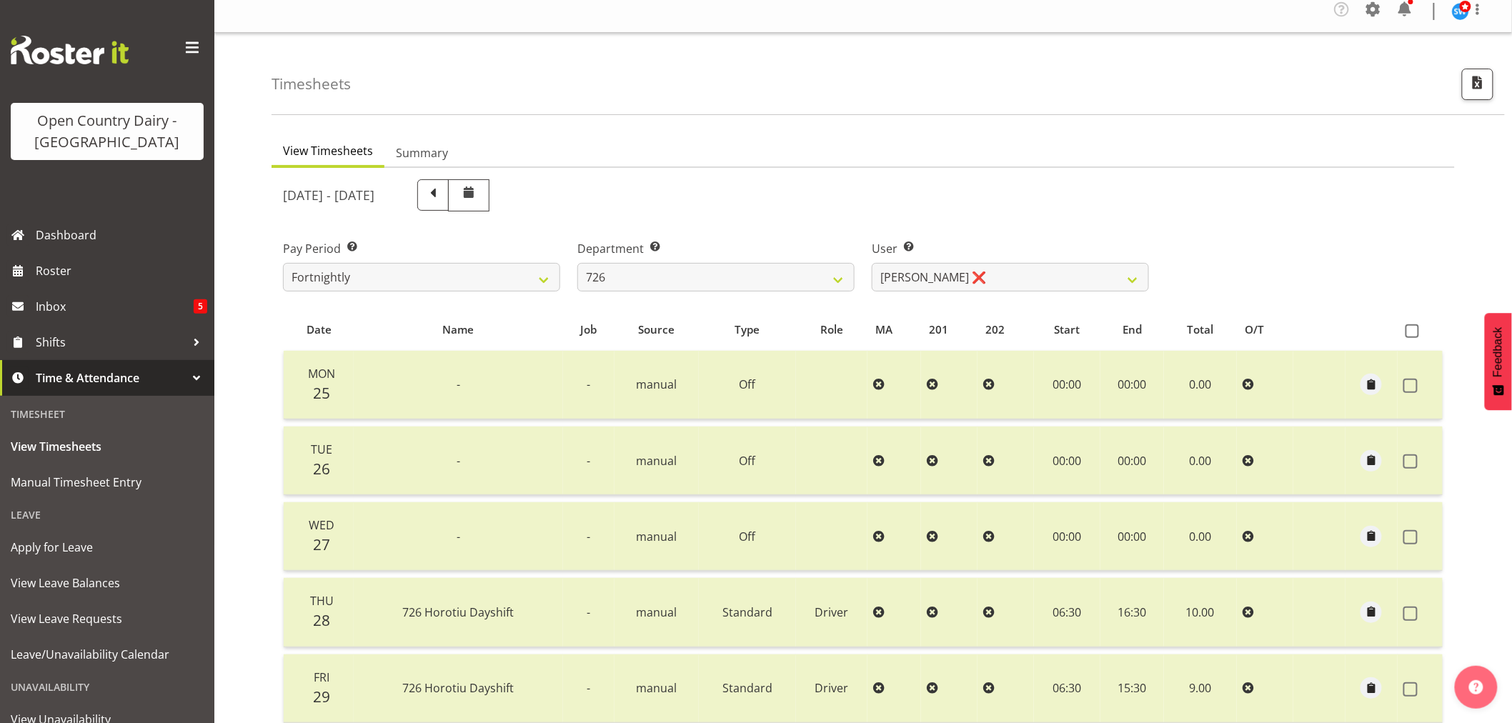
scroll to position [0, 0]
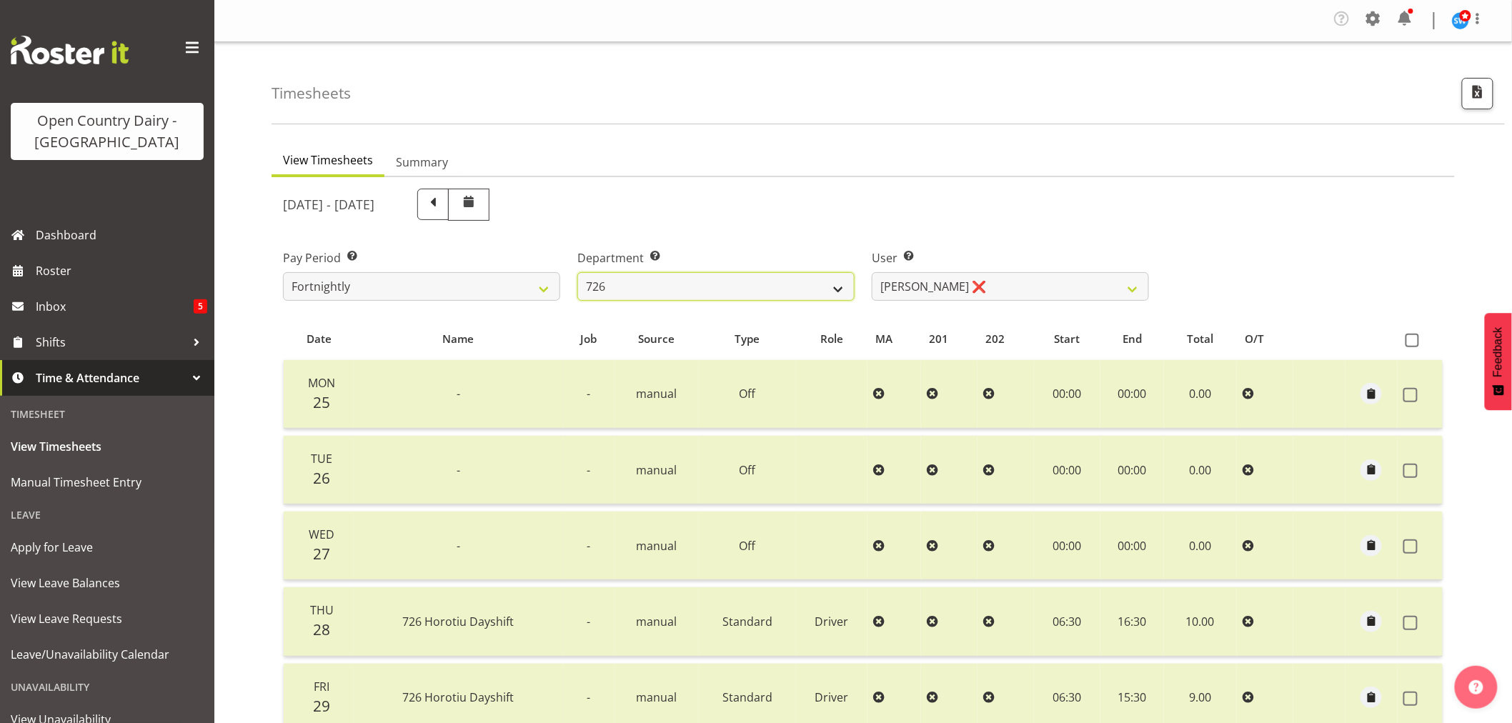
click at [837, 289] on select "701 702 703 704 705 706 707 708 709 710 711 712 713 714 715 716 717 718 719 720" at bounding box center [715, 286] width 277 height 29
click at [577, 272] on select "701 702 703 704 705 706 707 708 709 710 711 712 713 714 715 716 717 718 719 720" at bounding box center [715, 286] width 277 height 29
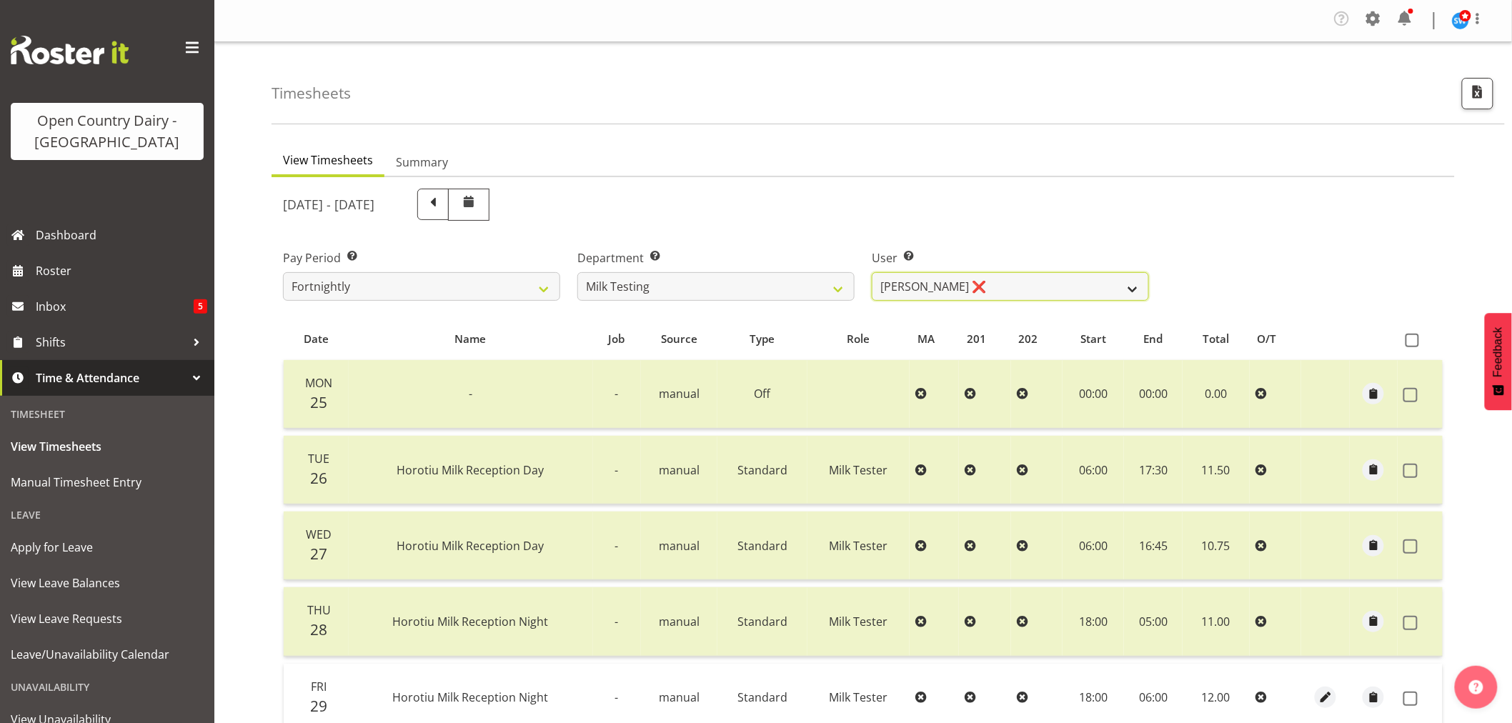
click at [1131, 293] on select "Diana Ridings ❌ George Smith ❌ Helaina Walker ❌ Kim Madden ❌ Michael Brechelt ❌…" at bounding box center [1010, 286] width 277 height 29
click at [872, 272] on select "Diana Ridings ❌ George Smith ❌ Helaina Walker ❌ Kim Madden ❌ Michael Brechelt ❌…" at bounding box center [1010, 286] width 277 height 29
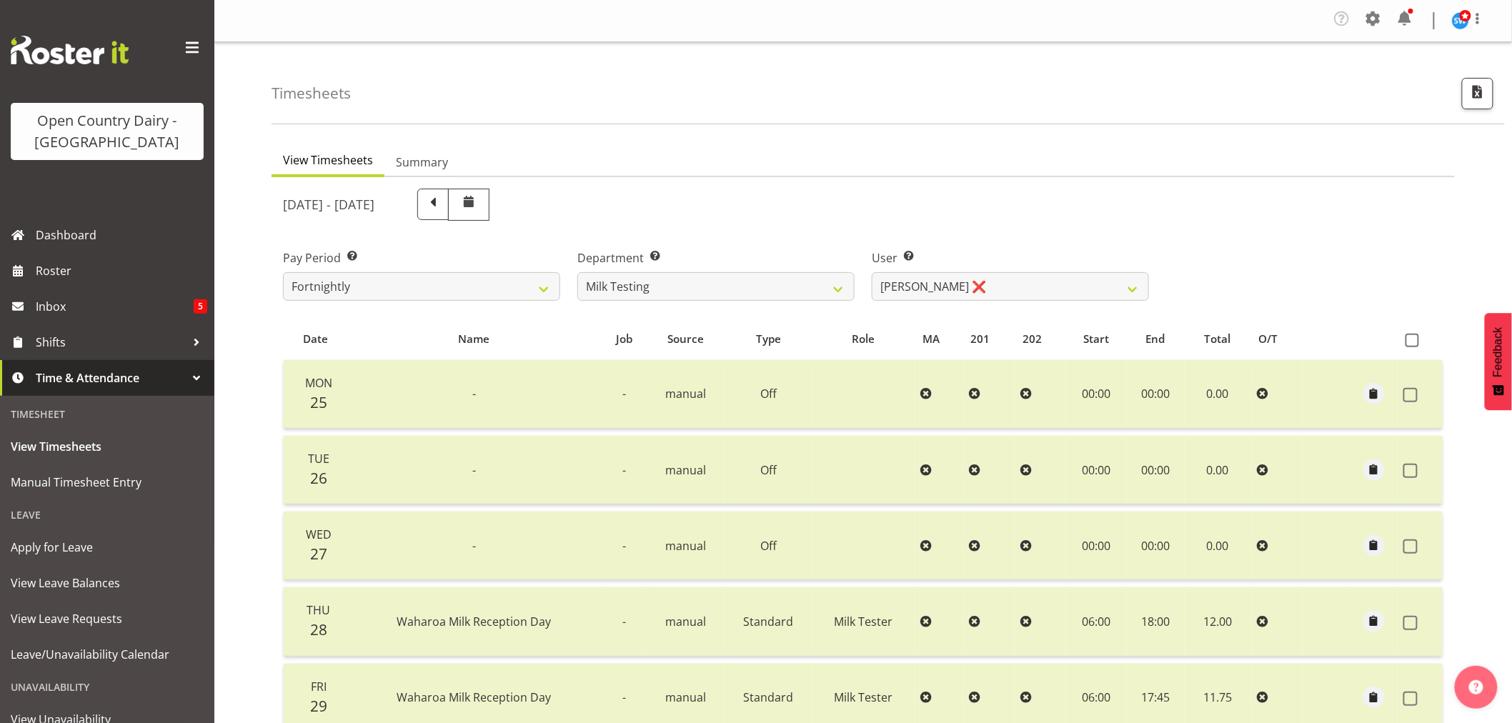
click at [762, 210] on div "August 25th - August 31st 2025" at bounding box center [716, 205] width 866 height 32
click at [840, 287] on select "701 702 703 704 705 706 707 708 709 710 711 712 713 714 715 716 717 718 719 720" at bounding box center [715, 286] width 277 height 29
click at [843, 290] on select "701 702 703 704 705 706 707 708 709 710 711 712 713 714 715 716 717 718 719 720" at bounding box center [715, 286] width 277 height 29
click at [577, 272] on select "701 702 703 704 705 706 707 708 709 710 711 712 713 714 715 716 717 718 719 720" at bounding box center [715, 286] width 277 height 29
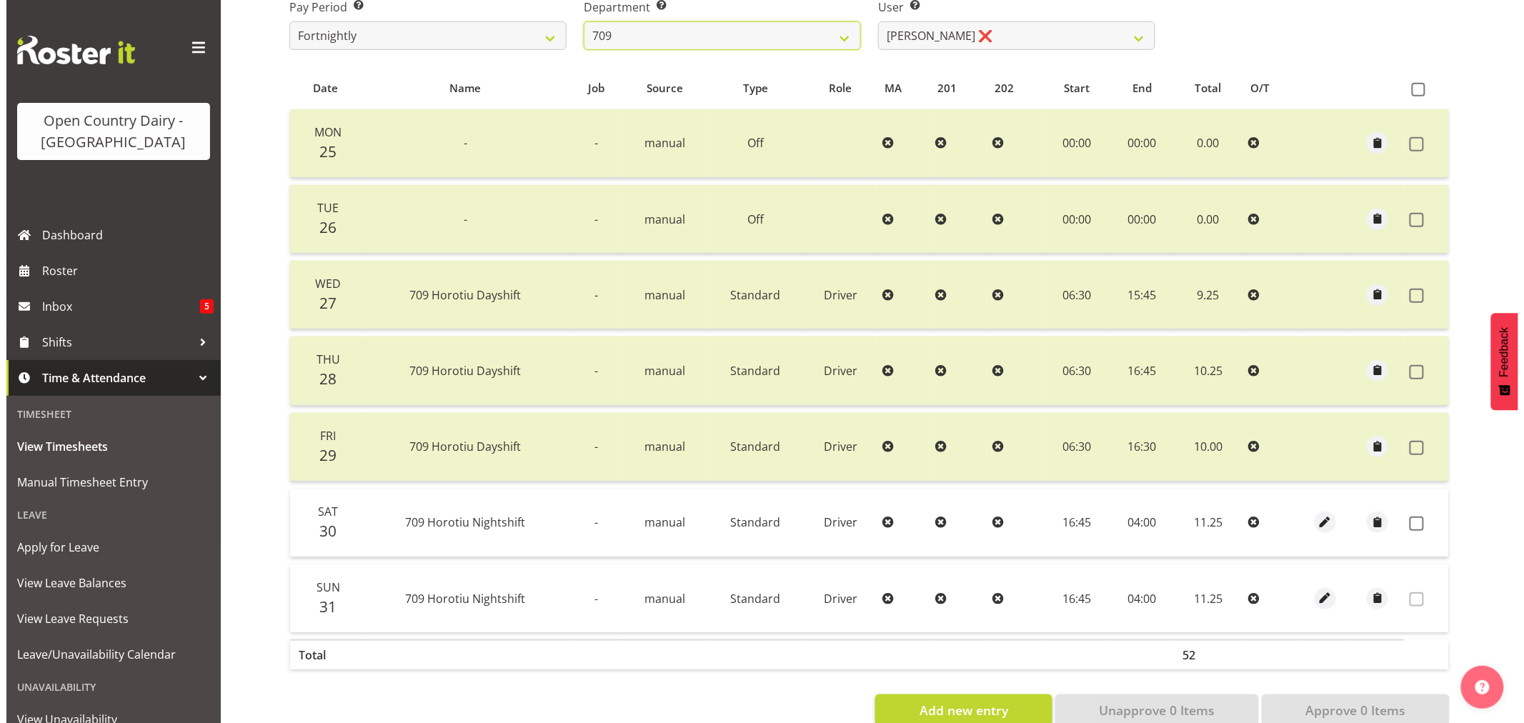
scroll to position [287, 0]
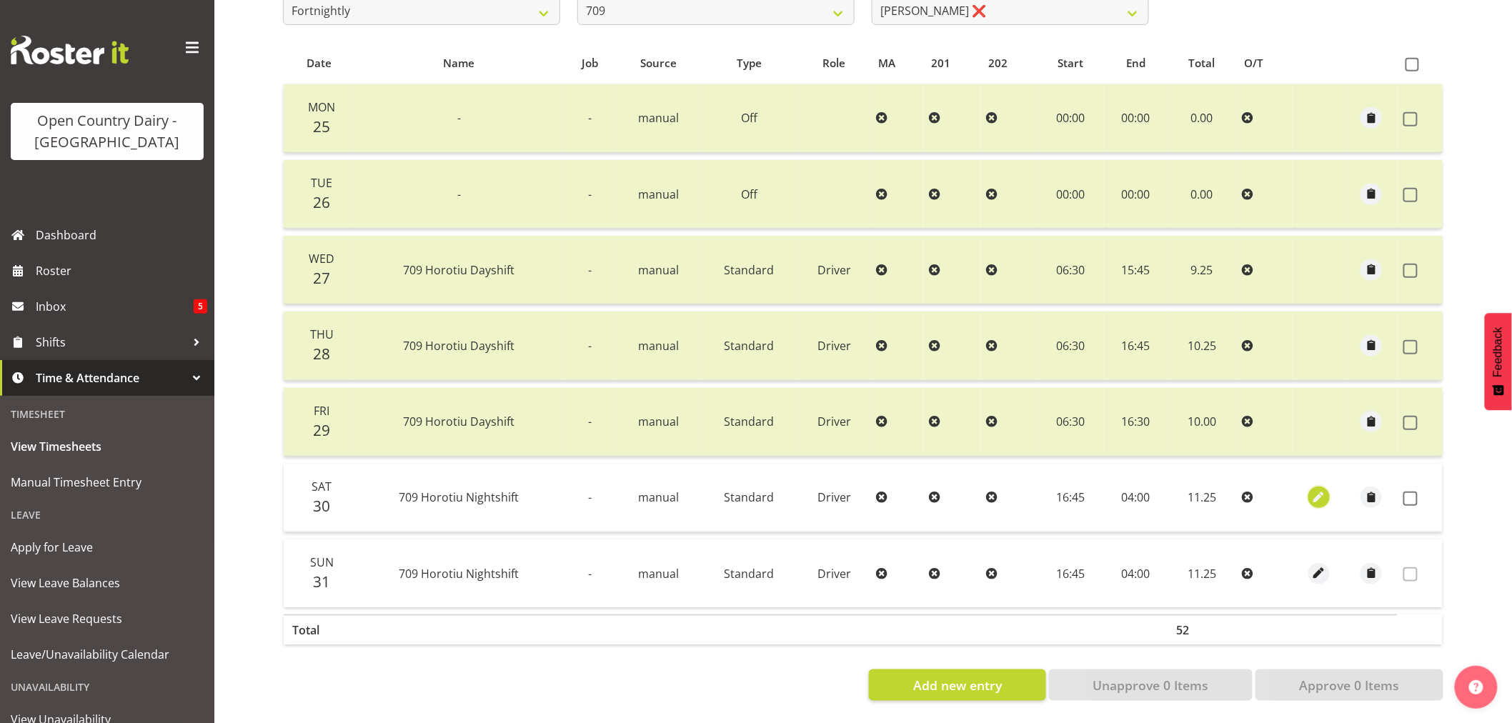
click at [1322, 490] on span "button" at bounding box center [1319, 497] width 16 height 16
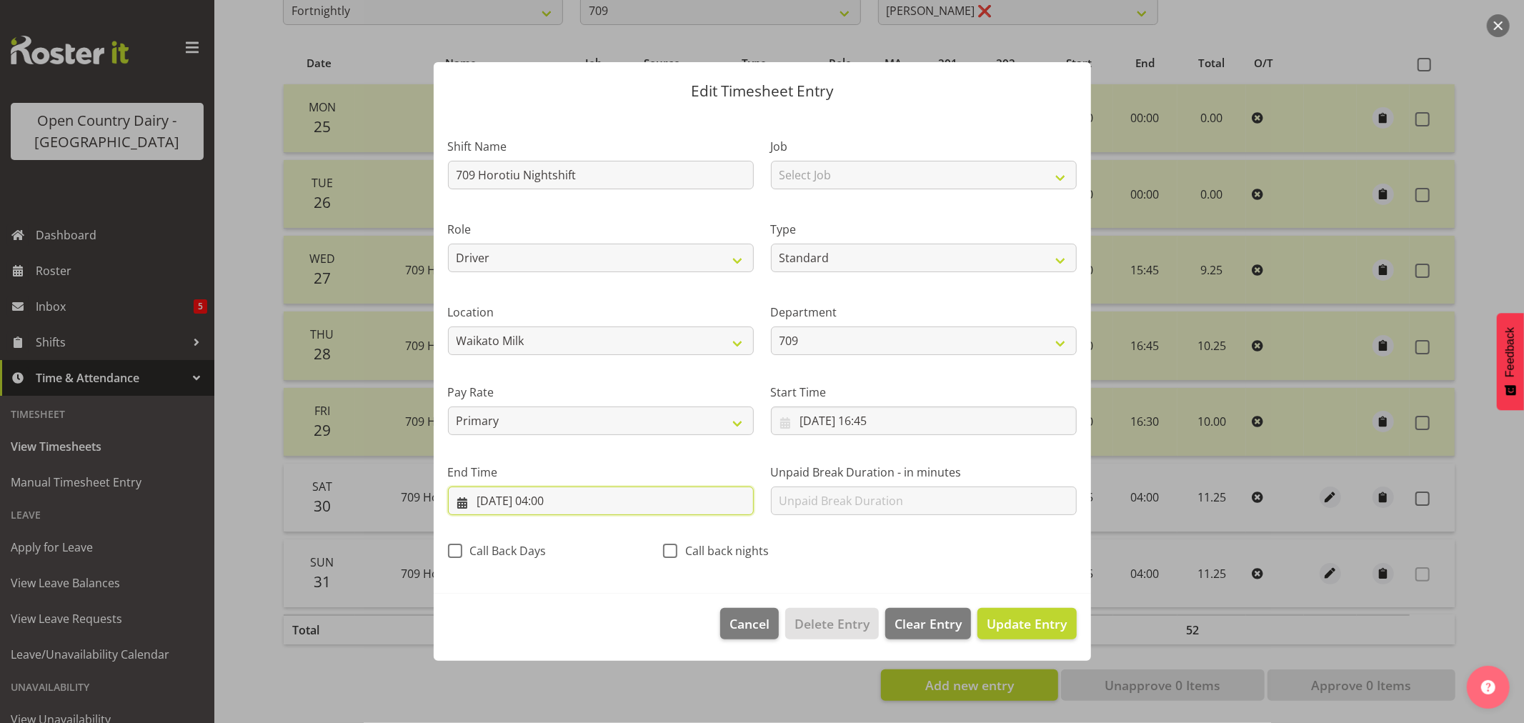
click at [561, 502] on input "31/08/2025, 04:00" at bounding box center [601, 501] width 306 height 29
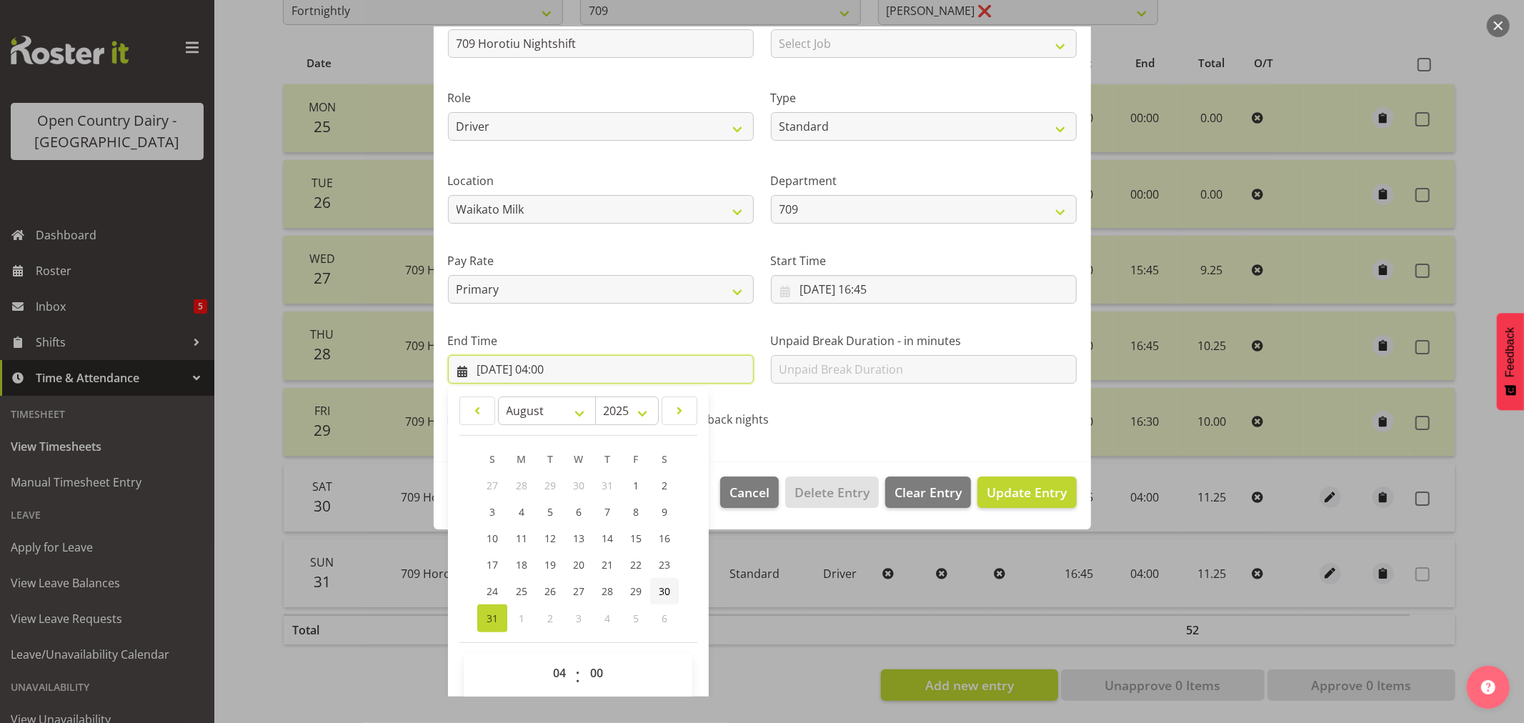
scroll to position [145, 0]
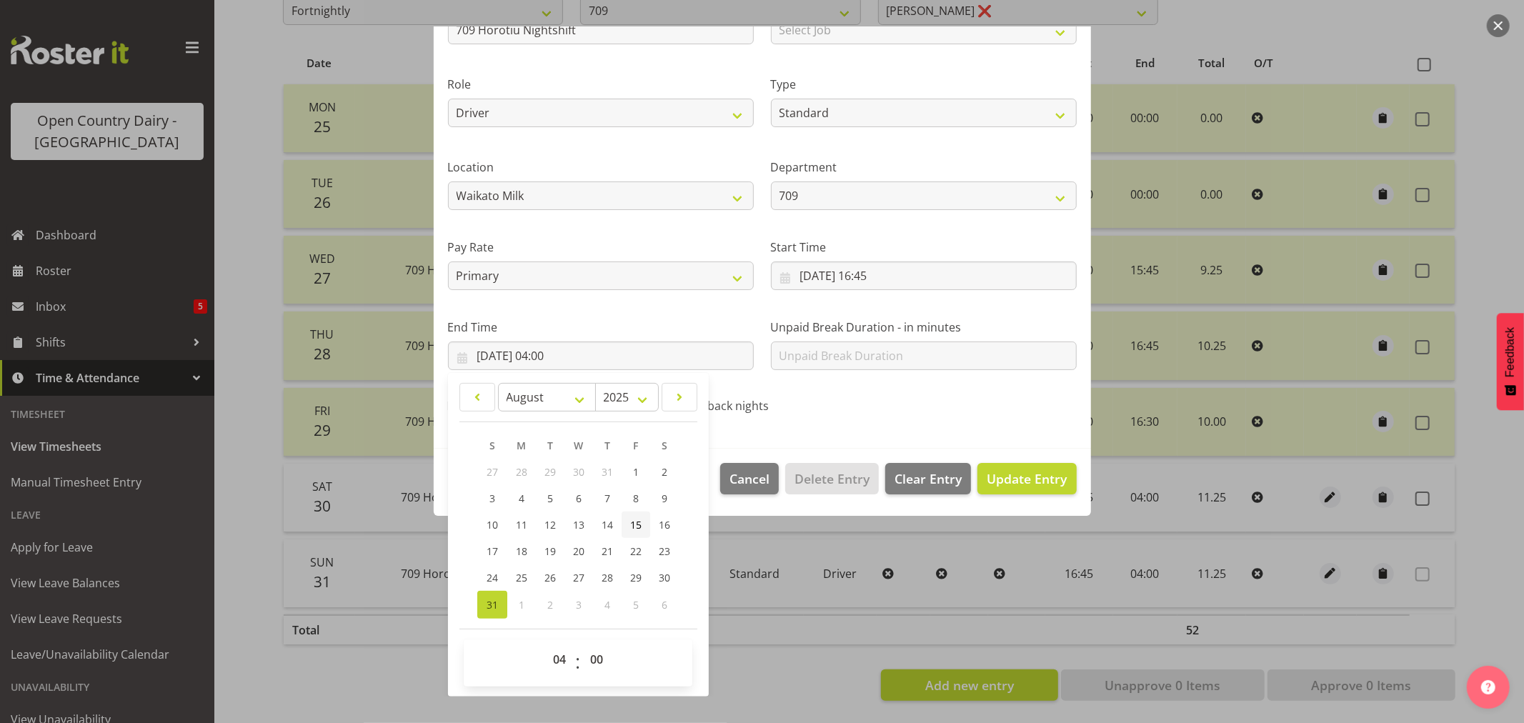
click at [638, 527] on span "15" at bounding box center [635, 525] width 11 height 14
click at [1005, 473] on span "Update Entry" at bounding box center [1027, 478] width 80 height 17
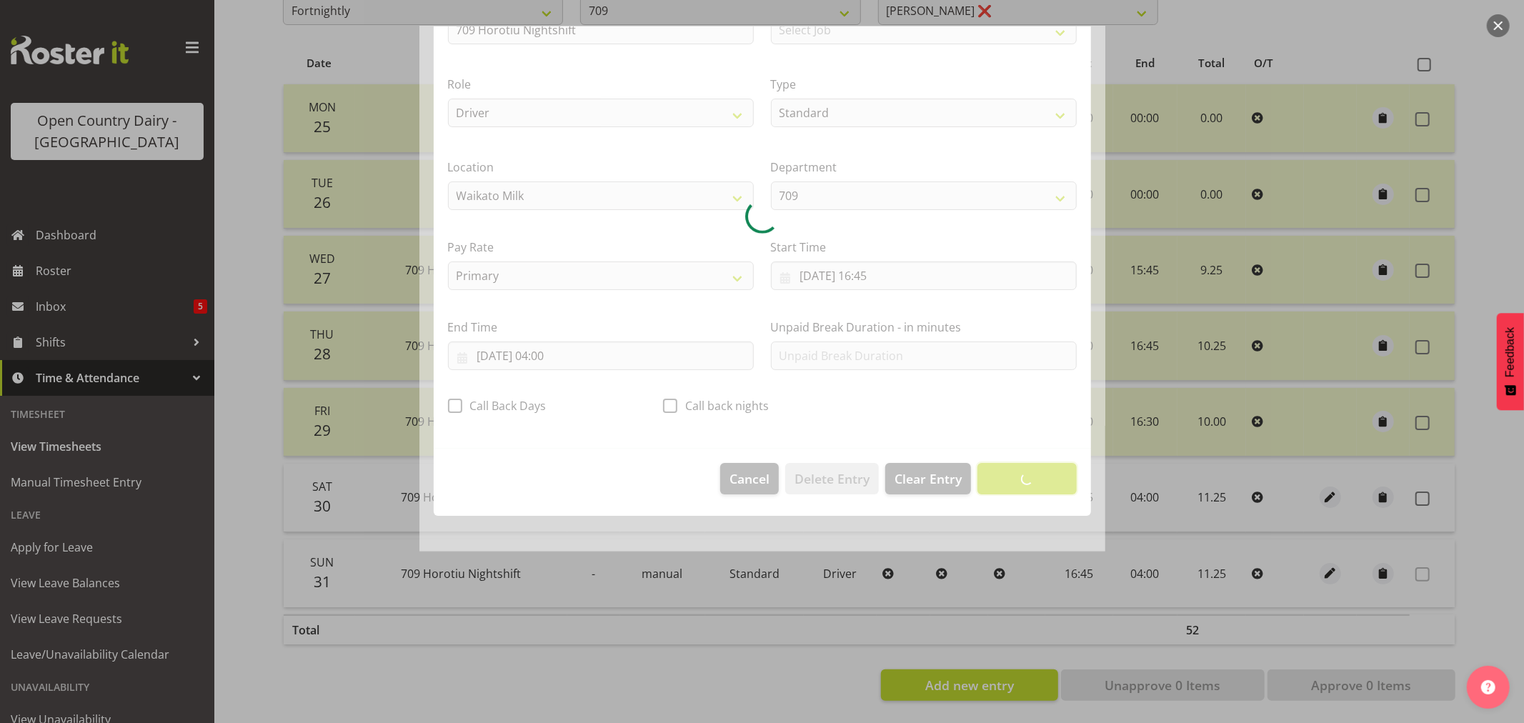
scroll to position [0, 0]
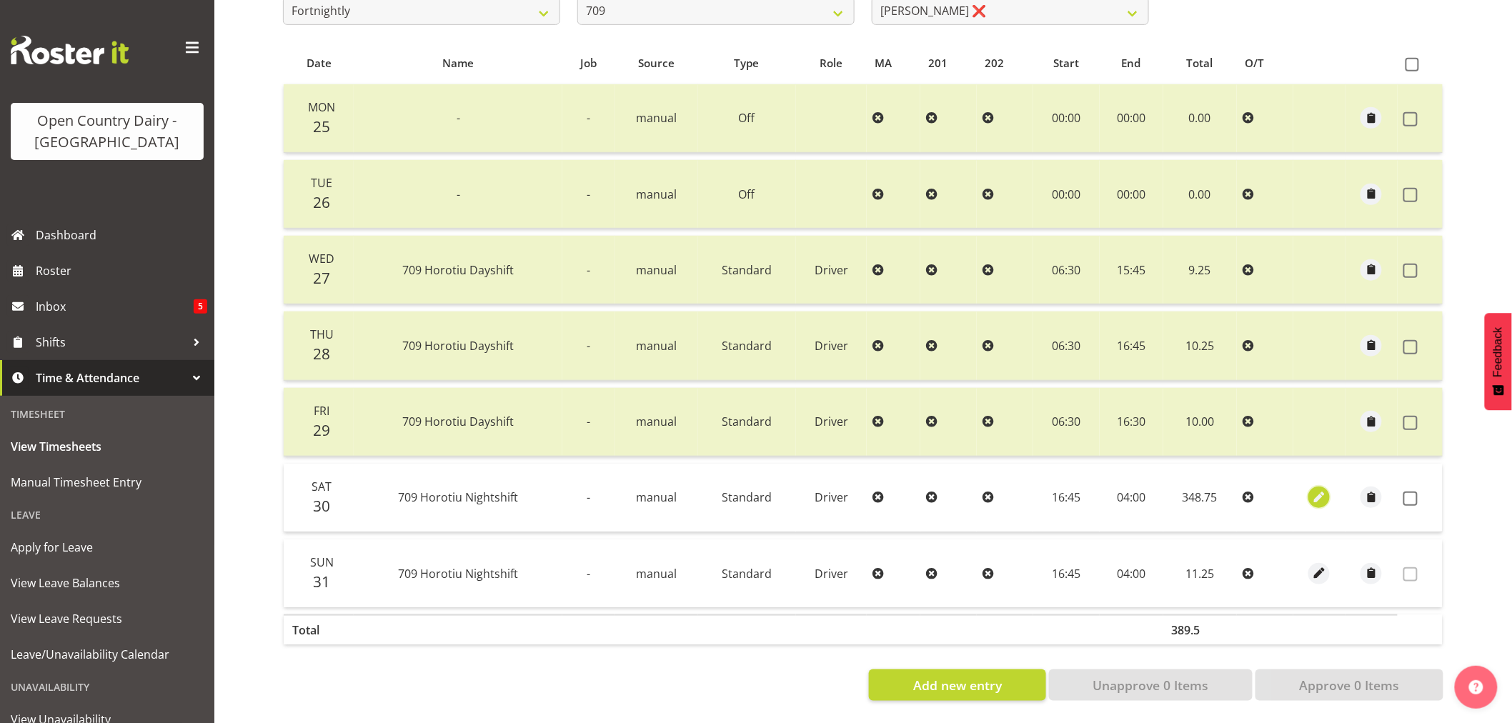
click at [1317, 489] on span "button" at bounding box center [1319, 497] width 16 height 16
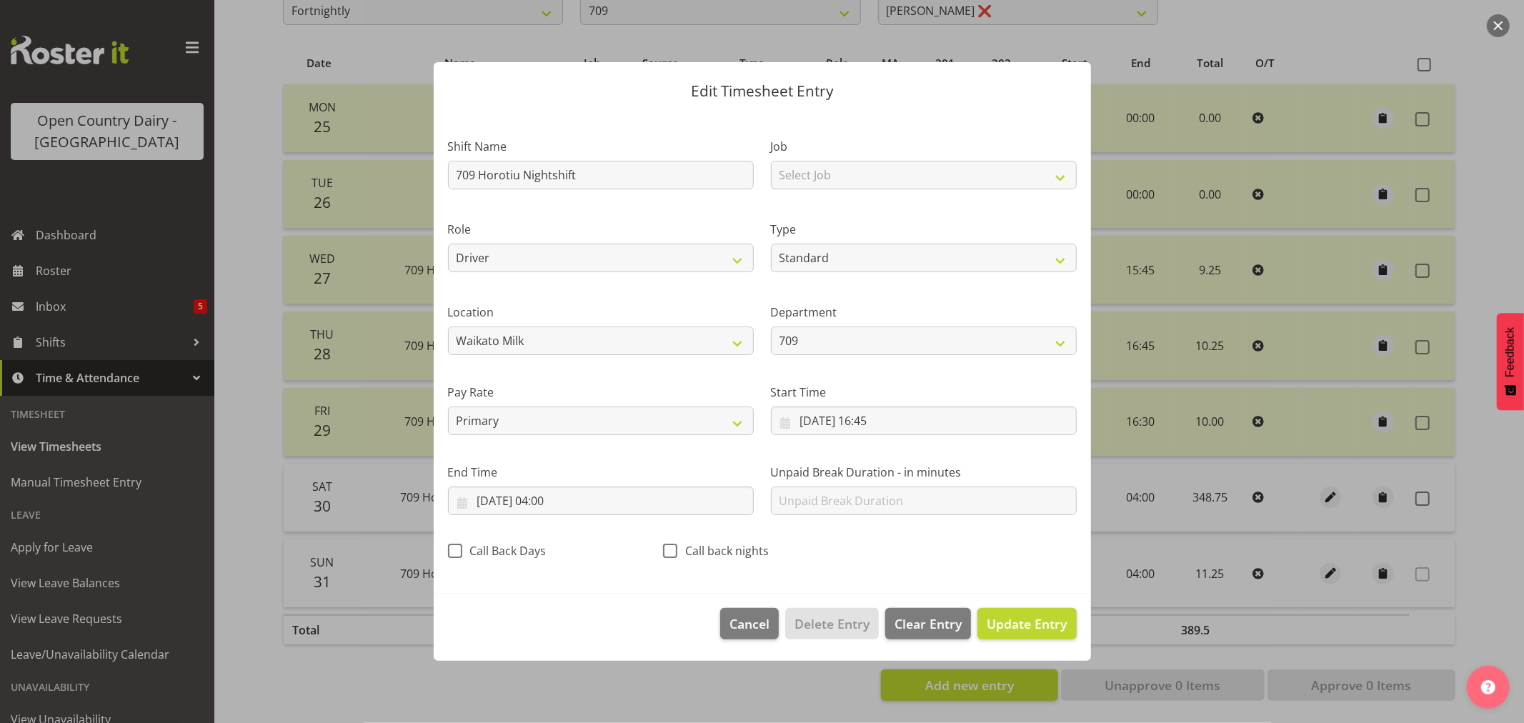
click at [1253, 519] on div at bounding box center [762, 361] width 1524 height 723
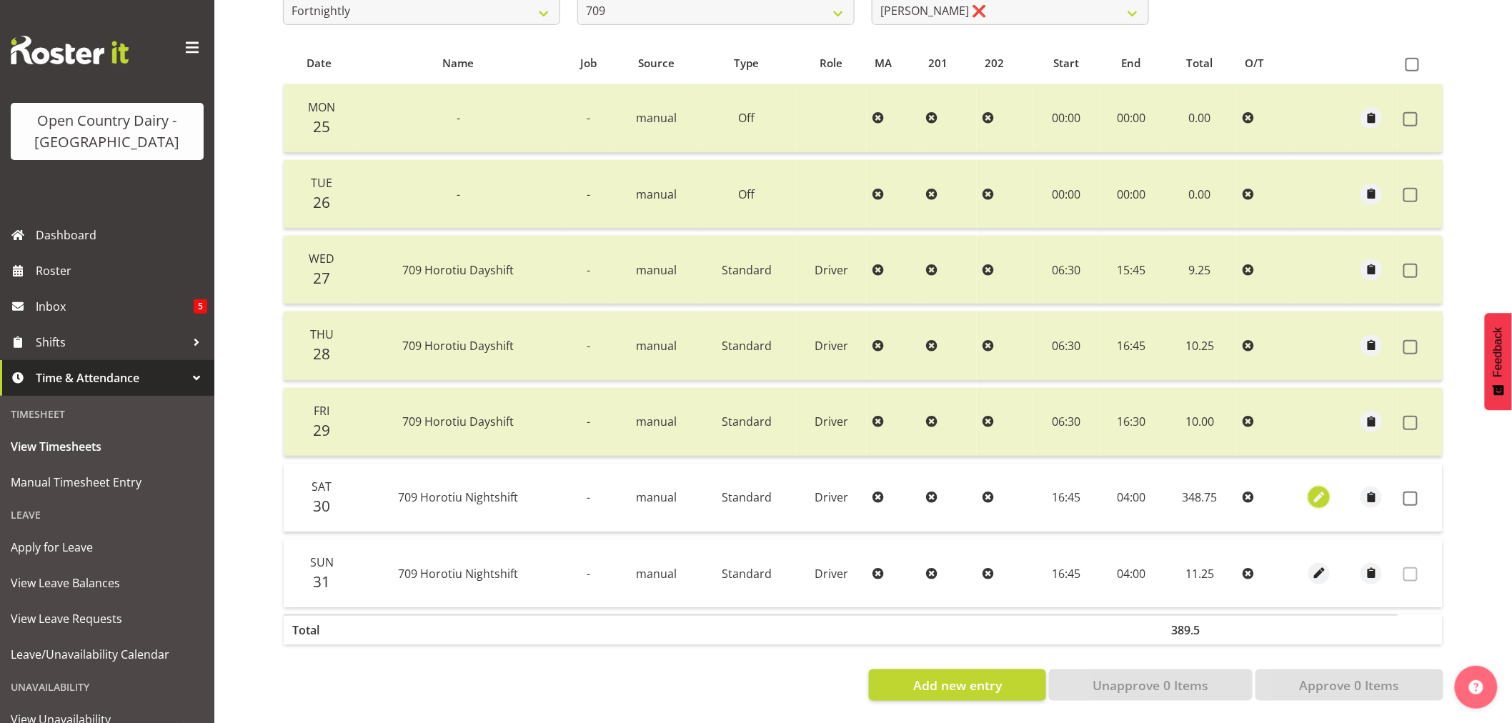
click at [1317, 489] on span "button" at bounding box center [1319, 497] width 16 height 16
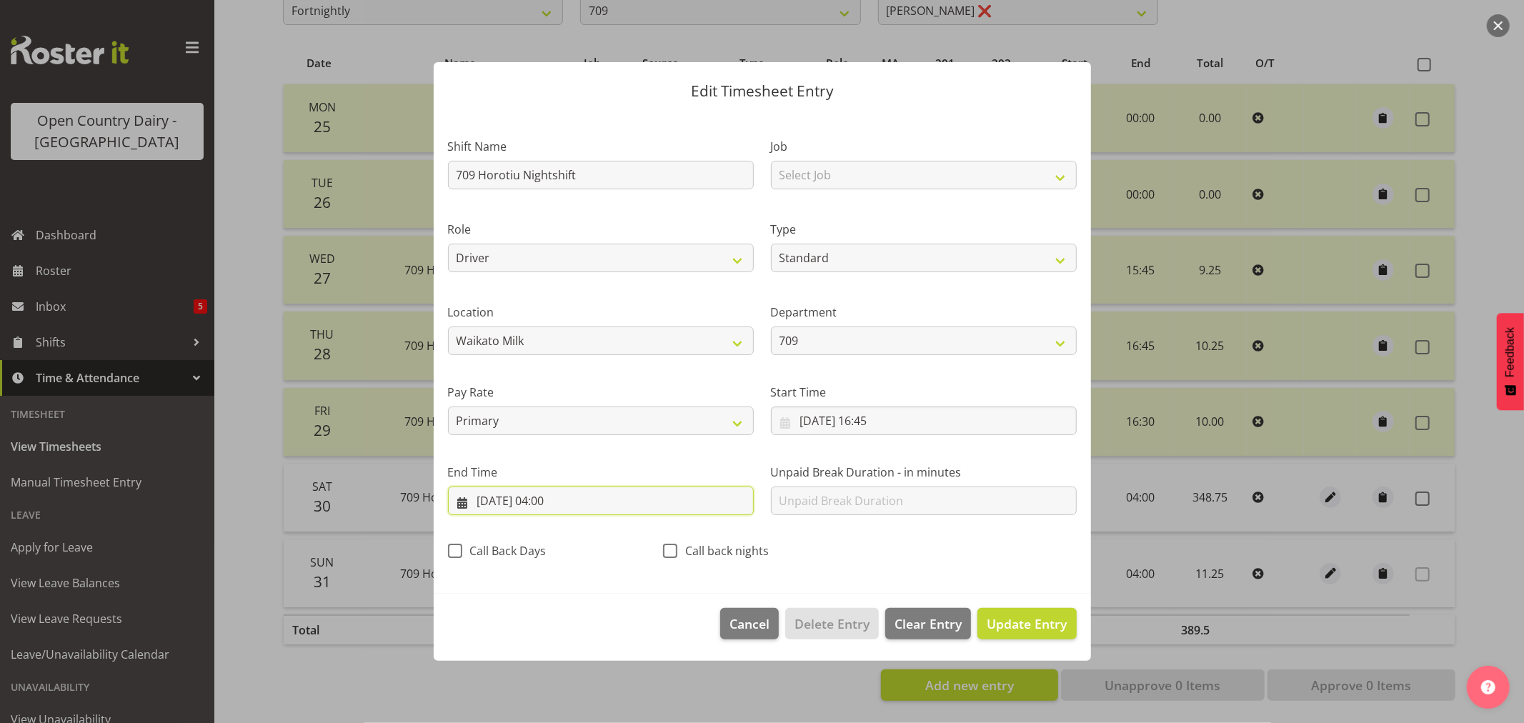
click at [509, 498] on input "16/08/2025, 04:00" at bounding box center [601, 501] width 306 height 29
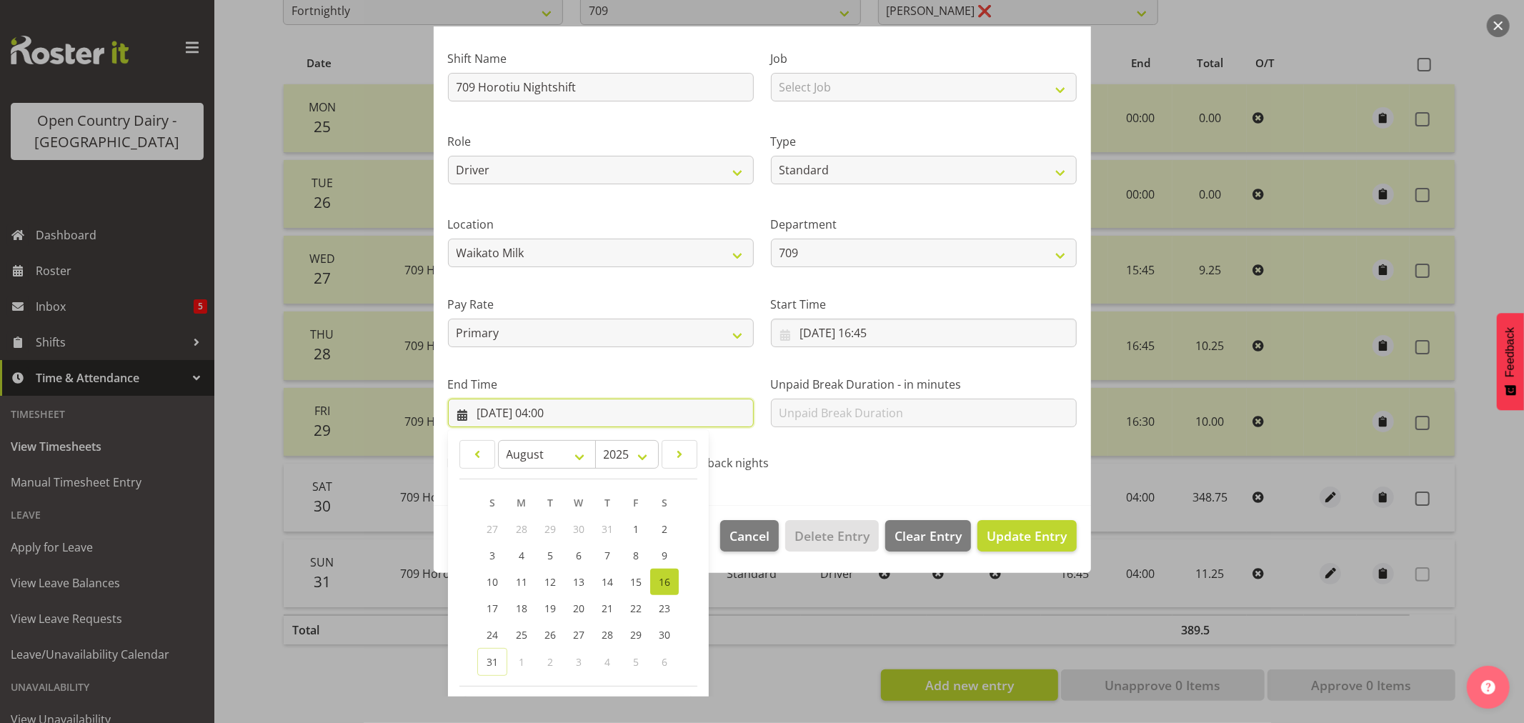
scroll to position [145, 0]
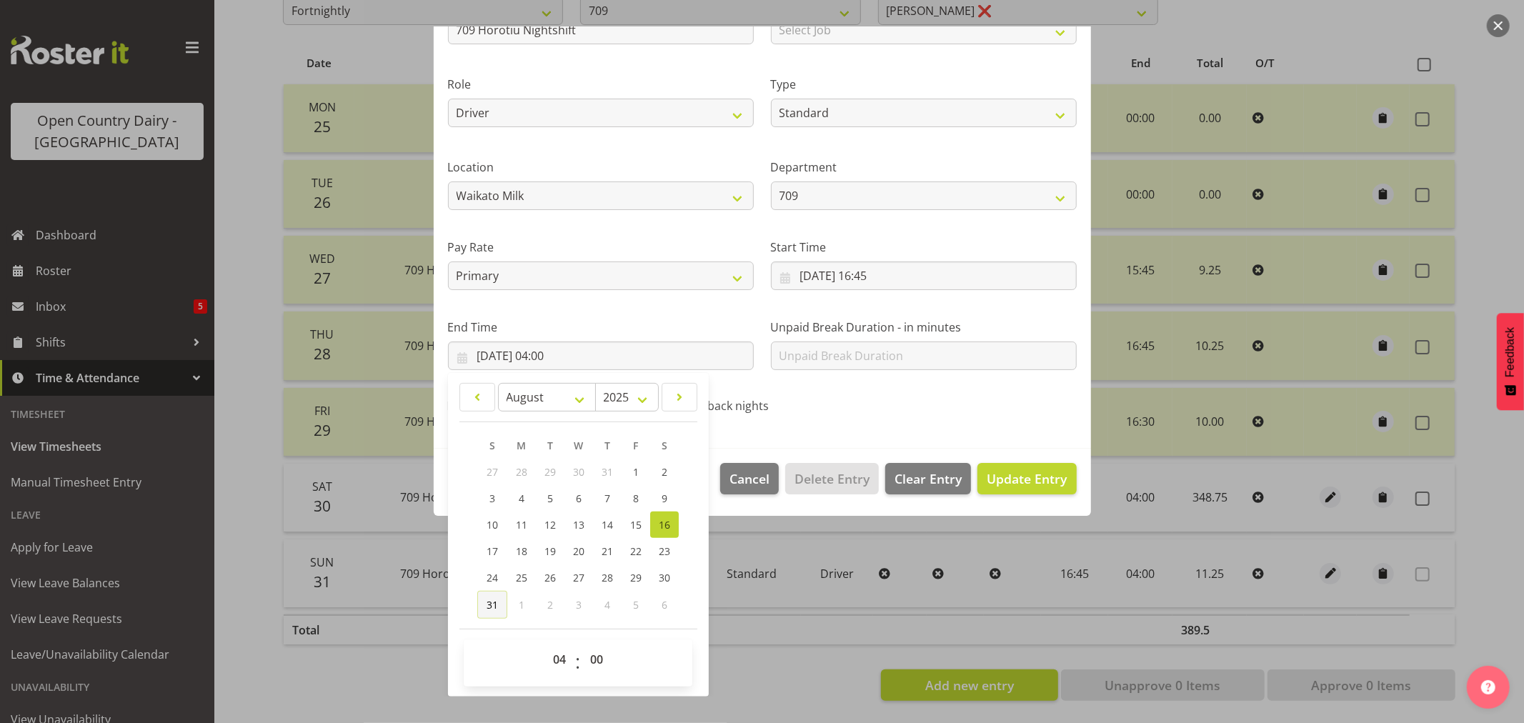
click at [491, 602] on span "31" at bounding box center [492, 605] width 11 height 14
click at [598, 661] on select "00 01 02 03 04 05 06 07 08 09 10 11 12 13 14 15 16 17 18 19 20 21 22 23 24 25 2…" at bounding box center [598, 659] width 32 height 29
click at [582, 645] on select "00 01 02 03 04 05 06 07 08 09 10 11 12 13 14 15 16 17 18 19 20 21 22 23 24 25 2…" at bounding box center [598, 659] width 32 height 29
click at [996, 482] on span "Update Entry" at bounding box center [1027, 478] width 80 height 17
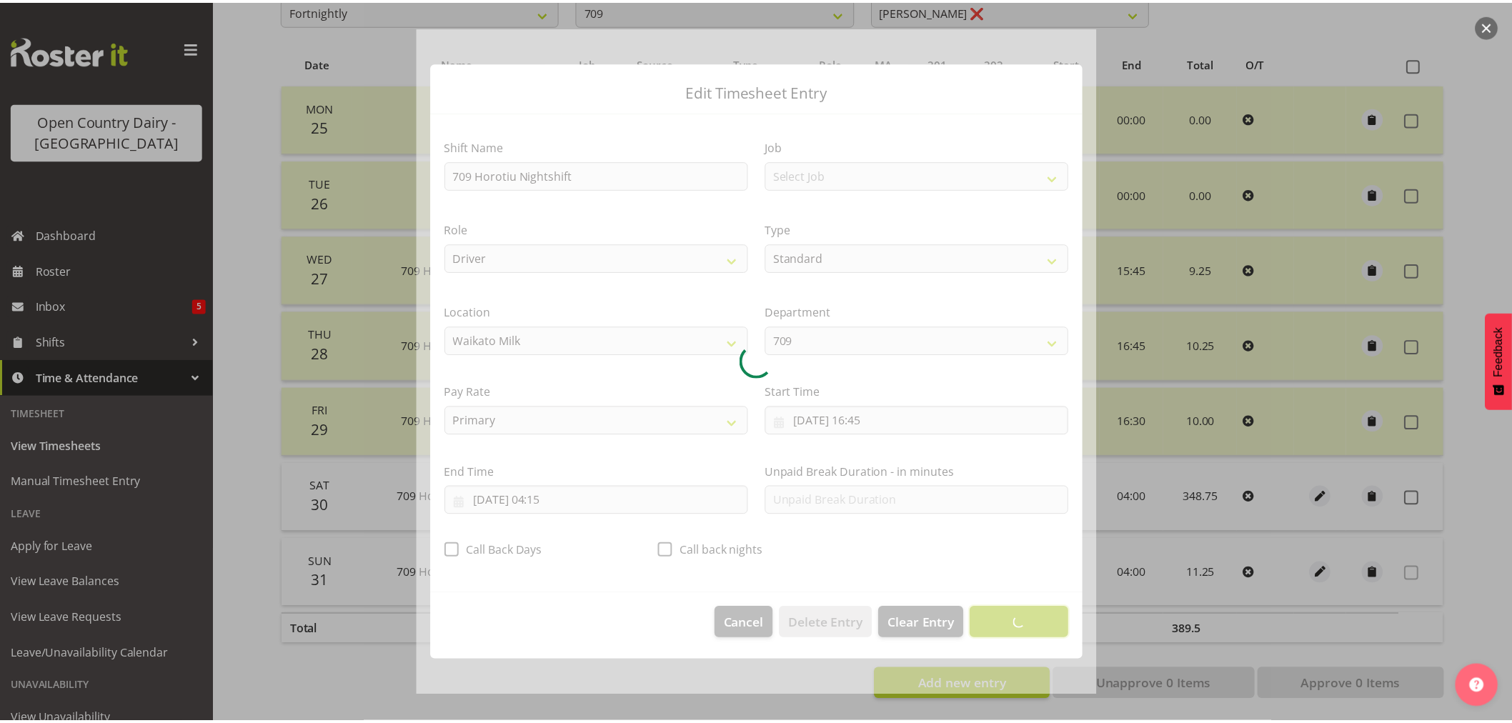
scroll to position [0, 0]
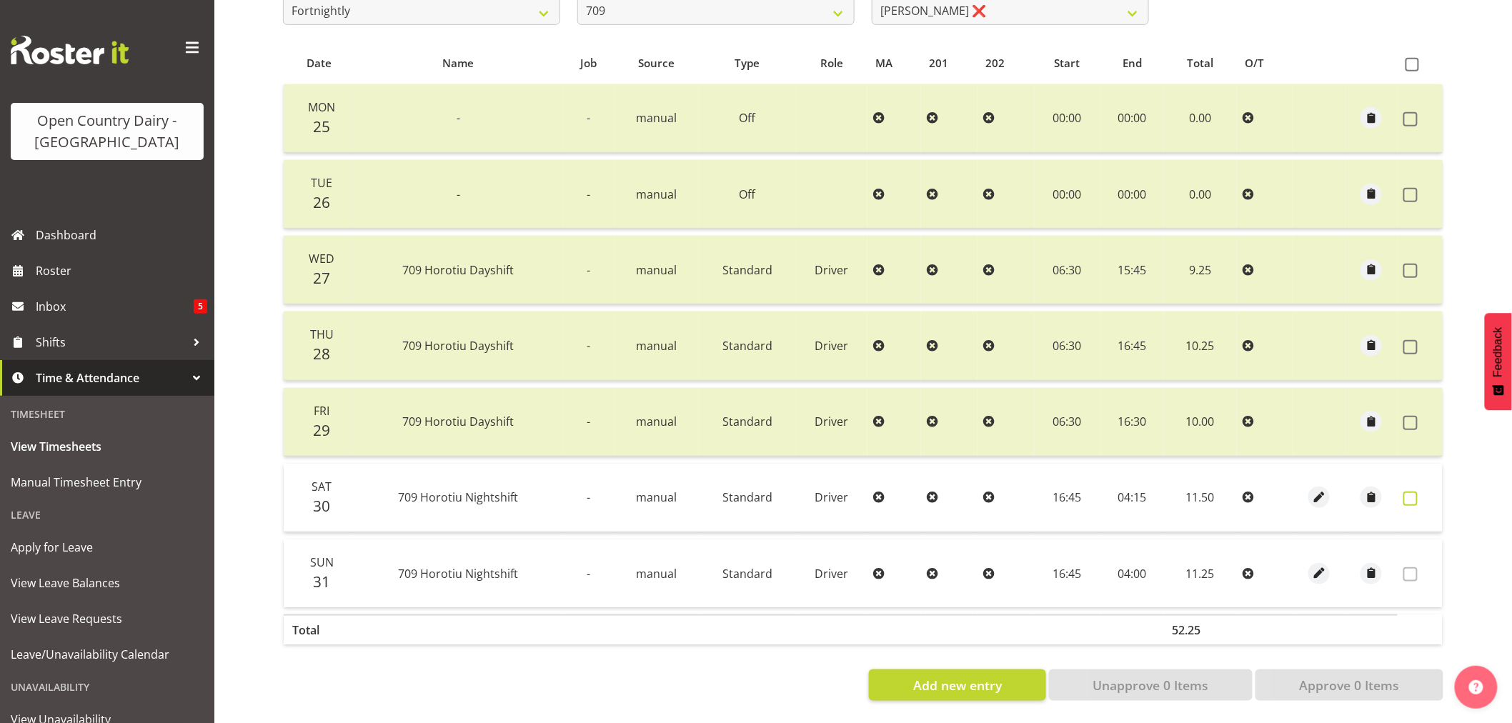
click at [1415, 492] on span at bounding box center [1410, 499] width 14 height 14
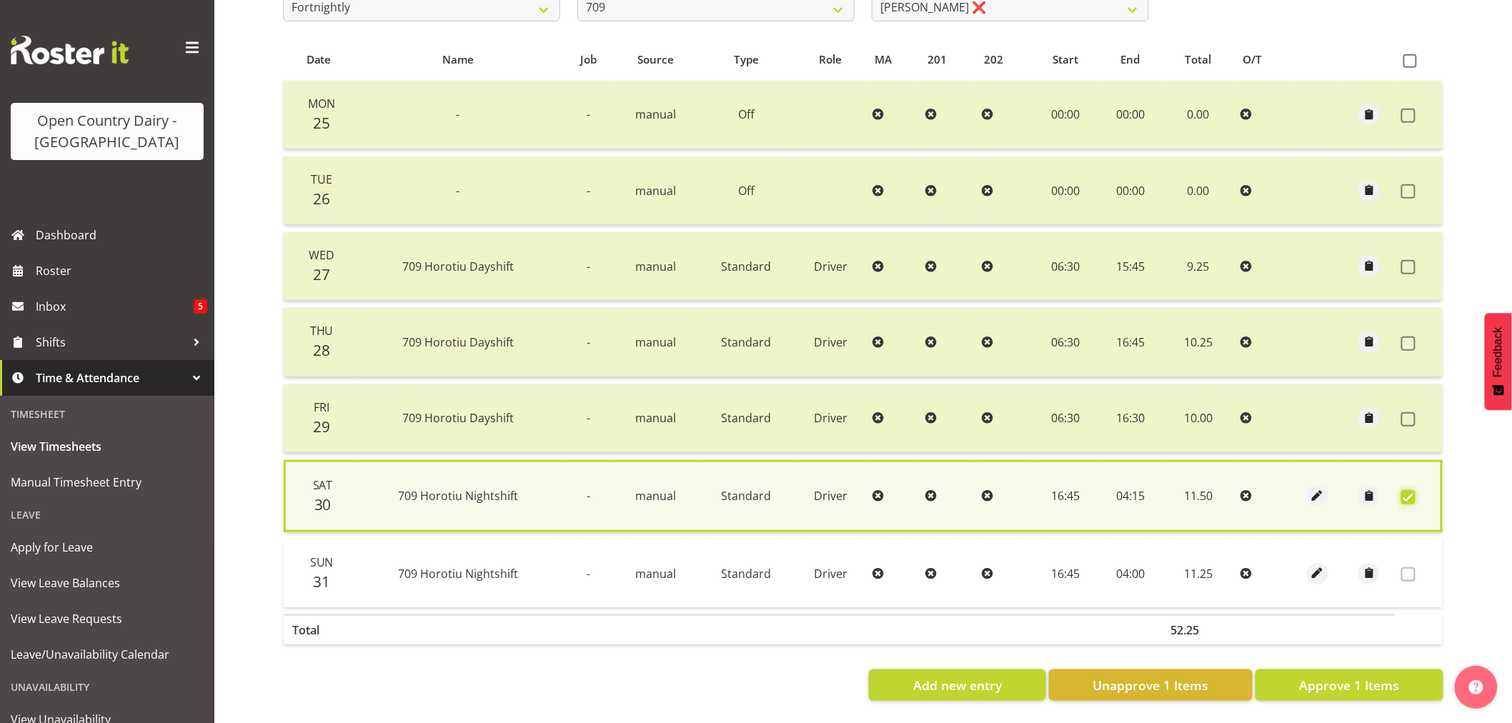
scroll to position [289, 0]
click at [1360, 676] on span "Approve 1 Items" at bounding box center [1349, 685] width 100 height 19
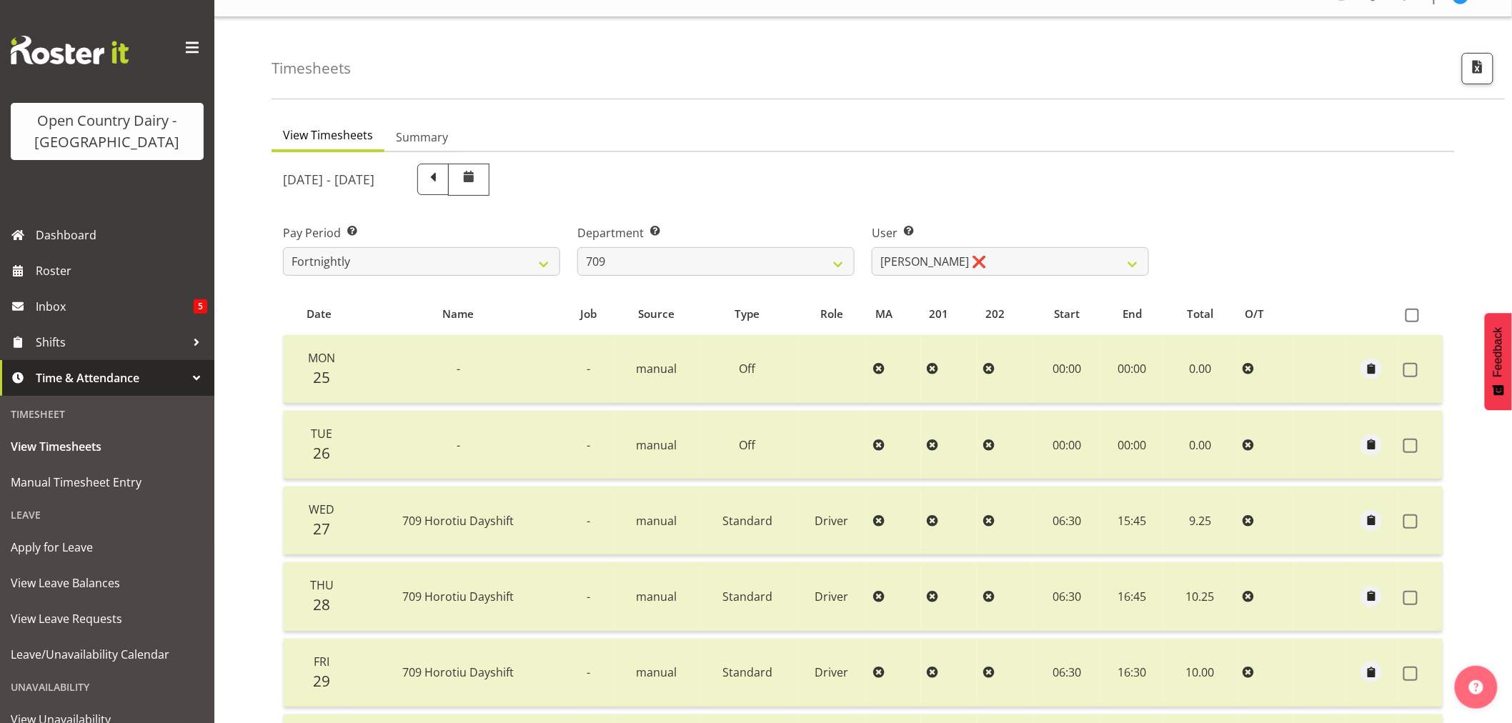
scroll to position [0, 0]
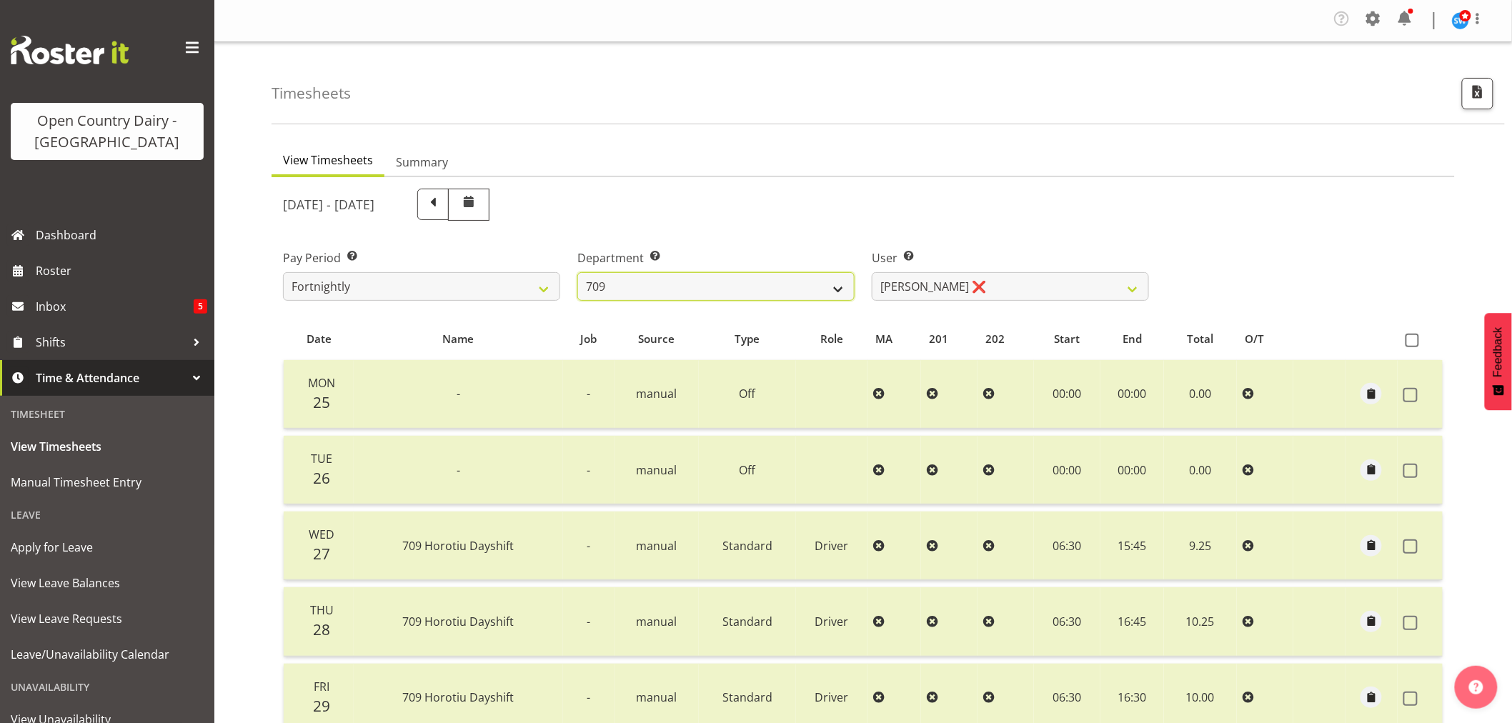
click at [837, 293] on select "701 702 703 704 705 706 707 708 709 710 711 712 713 714 715 716 717 718 719 720" at bounding box center [715, 286] width 277 height 29
click at [577, 272] on select "701 702 703 704 705 706 707 708 709 710 711 712 713 714 715 716 717 718 719 720" at bounding box center [715, 286] width 277 height 29
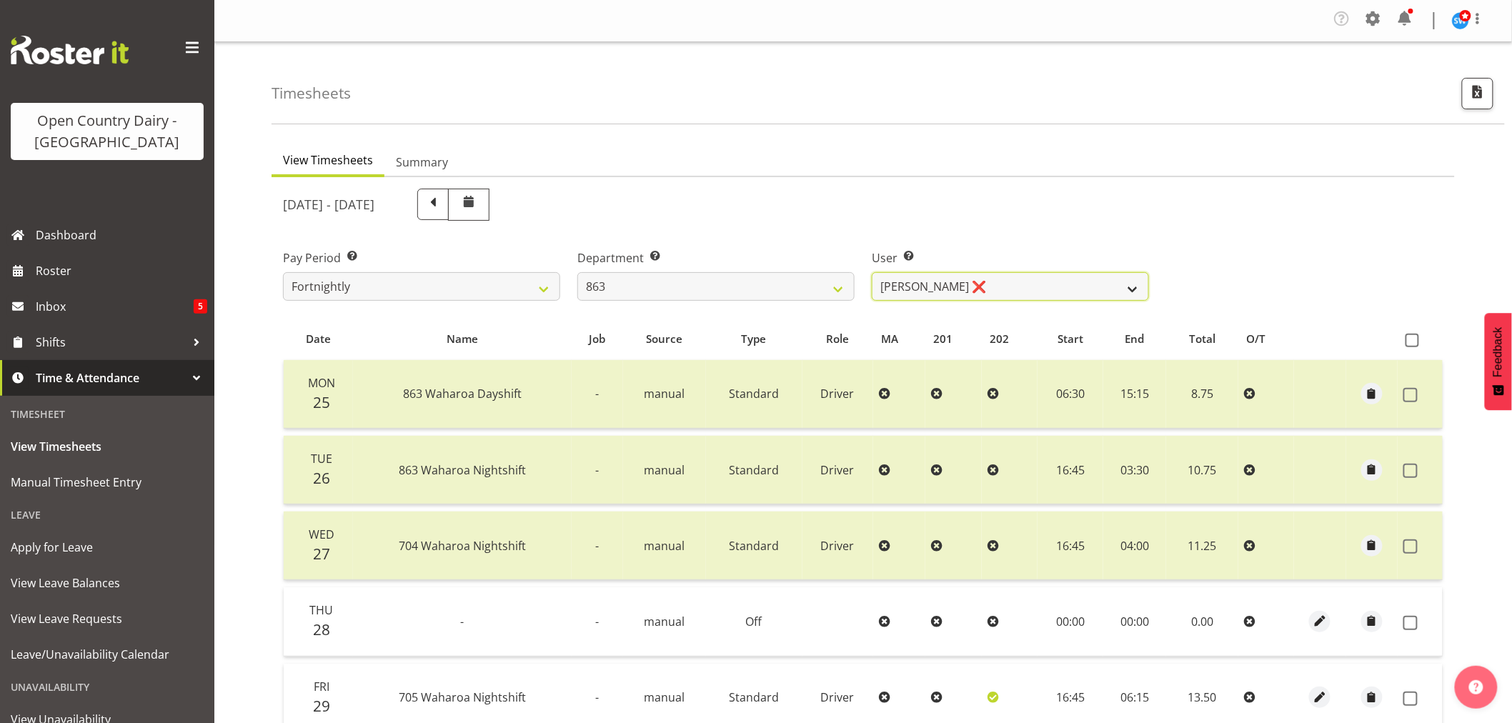
click at [1132, 286] on select "Billy Walters ❌ Glyn Spiller ❌ Mike Paki ❌ Paul Bunyan ❌" at bounding box center [1010, 286] width 277 height 29
click at [872, 272] on select "Billy Walters ❌ Glyn Spiller ❌ Mike Paki ❌ Paul Bunyan ❌" at bounding box center [1010, 286] width 277 height 29
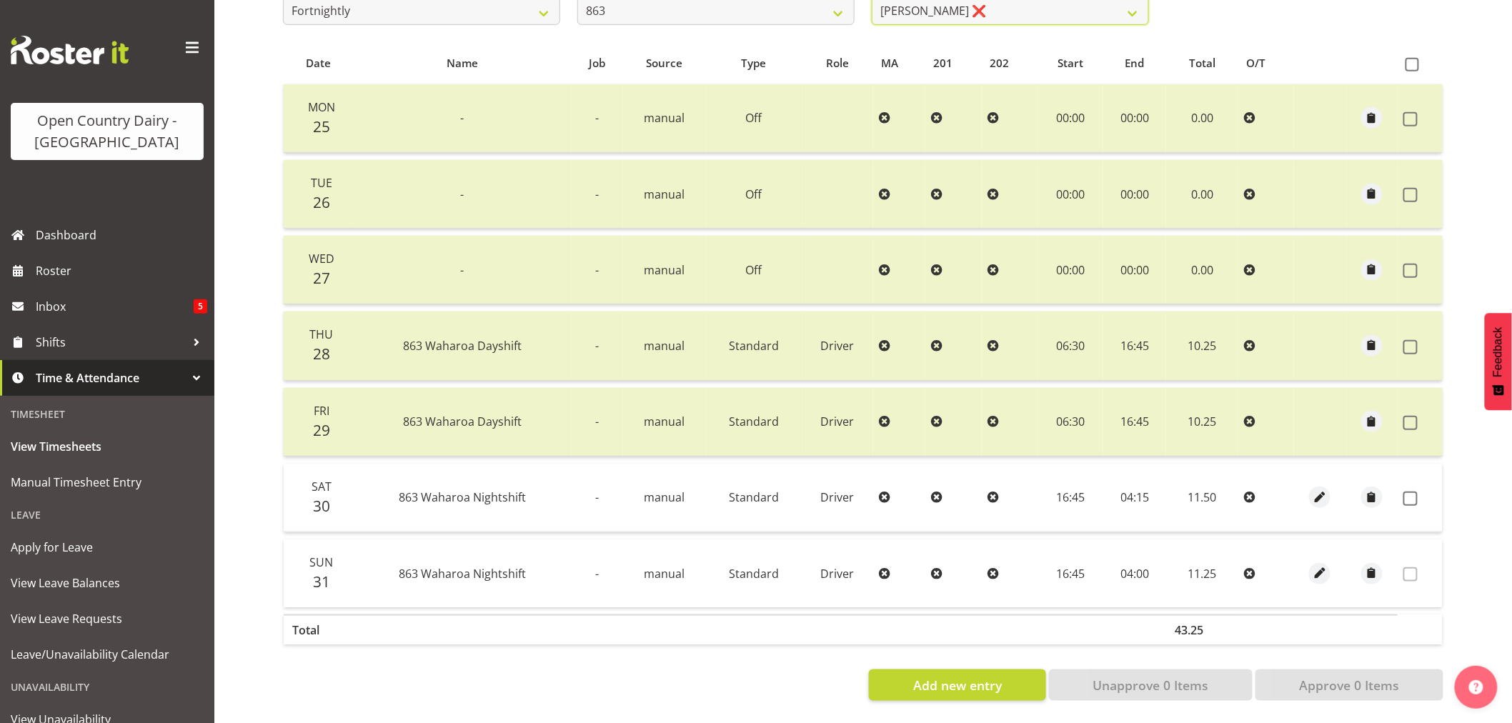
scroll to position [287, 0]
click at [1406, 58] on span at bounding box center [1412, 65] width 14 height 14
click at [1406, 60] on input "checkbox" at bounding box center [1409, 64] width 9 height 9
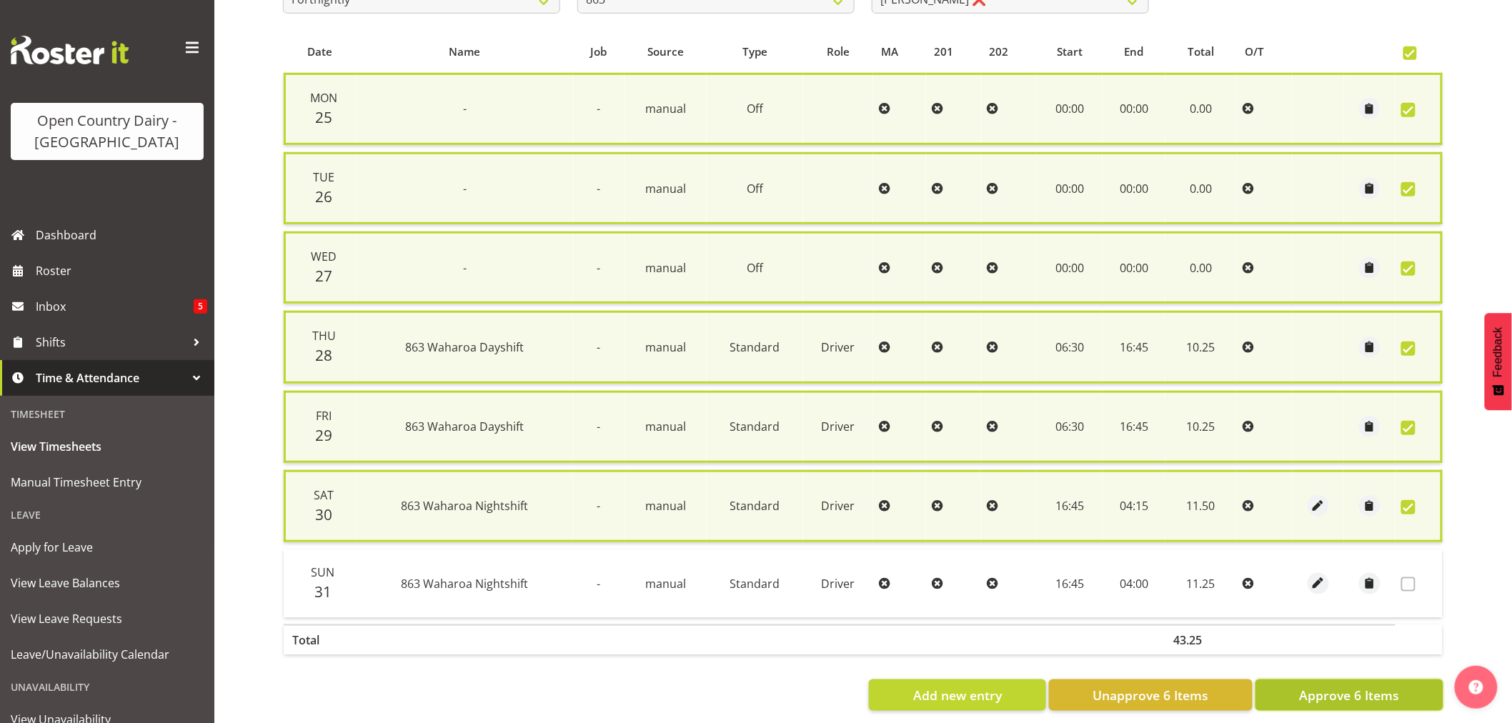
click at [1335, 686] on span "Approve 6 Items" at bounding box center [1349, 695] width 100 height 19
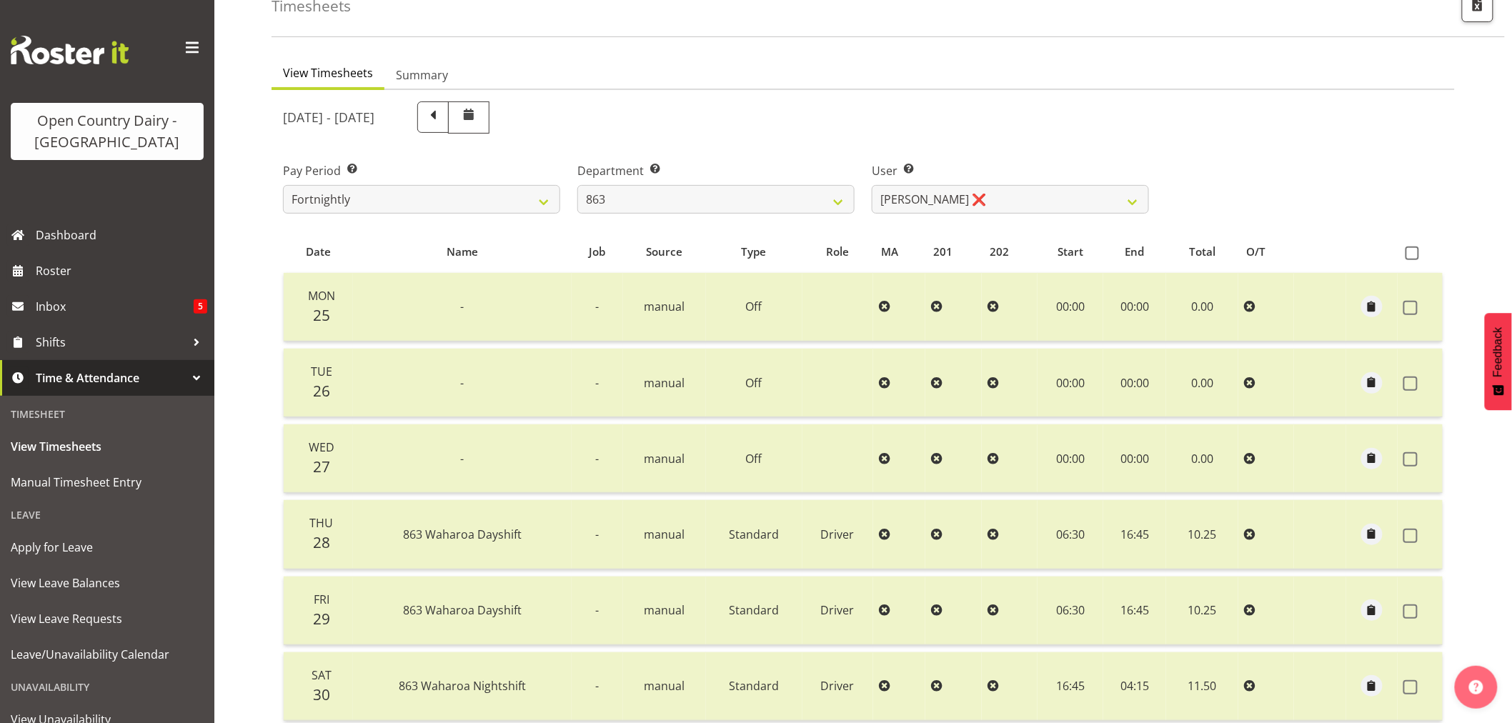
scroll to position [0, 0]
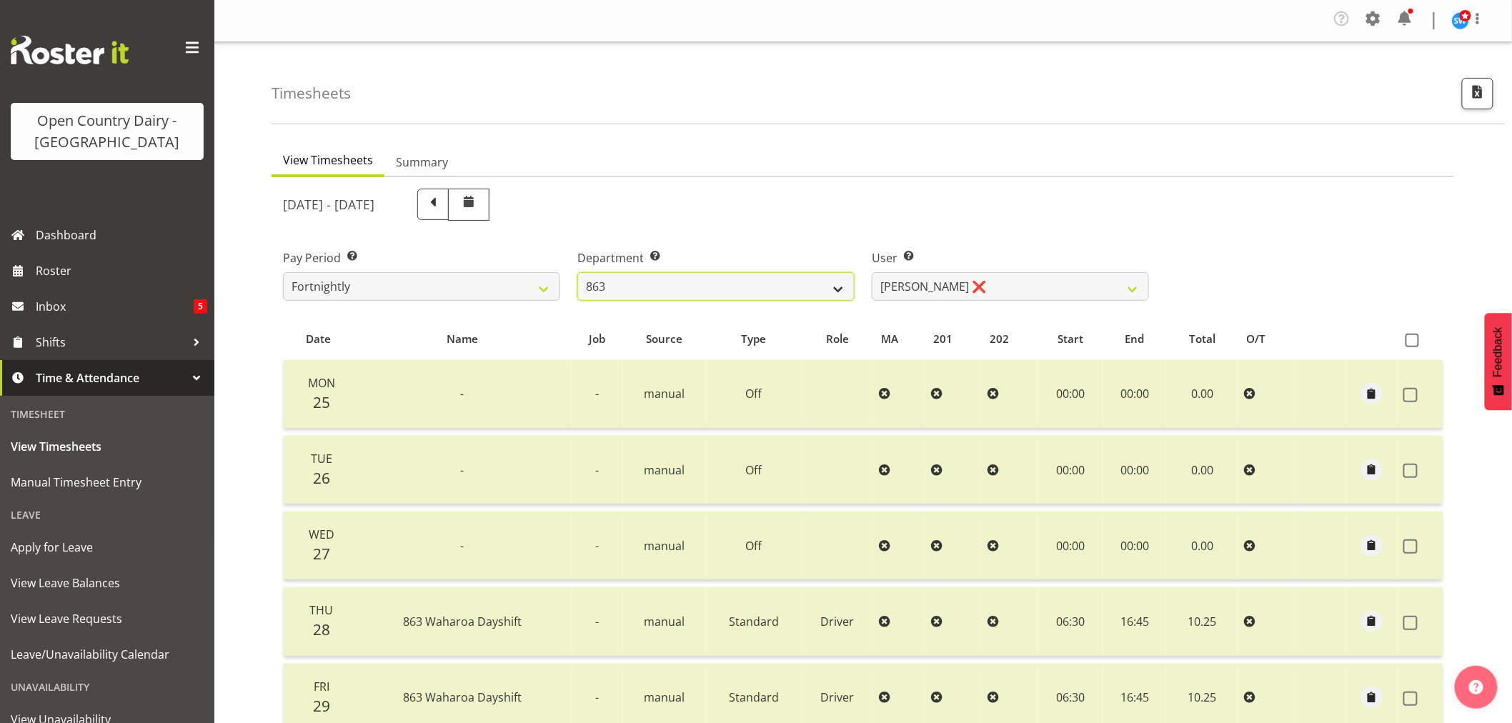
click at [837, 286] on select "701 702 703 704 705 706 707 708 709 710 711 712 713 714 715 716 717 718 719 720" at bounding box center [715, 286] width 277 height 29
click at [577, 272] on select "701 702 703 704 705 706 707 708 709 710 711 712 713 714 715 716 717 718 719 720" at bounding box center [715, 286] width 277 height 29
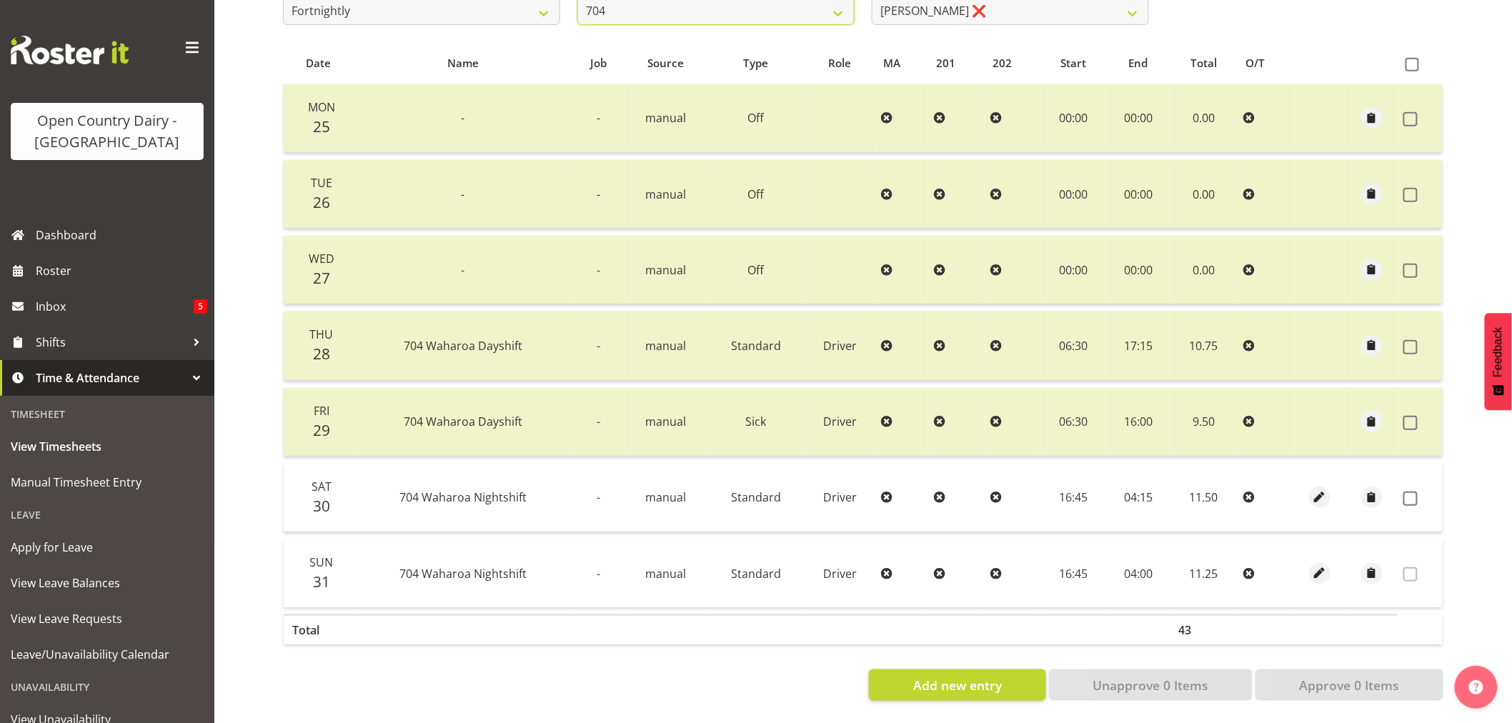
scroll to position [287, 0]
click at [1412, 58] on span at bounding box center [1412, 65] width 14 height 14
click at [1412, 60] on input "checkbox" at bounding box center [1409, 64] width 9 height 9
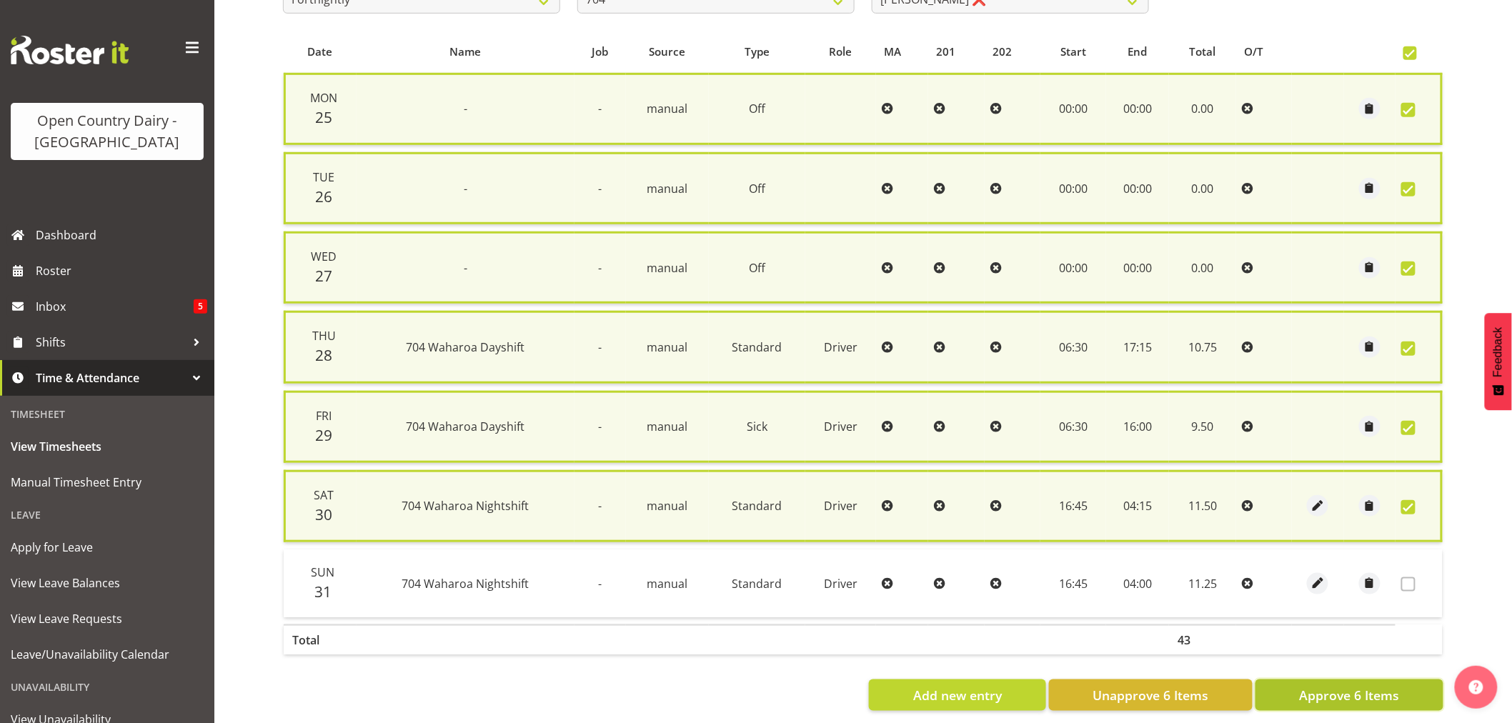
click at [1349, 687] on span "Approve 6 Items" at bounding box center [1349, 695] width 100 height 19
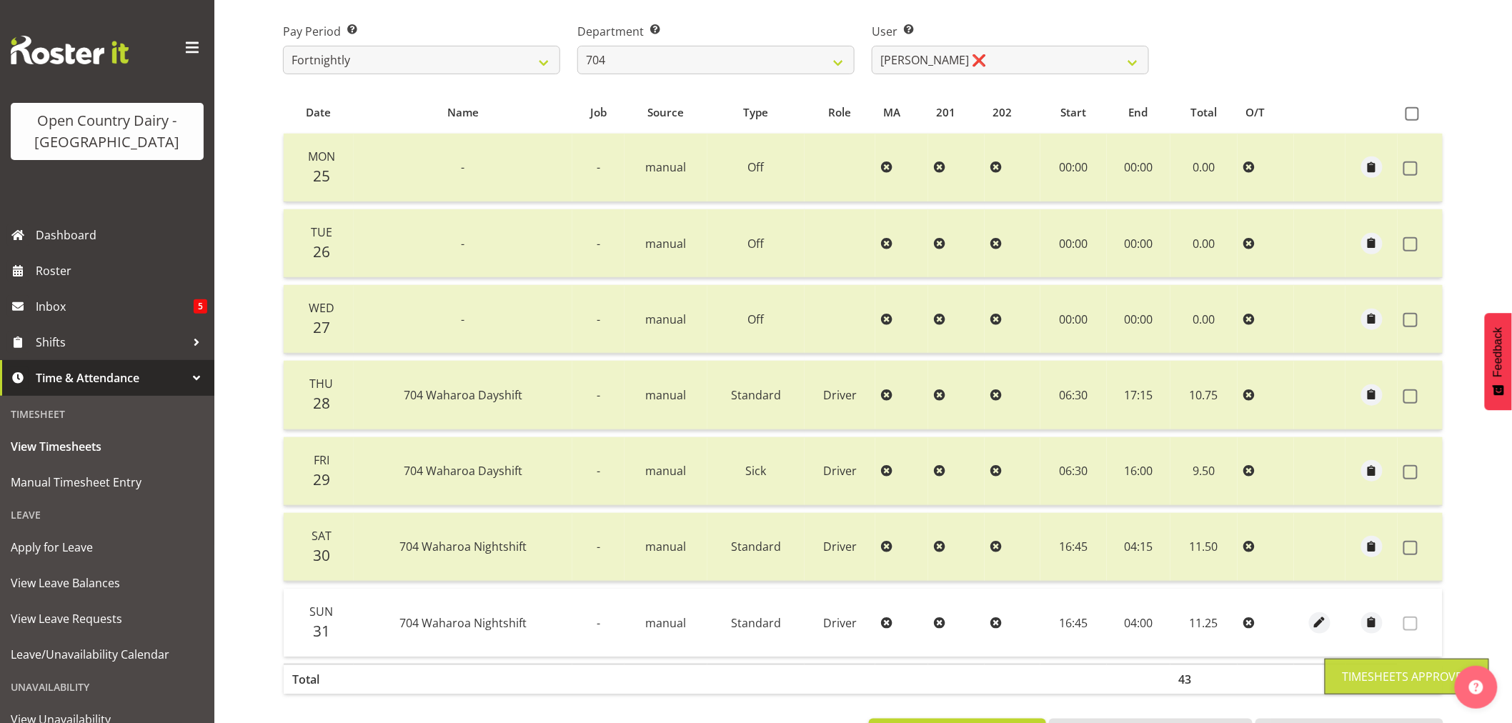
scroll to position [49, 0]
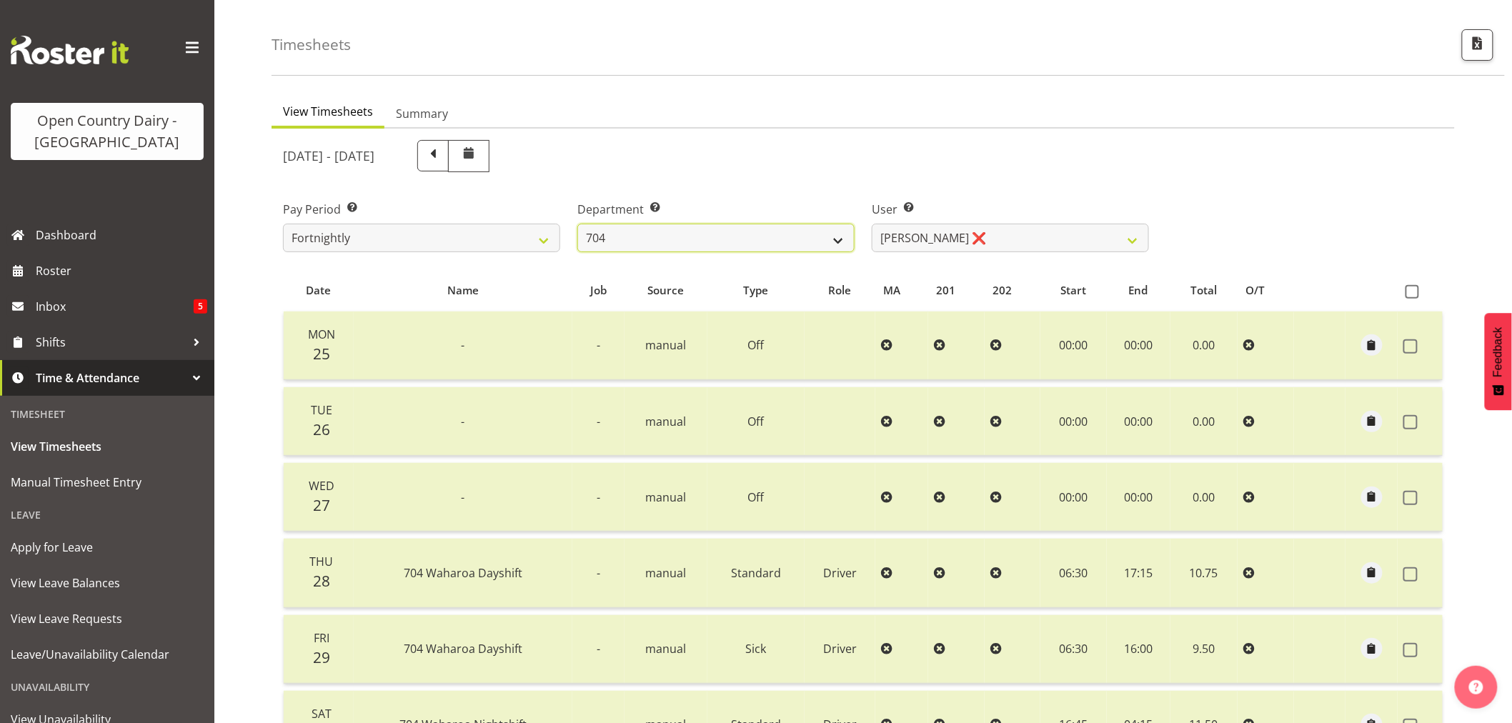
click at [839, 238] on select "701 702 703 704 705 706 707 708 709 710 711 712 713 714 715 716 717 718 719 720" at bounding box center [715, 238] width 277 height 29
click at [577, 224] on select "701 702 703 704 705 706 707 708 709 710 711 712 713 714 715 716 717 718 719 720" at bounding box center [715, 238] width 277 height 29
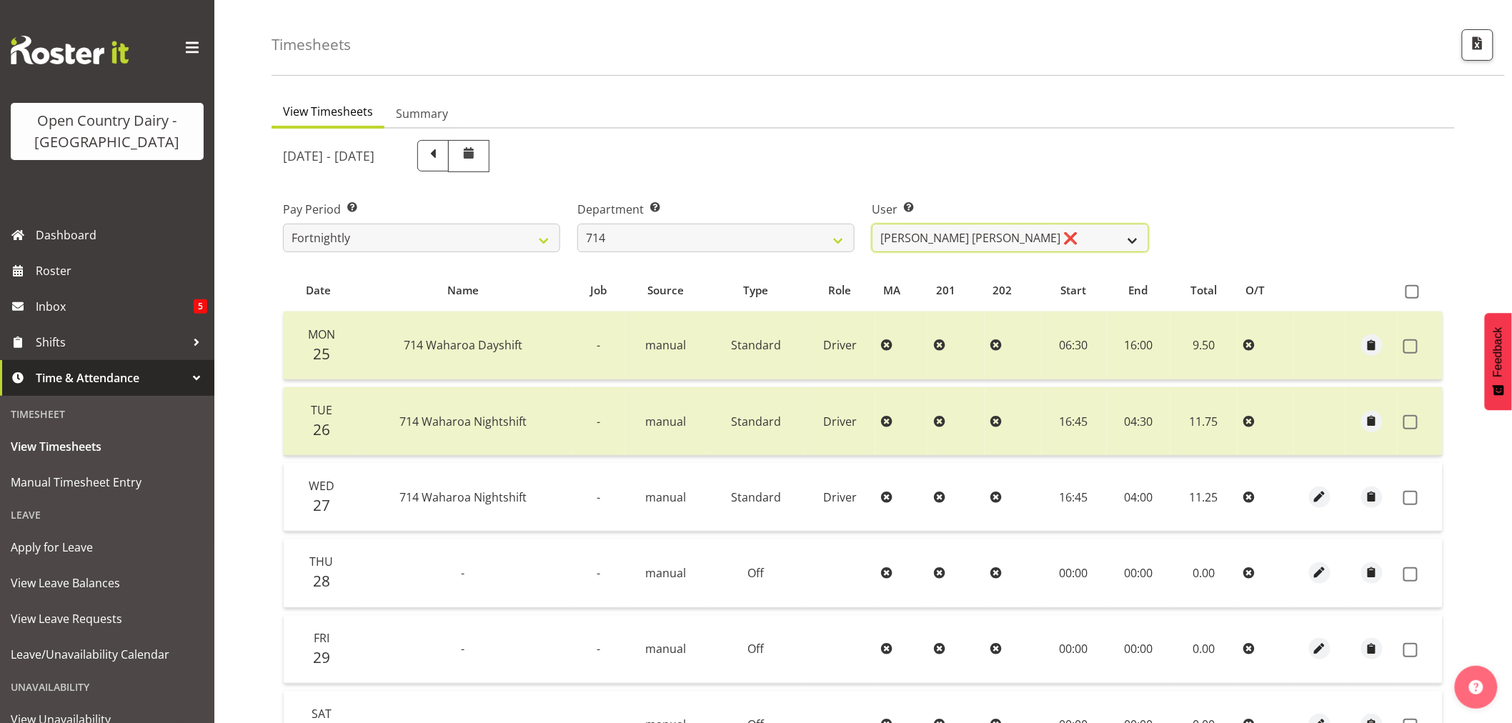
click at [1130, 237] on select "Fraser Stephens ❌ Nev Brewster ❌ Stephen Parsons ❌ Tom Gaelic ❌" at bounding box center [1010, 238] width 277 height 29
click at [872, 224] on select "Fraser Stephens ❌ Nev Brewster ❌ Stephen Parsons ❌ Tom Gaelic ❌" at bounding box center [1010, 238] width 277 height 29
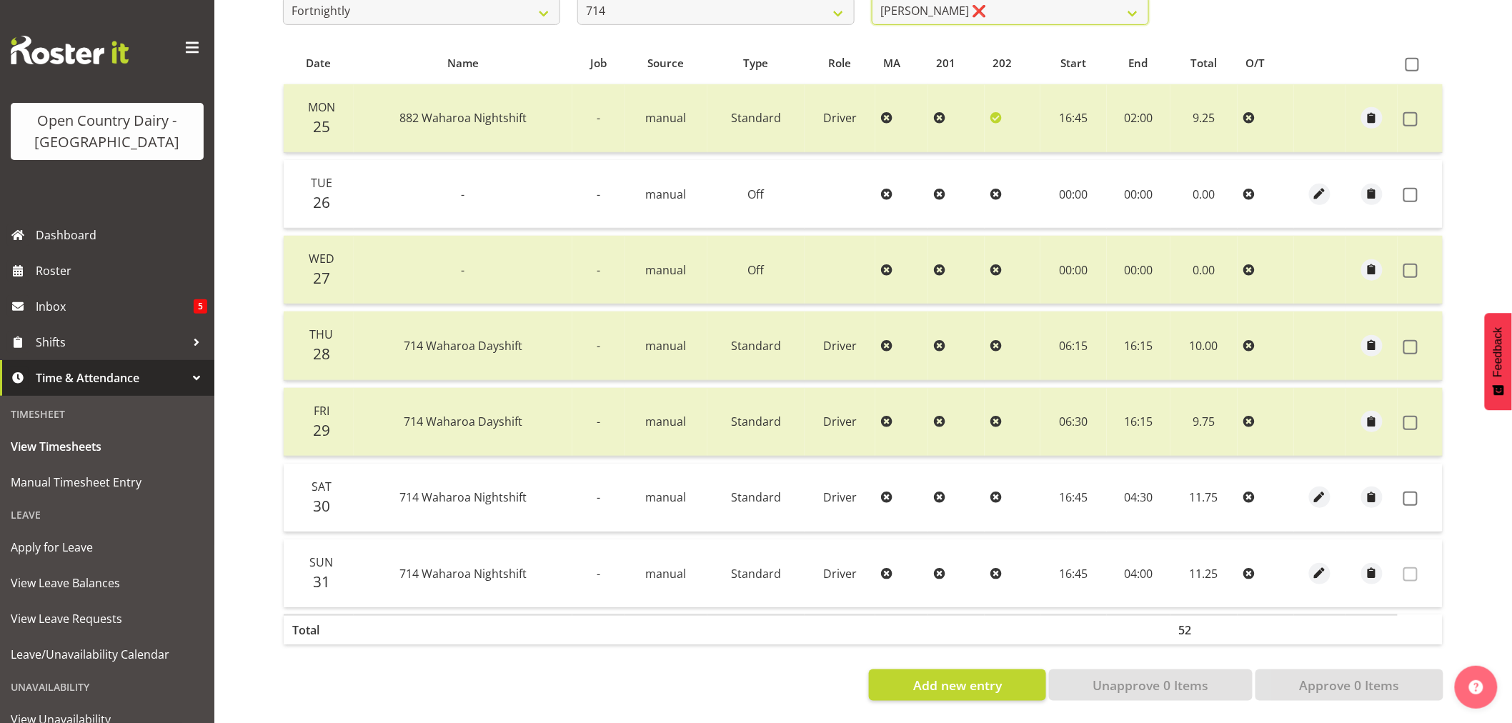
scroll to position [287, 0]
click at [1418, 58] on span at bounding box center [1412, 65] width 14 height 14
click at [1415, 60] on input "checkbox" at bounding box center [1409, 64] width 9 height 9
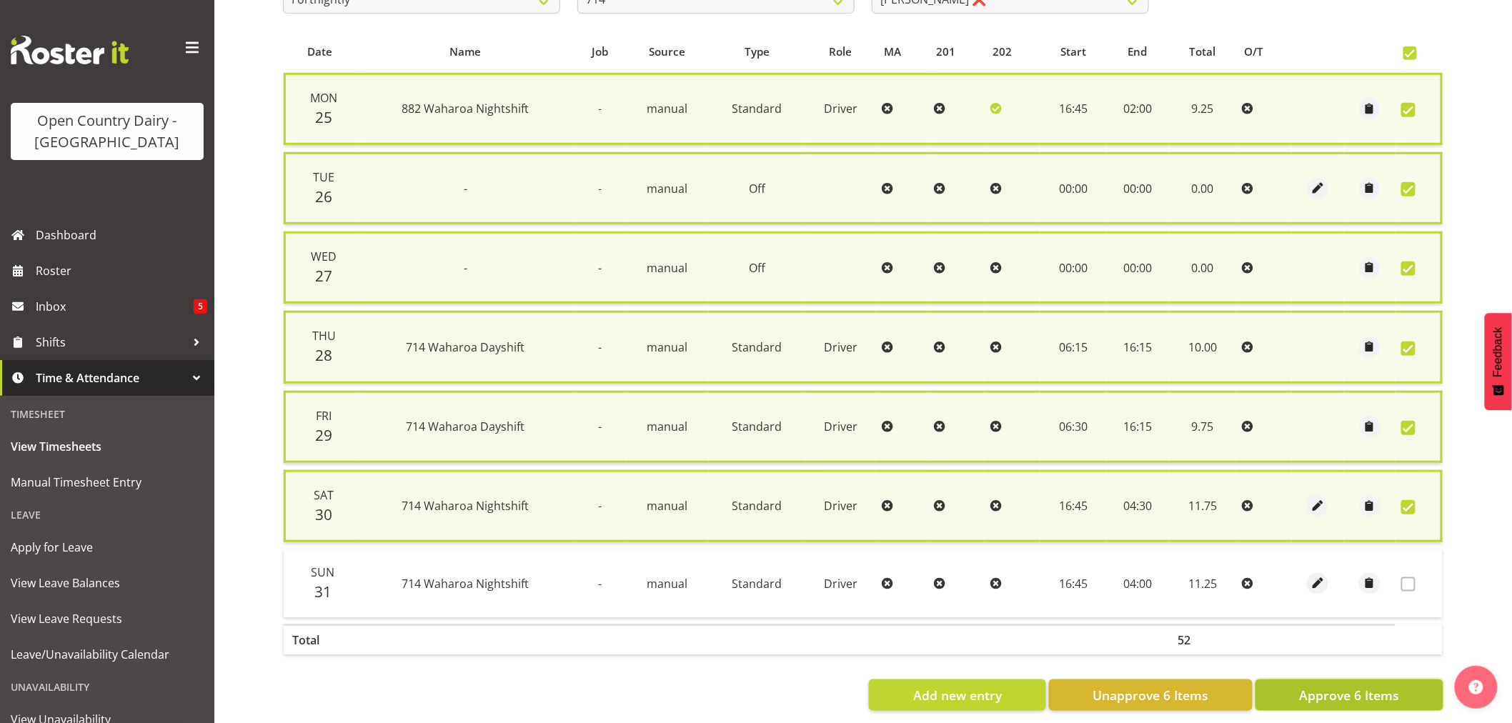
click at [1346, 687] on span "Approve 6 Items" at bounding box center [1349, 695] width 100 height 19
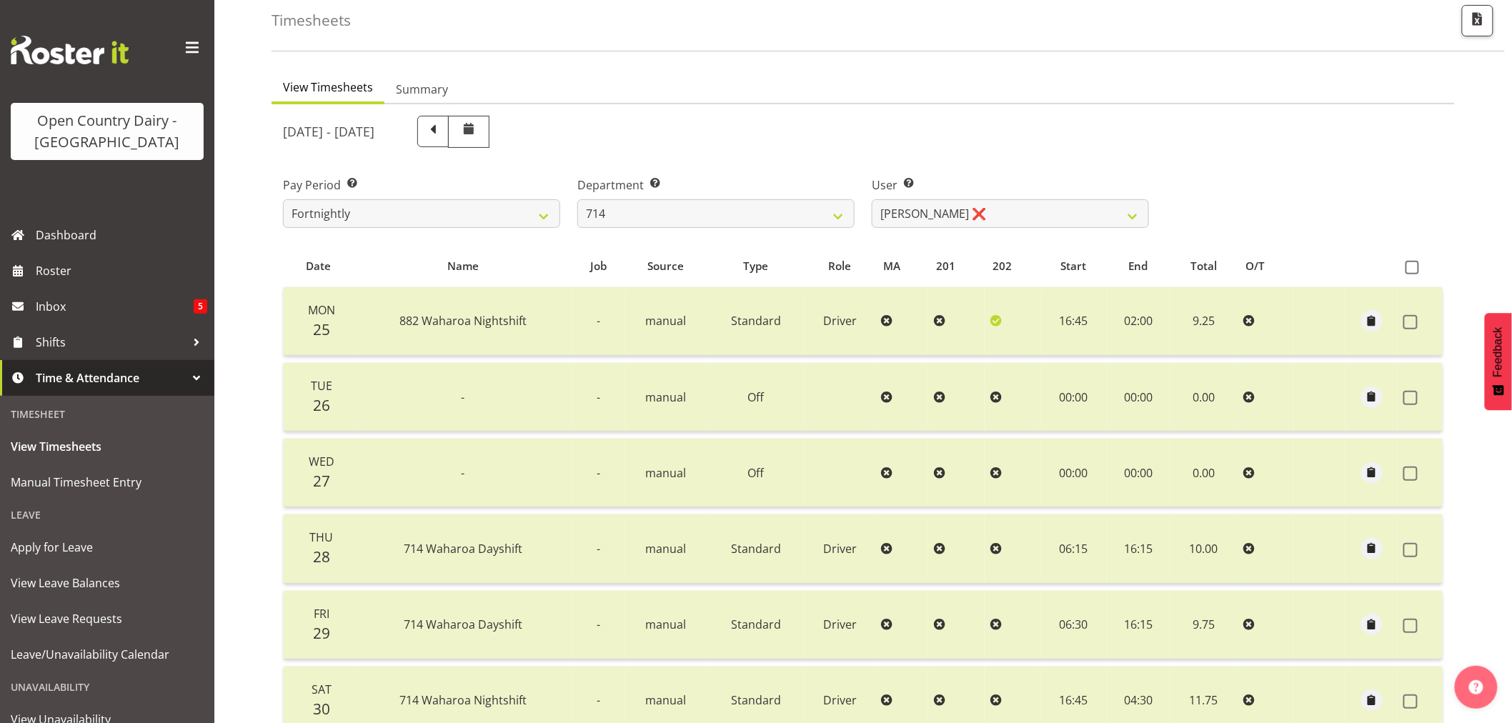
scroll to position [49, 0]
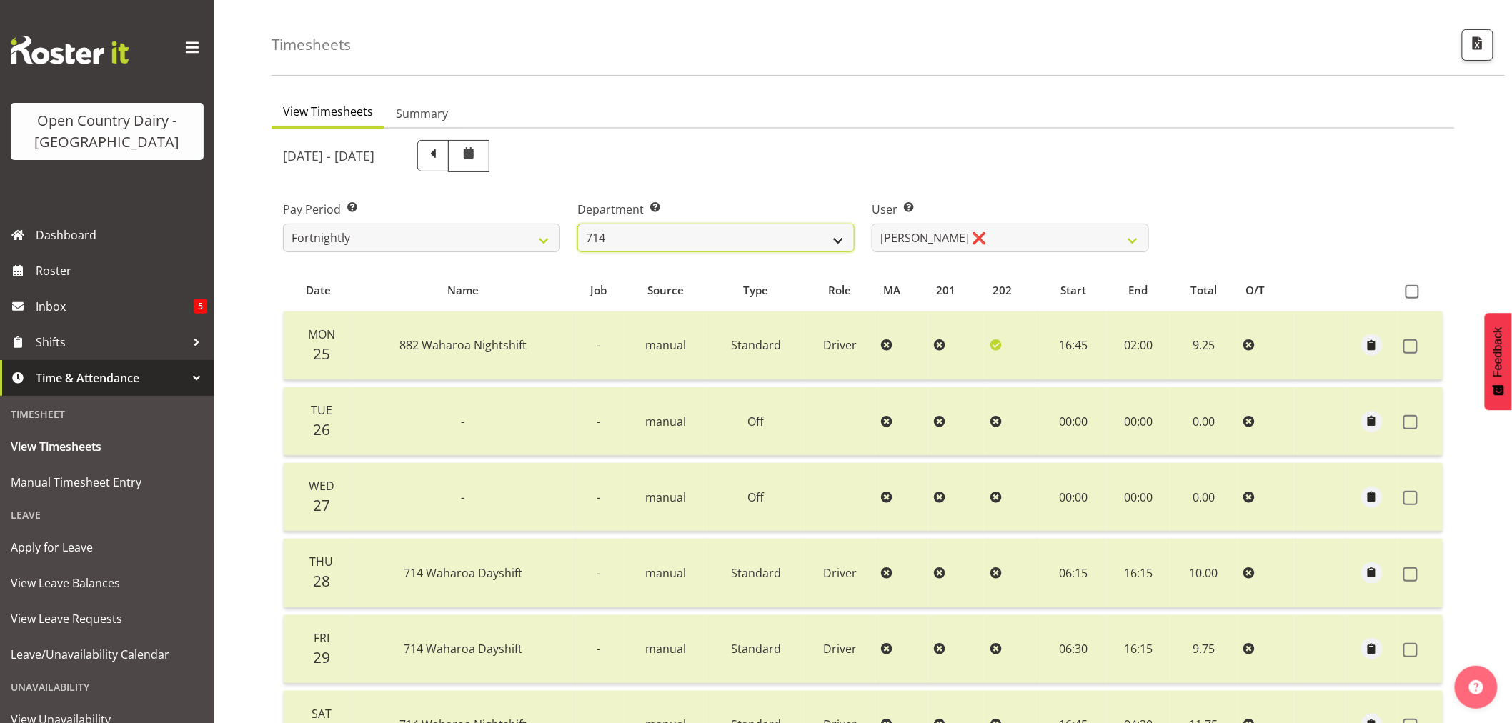
click at [836, 239] on select "701 702 703 704 705 706 707 708 709 710 711 712 713 714 715 716 717 718 719 720" at bounding box center [715, 238] width 277 height 29
click at [577, 224] on select "701 702 703 704 705 706 707 708 709 710 711 712 713 714 715 716 717 718 719 720" at bounding box center [715, 238] width 277 height 29
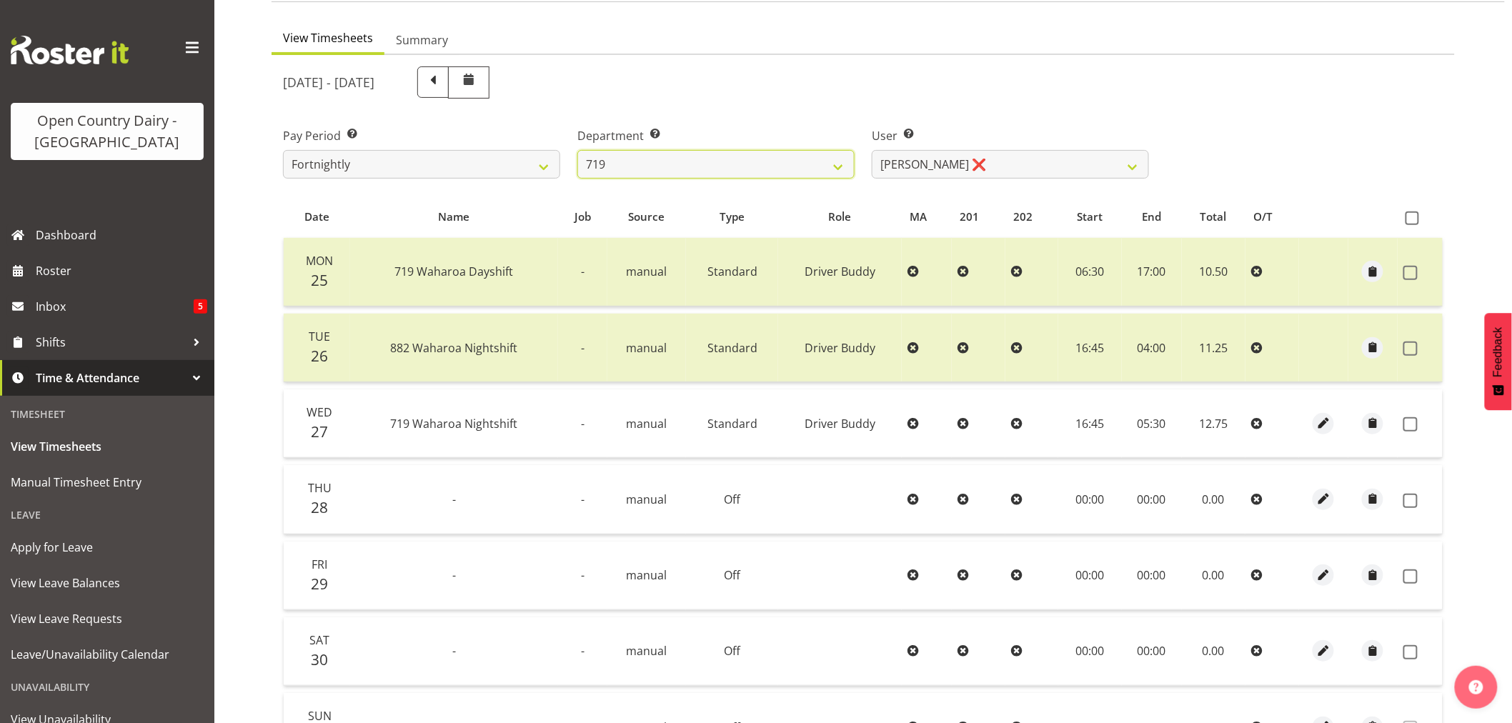
scroll to position [208, 0]
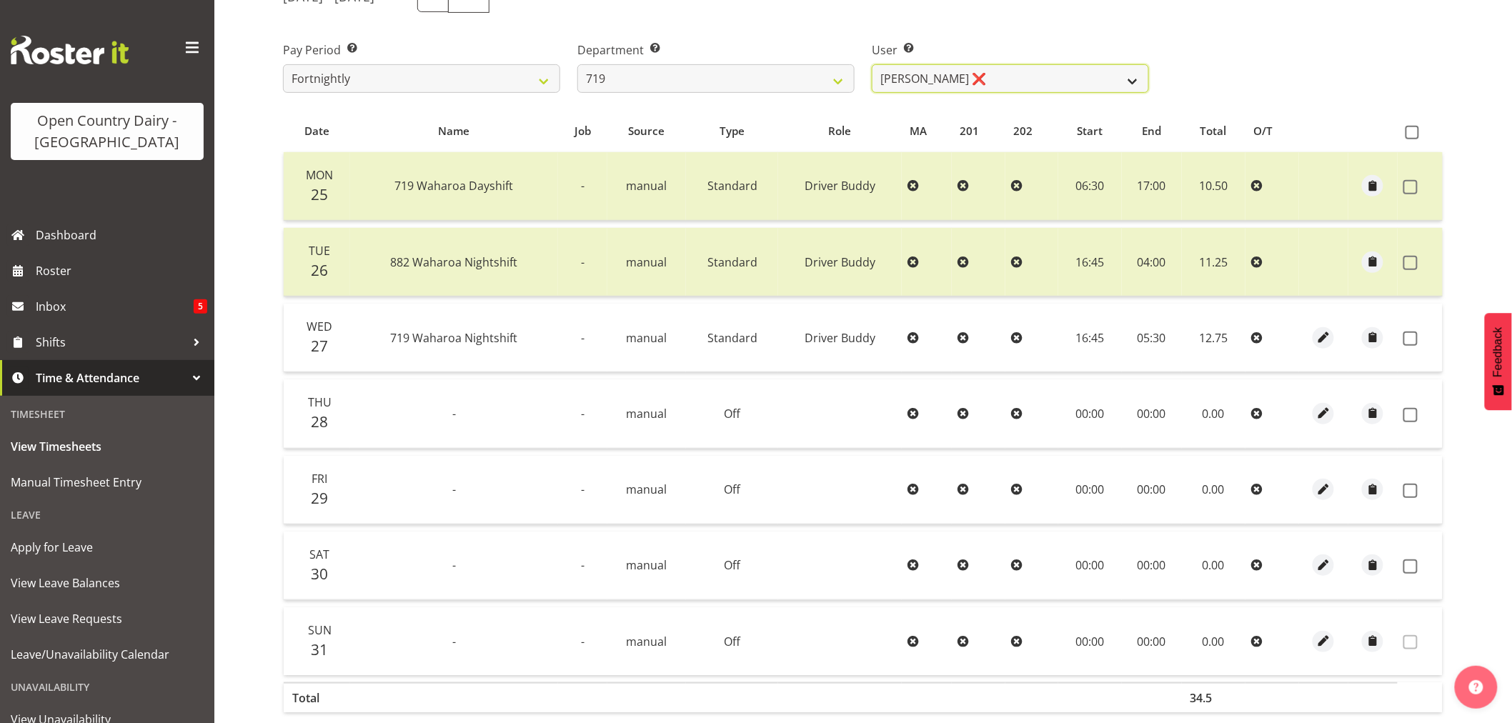
click at [1135, 82] on select "Andrew de Lautour ❌ James Wellington ❌ Sami Ovesen ❌" at bounding box center [1010, 78] width 277 height 29
click at [872, 64] on select "Andrew de Lautour ❌ James Wellington ❌ Sami Ovesen ❌" at bounding box center [1010, 78] width 277 height 29
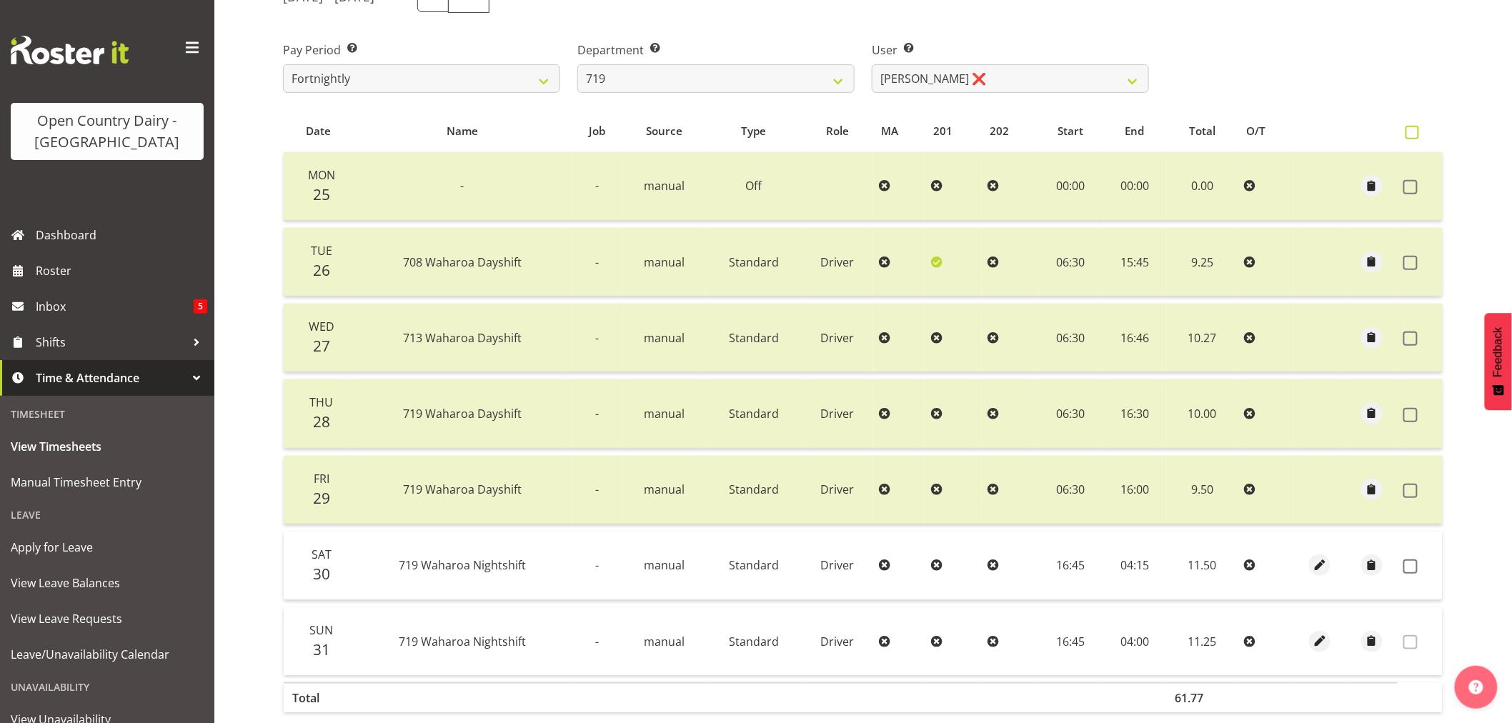
drag, startPoint x: 1411, startPoint y: 131, endPoint x: 1392, endPoint y: 226, distance: 97.0
click at [1410, 131] on span at bounding box center [1412, 133] width 14 height 14
click at [1410, 131] on input "checkbox" at bounding box center [1409, 132] width 9 height 9
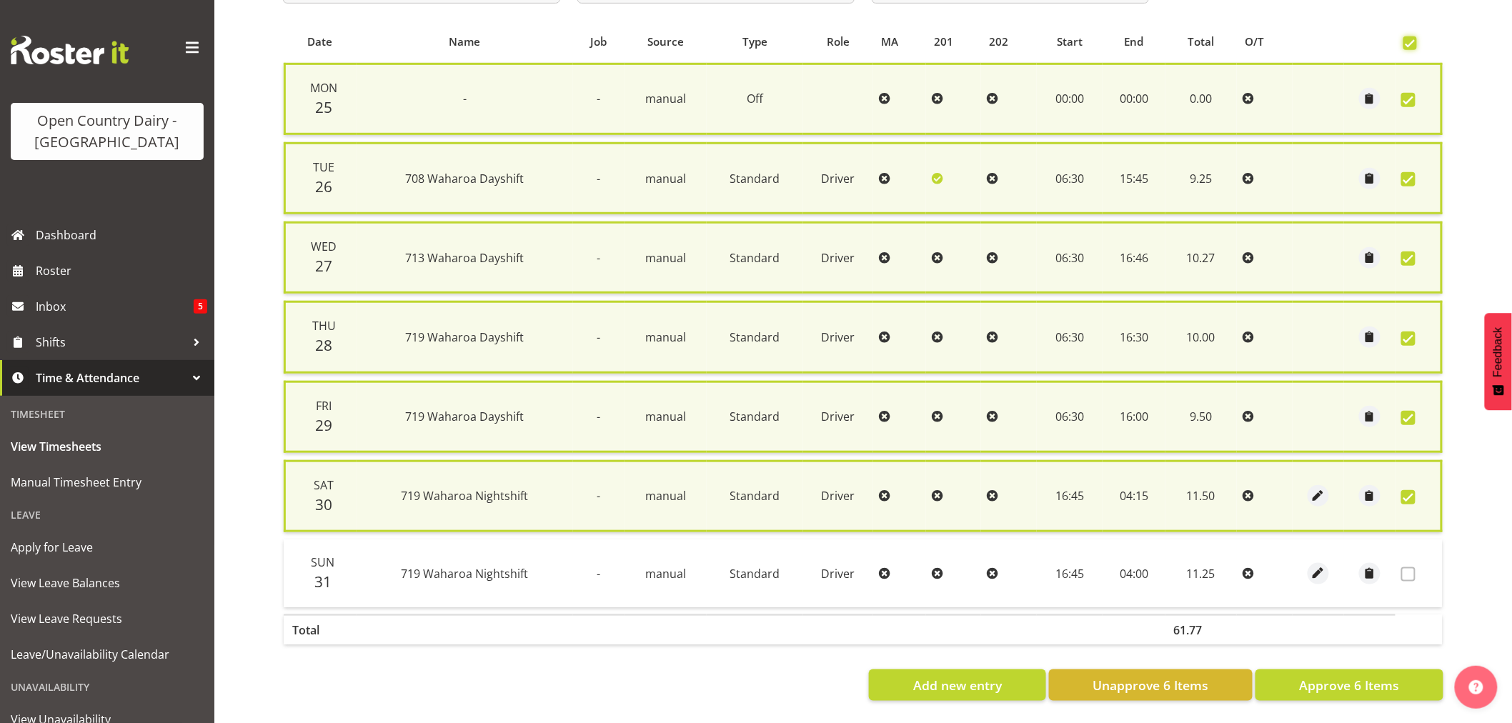
scroll to position [301, 0]
click at [1342, 676] on span "Approve 6 Items" at bounding box center [1349, 685] width 100 height 19
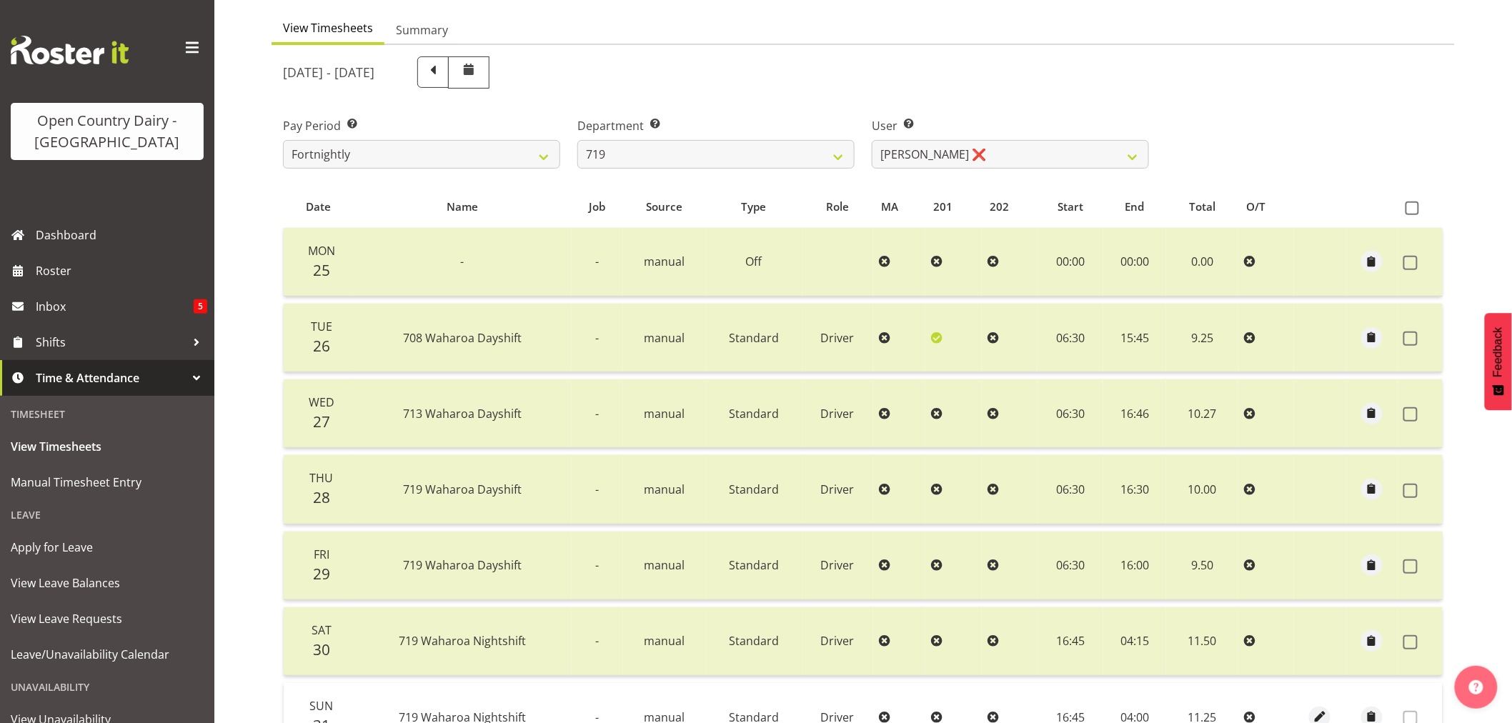
scroll to position [0, 0]
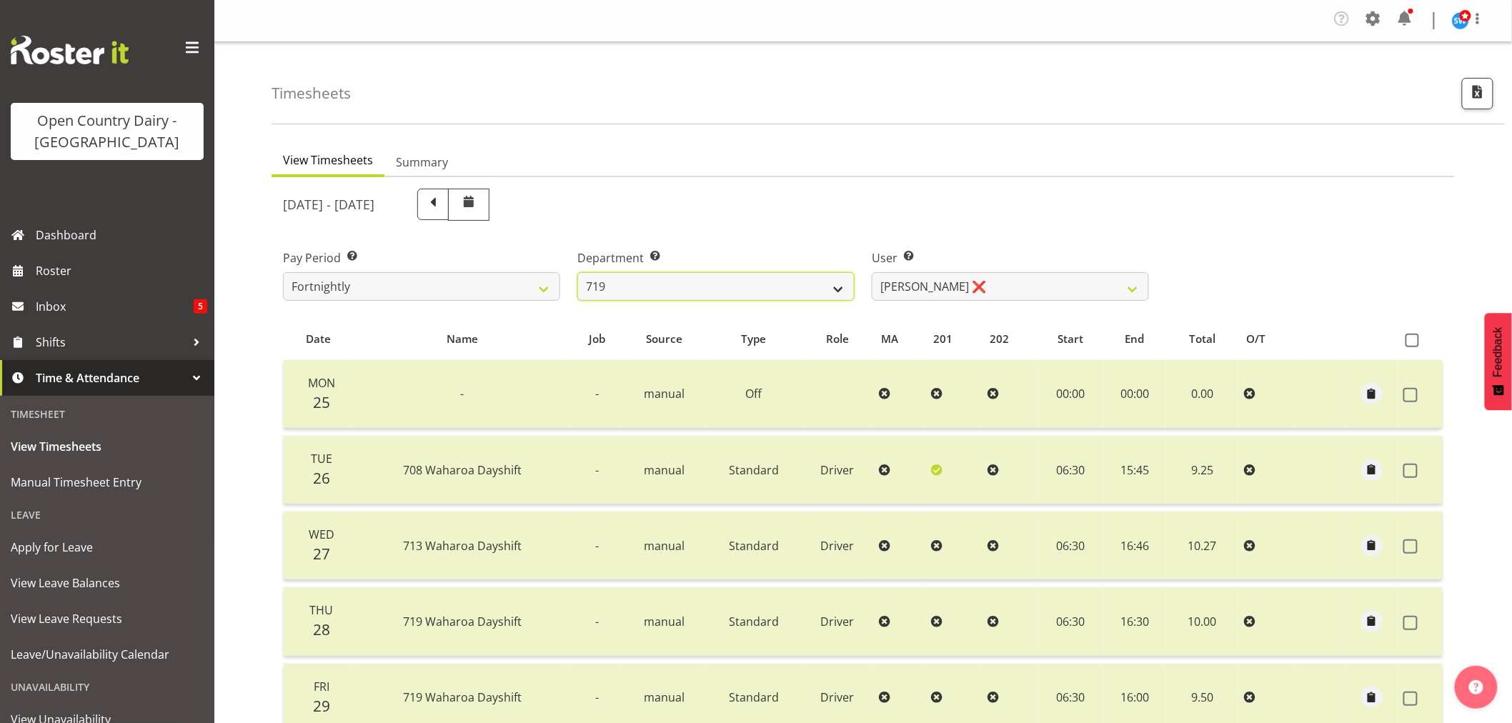
click at [833, 294] on select "701 702 703 704 705 706 707 708 709 710 711 712 713 714 715 716 717 718 719 720" at bounding box center [715, 286] width 277 height 29
click at [577, 272] on select "701 702 703 704 705 706 707 708 709 710 711 712 713 714 715 716 717 718 719 720" at bounding box center [715, 286] width 277 height 29
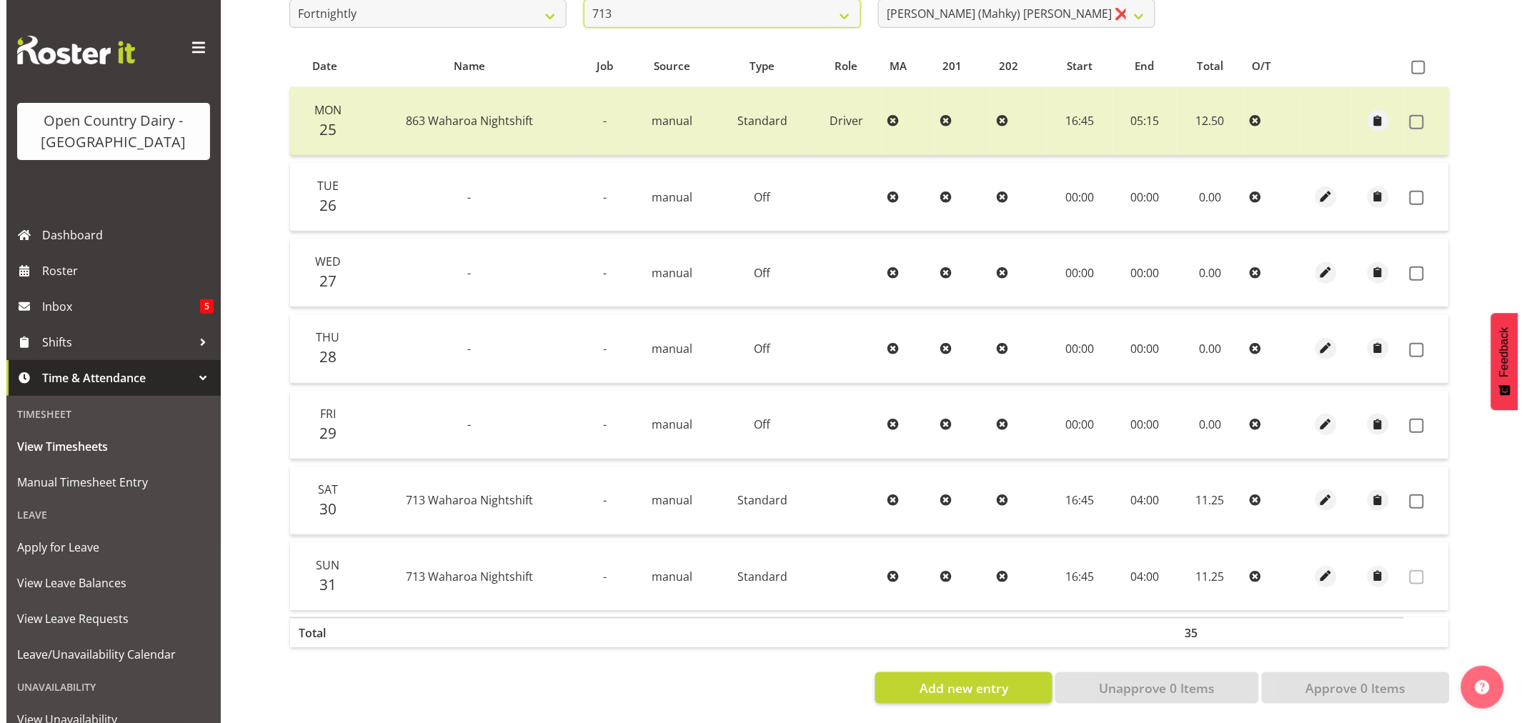
scroll to position [287, 0]
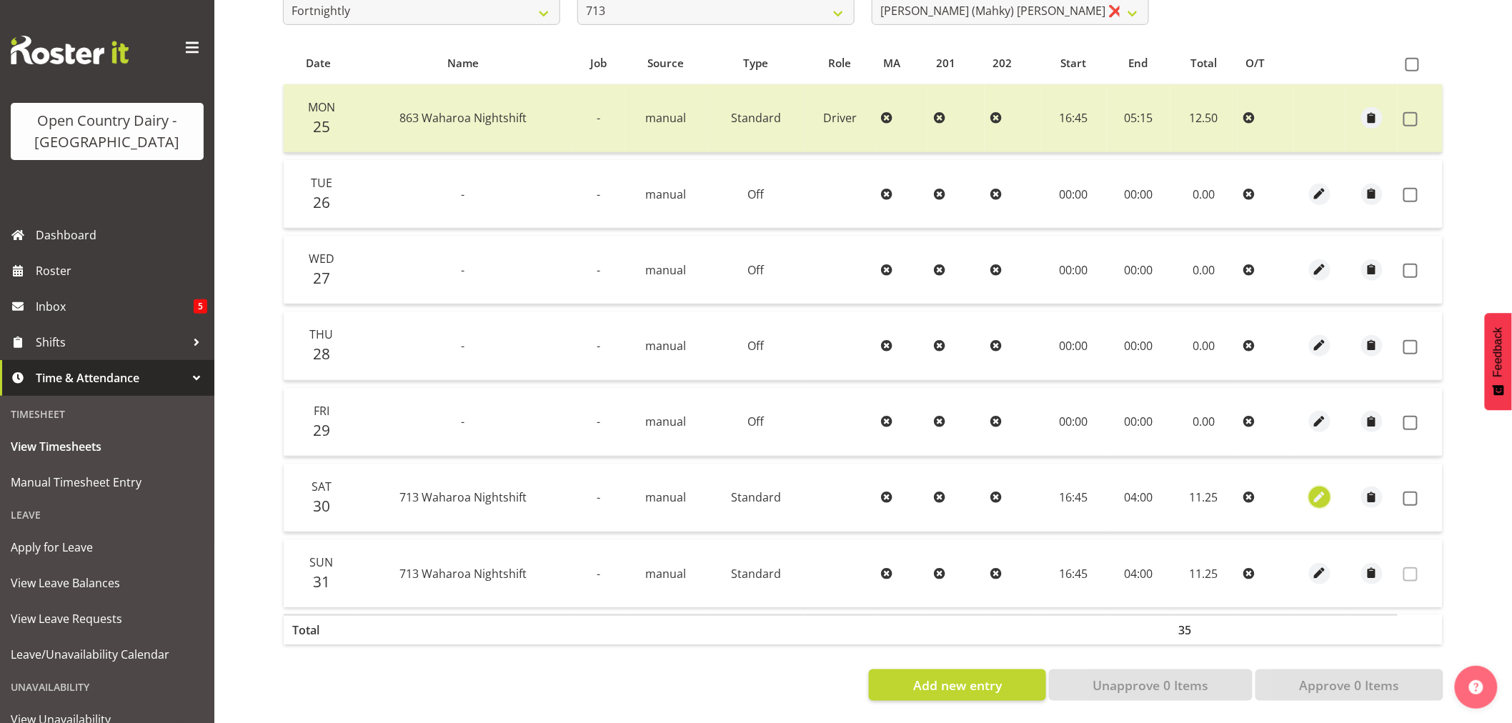
click at [1319, 489] on span "button" at bounding box center [1320, 497] width 16 height 16
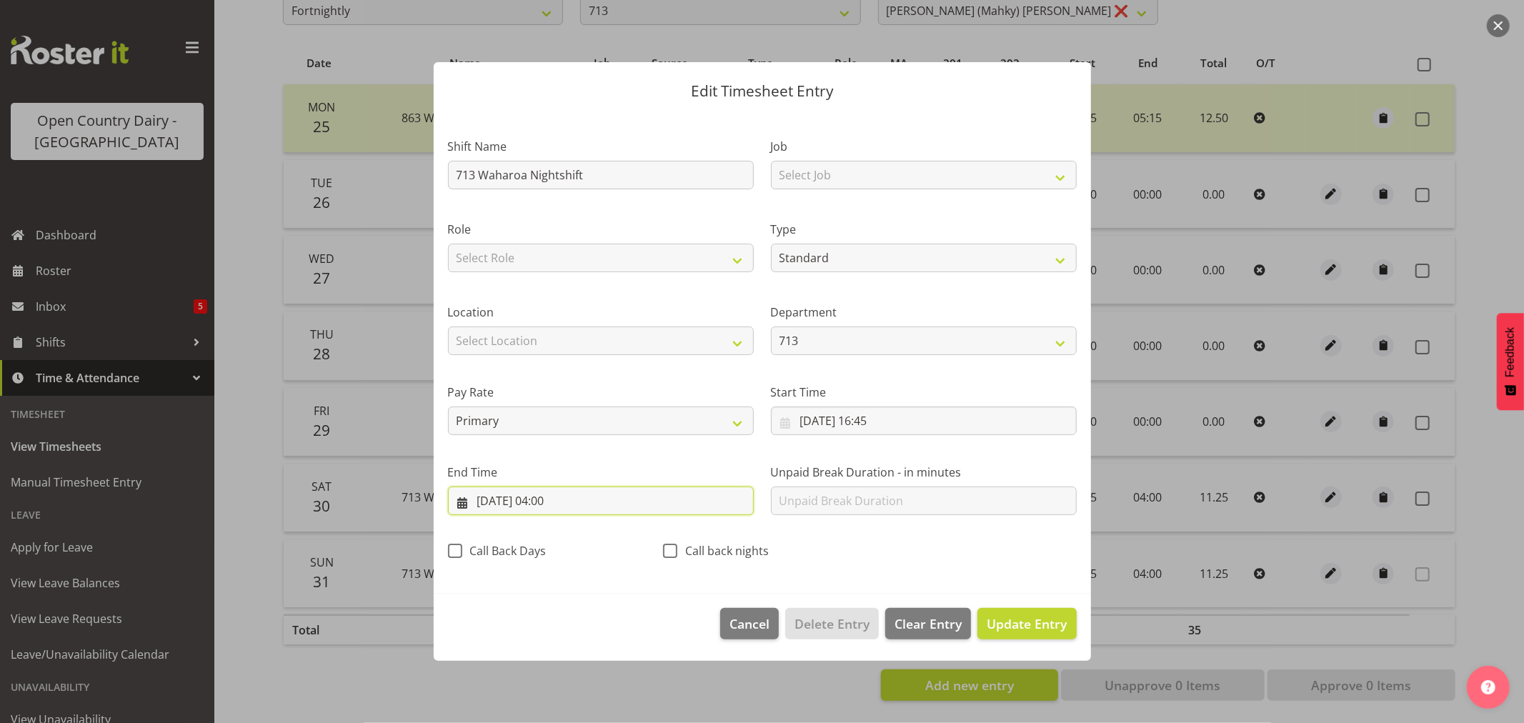
click at [568, 504] on input "31/08/2025, 04:00" at bounding box center [601, 501] width 306 height 29
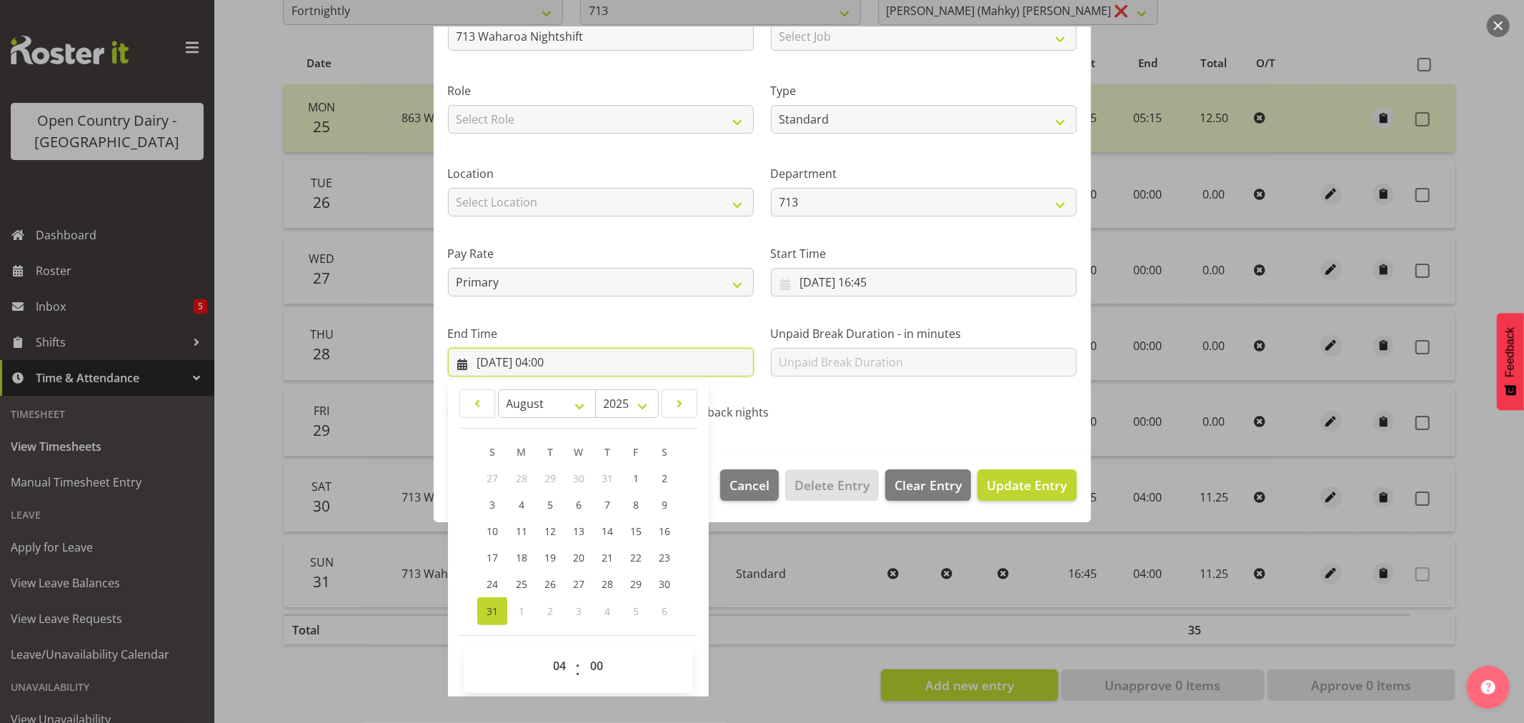
scroll to position [145, 0]
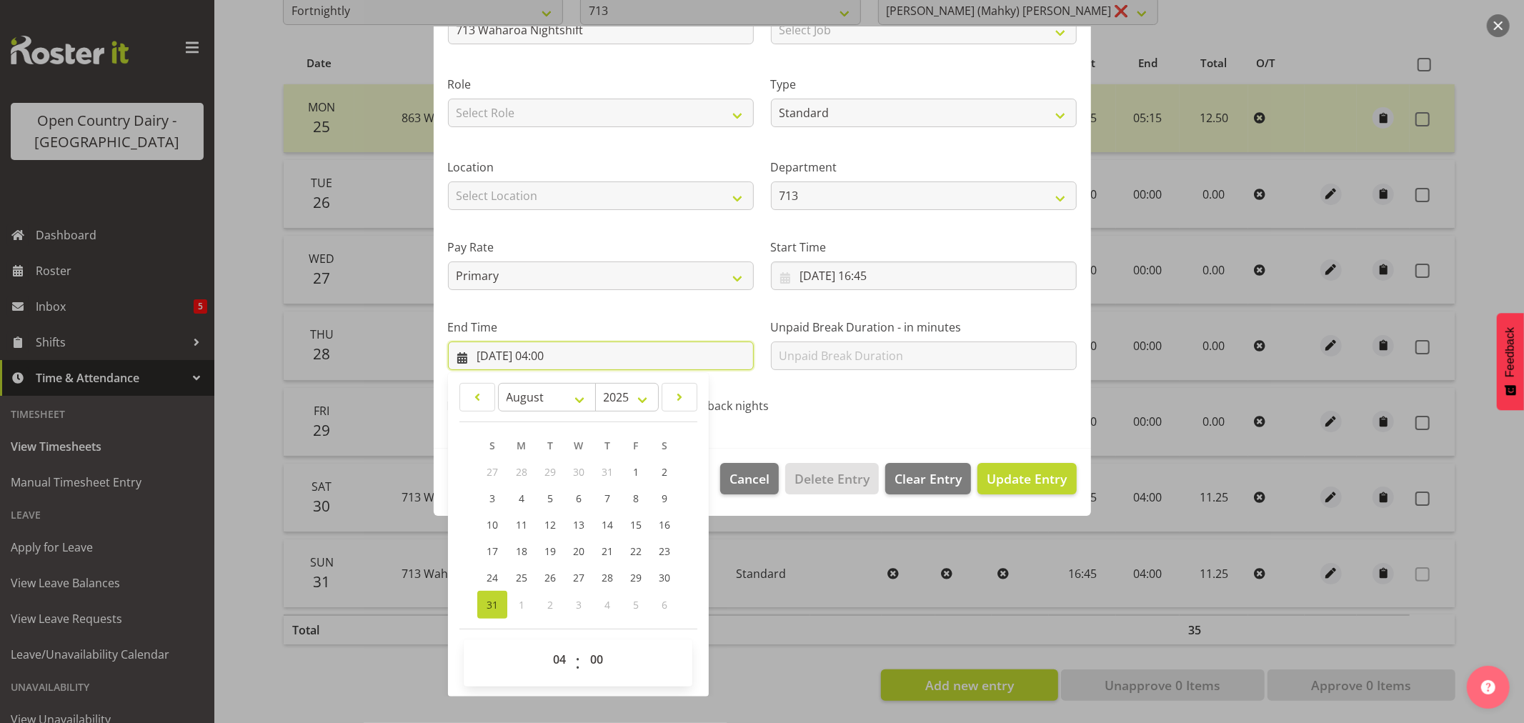
click at [567, 359] on input "31/08/2025, 04:00" at bounding box center [601, 356] width 306 height 29
click at [594, 663] on select "00 01 02 03 04 05 06 07 08 09 10 11 12 13 14 15 16 17 18 19 20 21 22 23 24 25 2…" at bounding box center [598, 659] width 32 height 29
click at [582, 645] on select "00 01 02 03 04 05 06 07 08 09 10 11 12 13 14 15 16 17 18 19 20 21 22 23 24 25 2…" at bounding box center [598, 659] width 32 height 29
click at [959, 426] on section "Shift Name 713 Waharoa Nightshift Job Select Job Driver Driver supervisor Suppo…" at bounding box center [762, 208] width 657 height 482
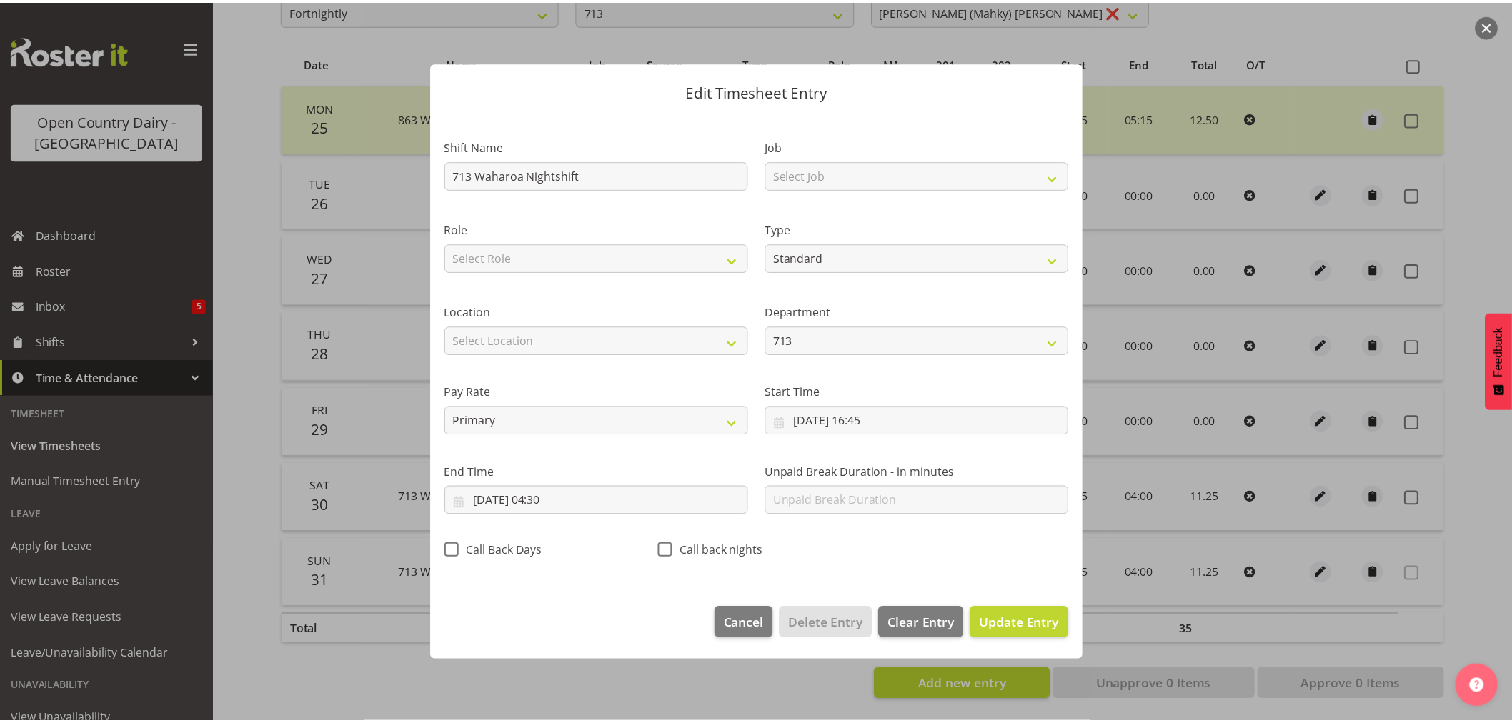
scroll to position [0, 0]
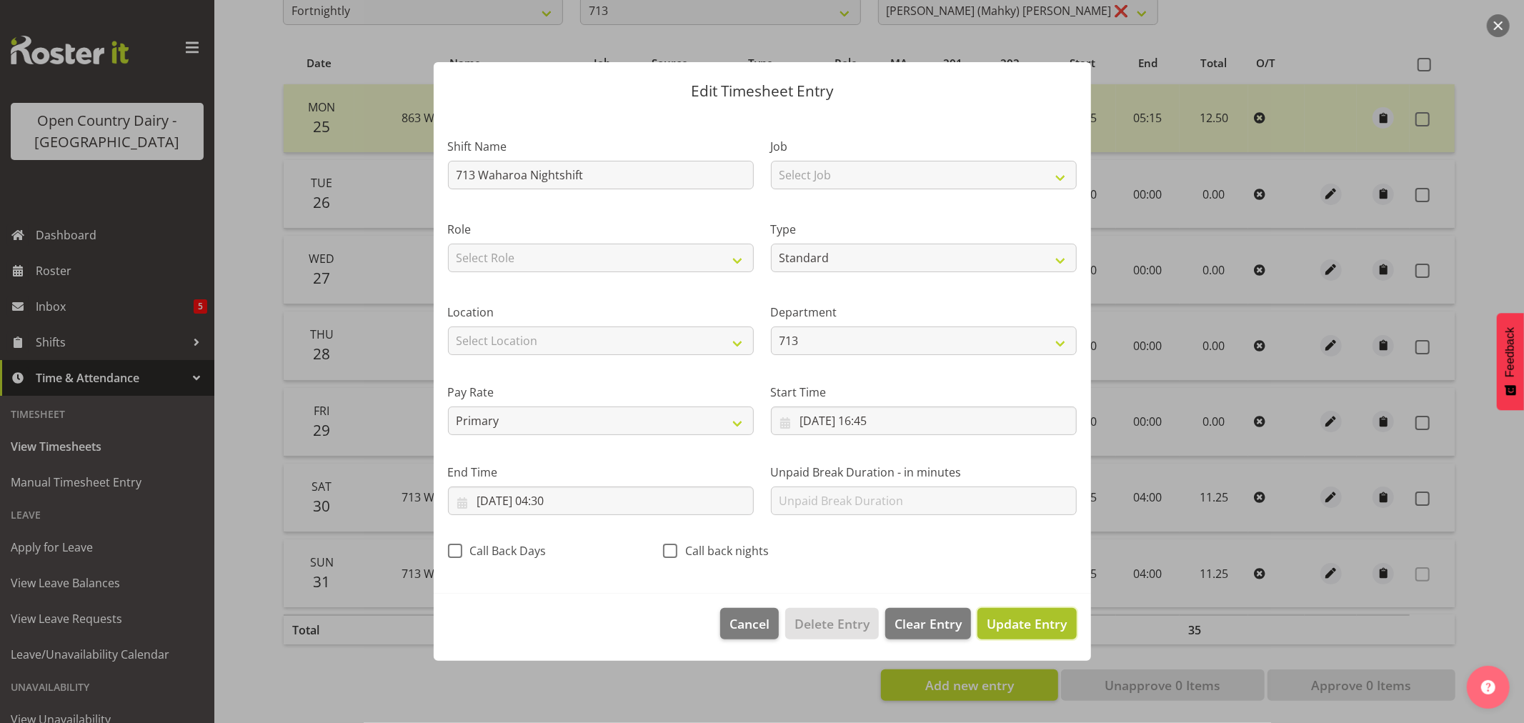
click at [1025, 624] on span "Update Entry" at bounding box center [1027, 623] width 80 height 17
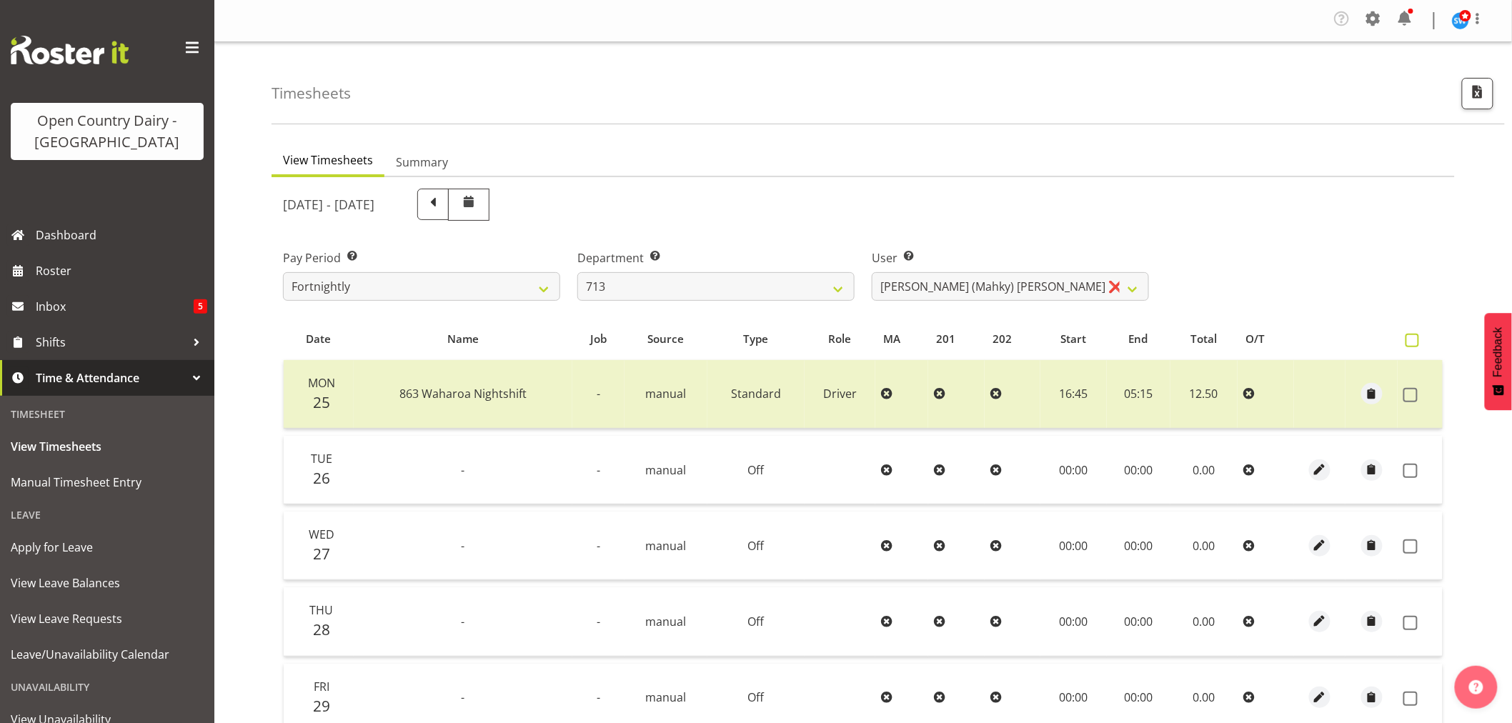
click at [1413, 337] on span at bounding box center [1412, 341] width 14 height 14
click at [1413, 337] on input "checkbox" at bounding box center [1409, 340] width 9 height 9
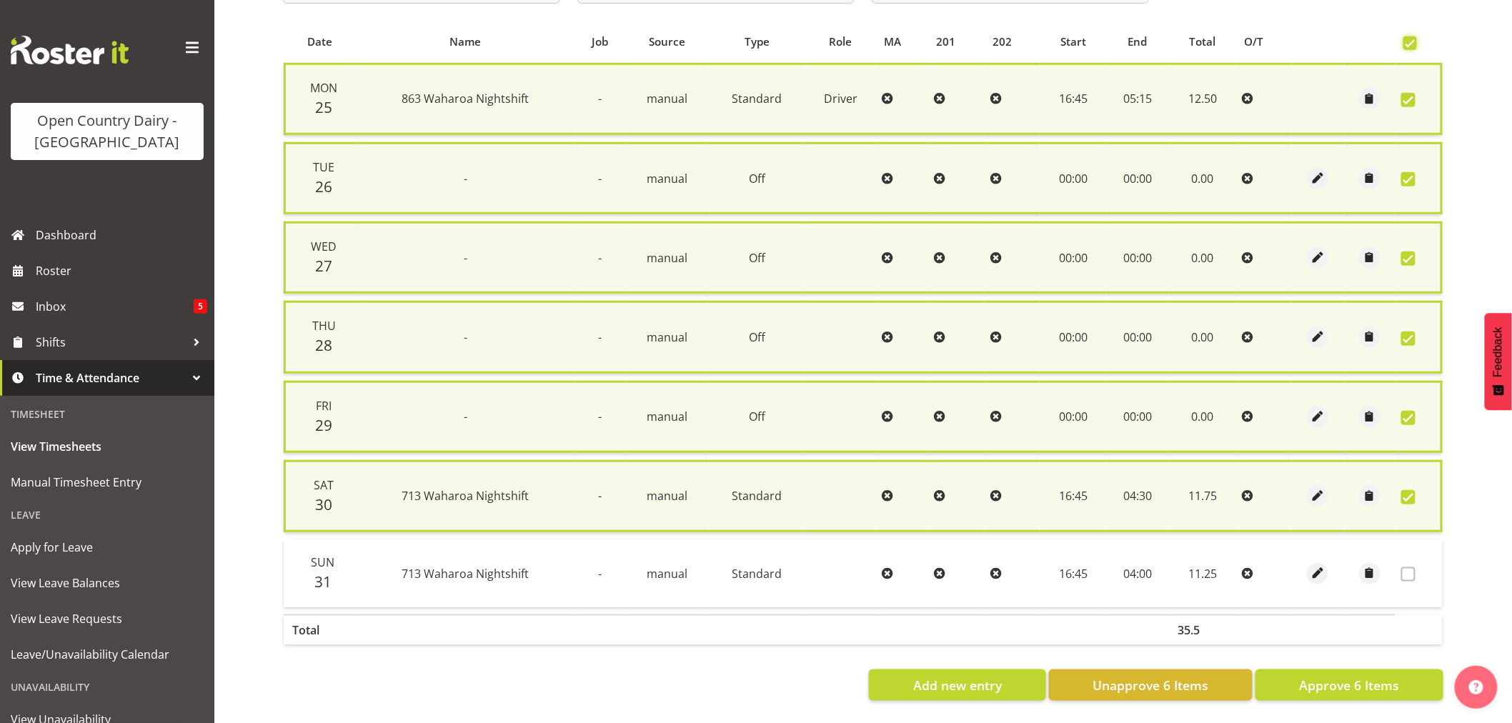
scroll to position [301, 0]
click at [1379, 676] on span "Approve 6 Items" at bounding box center [1349, 685] width 100 height 19
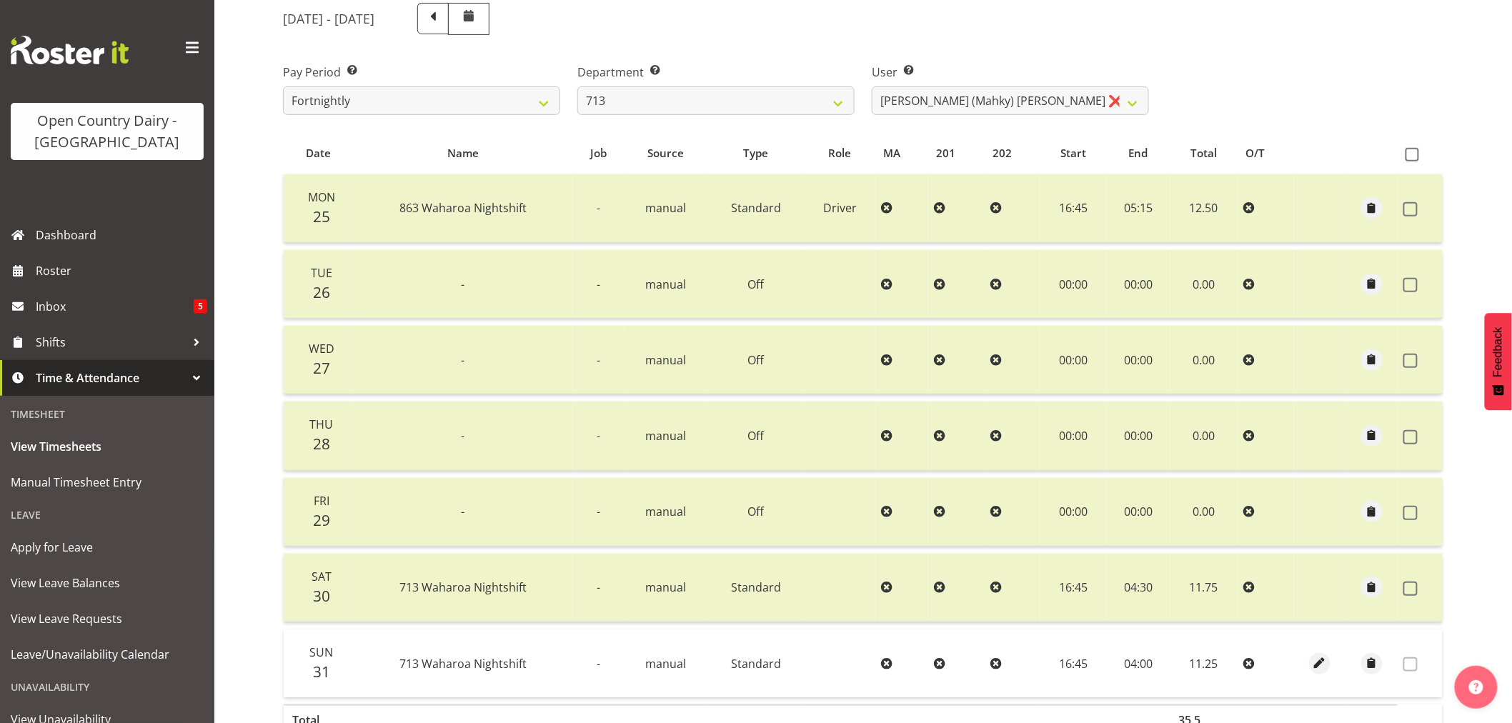
scroll to position [0, 0]
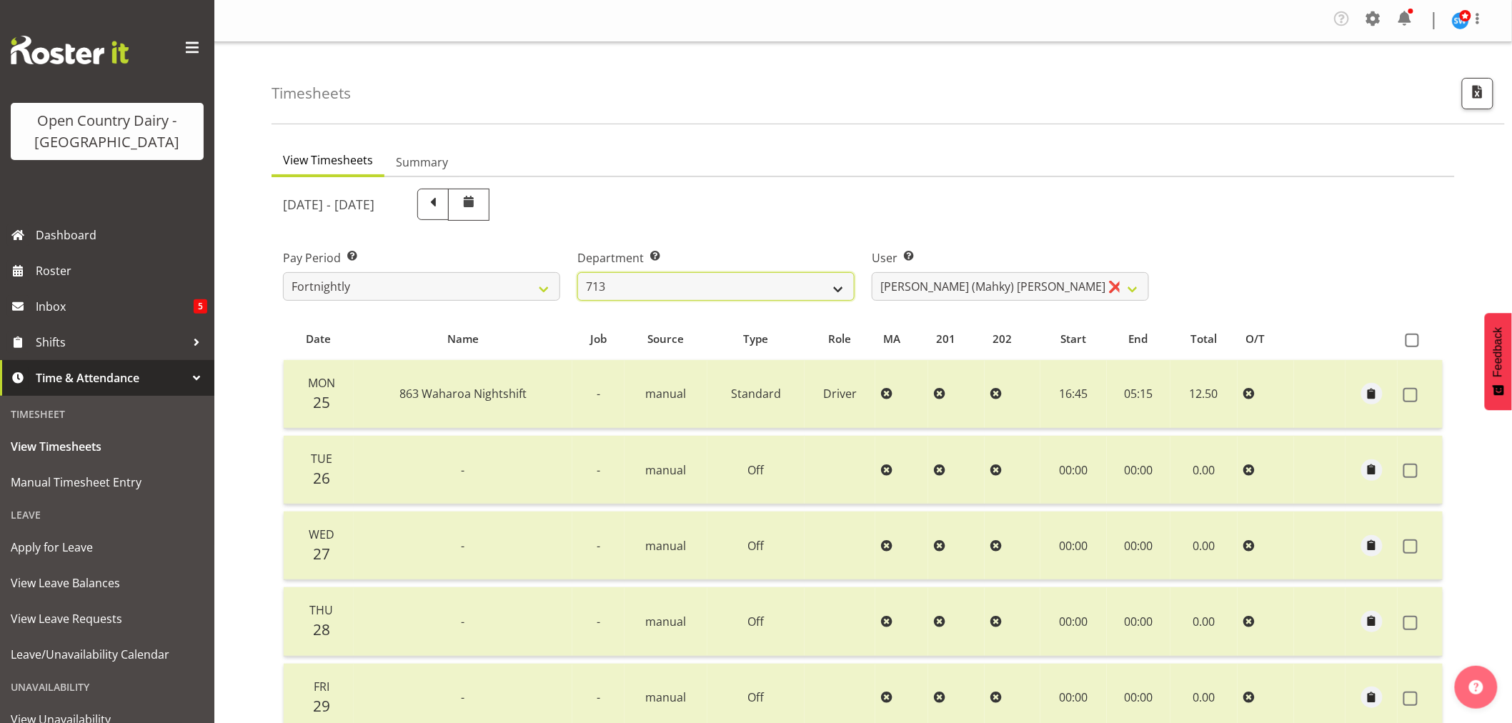
click at [834, 289] on select "701 702 703 704 705 706 707 708 709 710 711 712 713 714 715 716 717 718 719 720" at bounding box center [715, 286] width 277 height 29
click at [577, 272] on select "701 702 703 704 705 706 707 708 709 710 711 712 713 714 715 716 717 718 719 720" at bounding box center [715, 286] width 277 height 29
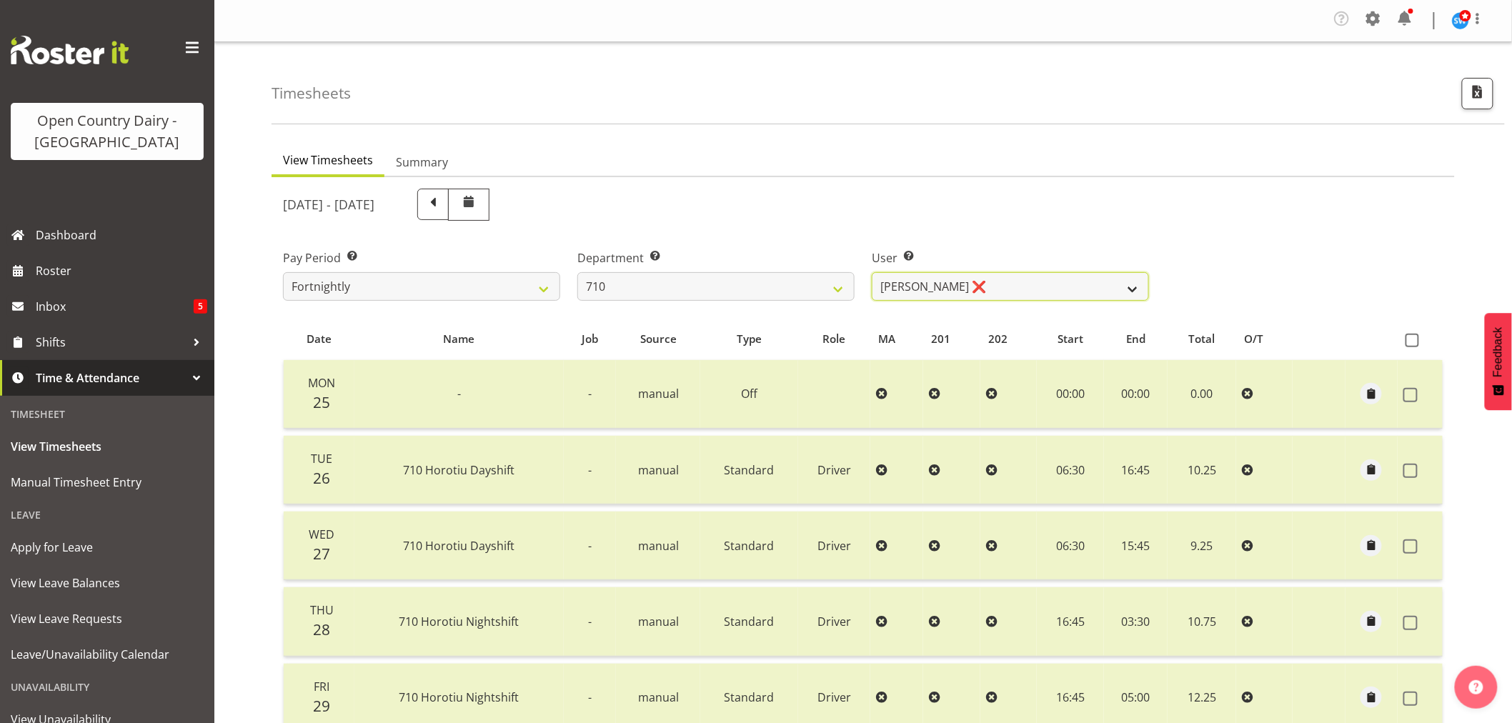
click at [1135, 286] on select "Dean Chapman ❌ George Megchelse ❌ Kris Gambhir ❌ Richie Epere ❌" at bounding box center [1010, 286] width 277 height 29
click at [872, 272] on select "Dean Chapman ❌ George Megchelse ❌ Kris Gambhir ❌ Richie Epere ❌" at bounding box center [1010, 286] width 277 height 29
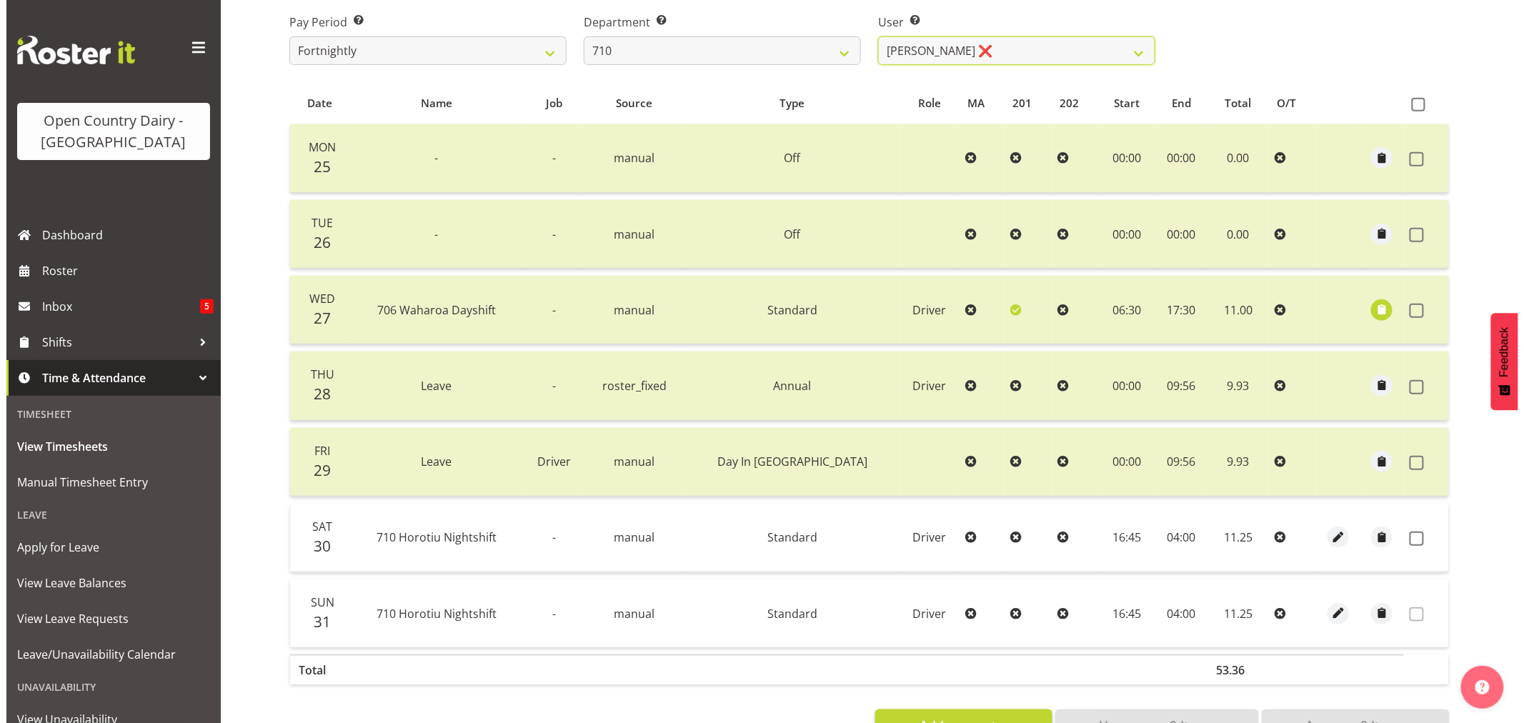
scroll to position [208, 0]
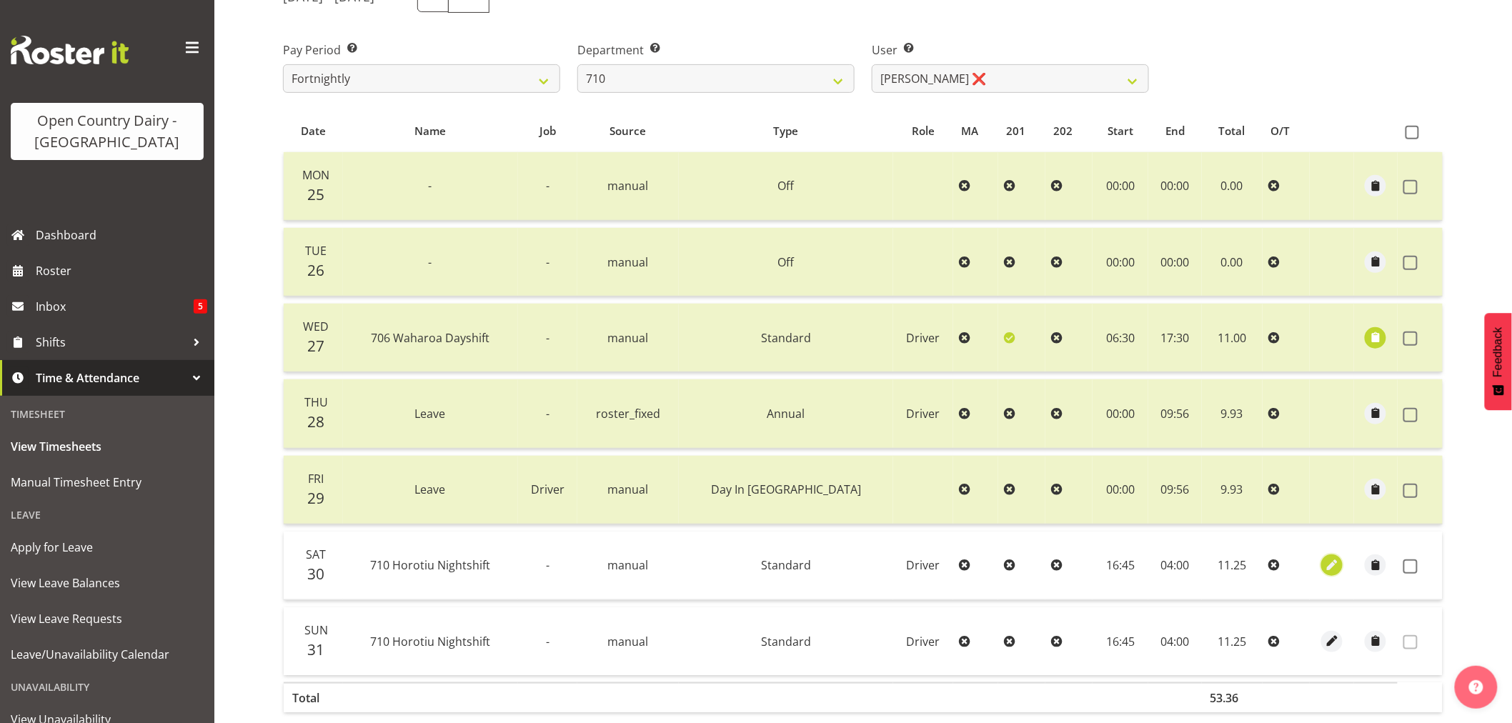
click at [1324, 567] on span "button" at bounding box center [1332, 565] width 16 height 16
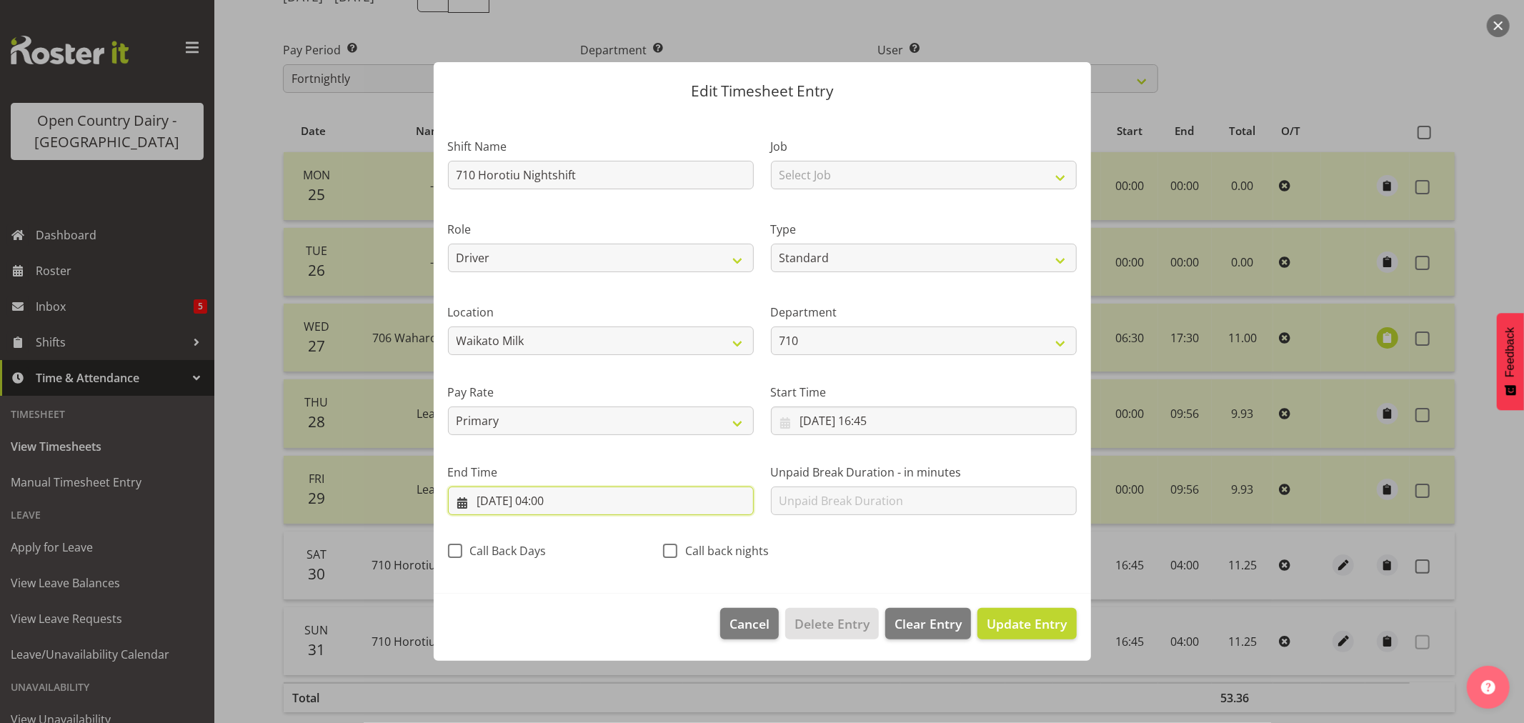
click at [554, 502] on input "31/08/2025, 04:00" at bounding box center [601, 501] width 306 height 29
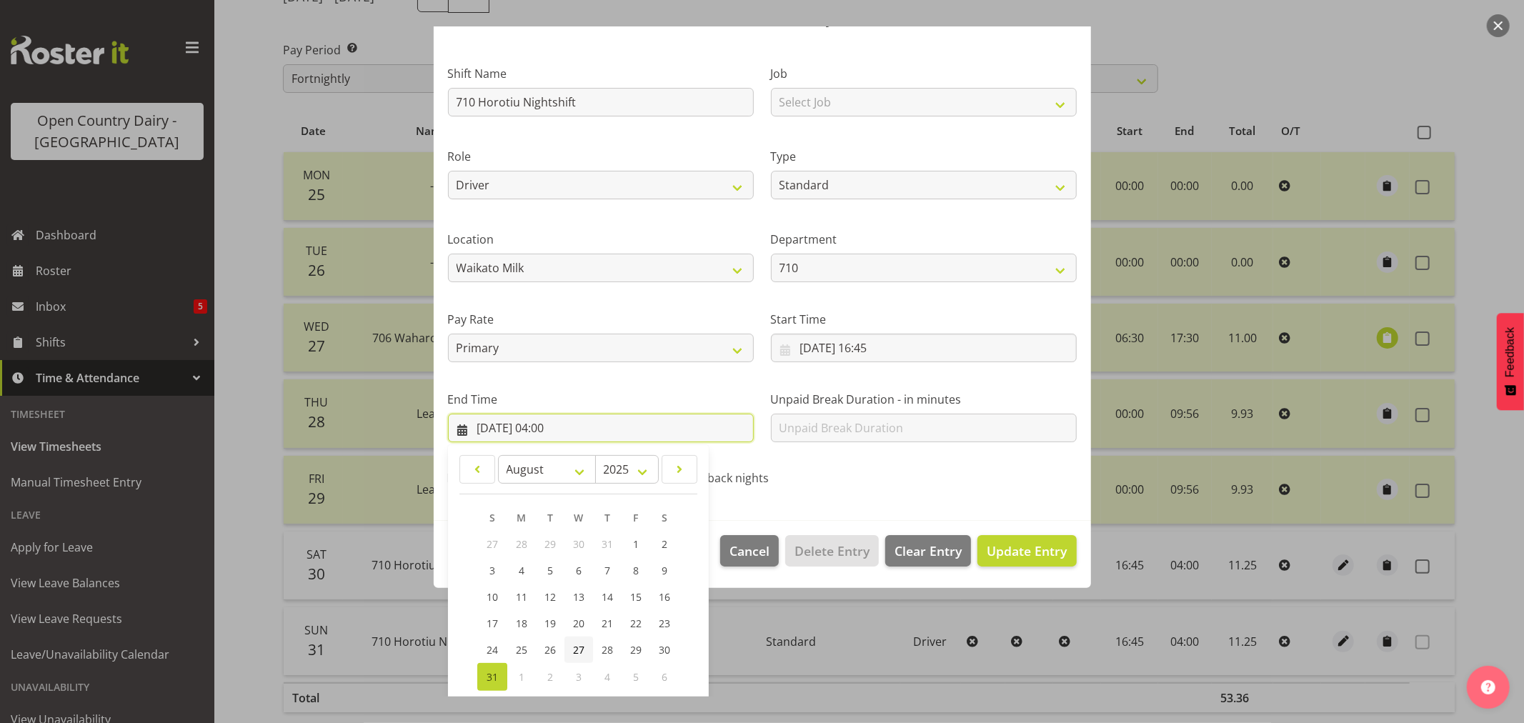
scroll to position [145, 0]
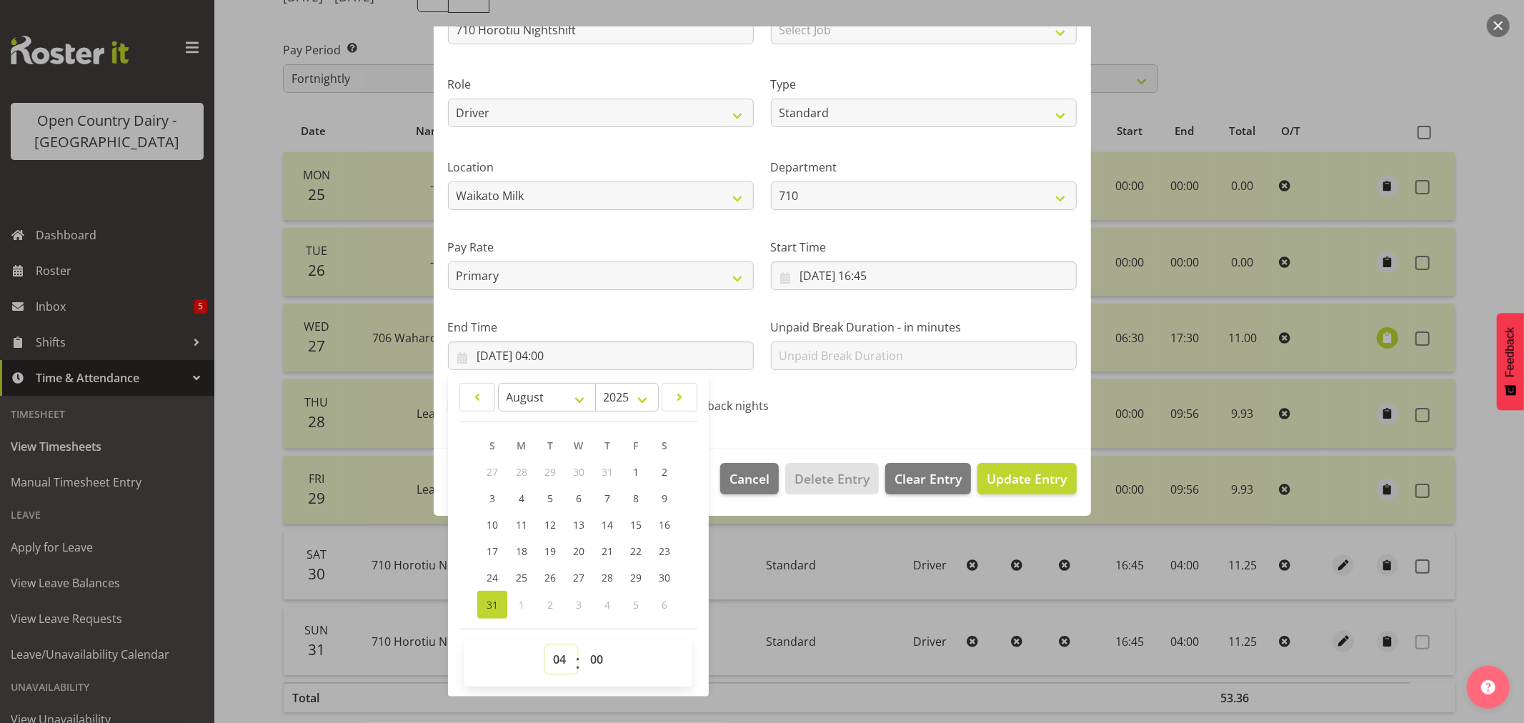
click at [564, 655] on select "00 01 02 03 04 05 06 07 08 09 10 11 12 13 14 15 16 17 18 19 20 21 22 23" at bounding box center [561, 659] width 32 height 29
click at [545, 645] on select "00 01 02 03 04 05 06 07 08 09 10 11 12 13 14 15 16 17 18 19 20 21 22 23" at bounding box center [561, 659] width 32 height 29
click at [1012, 470] on span "Update Entry" at bounding box center [1027, 478] width 80 height 17
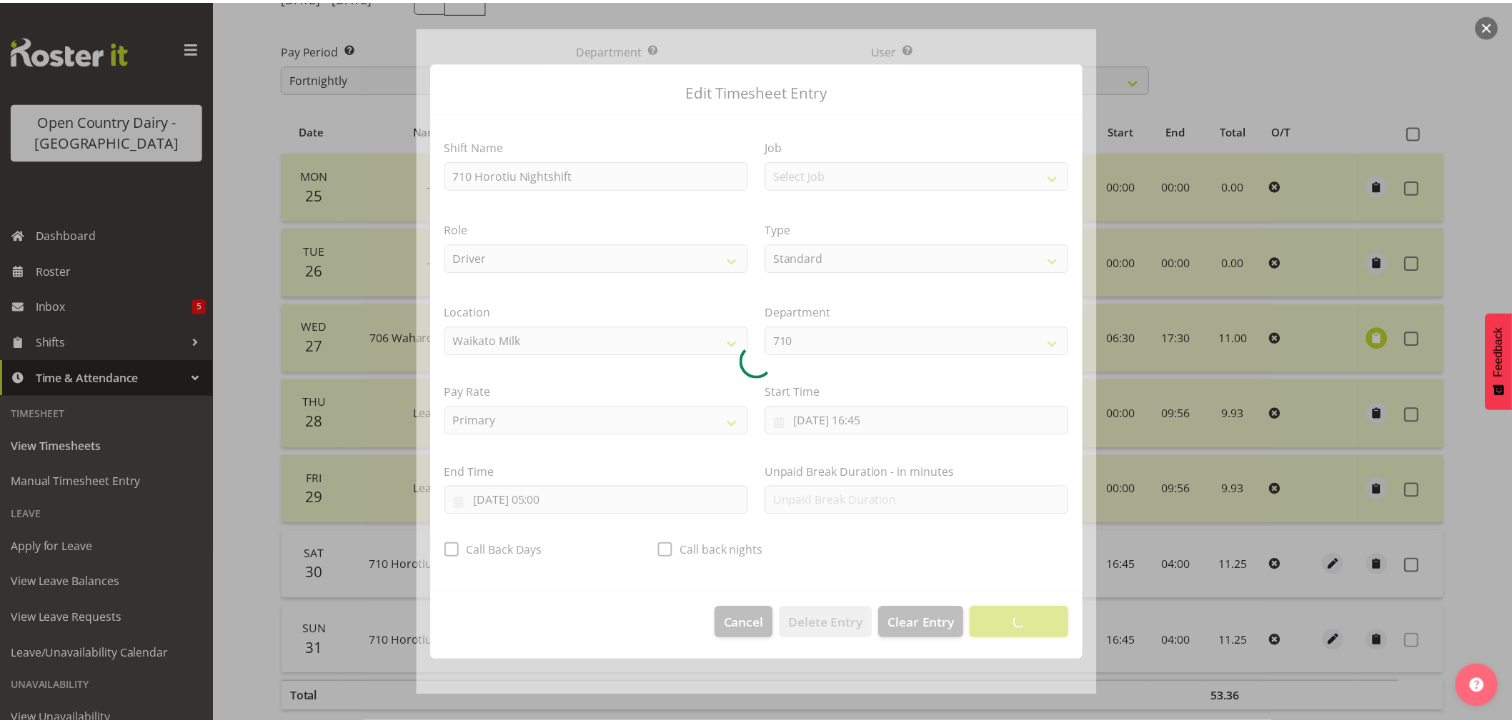
scroll to position [0, 0]
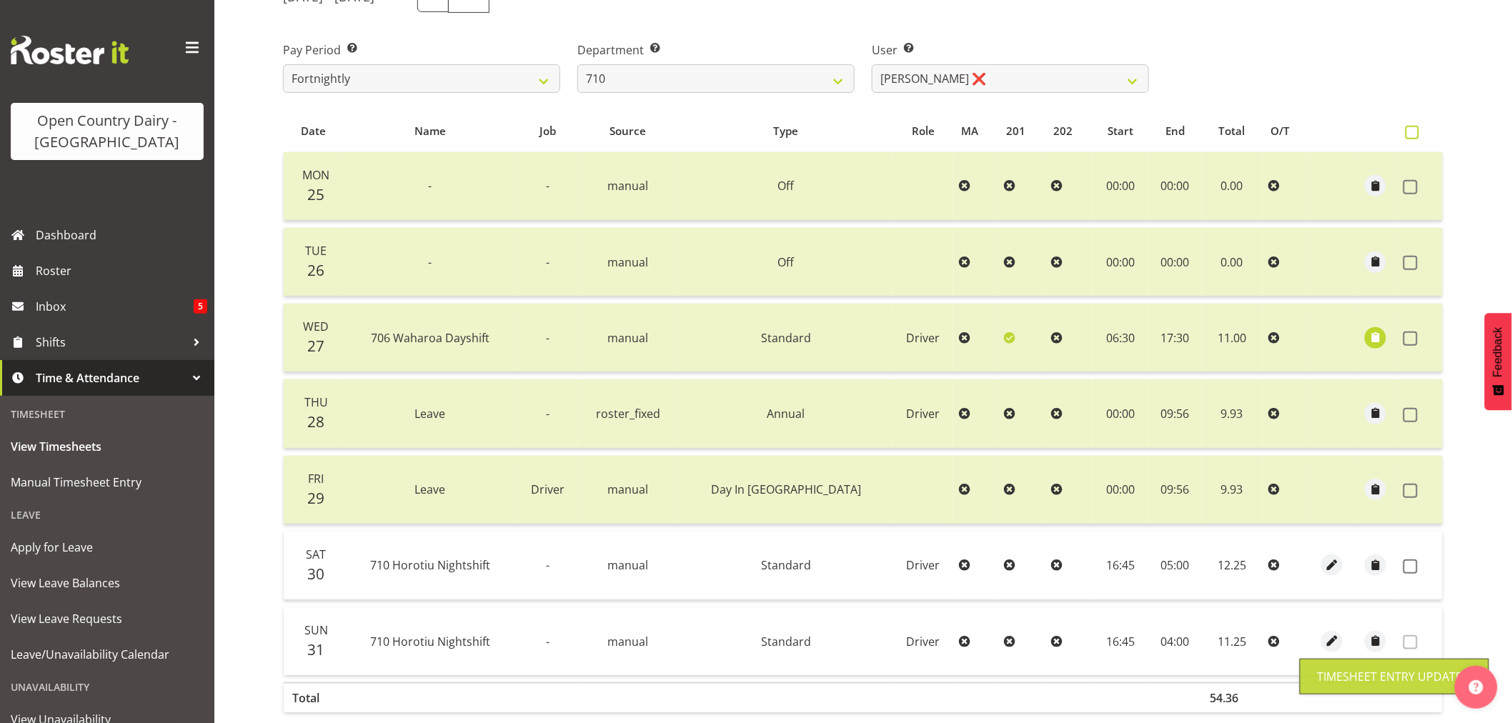
click at [1410, 131] on span at bounding box center [1412, 133] width 14 height 14
click at [1410, 131] on input "checkbox" at bounding box center [1409, 132] width 9 height 9
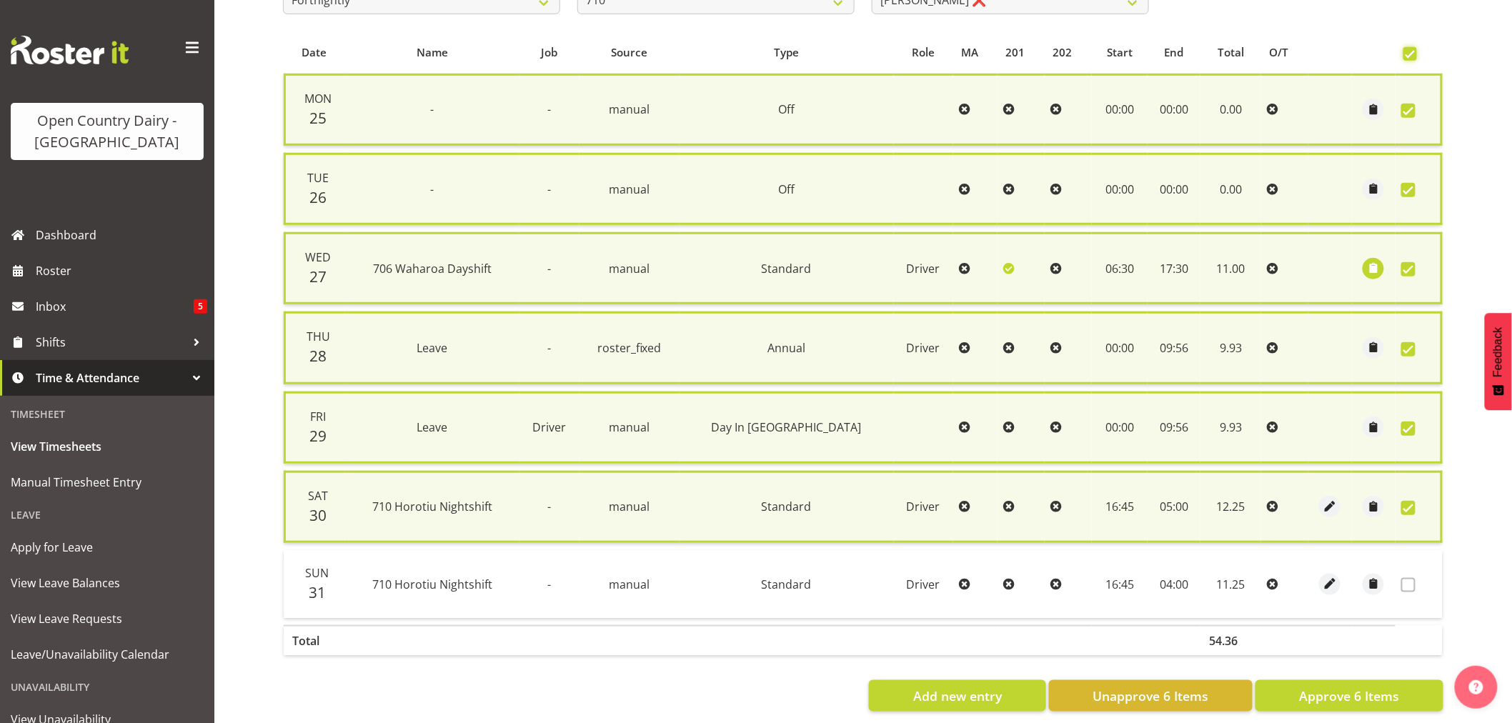
scroll to position [301, 0]
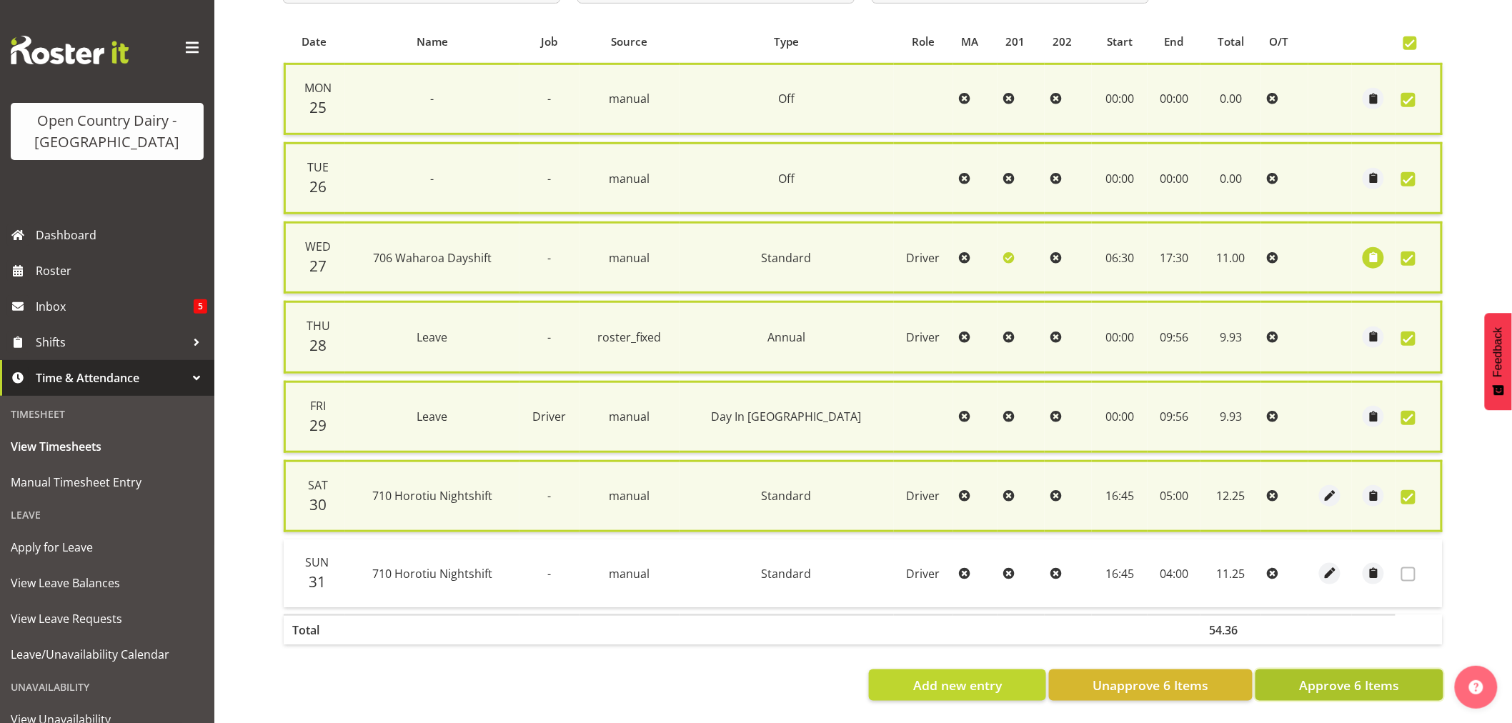
click at [1357, 676] on span "Approve 6 Items" at bounding box center [1349, 685] width 100 height 19
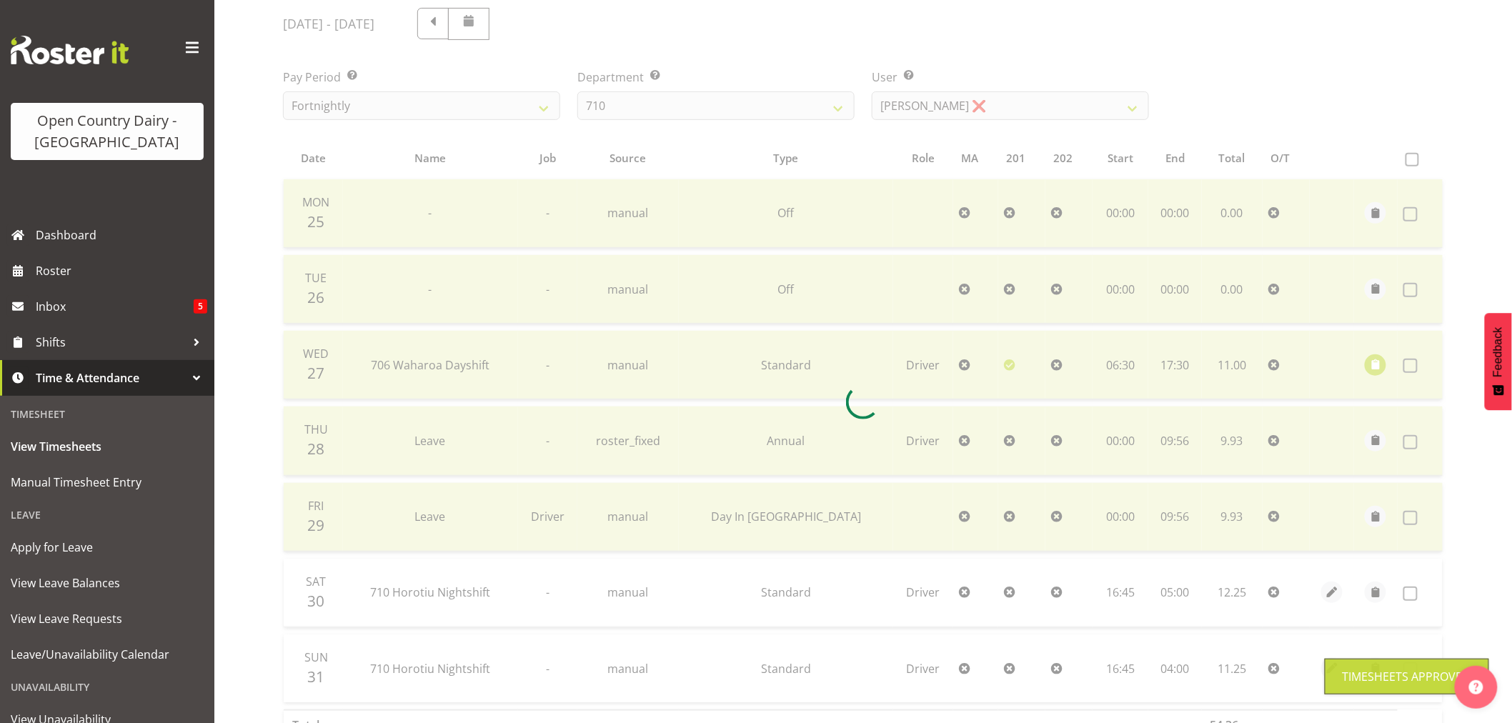
scroll to position [0, 0]
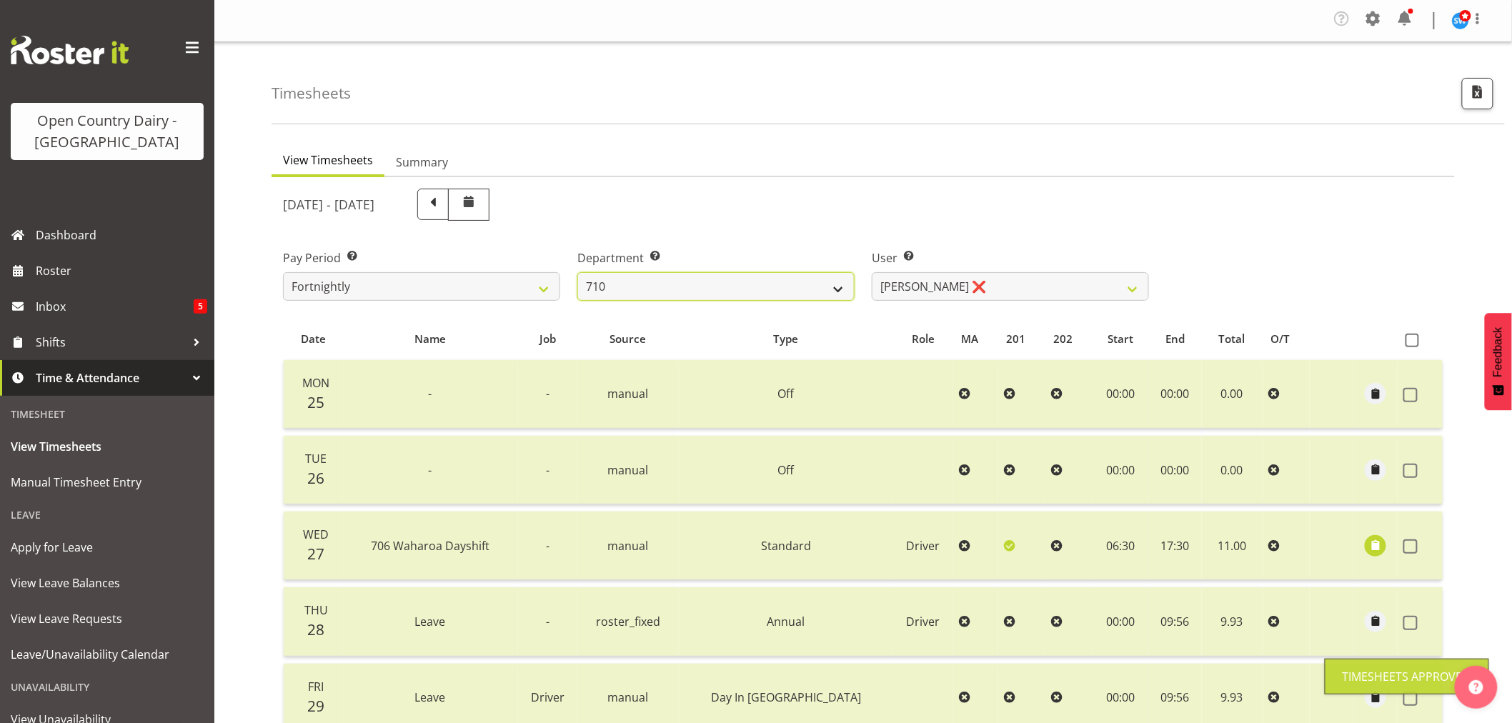
click at [704, 283] on select "701 702 703 704 705 706 707 708 709 710 711 712 713 714 715 716 717 718 719 720" at bounding box center [715, 286] width 277 height 29
click at [577, 272] on select "701 702 703 704 705 706 707 708 709 710 711 712 713 714 715 716 717 718 719 720" at bounding box center [715, 286] width 277 height 29
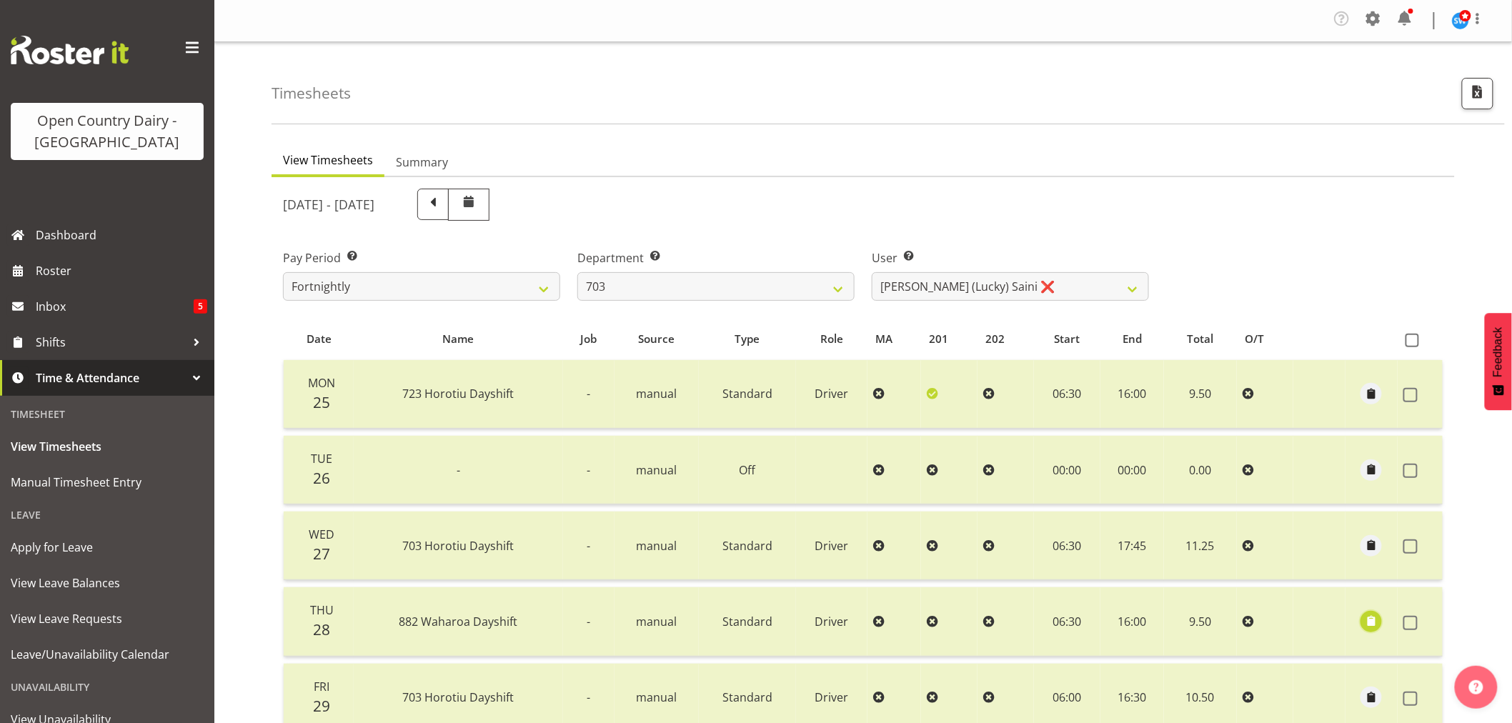
click at [1375, 619] on span "button" at bounding box center [1371, 621] width 16 height 16
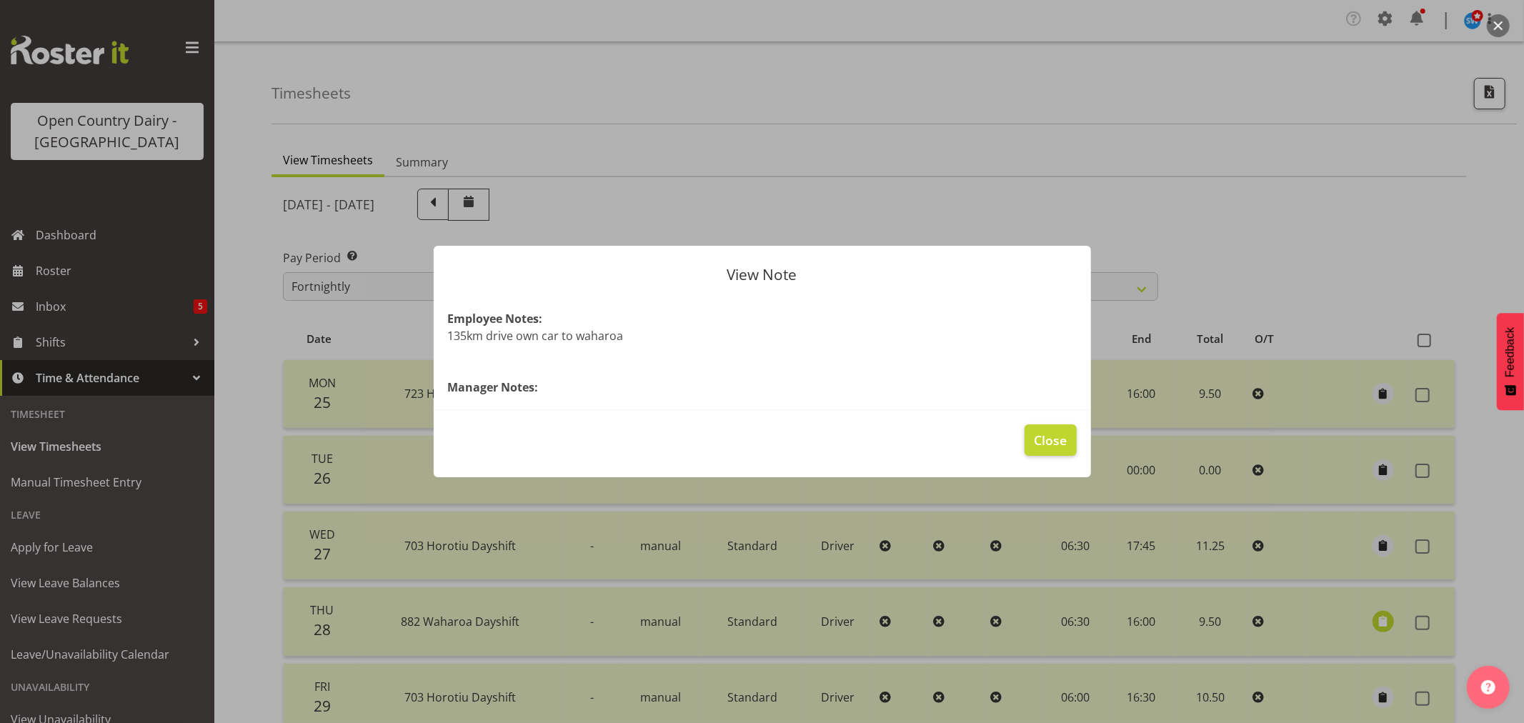
click at [1375, 619] on div at bounding box center [762, 361] width 1524 height 723
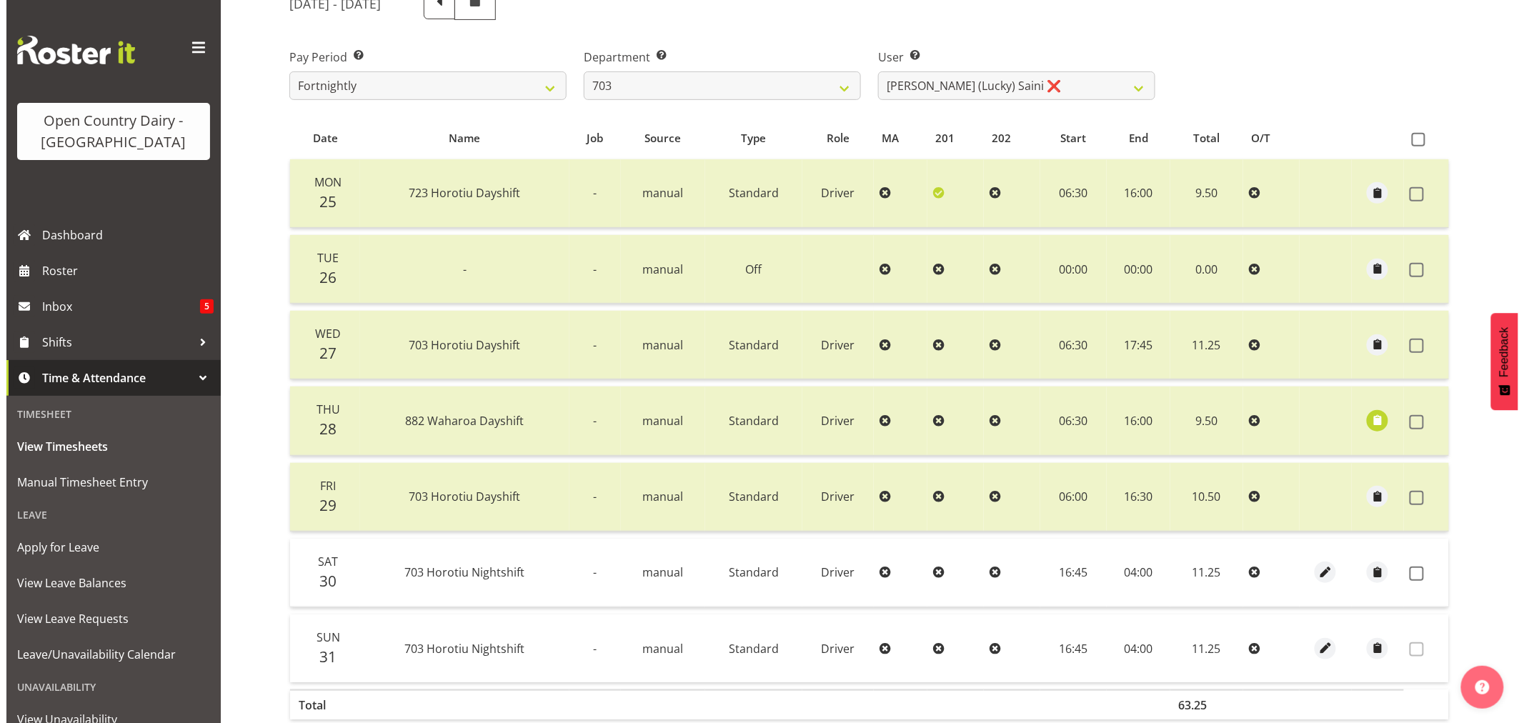
scroll to position [238, 0]
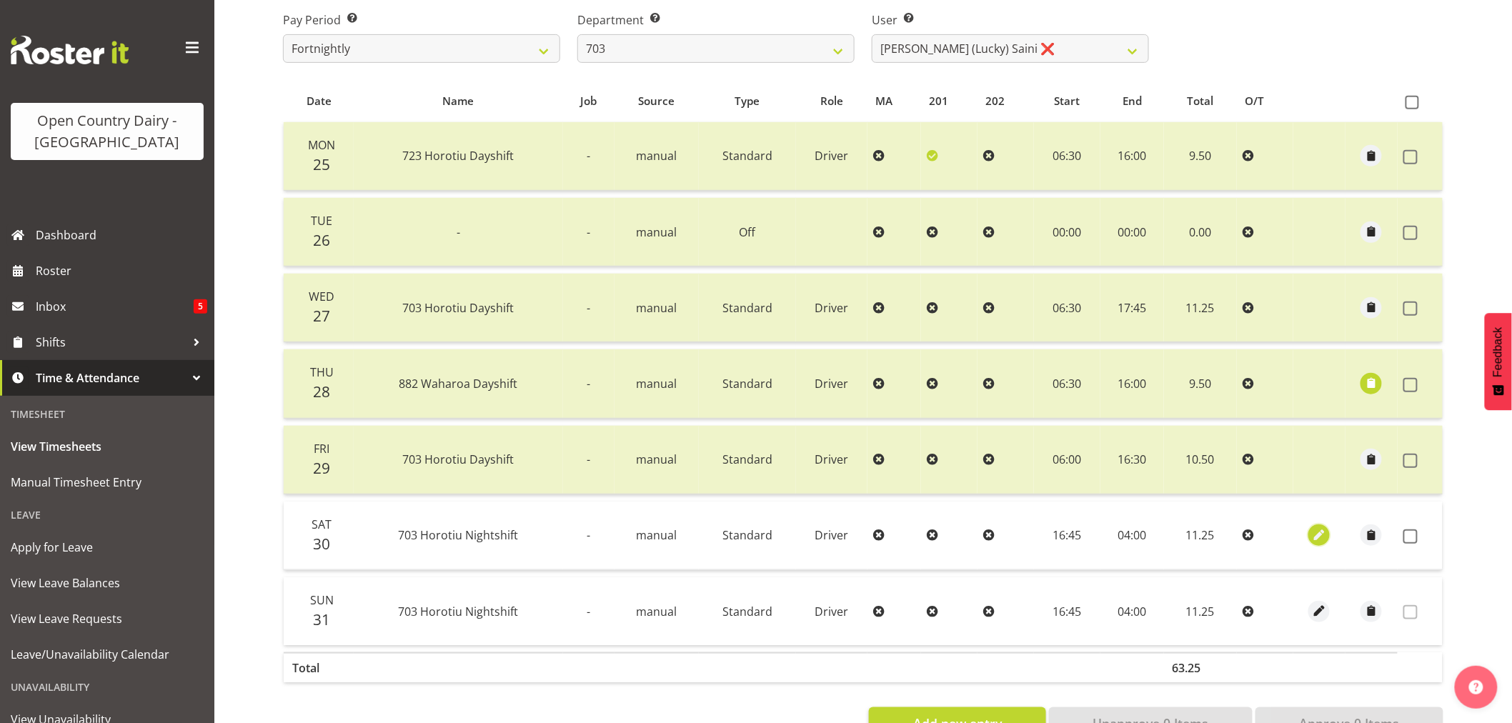
click at [1317, 532] on span "button" at bounding box center [1319, 535] width 16 height 16
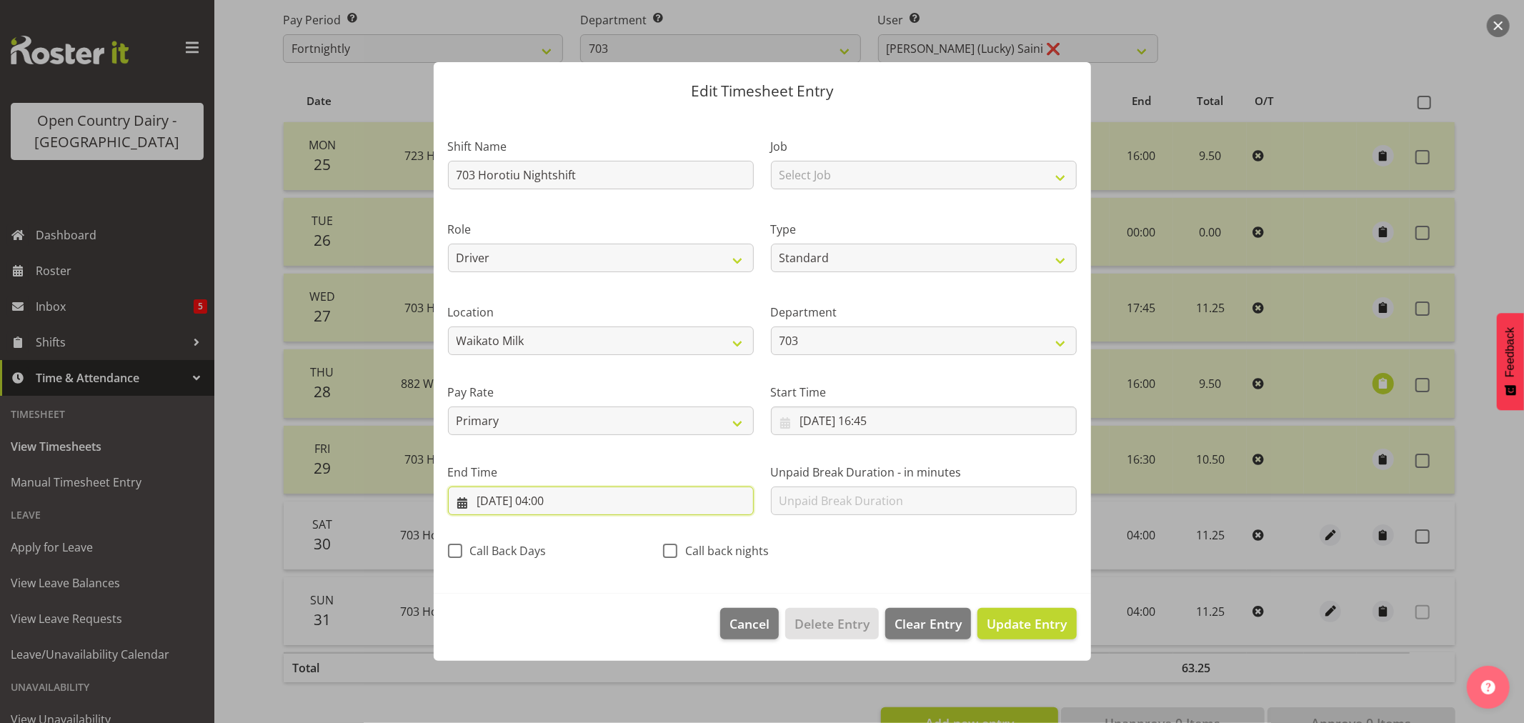
click at [555, 504] on input "31/08/2025, 04:00" at bounding box center [601, 501] width 306 height 29
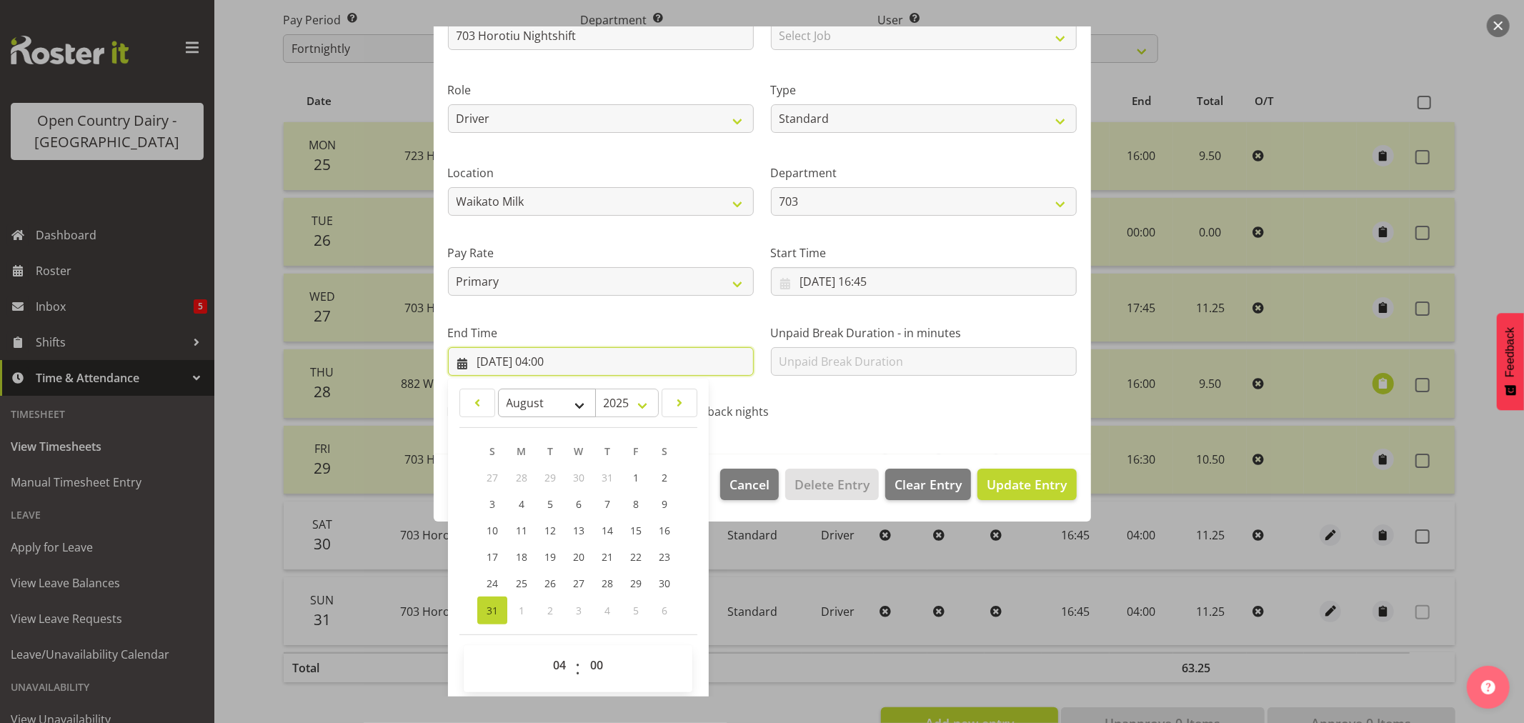
scroll to position [145, 0]
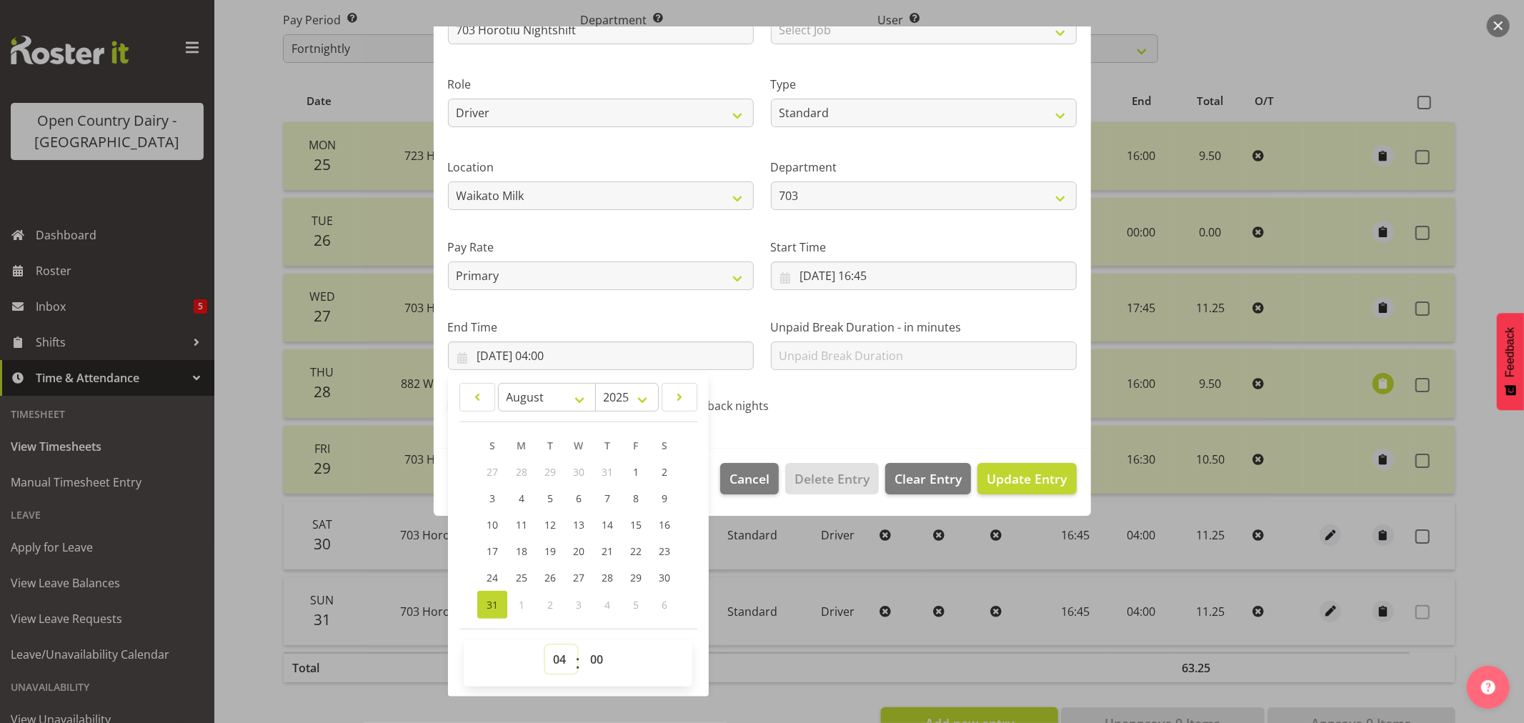
click at [559, 656] on select "00 01 02 03 04 05 06 07 08 09 10 11 12 13 14 15 16 17 18 19 20 21 22 23" at bounding box center [561, 659] width 32 height 29
click at [545, 645] on select "00 01 02 03 04 05 06 07 08 09 10 11 12 13 14 15 16 17 18 19 20 21 22 23" at bounding box center [561, 659] width 32 height 29
click at [1015, 474] on span "Update Entry" at bounding box center [1027, 478] width 80 height 17
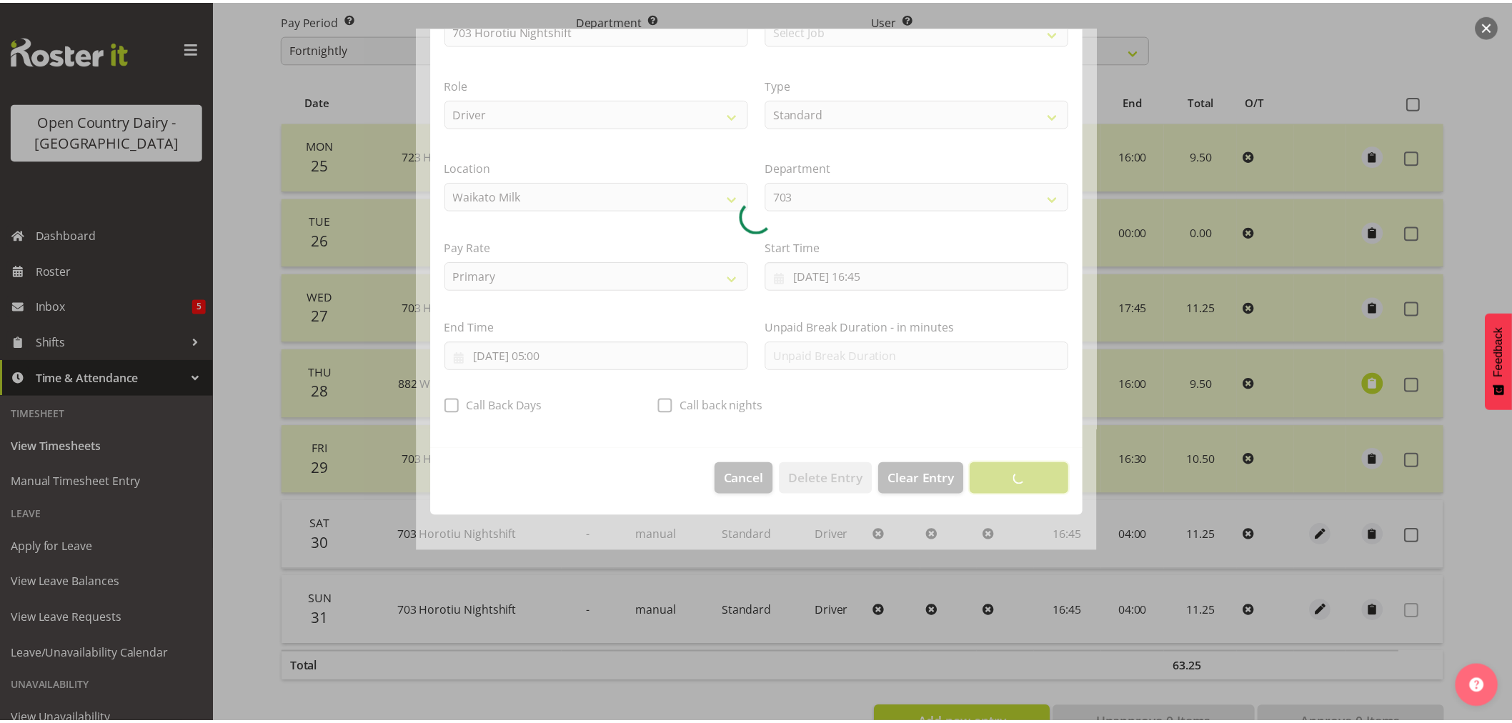
scroll to position [0, 0]
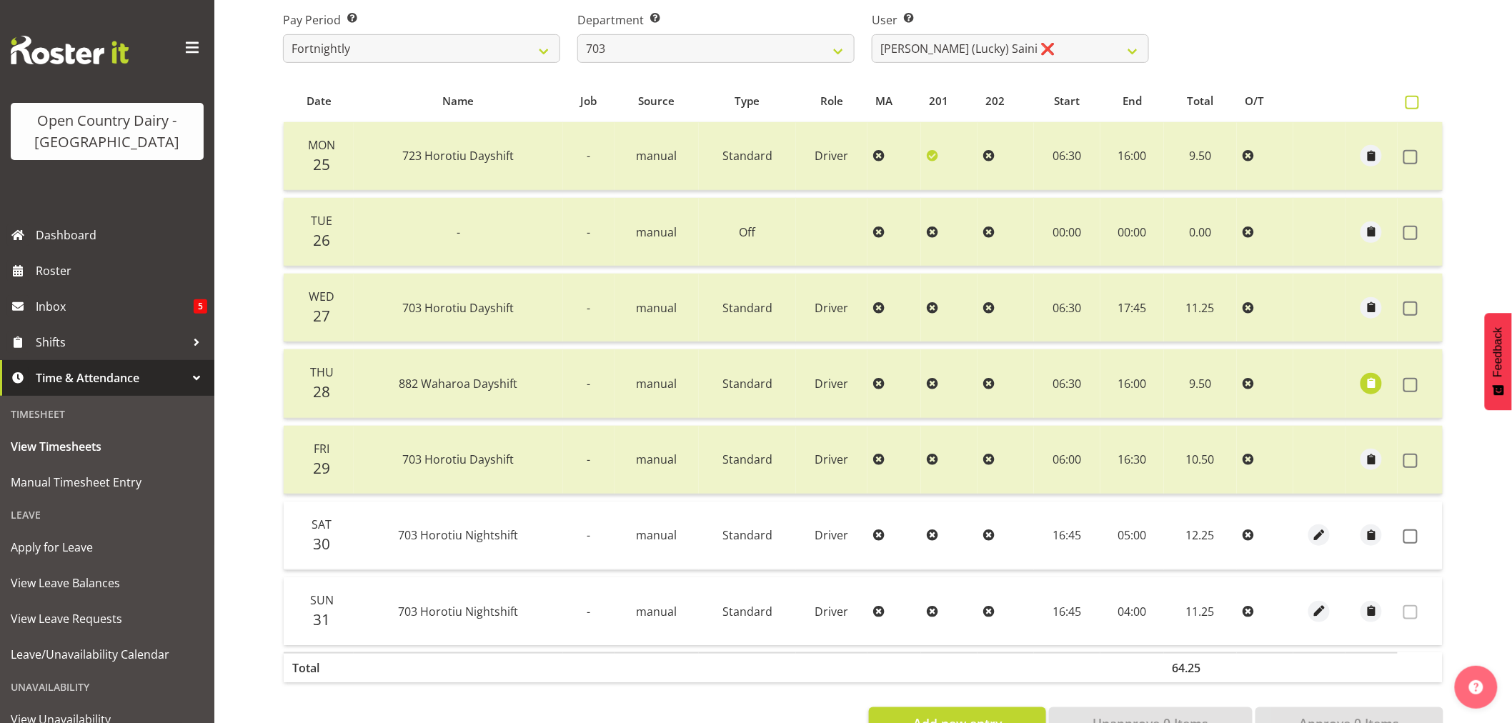
click at [1410, 101] on span at bounding box center [1412, 103] width 14 height 14
click at [1410, 101] on input "checkbox" at bounding box center [1409, 102] width 9 height 9
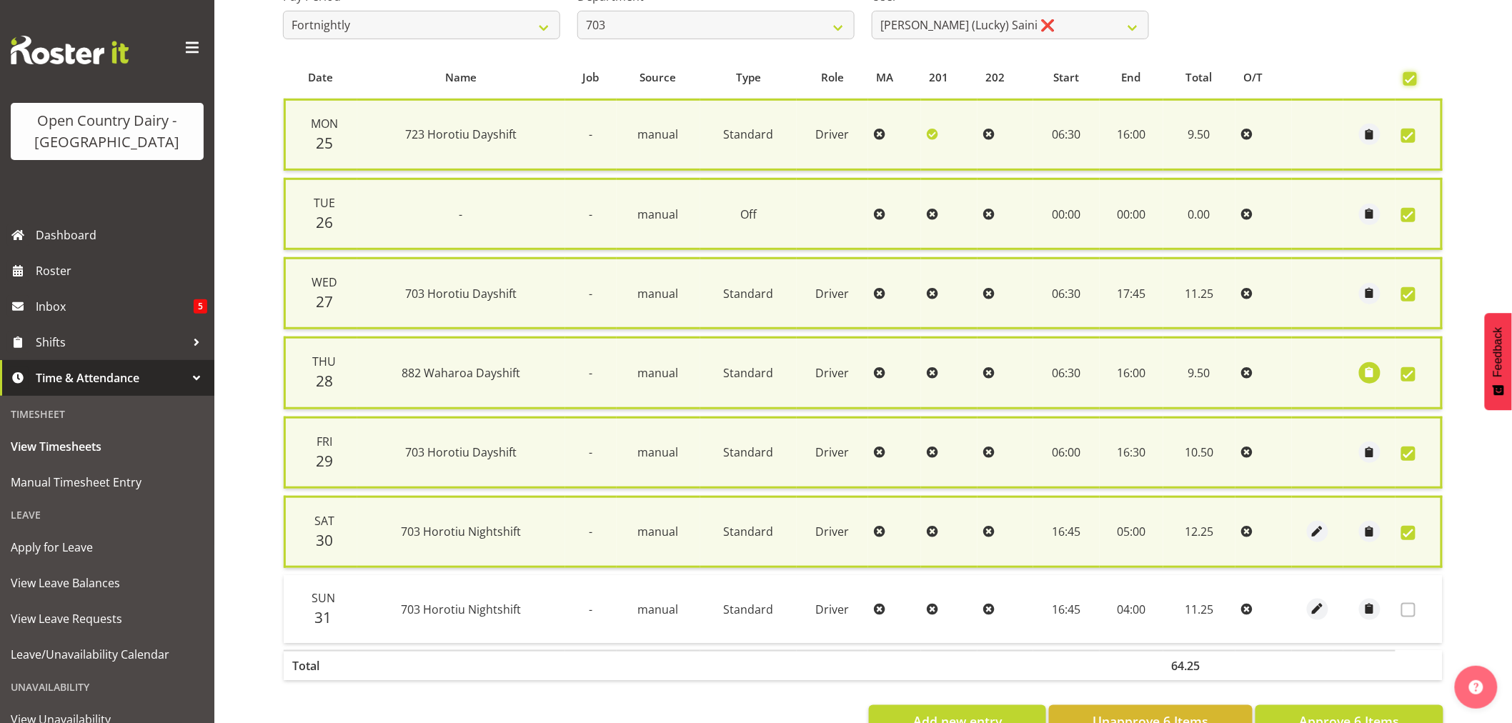
scroll to position [301, 0]
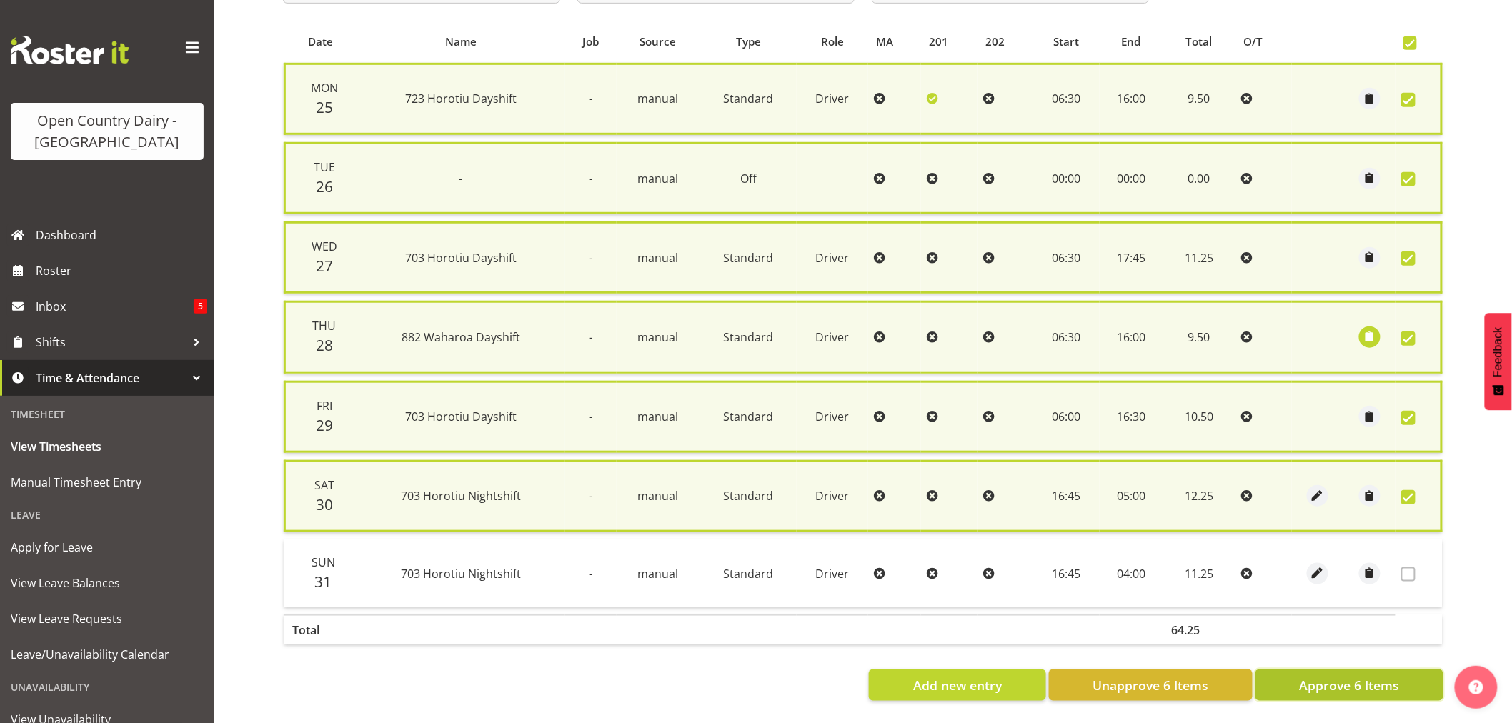
click at [1363, 682] on span "Approve 6 Items" at bounding box center [1349, 685] width 100 height 19
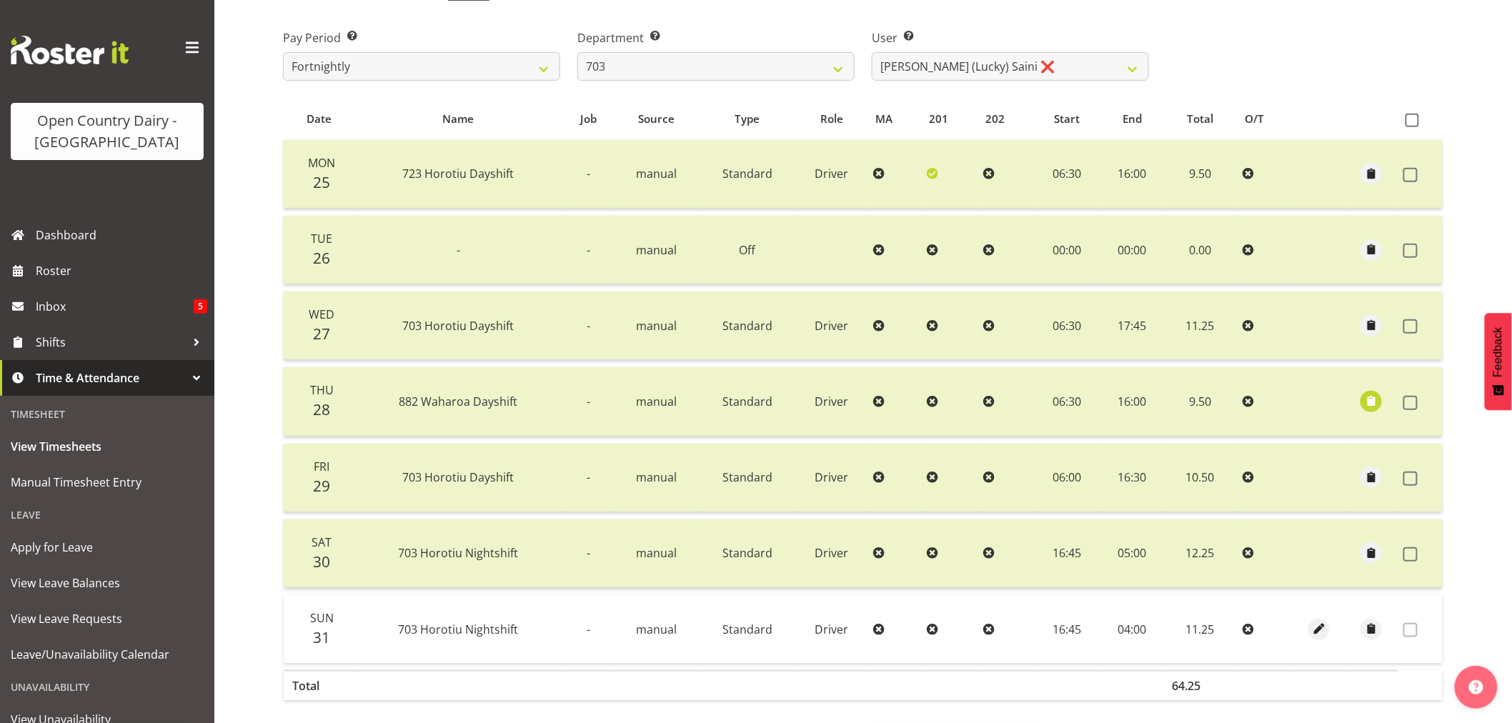
scroll to position [129, 0]
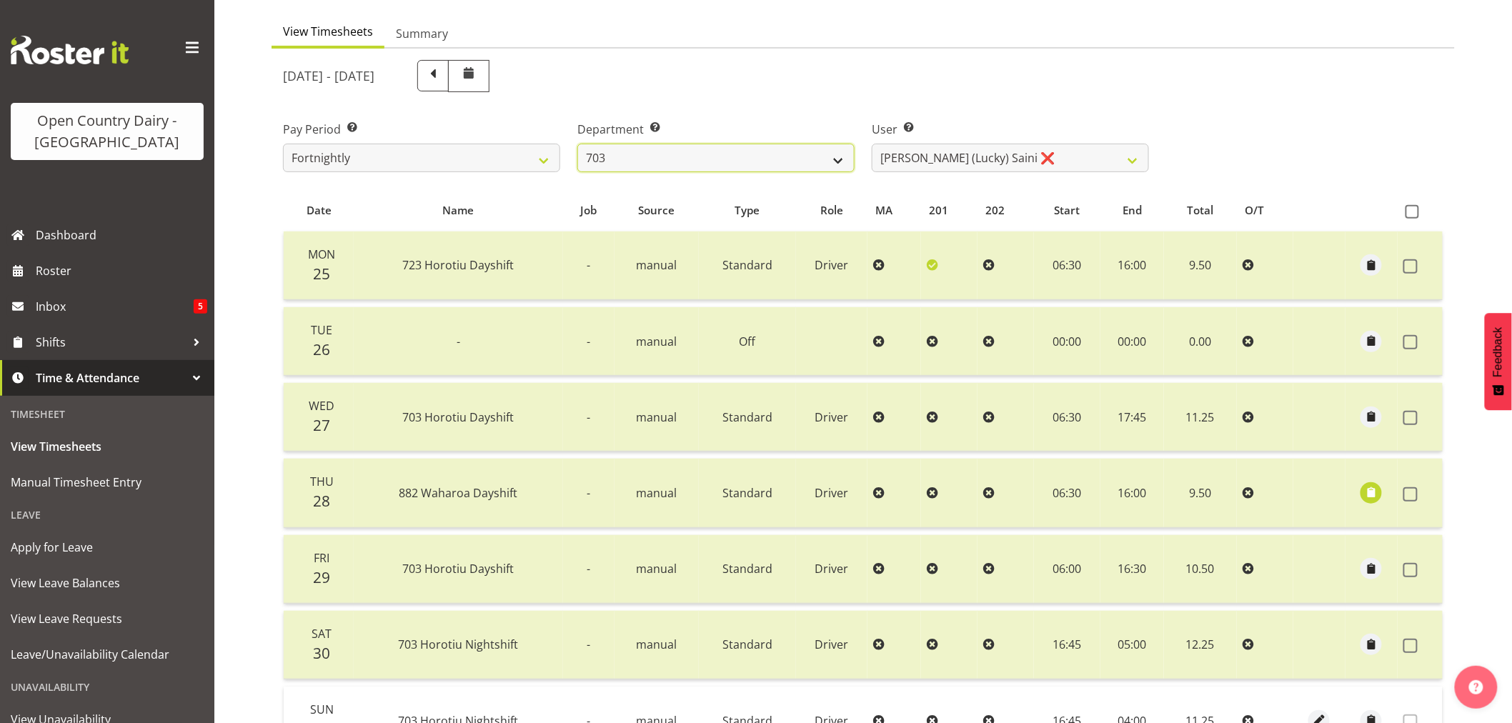
click at [845, 159] on select "701 702 703 704 705 706 707 708 709 710 711 712 713 714 715 716 717 718 719 720" at bounding box center [715, 158] width 277 height 29
click at [577, 144] on select "701 702 703 704 705 706 707 708 709 710 711 712 713 714 715 716 717 718 719 720" at bounding box center [715, 158] width 277 height 29
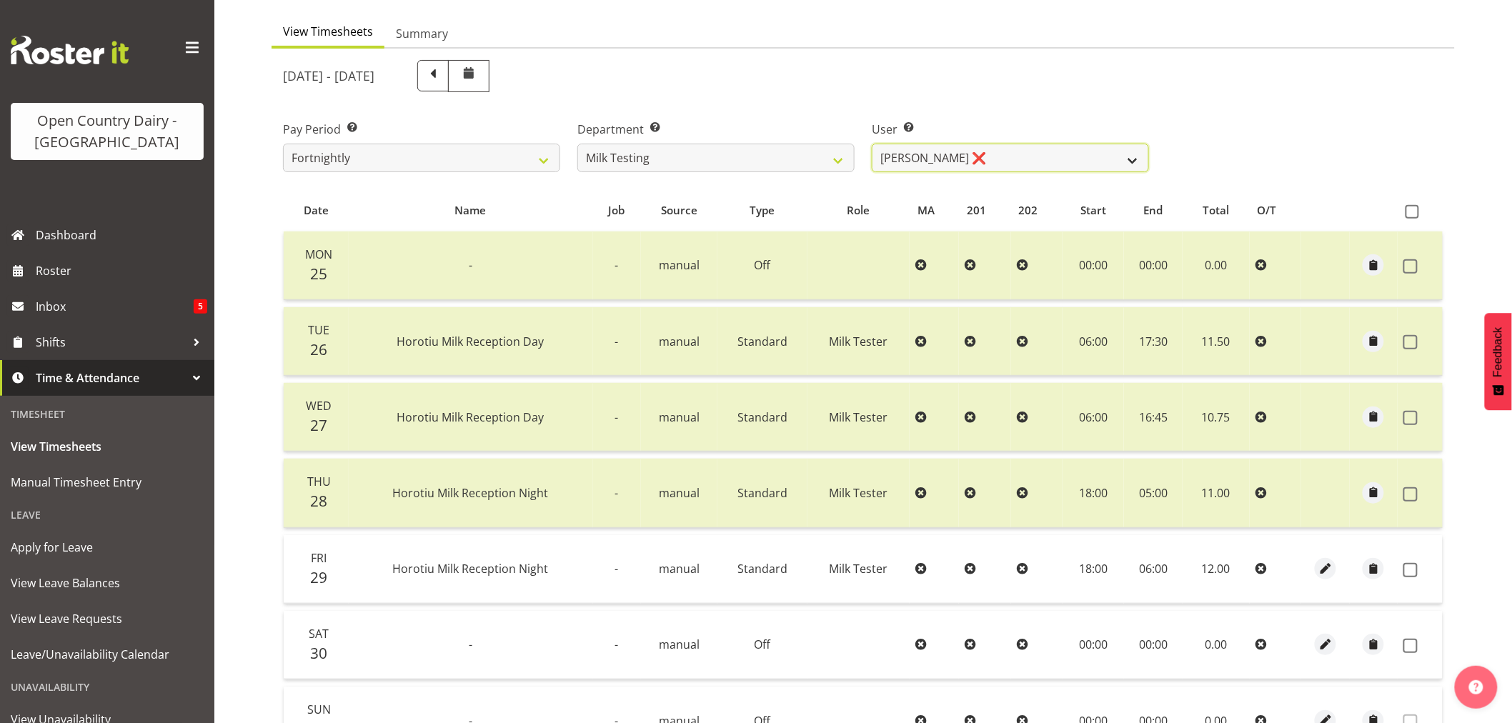
click at [1132, 157] on select "Diana Ridings ❌ George Smith ❌ Helaina Walker ❌ Kim Madden ❌ Michael Brechelt ❌…" at bounding box center [1010, 158] width 277 height 29
click at [872, 144] on select "Diana Ridings ❌ George Smith ❌ Helaina Walker ❌ Kim Madden ❌ Michael Brechelt ❌…" at bounding box center [1010, 158] width 277 height 29
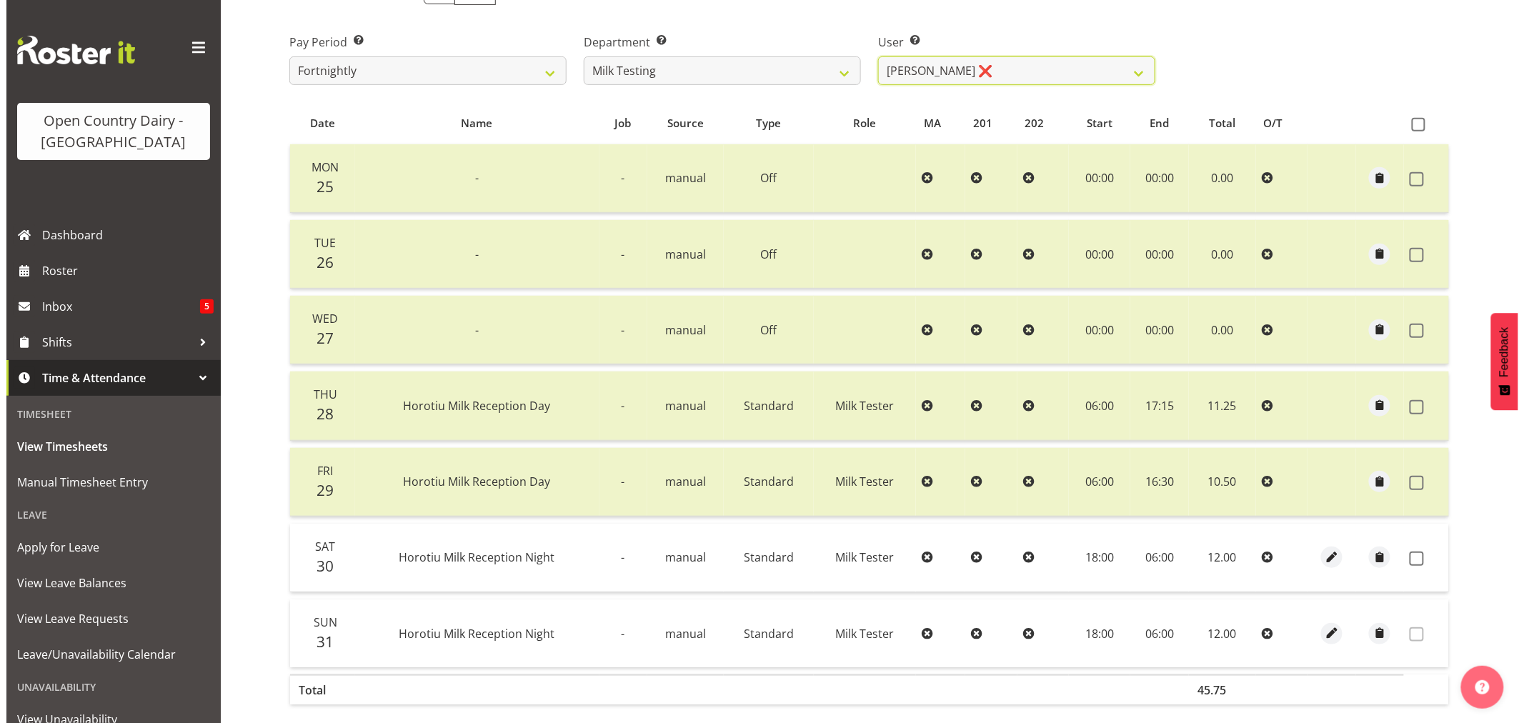
scroll to position [287, 0]
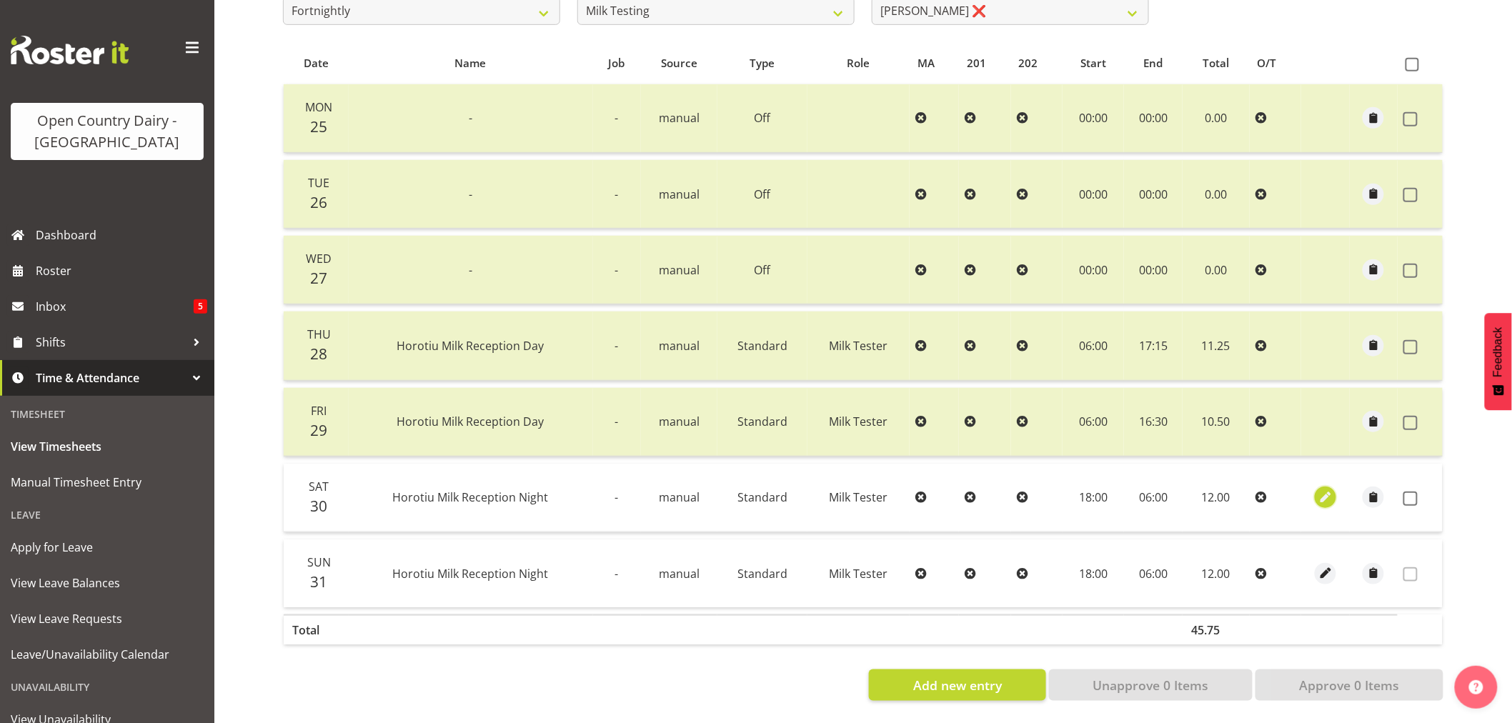
click at [1322, 489] on span "button" at bounding box center [1325, 497] width 16 height 16
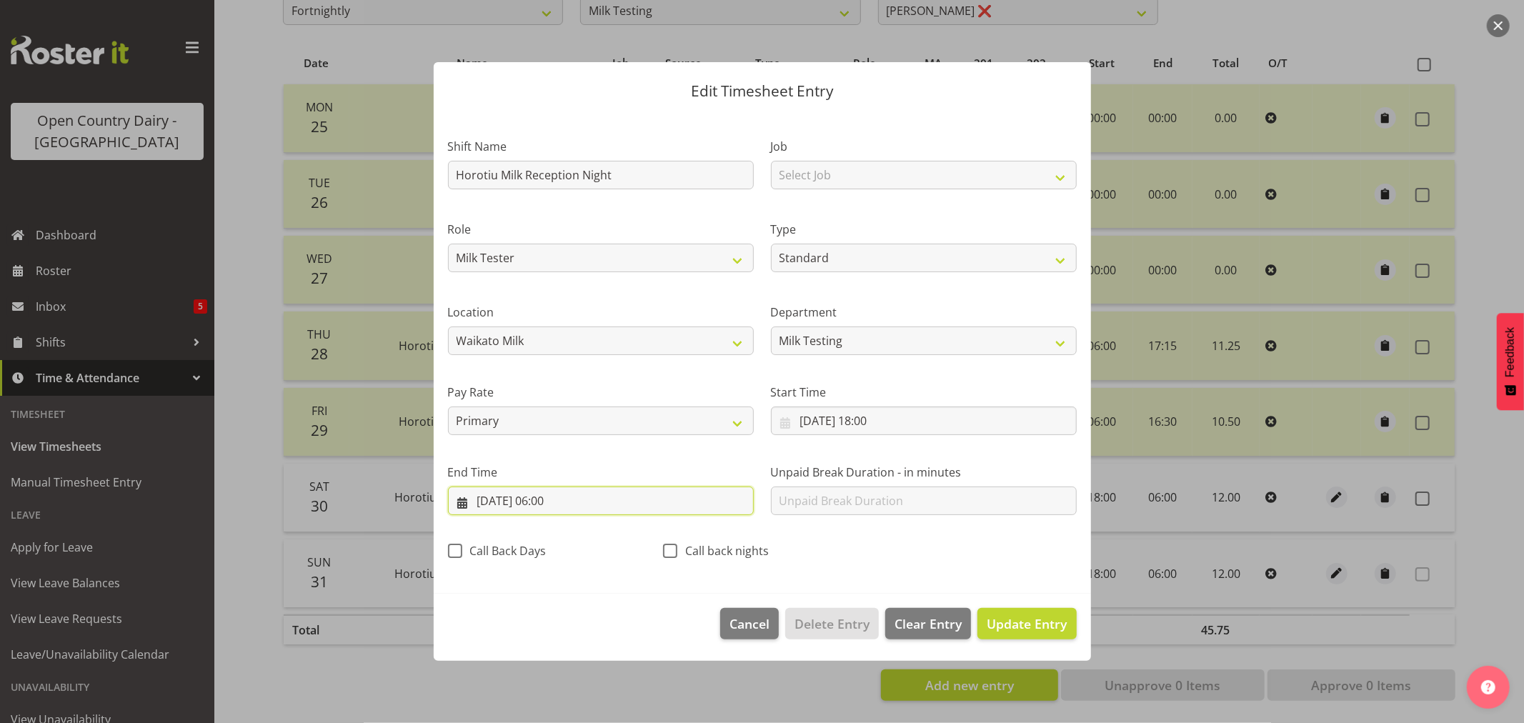
click at [562, 500] on input "31/08/2025, 06:00" at bounding box center [601, 501] width 306 height 29
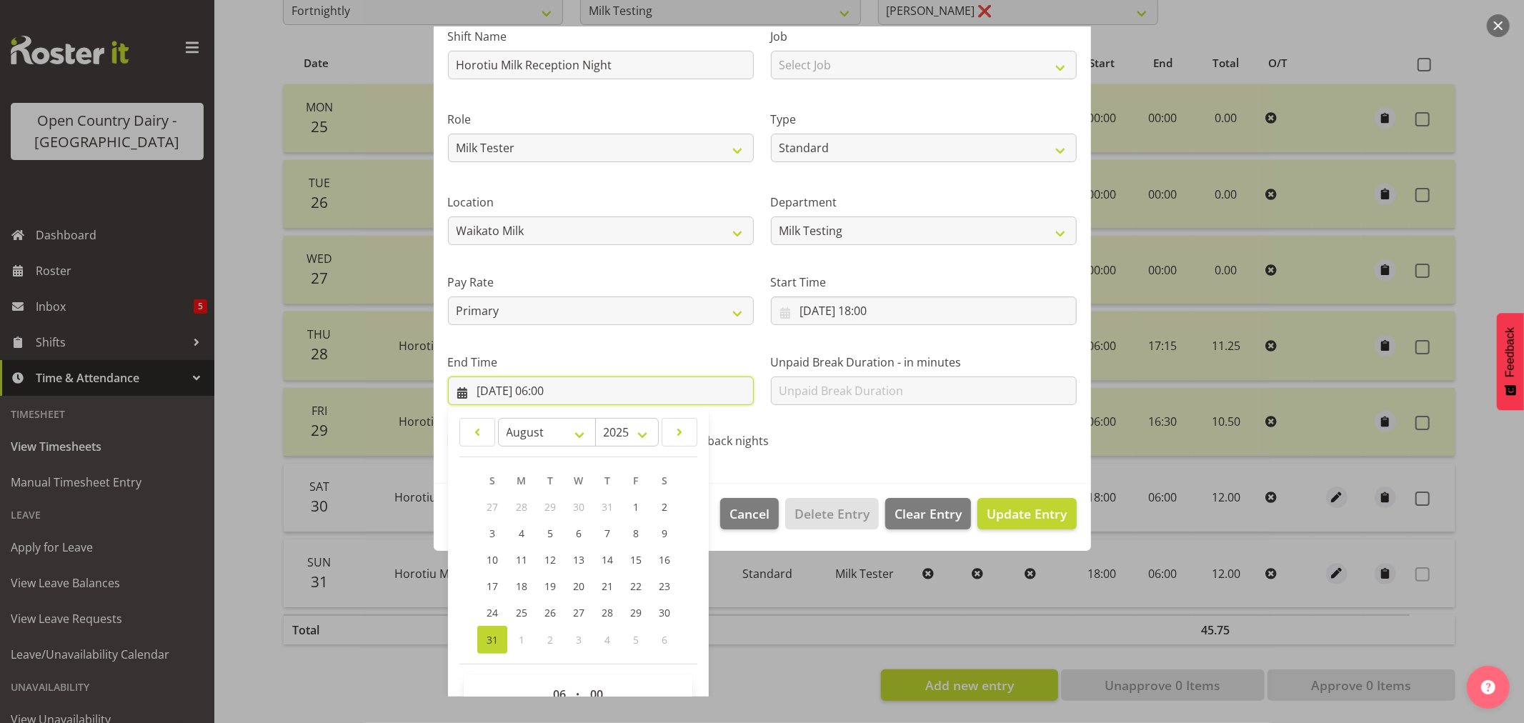
scroll to position [145, 0]
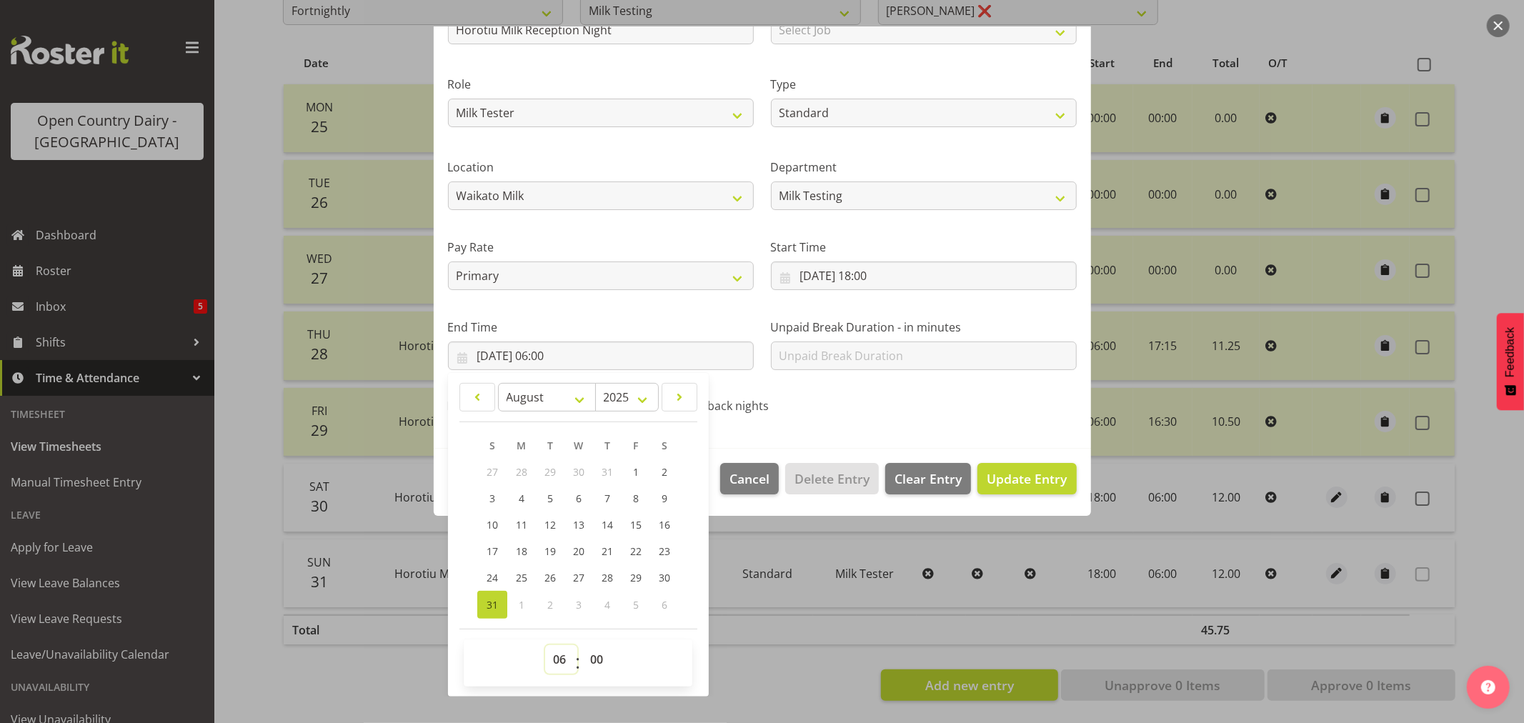
click at [557, 662] on select "00 01 02 03 04 05 06 07 08 09 10 11 12 13 14 15 16 17 18 19 20 21 22 23" at bounding box center [561, 659] width 32 height 29
click at [545, 645] on select "00 01 02 03 04 05 06 07 08 09 10 11 12 13 14 15 16 17 18 19 20 21 22 23" at bounding box center [561, 659] width 32 height 29
click at [1015, 477] on span "Update Entry" at bounding box center [1027, 478] width 80 height 17
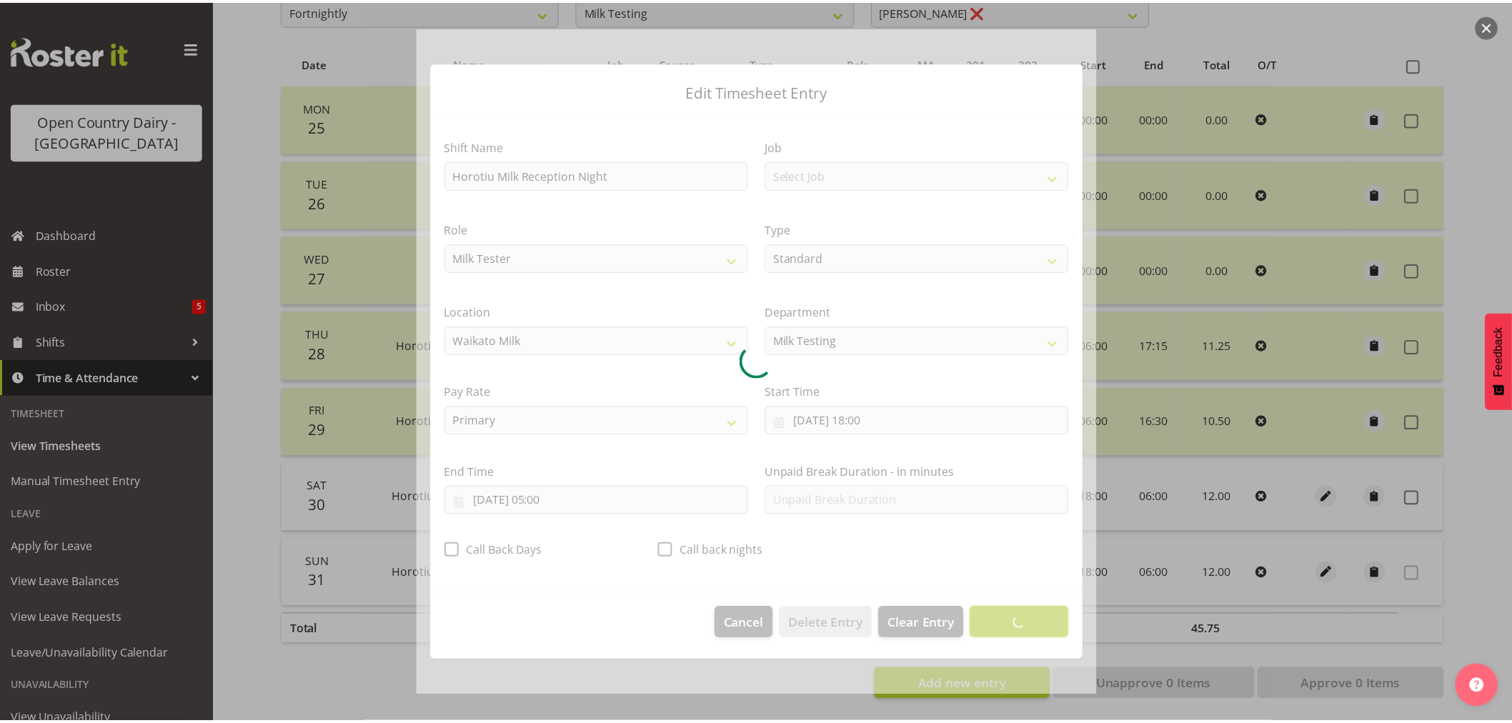
scroll to position [0, 0]
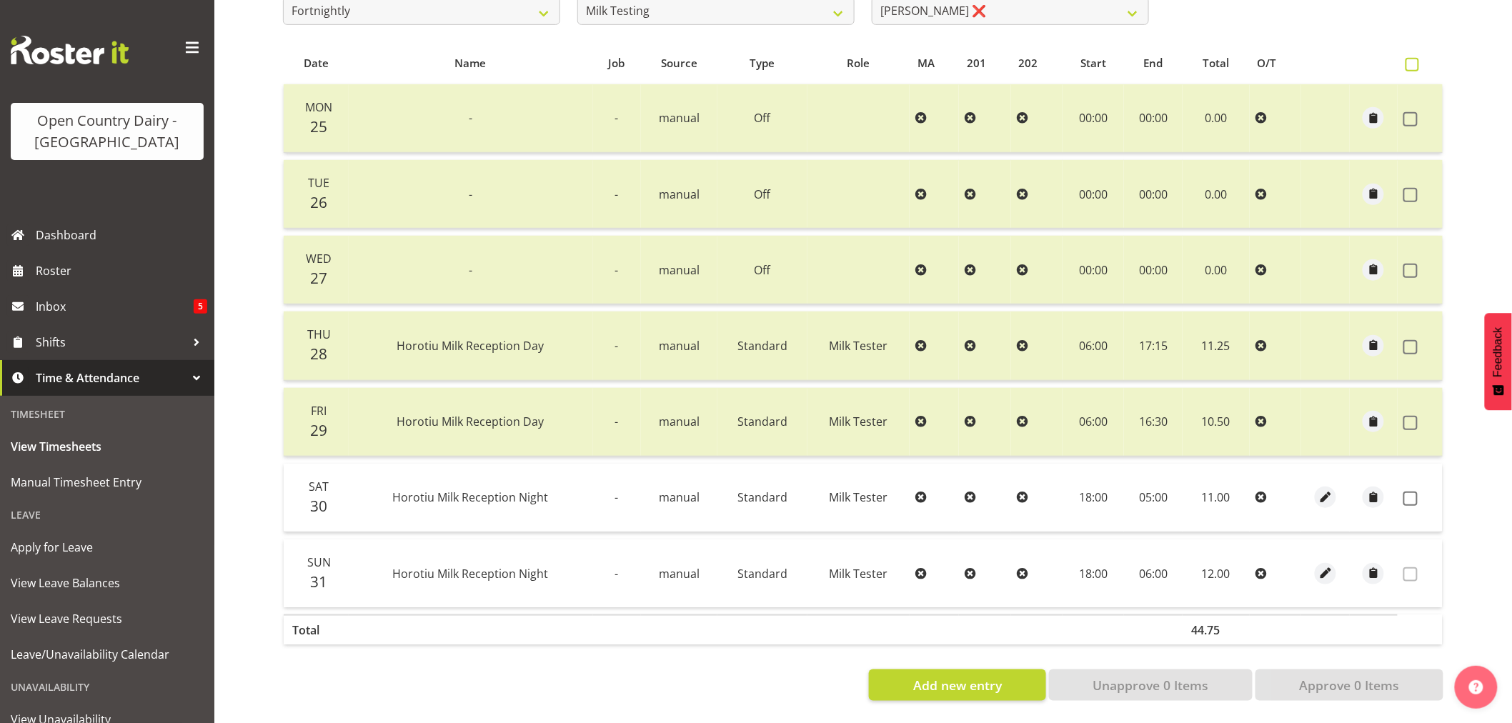
drag, startPoint x: 1415, startPoint y: 51, endPoint x: 1413, endPoint y: 62, distance: 11.6
click at [1413, 58] on span at bounding box center [1412, 65] width 14 height 14
click at [1413, 60] on input "checkbox" at bounding box center [1409, 64] width 9 height 9
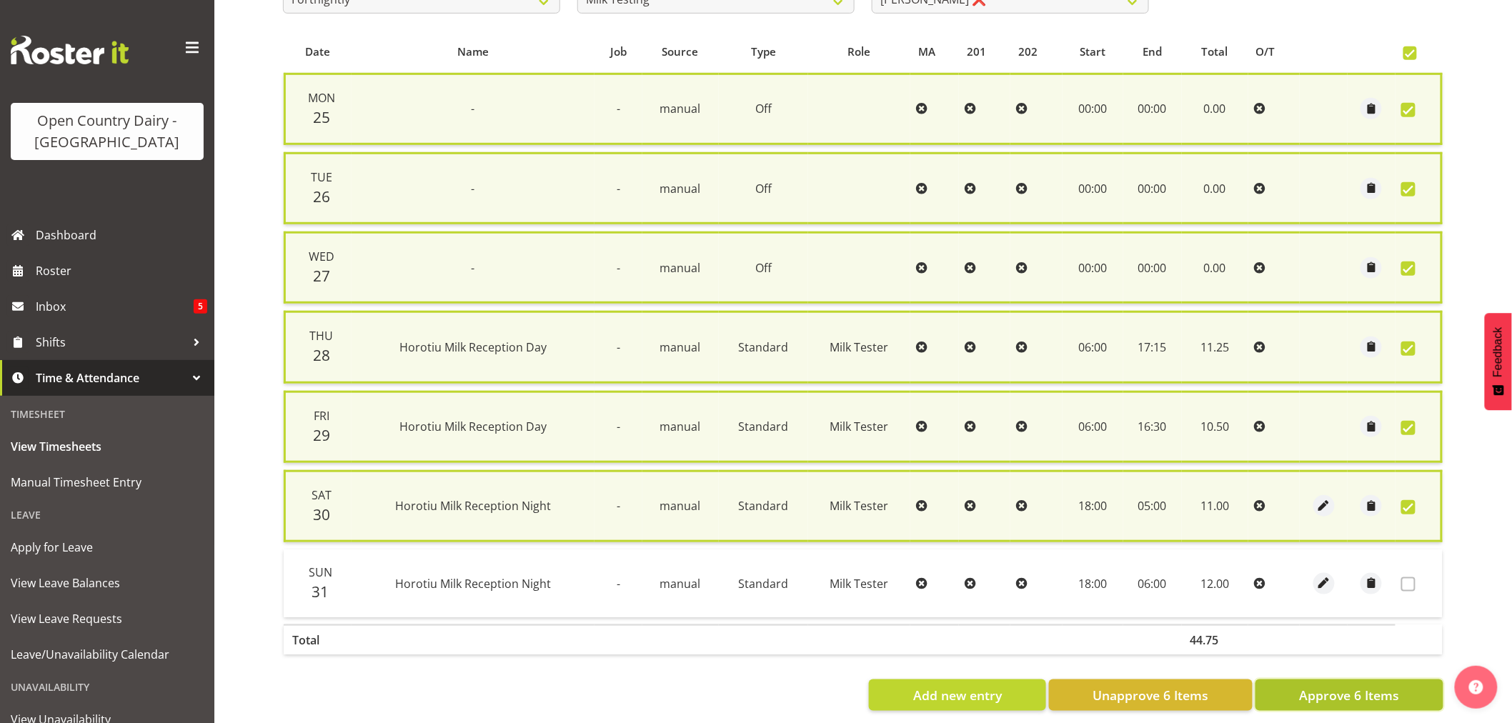
click at [1342, 679] on button "Approve 6 Items" at bounding box center [1349, 694] width 188 height 31
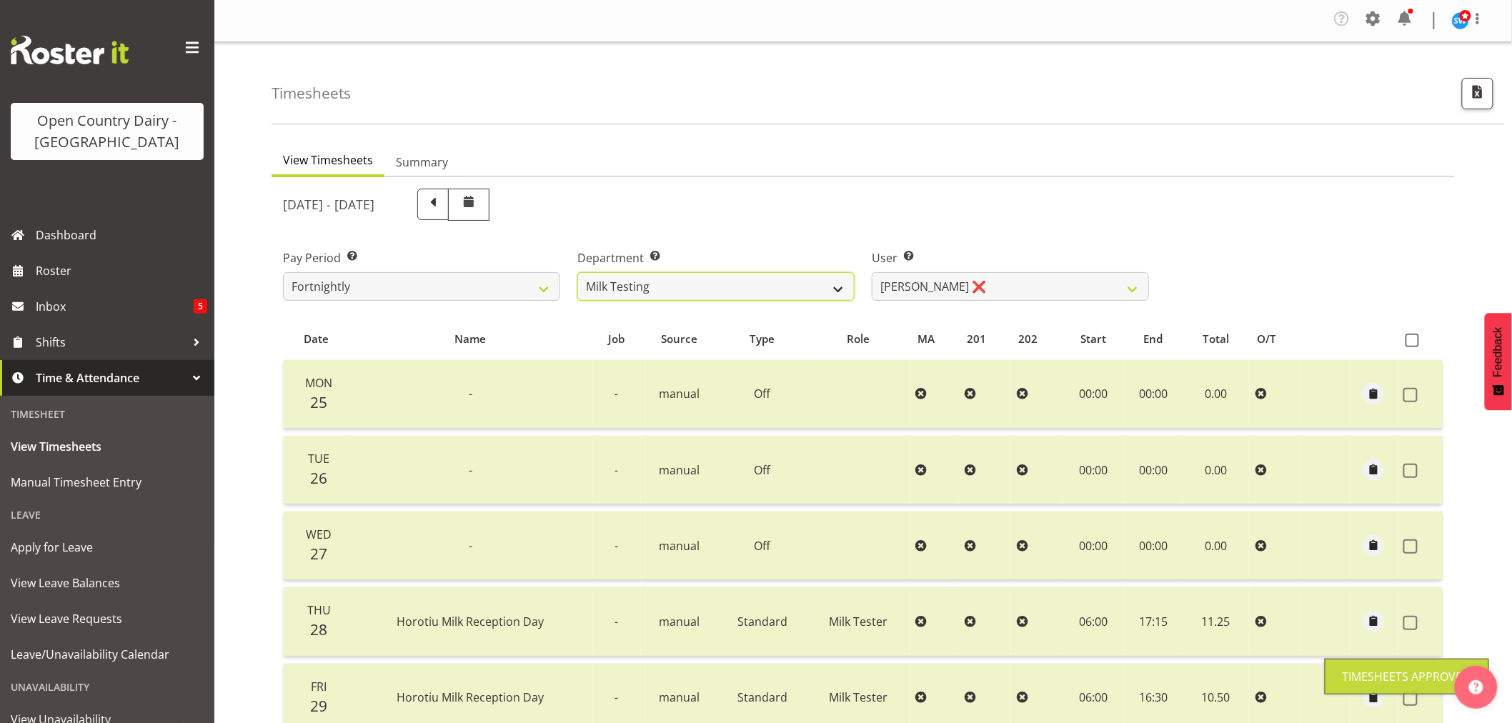
click at [839, 286] on select "701 702 703 704 705 706 707 708 709 710 711 712 713 714 715 716 717 718 719 720" at bounding box center [715, 286] width 277 height 29
click at [577, 272] on select "701 702 703 704 705 706 707 708 709 710 711 712 713 714 715 716 717 718 719 720" at bounding box center [715, 286] width 277 height 29
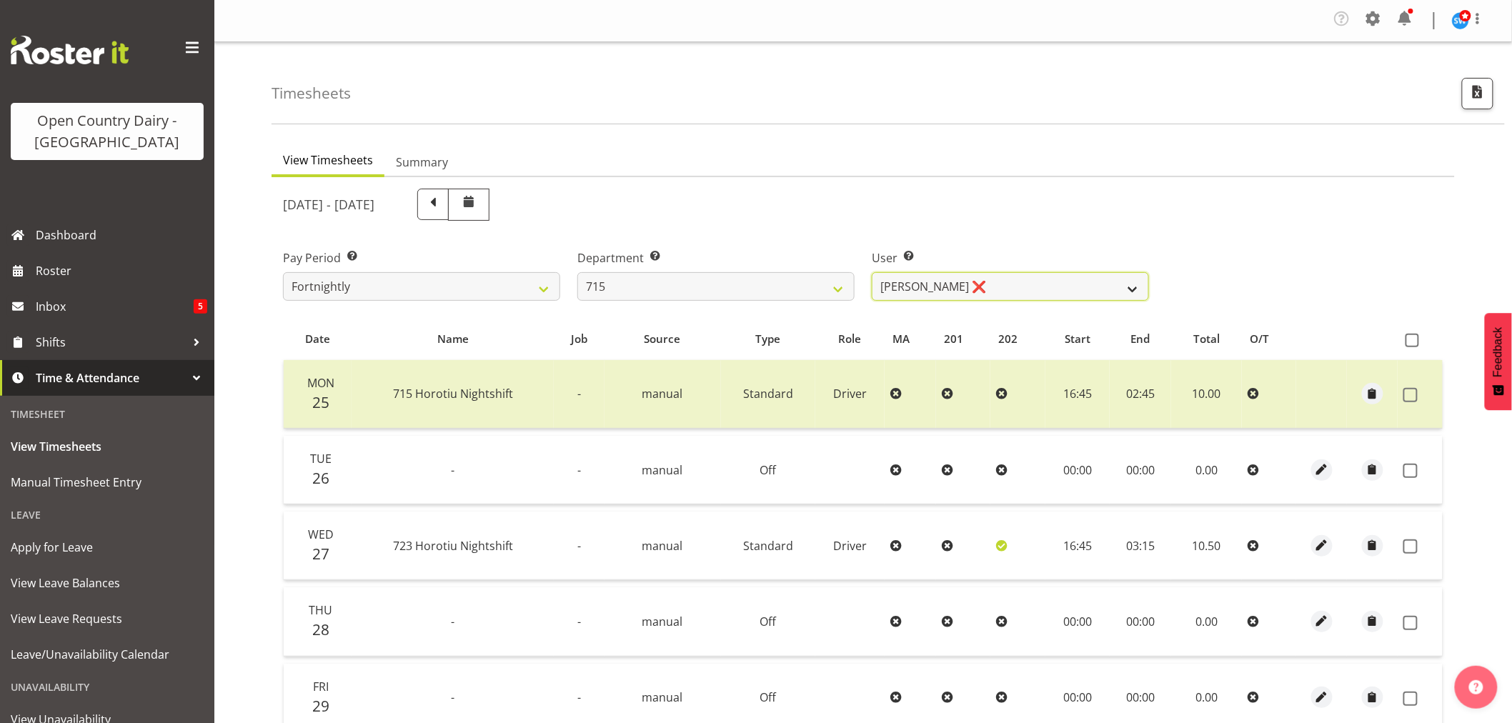
click at [1133, 289] on select "Glenn McPherson ❌ Greg Healey ❌ Max Coulter ❌ Neal Chalklen ❌" at bounding box center [1010, 286] width 277 height 29
click at [872, 272] on select "Glenn McPherson ❌ Greg Healey ❌ Max Coulter ❌ Neal Chalklen ❌" at bounding box center [1010, 286] width 277 height 29
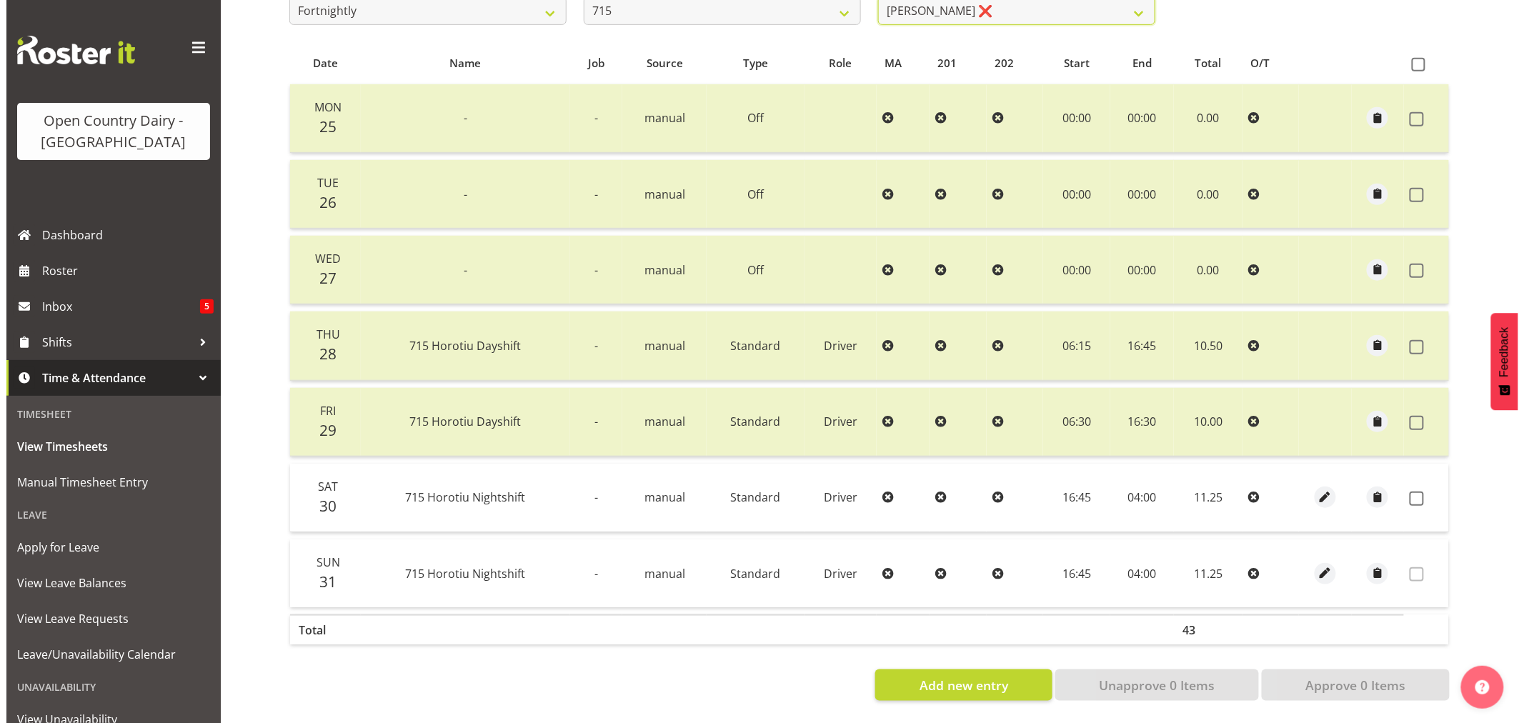
scroll to position [287, 0]
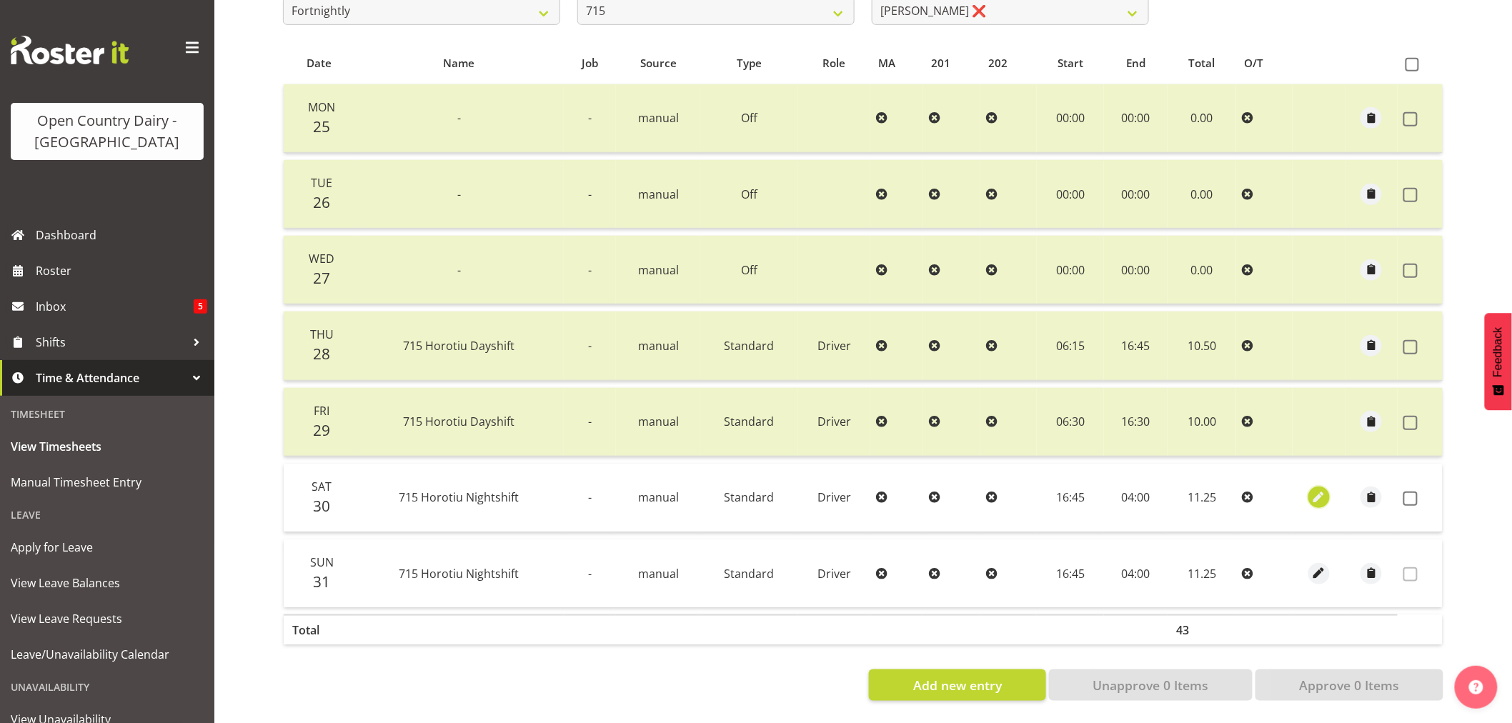
click at [1325, 489] on span "button" at bounding box center [1319, 497] width 16 height 16
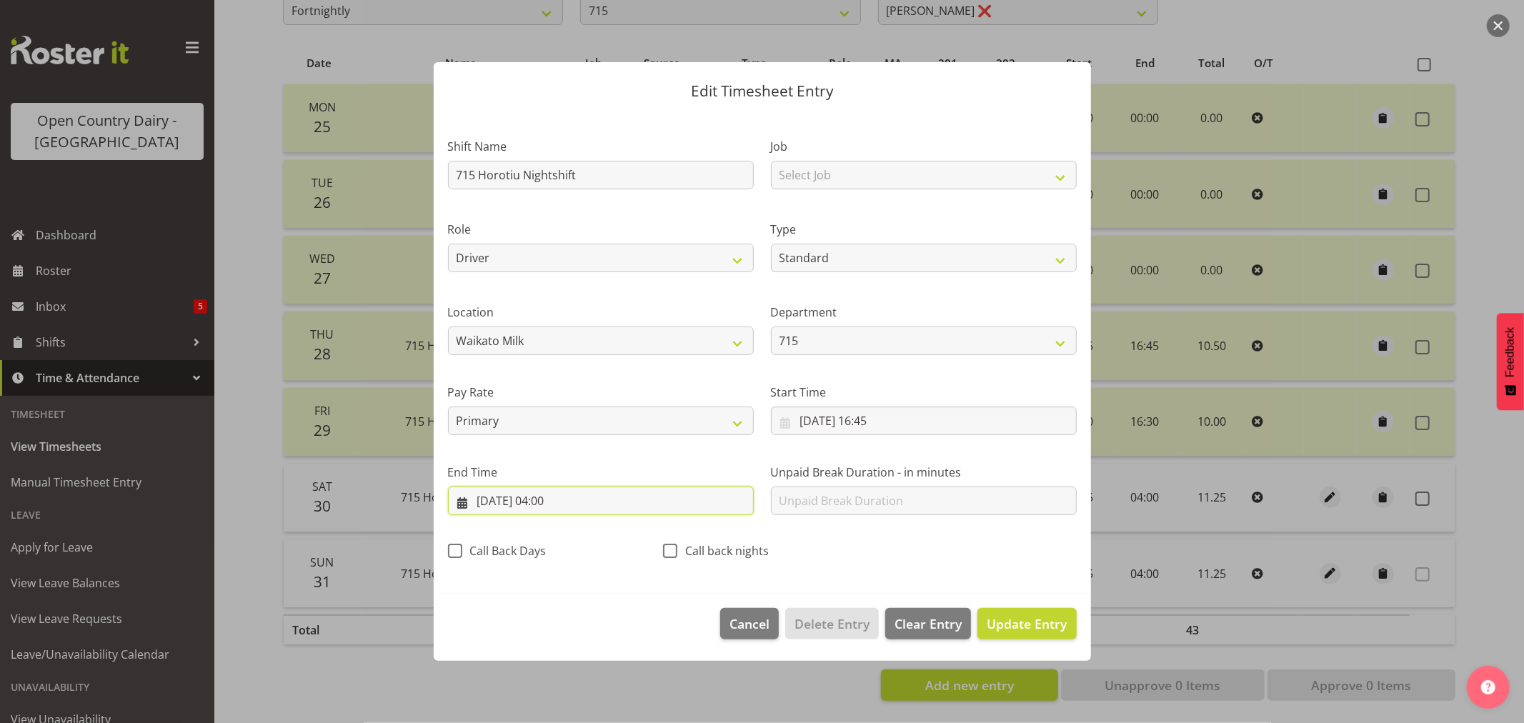
click at [554, 509] on input "31/08/2025, 04:00" at bounding box center [601, 501] width 306 height 29
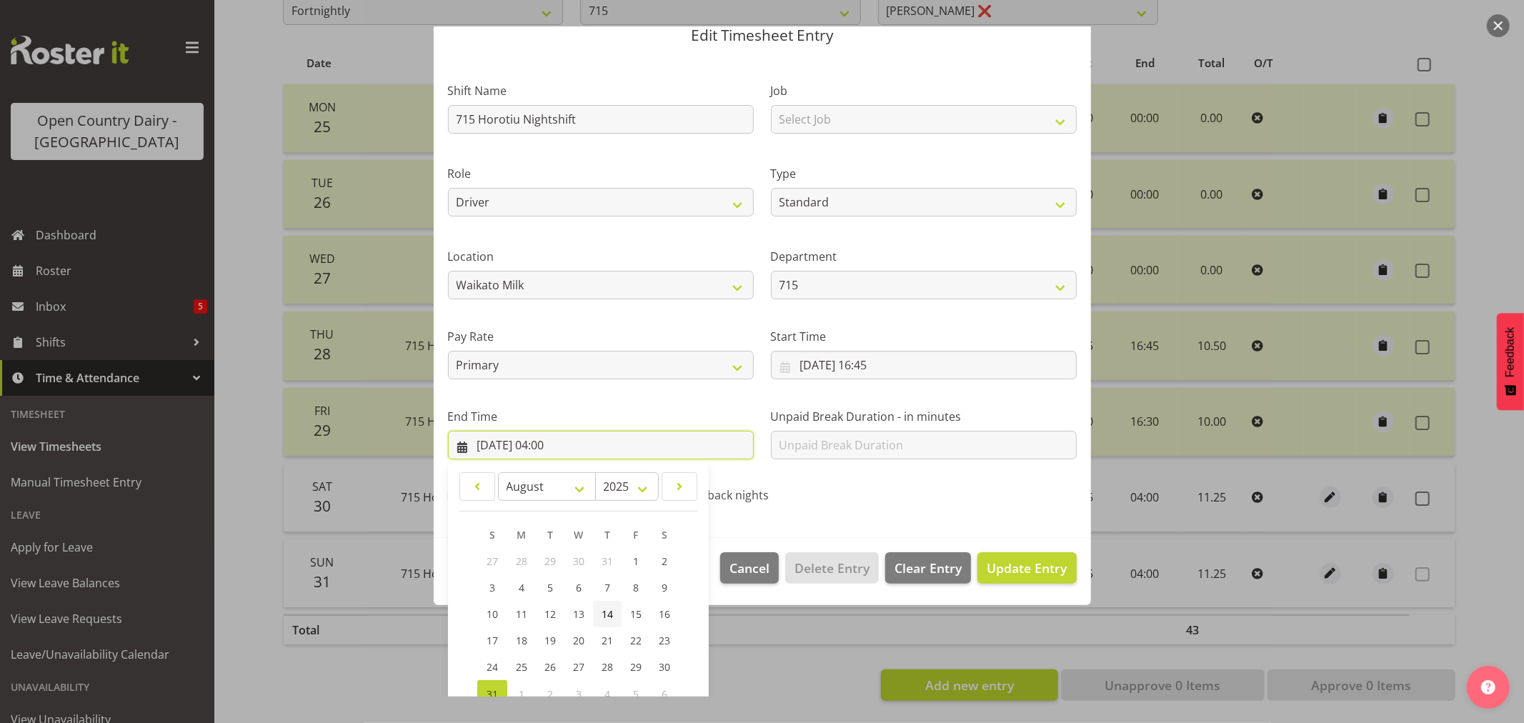
scroll to position [145, 0]
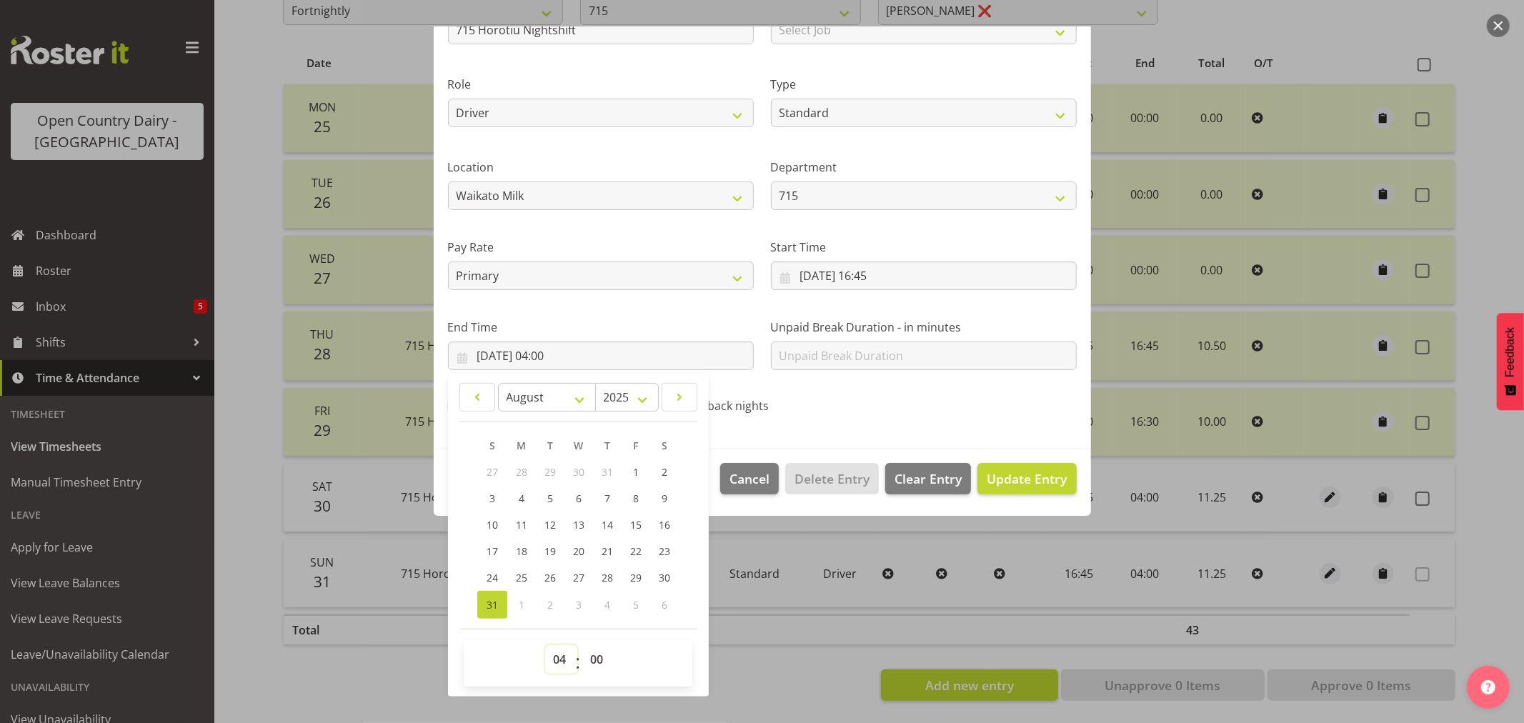
click at [562, 658] on select "00 01 02 03 04 05 06 07 08 09 10 11 12 13 14 15 16 17 18 19 20 21 22 23" at bounding box center [561, 659] width 32 height 29
click at [545, 645] on select "00 01 02 03 04 05 06 07 08 09 10 11 12 13 14 15 16 17 18 19 20 21 22 23" at bounding box center [561, 659] width 32 height 29
click at [1027, 475] on span "Update Entry" at bounding box center [1027, 478] width 80 height 17
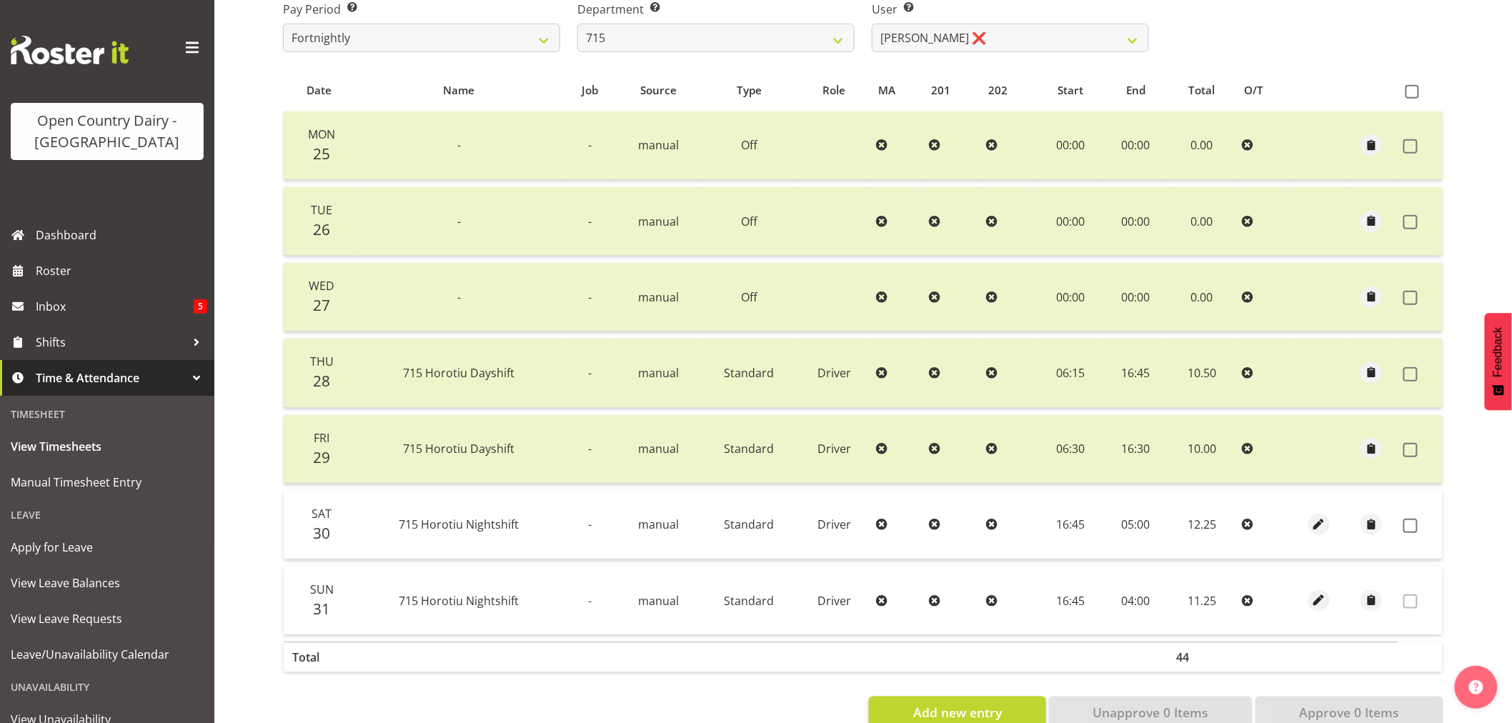
scroll to position [287, 0]
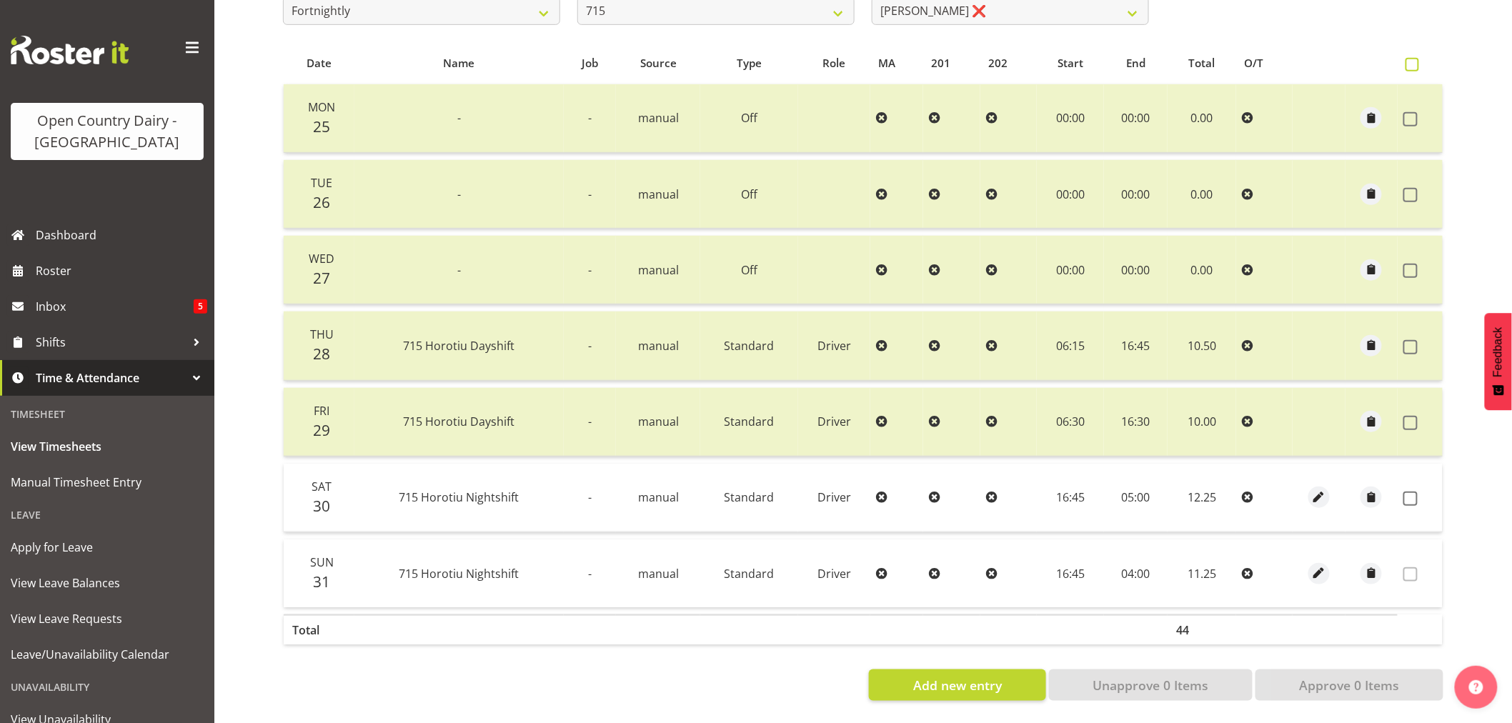
click at [1412, 58] on span at bounding box center [1412, 65] width 14 height 14
click at [1412, 60] on input "checkbox" at bounding box center [1409, 64] width 9 height 9
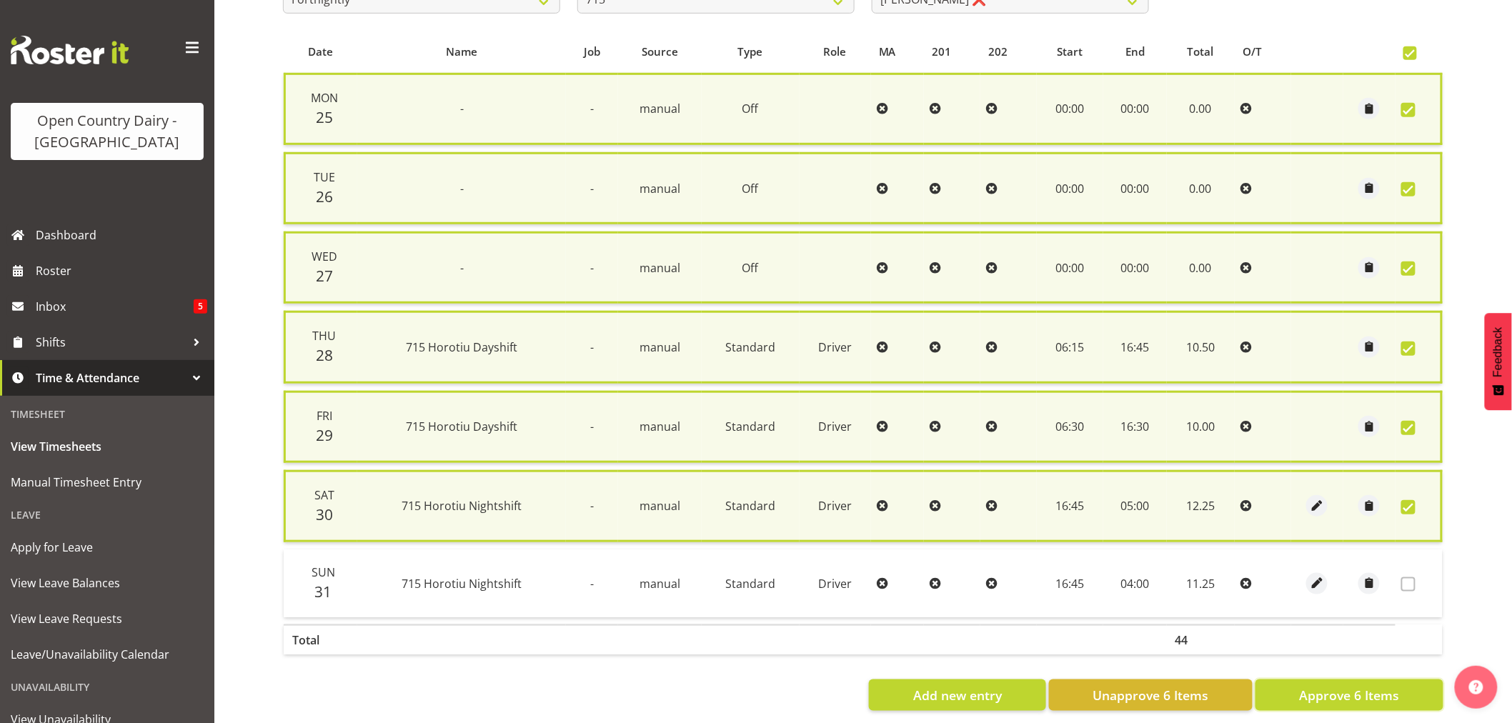
click at [1355, 687] on span "Approve 6 Items" at bounding box center [1349, 695] width 100 height 19
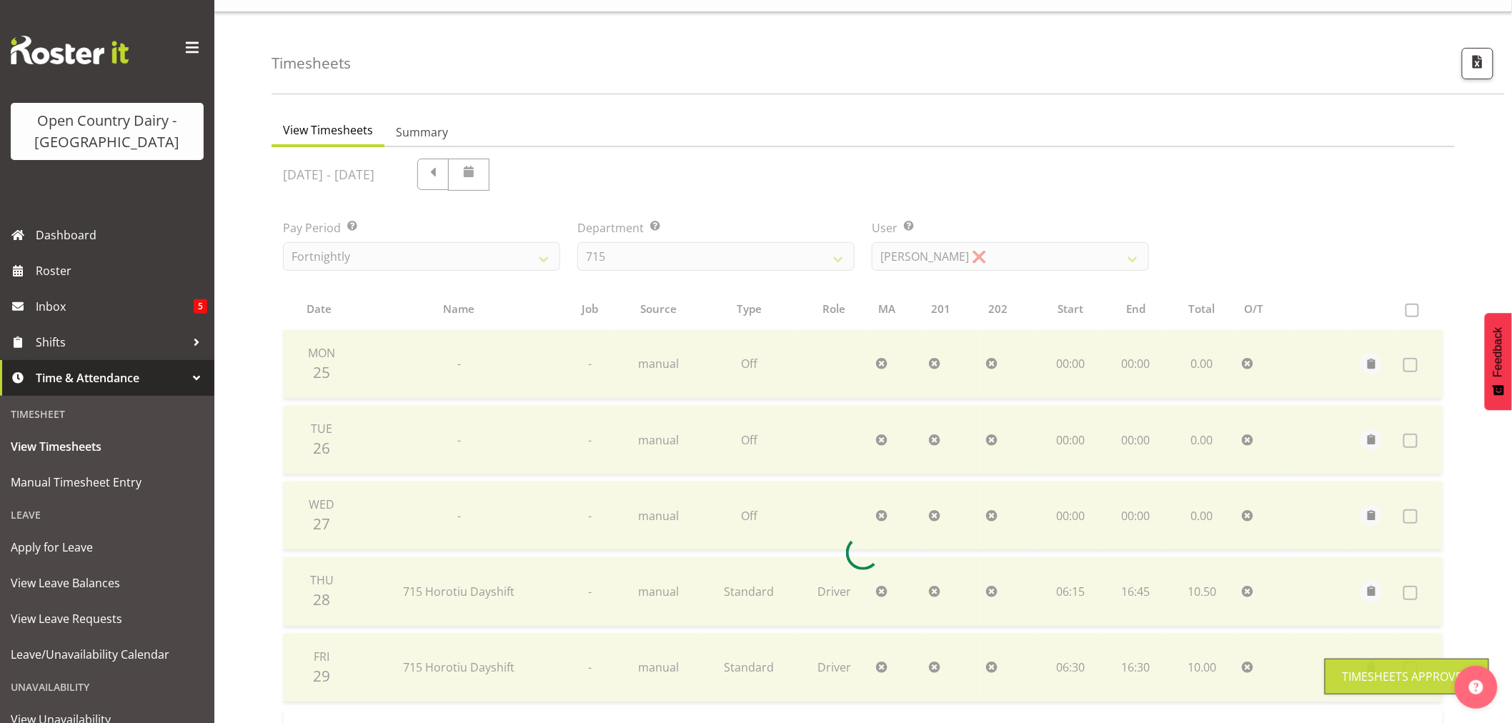
scroll to position [0, 0]
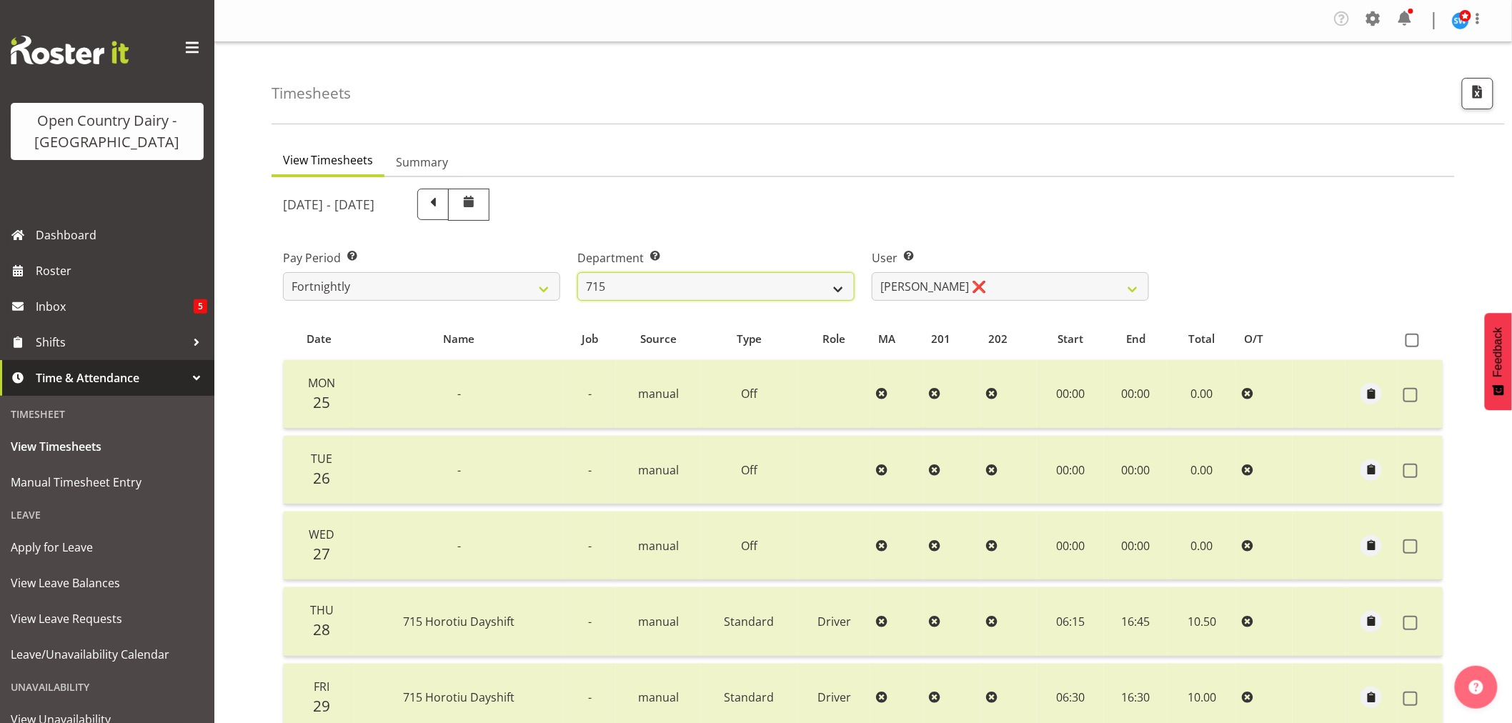
click at [838, 283] on select "701 702 703 704 705 706 707 708 709 710 711 712 713 714 715 716 717 718 719 720" at bounding box center [715, 286] width 277 height 29
click at [577, 272] on select "701 702 703 704 705 706 707 708 709 710 711 712 713 714 715 716 717 718 719 720" at bounding box center [715, 286] width 277 height 29
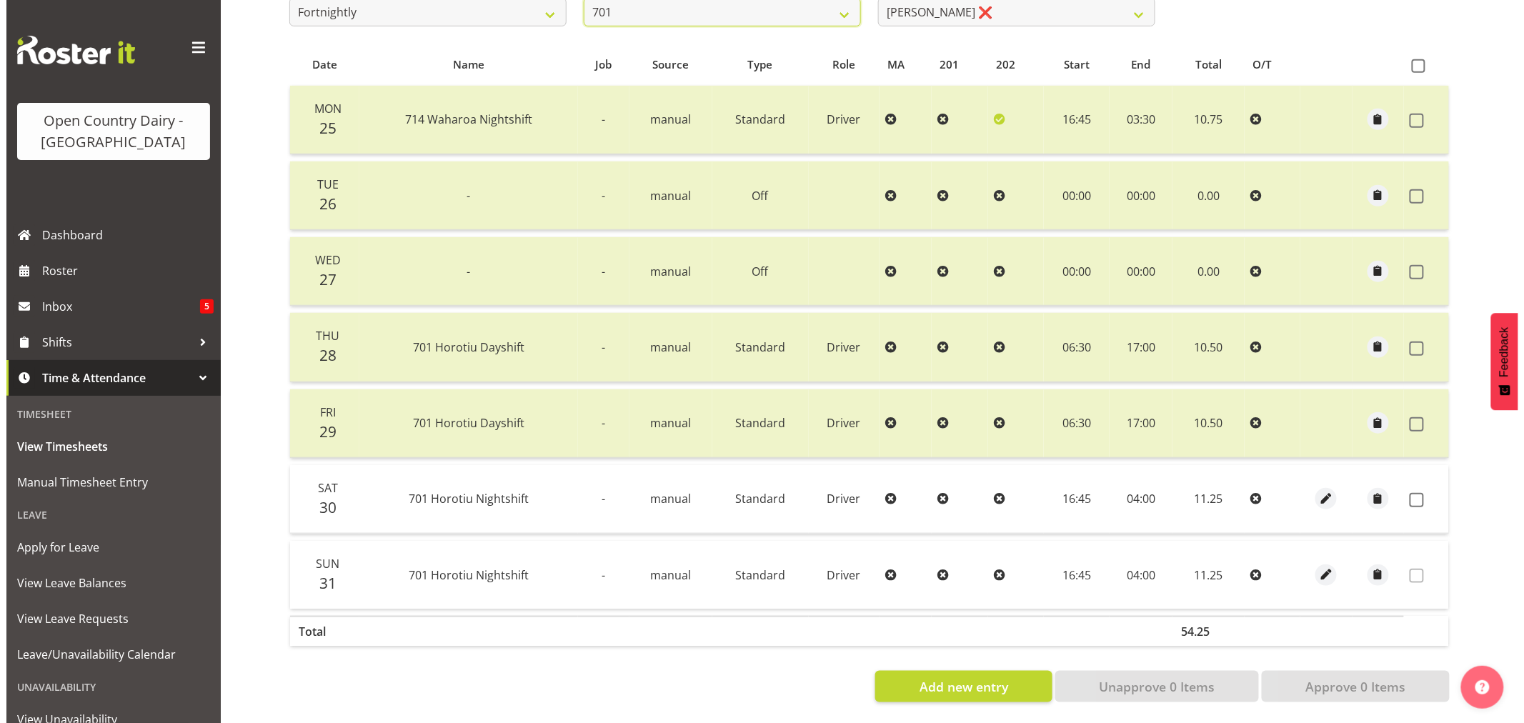
scroll to position [287, 0]
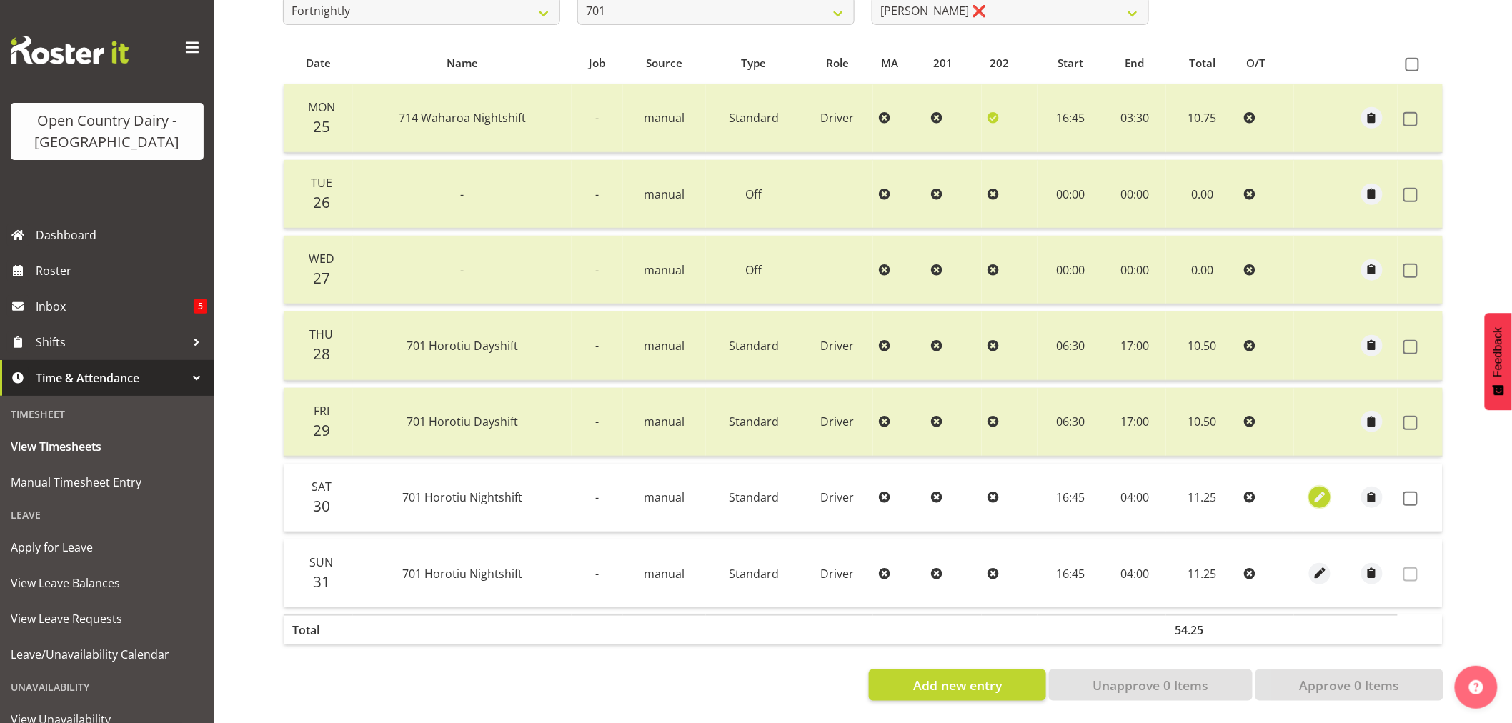
click at [1325, 489] on span "button" at bounding box center [1320, 497] width 16 height 16
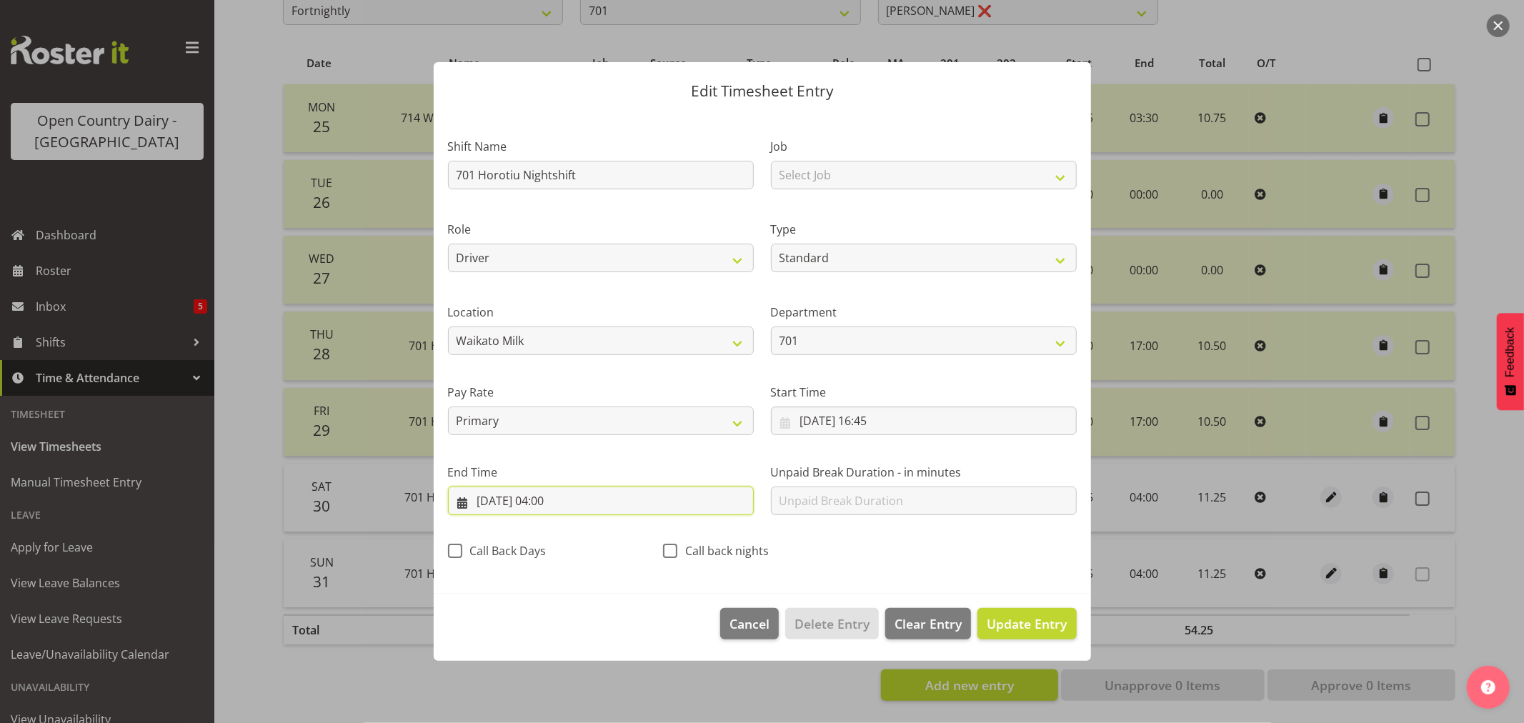
click at [537, 504] on input "31/08/2025, 04:00" at bounding box center [601, 501] width 306 height 29
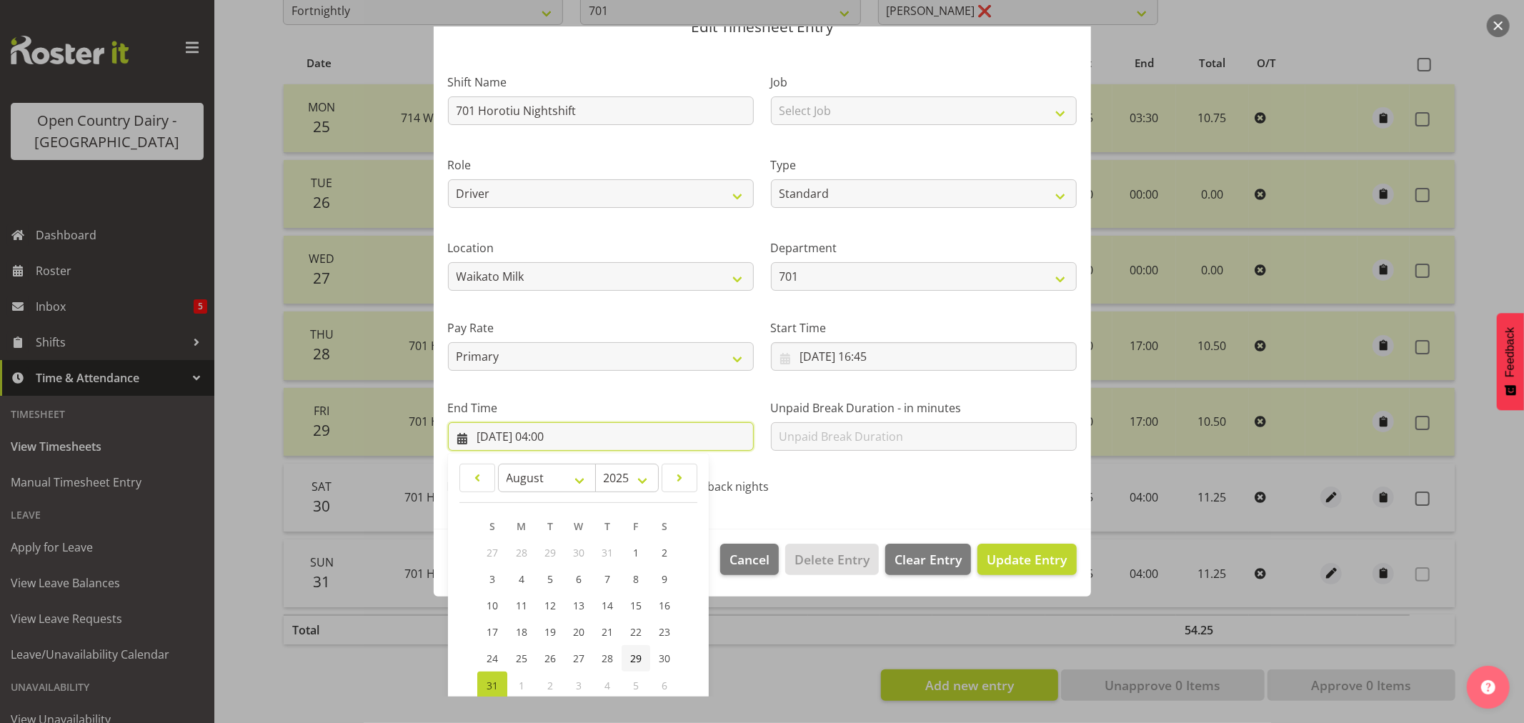
scroll to position [145, 0]
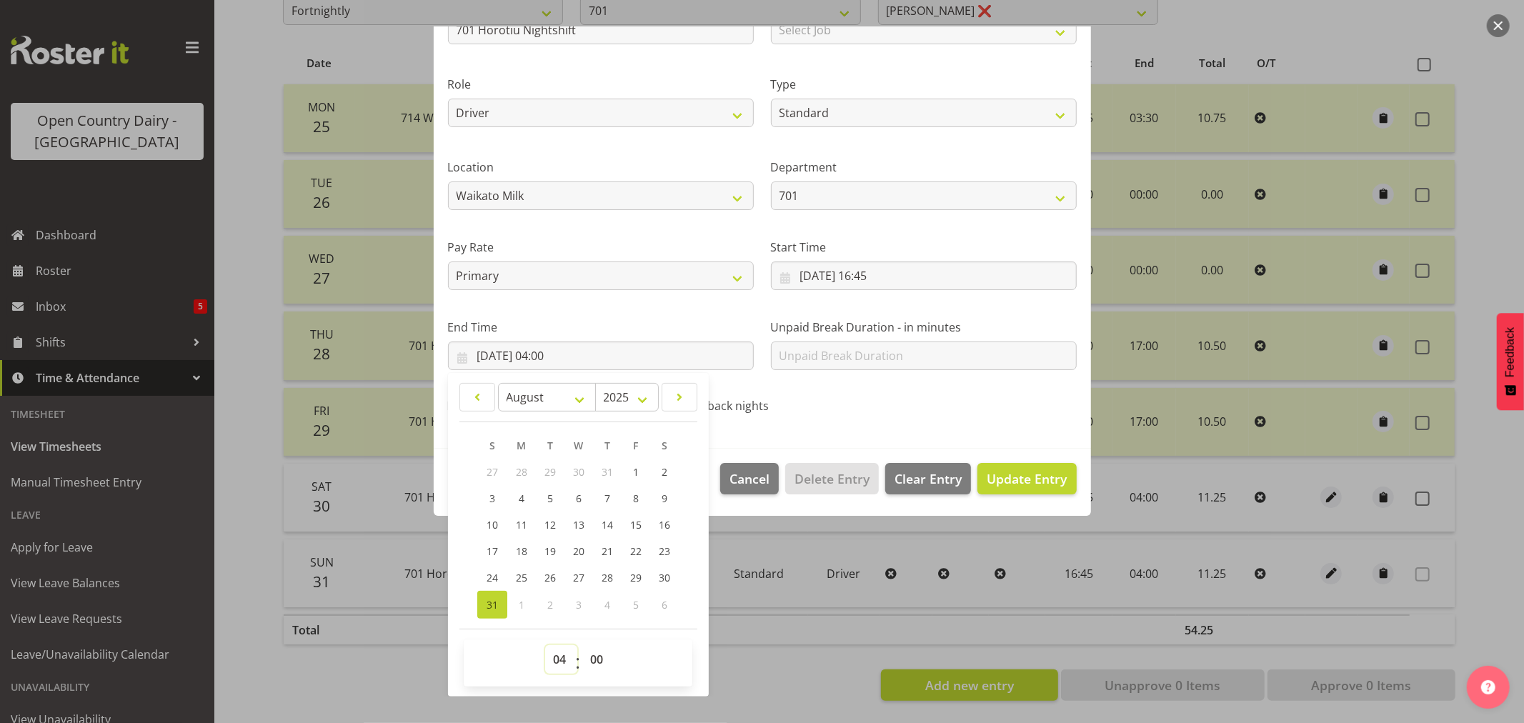
click at [560, 657] on select "00 01 02 03 04 05 06 07 08 09 10 11 12 13 14 15 16 17 18 19 20 21 22 23" at bounding box center [561, 659] width 32 height 29
click at [545, 645] on select "00 01 02 03 04 05 06 07 08 09 10 11 12 13 14 15 16 17 18 19 20 21 22 23" at bounding box center [561, 659] width 32 height 29
click at [1029, 472] on span "Update Entry" at bounding box center [1027, 478] width 80 height 17
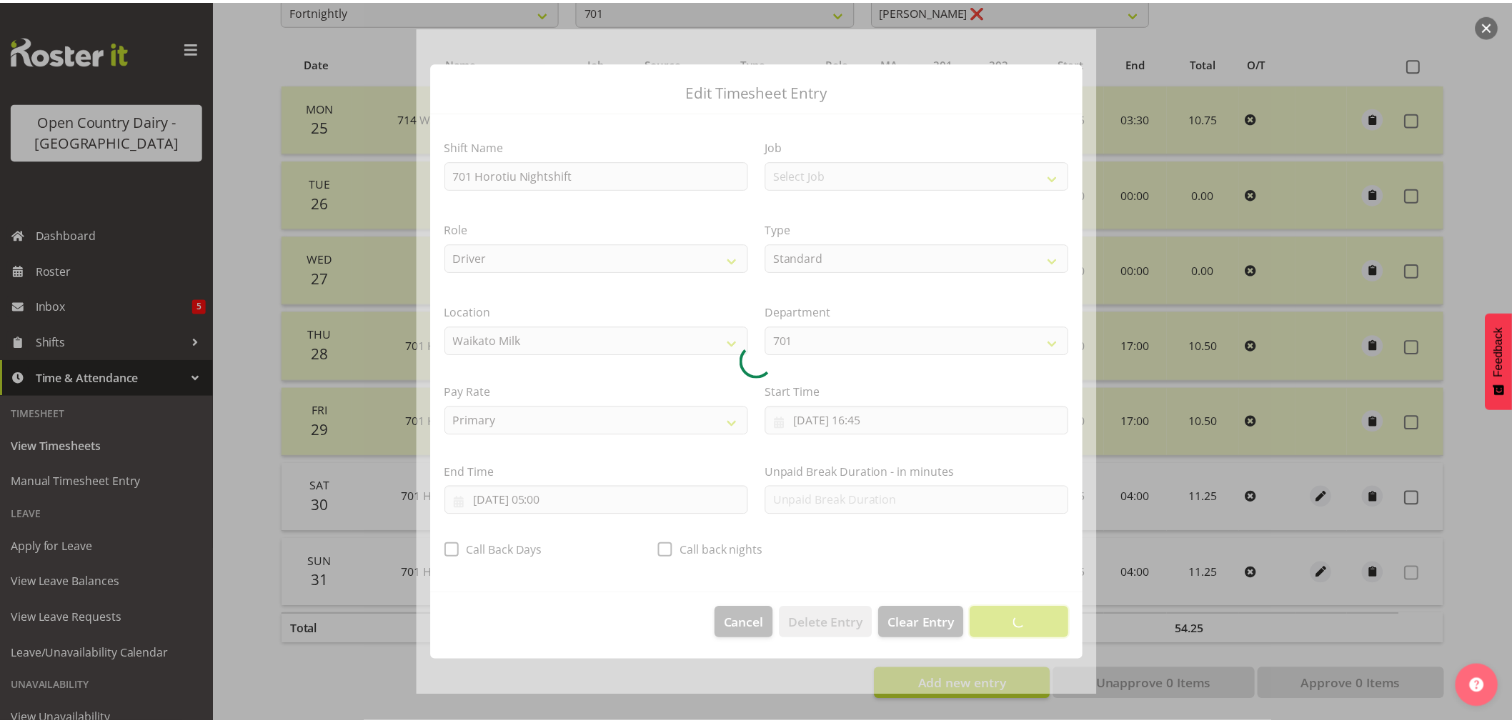
scroll to position [0, 0]
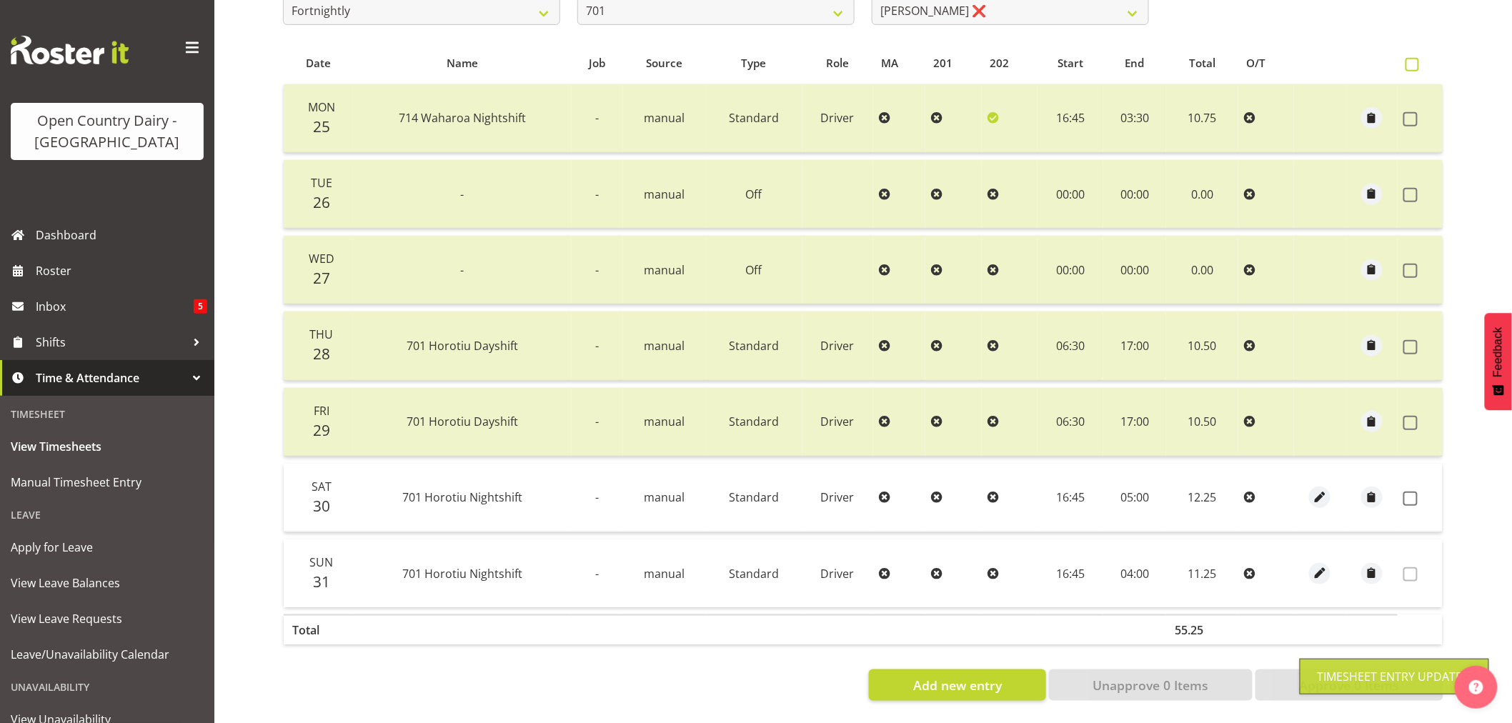
click at [1410, 58] on span at bounding box center [1412, 65] width 14 height 14
click at [1410, 60] on input "checkbox" at bounding box center [1409, 64] width 9 height 9
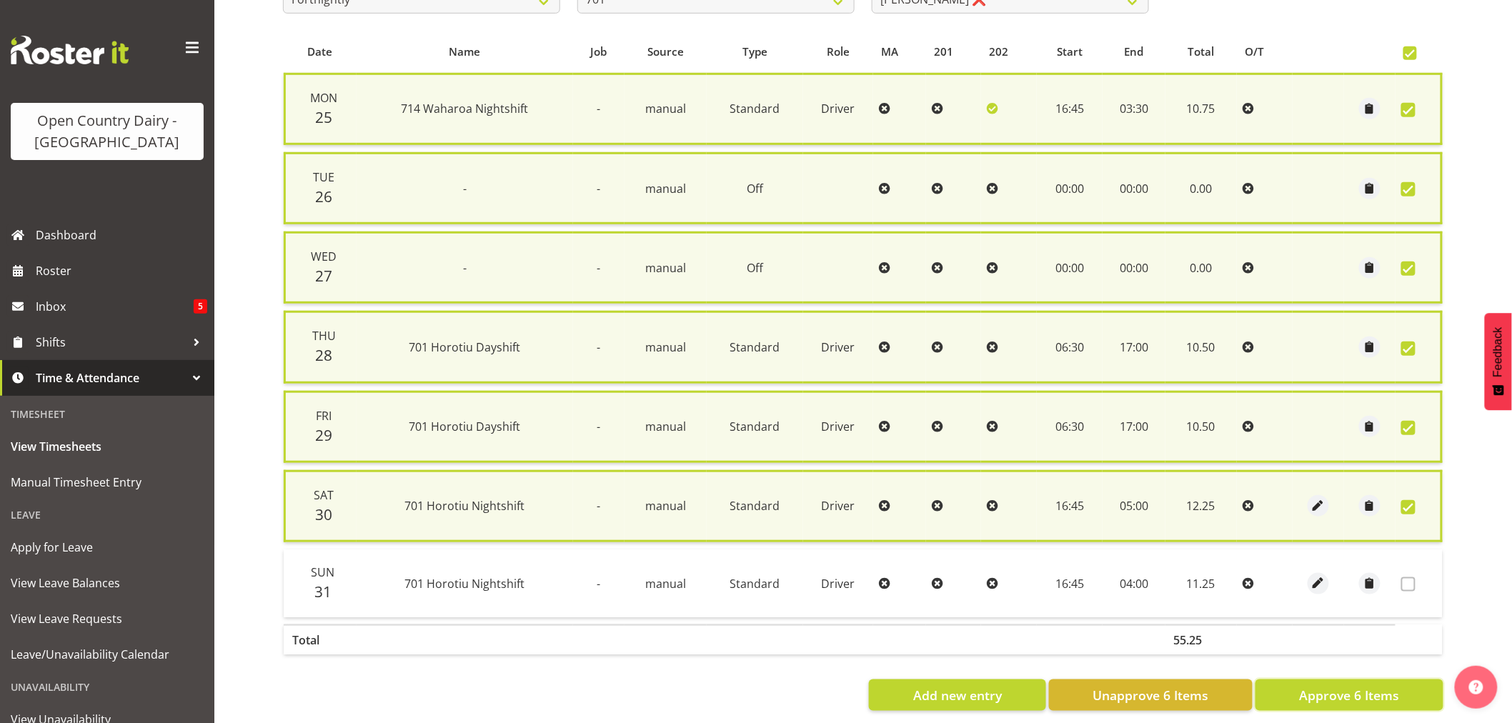
click at [1324, 686] on span "Approve 6 Items" at bounding box center [1349, 695] width 100 height 19
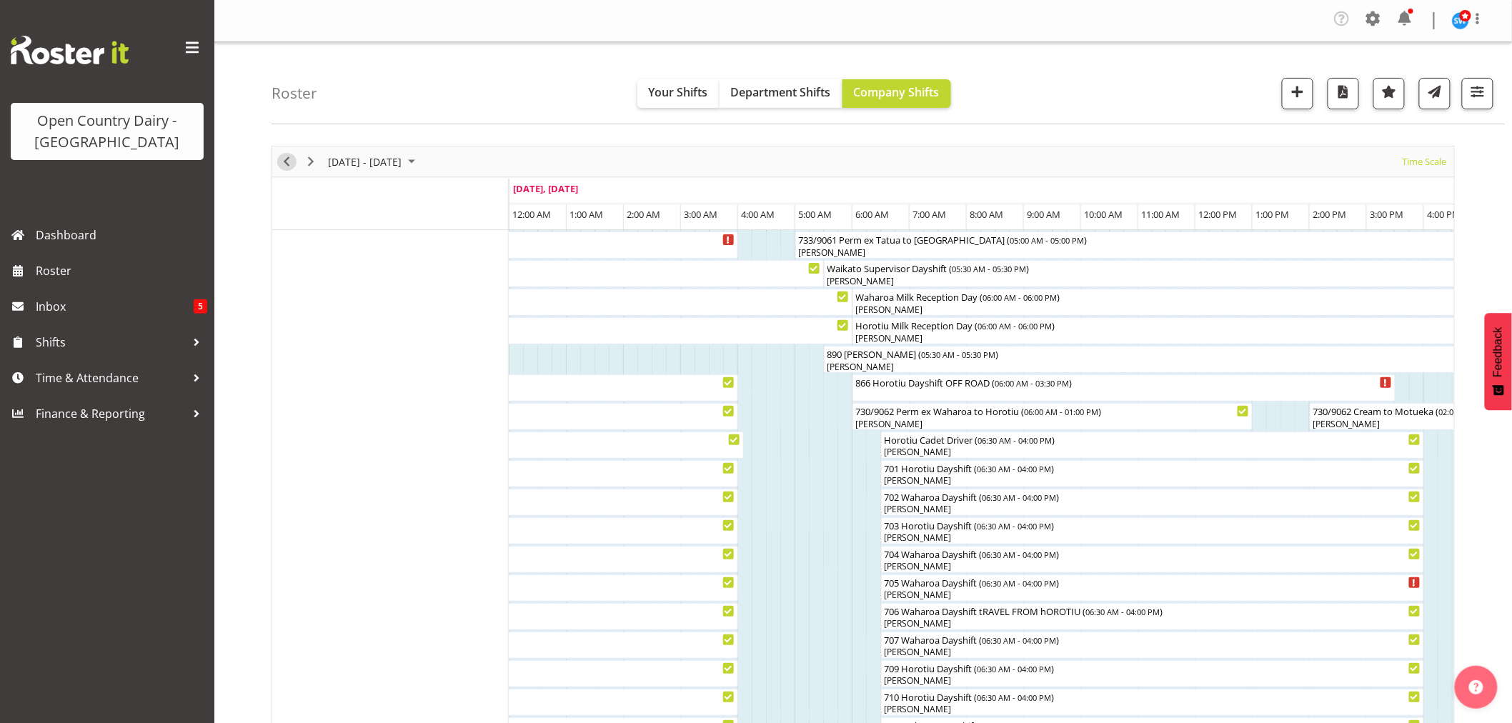
click at [284, 161] on span "Previous" at bounding box center [286, 162] width 17 height 18
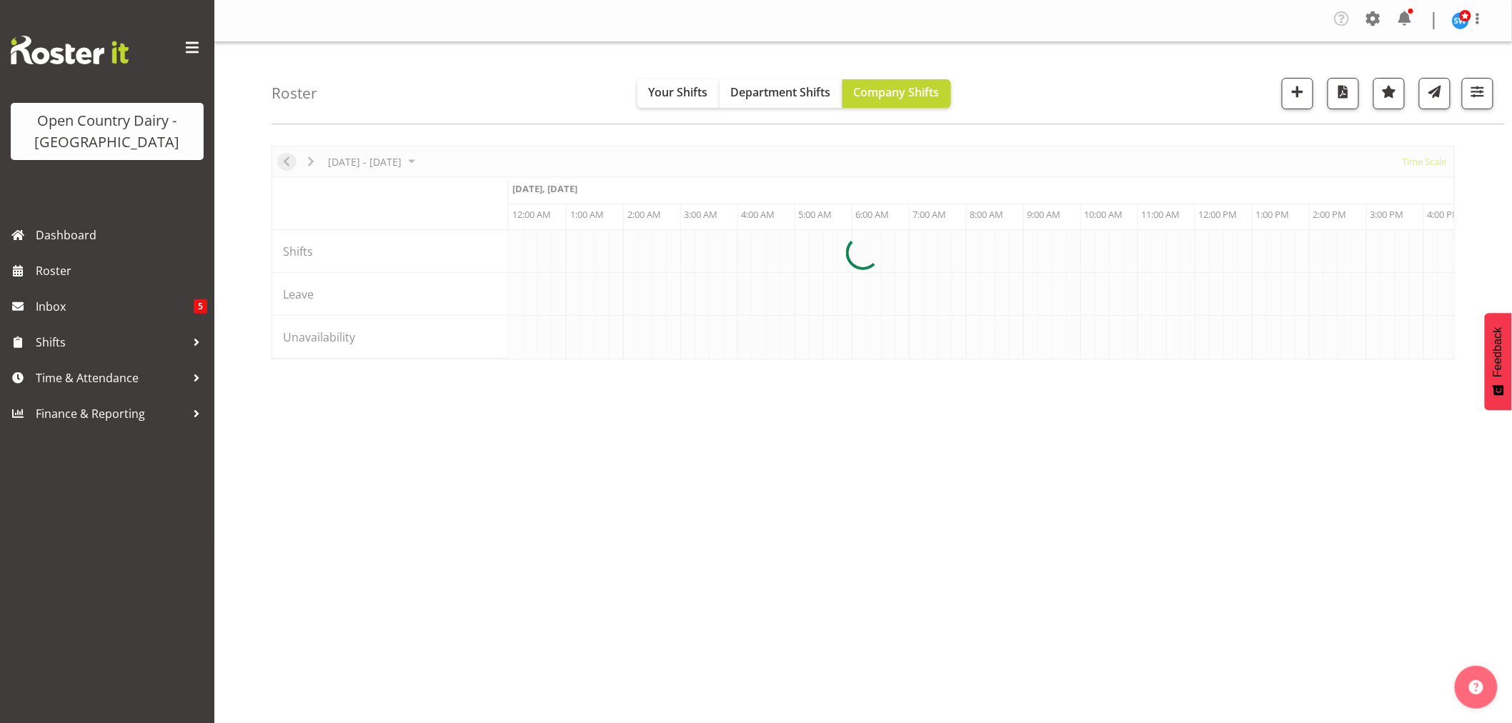
click at [284, 161] on div at bounding box center [862, 253] width 1183 height 214
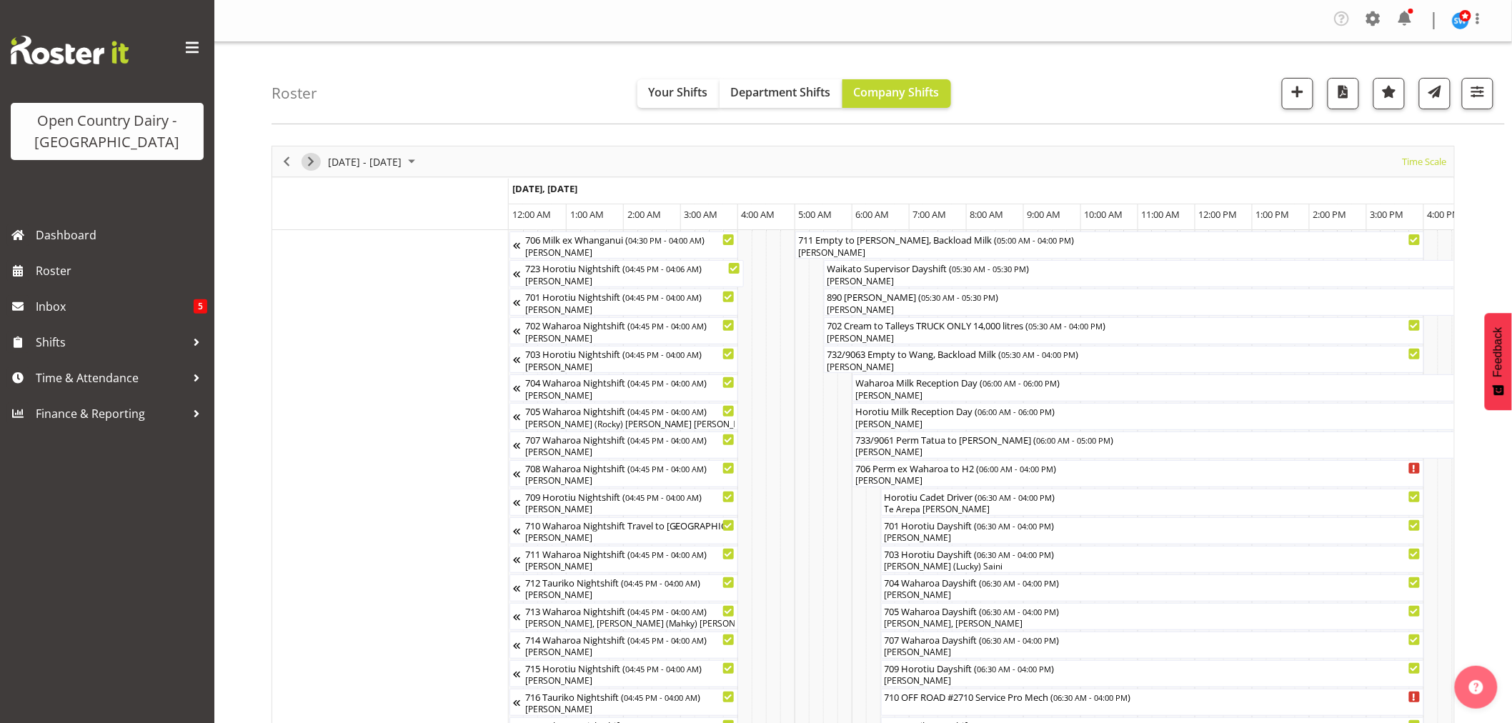
click at [311, 163] on span "Next" at bounding box center [310, 162] width 17 height 18
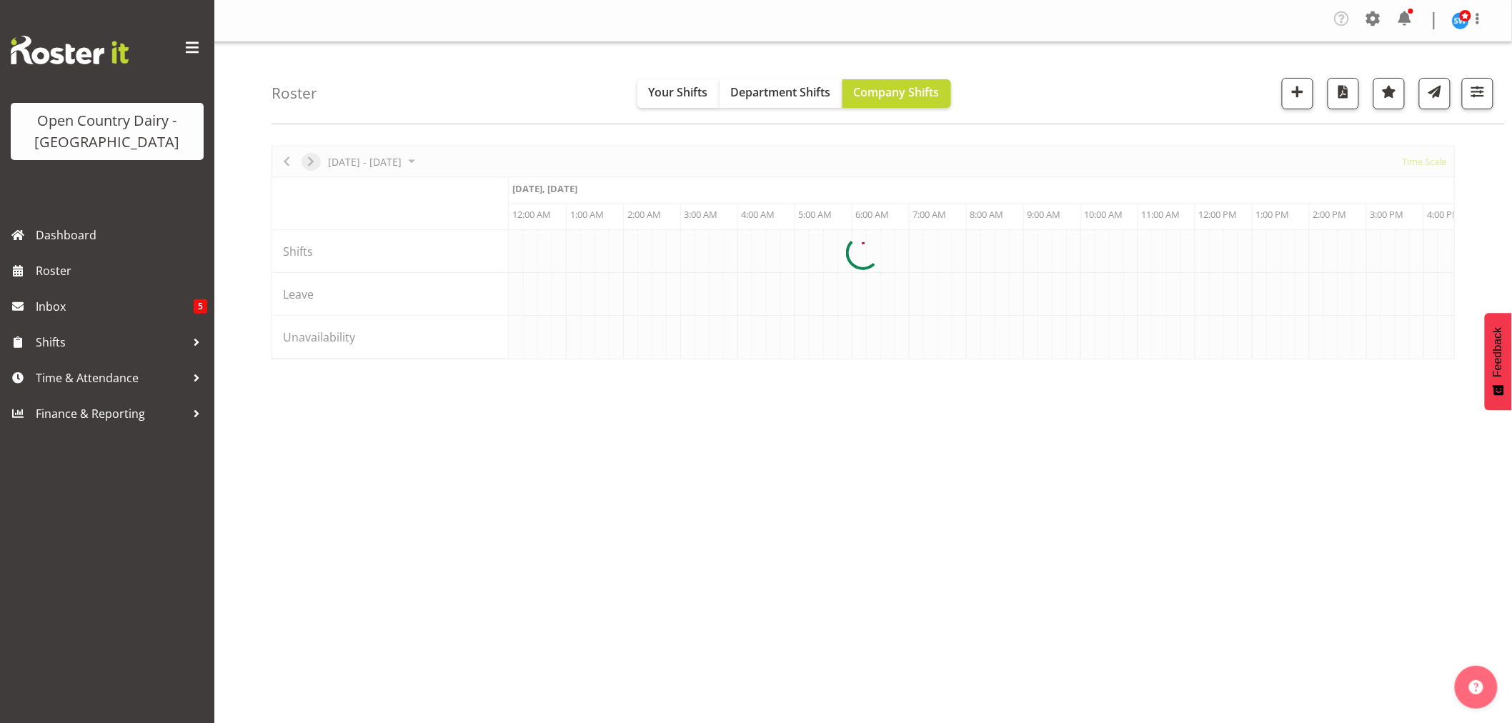
scroll to position [0, 8230]
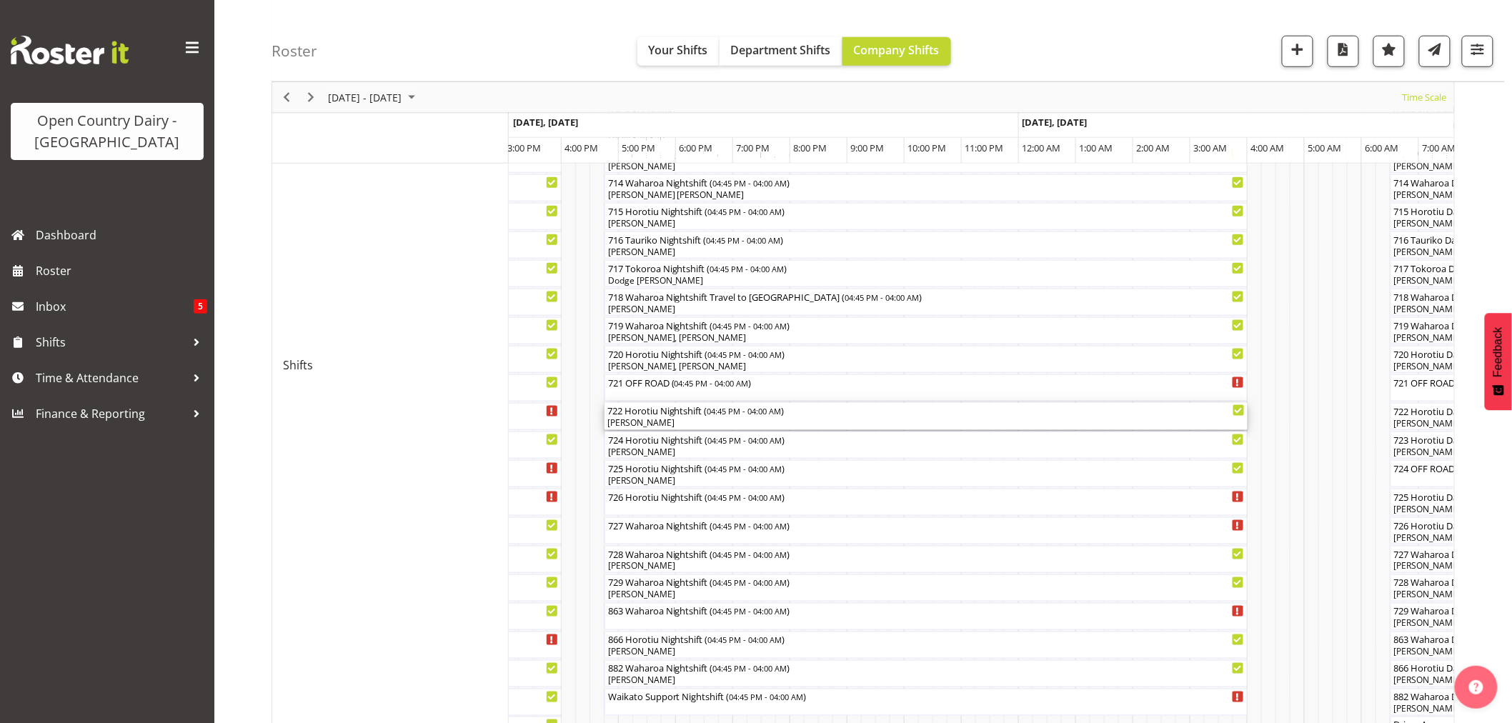
click at [632, 423] on div "[PERSON_NAME]" at bounding box center [925, 423] width 637 height 13
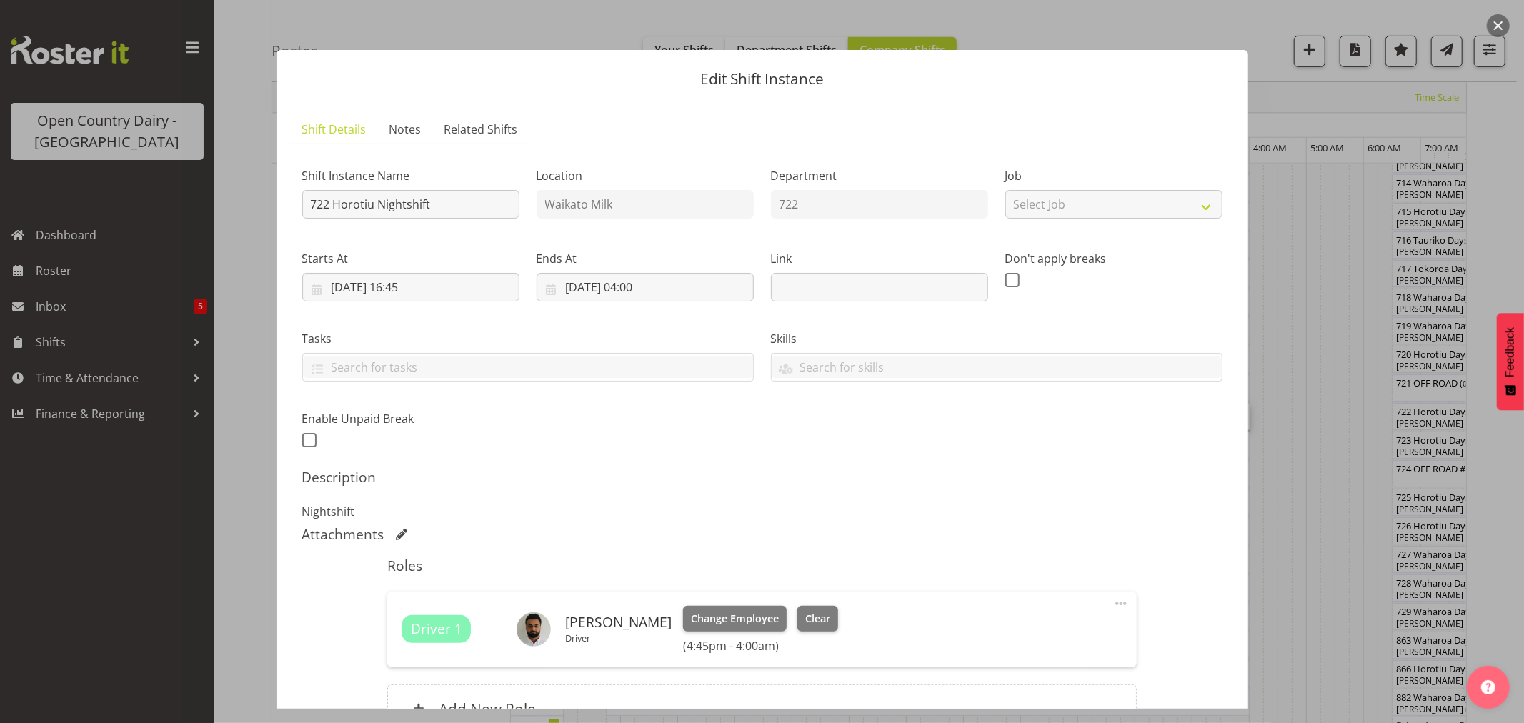
click at [231, 81] on div at bounding box center [762, 361] width 1524 height 723
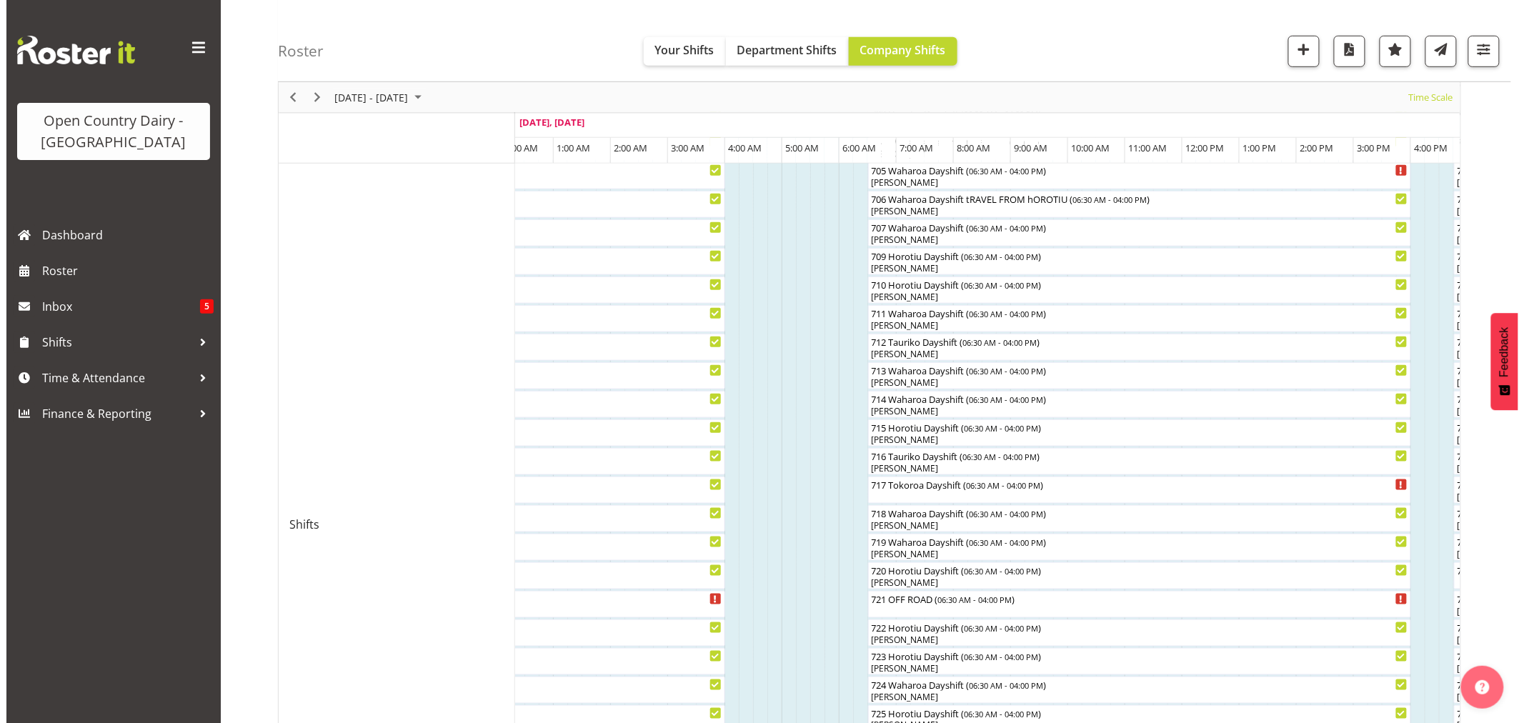
scroll to position [333, 0]
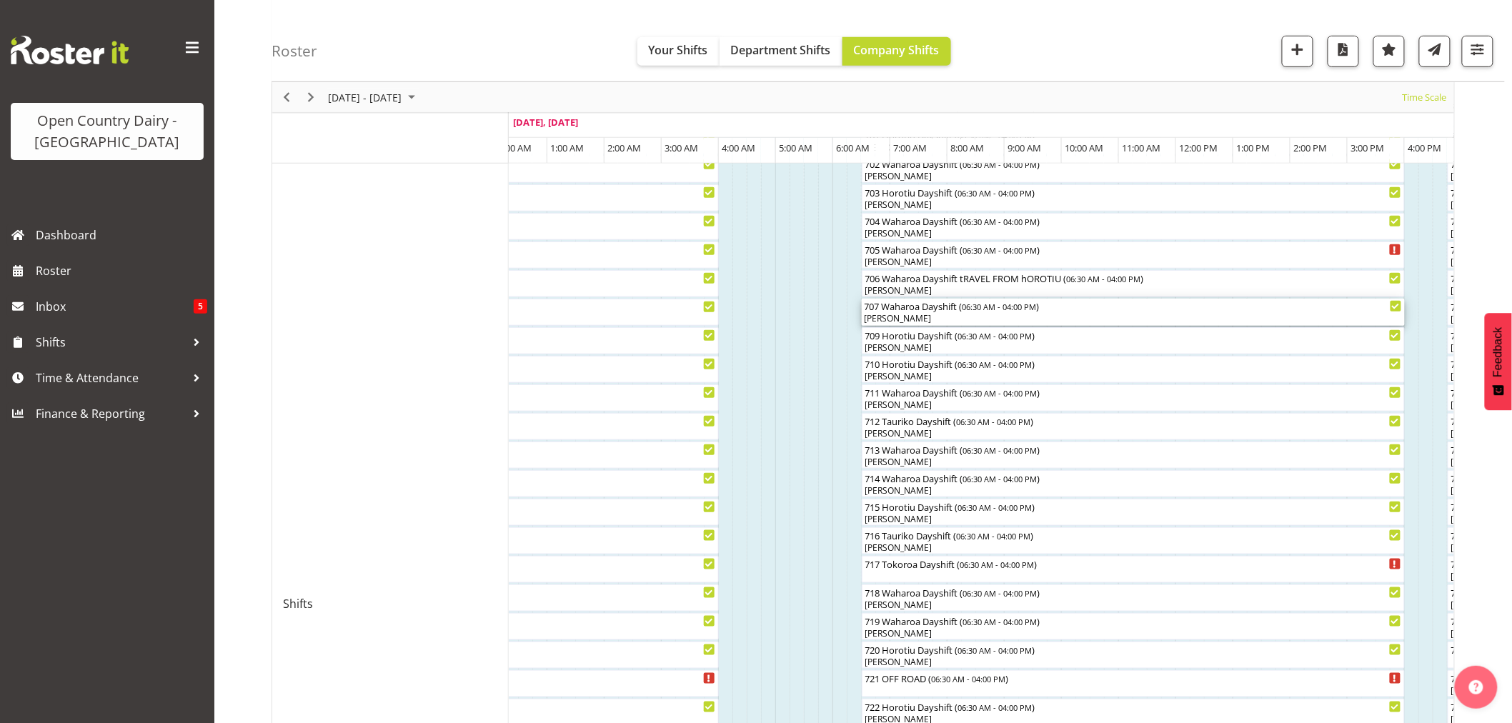
click at [918, 316] on div "[PERSON_NAME]" at bounding box center [1132, 318] width 537 height 13
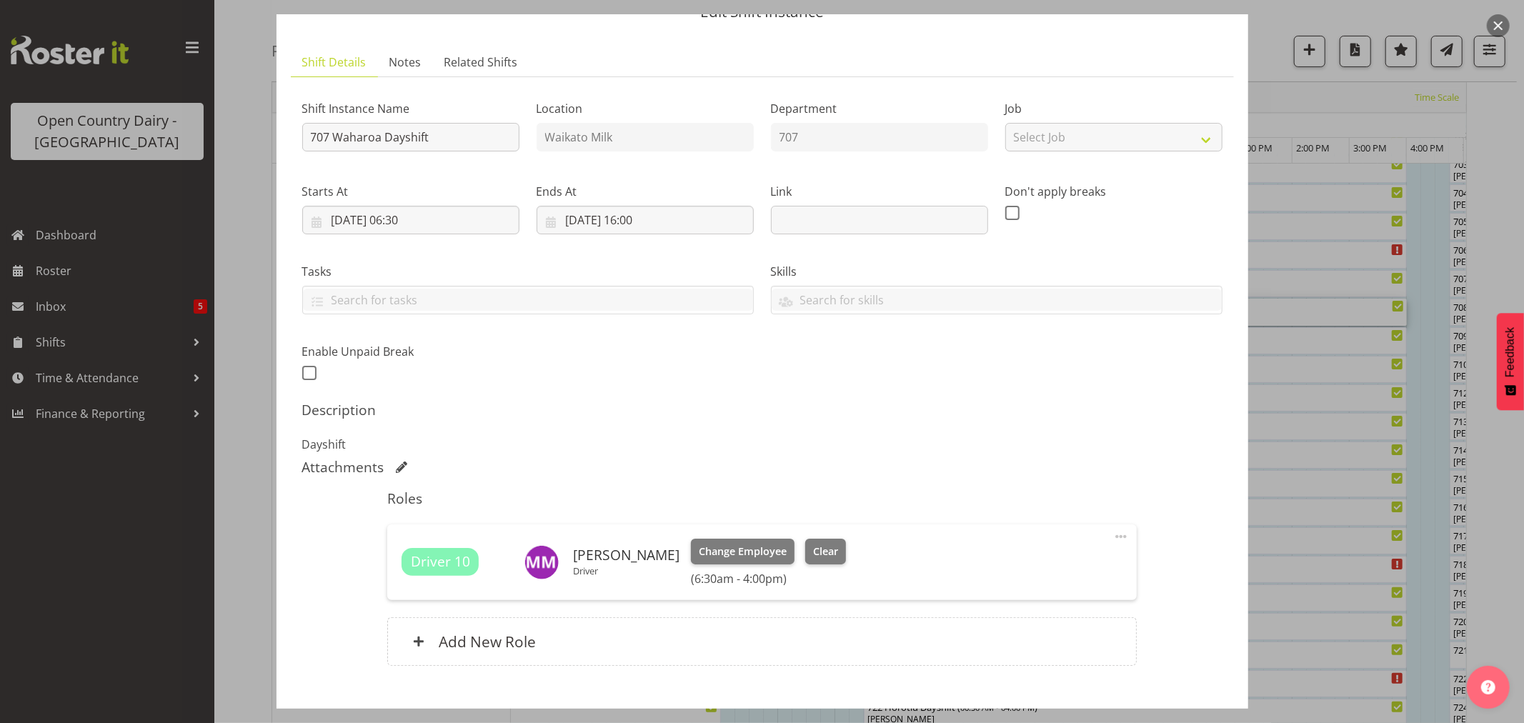
scroll to position [151, 0]
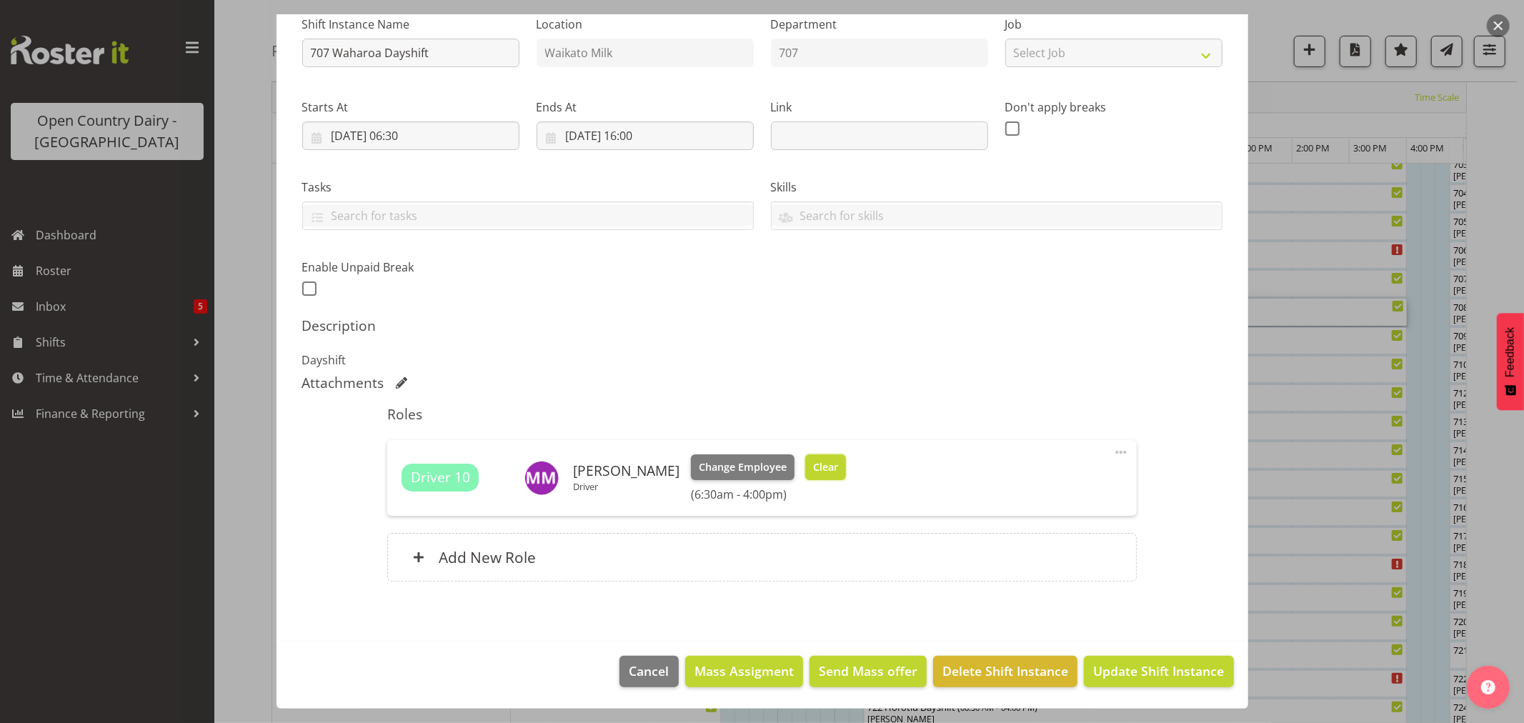
click at [813, 459] on span "Clear" at bounding box center [825, 467] width 25 height 16
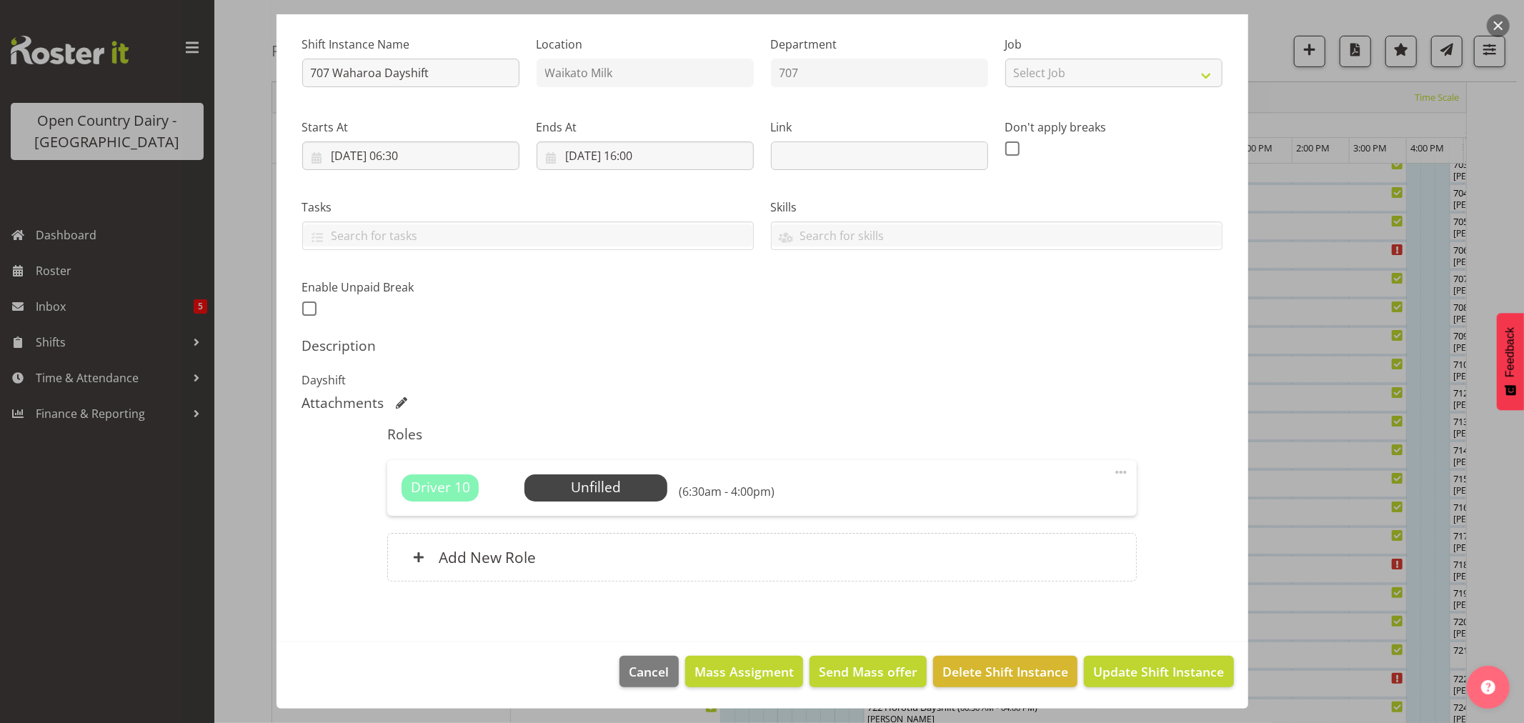
scroll to position [131, 0]
click at [1144, 669] on span "Update Shift Instance" at bounding box center [1158, 671] width 131 height 19
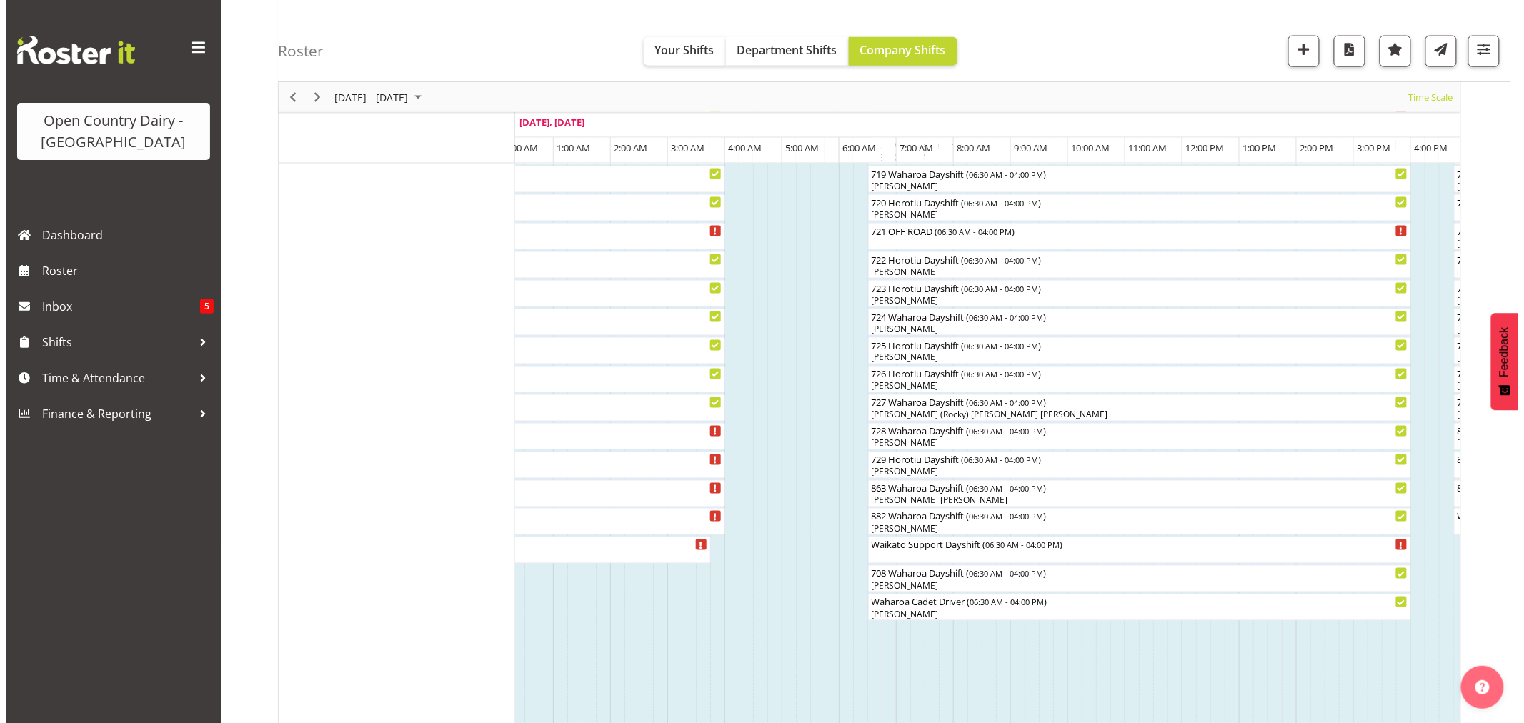
scroll to position [794, 0]
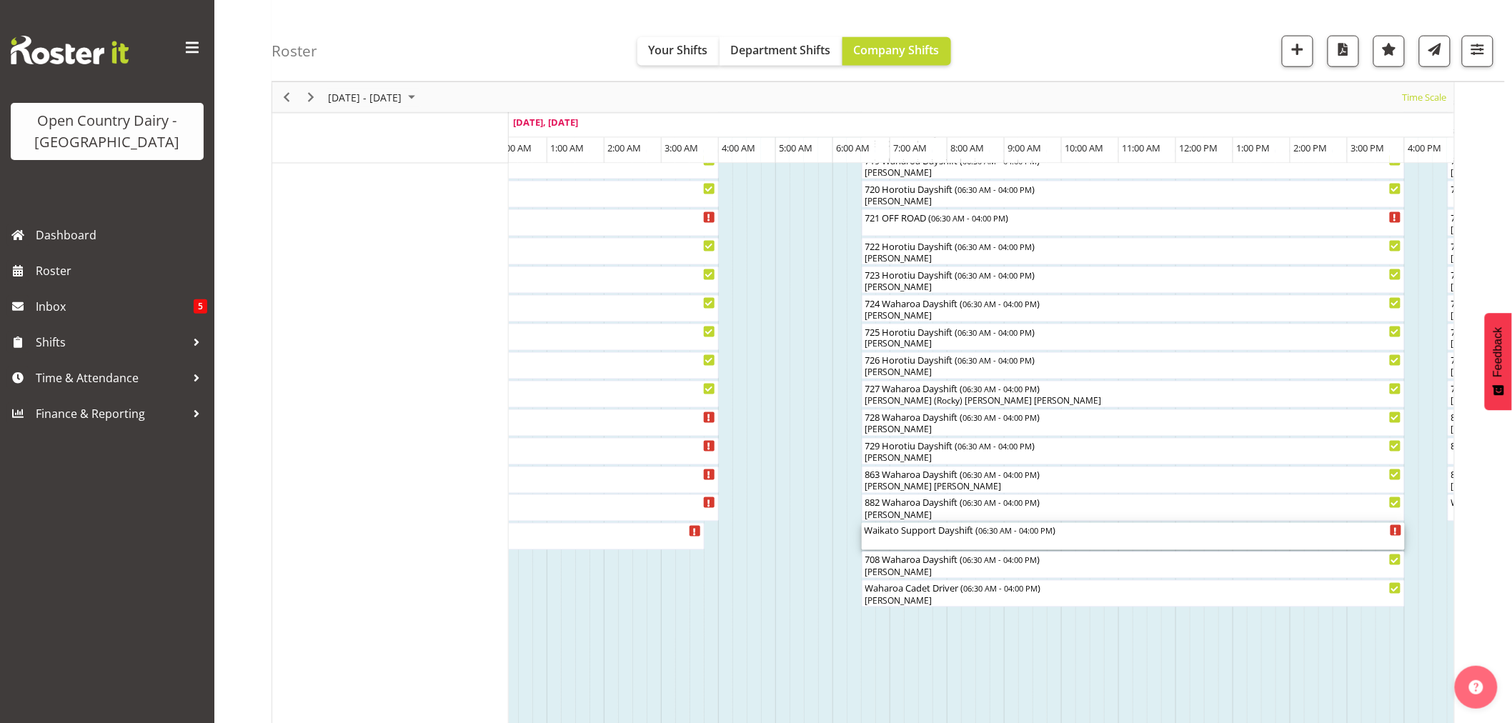
click at [898, 534] on div "Waikato Support Dayshift ( 06:30 AM - 04:00 PM )" at bounding box center [1132, 530] width 537 height 14
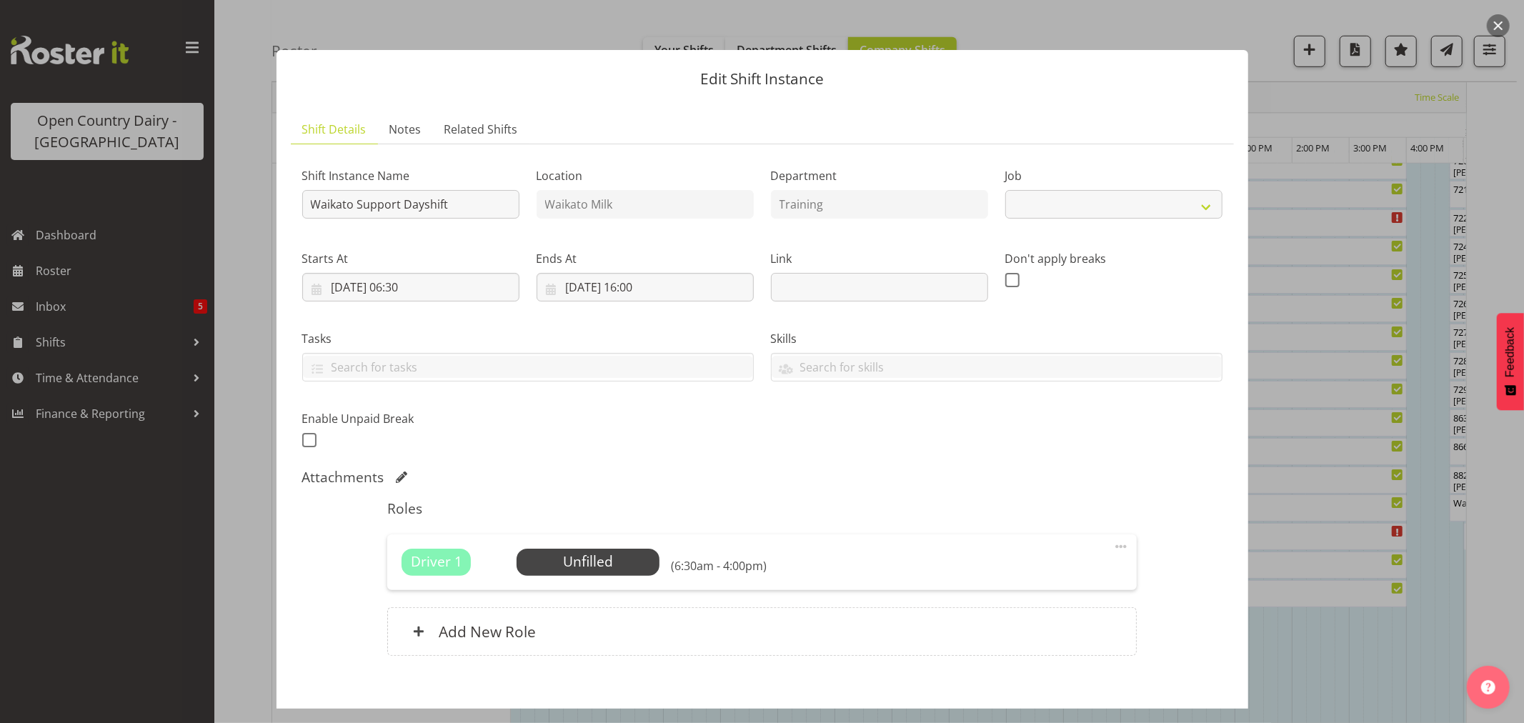
select select "9052"
drag, startPoint x: 898, startPoint y: 534, endPoint x: 611, endPoint y: 560, distance: 288.4
click at [611, 560] on div "Unfilled Select Employee" at bounding box center [588, 562] width 143 height 27
click at [588, 560] on span "Select Employee" at bounding box center [588, 562] width 106 height 21
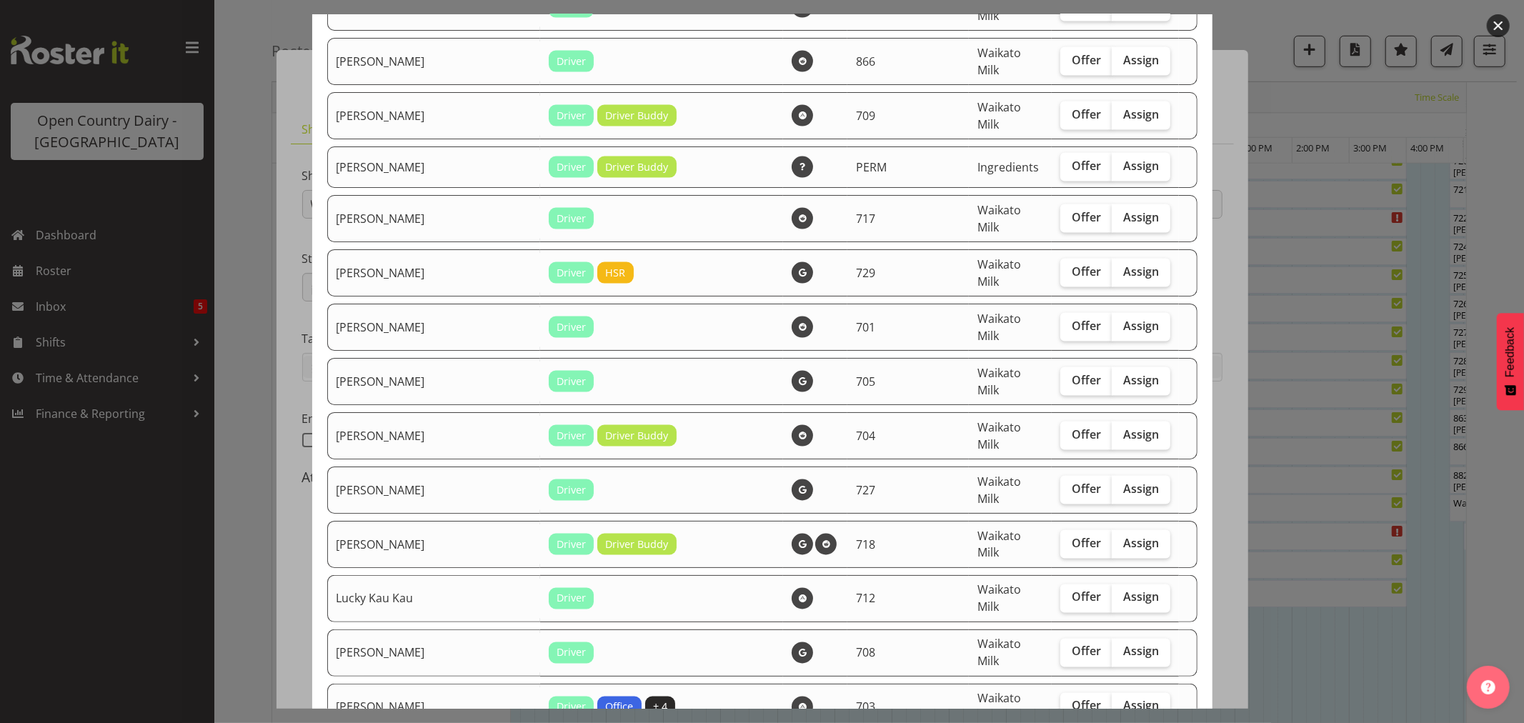
scroll to position [1746, 0]
checkbox input "true"
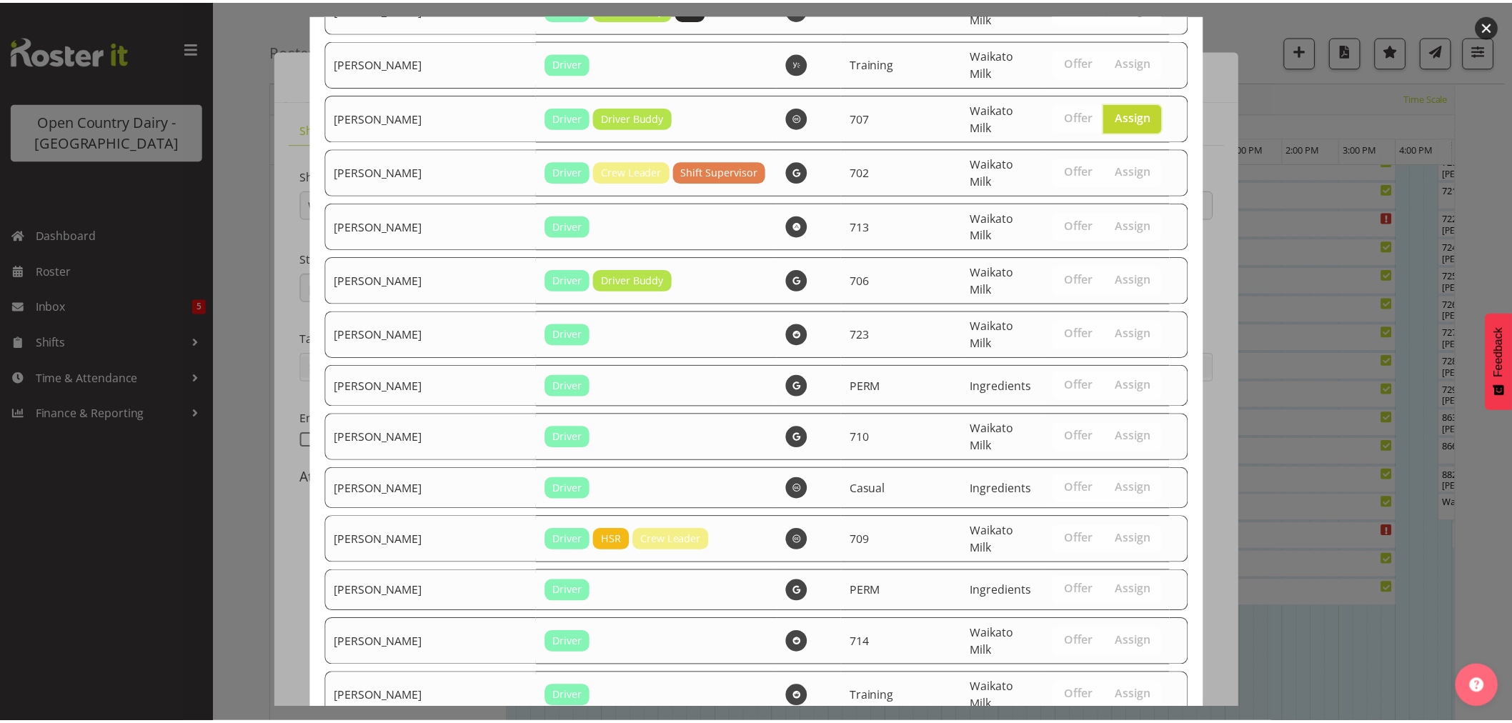
scroll to position [2571, 0]
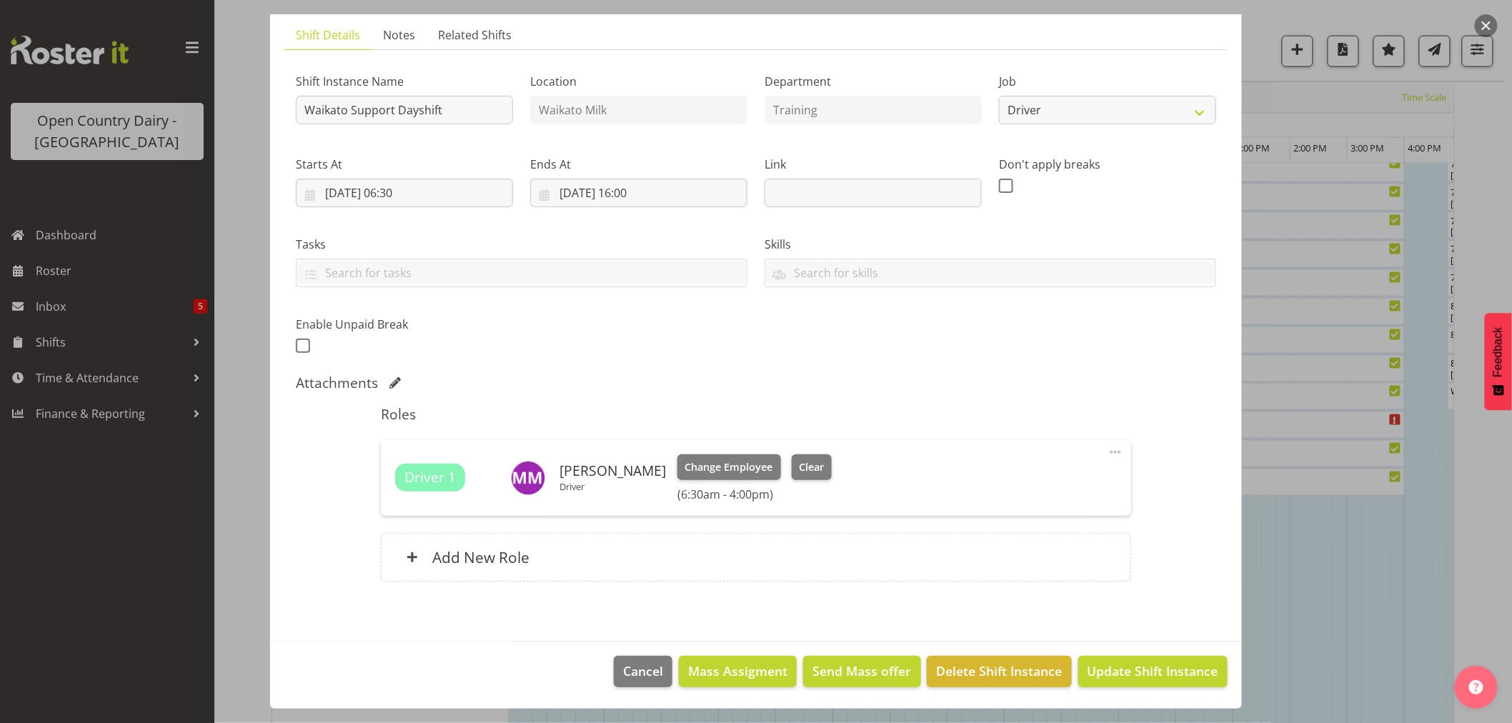
scroll to position [1032, 0]
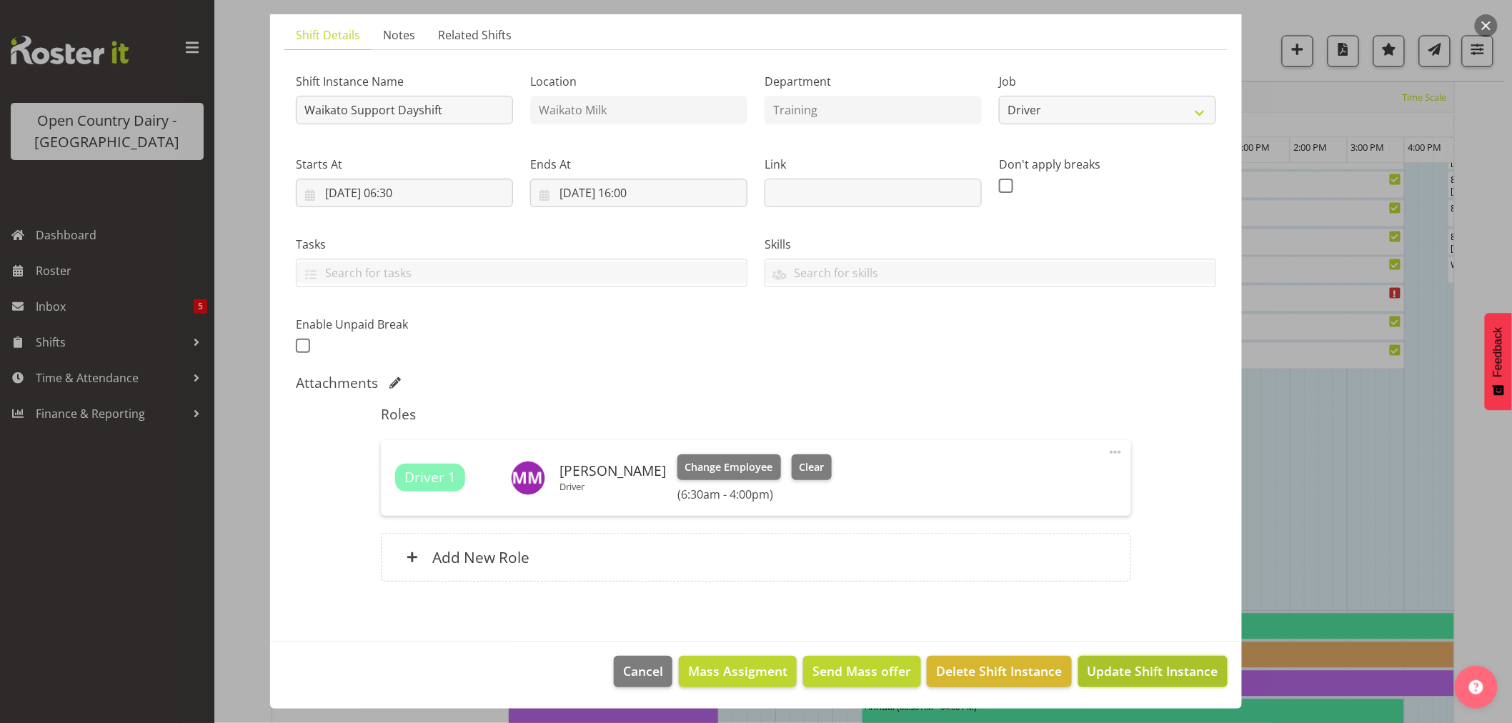
click at [1120, 667] on span "Update Shift Instance" at bounding box center [1152, 671] width 131 height 19
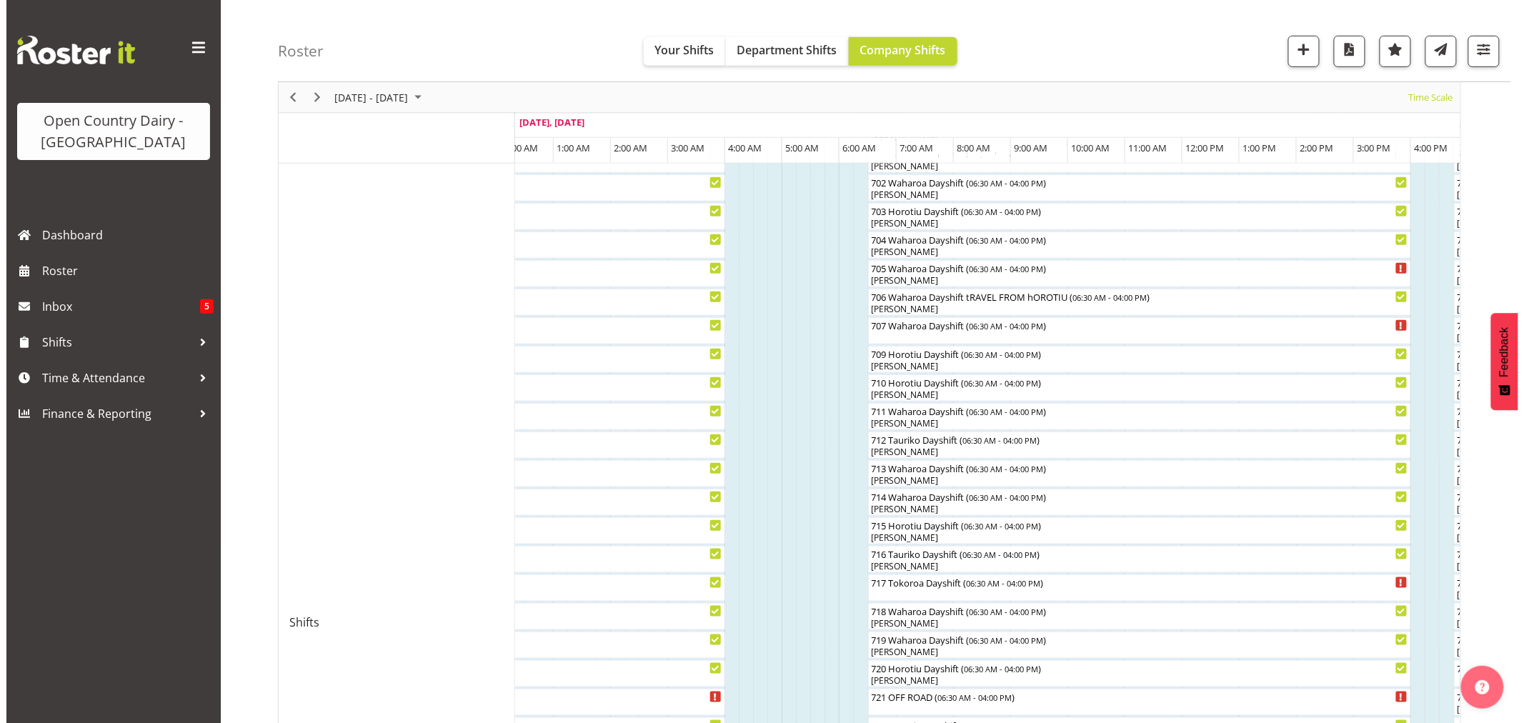
scroll to position [317, 0]
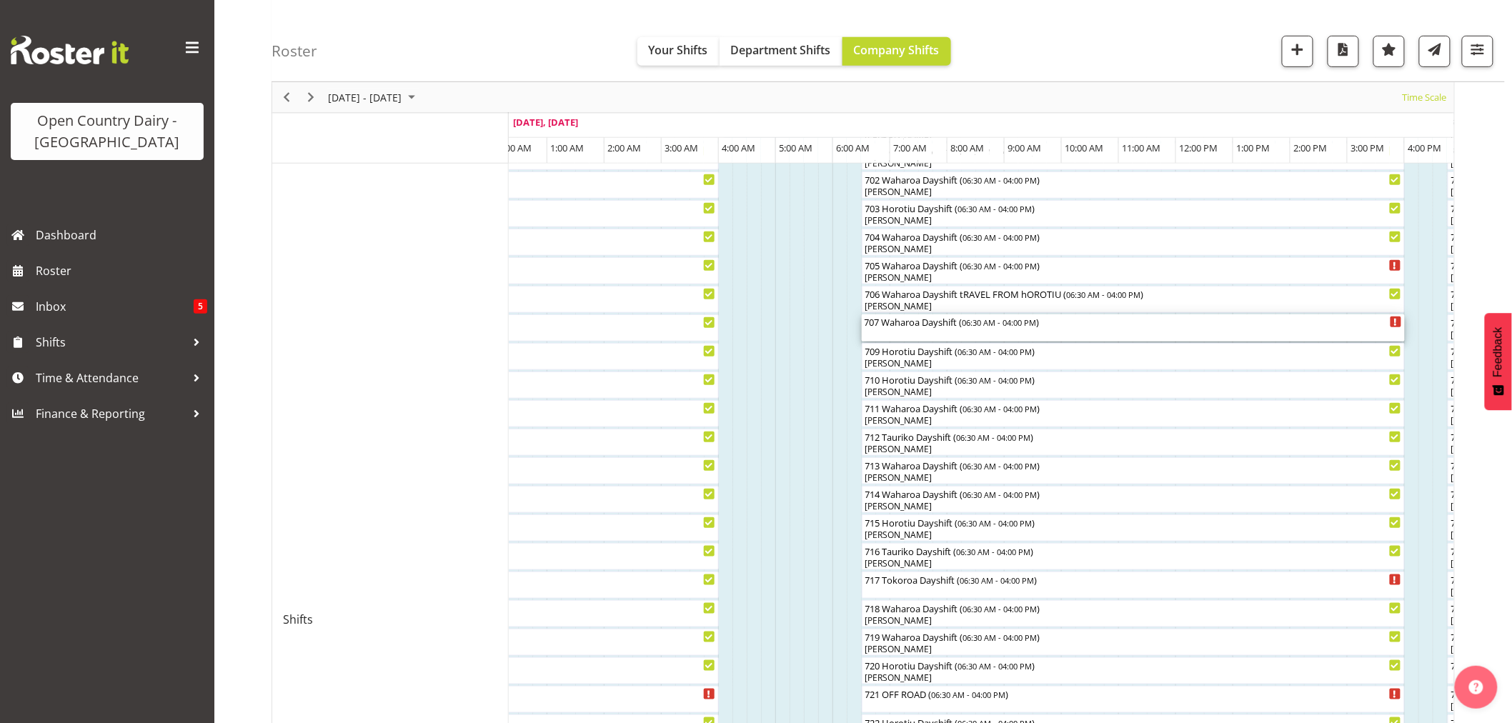
click at [912, 326] on div "707 Waharoa Dayshift ( 06:30 AM - 04:00 PM )" at bounding box center [1132, 321] width 537 height 14
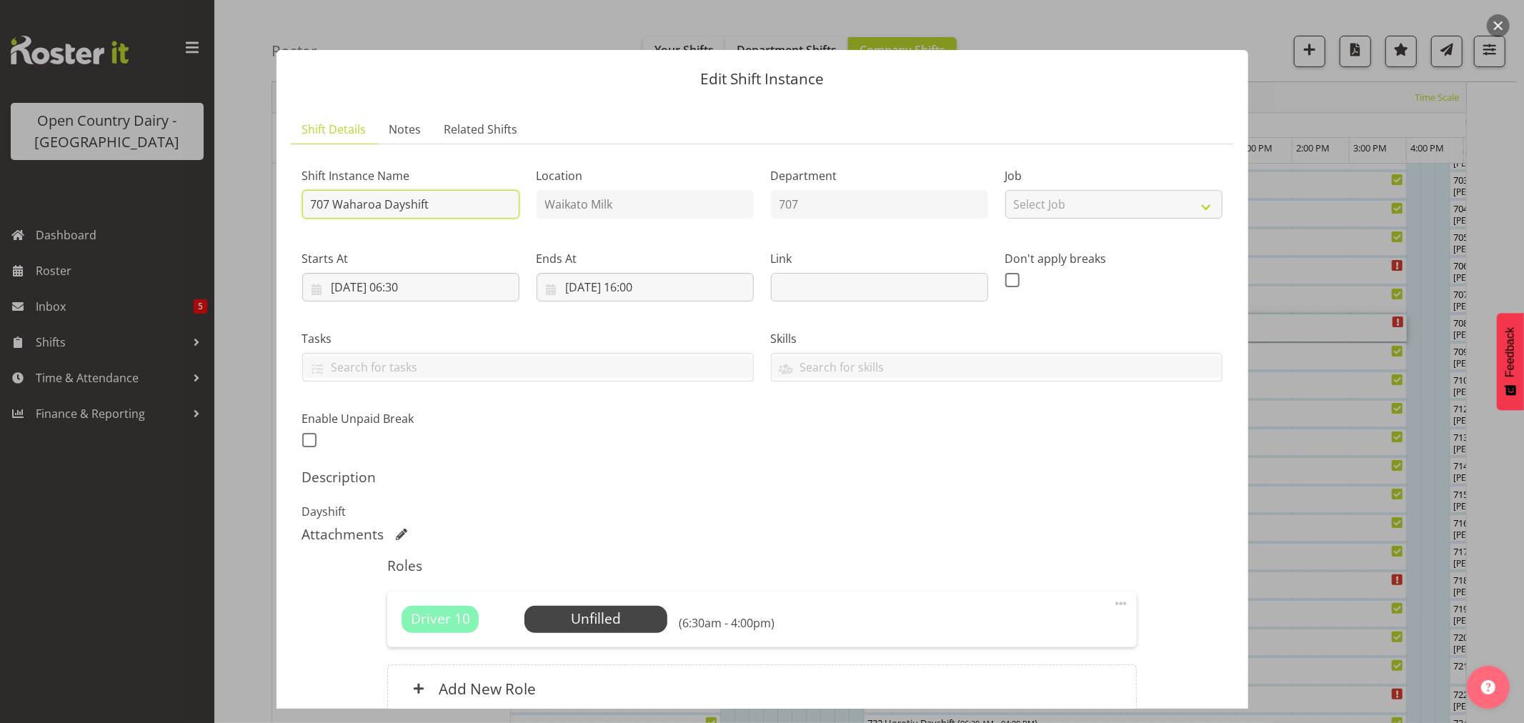
click at [437, 206] on input "707 Waharoa Dayshift" at bounding box center [410, 204] width 217 height 29
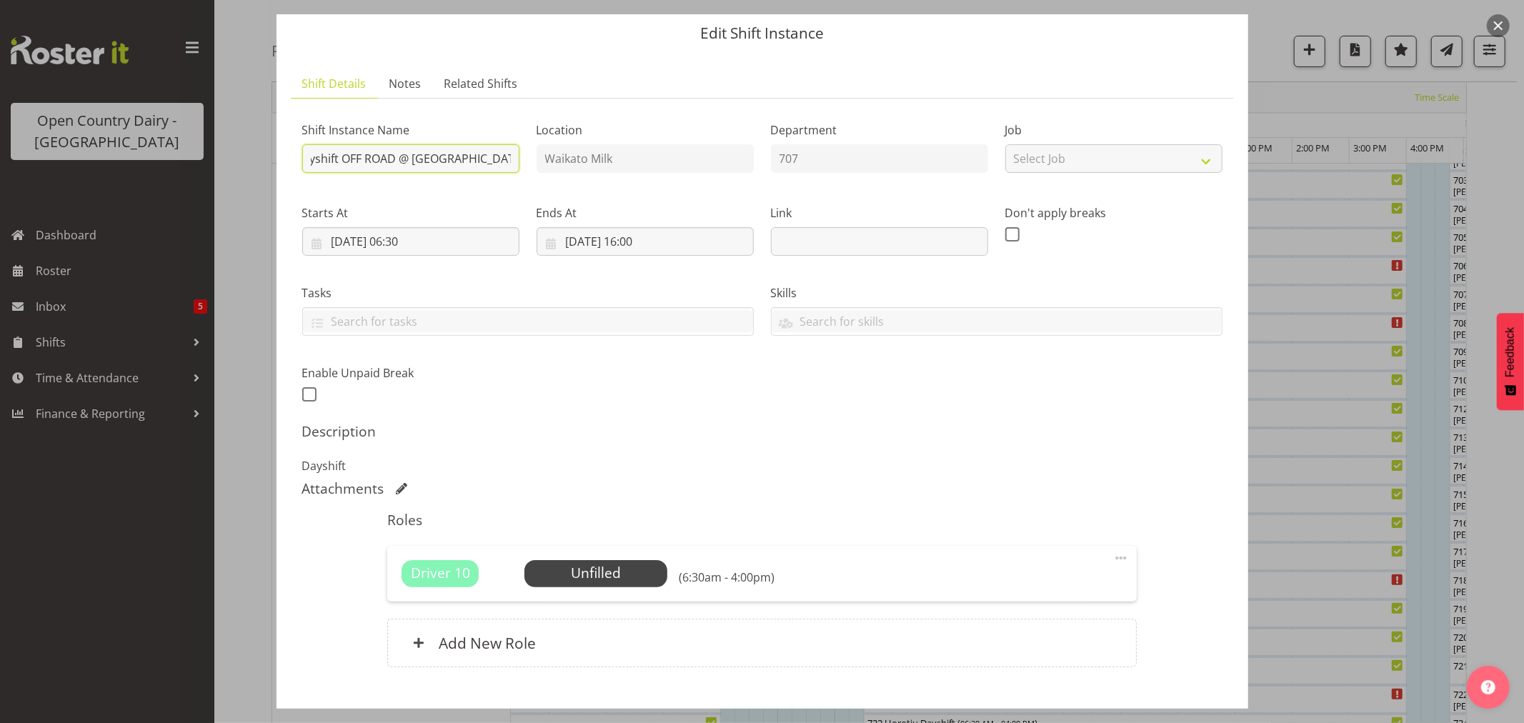
scroll to position [131, 0]
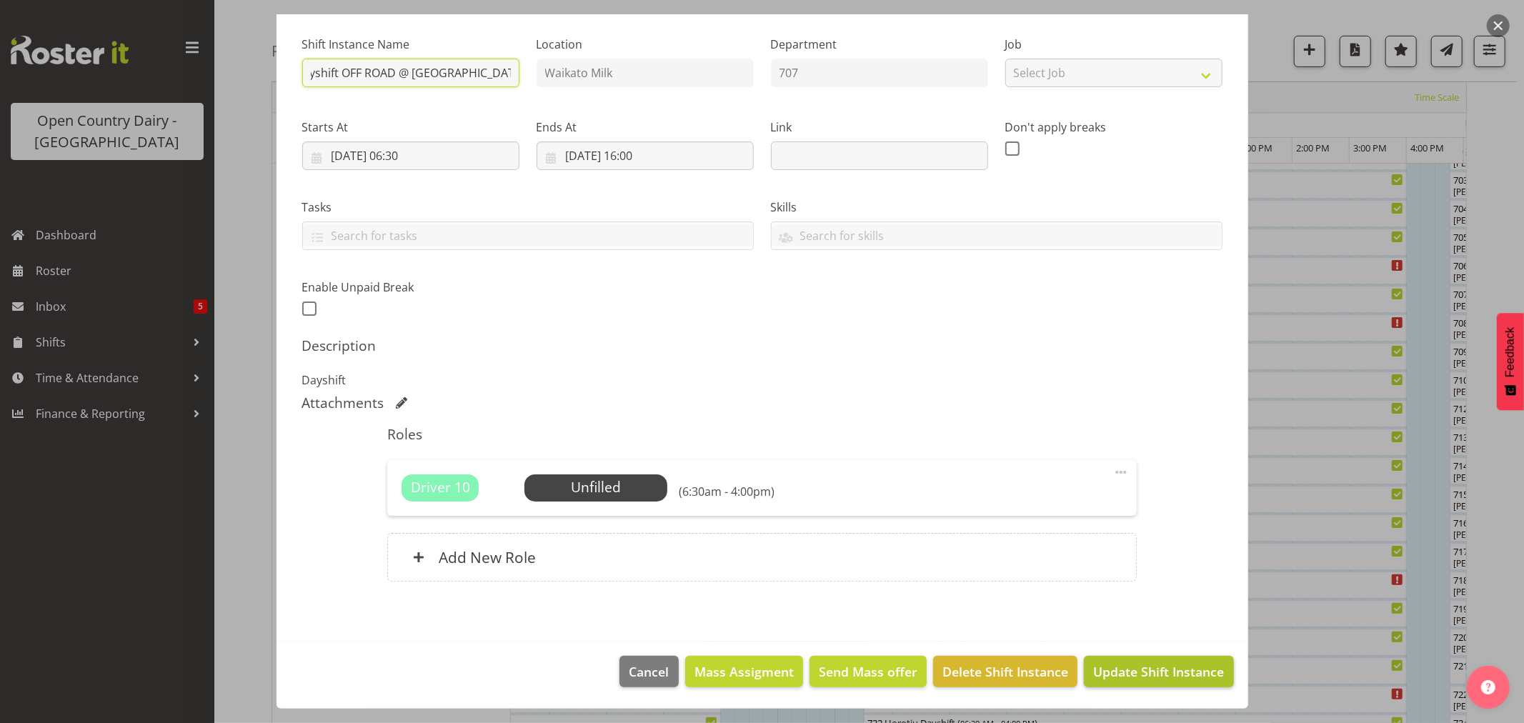
type input "707 Waharoa Dayshift OFF ROAD @ [GEOGRAPHIC_DATA]"
click at [1108, 682] on button "Update Shift Instance" at bounding box center [1158, 671] width 149 height 31
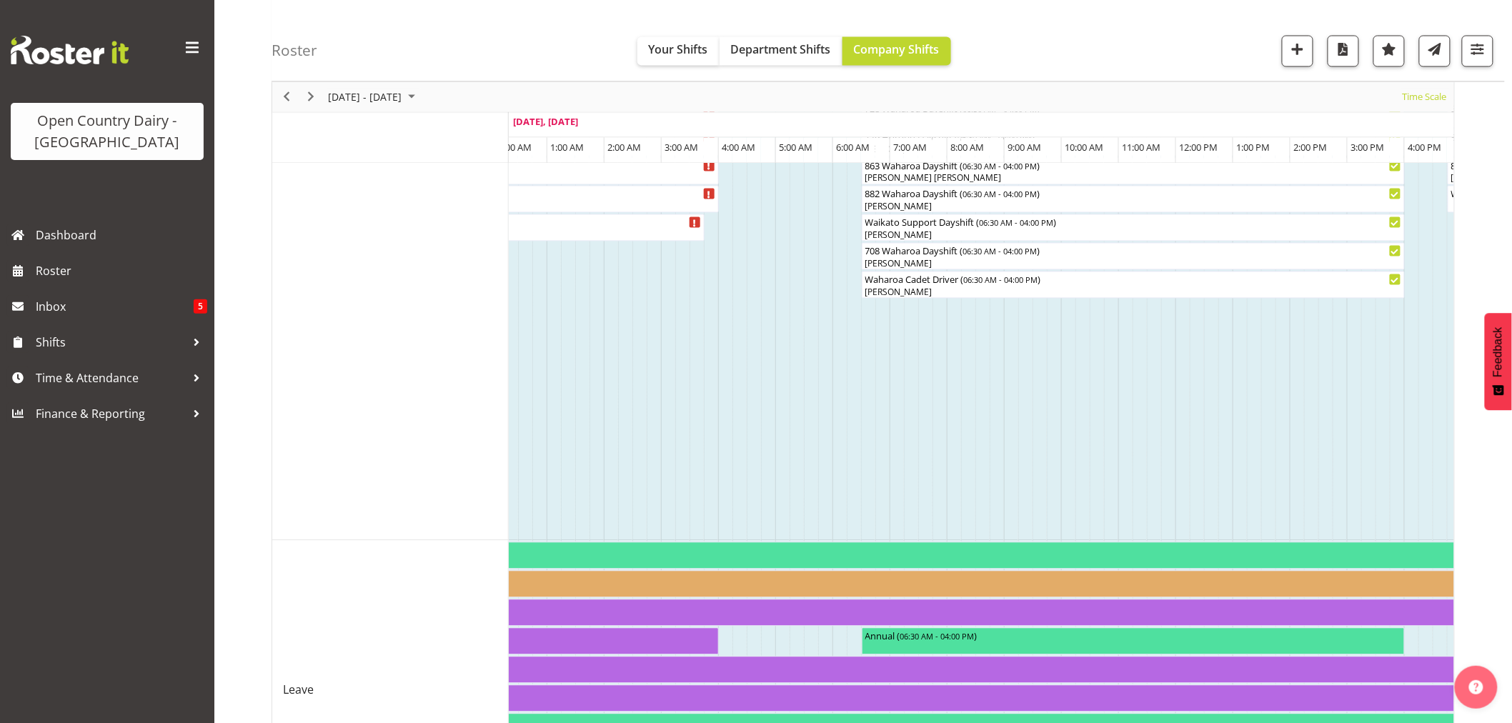
scroll to position [1286, 0]
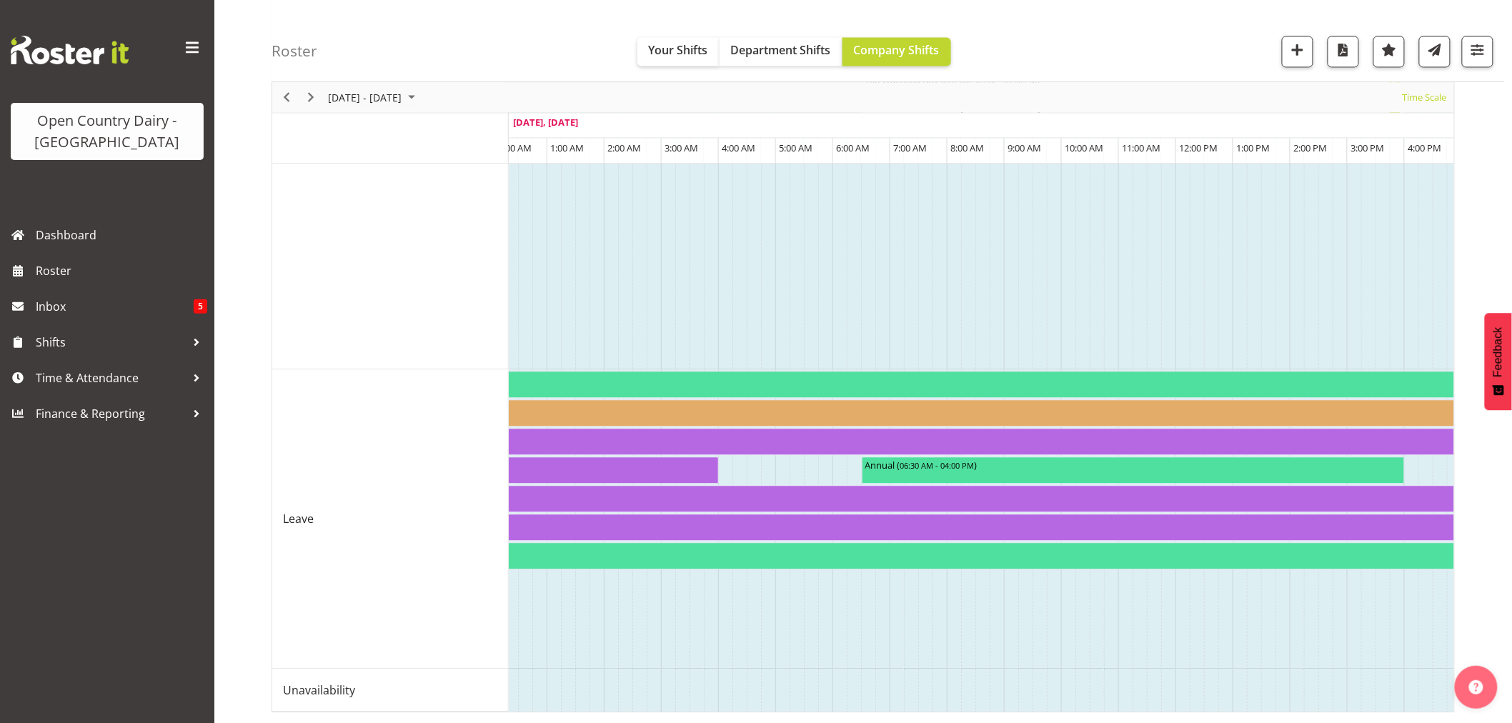
drag, startPoint x: 1342, startPoint y: 698, endPoint x: 1427, endPoint y: 697, distance: 85.7
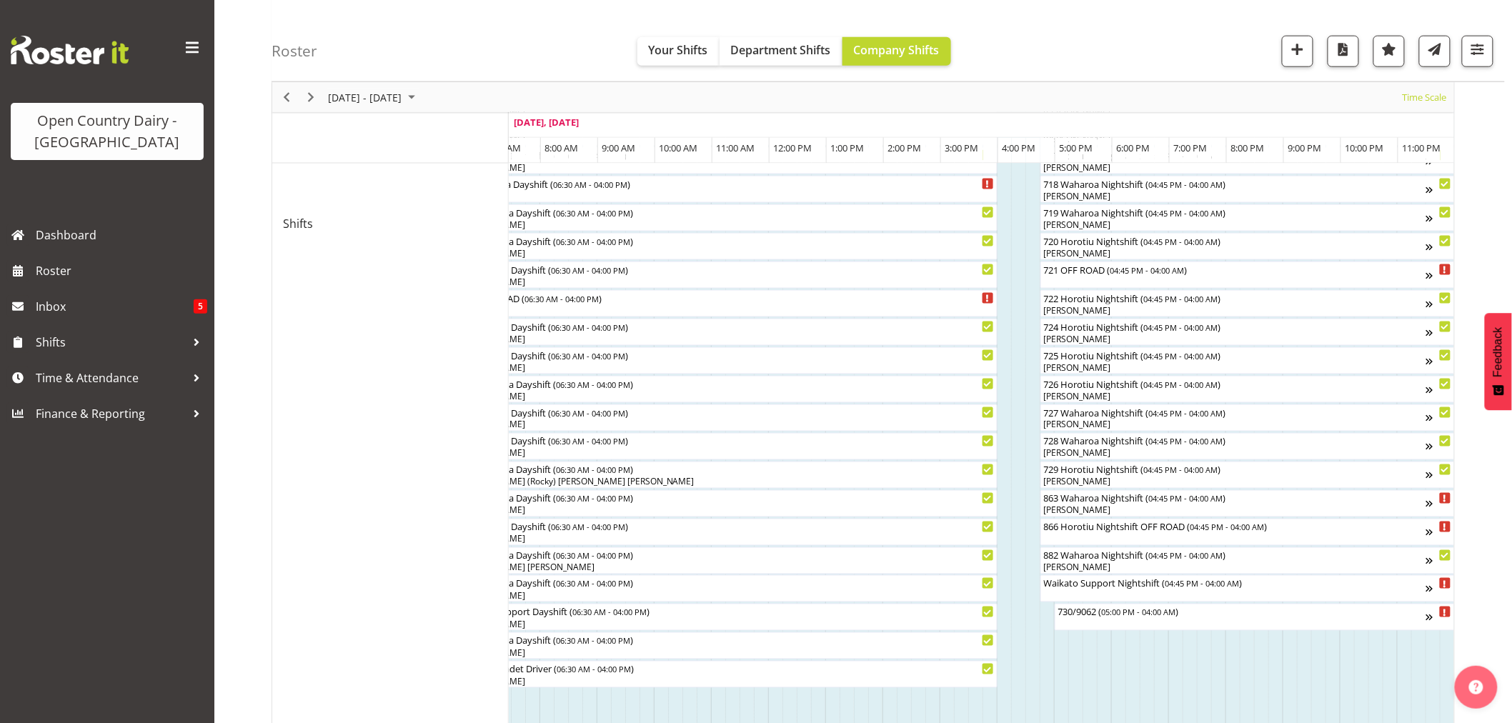
scroll to position [714, 0]
click at [1072, 592] on div "Waikato Support Nightshift ( 04:45 PM - 04:00 AM )" at bounding box center [1235, 587] width 384 height 27
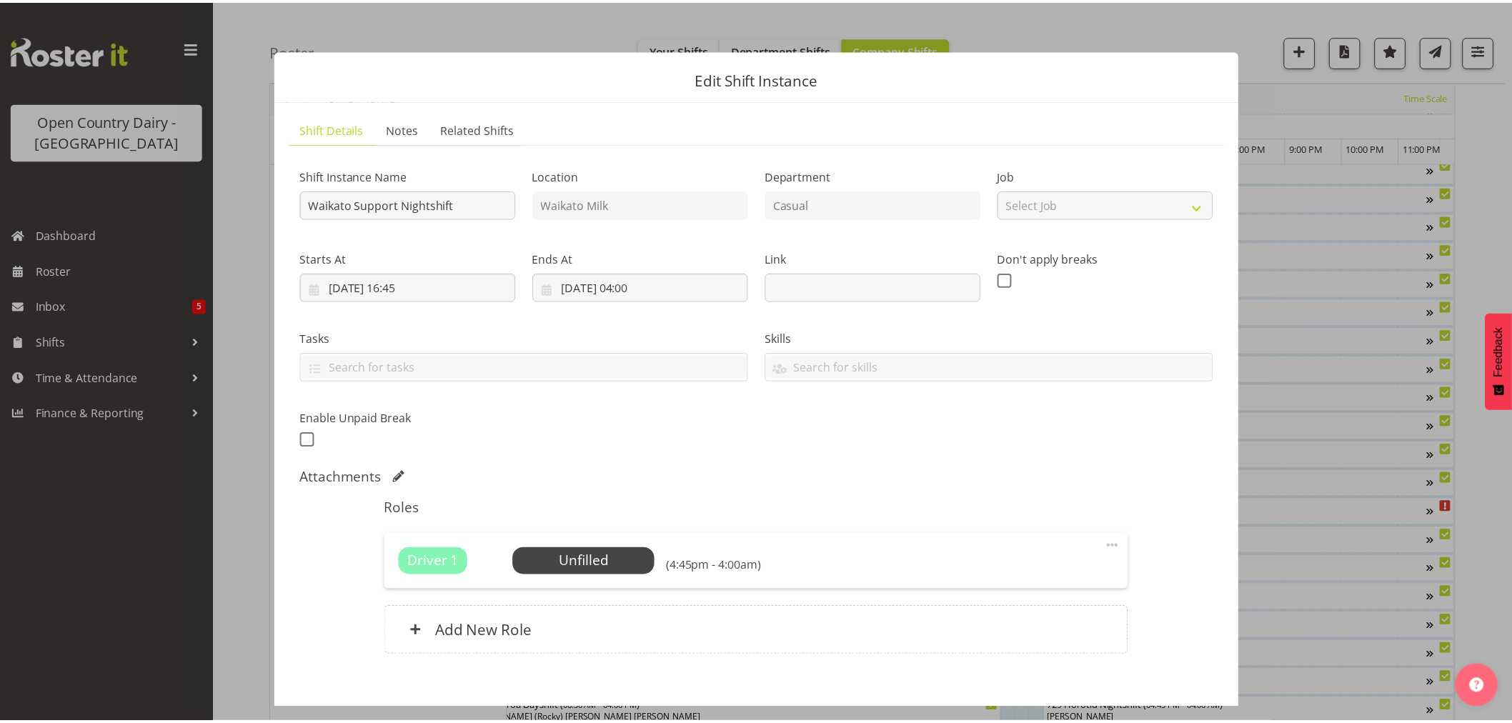
scroll to position [0, 8648]
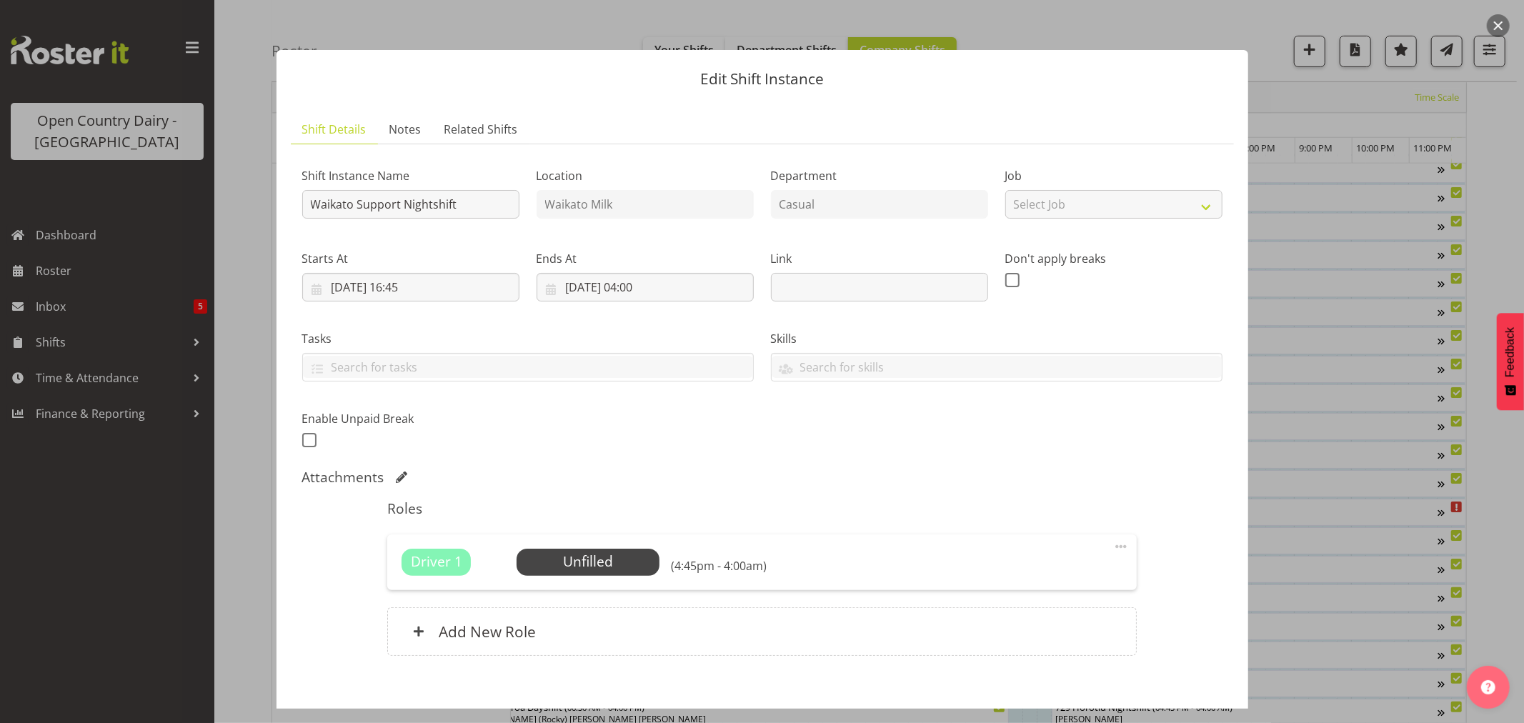
click at [245, 349] on div at bounding box center [762, 361] width 1524 height 723
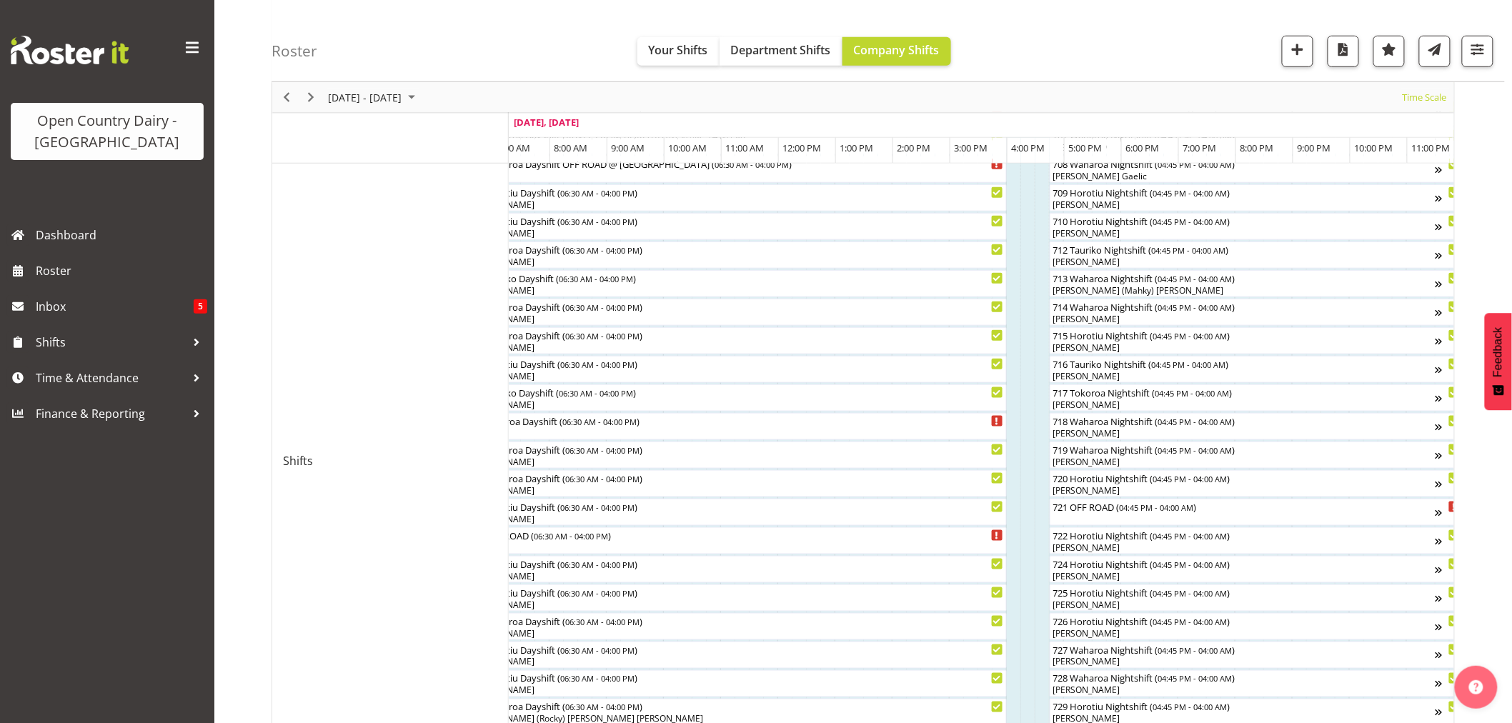
click at [169, 484] on div "Open Country Dairy - [GEOGRAPHIC_DATA] Dashboard Roster Inbox 5 Shifts Time & A…" at bounding box center [107, 361] width 214 height 723
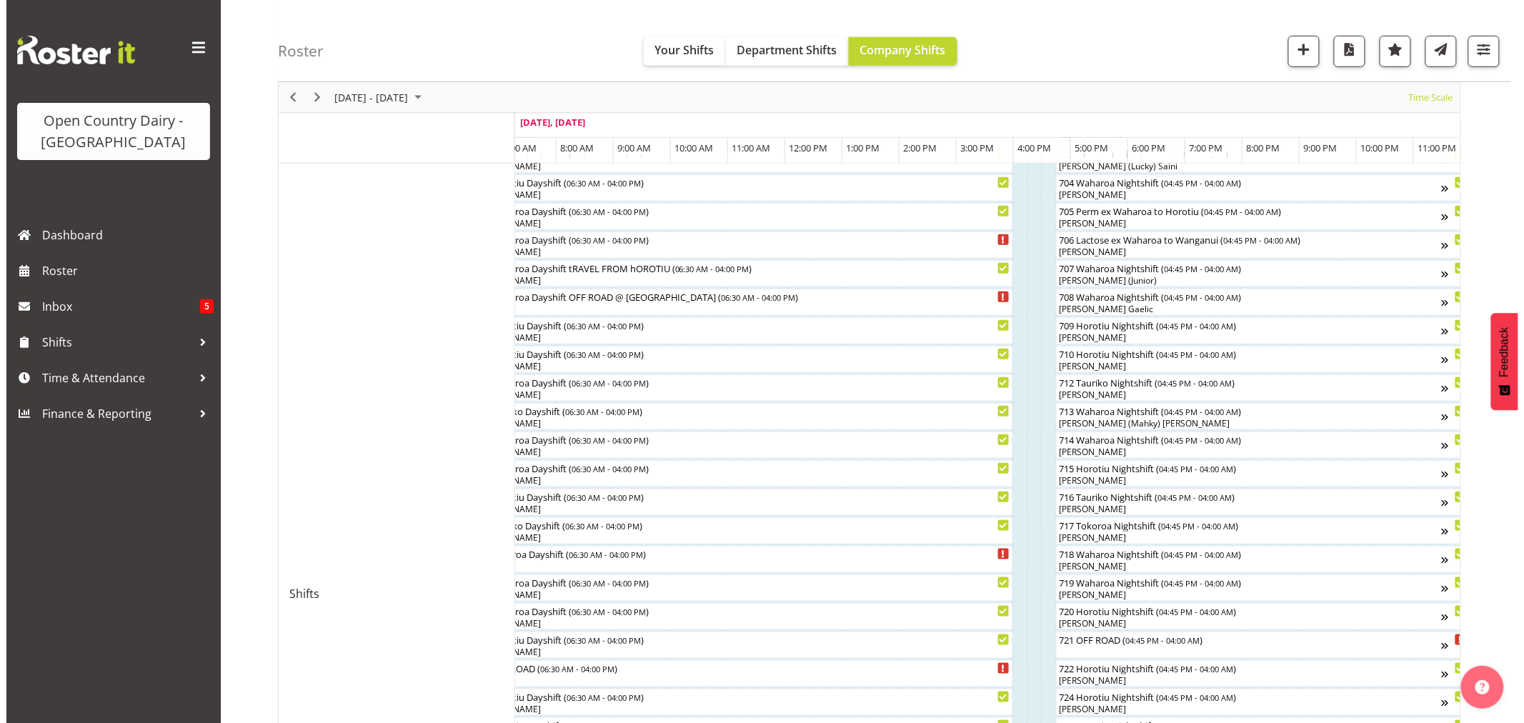
scroll to position [317, 0]
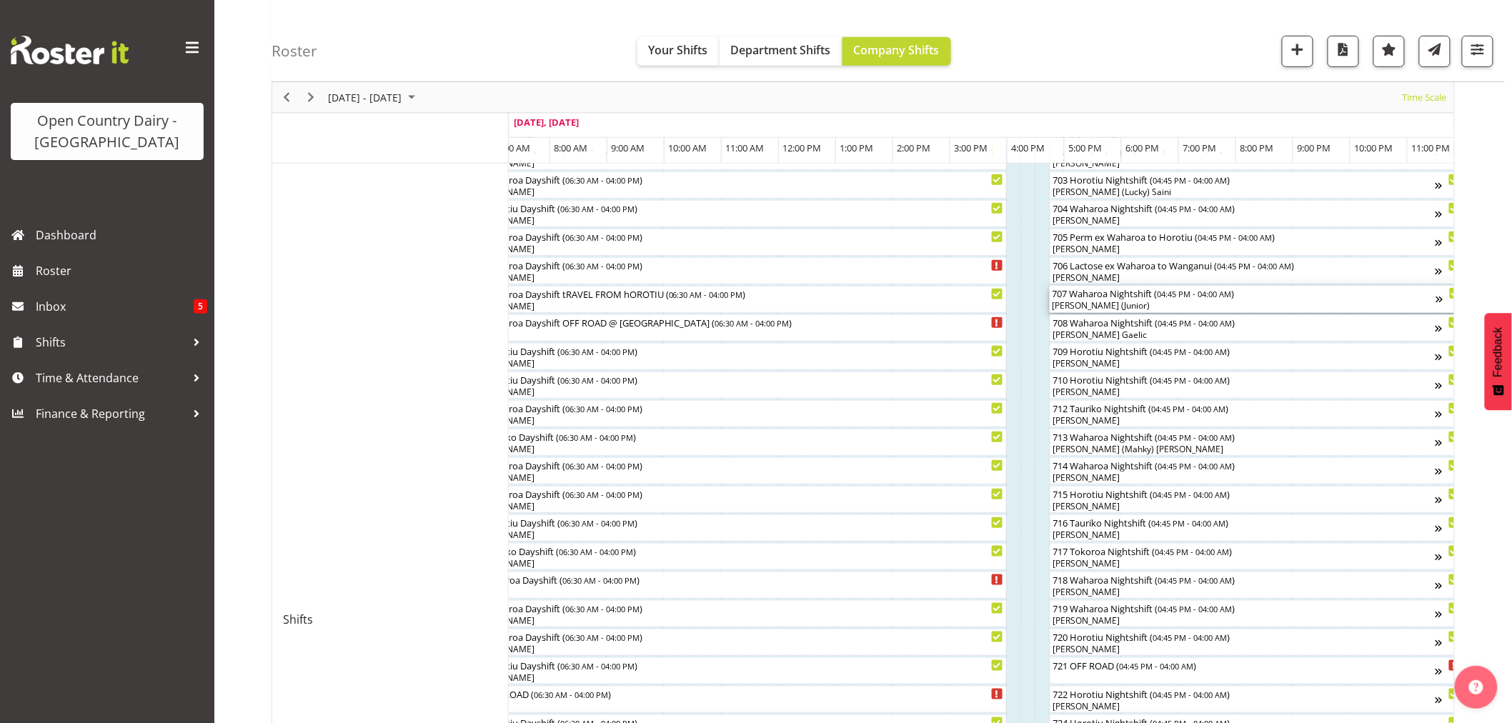
click at [1106, 295] on div "707 Waharoa Nightshift ( 04:45 PM - 04:00 AM )" at bounding box center [1244, 293] width 384 height 14
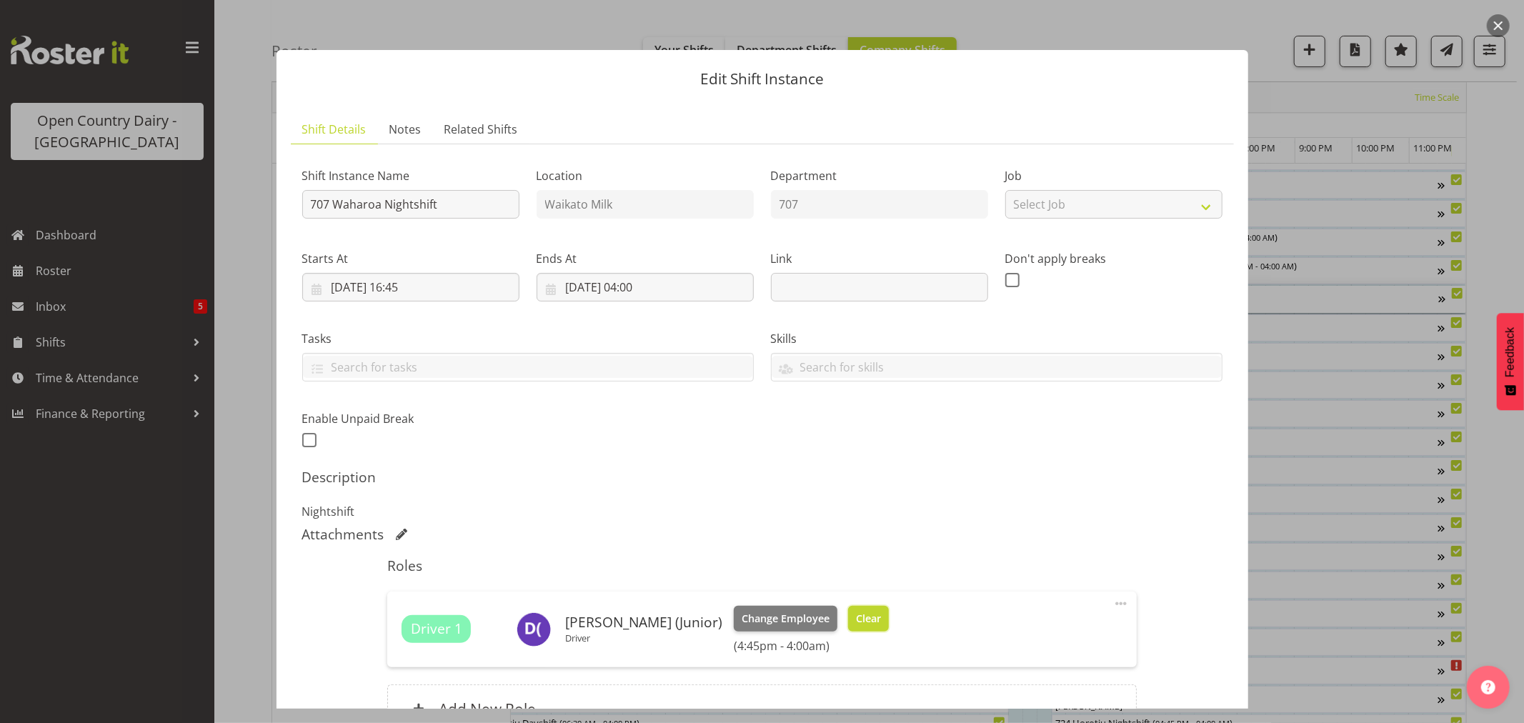
click at [856, 618] on span "Clear" at bounding box center [868, 619] width 25 height 16
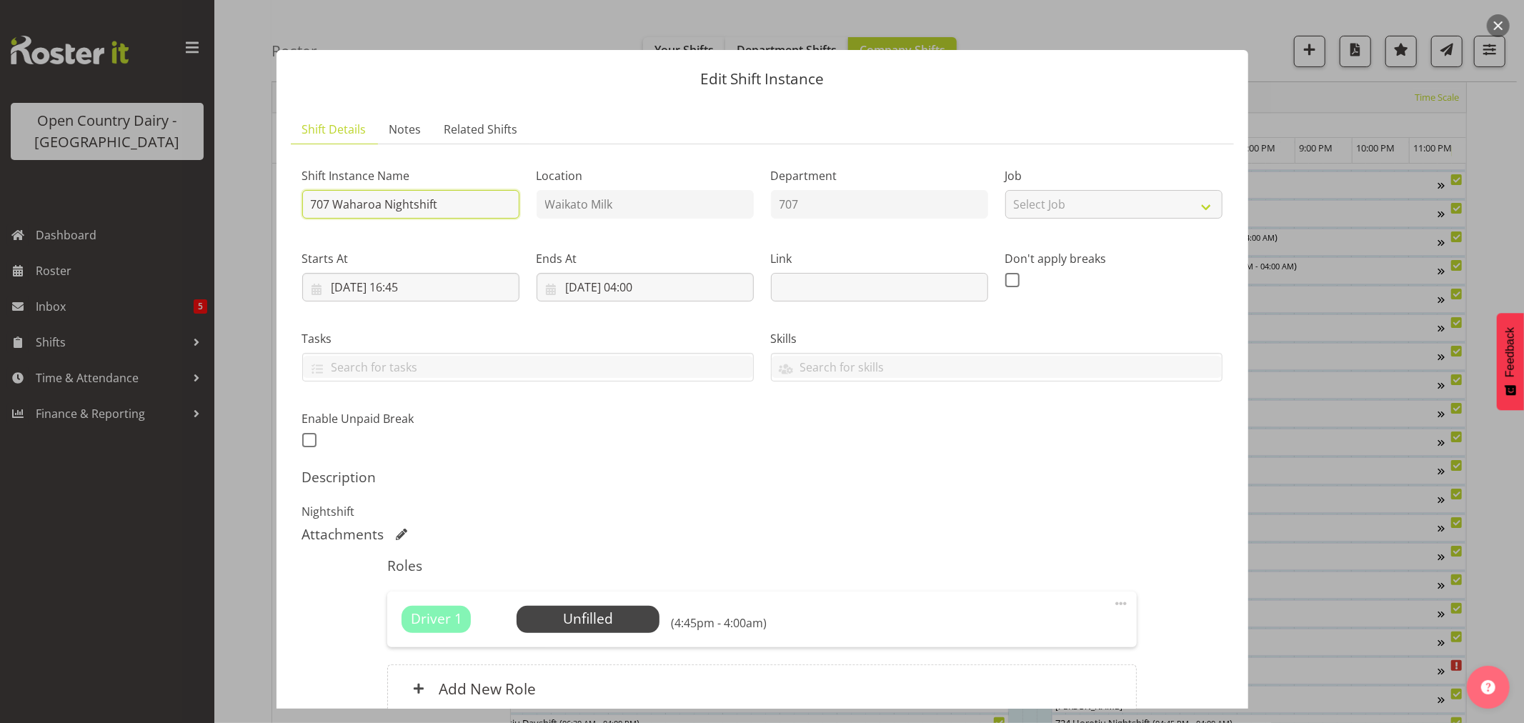
click at [455, 206] on input "707 Waharoa Nightshift" at bounding box center [410, 204] width 217 height 29
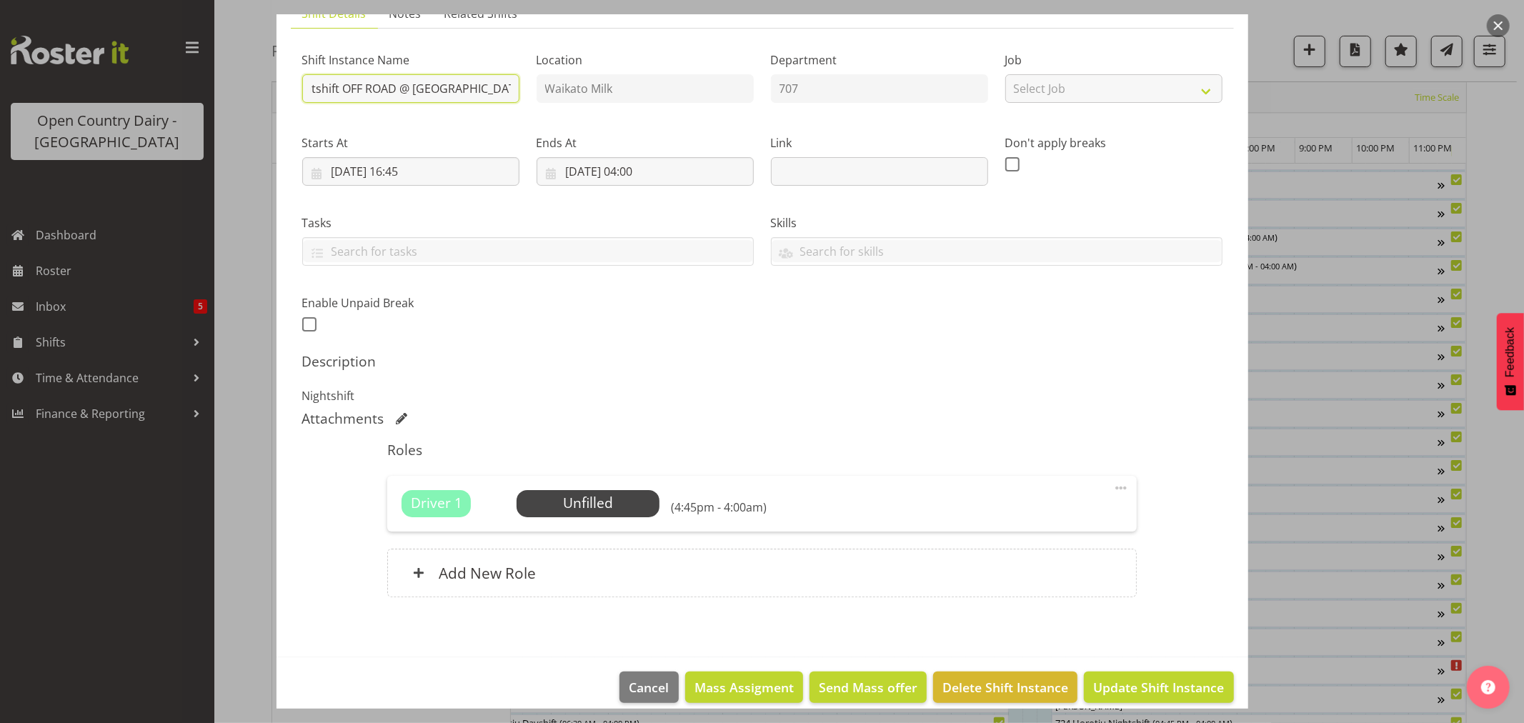
scroll to position [131, 0]
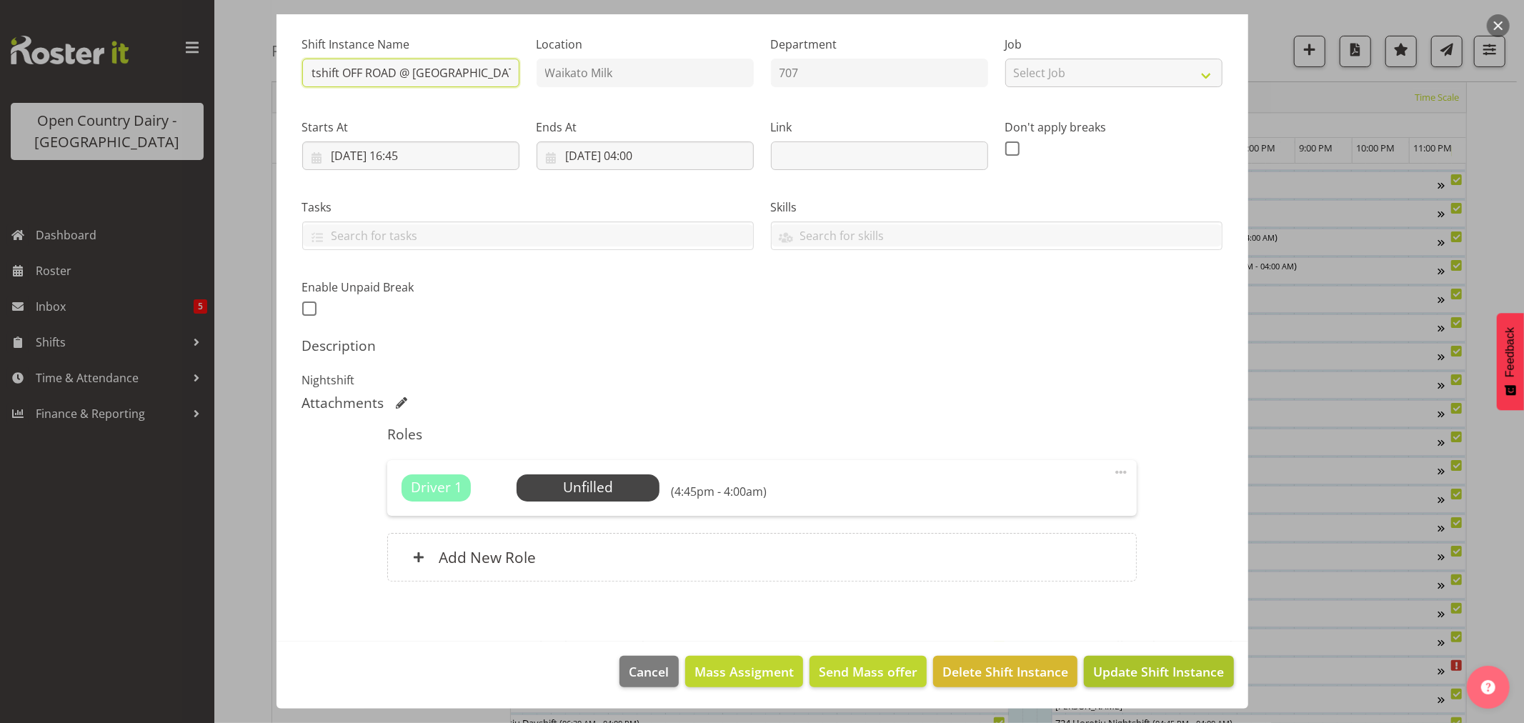
type input "707 Waharoa Nightshift OFF ROAD @ [GEOGRAPHIC_DATA]"
click at [1122, 667] on span "Update Shift Instance" at bounding box center [1158, 671] width 131 height 19
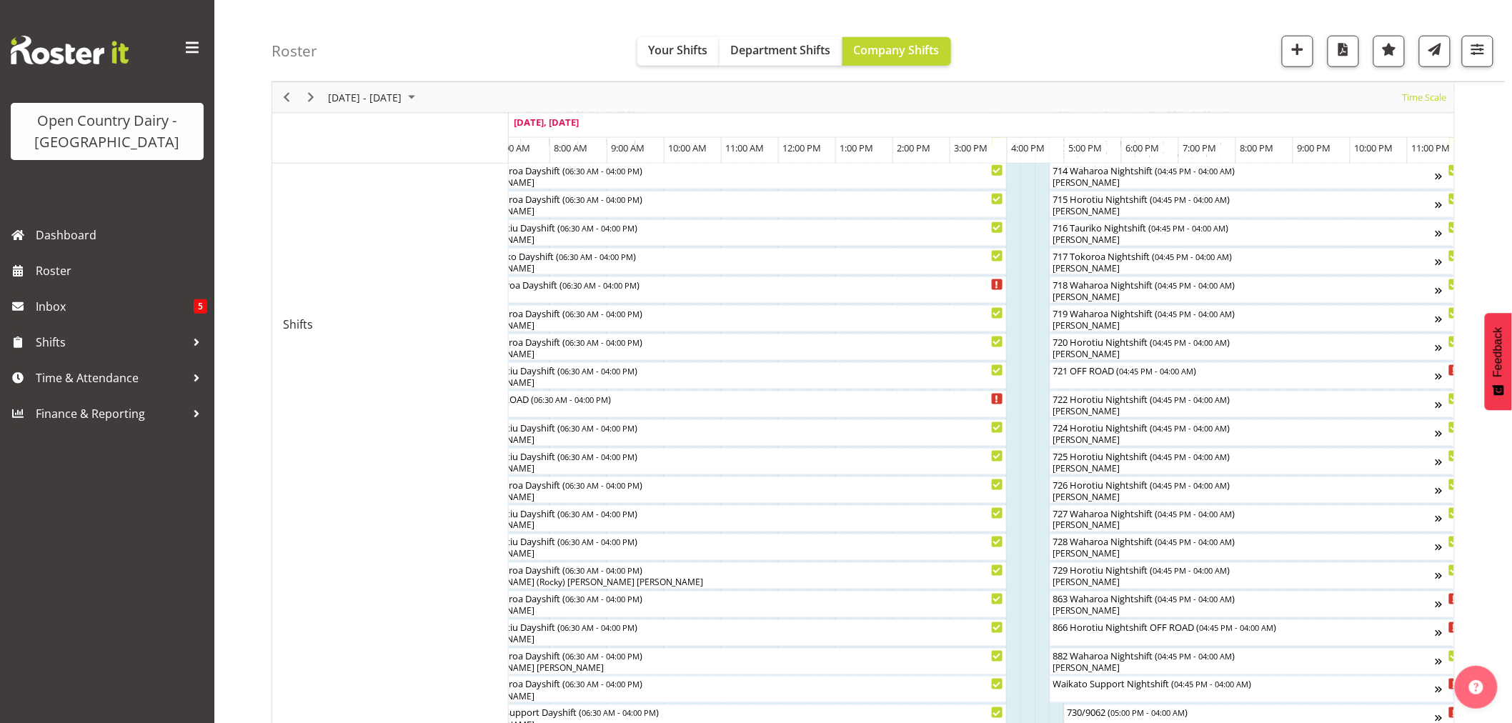
scroll to position [873, 0]
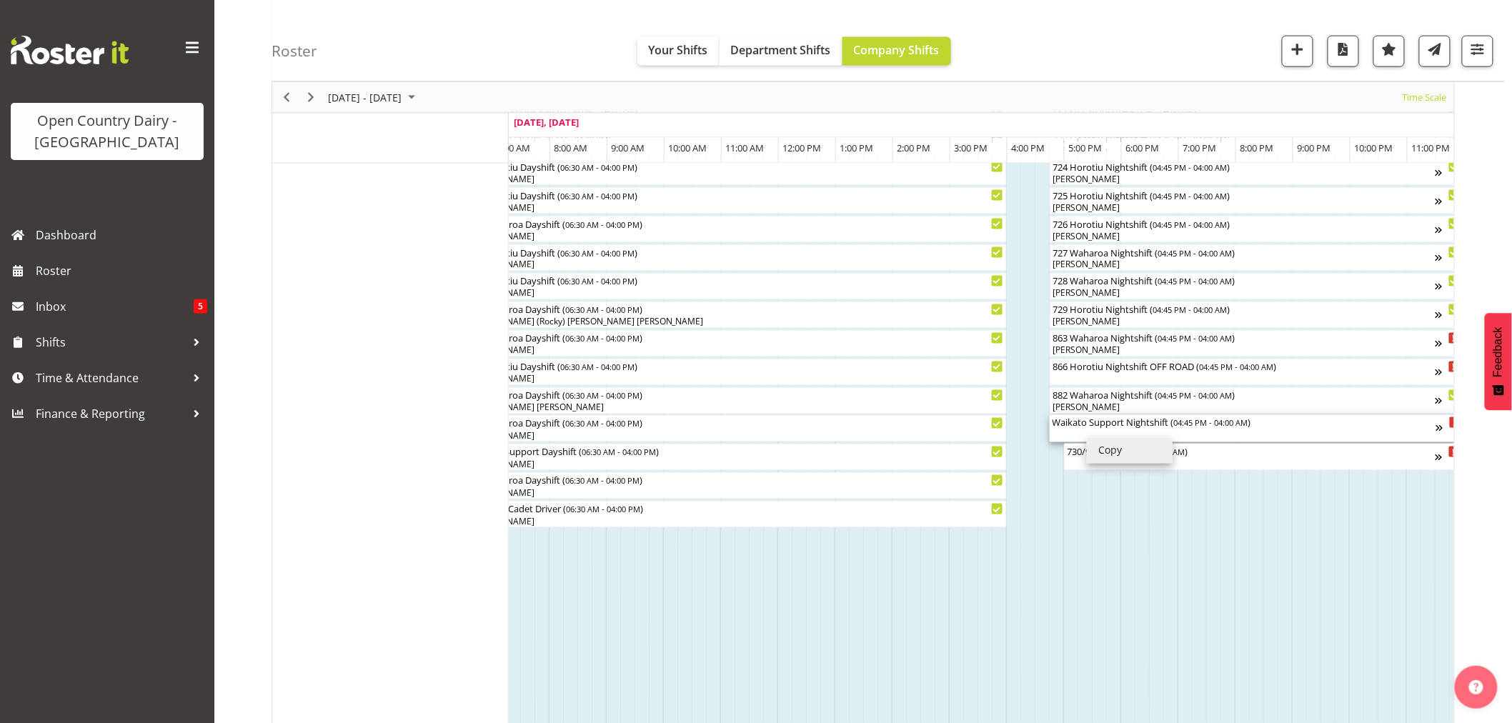
click at [1085, 429] on div "Waikato Support Nightshift ( 04:45 PM - 04:00 AM )" at bounding box center [1244, 422] width 384 height 14
click at [1085, 429] on div at bounding box center [862, 193] width 1183 height 1840
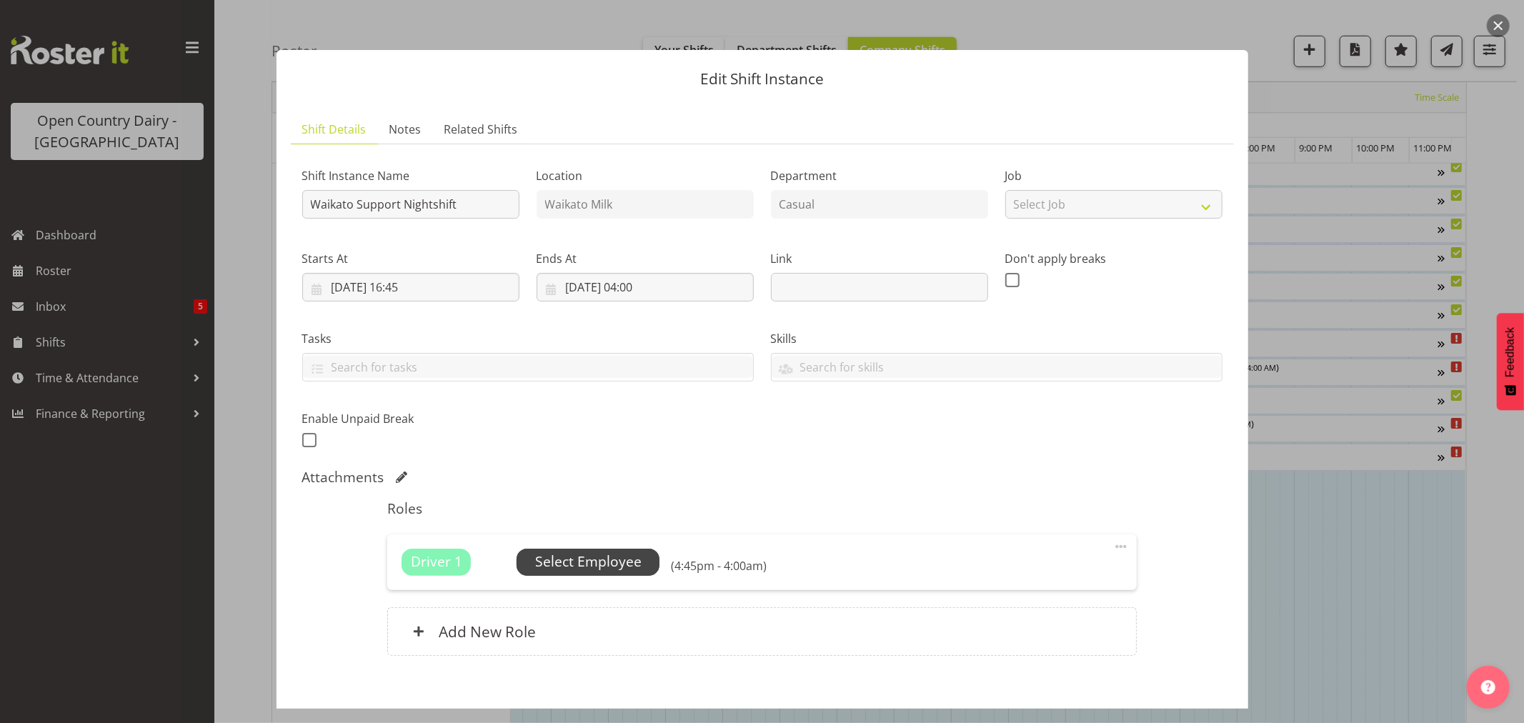
click at [589, 574] on span "Select Employee" at bounding box center [588, 562] width 143 height 27
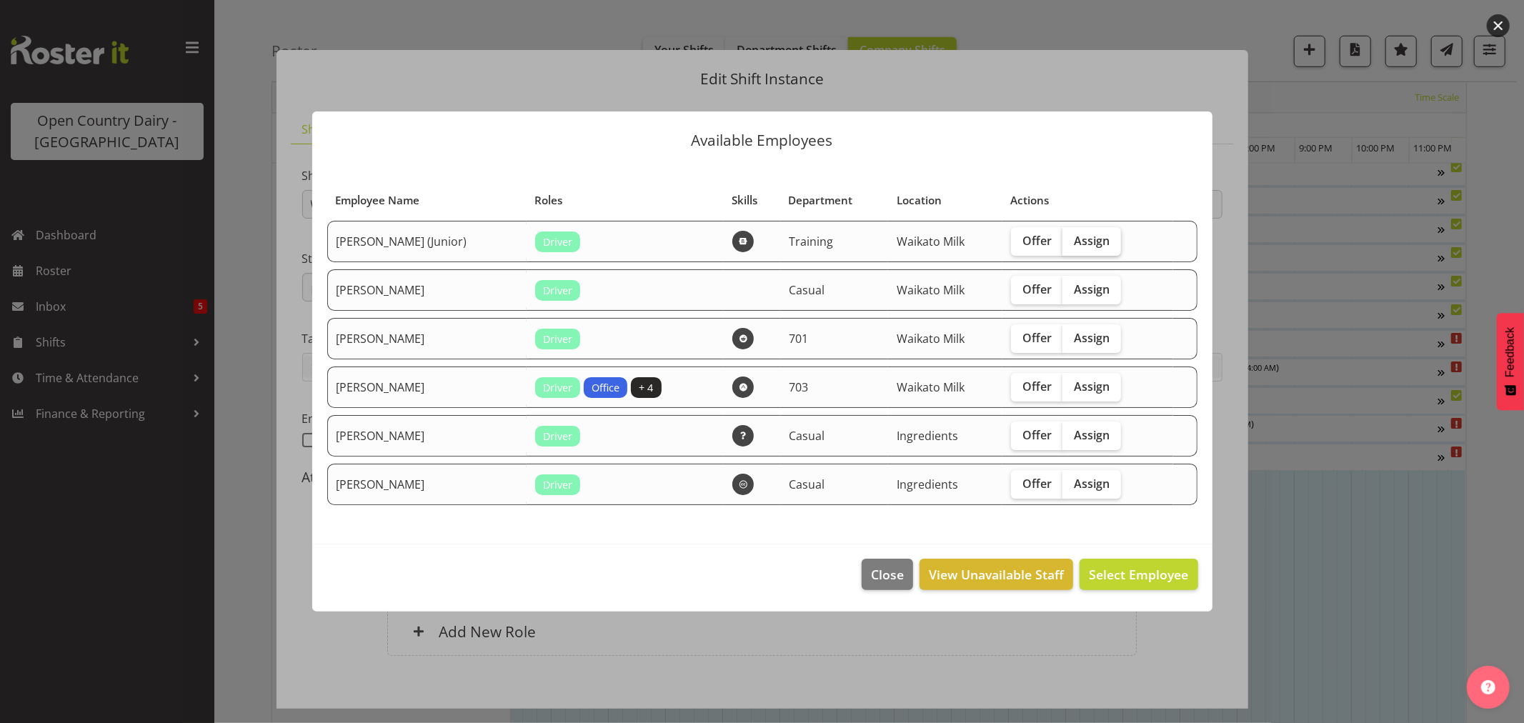
click at [1091, 240] on span "Assign" at bounding box center [1092, 241] width 36 height 14
click at [1072, 240] on input "Assign" at bounding box center [1066, 240] width 9 height 9
checkbox input "true"
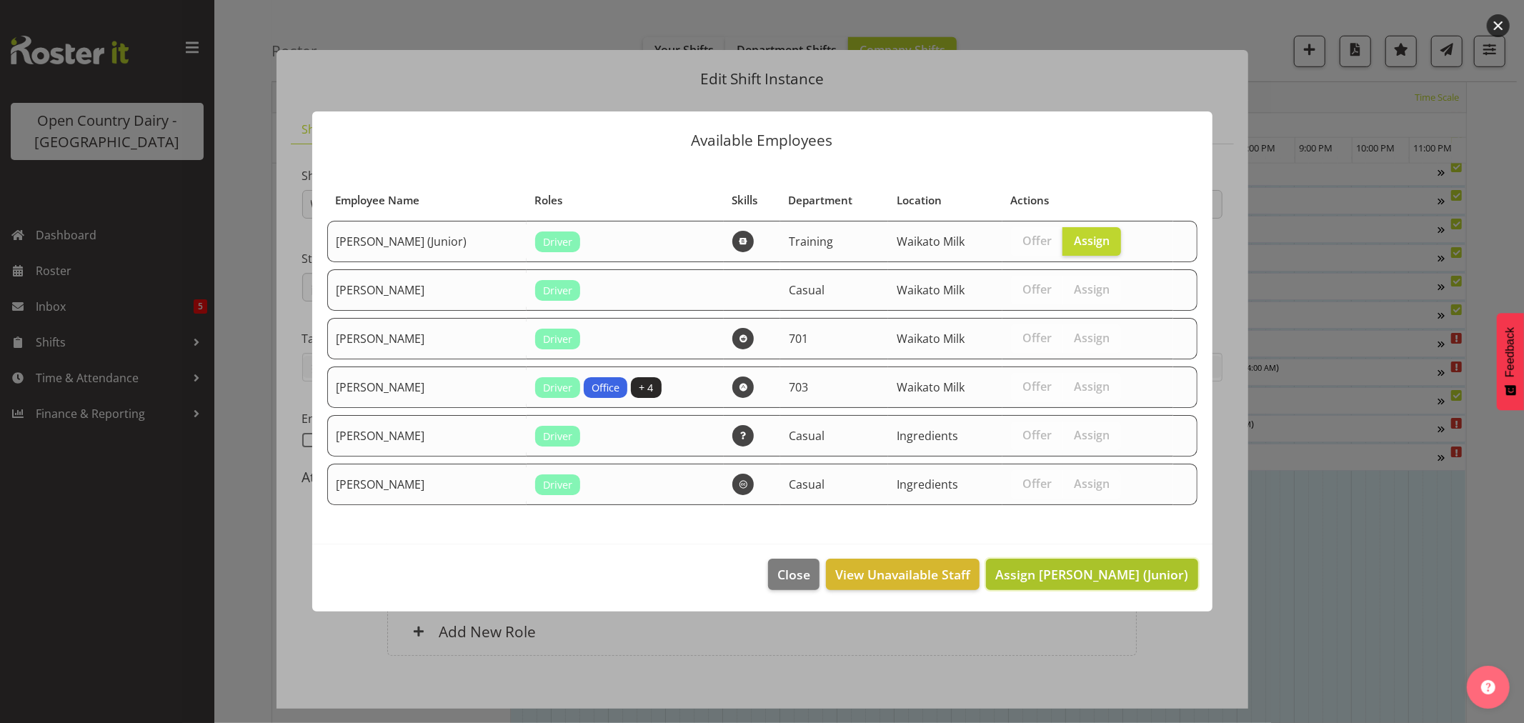
click at [1097, 572] on span "Assign [PERSON_NAME] (Junior)" at bounding box center [1091, 574] width 193 height 17
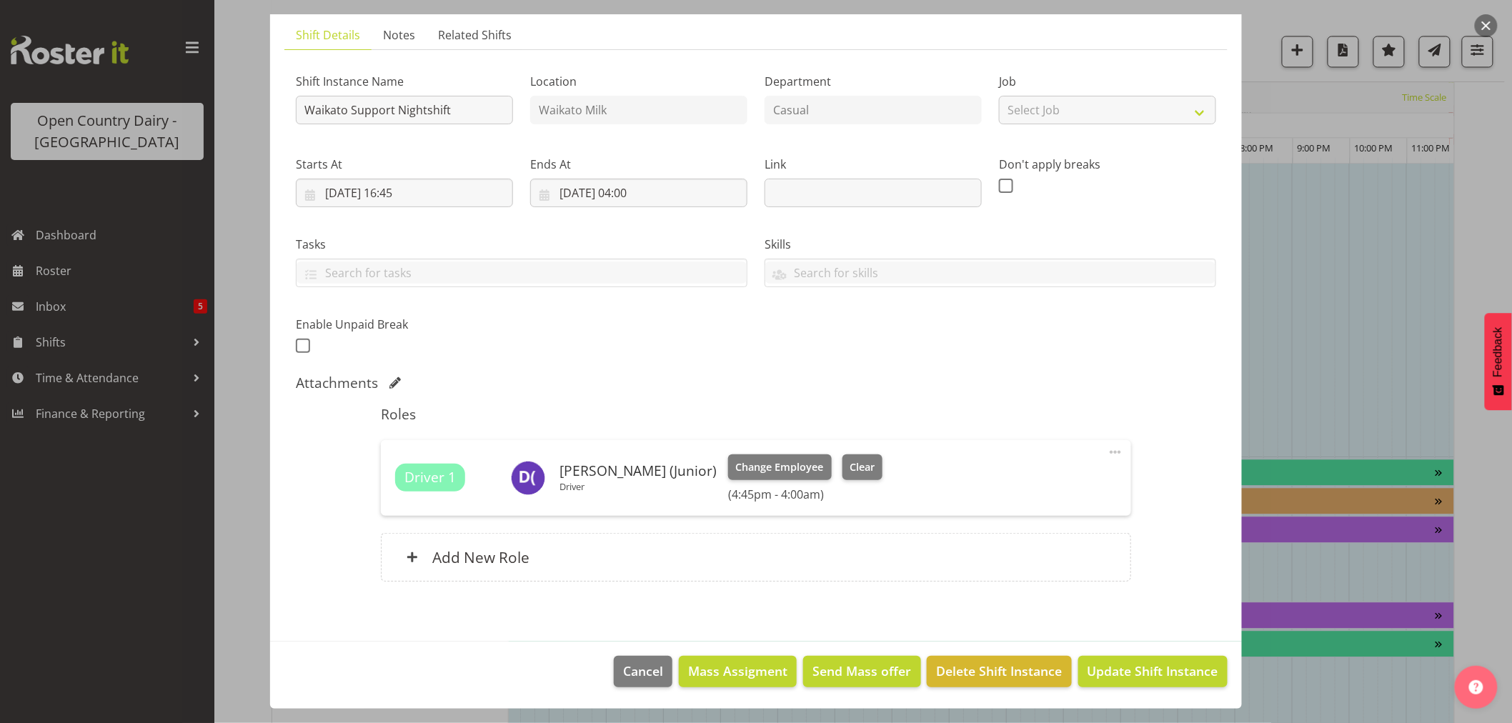
scroll to position [1286, 0]
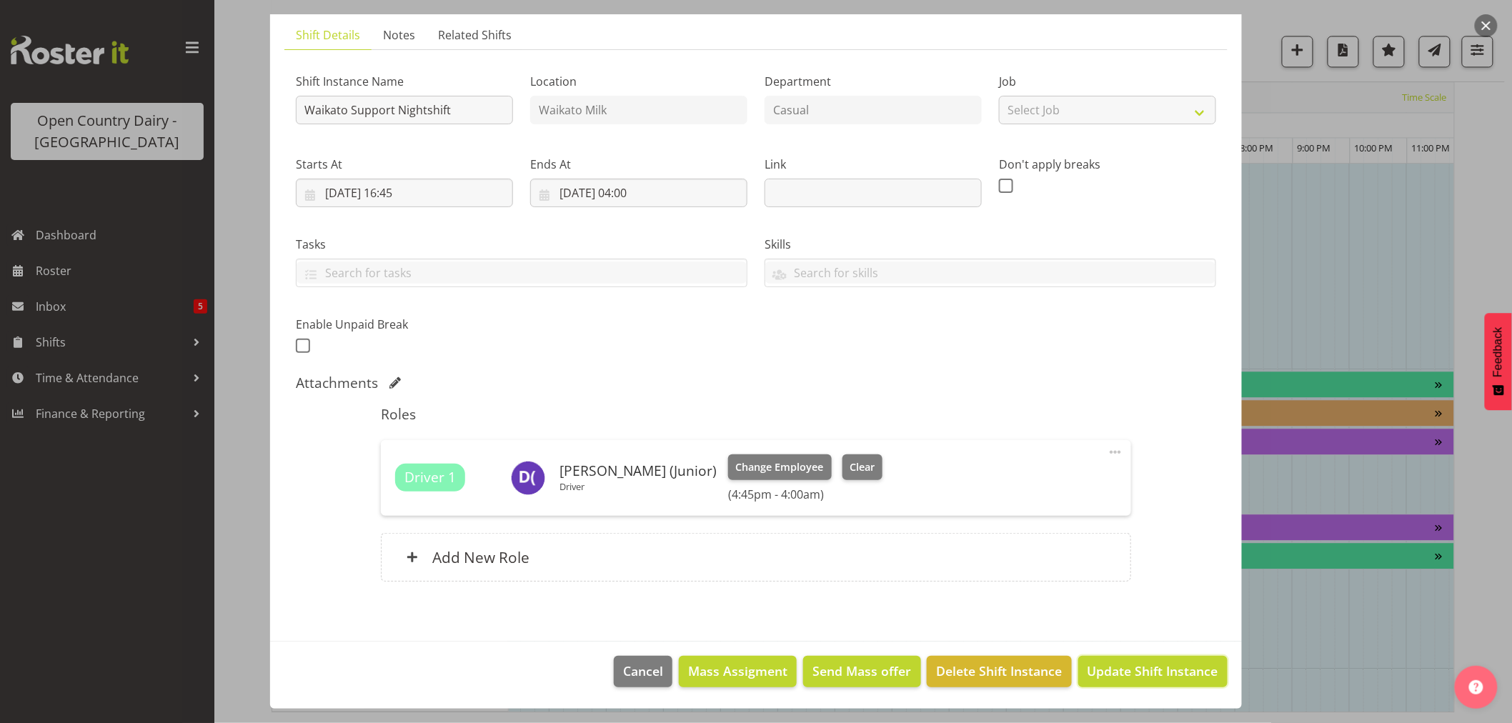
click at [1132, 660] on button "Update Shift Instance" at bounding box center [1152, 671] width 149 height 31
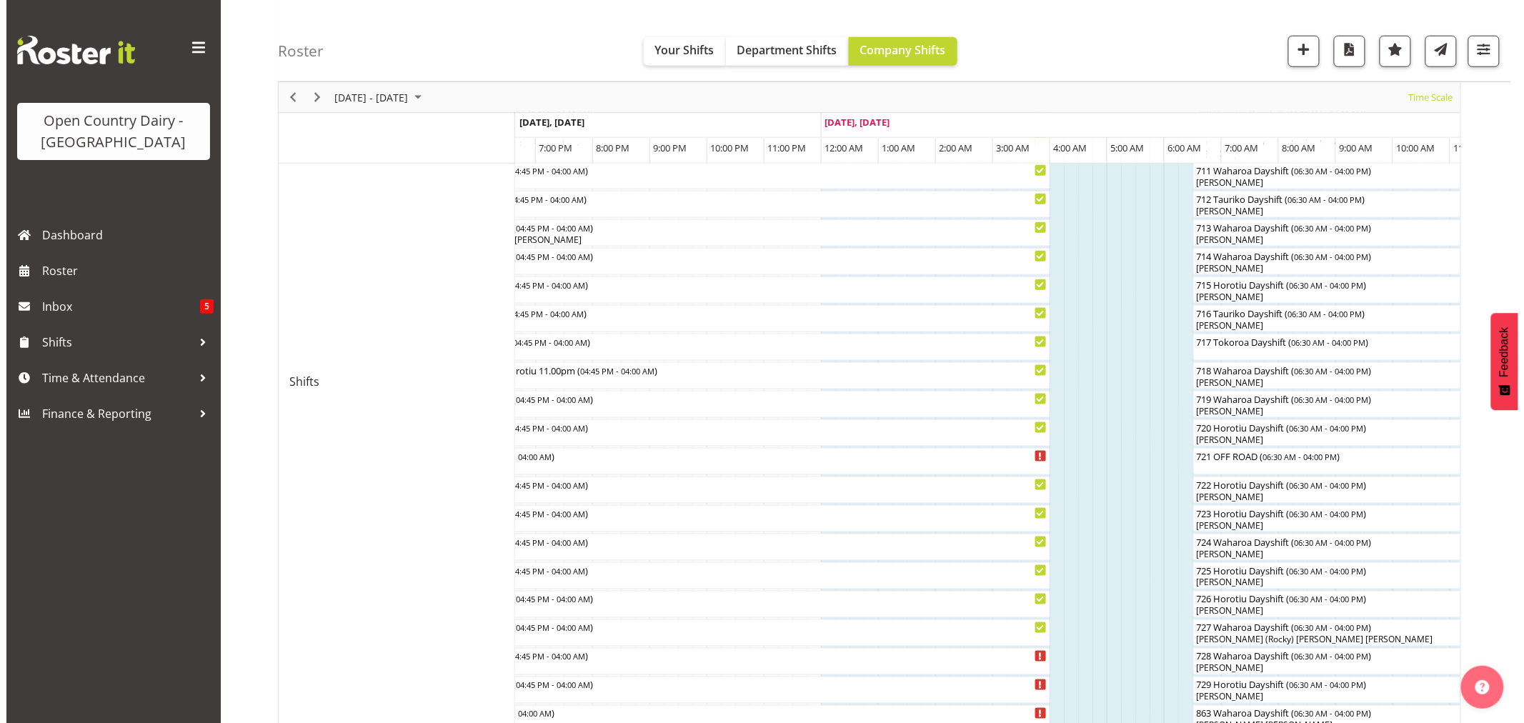
scroll to position [0, 0]
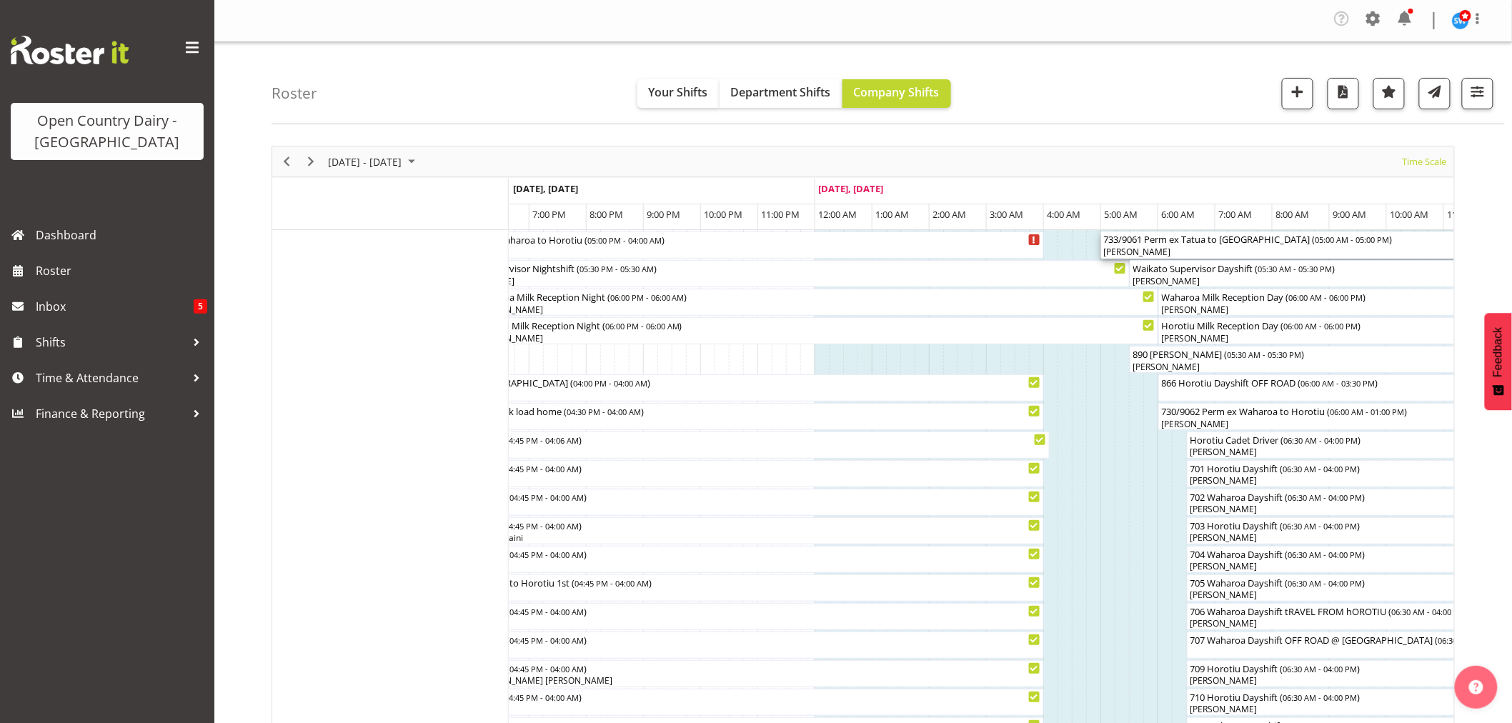
click at [1127, 244] on div "733/9061 Perm ex [PERSON_NAME] to [GEOGRAPHIC_DATA] ( 05:00 AM - 05:00 PM )" at bounding box center [1444, 238] width 680 height 14
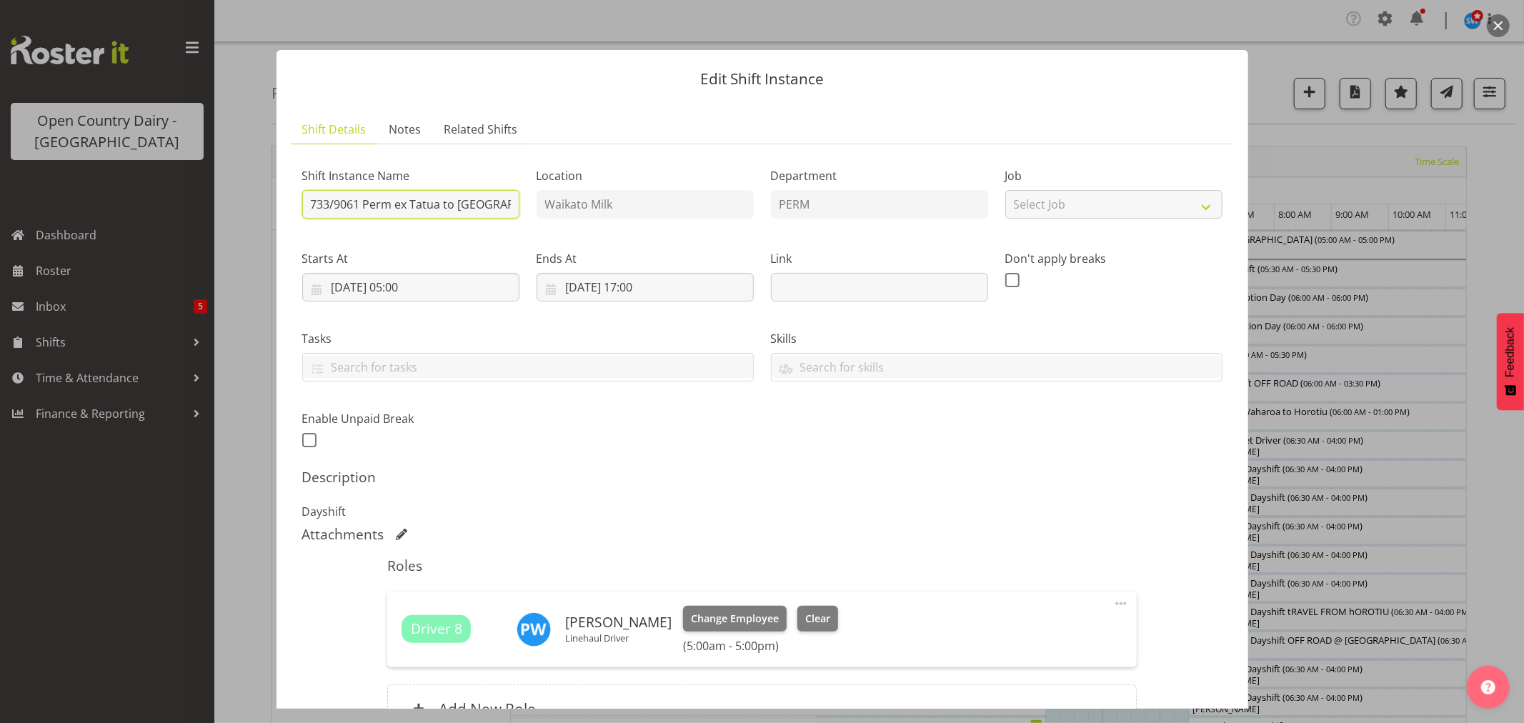
click at [327, 204] on input "733/9061 Perm ex Tatua to [GEOGRAPHIC_DATA]" at bounding box center [410, 204] width 217 height 29
click at [359, 204] on input "732/9061 Perm ex Tatua to [GEOGRAPHIC_DATA]" at bounding box center [410, 204] width 217 height 29
type input "732/9063 Perm ex [PERSON_NAME] to [GEOGRAPHIC_DATA]"
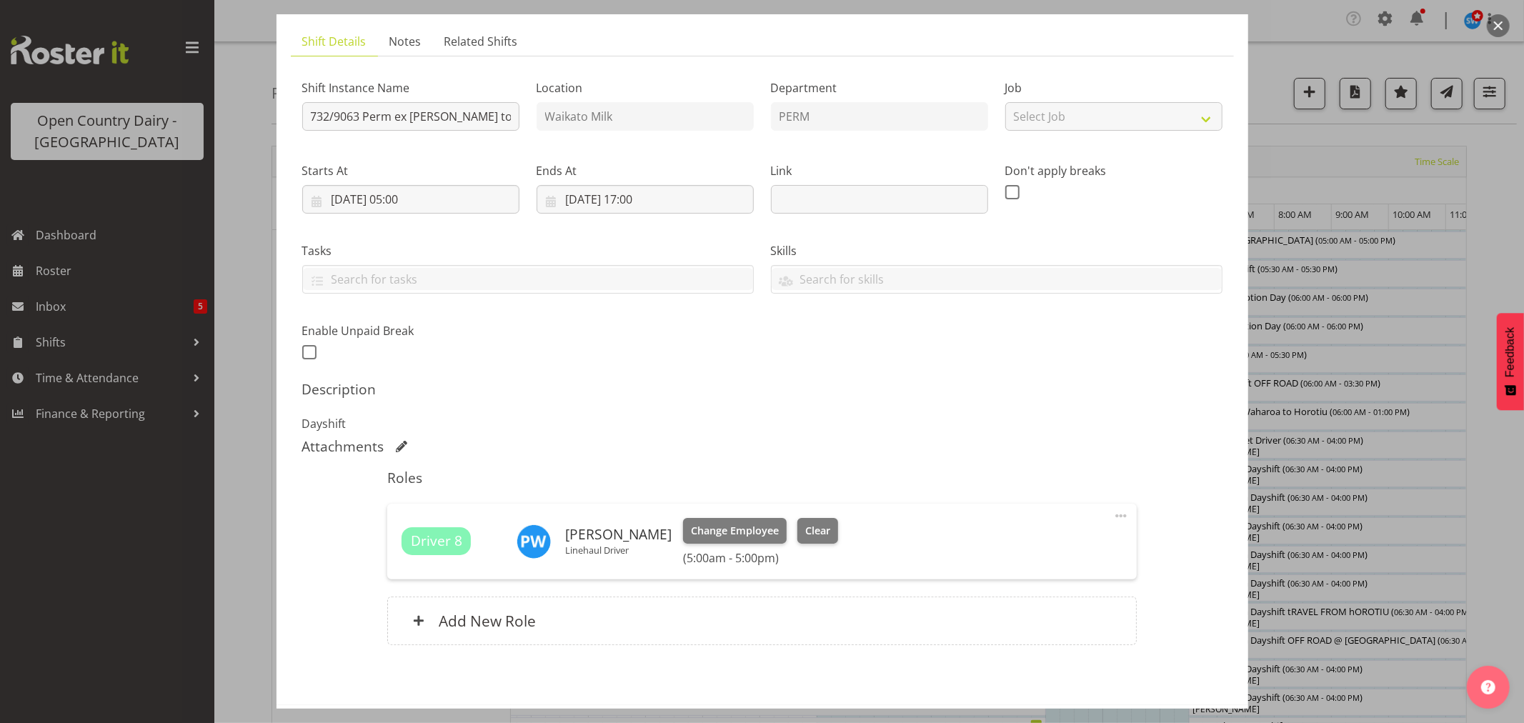
scroll to position [151, 0]
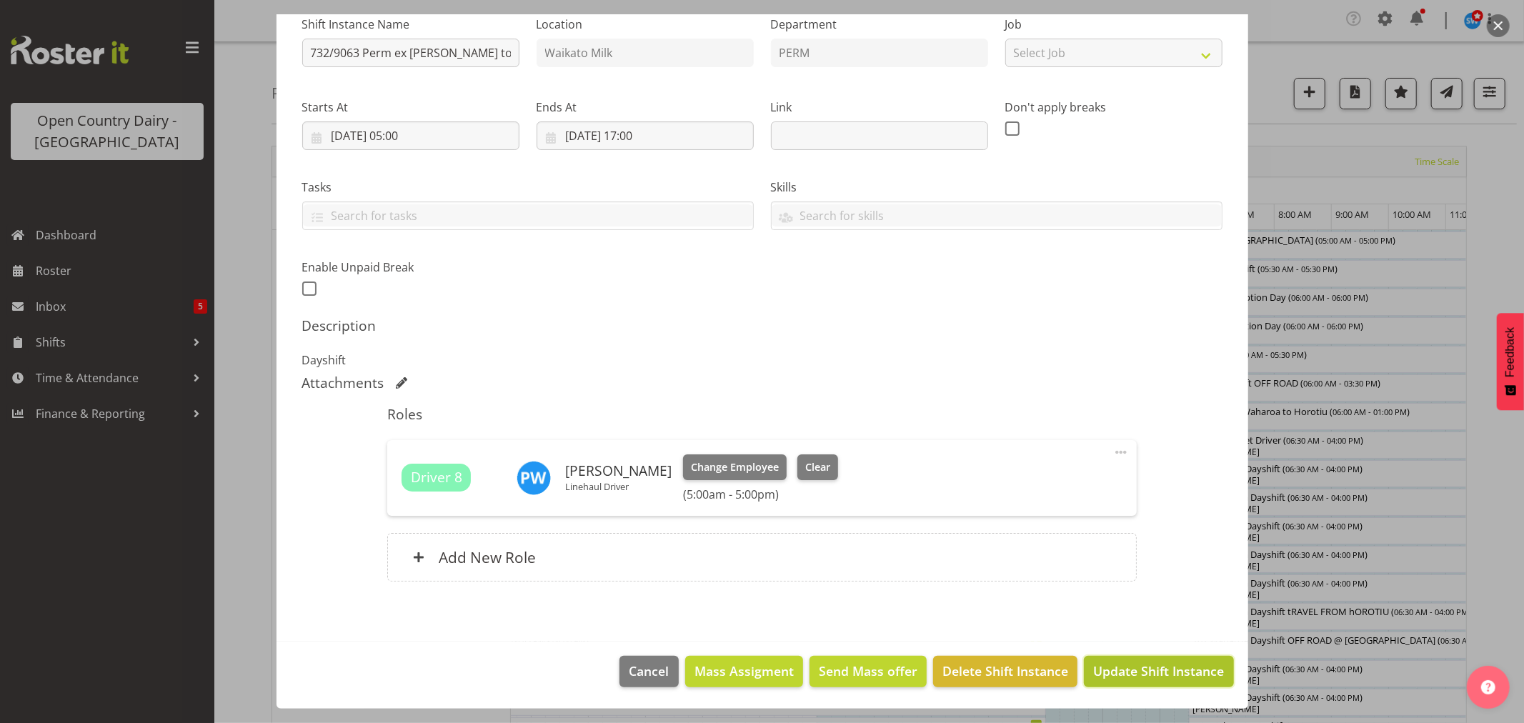
click at [1172, 673] on span "Update Shift Instance" at bounding box center [1158, 671] width 131 height 19
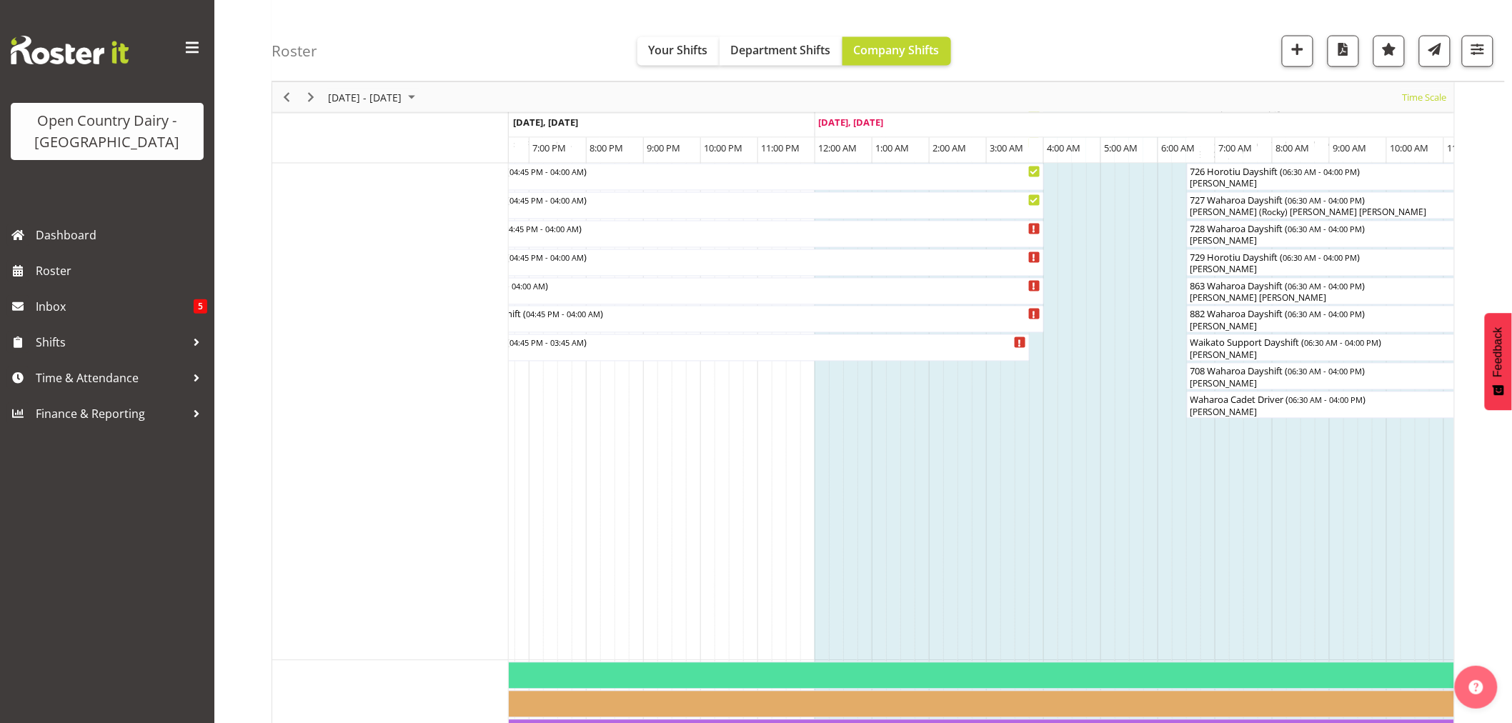
scroll to position [1032, 0]
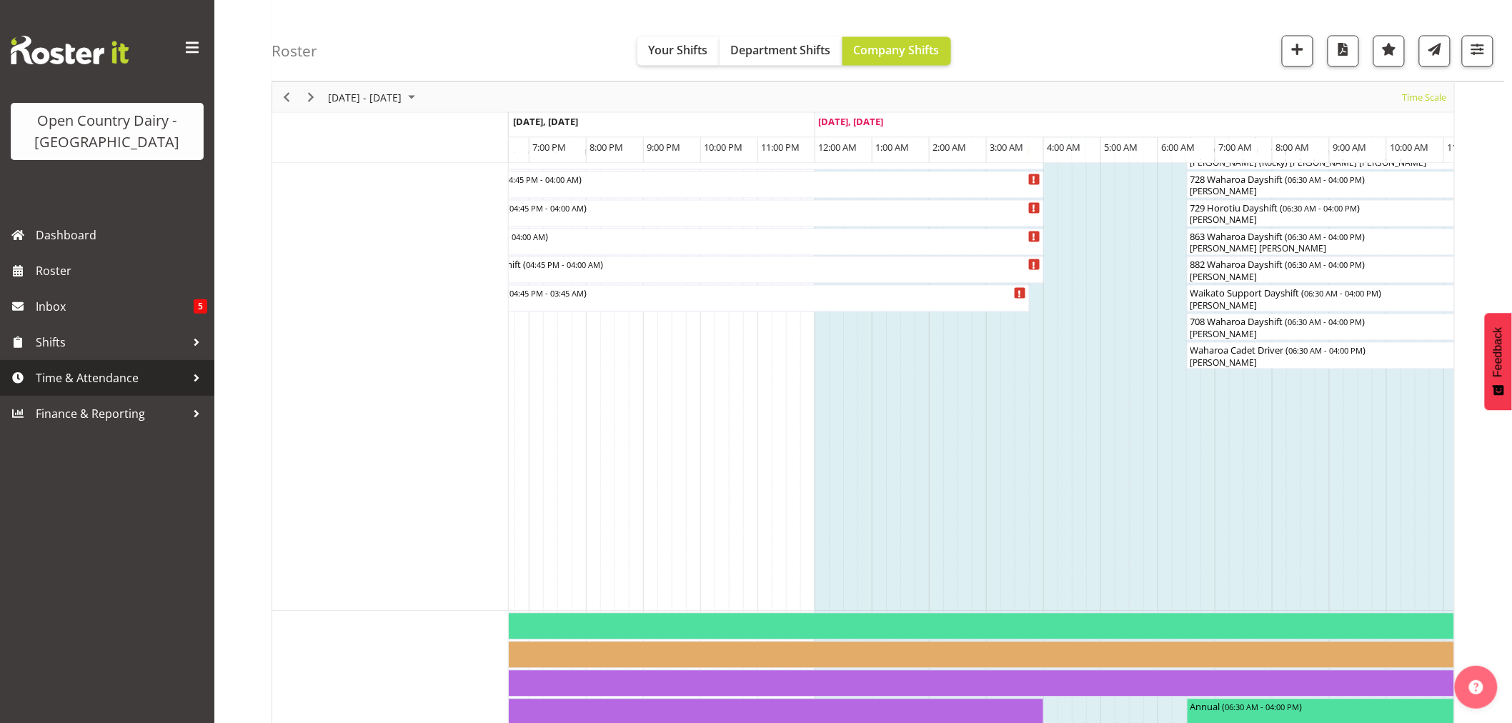
click at [84, 376] on span "Time & Attendance" at bounding box center [111, 377] width 150 height 21
